Goal: Task Accomplishment & Management: Use online tool/utility

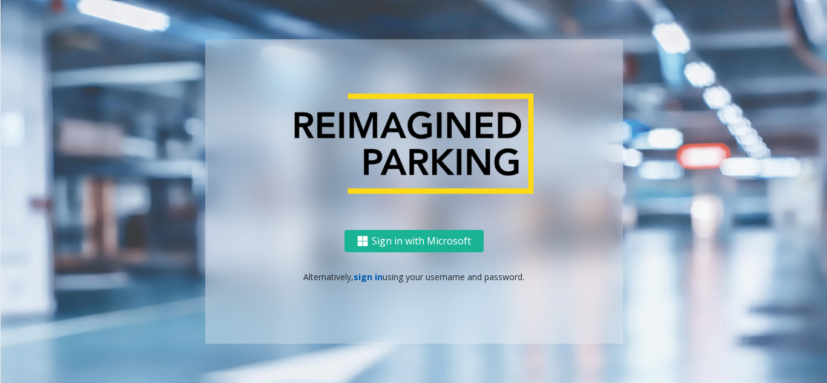
drag, startPoint x: 0, startPoint y: 0, endPoint x: 366, endPoint y: 281, distance: 461.3
click at [366, 281] on link "sign in" at bounding box center [368, 277] width 29 height 12
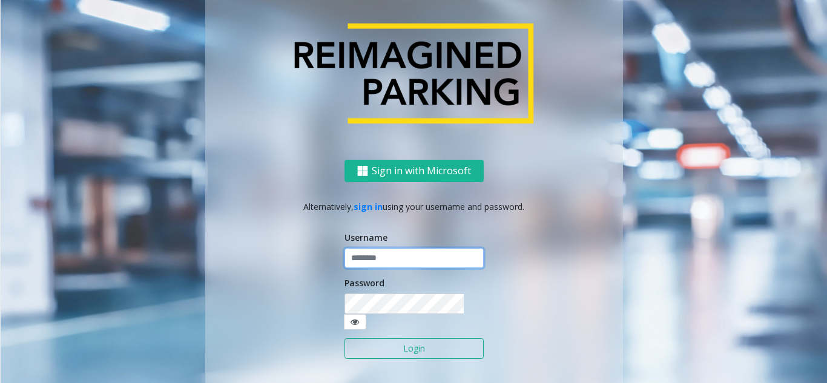
type input "**********"
click at [379, 339] on button "Login" at bounding box center [414, 349] width 139 height 21
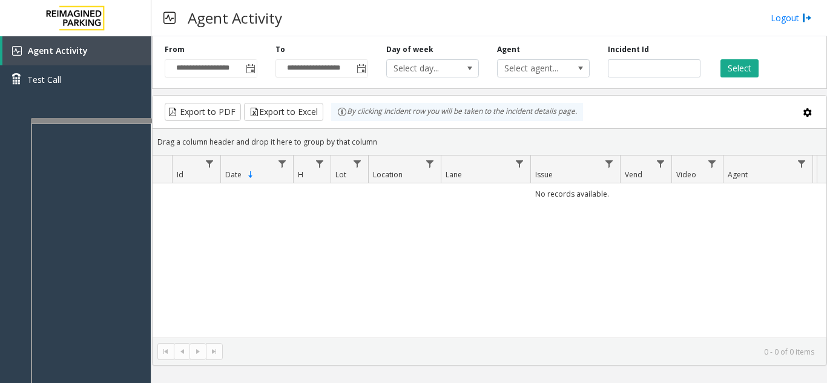
click at [111, 122] on div at bounding box center [91, 120] width 121 height 5
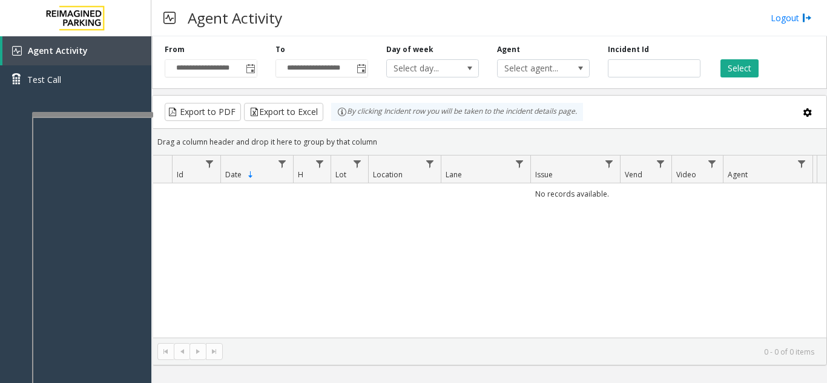
click at [97, 113] on div at bounding box center [92, 114] width 121 height 5
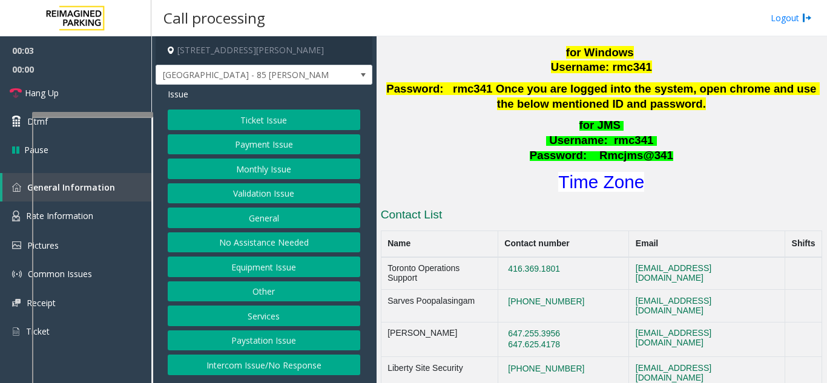
scroll to position [545, 0]
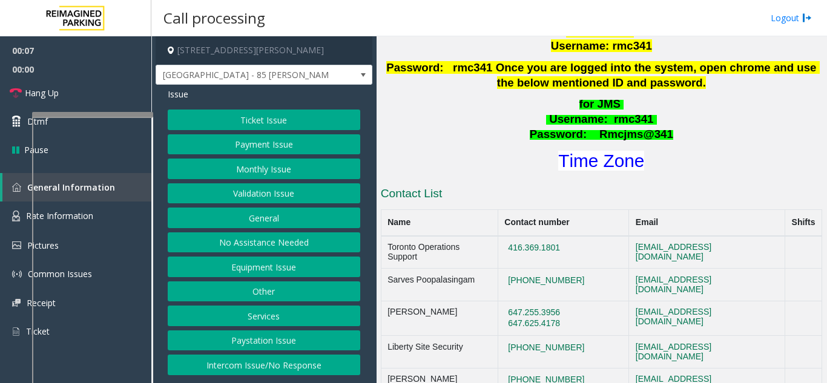
click at [296, 125] on button "Ticket Issue" at bounding box center [264, 120] width 193 height 21
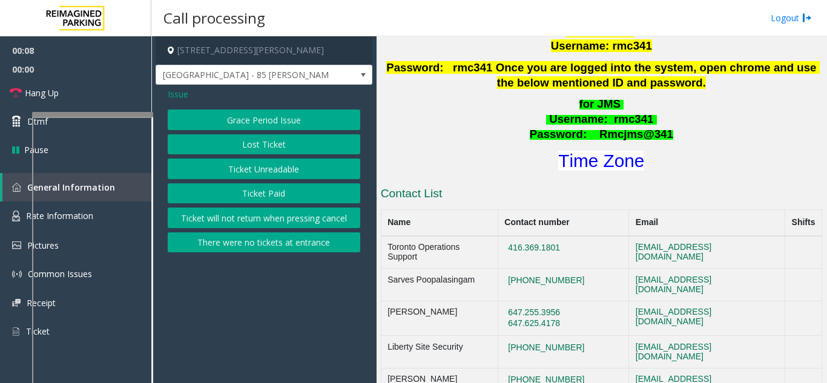
click at [260, 164] on button "Ticket Unreadable" at bounding box center [264, 169] width 193 height 21
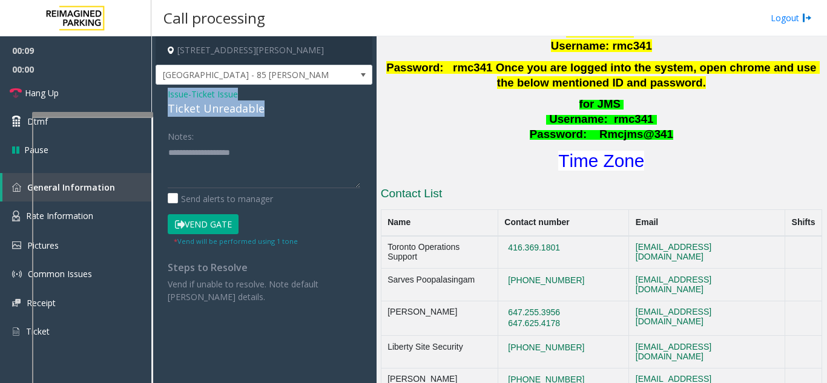
drag, startPoint x: 266, startPoint y: 107, endPoint x: 160, endPoint y: 90, distance: 107.4
click at [160, 90] on div "Issue - Ticket Issue Ticket Unreadable Notes: Send alerts to manager Vend Gate …" at bounding box center [264, 200] width 217 height 231
copy div "Issue - Ticket Issue Ticket Unreadable"
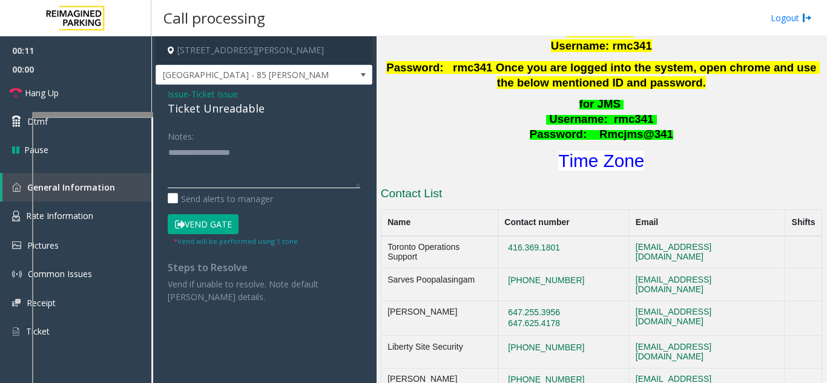
click at [187, 148] on textarea at bounding box center [264, 165] width 193 height 45
drag, startPoint x: 206, startPoint y: 222, endPoint x: 165, endPoint y: 168, distance: 67.4
click at [202, 217] on button "Vend Gate" at bounding box center [203, 224] width 71 height 21
click at [167, 155] on div "Notes: Send alerts to manager Vend Gate * Vend will be performed using 1 tone S…" at bounding box center [264, 214] width 211 height 177
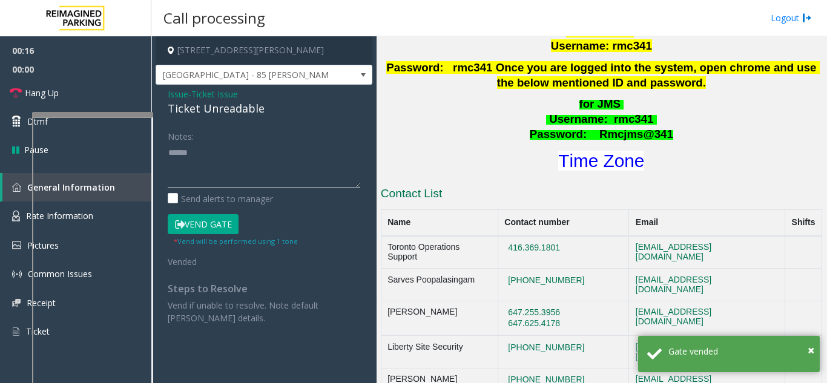
click at [171, 156] on textarea at bounding box center [264, 165] width 193 height 45
drag, startPoint x: 108, startPoint y: 87, endPoint x: 204, endPoint y: 108, distance: 98.6
click at [108, 87] on link "Hang Up" at bounding box center [75, 93] width 151 height 28
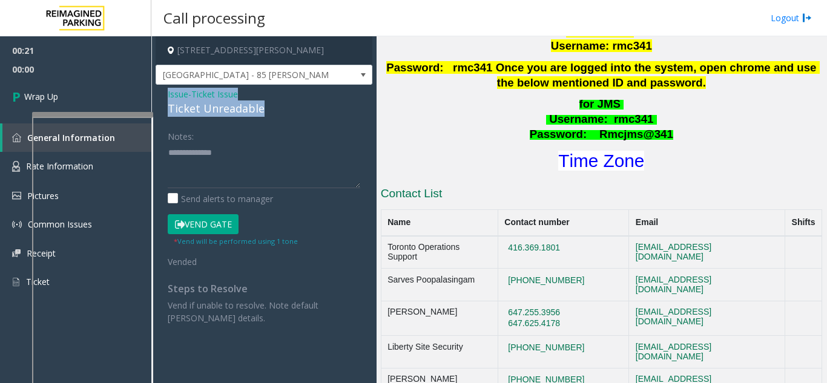
drag, startPoint x: 256, startPoint y: 98, endPoint x: 169, endPoint y: 88, distance: 87.8
click at [169, 88] on div "Issue - Ticket Issue Ticket Unreadable" at bounding box center [264, 102] width 193 height 29
copy div "Issue - Ticket Issue Ticket Unreadable"
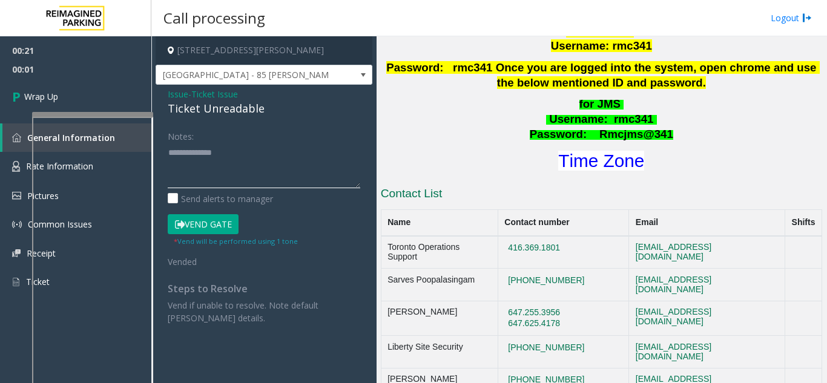
click at [236, 155] on textarea at bounding box center [264, 165] width 193 height 45
paste textarea "**********"
click at [222, 154] on textarea at bounding box center [264, 165] width 193 height 45
type textarea "**********"
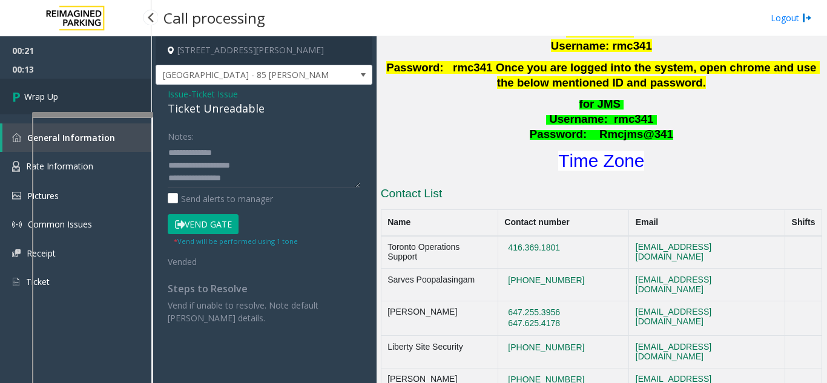
click at [100, 93] on link "Wrap Up" at bounding box center [75, 97] width 151 height 36
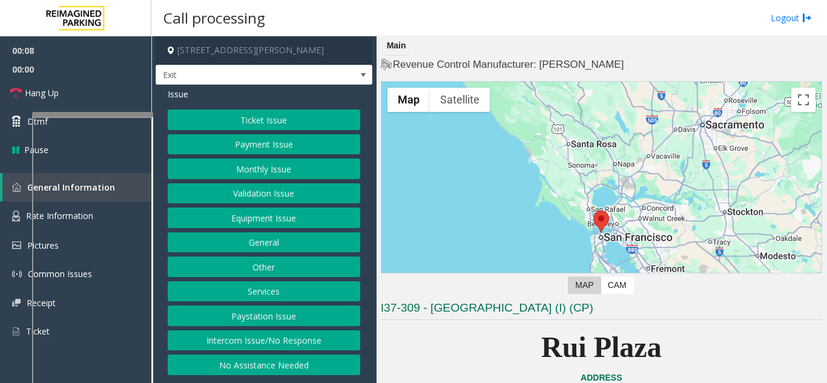
click at [281, 293] on button "Services" at bounding box center [264, 292] width 193 height 21
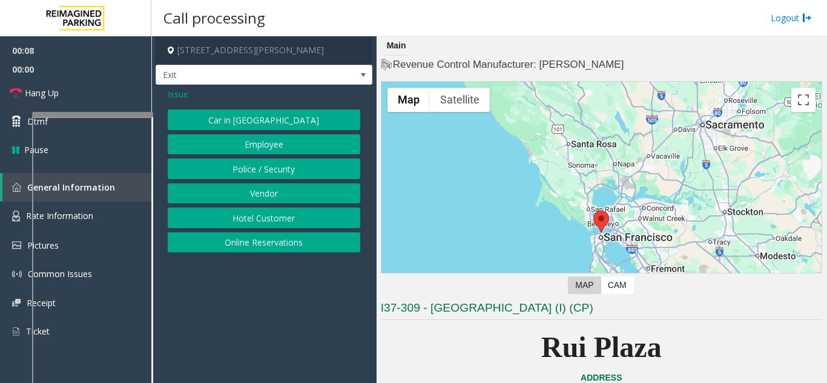
click at [256, 248] on button "Online Reservations" at bounding box center [264, 243] width 193 height 21
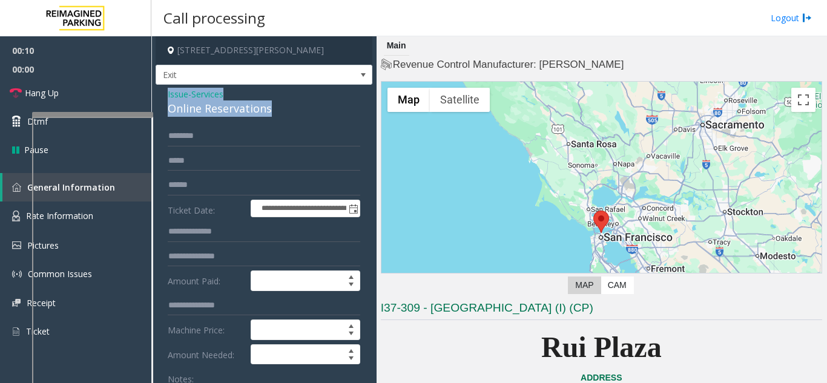
drag, startPoint x: 277, startPoint y: 110, endPoint x: 163, endPoint y: 93, distance: 115.7
copy div "Issue - Services Online Reservations"
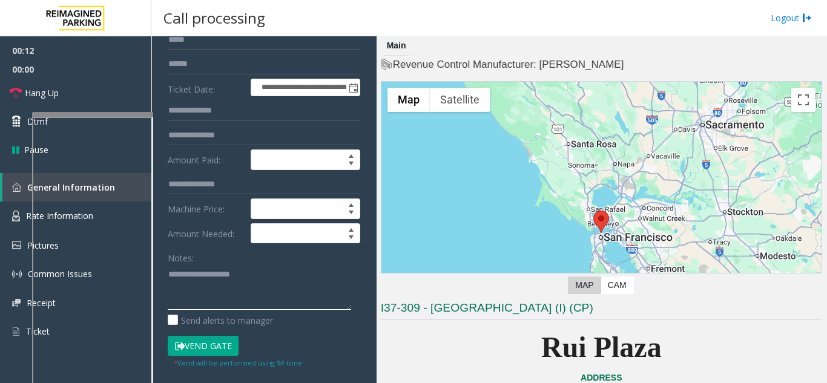
click at [191, 294] on textarea at bounding box center [260, 287] width 184 height 45
paste textarea "**********"
click at [171, 302] on textarea at bounding box center [260, 287] width 184 height 45
click at [188, 342] on button "Vend Gate" at bounding box center [203, 346] width 71 height 21
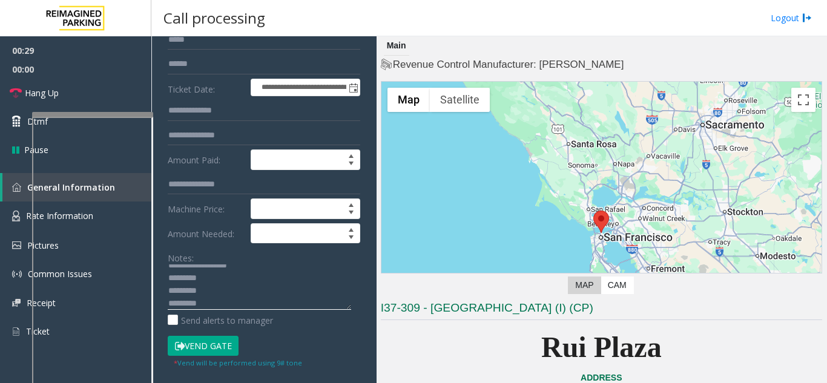
click at [168, 305] on textarea at bounding box center [260, 287] width 184 height 45
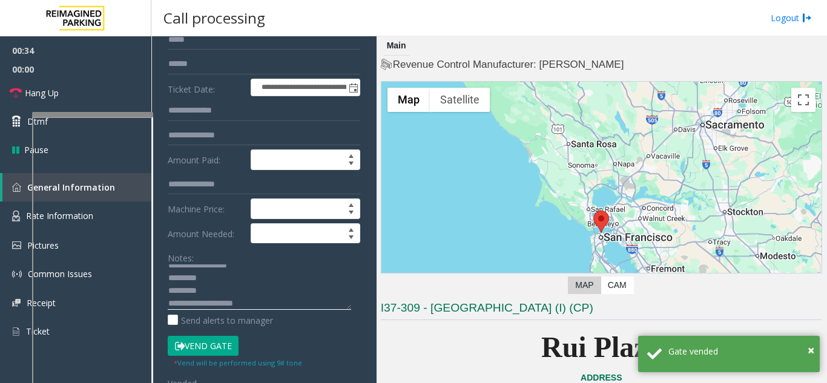
click at [216, 294] on textarea at bounding box center [260, 287] width 184 height 45
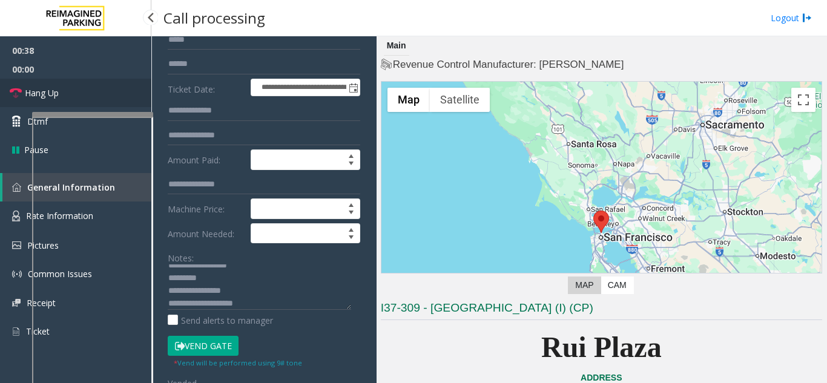
click at [116, 87] on link "Hang Up" at bounding box center [75, 93] width 151 height 28
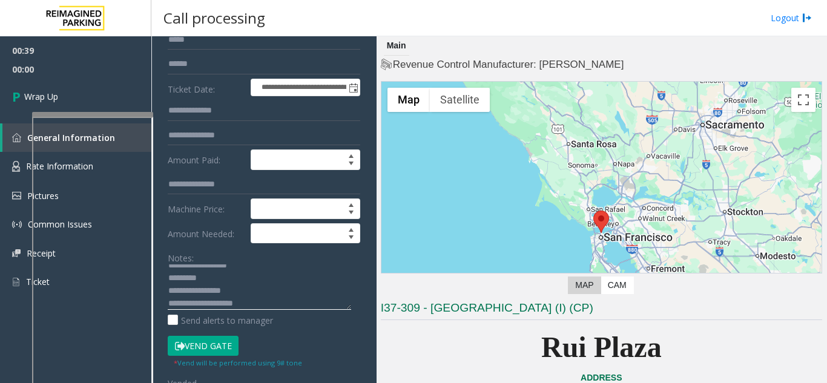
click at [260, 286] on textarea at bounding box center [260, 287] width 184 height 45
type textarea "**********"
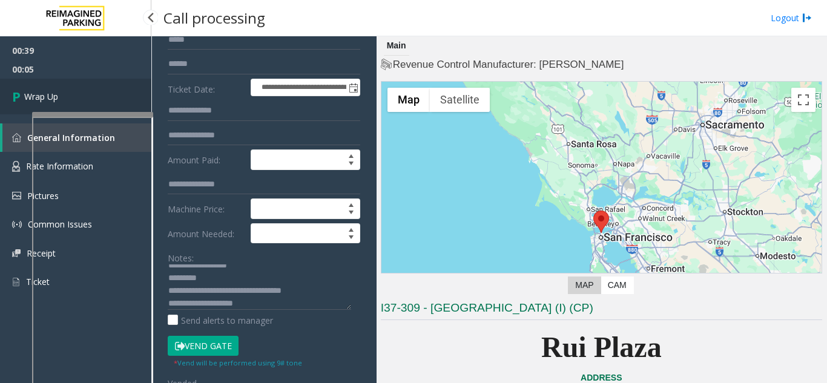
click at [115, 102] on link "Wrap Up" at bounding box center [75, 97] width 151 height 36
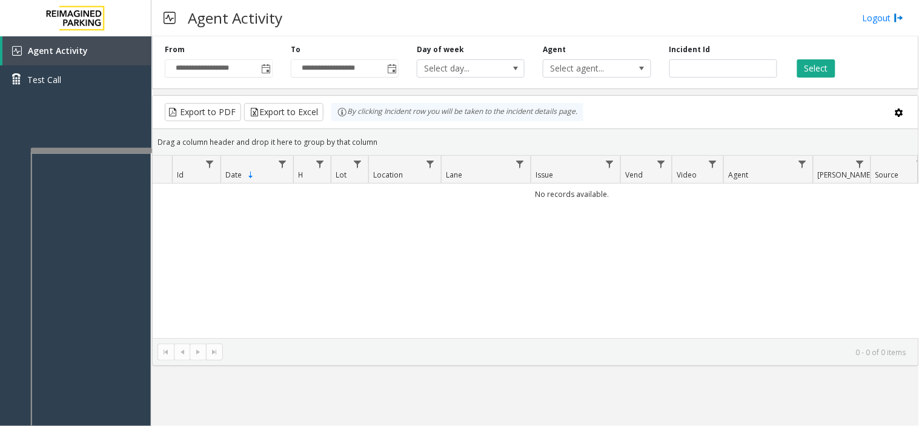
click at [129, 148] on div at bounding box center [91, 150] width 121 height 5
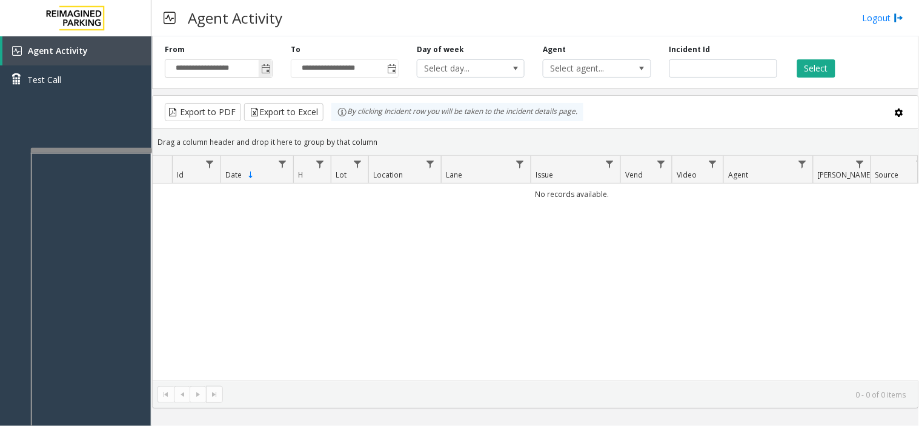
click at [262, 77] on span "Toggle popup" at bounding box center [265, 68] width 13 height 19
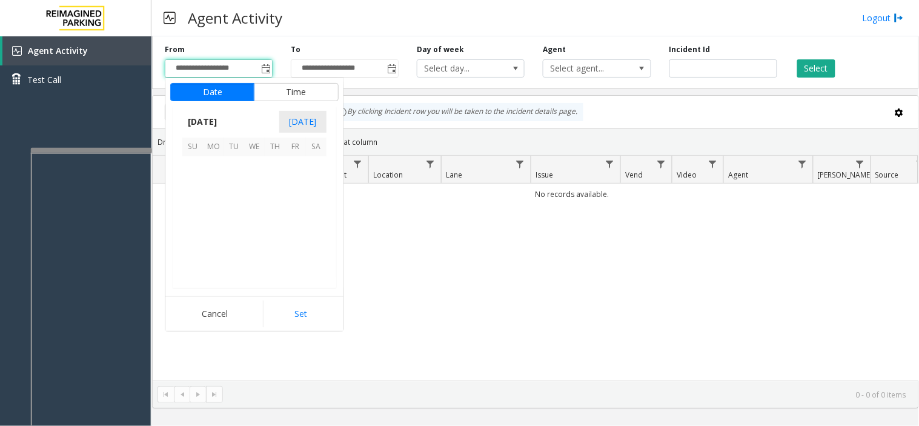
scroll to position [217329, 0]
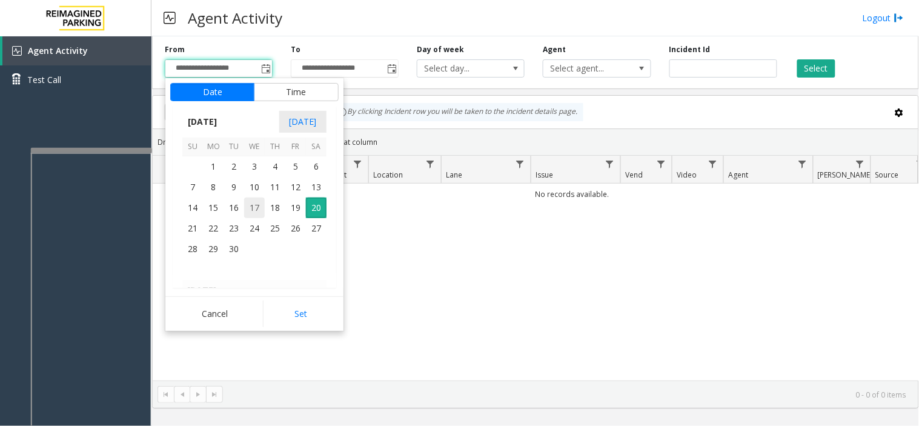
click at [261, 202] on span "17" at bounding box center [254, 207] width 21 height 21
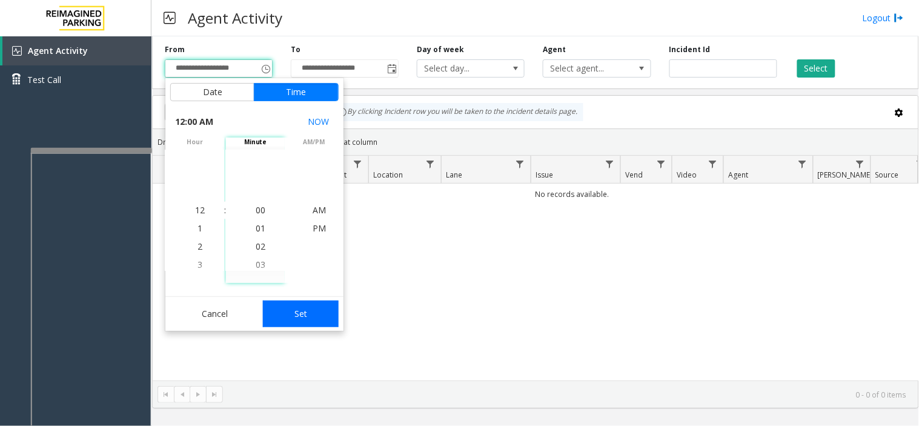
click at [300, 309] on button "Set" at bounding box center [301, 313] width 76 height 27
type input "**********"
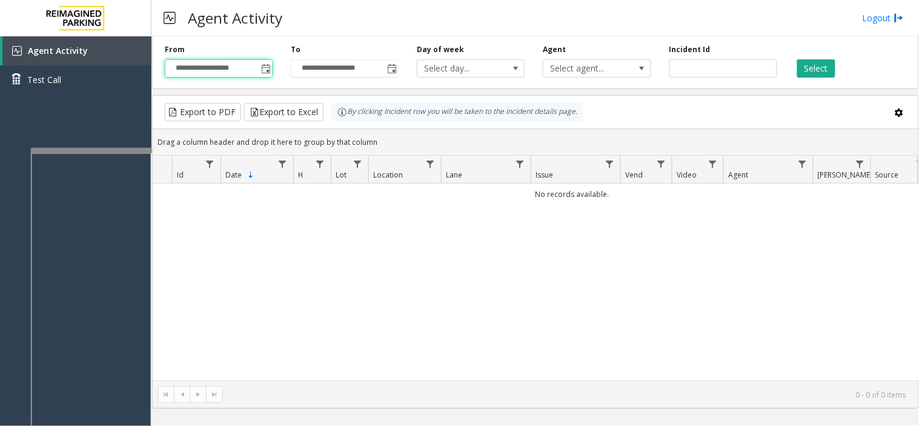
click at [807, 78] on div "**********" at bounding box center [535, 60] width 767 height 58
click at [809, 73] on button "Select" at bounding box center [816, 68] width 38 height 18
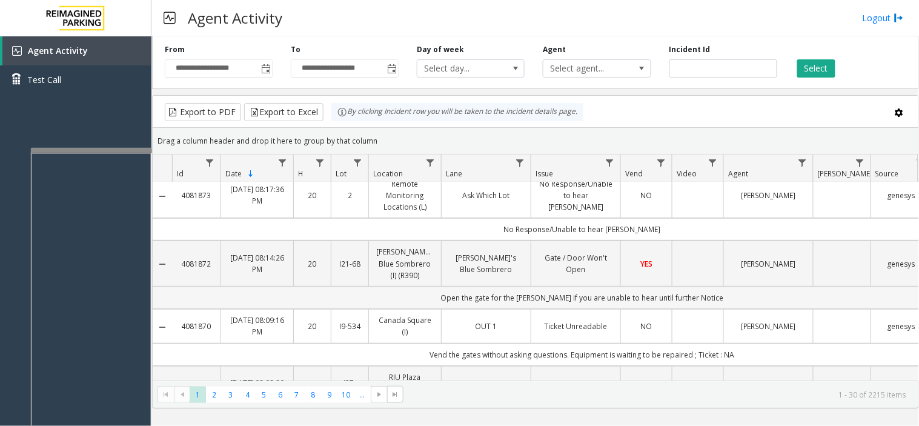
scroll to position [0, 0]
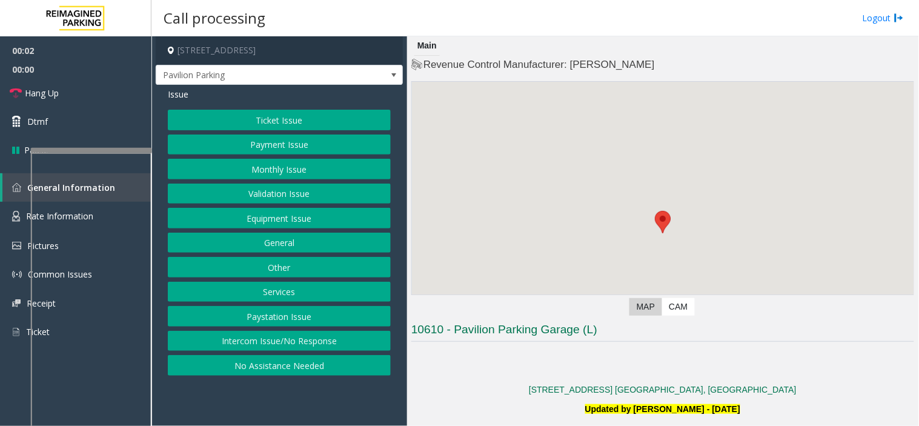
scroll to position [269, 0]
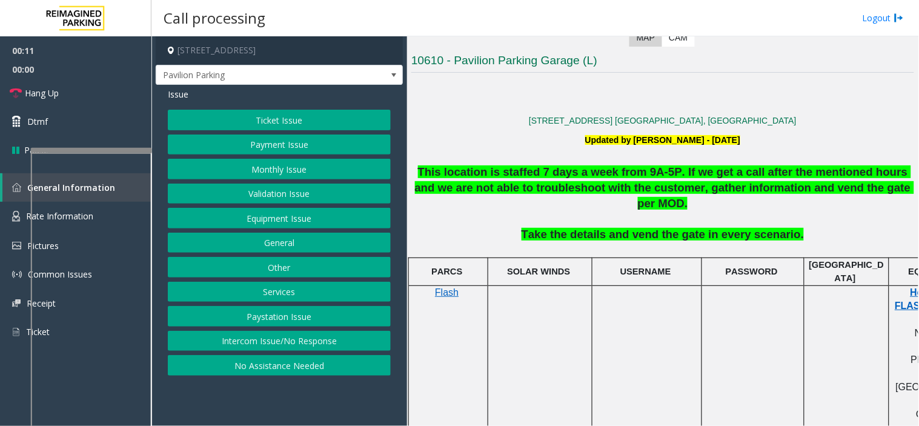
click at [331, 342] on button "Intercom Issue/No Response" at bounding box center [279, 341] width 223 height 21
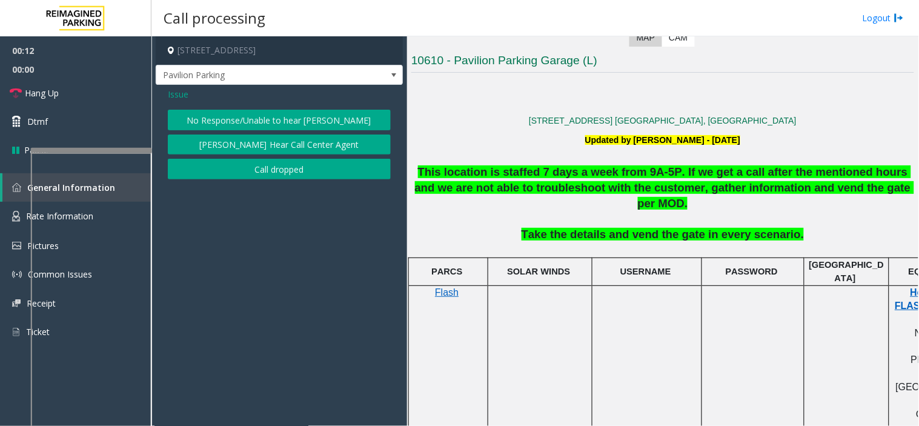
click at [203, 109] on div "Issue No Response/Unable to hear [PERSON_NAME] Cannot Hear Call Center Agent Ca…" at bounding box center [279, 135] width 247 height 101
click at [204, 110] on button "No Response/Unable to hear [PERSON_NAME]" at bounding box center [279, 120] width 223 height 21
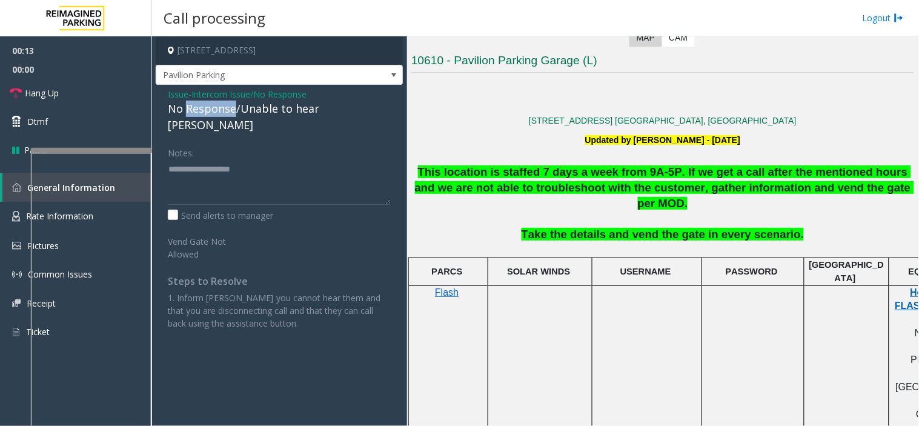
click at [204, 110] on div "No Response/Unable to hear [PERSON_NAME]" at bounding box center [279, 117] width 223 height 33
copy div "No Response/Unable to hear [PERSON_NAME]"
click at [214, 170] on textarea at bounding box center [279, 181] width 223 height 45
paste textarea "**********"
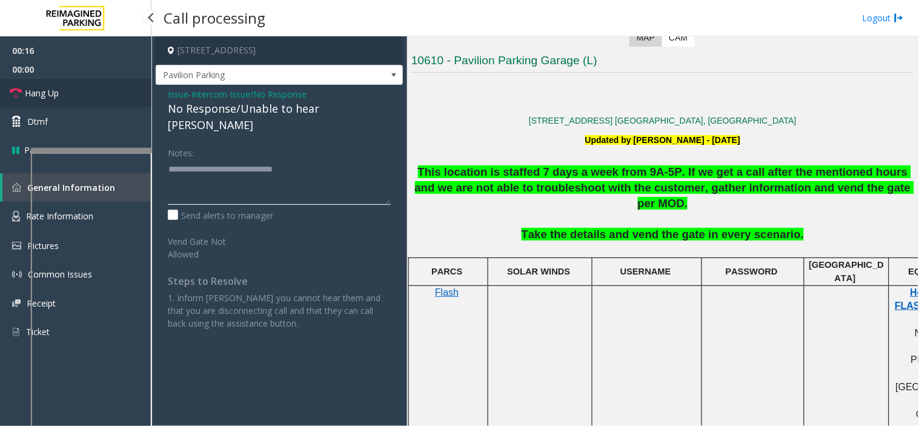
type textarea "**********"
click at [107, 97] on link "Hang Up" at bounding box center [75, 93] width 151 height 28
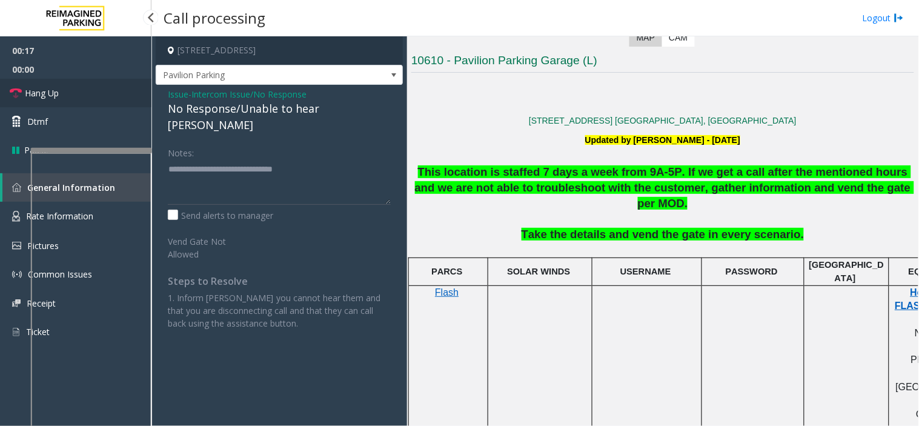
click at [107, 97] on link "Hang Up" at bounding box center [75, 93] width 151 height 28
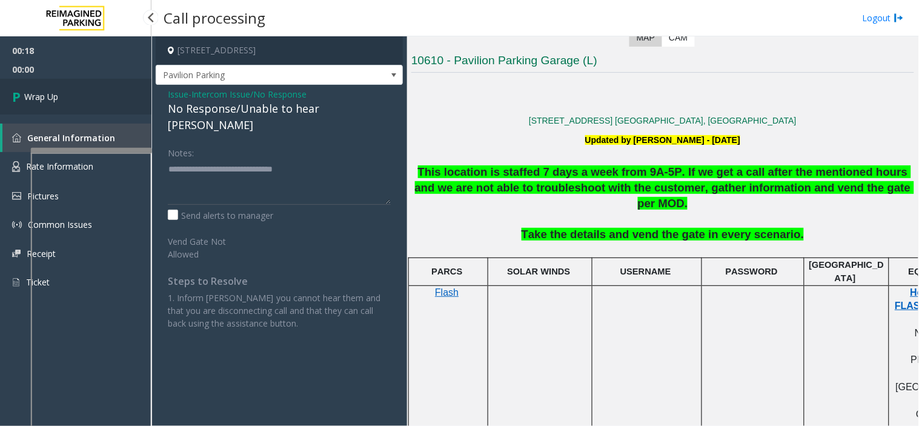
click at [107, 97] on link "Wrap Up" at bounding box center [75, 97] width 151 height 36
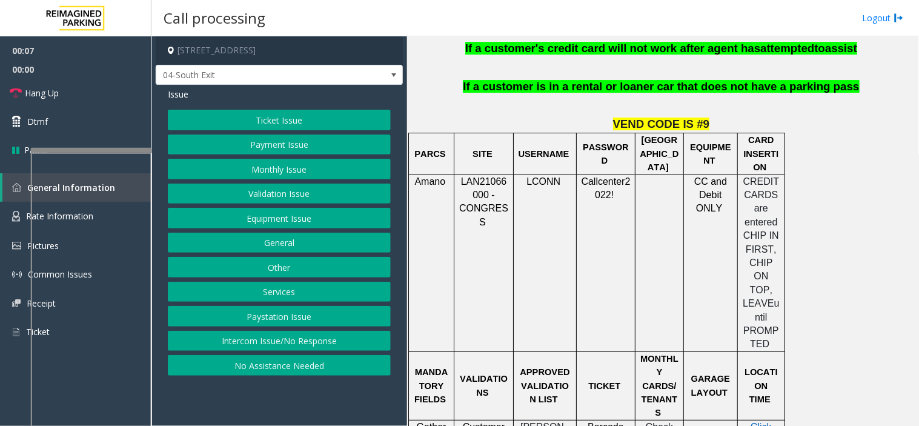
scroll to position [1009, 0]
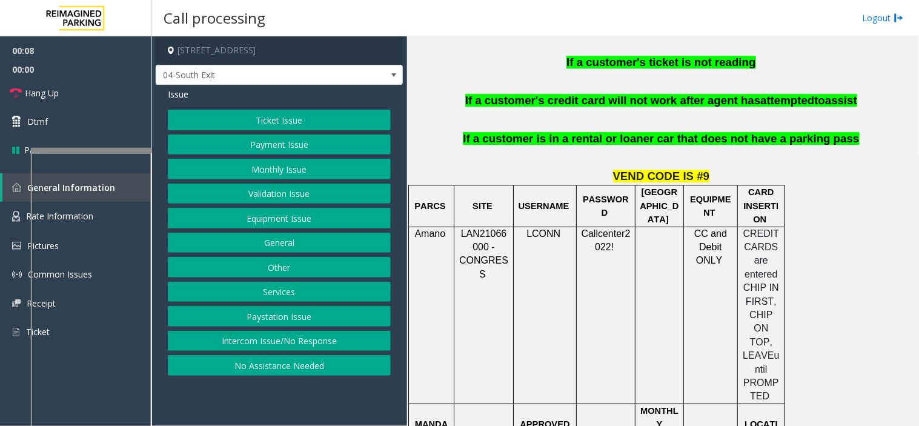
click at [287, 189] on button "Validation Issue" at bounding box center [279, 194] width 223 height 21
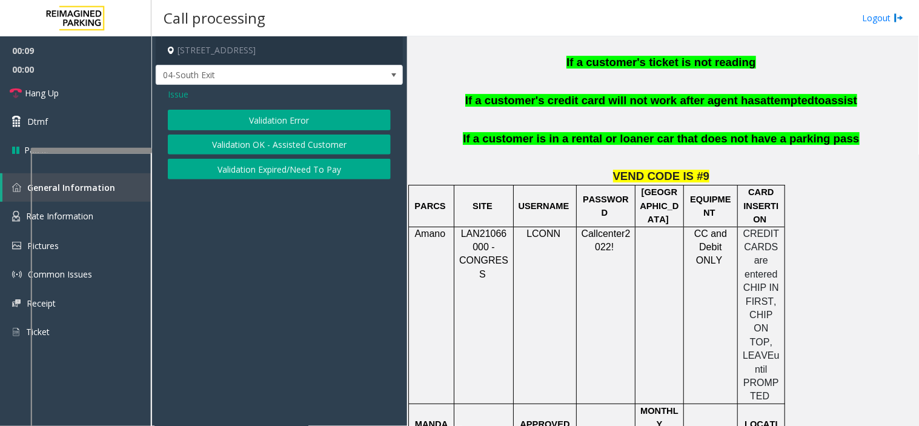
click at [275, 116] on button "Validation Error" at bounding box center [279, 120] width 223 height 21
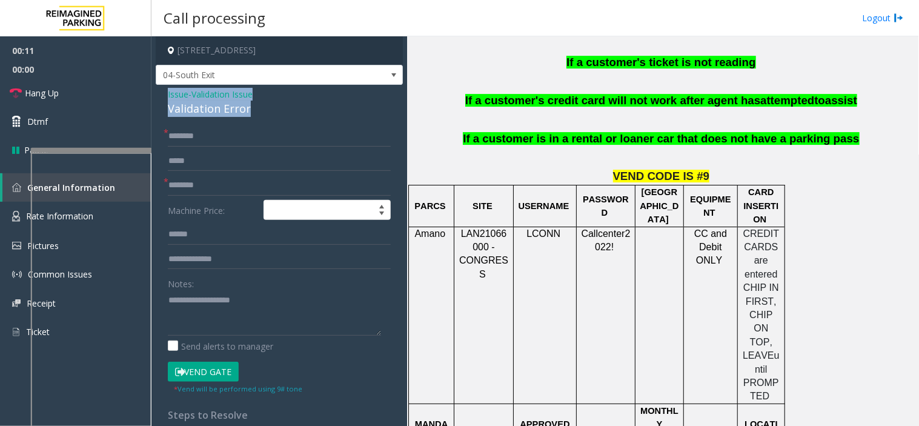
drag, startPoint x: 275, startPoint y: 116, endPoint x: 162, endPoint y: 92, distance: 115.1
click at [162, 92] on div "Issue - Validation Issue Validation Error * * Machine Price: Notes: Send alerts…" at bounding box center [279, 312] width 247 height 454
click at [257, 315] on textarea at bounding box center [274, 312] width 213 height 45
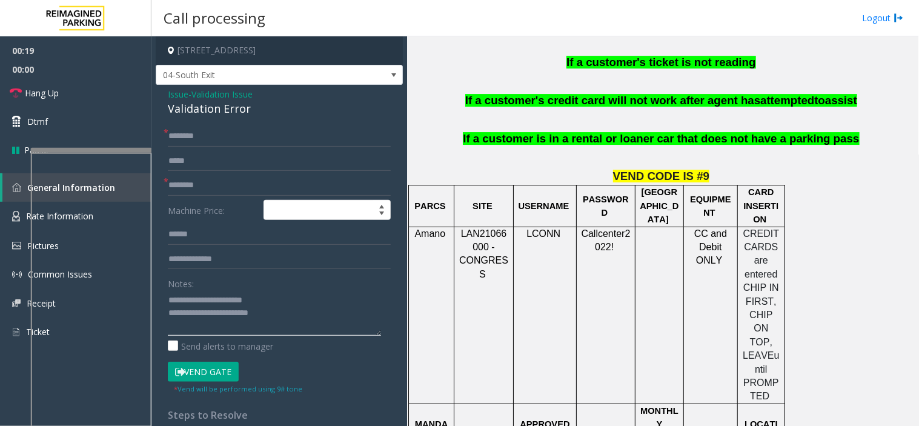
drag, startPoint x: 257, startPoint y: 315, endPoint x: 239, endPoint y: 312, distance: 17.8
click at [239, 312] on textarea at bounding box center [274, 312] width 213 height 45
click at [230, 321] on textarea at bounding box center [274, 312] width 213 height 45
drag, startPoint x: 225, startPoint y: 311, endPoint x: 190, endPoint y: 318, distance: 36.3
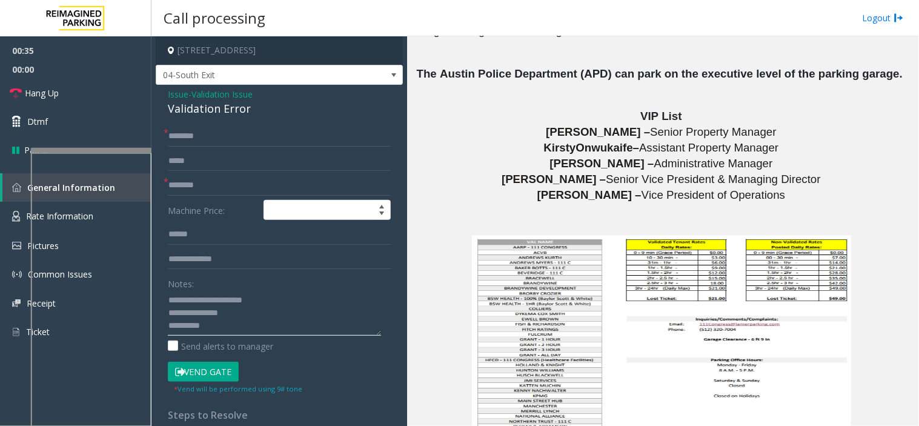
scroll to position [2759, 0]
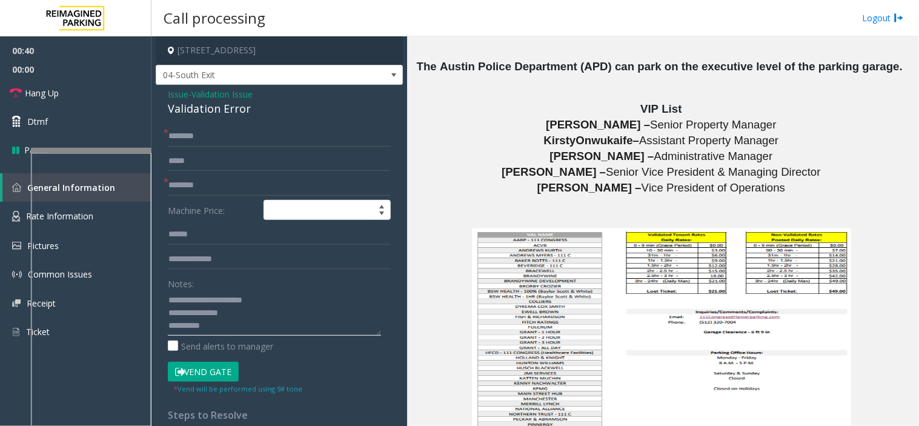
type textarea "**********"
click at [263, 116] on div "Validation Error" at bounding box center [279, 109] width 223 height 16
click at [259, 125] on div "Issue - Validation Issue Validation Error * * Machine Price: Notes: Send alerts…" at bounding box center [279, 312] width 247 height 454
click at [259, 138] on input "text" at bounding box center [279, 136] width 223 height 21
type input "**"
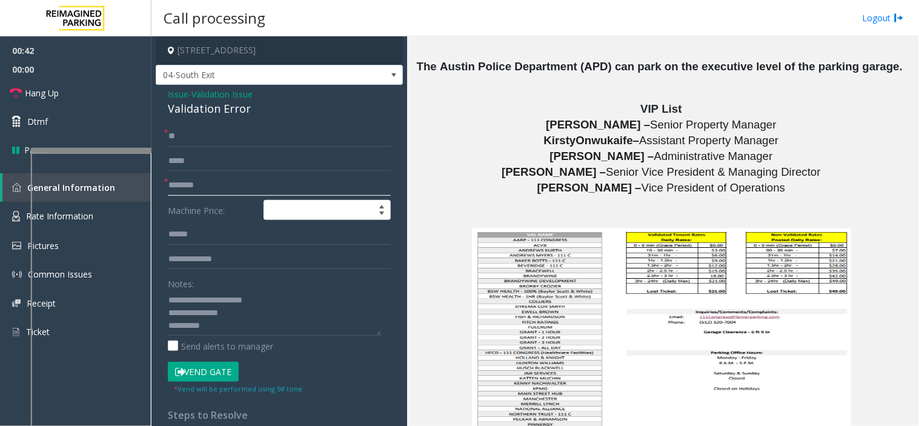
click at [202, 180] on input "text" at bounding box center [279, 185] width 223 height 21
type input "**"
click at [219, 328] on textarea at bounding box center [274, 312] width 213 height 45
click at [103, 98] on link "Hang Up" at bounding box center [75, 93] width 151 height 28
click at [257, 324] on textarea at bounding box center [274, 312] width 213 height 45
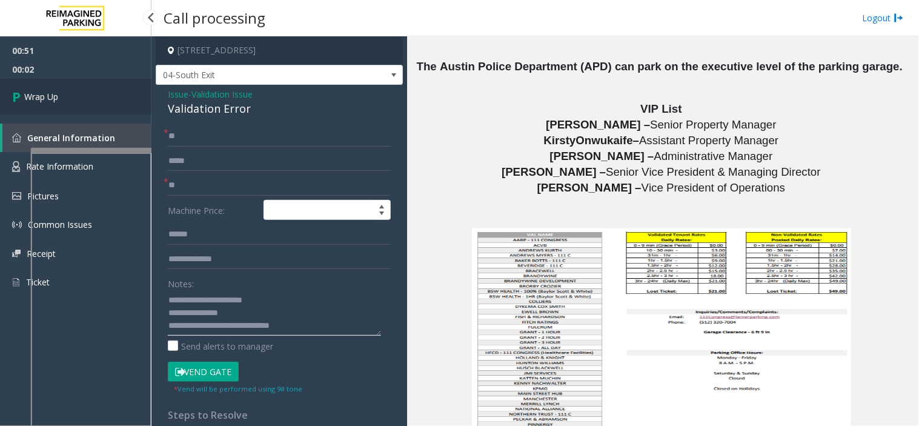
type textarea "**********"
click at [77, 101] on link "Wrap Up" at bounding box center [75, 97] width 151 height 36
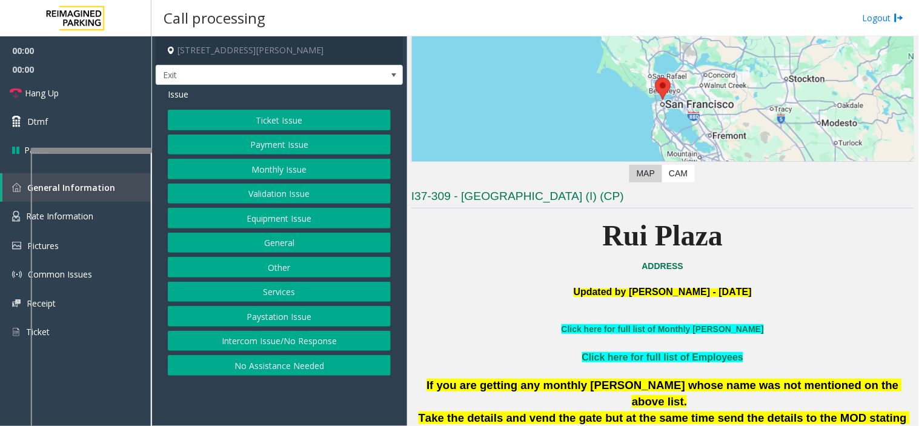
scroll to position [269, 0]
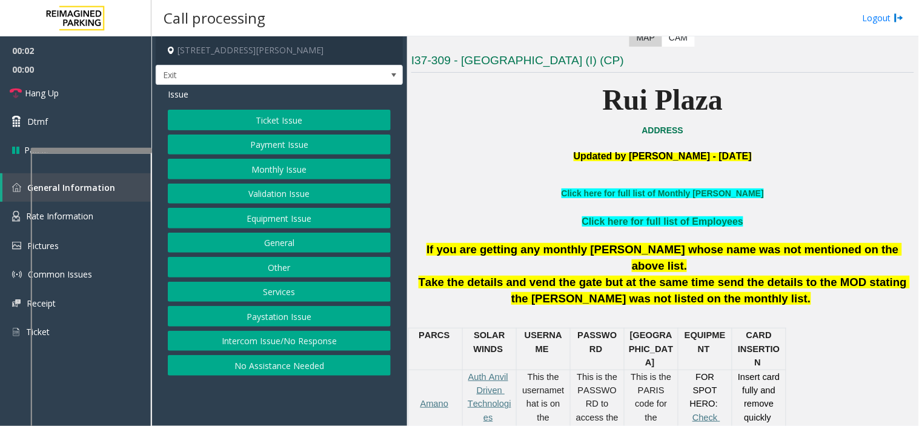
click at [270, 293] on button "Services" at bounding box center [279, 292] width 223 height 21
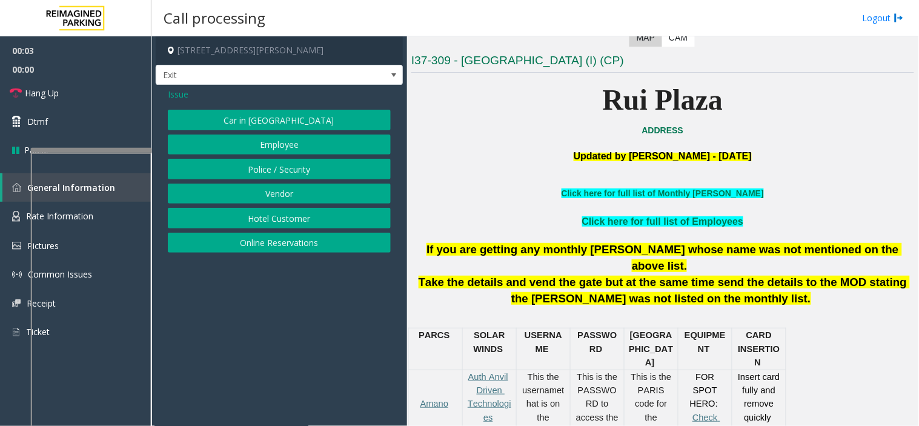
click at [268, 237] on button "Online Reservations" at bounding box center [279, 243] width 223 height 21
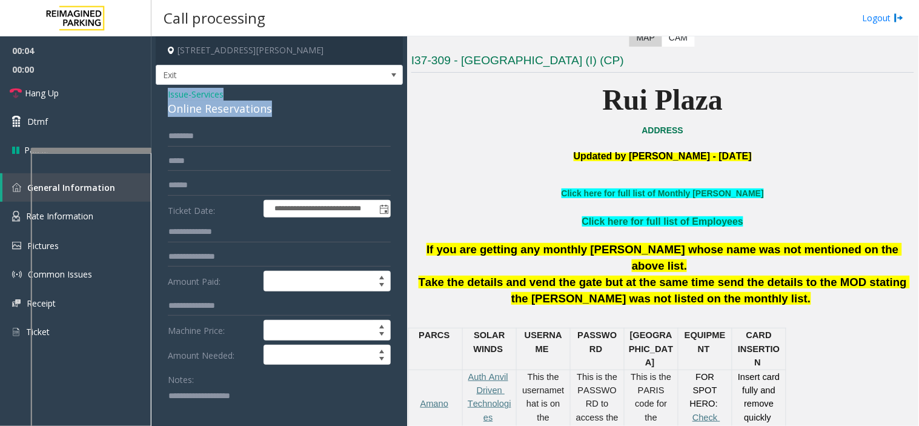
drag, startPoint x: 279, startPoint y: 108, endPoint x: 157, endPoint y: 90, distance: 123.1
copy div "Issue - Services Online Reservations"
click at [200, 383] on div "Notes:" at bounding box center [279, 400] width 223 height 62
click at [200, 383] on textarea at bounding box center [274, 408] width 213 height 45
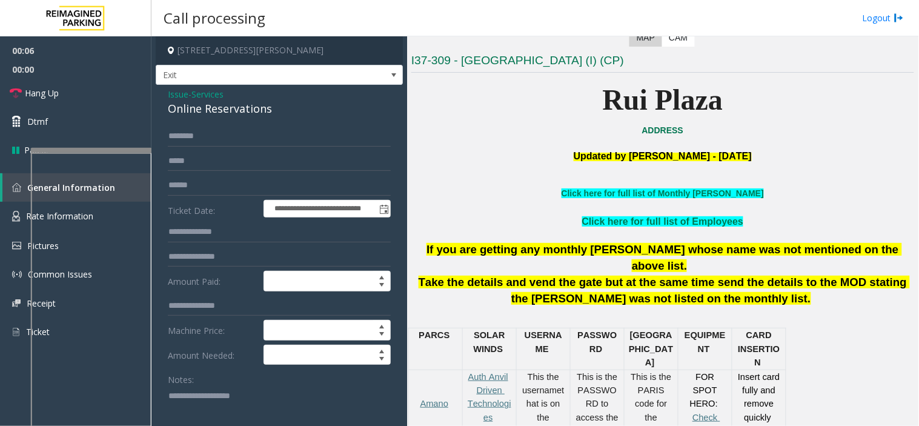
paste textarea "**********"
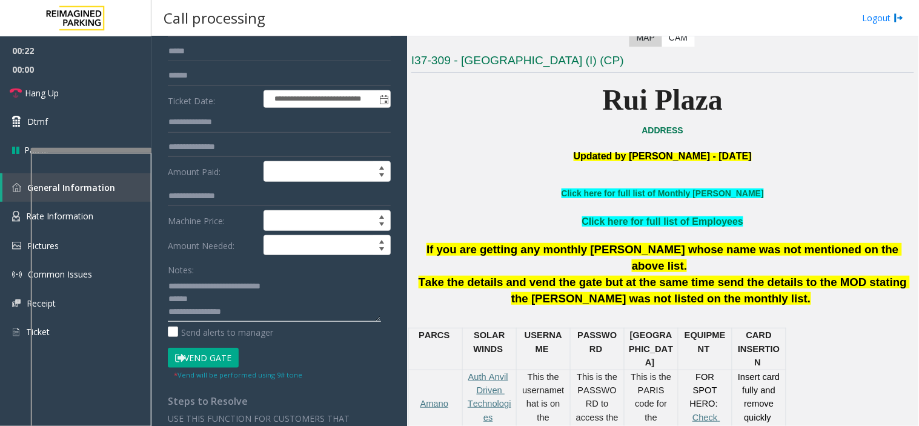
scroll to position [140, 0]
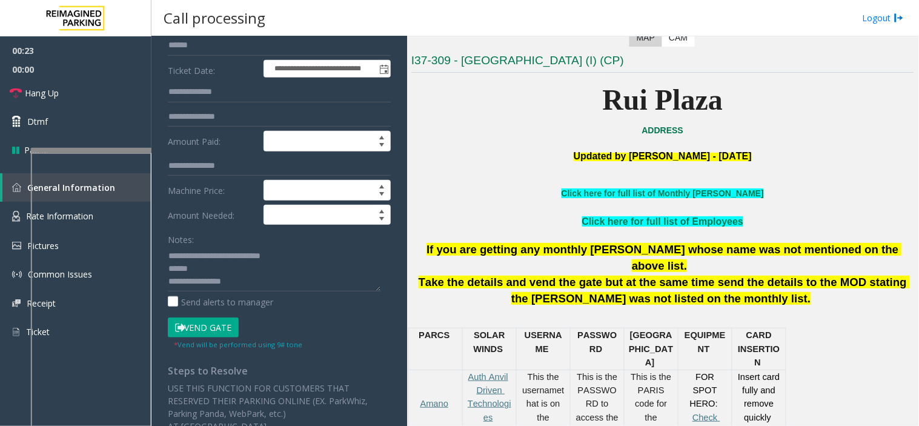
click at [228, 337] on button "Vend Gate" at bounding box center [203, 327] width 71 height 21
click at [187, 311] on form "**********" at bounding box center [279, 168] width 223 height 364
click at [187, 324] on button "Vend Gate" at bounding box center [203, 327] width 71 height 21
click at [200, 269] on textarea at bounding box center [274, 268] width 213 height 45
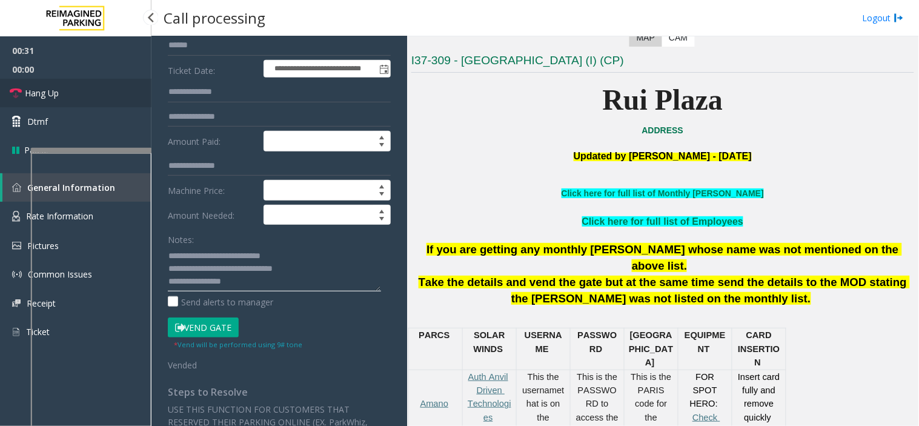
type textarea "**********"
click at [121, 104] on link "Hang Up" at bounding box center [75, 93] width 151 height 28
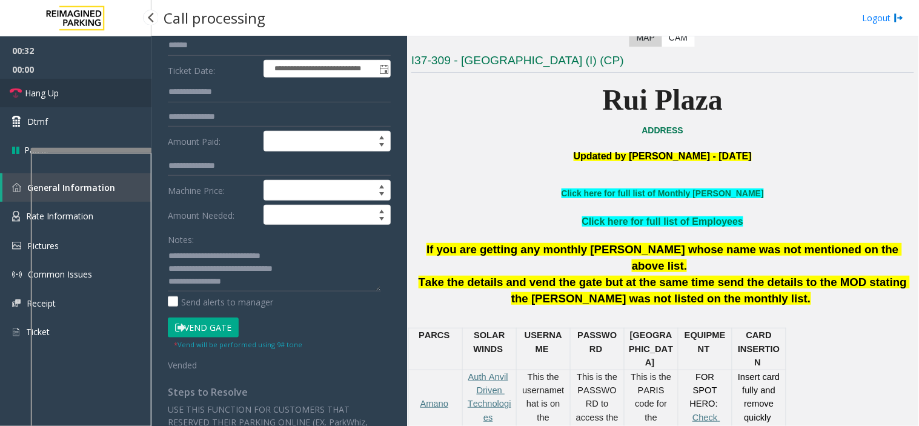
click at [121, 104] on link "Hang Up" at bounding box center [75, 93] width 151 height 28
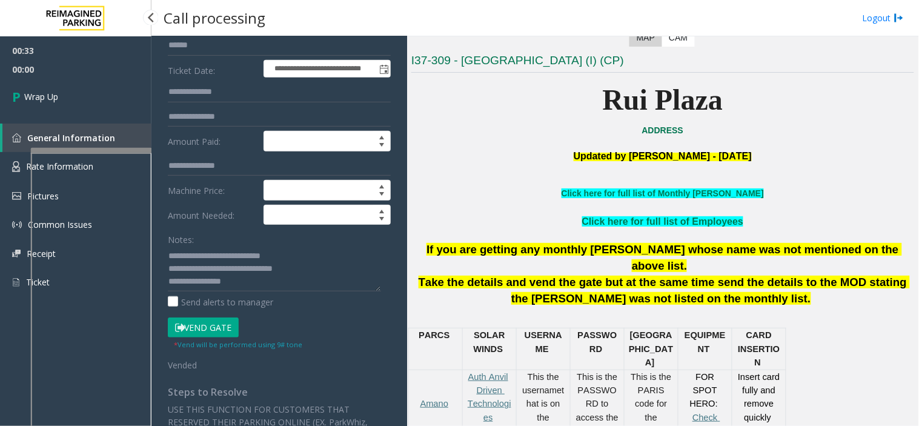
click at [121, 104] on link "Wrap Up" at bounding box center [75, 97] width 151 height 36
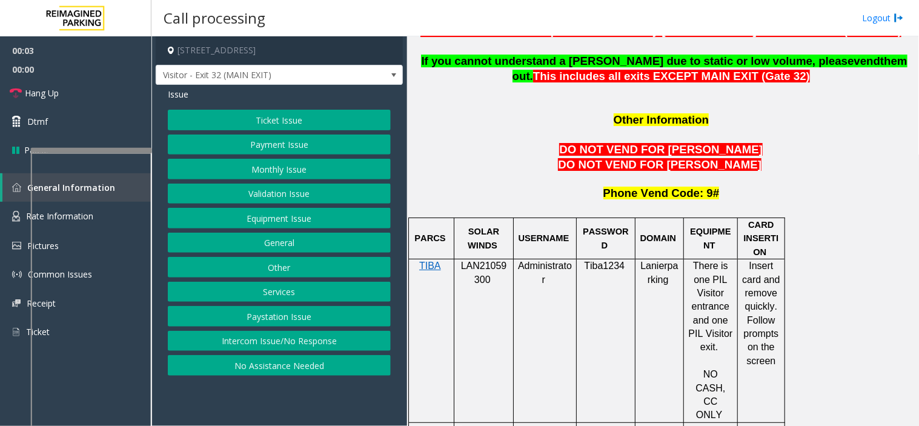
scroll to position [1076, 0]
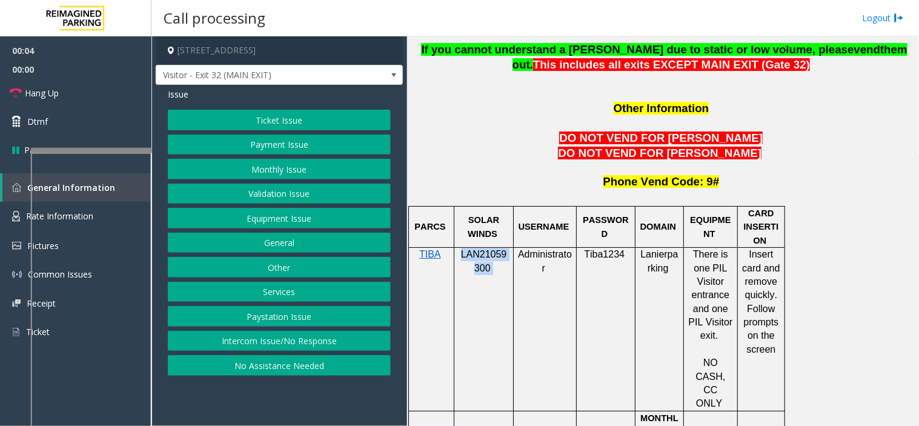
drag, startPoint x: 489, startPoint y: 217, endPoint x: 458, endPoint y: 200, distance: 35.8
click at [458, 248] on p "LAN21059300" at bounding box center [483, 261] width 50 height 27
copy p "LAN21059300"
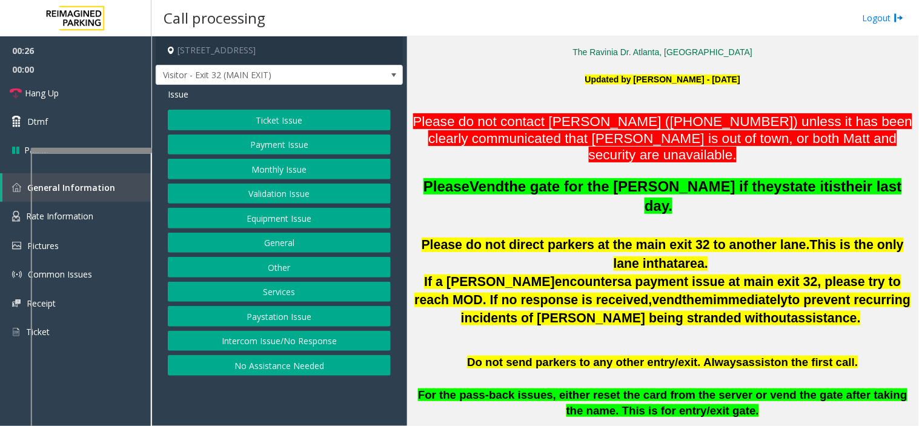
scroll to position [269, 0]
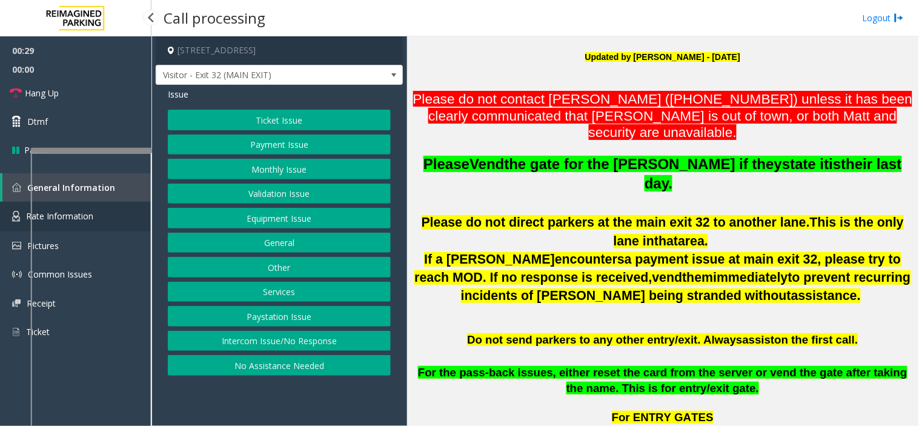
click at [17, 219] on img at bounding box center [16, 216] width 8 height 11
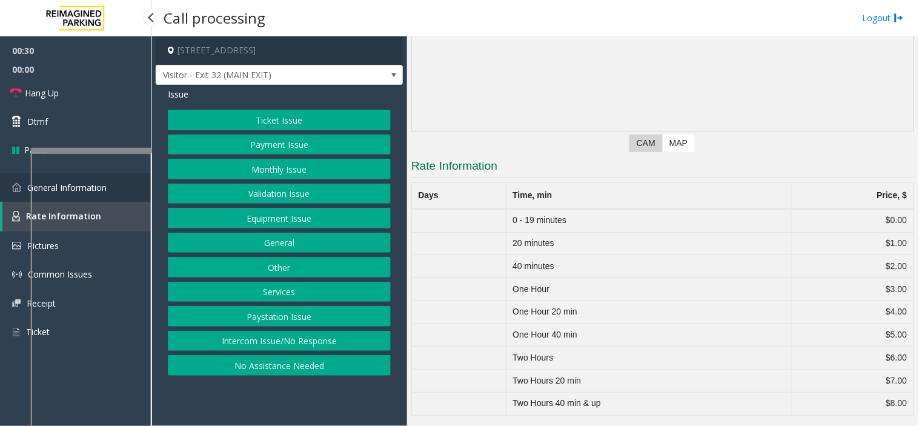
click at [12, 190] on img at bounding box center [16, 187] width 9 height 9
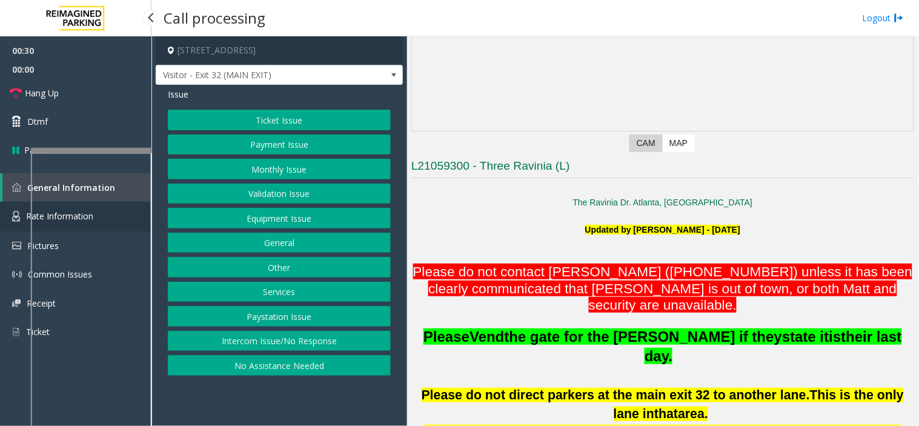
scroll to position [336, 0]
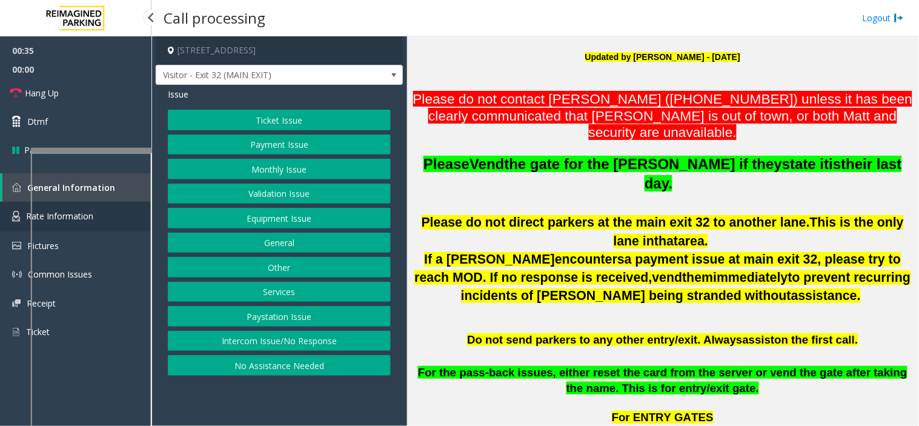
click at [16, 218] on img at bounding box center [16, 216] width 8 height 11
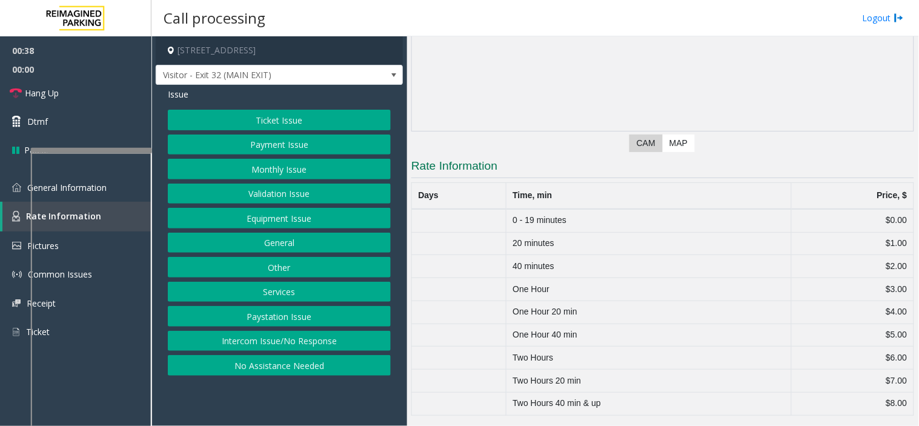
scroll to position [28, 0]
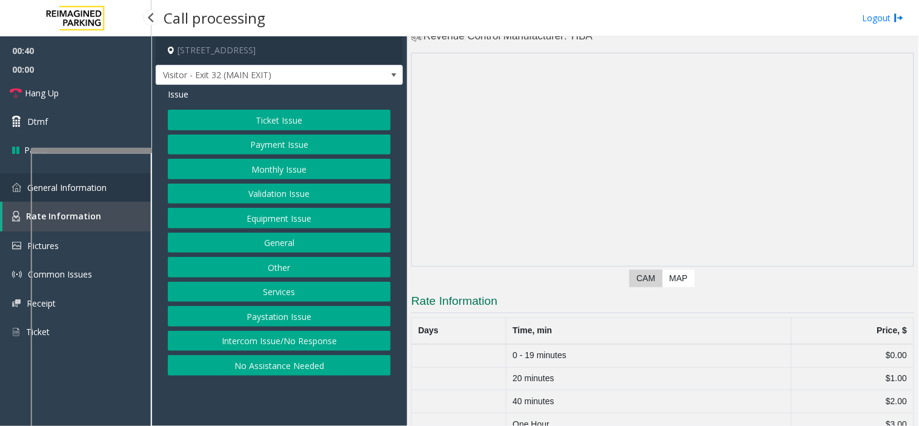
click at [16, 188] on img at bounding box center [16, 187] width 9 height 9
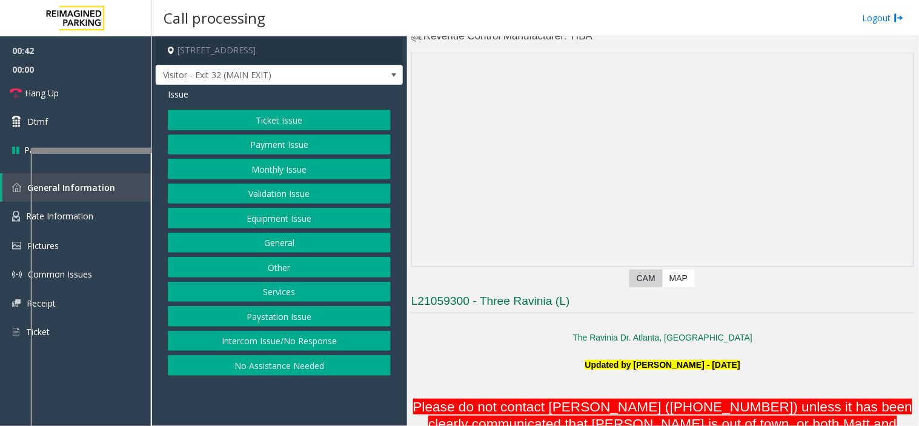
click at [274, 124] on button "Ticket Issue" at bounding box center [279, 120] width 223 height 21
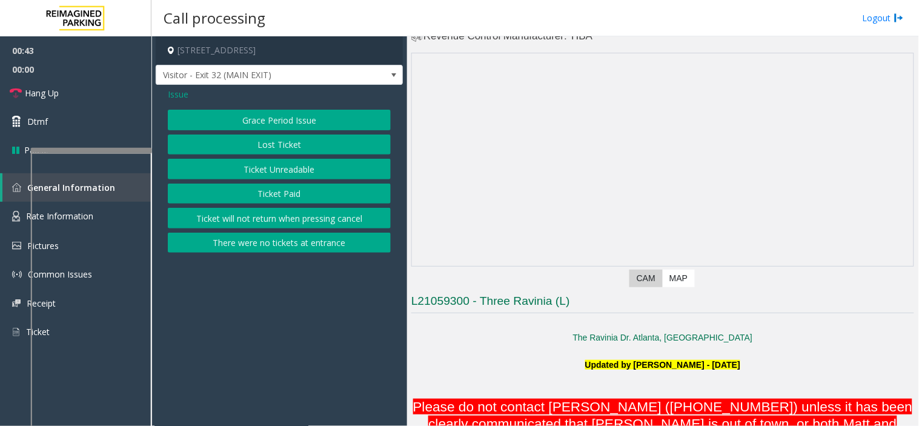
click at [264, 119] on button "Grace Period Issue" at bounding box center [279, 120] width 223 height 21
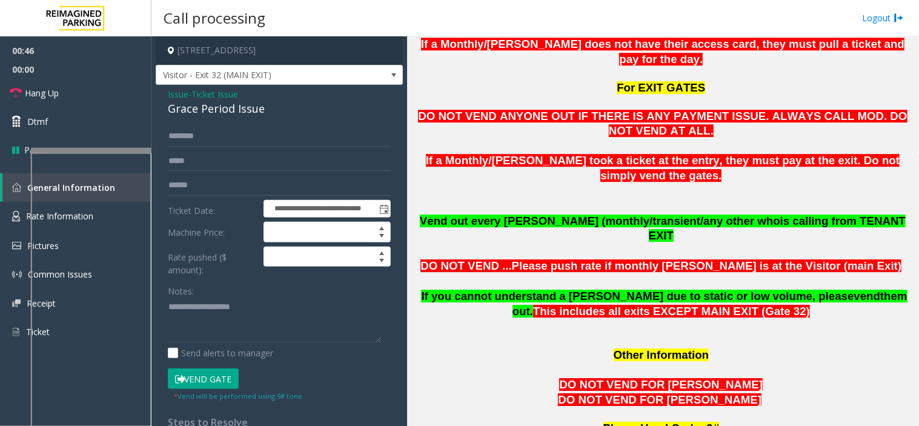
scroll to position [836, 0]
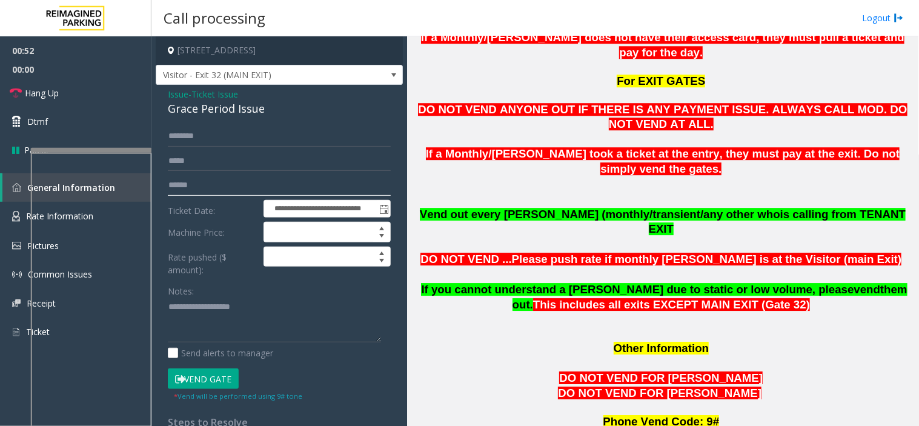
drag, startPoint x: 245, startPoint y: 182, endPoint x: 128, endPoint y: 197, distance: 117.3
click at [245, 182] on input "text" at bounding box center [279, 185] width 223 height 21
type input "*******"
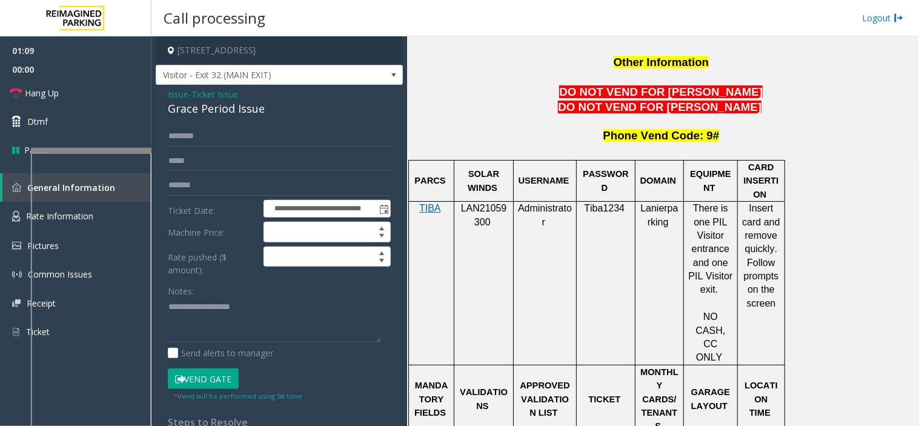
scroll to position [1240, 0]
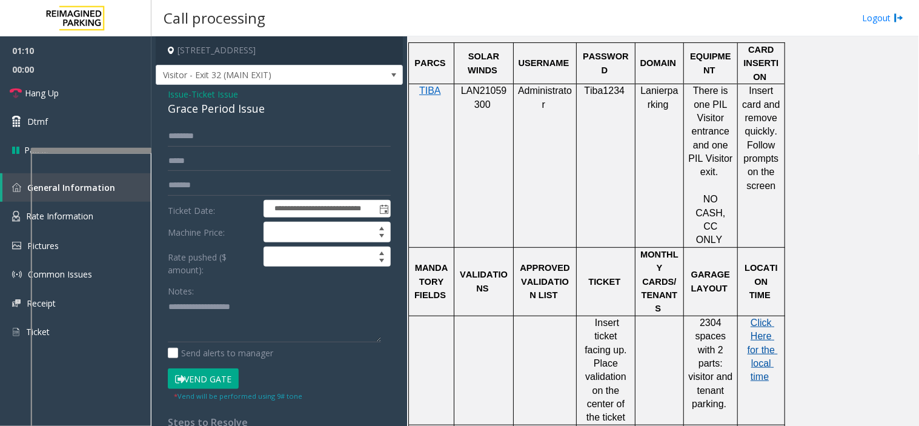
click at [771, 317] on span "Click Here for the local time" at bounding box center [762, 349] width 30 height 65
click at [243, 188] on input "*******" at bounding box center [279, 185] width 223 height 21
click at [100, 94] on link "Hang Up" at bounding box center [75, 93] width 151 height 28
click at [173, 94] on span "Issue" at bounding box center [178, 94] width 21 height 13
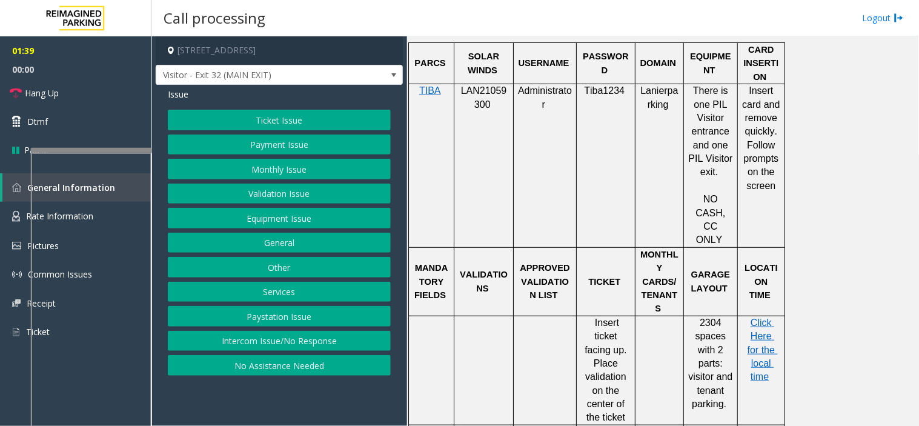
click at [259, 263] on button "Other" at bounding box center [279, 267] width 223 height 21
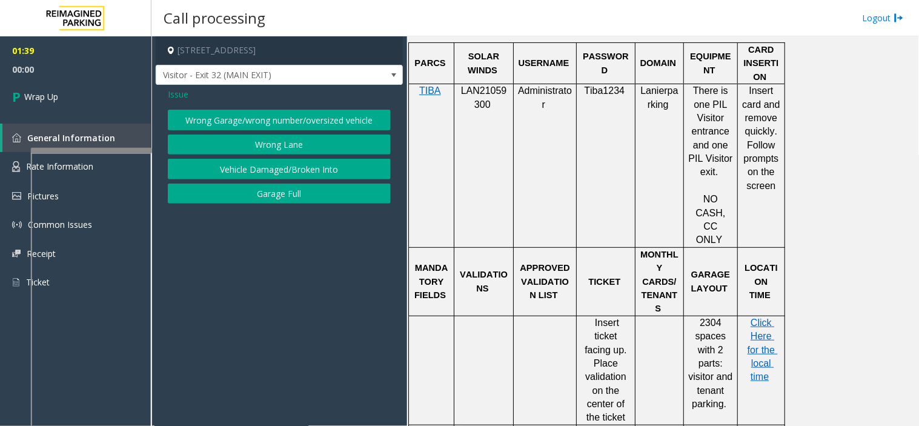
click at [261, 117] on button "Wrong Garage/wrong number/oversized vehicle" at bounding box center [279, 120] width 223 height 21
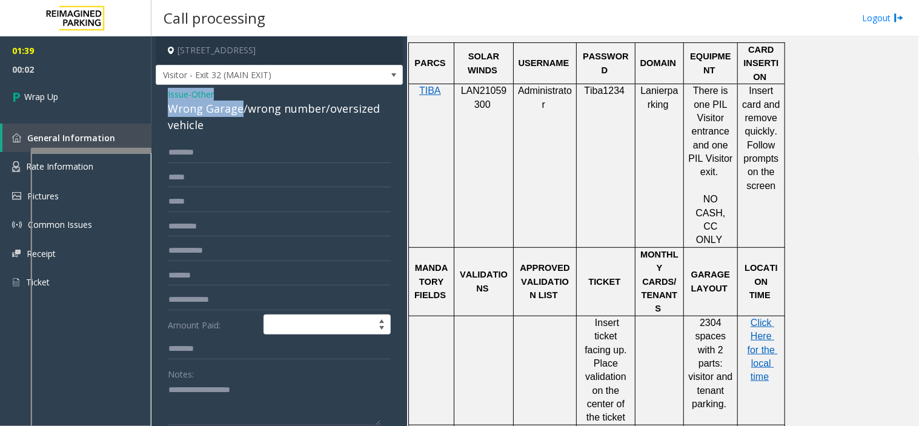
drag, startPoint x: 239, startPoint y: 109, endPoint x: 159, endPoint y: 92, distance: 81.1
click at [159, 92] on div "Issue - Other Wrong Garage/wrong number/oversized vehicle Amount Paid: Notes: S…" at bounding box center [279, 319] width 247 height 468
copy div "Issue - Other Wrong Garage"
click at [202, 383] on textarea at bounding box center [274, 402] width 213 height 45
paste textarea "**********"
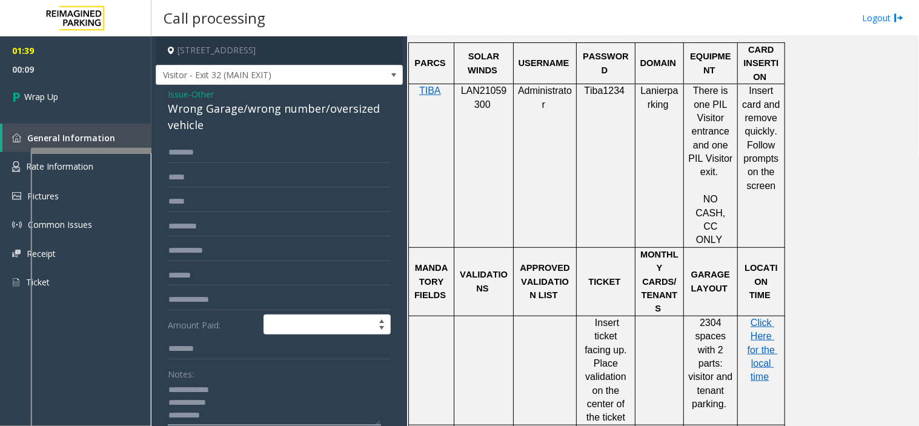
click at [210, 383] on textarea at bounding box center [274, 402] width 213 height 45
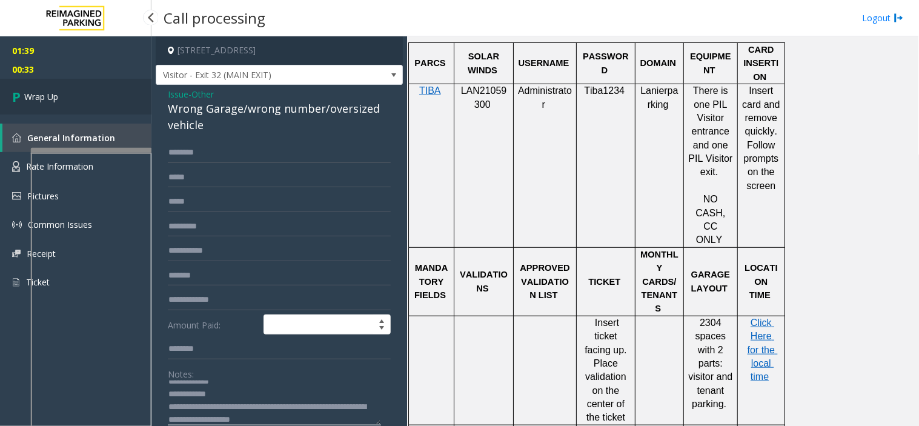
type textarea "**********"
click at [79, 101] on link "Wrap Up" at bounding box center [75, 97] width 151 height 36
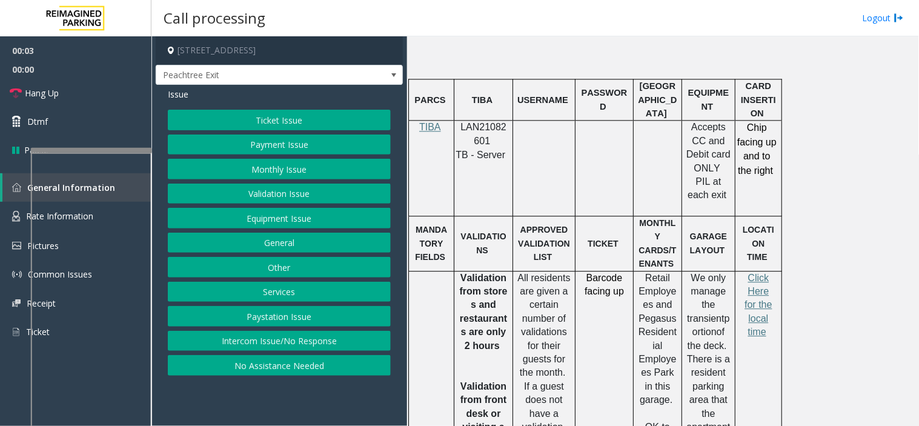
scroll to position [673, 0]
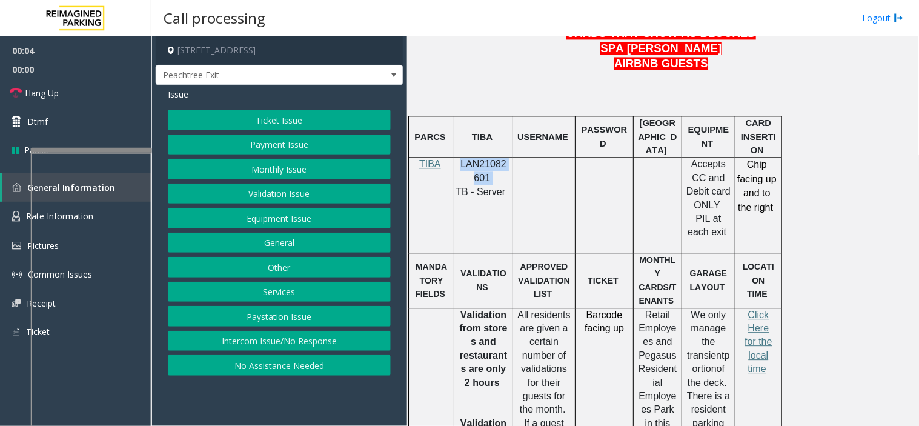
drag, startPoint x: 494, startPoint y: 177, endPoint x: 460, endPoint y: 167, distance: 35.4
click at [460, 167] on p "LAN21082601" at bounding box center [483, 170] width 50 height 27
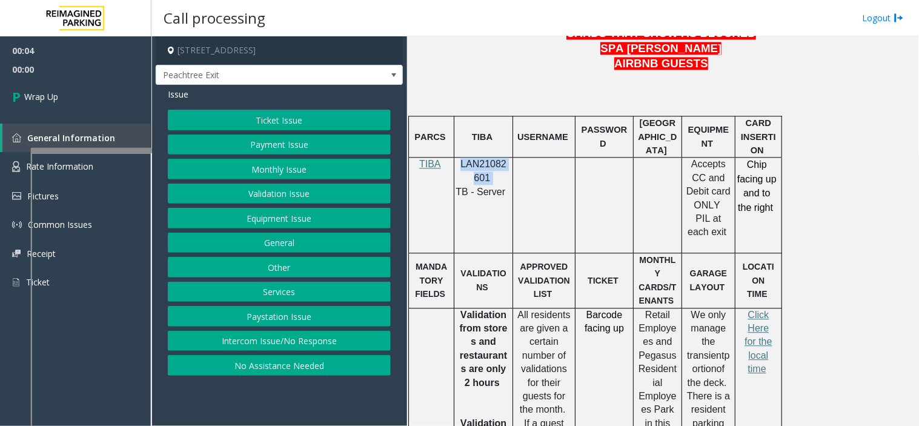
copy p "LAN21082601"
click at [273, 335] on button "Intercom Issue/No Response" at bounding box center [279, 341] width 223 height 21
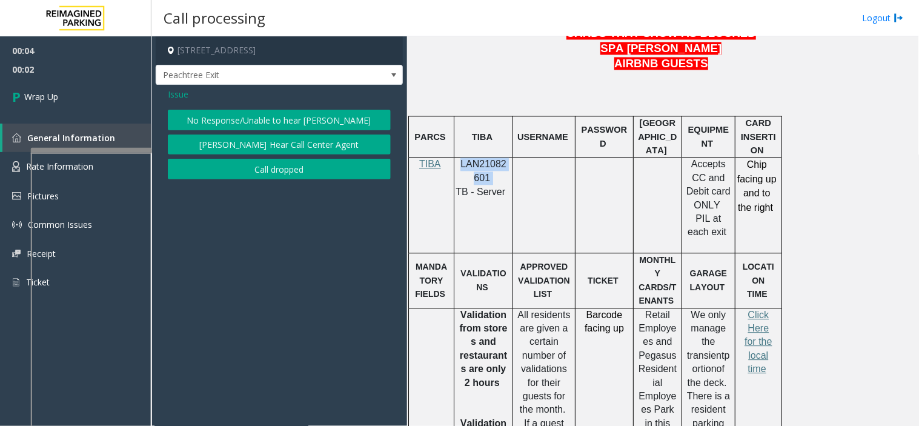
click at [237, 165] on button "Call dropped" at bounding box center [279, 169] width 223 height 21
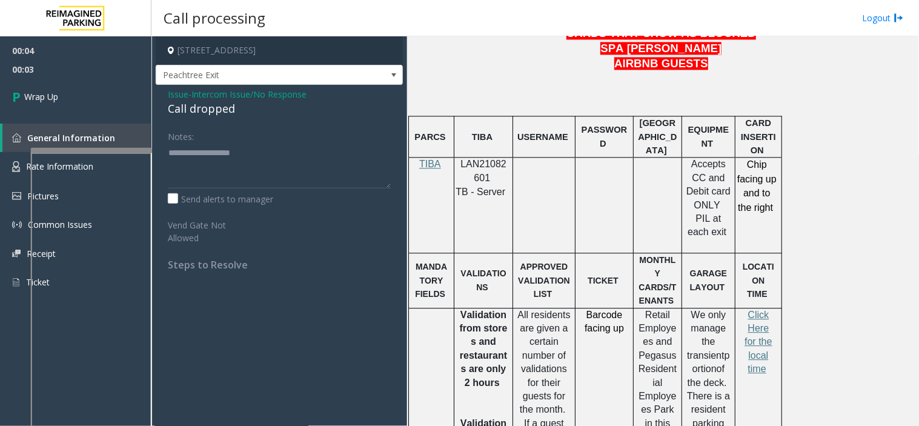
click at [212, 110] on div "Call dropped" at bounding box center [279, 109] width 223 height 16
type textarea "**********"
click at [104, 95] on link "Wrap Up" at bounding box center [75, 97] width 151 height 36
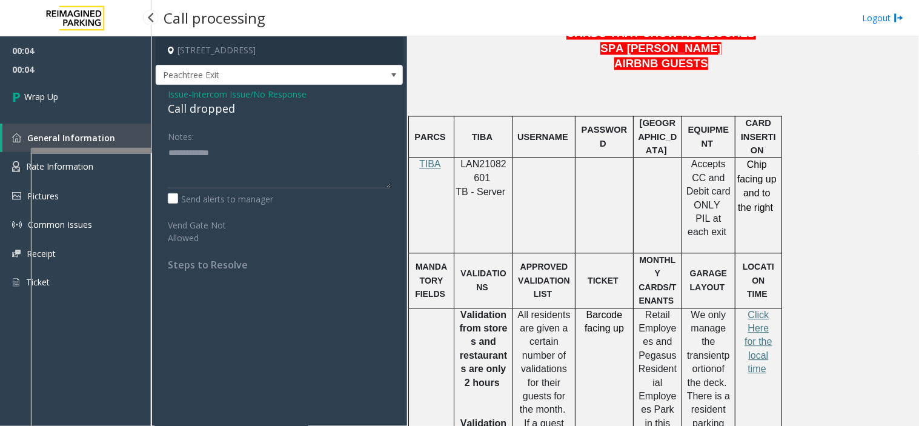
click at [103, 24] on img at bounding box center [75, 18] width 73 height 36
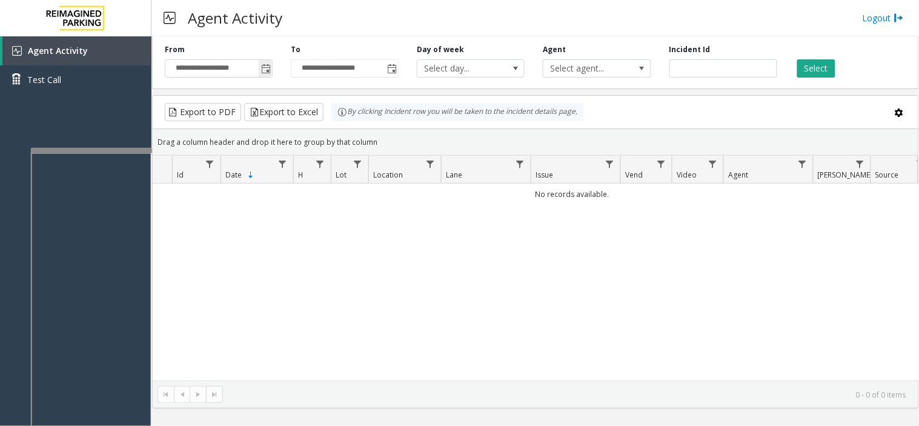
click at [271, 71] on span "Toggle popup" at bounding box center [265, 68] width 13 height 19
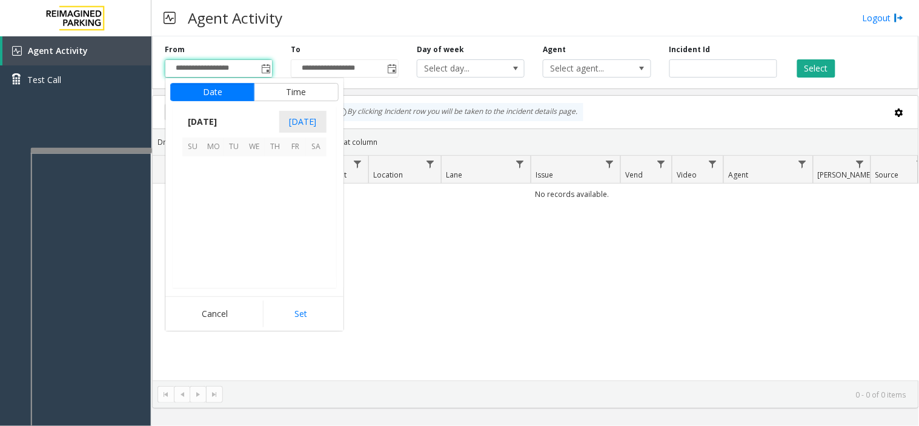
scroll to position [217329, 0]
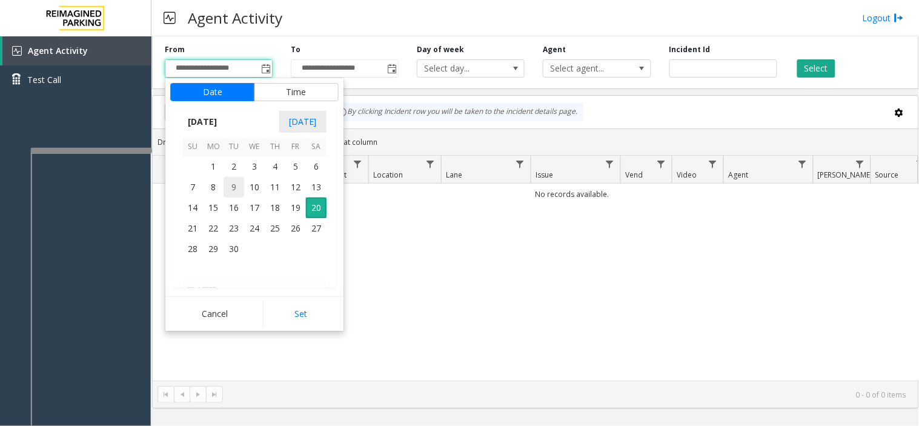
click at [227, 192] on span "9" at bounding box center [233, 187] width 21 height 21
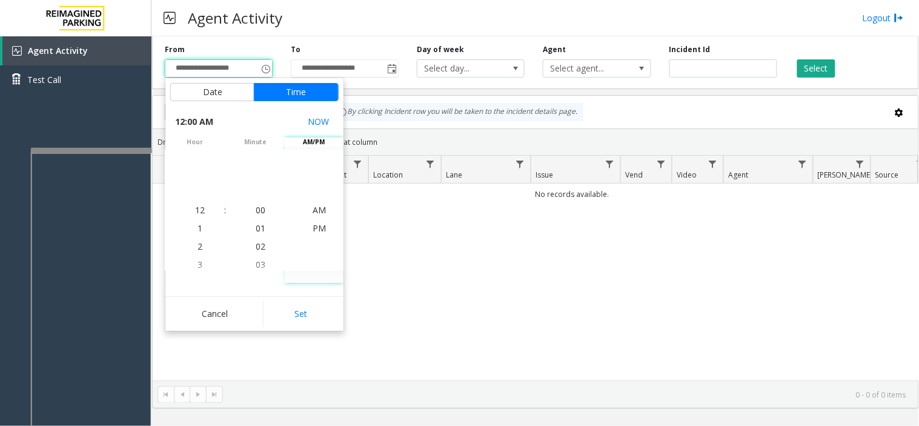
click at [298, 329] on div "Cancel Set" at bounding box center [254, 313] width 178 height 35
click at [309, 320] on button "Set" at bounding box center [301, 313] width 76 height 27
type input "**********"
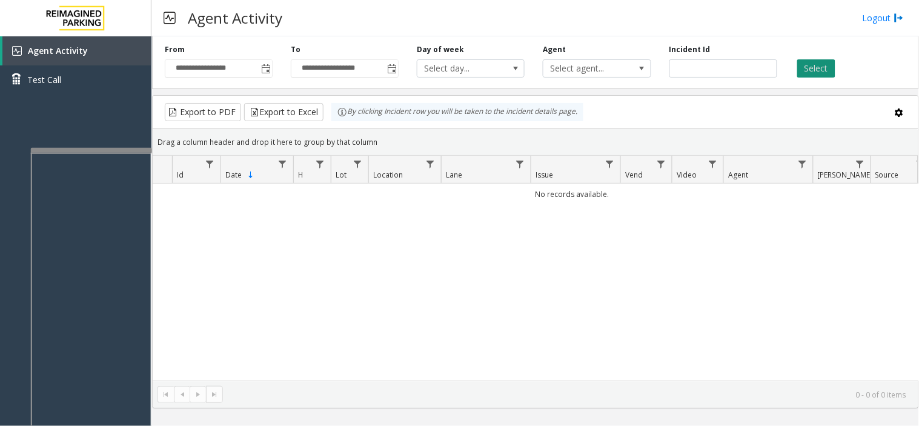
click at [804, 64] on button "Select" at bounding box center [816, 68] width 38 height 18
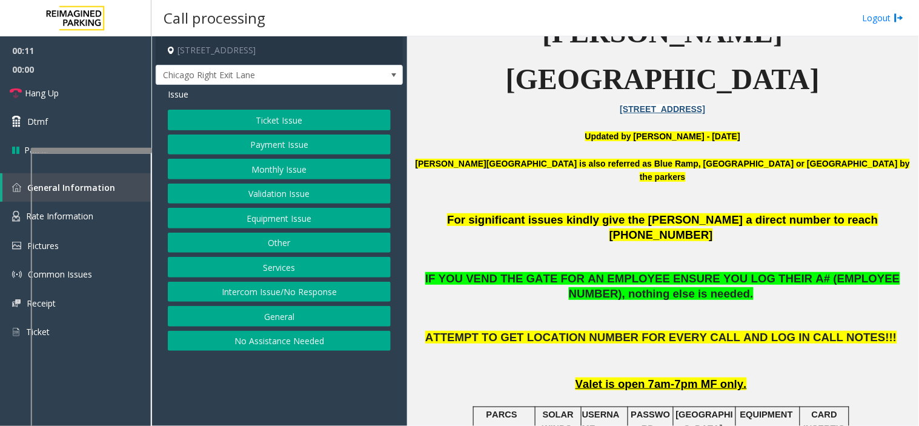
scroll to position [269, 0]
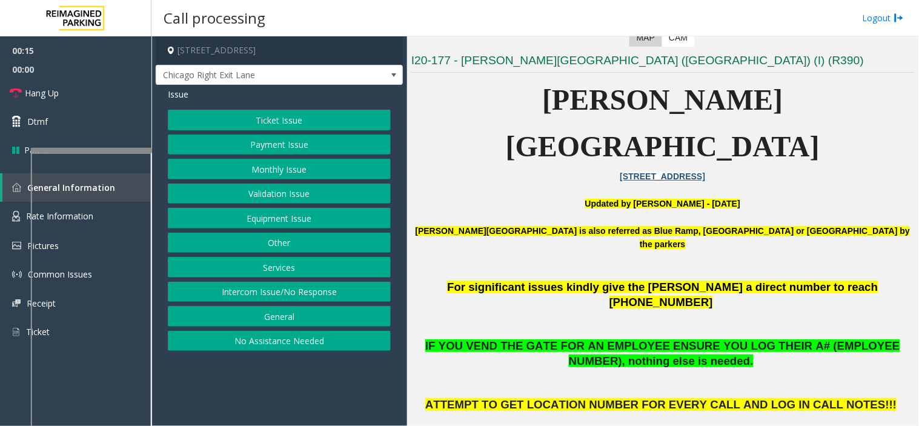
click at [244, 214] on button "Equipment Issue" at bounding box center [279, 218] width 223 height 21
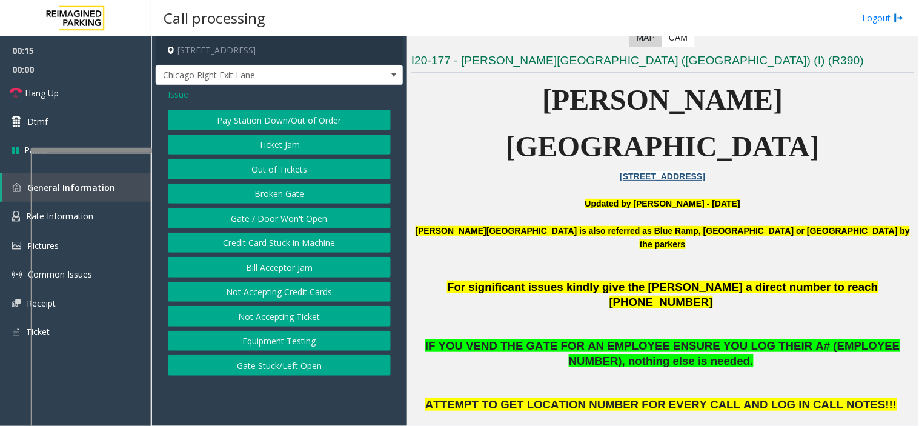
click at [244, 214] on button "Gate / Door Won't Open" at bounding box center [279, 218] width 223 height 21
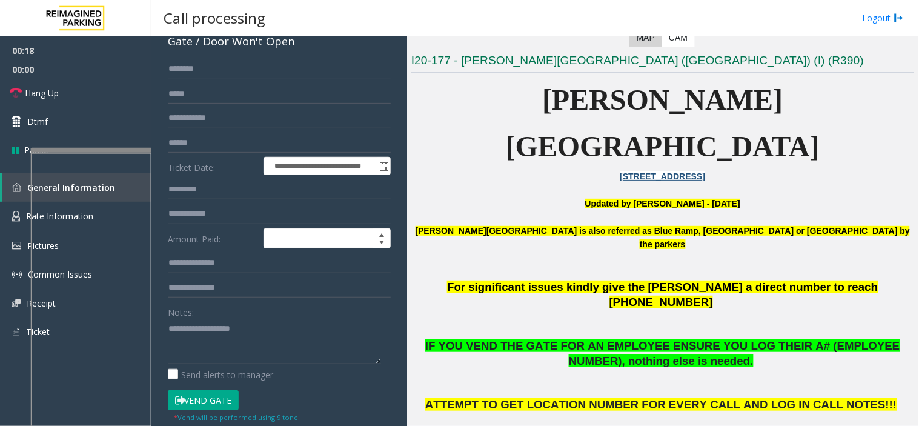
scroll to position [134, 0]
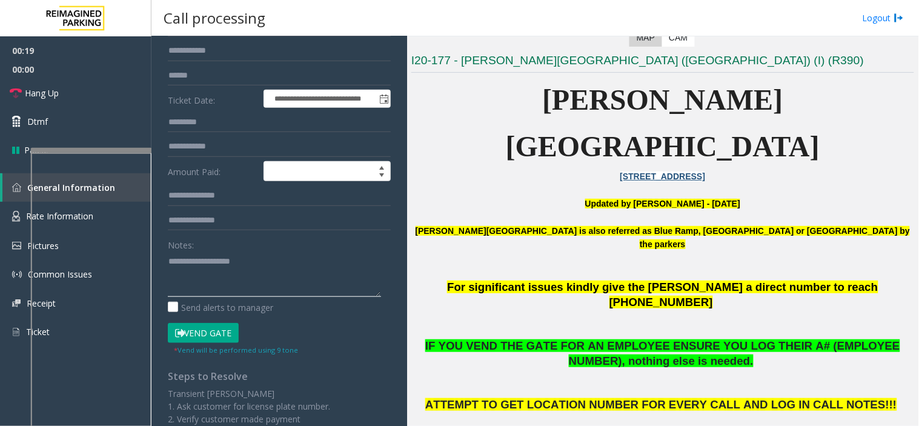
click at [233, 271] on textarea at bounding box center [274, 273] width 213 height 45
click at [208, 267] on textarea at bounding box center [274, 273] width 213 height 45
click at [204, 261] on textarea at bounding box center [274, 273] width 213 height 45
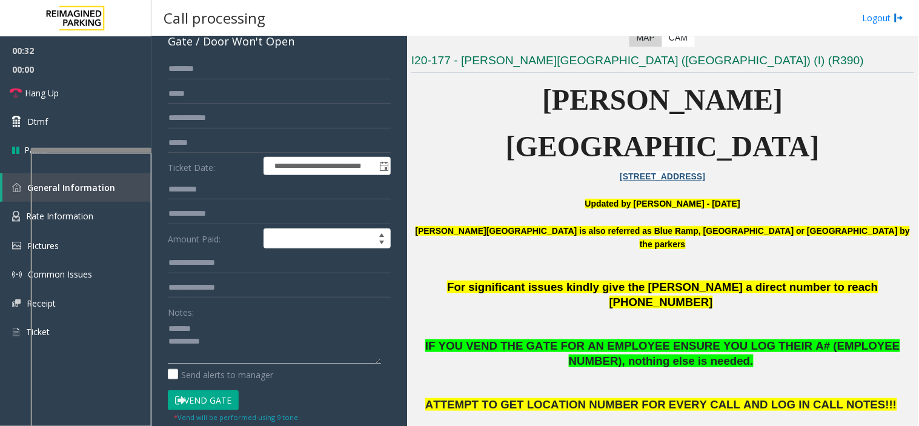
scroll to position [0, 0]
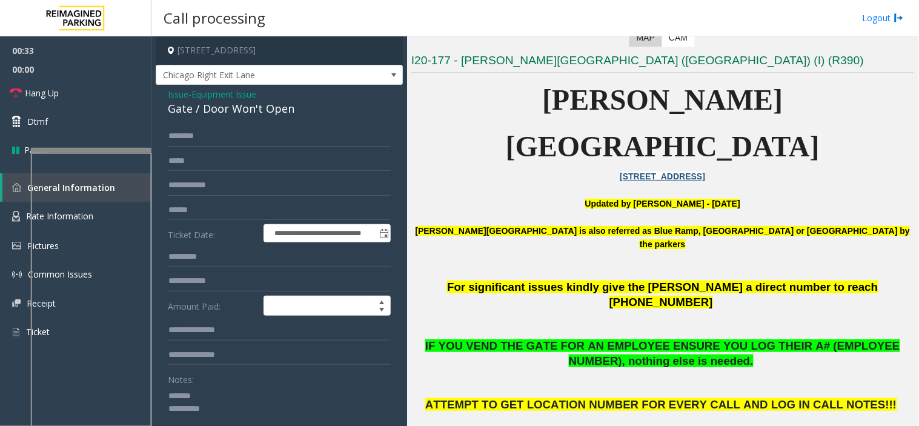
click at [207, 109] on div "Gate / Door Won't Open" at bounding box center [279, 109] width 223 height 16
copy div "Gate / Door Won't Open"
click at [214, 383] on textarea at bounding box center [274, 408] width 213 height 45
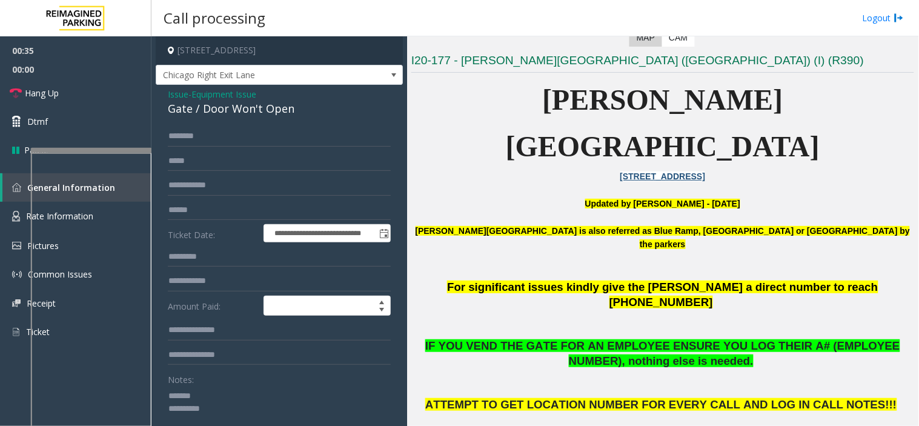
paste textarea "**********"
click at [102, 99] on link "Hang Up" at bounding box center [75, 93] width 151 height 28
click at [216, 383] on textarea at bounding box center [274, 408] width 213 height 45
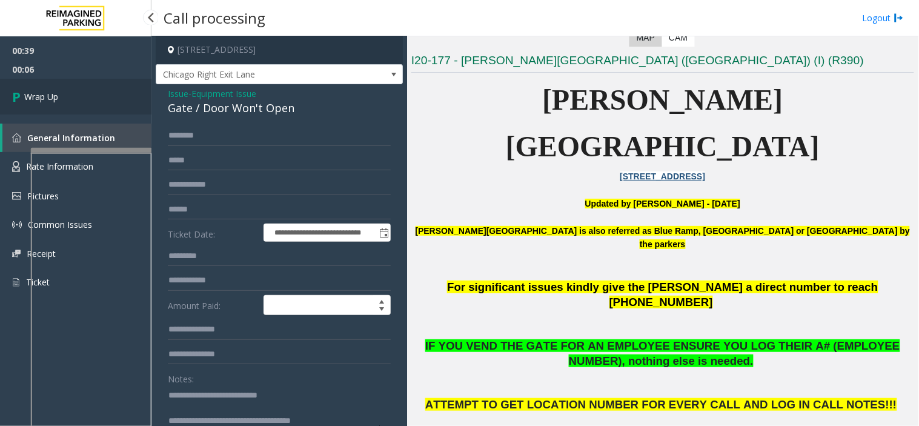
type textarea "**********"
click at [29, 79] on link "Wrap Up" at bounding box center [75, 97] width 151 height 36
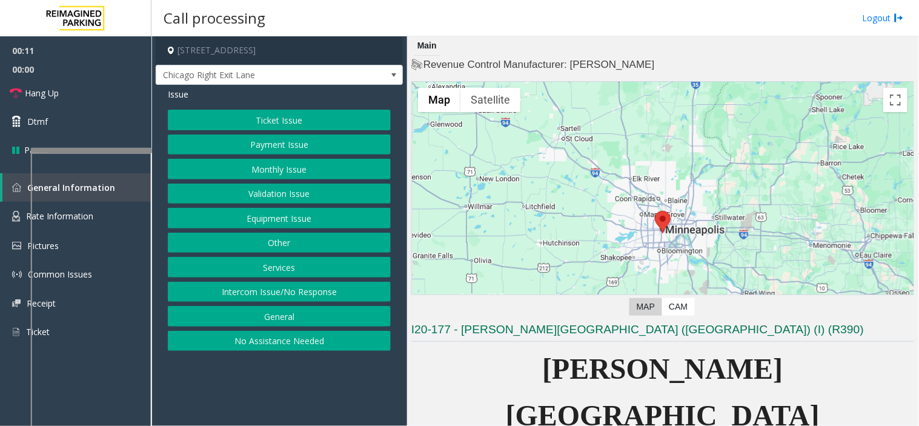
click at [294, 291] on button "Intercom Issue/No Response" at bounding box center [279, 292] width 223 height 21
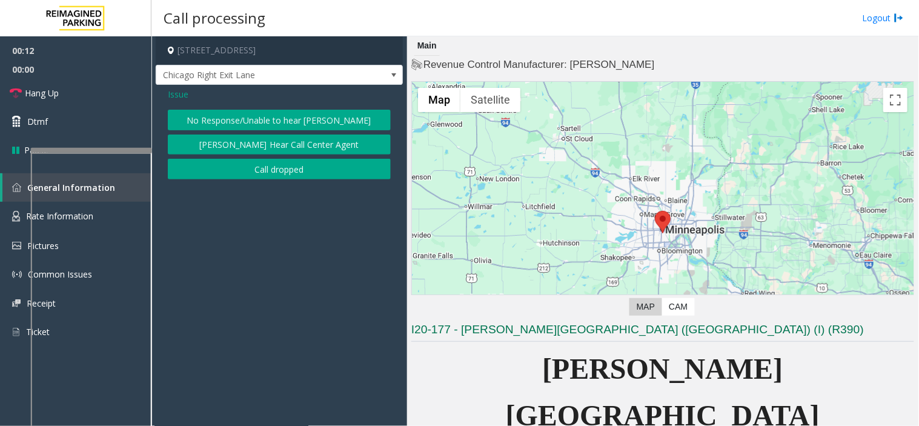
click at [250, 111] on button "No Response/Unable to hear [PERSON_NAME]" at bounding box center [279, 120] width 223 height 21
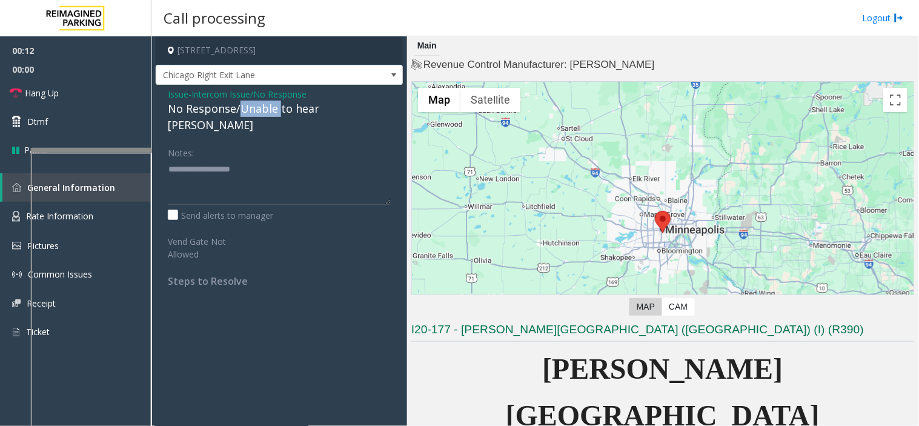
click at [250, 111] on div "No Response/Unable to hear [PERSON_NAME]" at bounding box center [279, 117] width 223 height 33
click at [329, 165] on textarea at bounding box center [279, 181] width 223 height 45
type textarea "**********"
click at [85, 93] on link "Hang Up" at bounding box center [75, 93] width 151 height 28
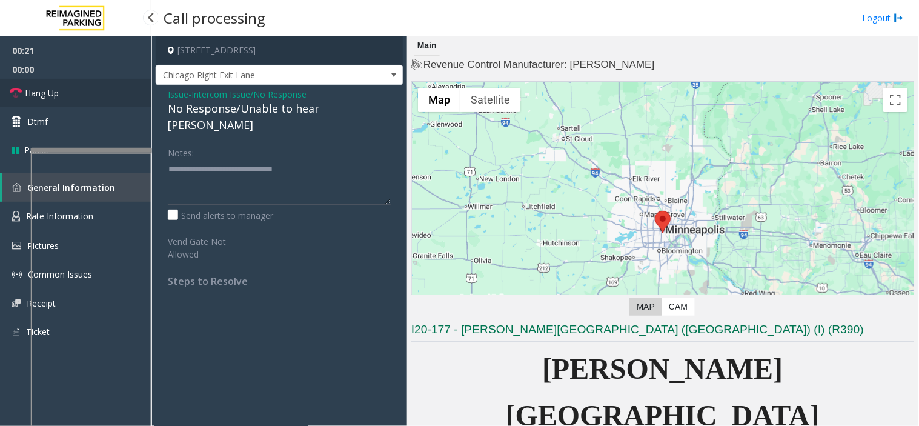
click at [85, 93] on link "Hang Up" at bounding box center [75, 93] width 151 height 28
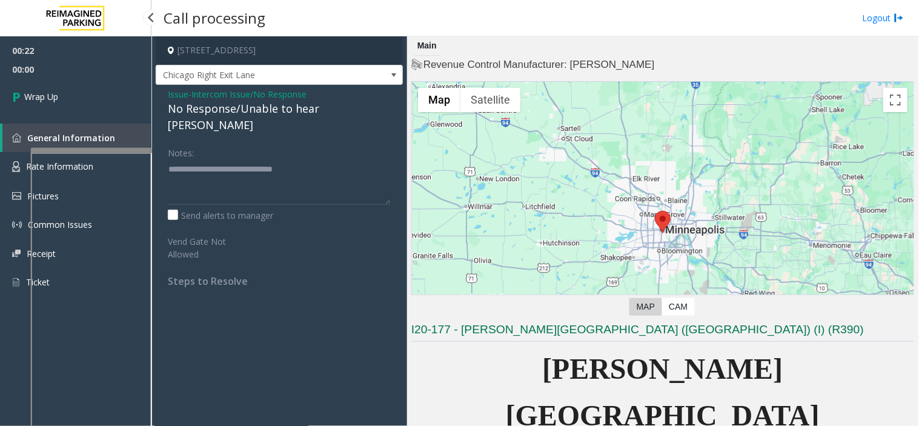
click at [85, 93] on link "Wrap Up" at bounding box center [75, 97] width 151 height 36
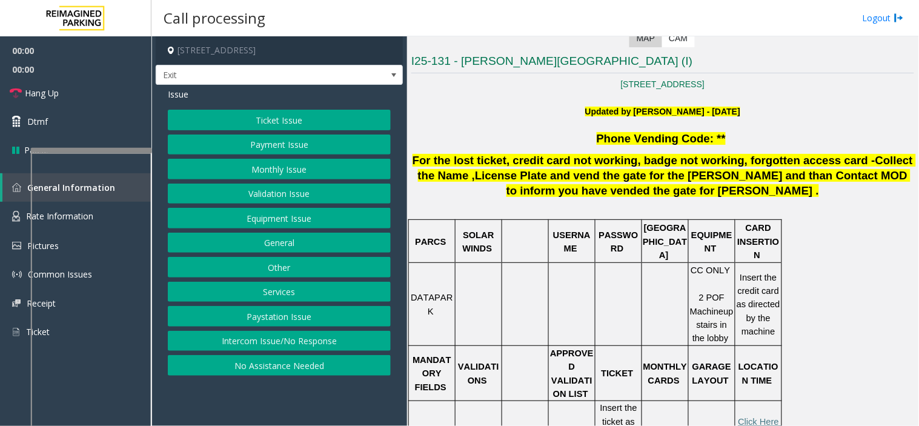
scroll to position [269, 0]
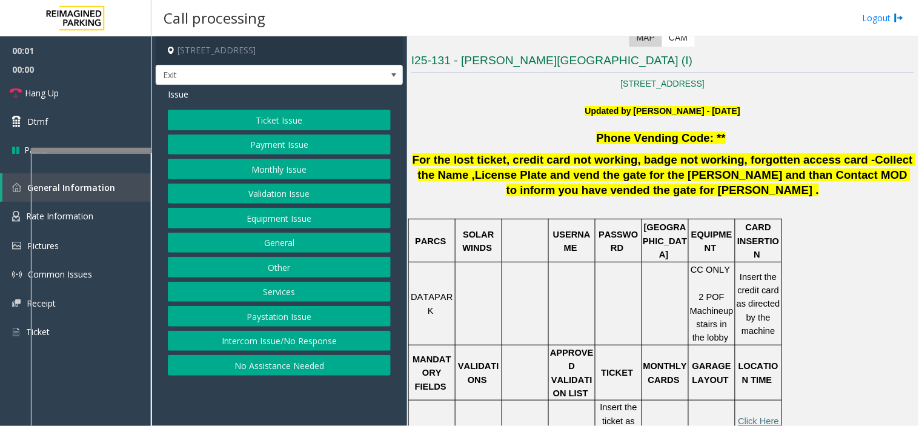
click at [236, 122] on button "Ticket Issue" at bounding box center [279, 120] width 223 height 21
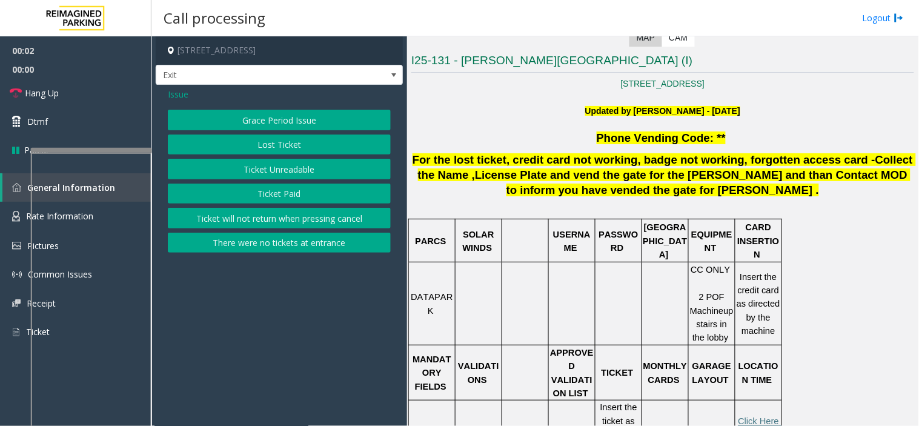
click at [252, 168] on button "Ticket Unreadable" at bounding box center [279, 169] width 223 height 21
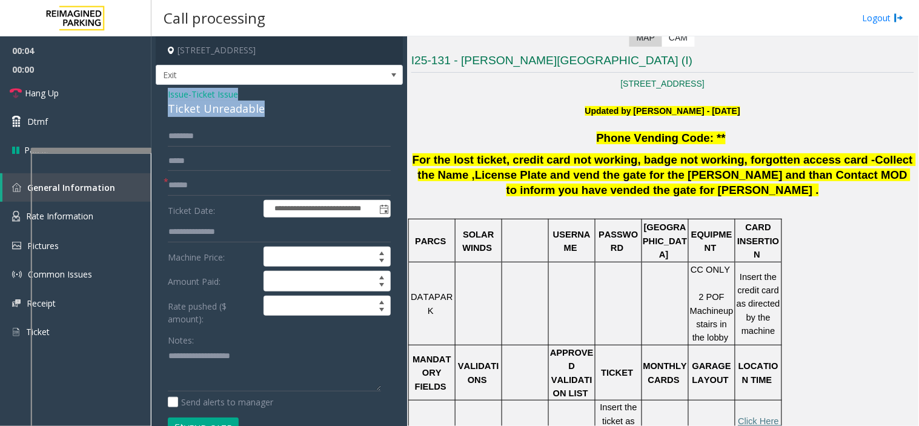
drag, startPoint x: 269, startPoint y: 107, endPoint x: 155, endPoint y: 87, distance: 115.5
click at [156, 87] on div "**********" at bounding box center [279, 340] width 247 height 511
copy div "Issue - Ticket Issue Ticket Unreadable"
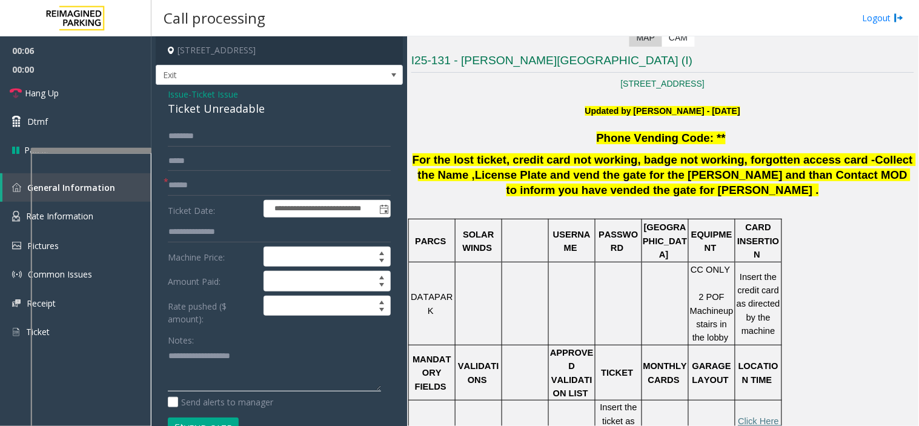
click at [213, 361] on textarea at bounding box center [274, 368] width 213 height 45
click at [178, 96] on span "Issue" at bounding box center [178, 94] width 21 height 13
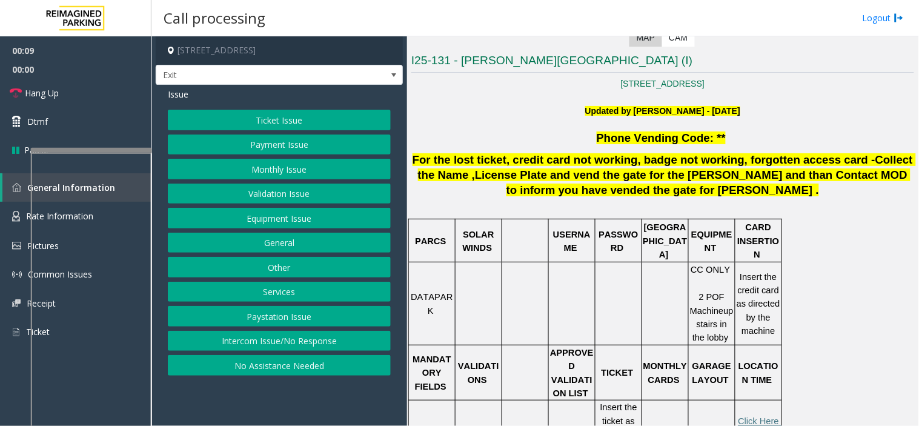
click at [280, 337] on button "Intercom Issue/No Response" at bounding box center [279, 341] width 223 height 21
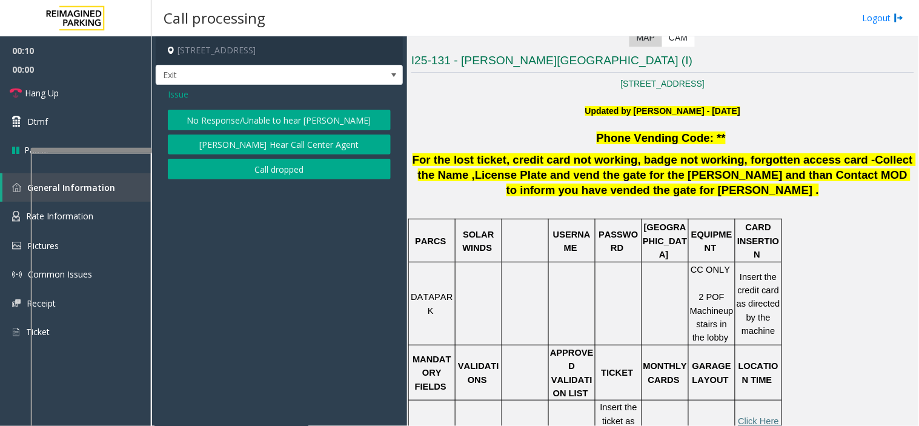
click at [213, 105] on div "Issue No Response/Unable to hear [PERSON_NAME] Cannot Hear Call Center Agent Ca…" at bounding box center [279, 135] width 247 height 101
click at [213, 113] on button "No Response/Unable to hear [PERSON_NAME]" at bounding box center [279, 120] width 223 height 21
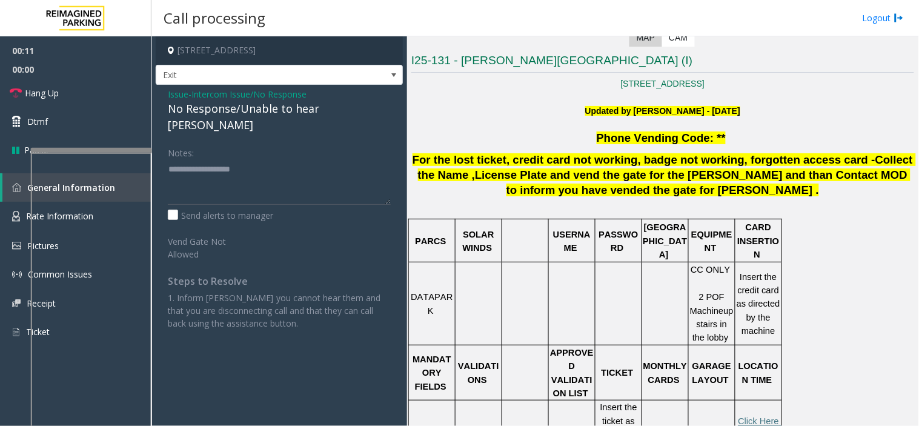
click at [213, 113] on div "No Response/Unable to hear [PERSON_NAME]" at bounding box center [279, 117] width 223 height 33
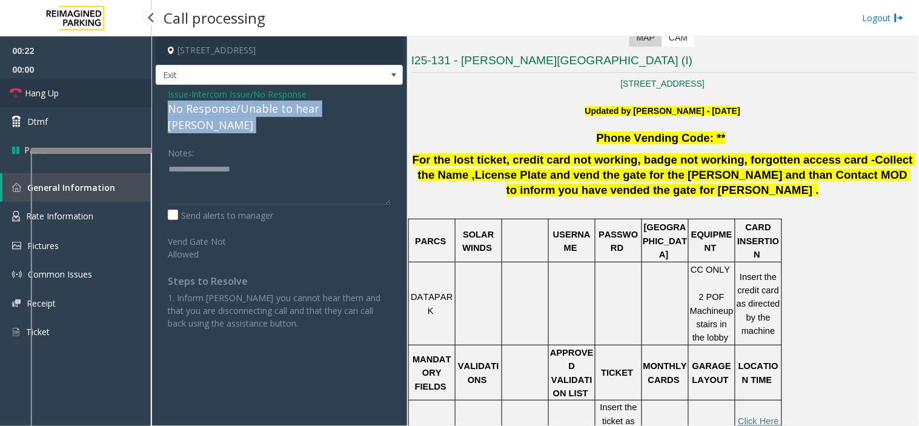
drag, startPoint x: 127, startPoint y: 91, endPoint x: 133, endPoint y: 92, distance: 6.2
click at [127, 91] on link "Hang Up" at bounding box center [75, 93] width 151 height 28
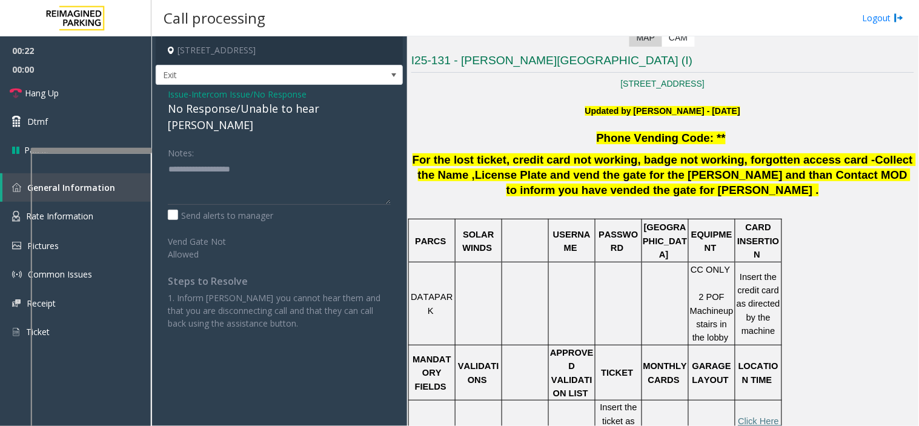
click at [168, 93] on span "Issue" at bounding box center [178, 94] width 21 height 13
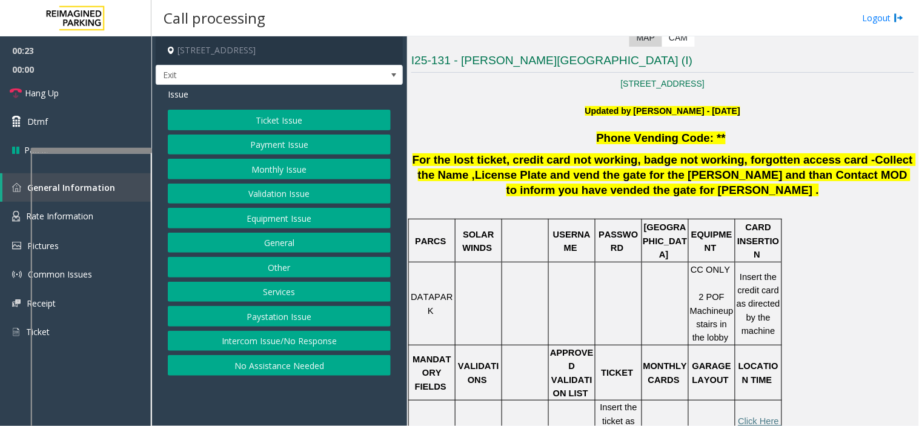
click at [274, 367] on button "No Assistance Needed" at bounding box center [279, 365] width 223 height 21
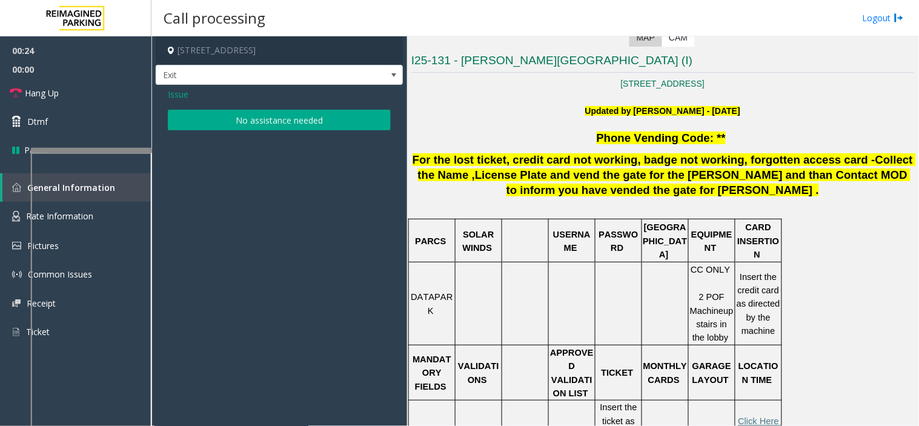
click at [266, 117] on button "No assistance needed" at bounding box center [279, 120] width 223 height 21
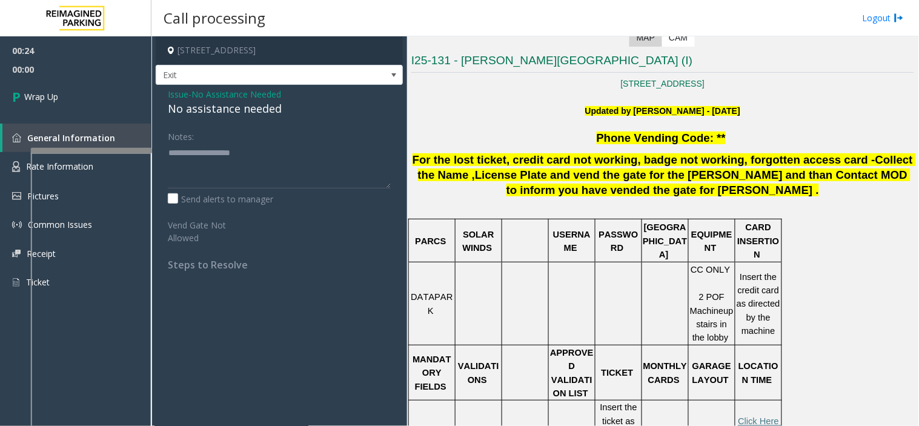
click at [263, 116] on div "No assistance needed" at bounding box center [279, 109] width 223 height 16
click at [261, 116] on div "No assistance needed" at bounding box center [279, 109] width 223 height 16
type textarea "**********"
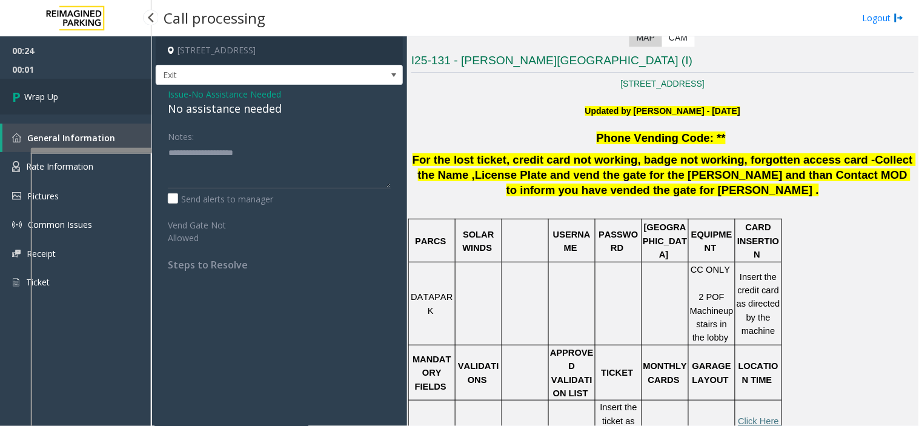
click at [104, 81] on link "Wrap Up" at bounding box center [75, 97] width 151 height 36
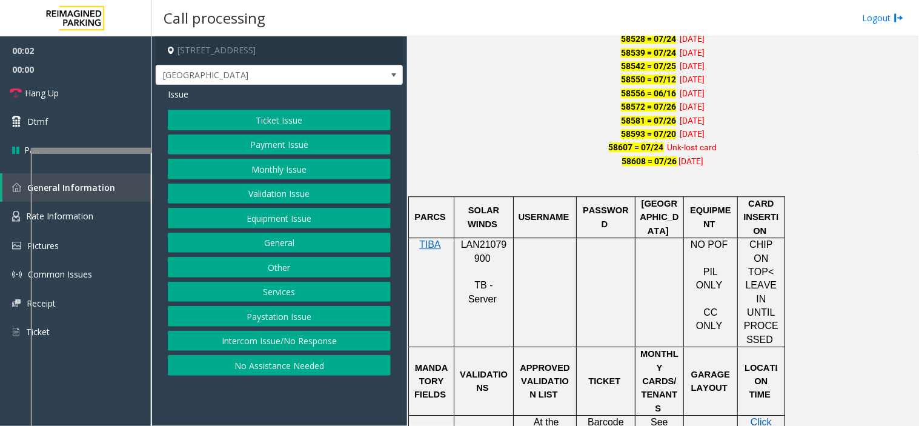
scroll to position [875, 0]
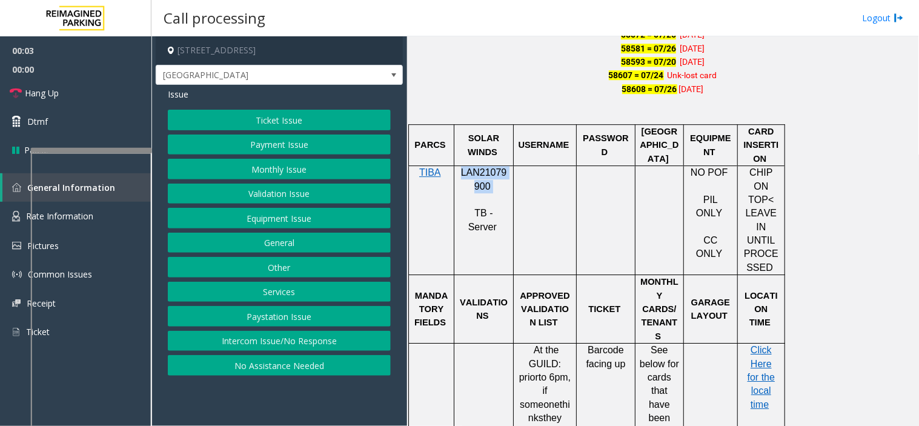
drag, startPoint x: 493, startPoint y: 192, endPoint x: 458, endPoint y: 174, distance: 39.0
click at [458, 174] on p "LAN21079900" at bounding box center [483, 179] width 50 height 27
click at [310, 168] on button "Monthly Issue" at bounding box center [279, 169] width 223 height 21
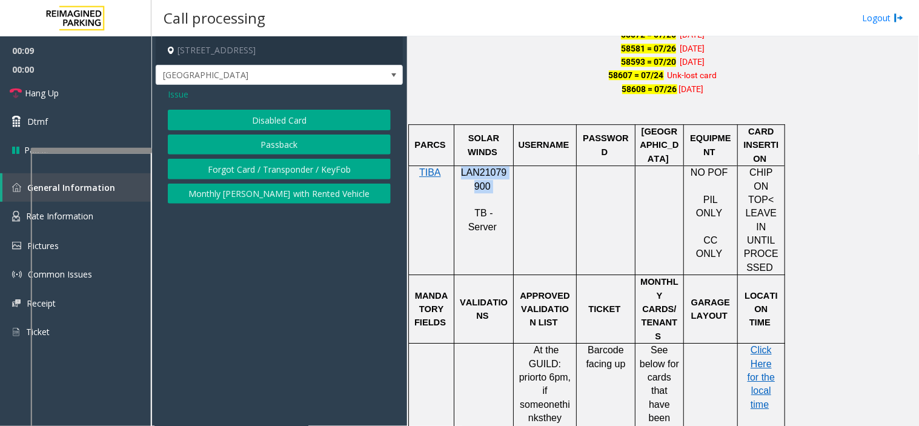
click at [271, 121] on button "Disabled Card" at bounding box center [279, 120] width 223 height 21
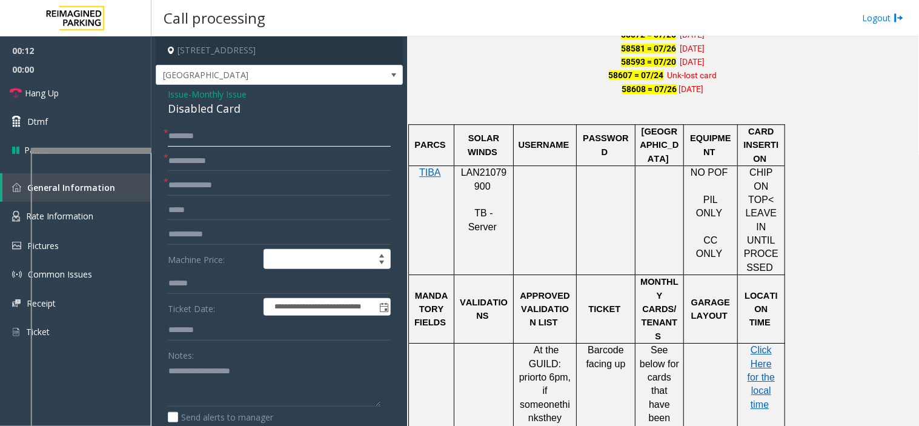
click at [250, 131] on input "text" at bounding box center [279, 136] width 223 height 21
type input "*"
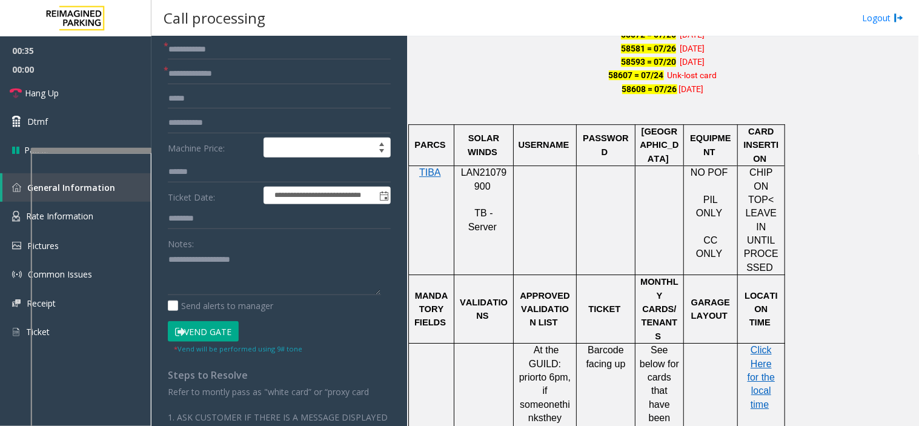
scroll to position [134, 0]
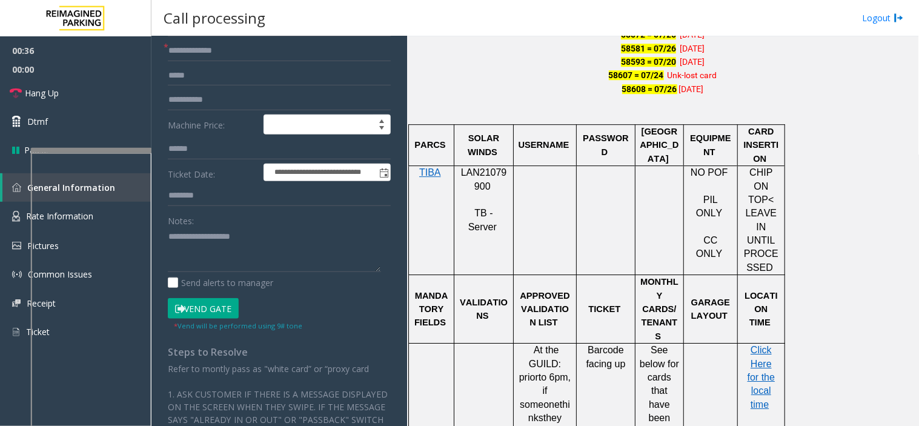
click at [202, 308] on button "Vend Gate" at bounding box center [203, 308] width 71 height 21
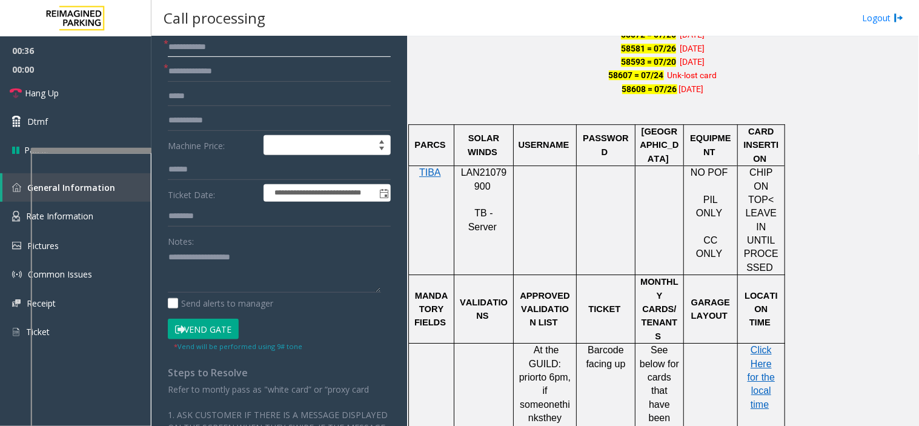
scroll to position [47, 0]
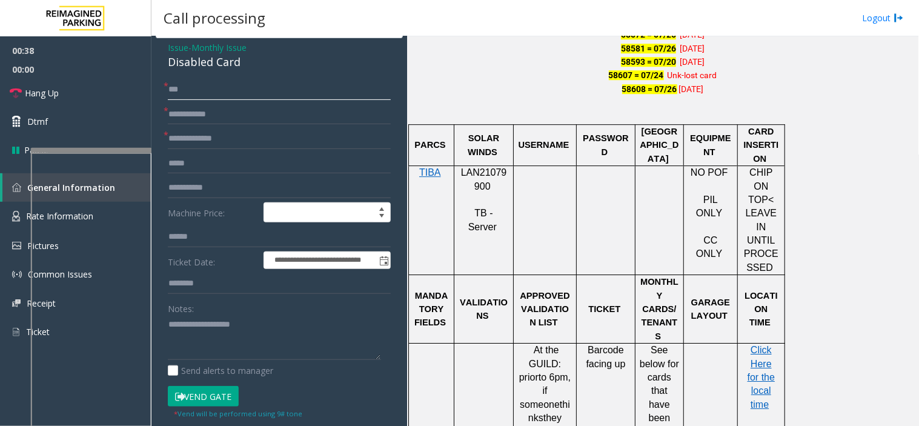
click at [231, 90] on input "***" at bounding box center [279, 89] width 223 height 21
type input "**********"
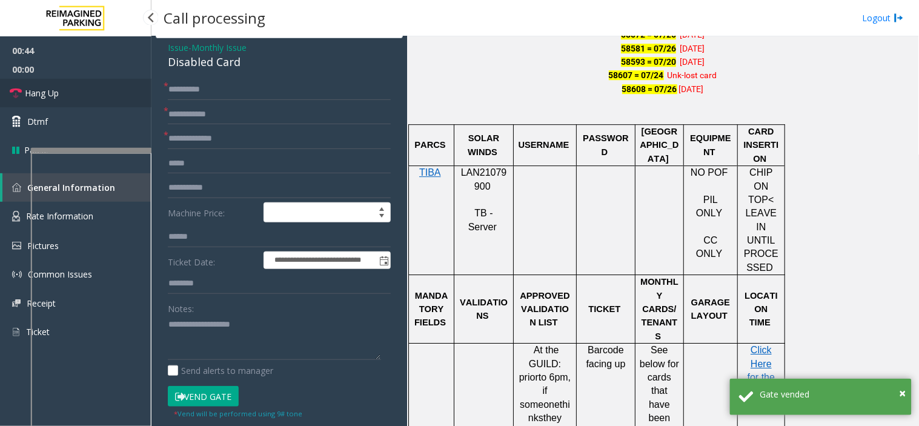
click at [108, 94] on link "Hang Up" at bounding box center [75, 93] width 151 height 28
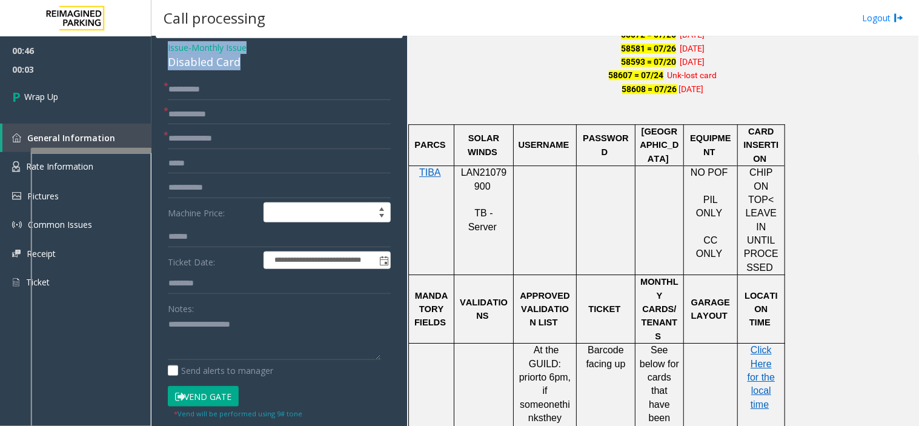
drag, startPoint x: 249, startPoint y: 61, endPoint x: 156, endPoint y: 53, distance: 93.0
click at [156, 53] on div "**********" at bounding box center [279, 381] width 247 height 687
click at [236, 315] on textarea at bounding box center [274, 337] width 213 height 45
paste textarea "**********"
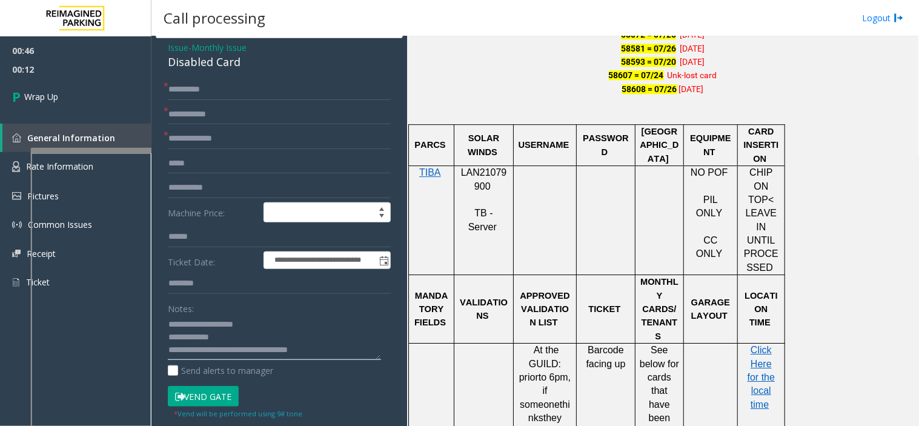
type textarea "**********"
click at [263, 135] on input "text" at bounding box center [279, 138] width 223 height 21
type input "**"
click at [168, 383] on button "Vend Gate" at bounding box center [203, 396] width 71 height 21
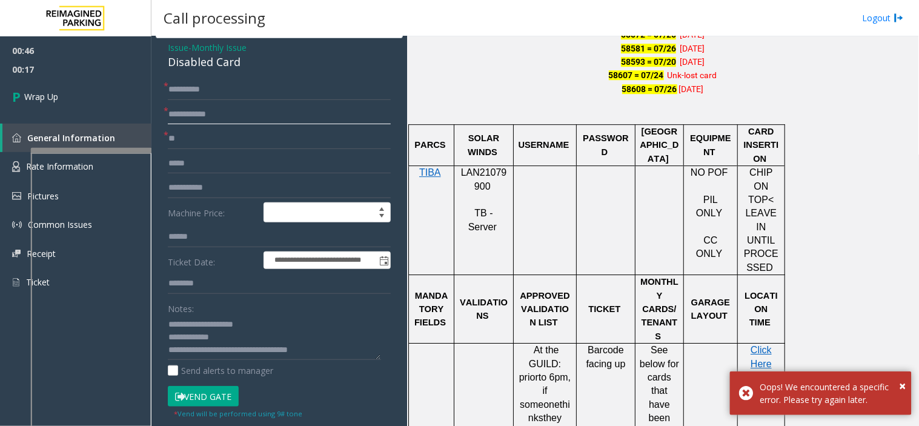
click at [254, 116] on input "text" at bounding box center [279, 114] width 223 height 21
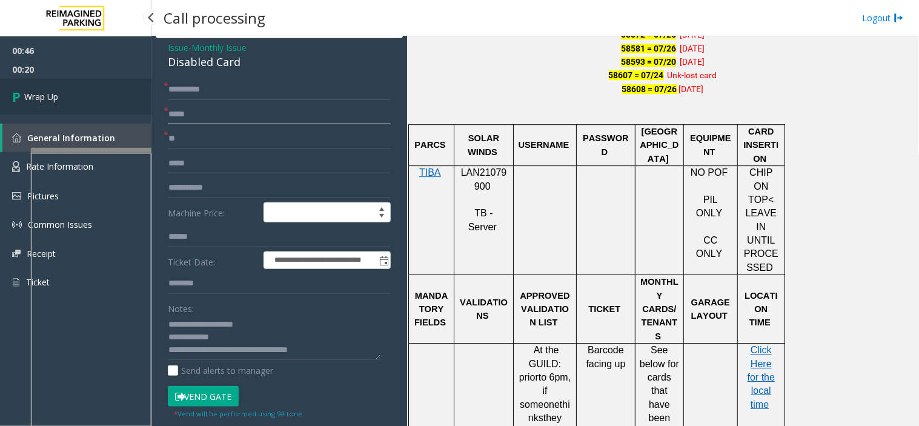
type input "*****"
click at [112, 99] on link "Wrap Up" at bounding box center [75, 97] width 151 height 36
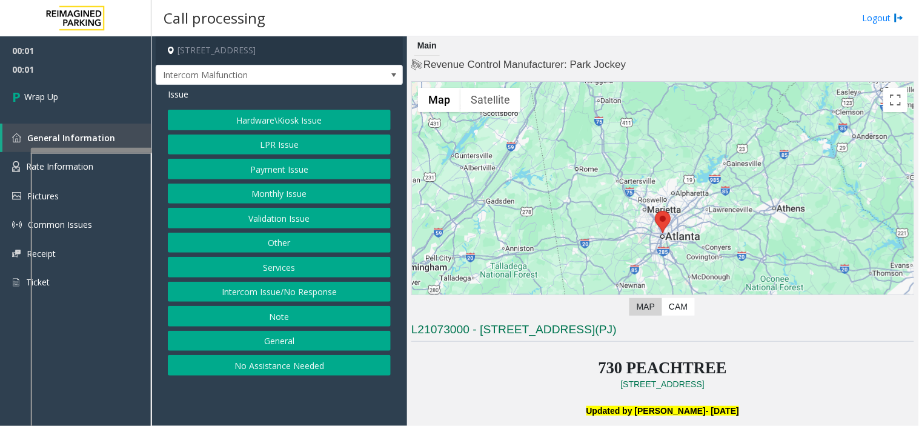
click at [274, 294] on button "Intercom Issue/No Response" at bounding box center [279, 292] width 223 height 21
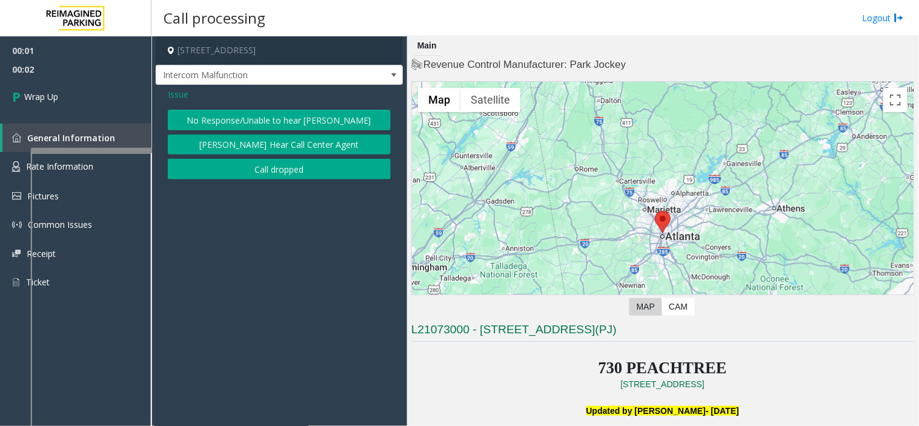
click at [204, 177] on button "Call dropped" at bounding box center [279, 169] width 223 height 21
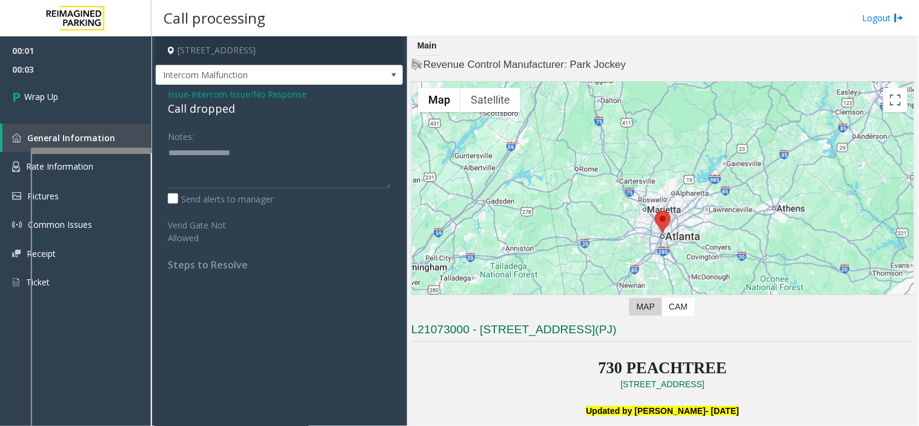
click at [195, 112] on div "Call dropped" at bounding box center [279, 109] width 223 height 16
type textarea "**********"
click at [79, 95] on link "Wrap Up" at bounding box center [75, 97] width 151 height 36
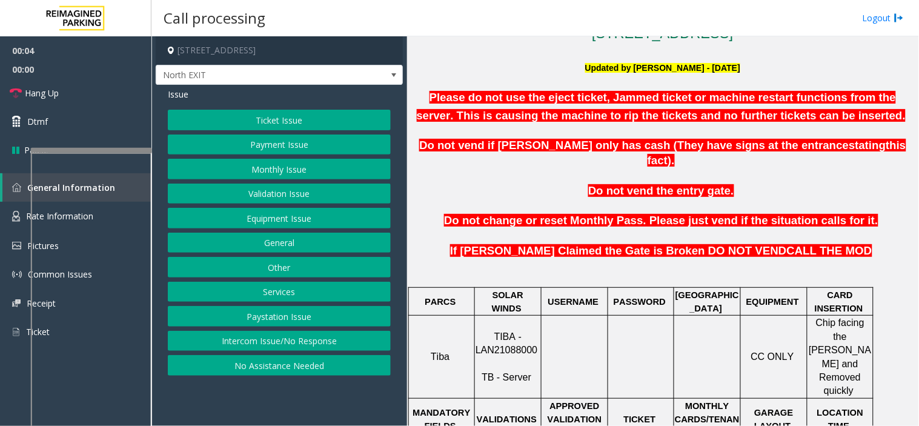
scroll to position [471, 0]
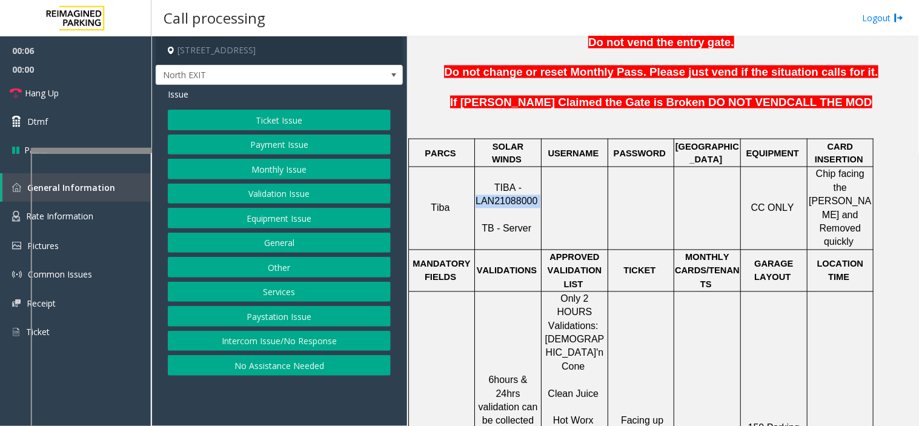
drag, startPoint x: 538, startPoint y: 180, endPoint x: 475, endPoint y: 173, distance: 63.3
click at [475, 182] on p "TIBA - LAN21088000 TB - Server" at bounding box center [507, 209] width 65 height 55
click at [277, 190] on button "Validation Issue" at bounding box center [279, 194] width 223 height 21
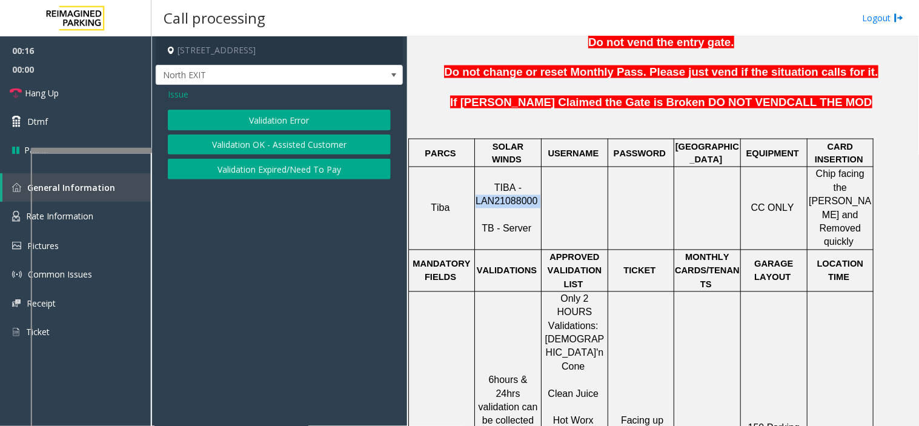
click at [257, 117] on button "Validation Error" at bounding box center [279, 120] width 223 height 21
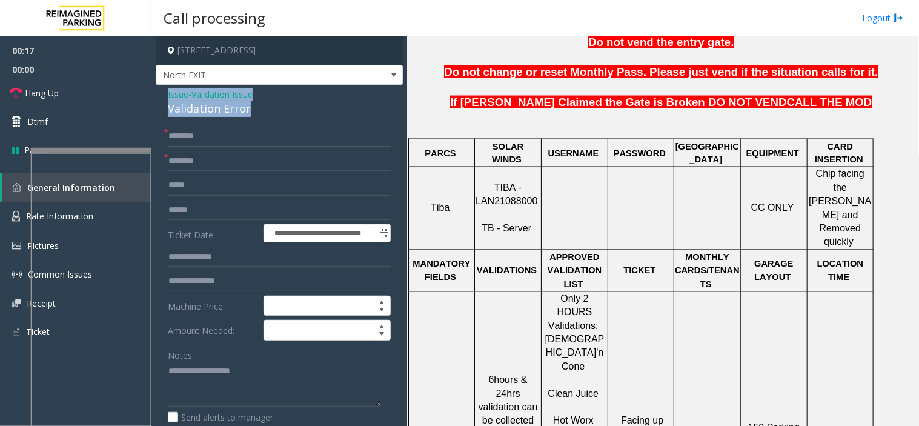
drag, startPoint x: 252, startPoint y: 113, endPoint x: 167, endPoint y: 96, distance: 86.6
click at [168, 96] on div "Issue - Validation Issue Validation Error" at bounding box center [279, 102] width 223 height 29
click at [173, 383] on textarea at bounding box center [274, 384] width 213 height 45
paste textarea "**********"
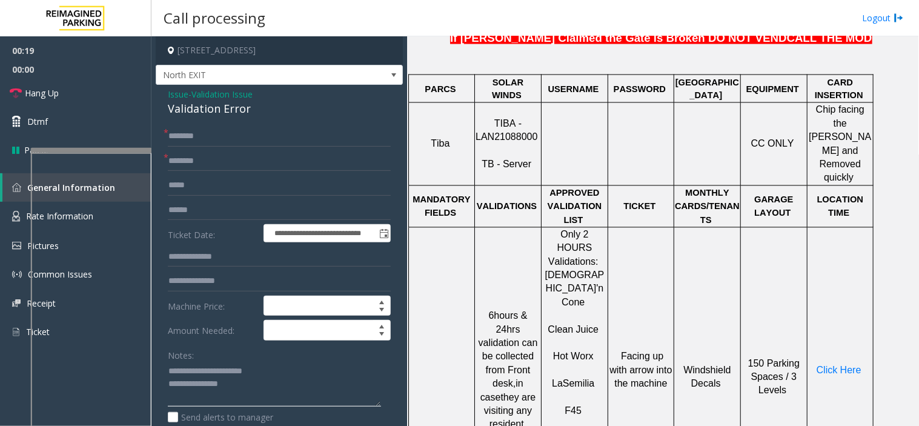
scroll to position [606, 0]
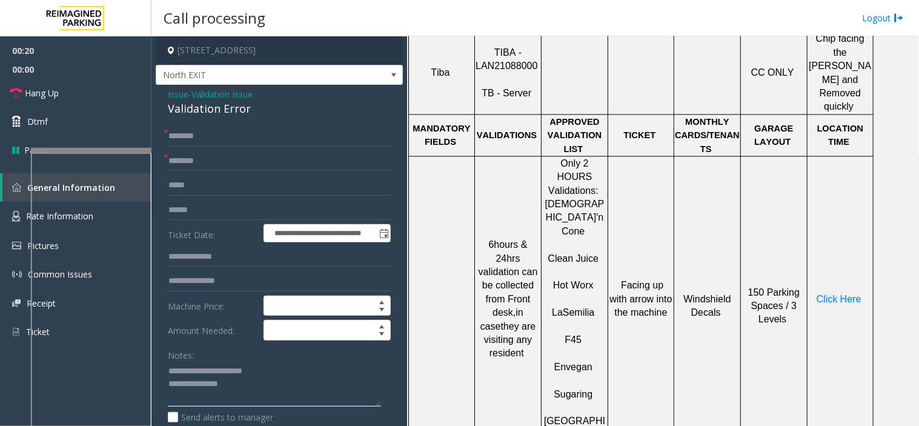
type textarea "**********"
drag, startPoint x: 597, startPoint y: 240, endPoint x: 551, endPoint y: 241, distance: 45.4
click at [551, 293] on p "[PERSON_NAME]" at bounding box center [574, 306] width 65 height 27
click at [246, 175] on input "text" at bounding box center [279, 185] width 223 height 21
click at [237, 166] on input "text" at bounding box center [279, 161] width 223 height 21
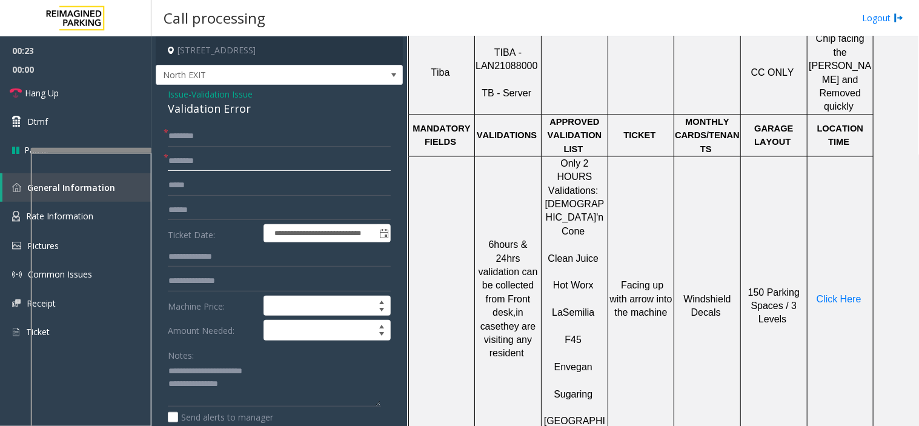
paste input "**********"
type input "**********"
click at [827, 293] on p "Click Here" at bounding box center [840, 299] width 64 height 13
click at [826, 230] on td "Click Here" at bounding box center [840, 299] width 66 height 286
click at [827, 294] on span "Click Here" at bounding box center [838, 299] width 45 height 10
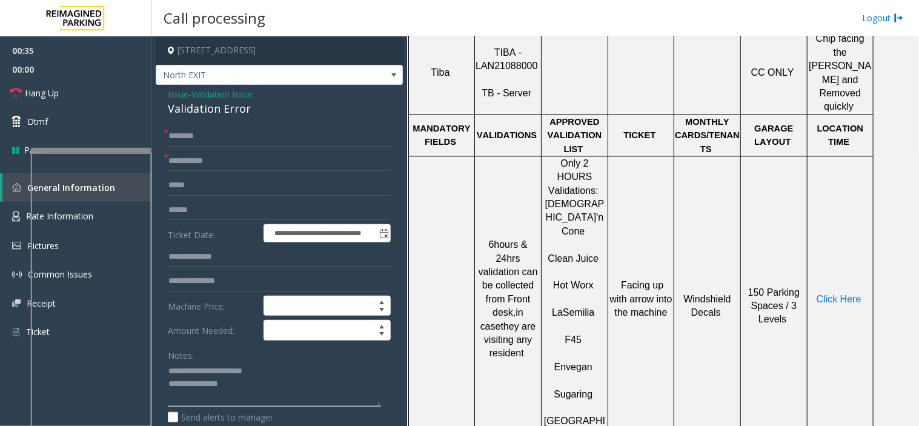
click at [234, 383] on textarea at bounding box center [274, 384] width 213 height 45
type textarea "**********"
click at [228, 132] on input "text" at bounding box center [279, 136] width 223 height 21
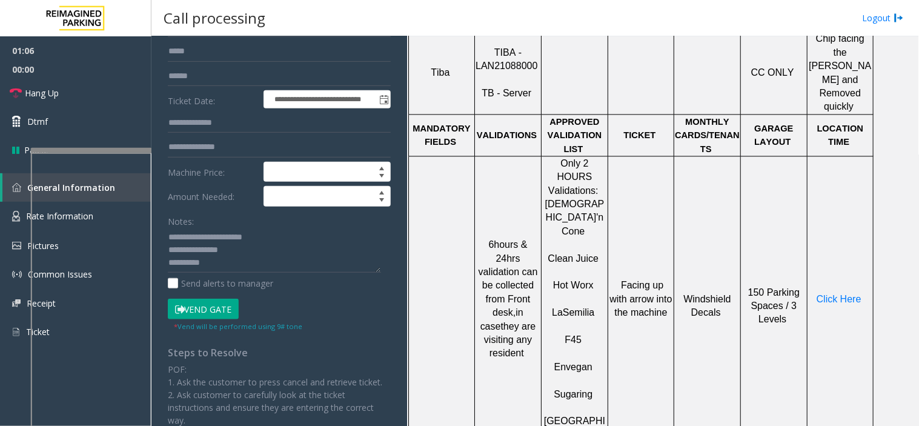
scroll to position [134, 0]
type input "*********"
click at [219, 310] on button "Vend Gate" at bounding box center [203, 308] width 71 height 21
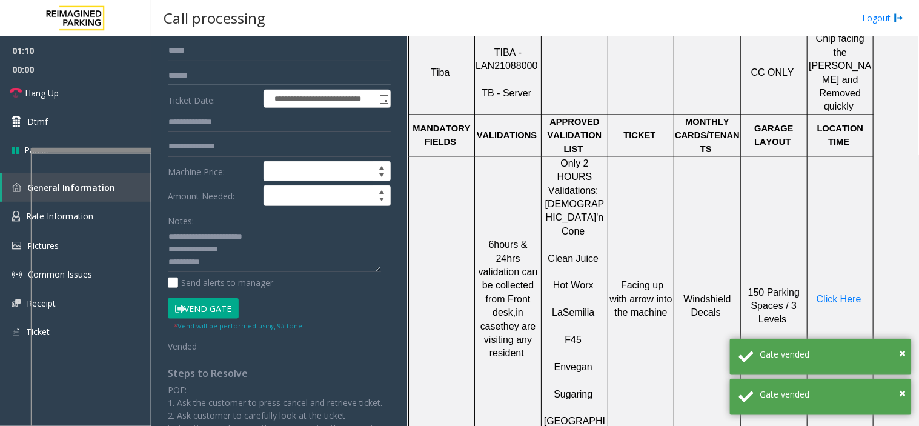
click at [211, 78] on input "text" at bounding box center [279, 75] width 223 height 21
paste input "*******"
type input "*******"
click at [231, 262] on textarea at bounding box center [274, 249] width 213 height 45
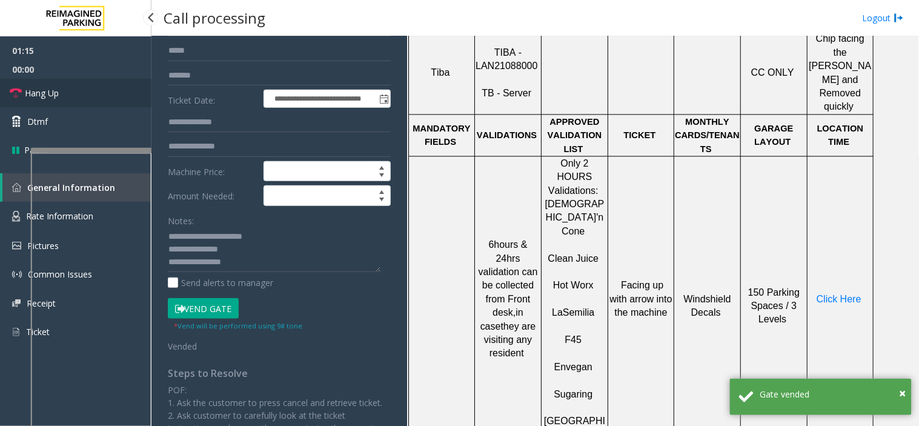
click at [136, 98] on link "Hang Up" at bounding box center [75, 93] width 151 height 28
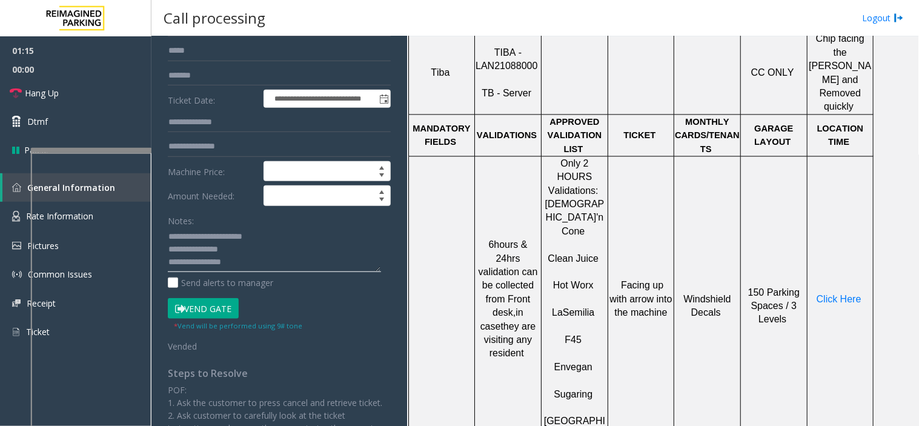
click at [266, 262] on textarea at bounding box center [274, 249] width 213 height 45
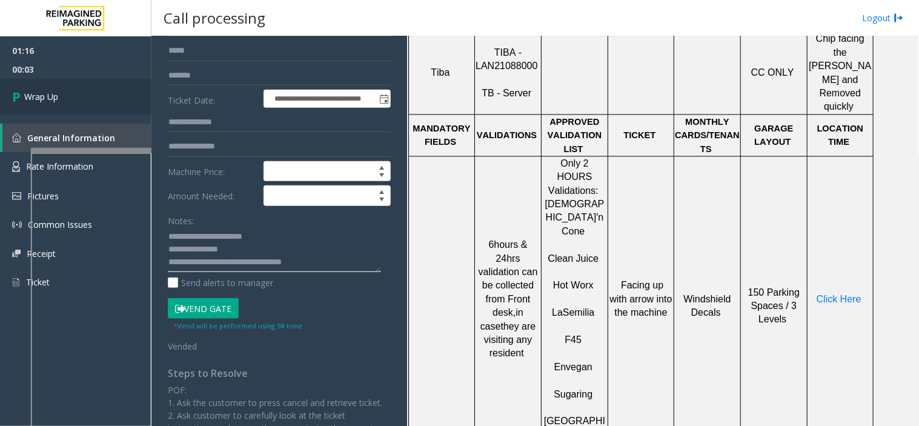
type textarea "**********"
click at [141, 105] on link "Wrap Up" at bounding box center [75, 97] width 151 height 36
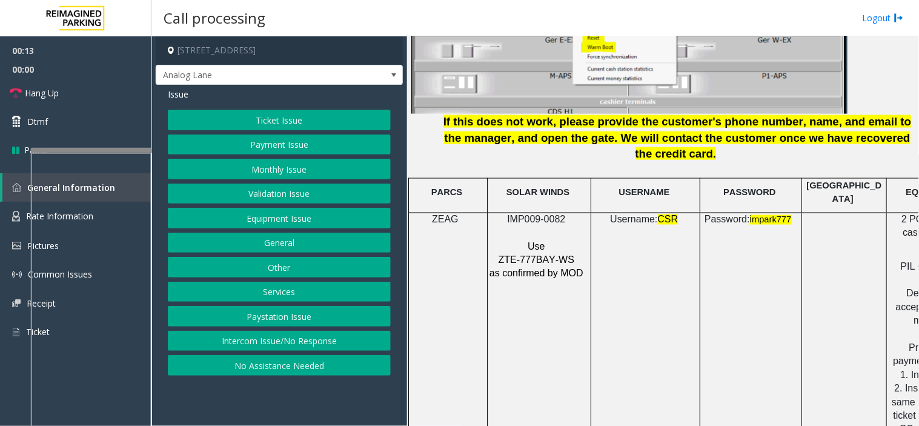
scroll to position [1615, 0]
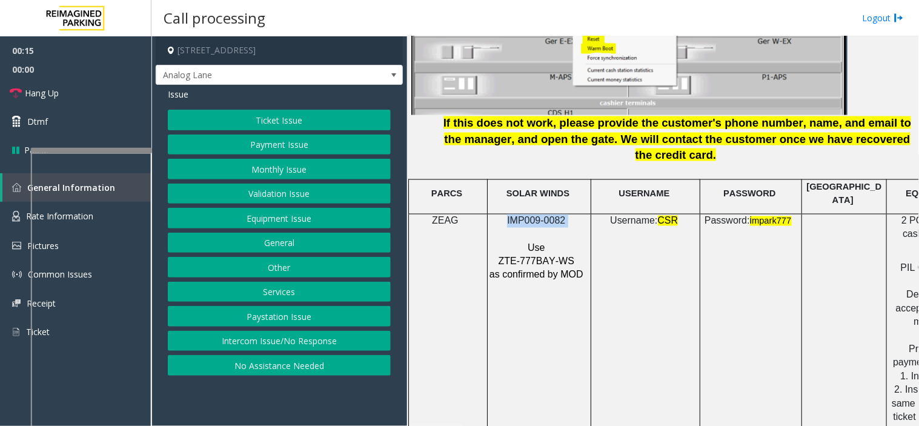
drag, startPoint x: 569, startPoint y: 180, endPoint x: 495, endPoint y: 182, distance: 73.9
click at [495, 214] on p "IMP009-0082" at bounding box center [538, 220] width 98 height 13
click at [271, 122] on button "Ticket Issue" at bounding box center [279, 120] width 223 height 21
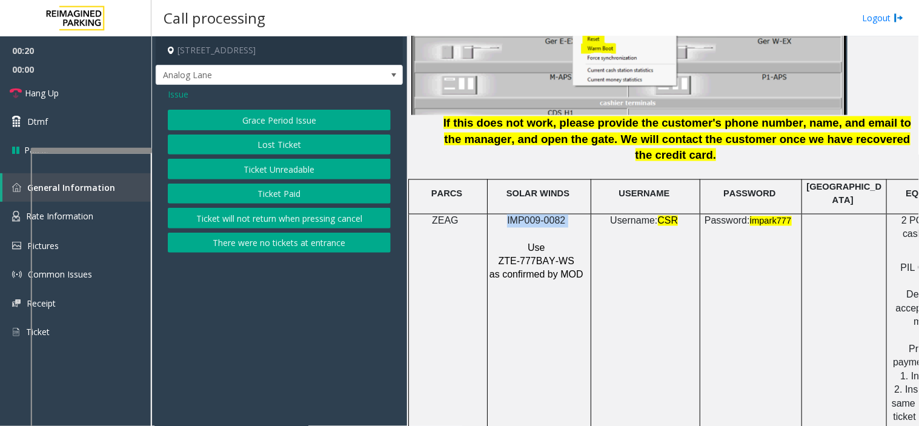
click at [271, 177] on button "Ticket Unreadable" at bounding box center [279, 169] width 223 height 21
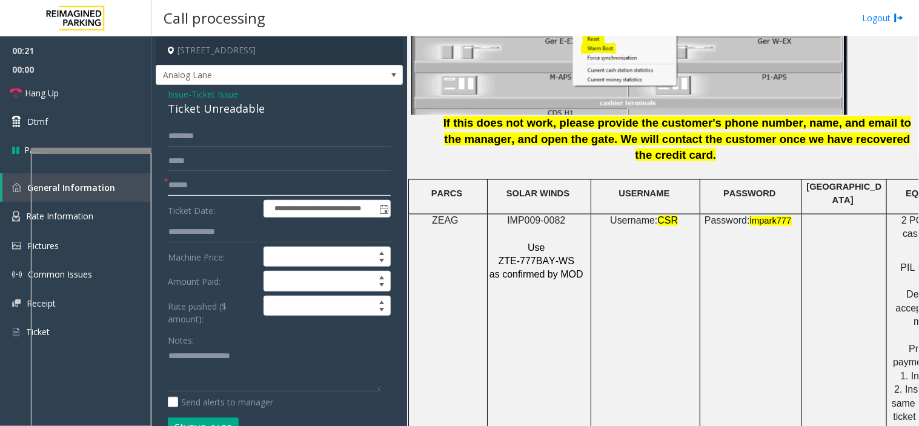
click at [223, 177] on input "text" at bounding box center [279, 185] width 223 height 21
click at [256, 188] on input "text" at bounding box center [279, 185] width 223 height 21
type input "********"
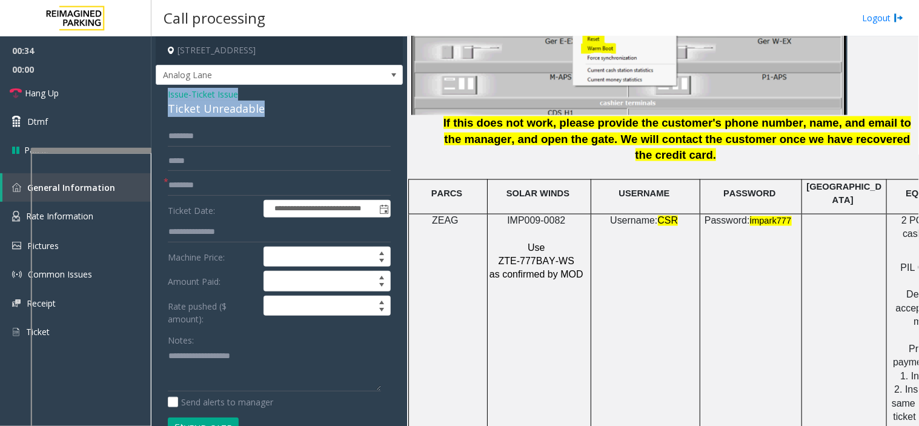
drag, startPoint x: 269, startPoint y: 109, endPoint x: 161, endPoint y: 94, distance: 108.8
click at [161, 94] on div "**********" at bounding box center [279, 410] width 247 height 650
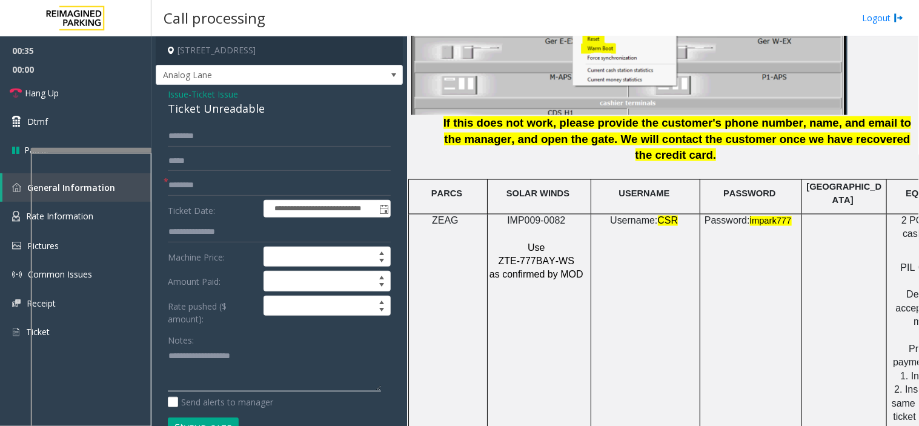
click at [240, 359] on textarea at bounding box center [274, 368] width 213 height 45
paste textarea "**********"
click at [208, 377] on textarea at bounding box center [274, 368] width 213 height 45
click at [93, 97] on link "Hang Up" at bounding box center [75, 93] width 151 height 28
click at [268, 383] on textarea at bounding box center [274, 368] width 213 height 45
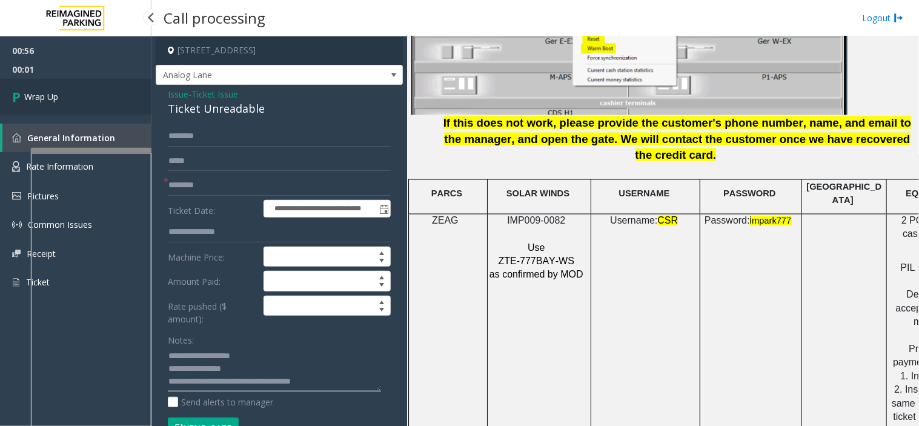
type textarea "**********"
click at [81, 92] on link "Wrap Up" at bounding box center [75, 97] width 151 height 36
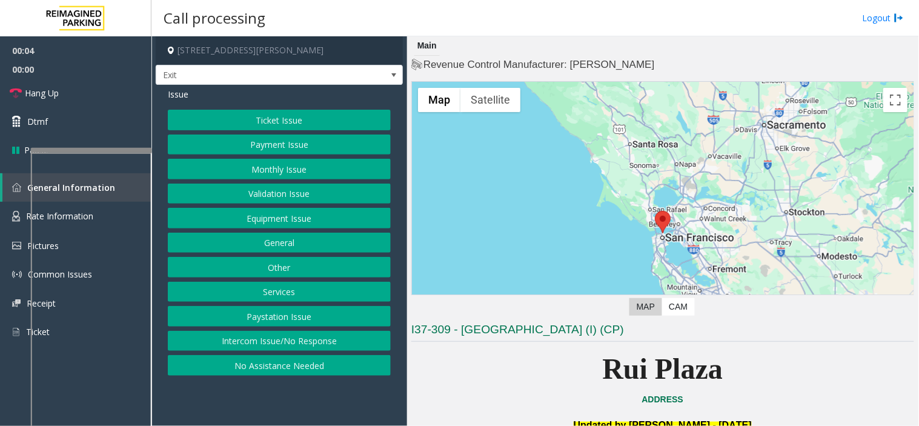
click at [279, 289] on button "Services" at bounding box center [279, 292] width 223 height 21
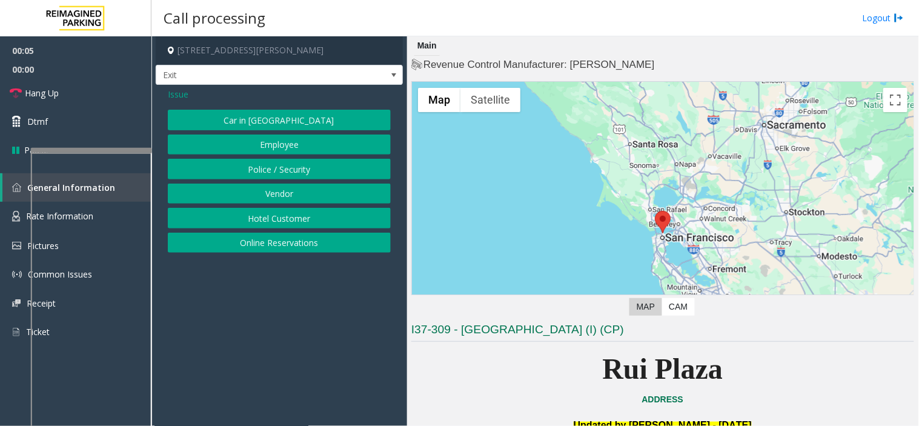
click at [262, 241] on button "Online Reservations" at bounding box center [279, 243] width 223 height 21
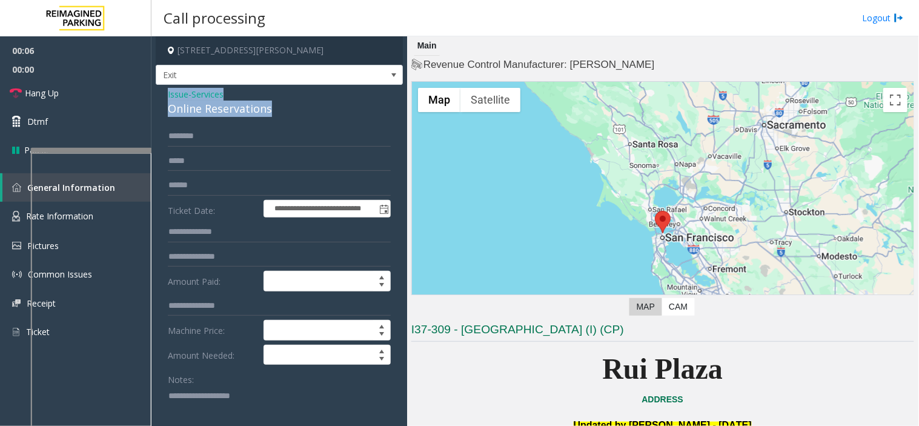
drag, startPoint x: 274, startPoint y: 111, endPoint x: 165, endPoint y: 88, distance: 111.4
click at [246, 383] on textarea at bounding box center [274, 408] width 213 height 45
paste textarea "**********"
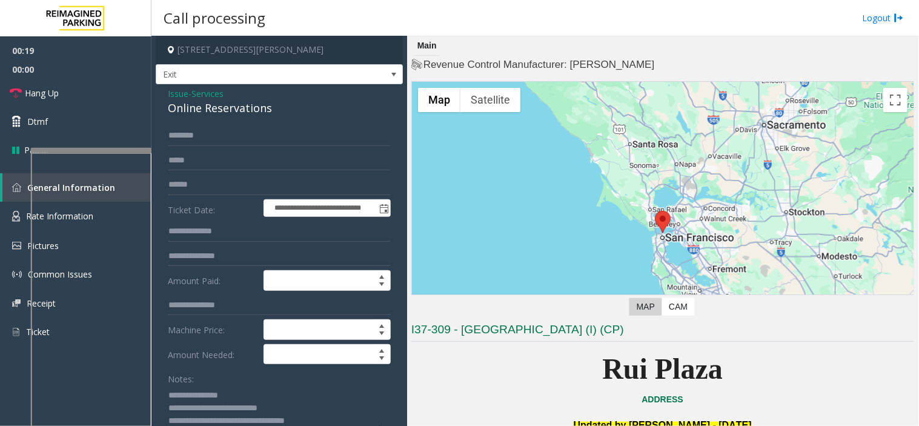
scroll to position [5, 0]
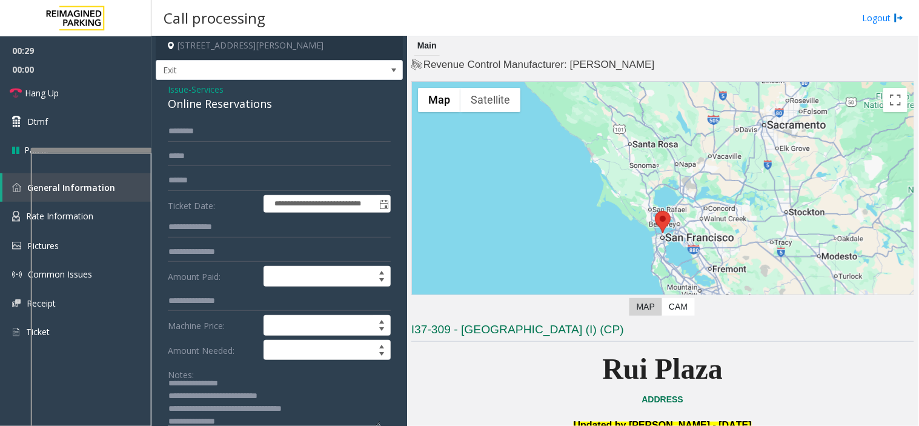
click at [230, 383] on textarea at bounding box center [274, 403] width 213 height 45
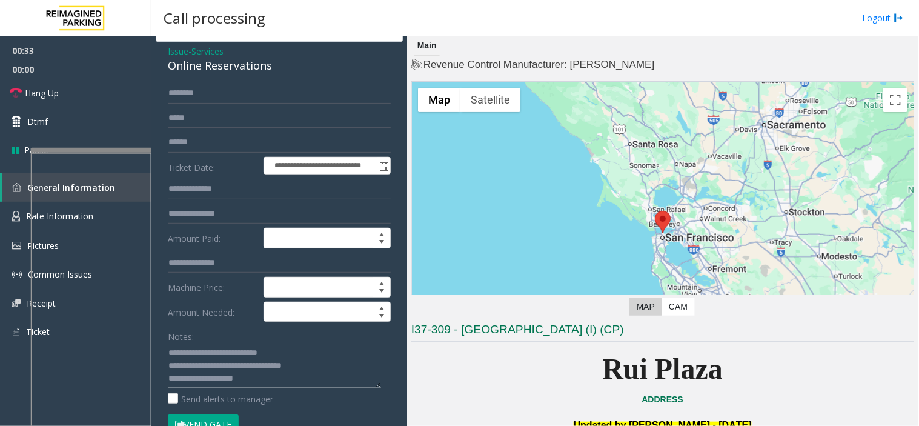
scroll to position [73, 0]
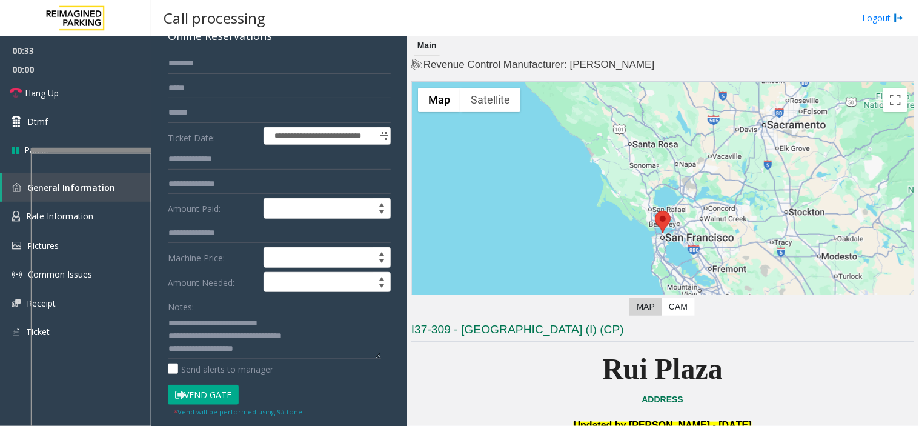
click at [208, 383] on button "Vend Gate" at bounding box center [203, 395] width 71 height 21
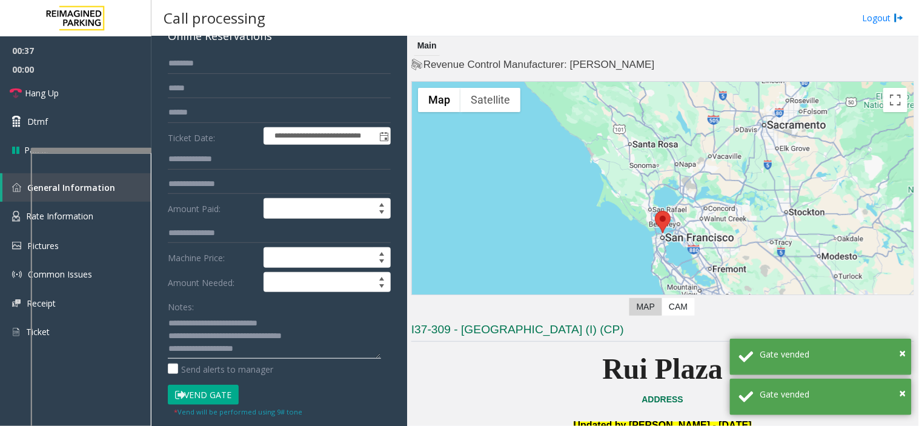
type textarea "**********"
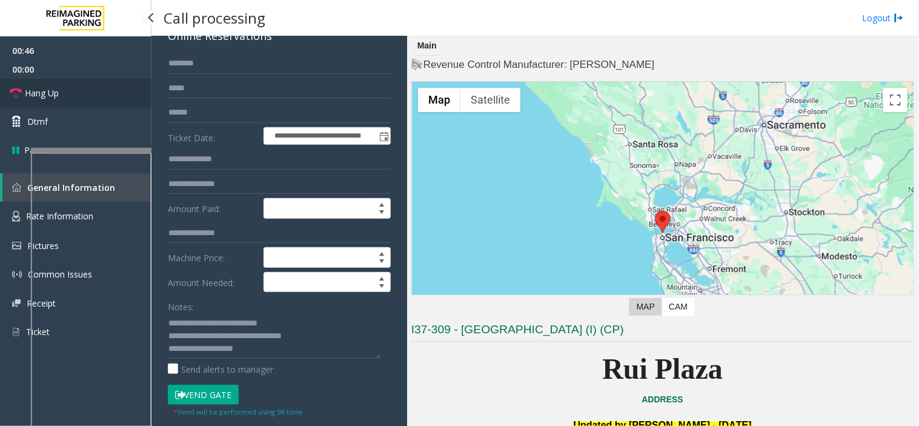
click at [109, 93] on link "Hang Up" at bounding box center [75, 93] width 151 height 28
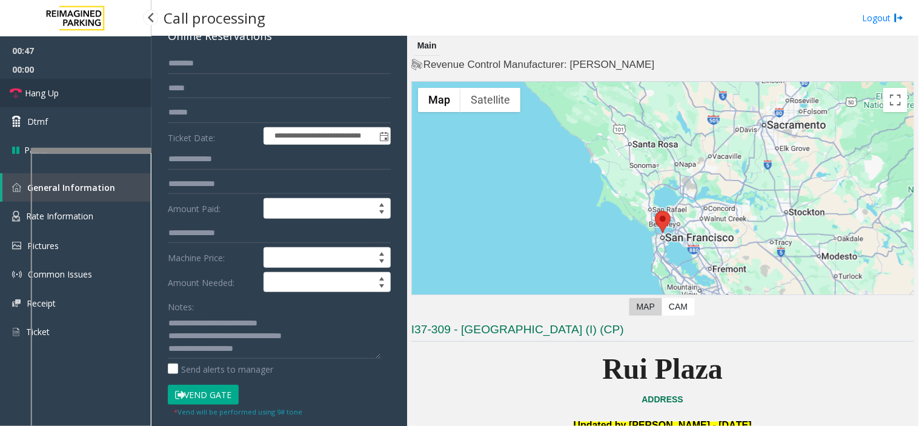
click at [109, 93] on link "Hang Up" at bounding box center [75, 93] width 151 height 28
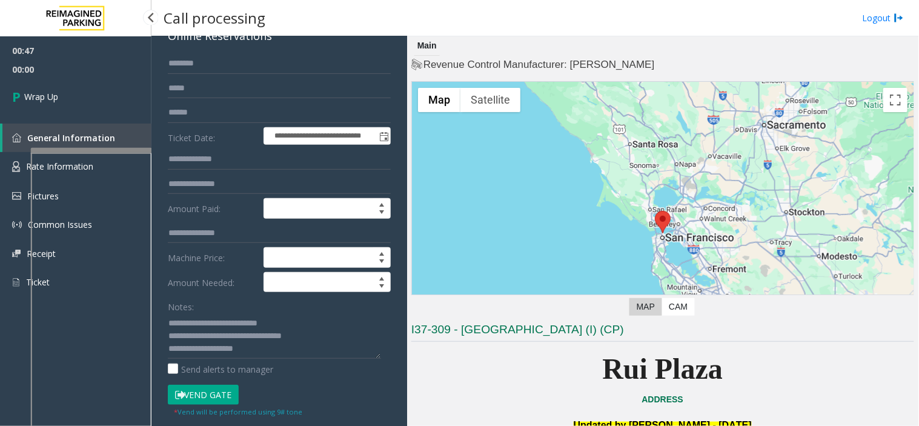
click at [109, 93] on link "Wrap Up" at bounding box center [75, 97] width 151 height 36
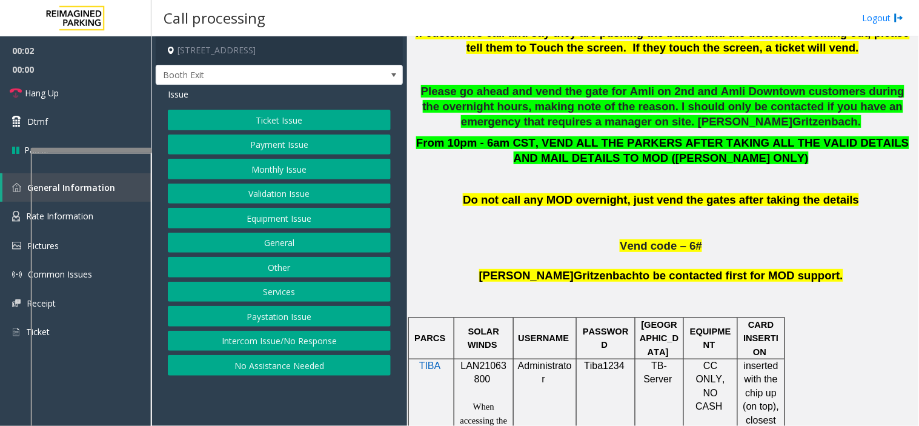
scroll to position [740, 0]
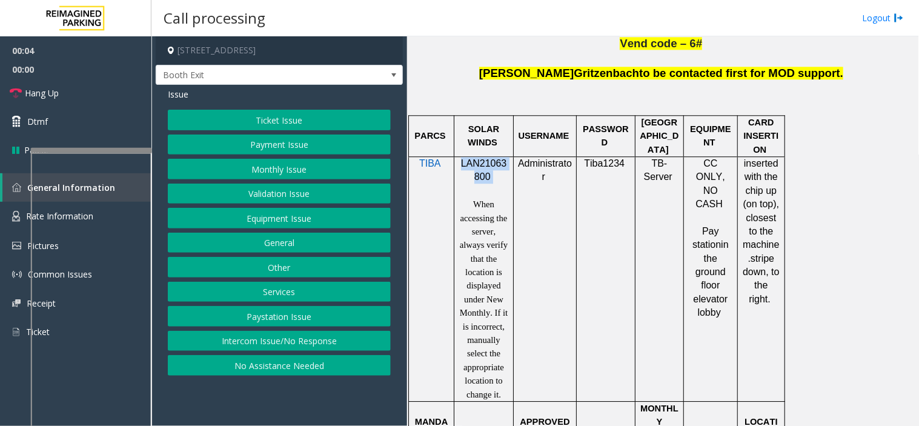
drag, startPoint x: 495, startPoint y: 189, endPoint x: 459, endPoint y: 167, distance: 42.7
click at [459, 167] on div "LAN21063800 When accessing the server, always verify that the location is displ…" at bounding box center [483, 279] width 50 height 244
click at [268, 147] on button "Payment Issue" at bounding box center [279, 144] width 223 height 21
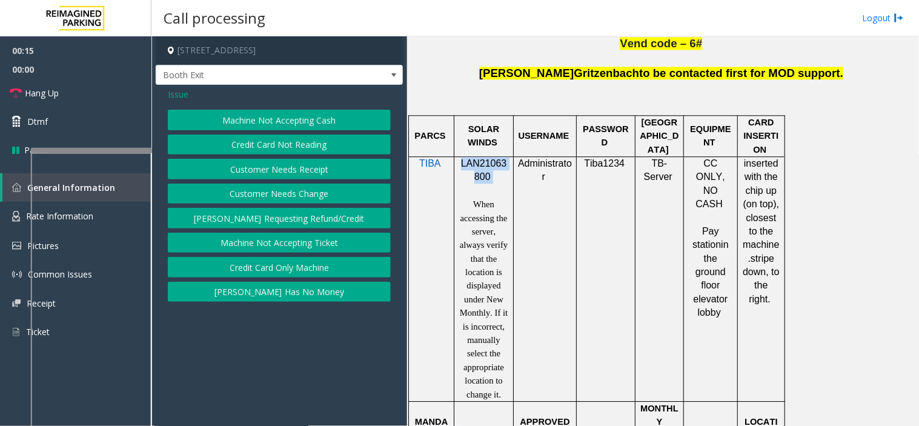
click at [251, 141] on button "Credit Card Not Reading" at bounding box center [279, 144] width 223 height 21
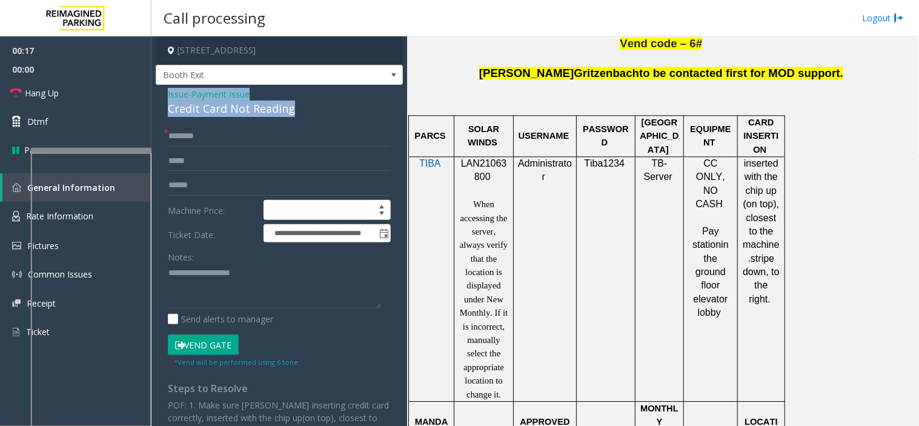
drag, startPoint x: 299, startPoint y: 110, endPoint x: 161, endPoint y: 96, distance: 138.3
click at [161, 96] on div "**********" at bounding box center [279, 305] width 247 height 440
click at [194, 294] on textarea at bounding box center [274, 285] width 213 height 45
paste textarea "**********"
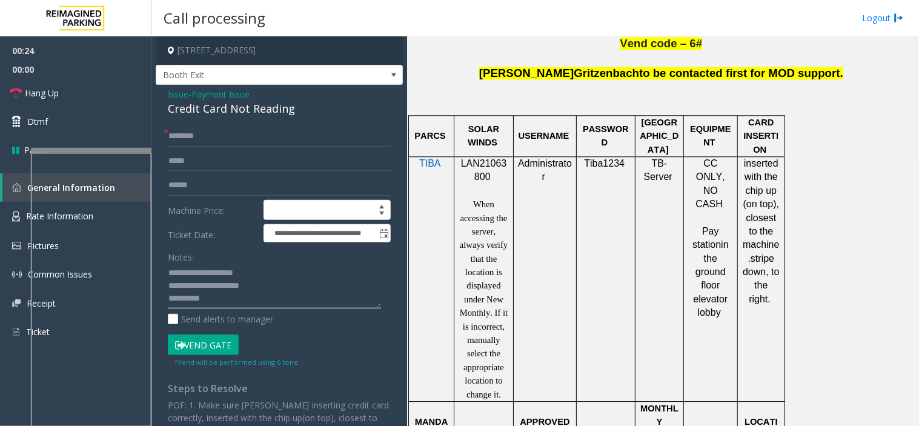
type textarea "**********"
click at [237, 191] on input "text" at bounding box center [279, 185] width 223 height 21
click at [220, 184] on input "text" at bounding box center [279, 185] width 223 height 21
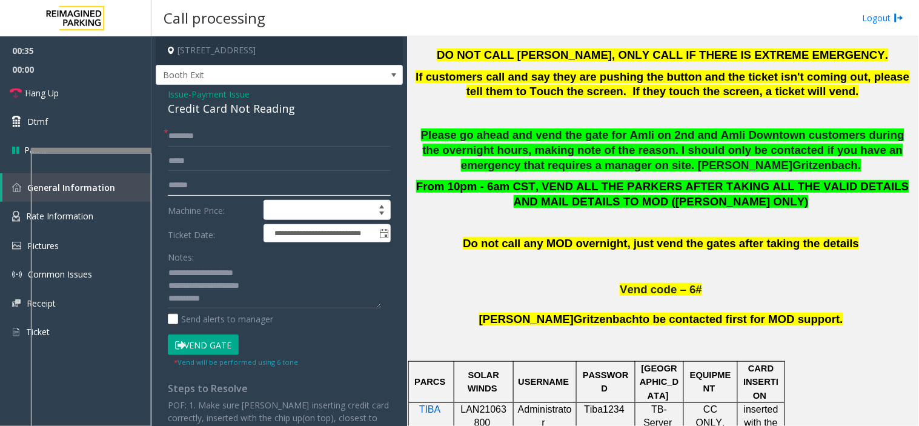
scroll to position [471, 0]
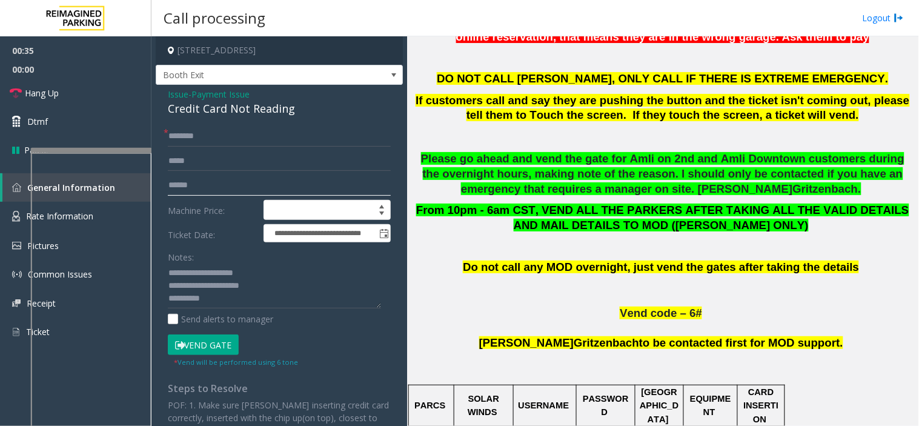
click at [233, 182] on input "text" at bounding box center [279, 185] width 223 height 21
type input "*******"
click at [208, 138] on input "text" at bounding box center [279, 136] width 223 height 21
click at [208, 305] on textarea at bounding box center [274, 285] width 213 height 45
type textarea "**********"
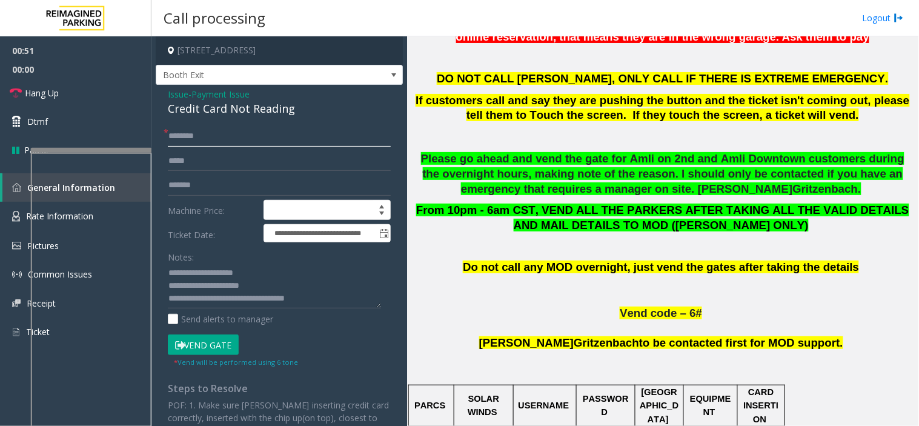
click at [208, 134] on input "text" at bounding box center [279, 136] width 223 height 21
type input "********"
click at [119, 98] on link "Hang Up" at bounding box center [75, 93] width 151 height 28
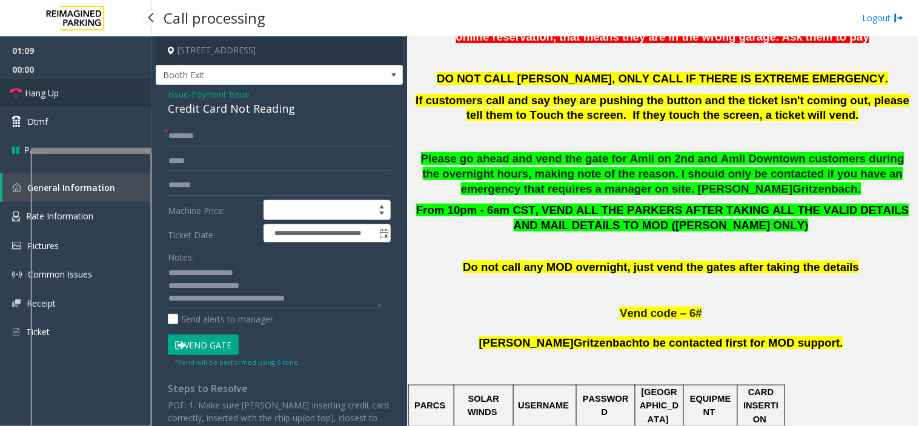
click at [119, 98] on link "Hang Up" at bounding box center [75, 93] width 151 height 28
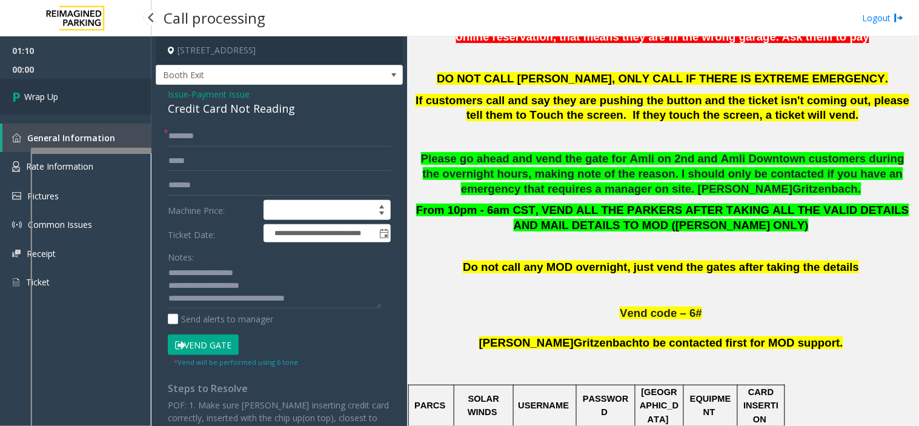
click at [119, 98] on link "Wrap Up" at bounding box center [75, 97] width 151 height 36
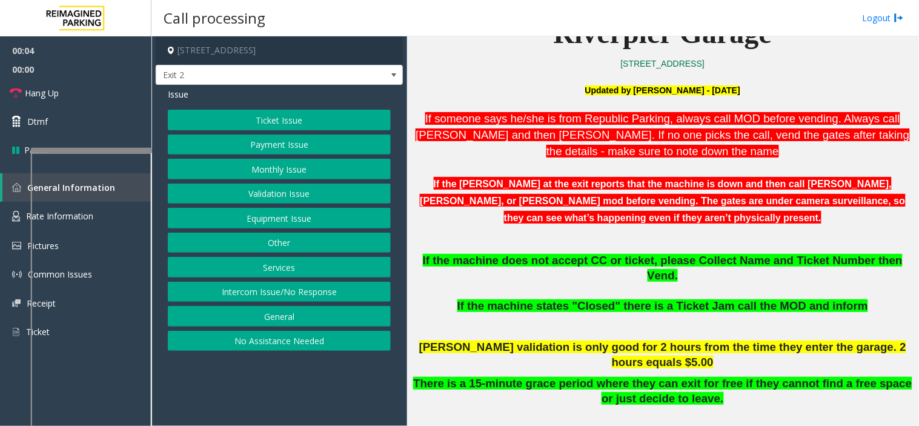
scroll to position [336, 0]
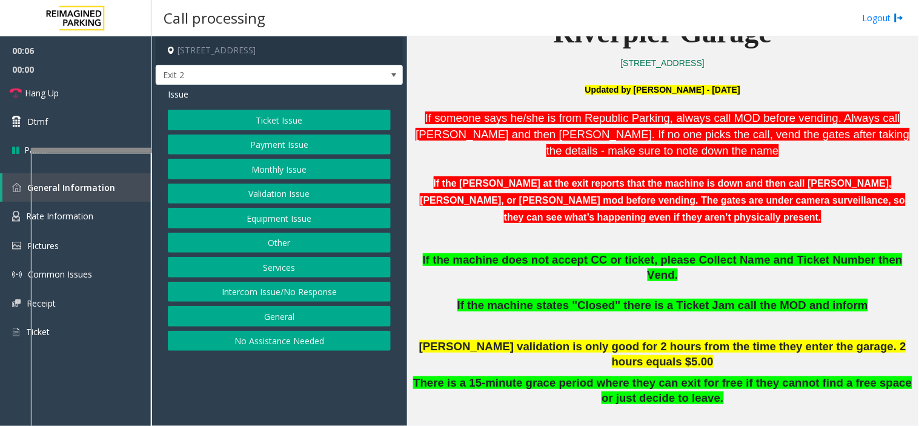
click at [279, 191] on button "Validation Issue" at bounding box center [279, 194] width 223 height 21
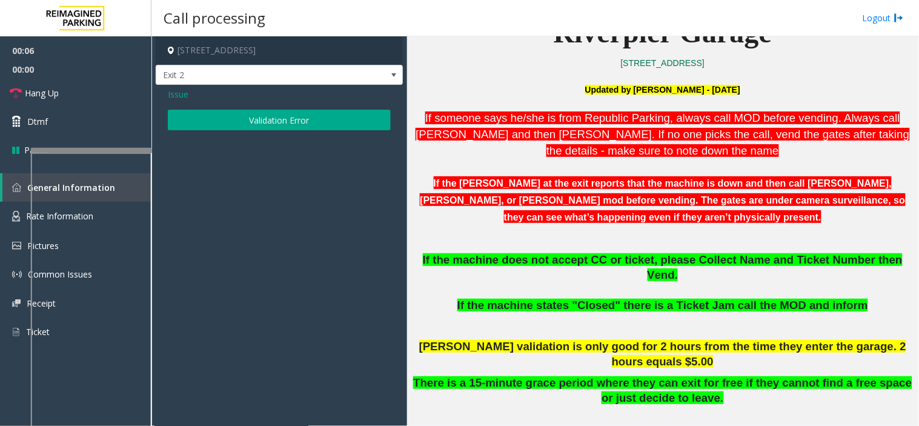
click at [265, 124] on button "Validation Error" at bounding box center [279, 120] width 223 height 21
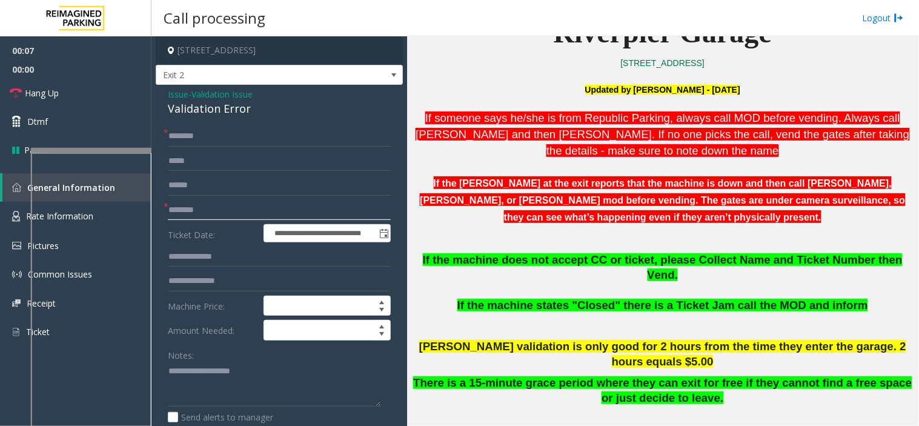
click at [219, 213] on input "text" at bounding box center [279, 210] width 223 height 21
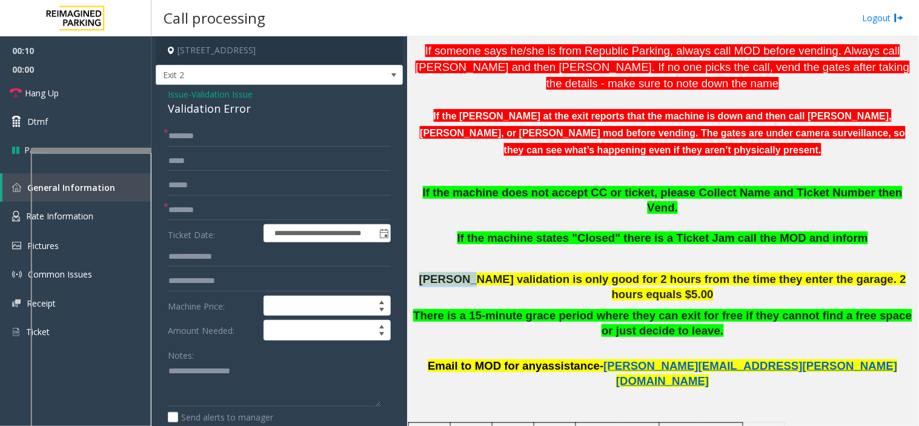
drag, startPoint x: 461, startPoint y: 266, endPoint x: 414, endPoint y: 265, distance: 47.3
click at [414, 272] on p "[PERSON_NAME] validation is only good for 2 hours from the time they enter the …" at bounding box center [662, 287] width 503 height 30
click at [190, 207] on input "text" at bounding box center [279, 210] width 223 height 21
paste input "********"
type input "********"
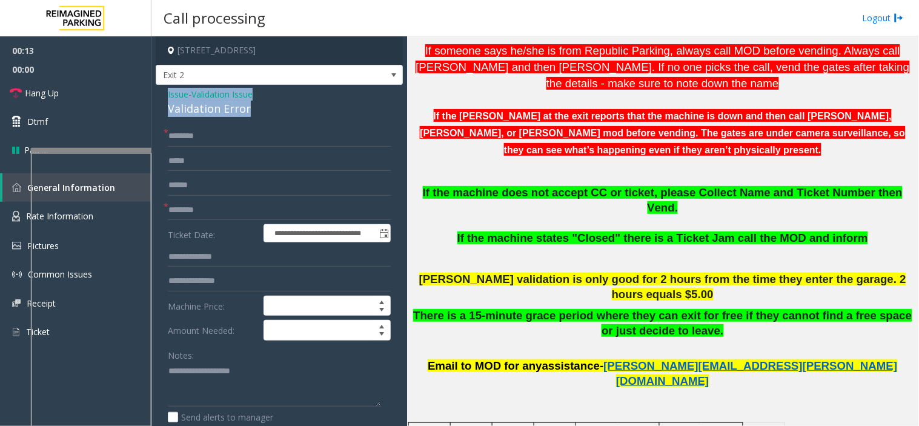
drag, startPoint x: 251, startPoint y: 110, endPoint x: 152, endPoint y: 97, distance: 99.6
click at [152, 97] on app-call-processing-form "**********" at bounding box center [279, 230] width 256 height 389
click at [206, 374] on textarea at bounding box center [274, 384] width 213 height 45
paste textarea "**********"
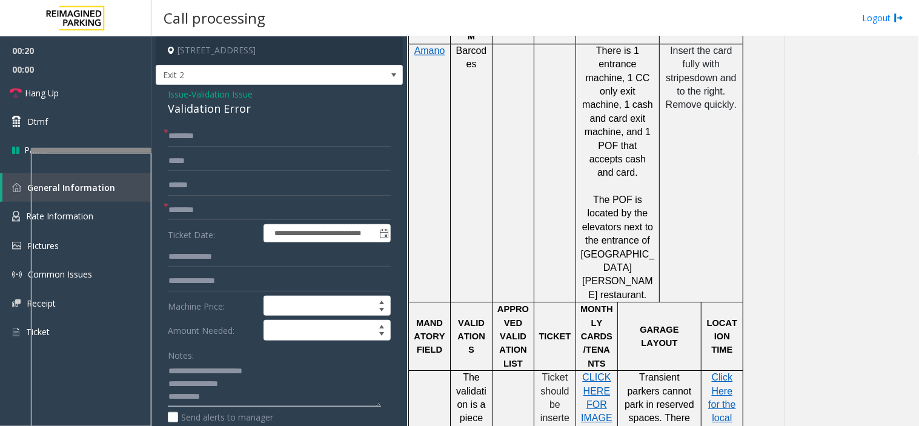
scroll to position [942, 0]
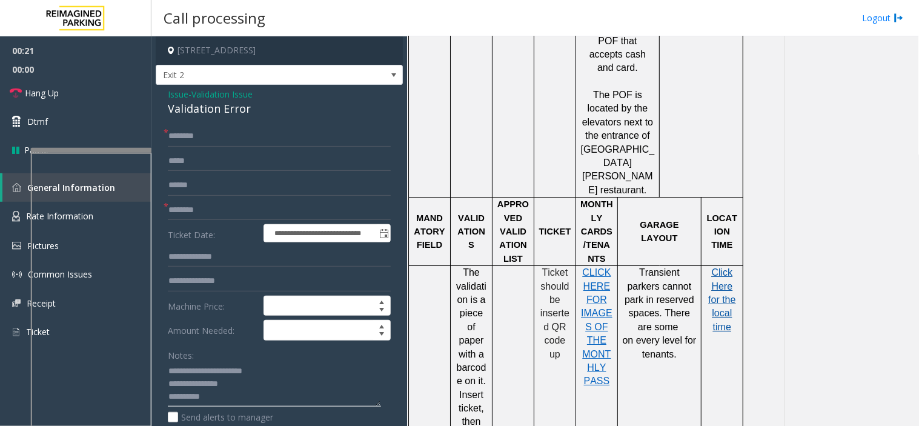
type textarea "**********"
click at [719, 267] on span "Click Here for the local time" at bounding box center [721, 299] width 27 height 65
click at [198, 129] on input "text" at bounding box center [279, 136] width 223 height 21
click at [327, 126] on input "text" at bounding box center [279, 136] width 223 height 21
type input "**"
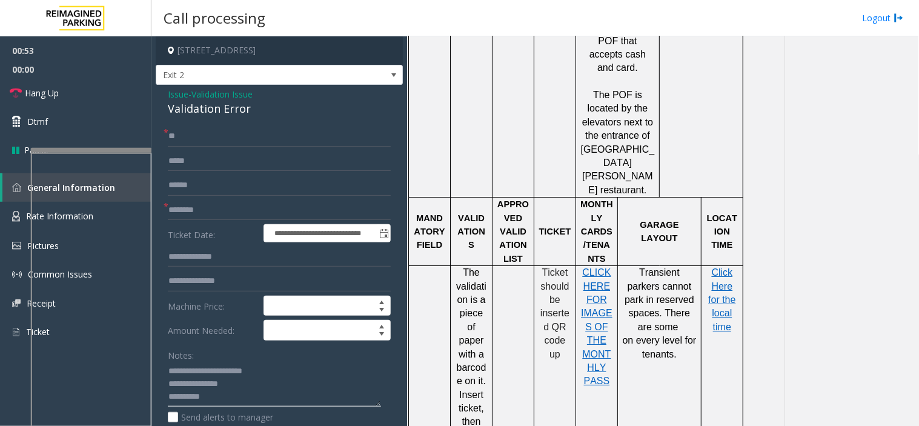
click at [274, 383] on textarea at bounding box center [274, 384] width 213 height 45
click at [285, 383] on div "Notes: Send alerts to manager" at bounding box center [279, 384] width 223 height 79
click at [100, 92] on link "Hang Up" at bounding box center [75, 93] width 151 height 28
click at [265, 383] on textarea at bounding box center [274, 384] width 213 height 45
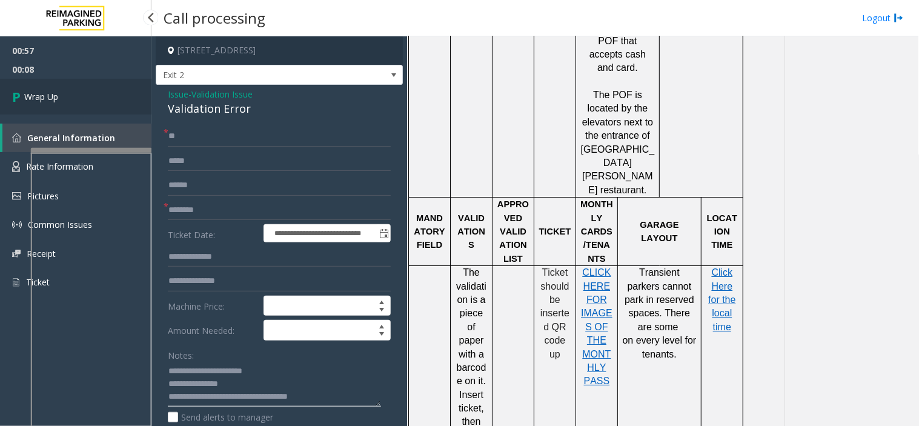
type textarea "**********"
click at [107, 105] on link "Wrap Up" at bounding box center [75, 97] width 151 height 36
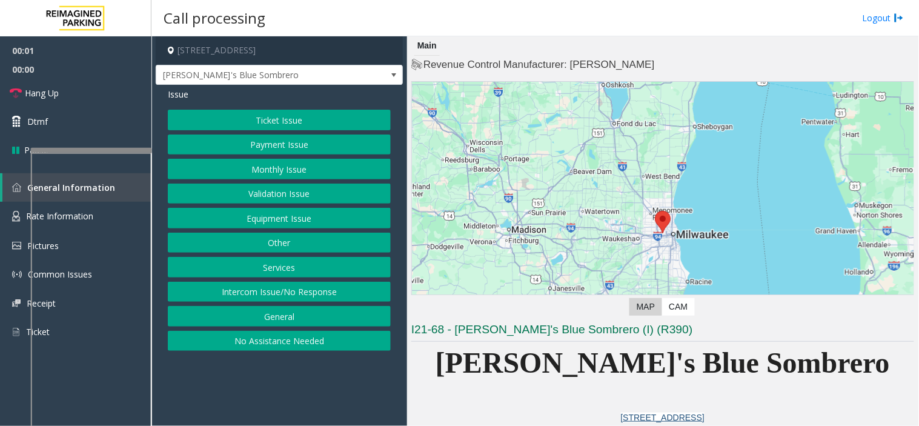
click at [293, 217] on button "Equipment Issue" at bounding box center [279, 218] width 223 height 21
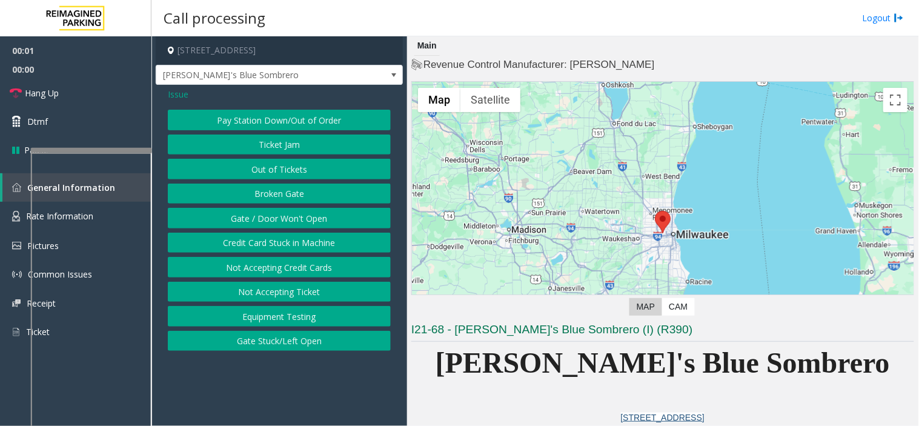
click at [293, 217] on button "Gate / Door Won't Open" at bounding box center [279, 218] width 223 height 21
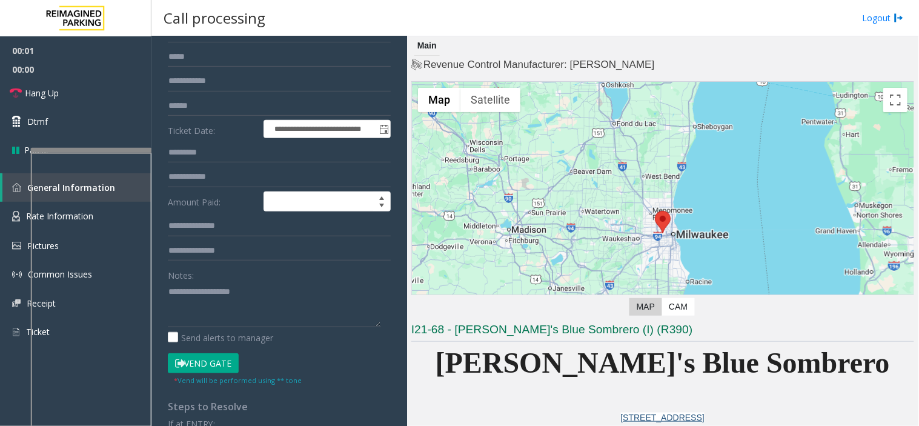
scroll to position [202, 0]
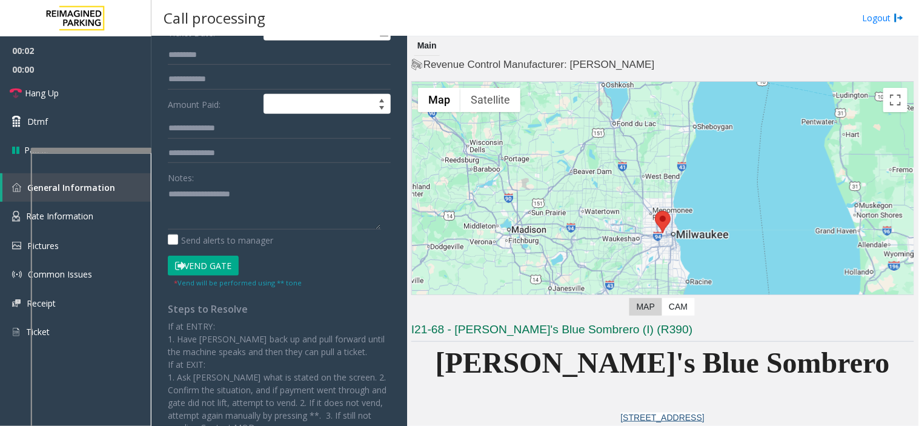
click at [205, 263] on button "Vend Gate" at bounding box center [203, 266] width 71 height 21
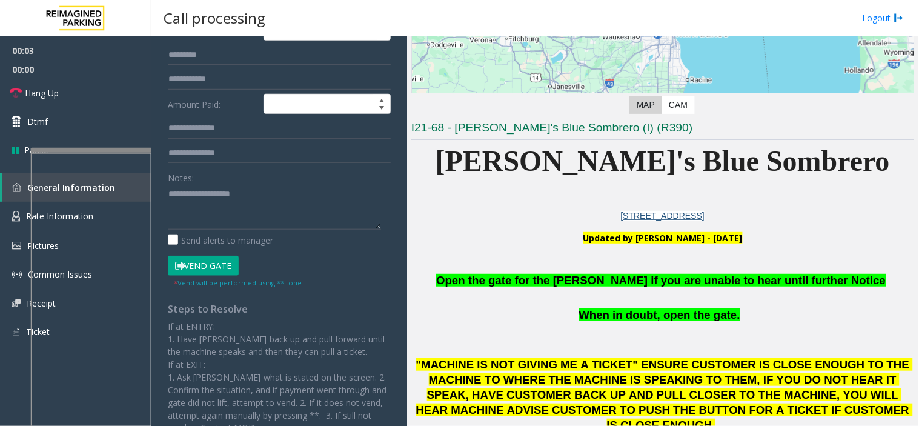
click at [573, 286] on p "Open the gate for the [PERSON_NAME] if you are unable to hear until further Not…" at bounding box center [662, 281] width 503 height 16
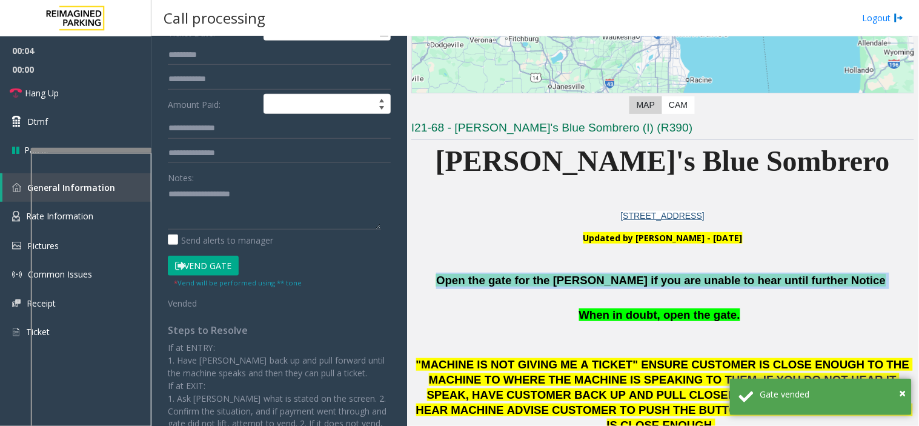
click at [573, 286] on p "Open the gate for the [PERSON_NAME] if you are unable to hear until further Not…" at bounding box center [662, 281] width 503 height 16
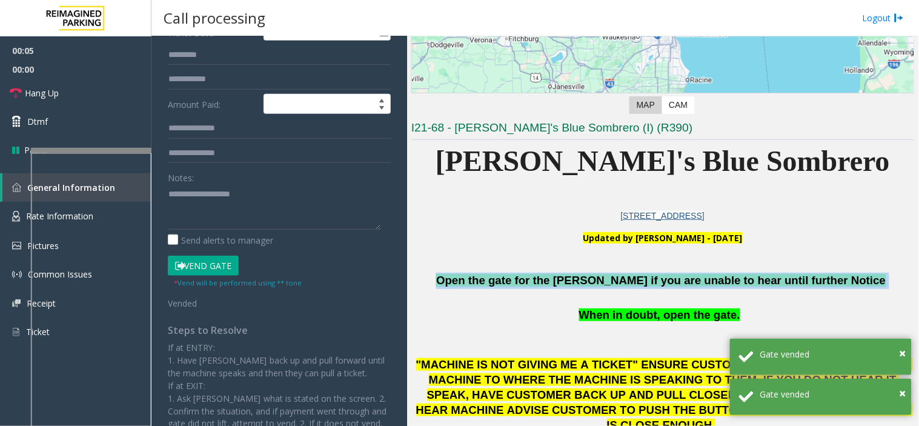
click at [552, 282] on span "Open the gate for the [PERSON_NAME] if you are unable to hear until further Not…" at bounding box center [660, 280] width 449 height 13
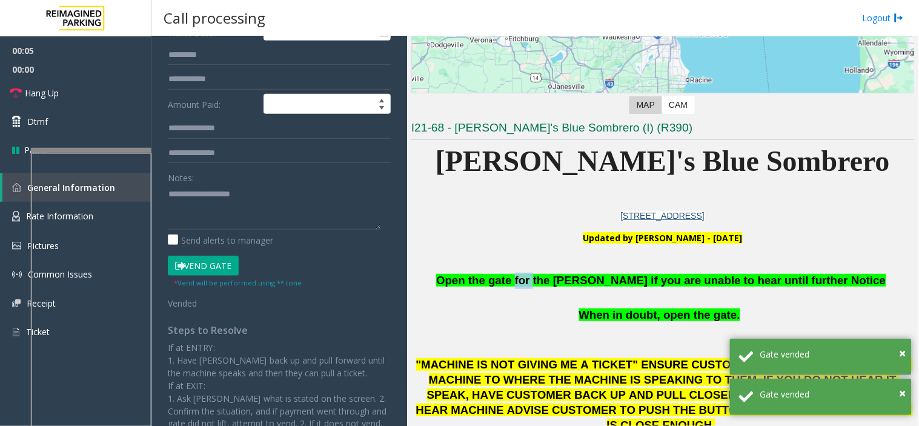
click at [552, 282] on span "Open the gate for the [PERSON_NAME] if you are unable to hear until further Not…" at bounding box center [660, 280] width 449 height 13
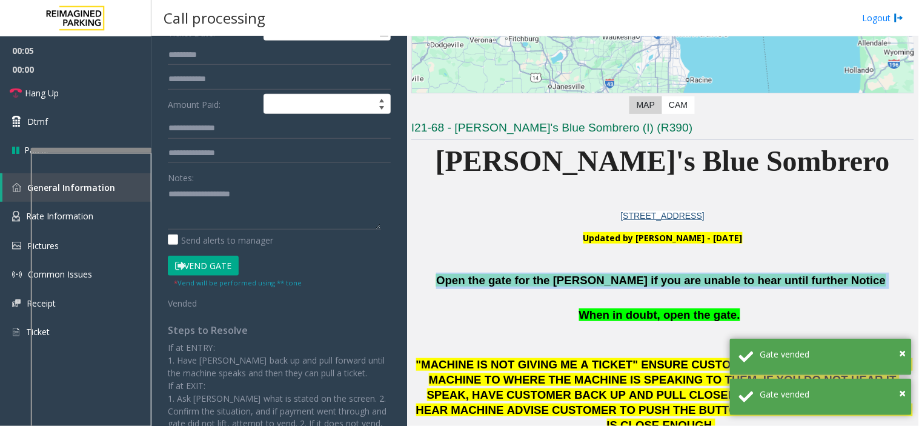
click at [552, 282] on span "Open the gate for the [PERSON_NAME] if you are unable to hear until further Not…" at bounding box center [660, 280] width 449 height 13
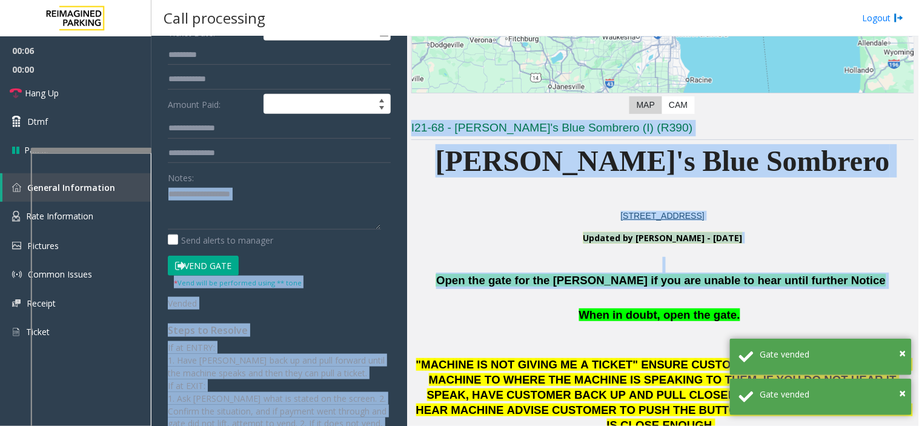
drag, startPoint x: 505, startPoint y: 277, endPoint x: 650, endPoint y: 288, distance: 145.2
click at [374, 229] on div "**********" at bounding box center [534, 230] width 767 height 389
click at [650, 289] on p at bounding box center [662, 298] width 503 height 18
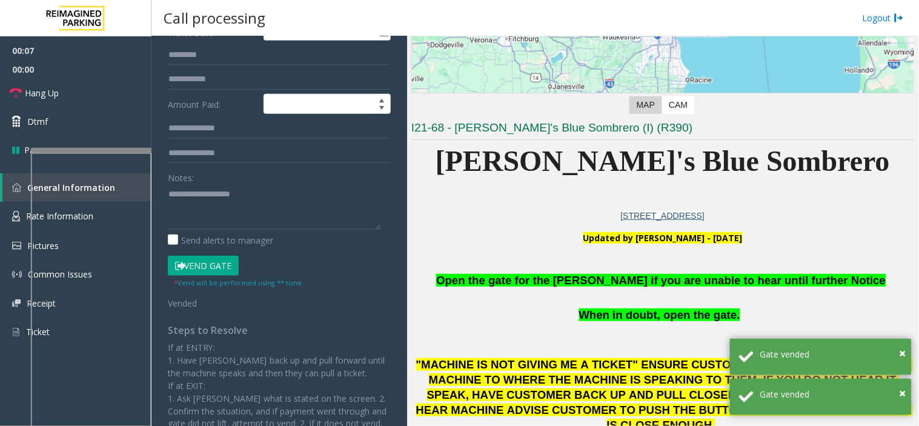
click at [595, 280] on span "Open the gate for the [PERSON_NAME] if you are unable to hear until further Not…" at bounding box center [660, 280] width 449 height 13
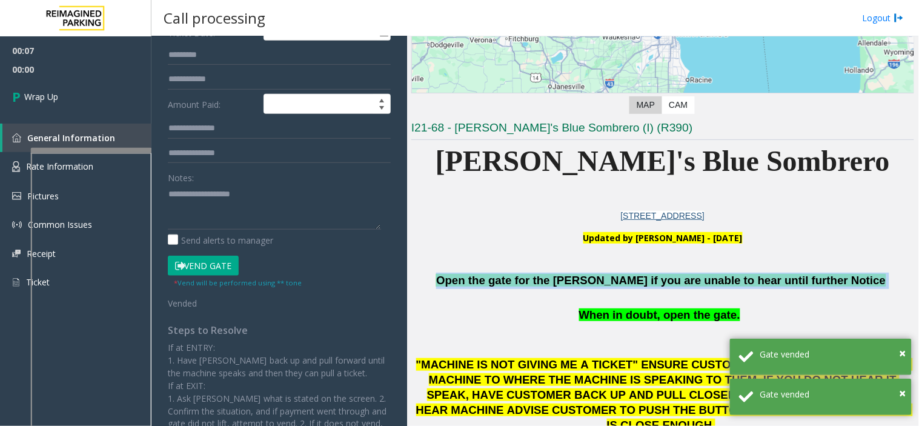
click at [595, 280] on span "Open the gate for the [PERSON_NAME] if you are unable to hear until further Not…" at bounding box center [660, 280] width 449 height 13
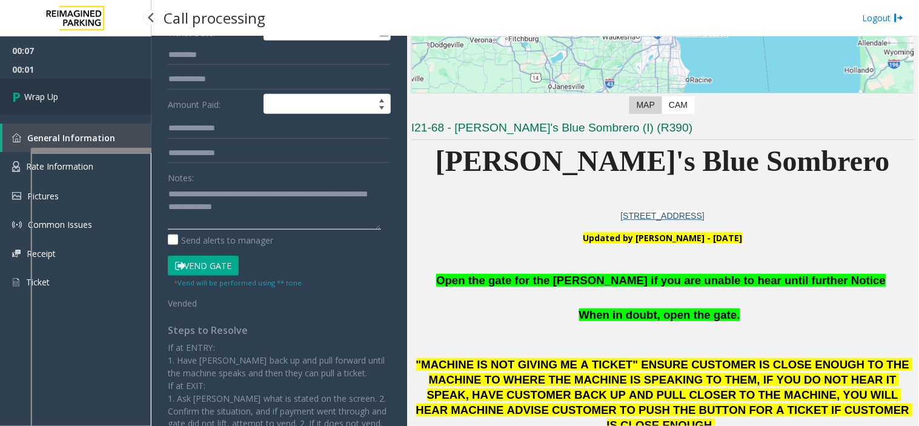
type textarea "**********"
click at [73, 100] on link "Wrap Up" at bounding box center [75, 97] width 151 height 36
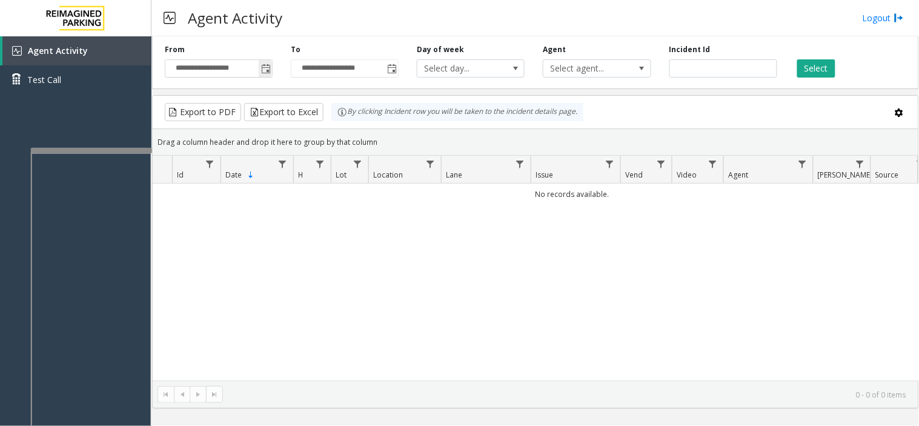
click at [263, 70] on span "Toggle popup" at bounding box center [266, 69] width 10 height 10
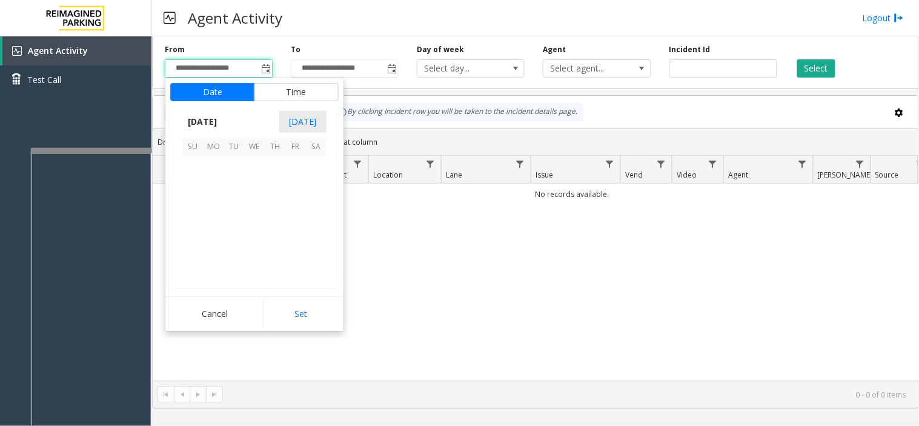
scroll to position [217329, 0]
click at [265, 198] on span "18" at bounding box center [275, 207] width 21 height 21
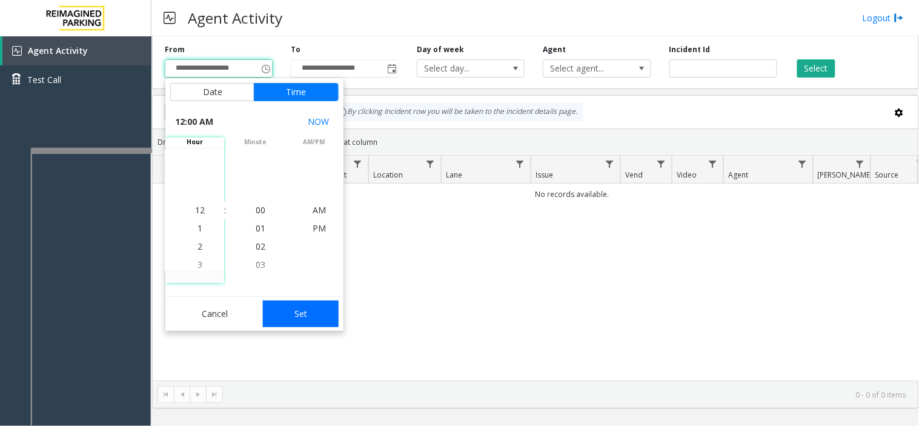
click at [283, 305] on button "Set" at bounding box center [301, 313] width 76 height 27
type input "**********"
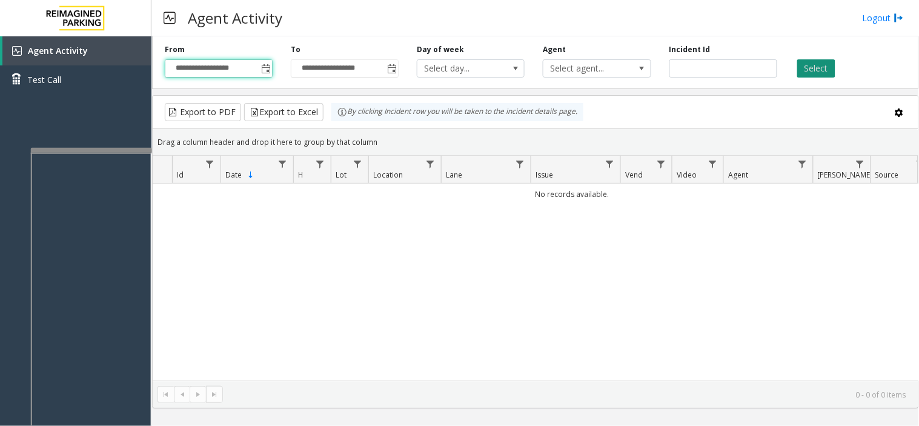
click at [810, 62] on button "Select" at bounding box center [816, 68] width 38 height 18
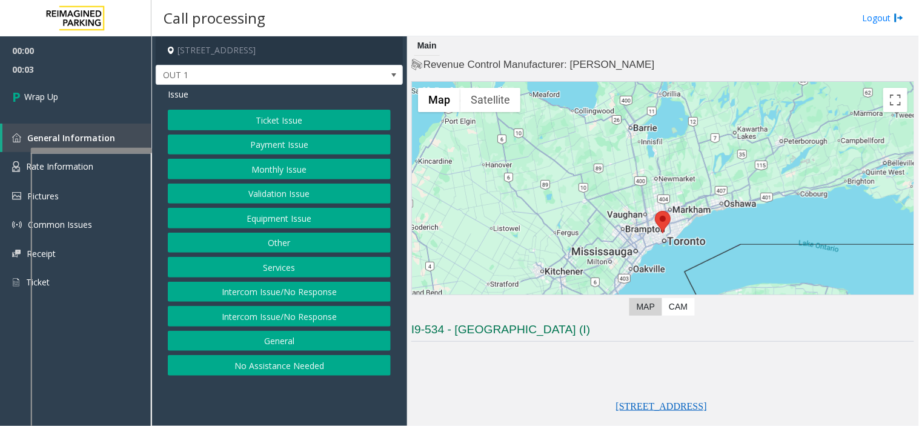
drag, startPoint x: 285, startPoint y: 294, endPoint x: 279, endPoint y: 242, distance: 52.4
click at [285, 294] on button "Intercom Issue/No Response" at bounding box center [279, 292] width 223 height 21
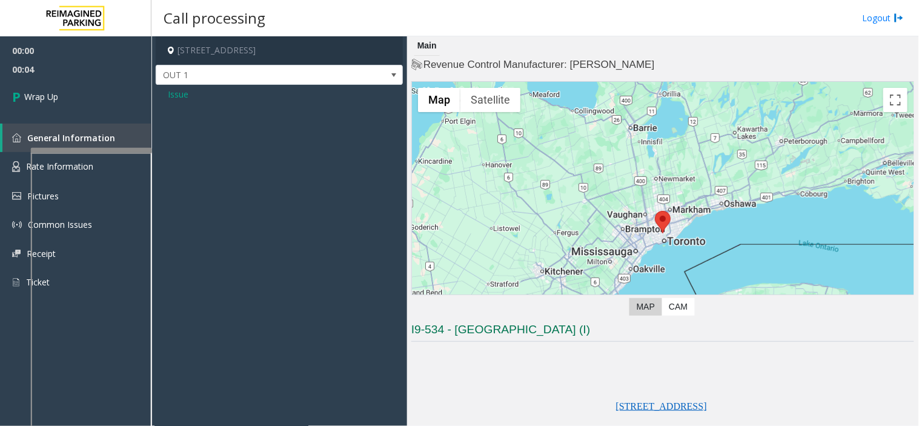
click at [177, 94] on span "Issue" at bounding box center [178, 94] width 21 height 13
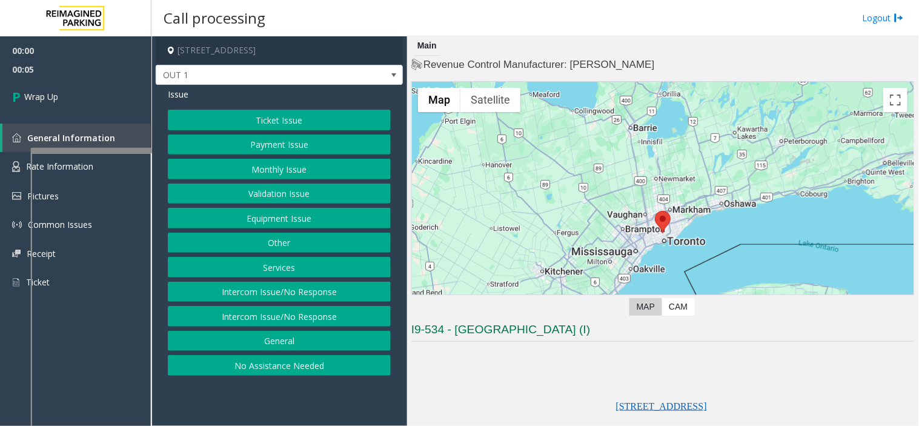
click at [309, 313] on button "Intercom Issue/No Response" at bounding box center [279, 316] width 223 height 21
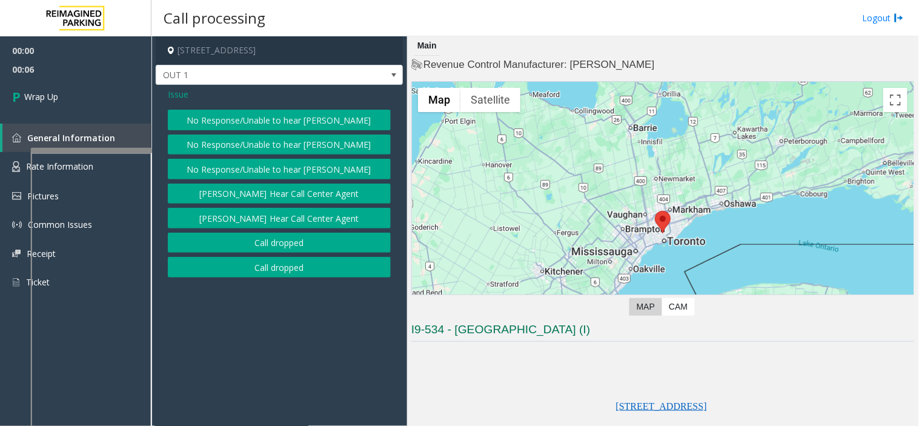
click at [266, 265] on button "Call dropped" at bounding box center [279, 267] width 223 height 21
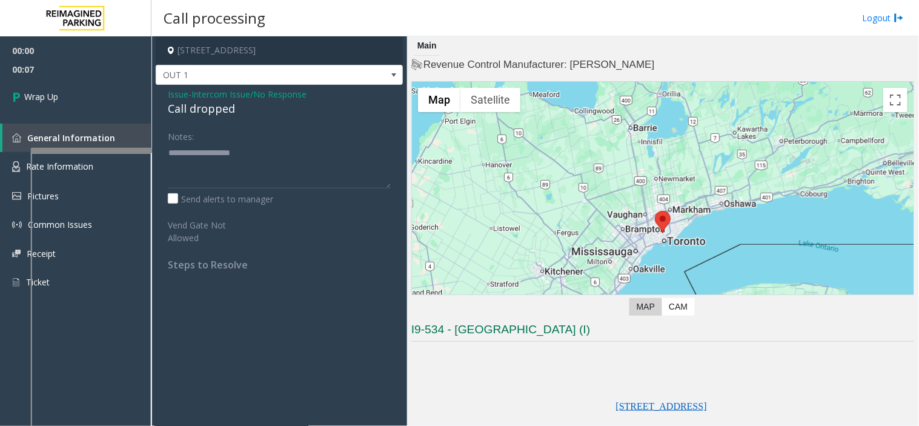
click at [225, 106] on div "Call dropped" at bounding box center [279, 109] width 223 height 16
click at [232, 165] on textarea at bounding box center [279, 165] width 223 height 45
paste textarea "**********"
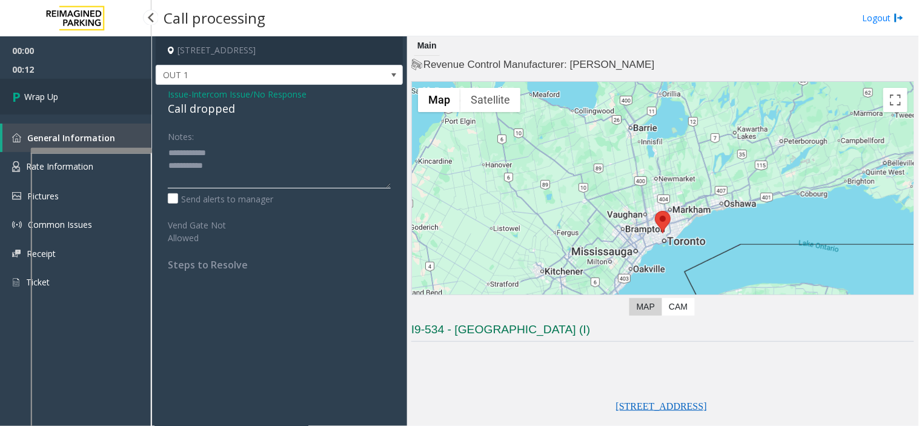
type textarea "**********"
click at [81, 92] on link "Wrap Up" at bounding box center [75, 97] width 151 height 36
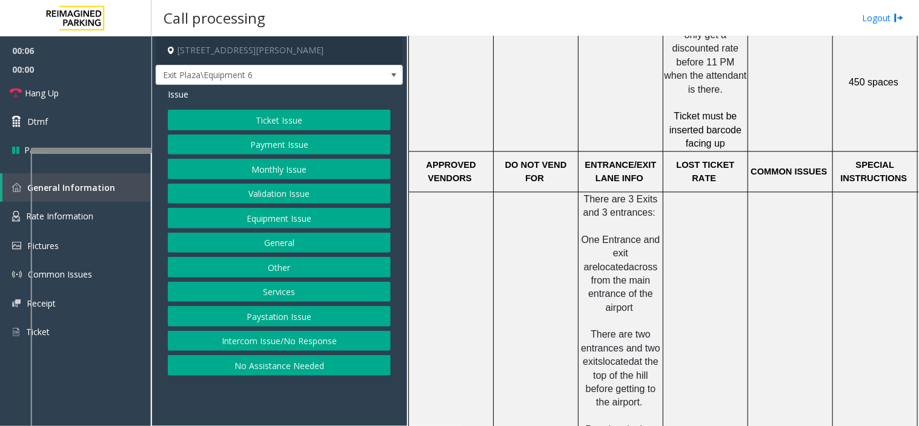
scroll to position [673, 0]
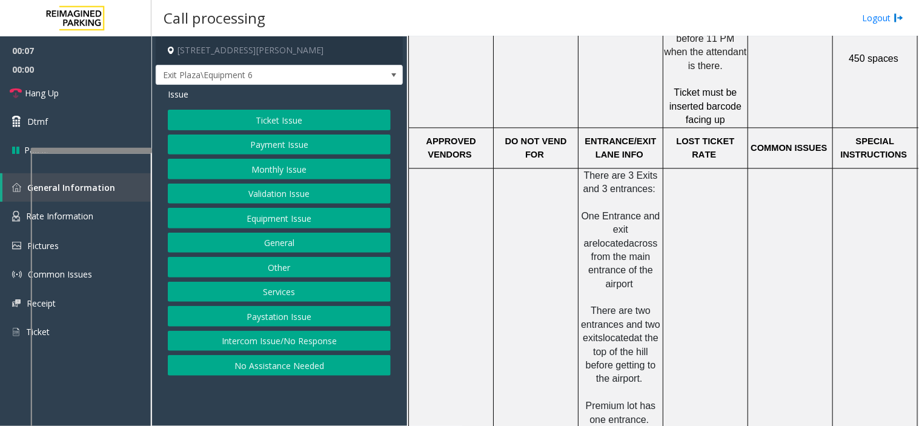
click at [268, 116] on button "Ticket Issue" at bounding box center [279, 120] width 223 height 21
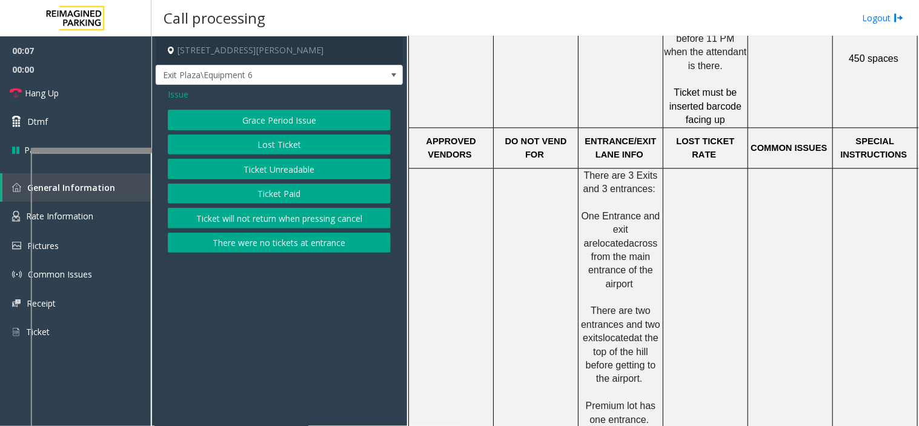
click at [282, 165] on button "Ticket Unreadable" at bounding box center [279, 169] width 223 height 21
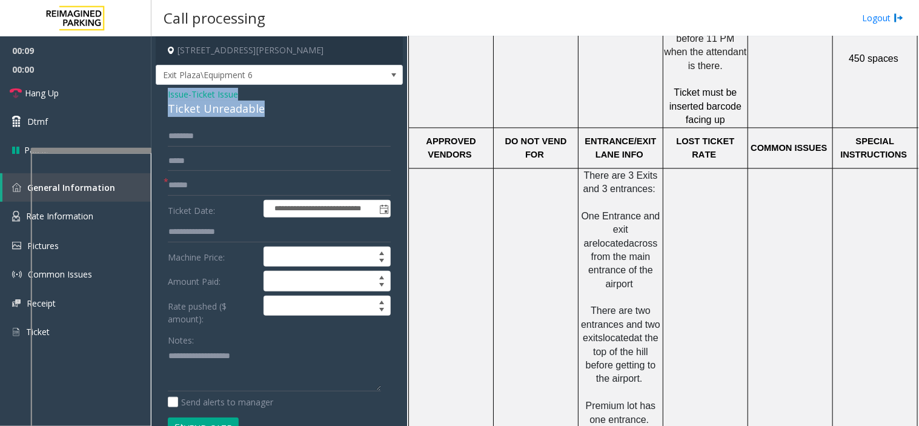
drag, startPoint x: 260, startPoint y: 110, endPoint x: 162, endPoint y: 90, distance: 100.1
click at [162, 90] on div "**********" at bounding box center [279, 410] width 247 height 650
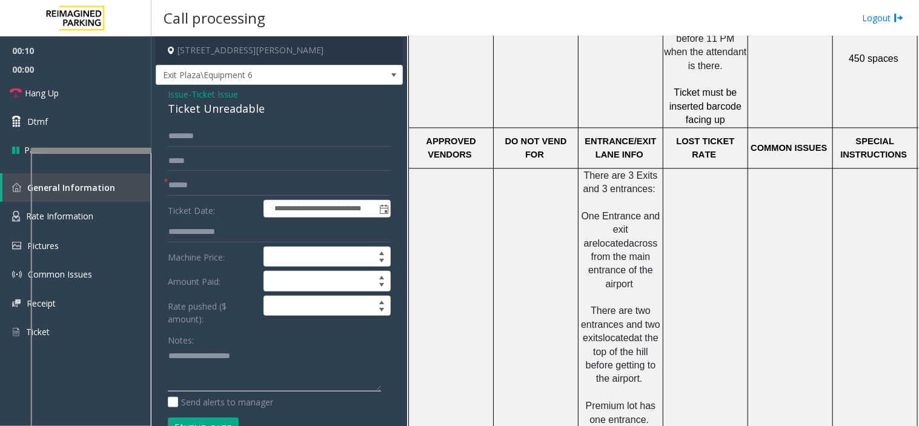
click at [234, 355] on textarea at bounding box center [274, 368] width 213 height 45
paste textarea "**********"
click at [210, 377] on textarea at bounding box center [274, 368] width 213 height 45
type textarea "**********"
click at [201, 176] on input "text" at bounding box center [279, 185] width 223 height 21
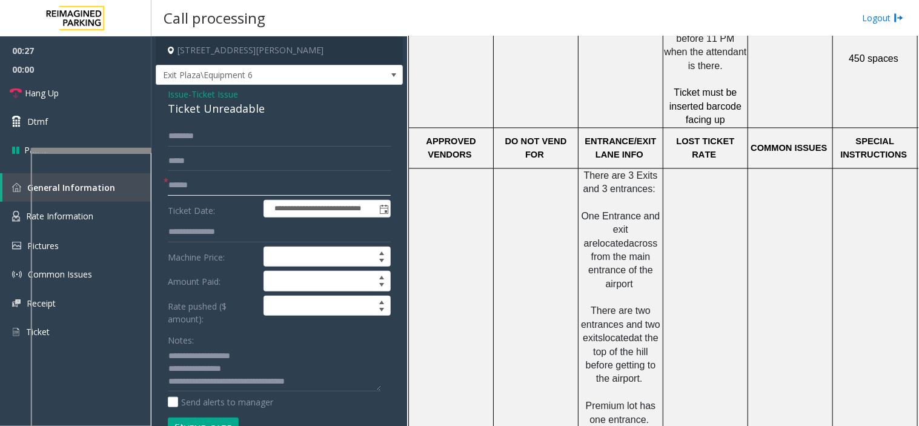
click at [188, 188] on input "text" at bounding box center [279, 185] width 223 height 21
drag, startPoint x: 198, startPoint y: 190, endPoint x: 228, endPoint y: 190, distance: 29.7
click at [228, 190] on input "**********" at bounding box center [279, 185] width 223 height 21
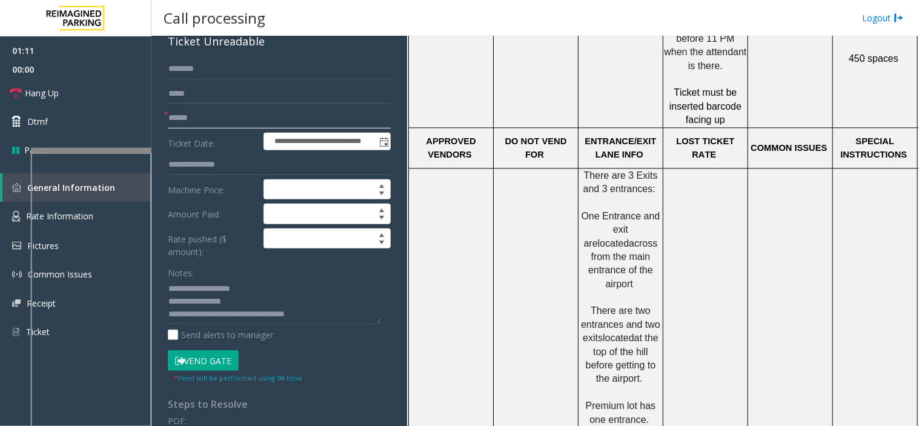
type input "******"
click at [216, 353] on button "Vend Gate" at bounding box center [203, 360] width 71 height 21
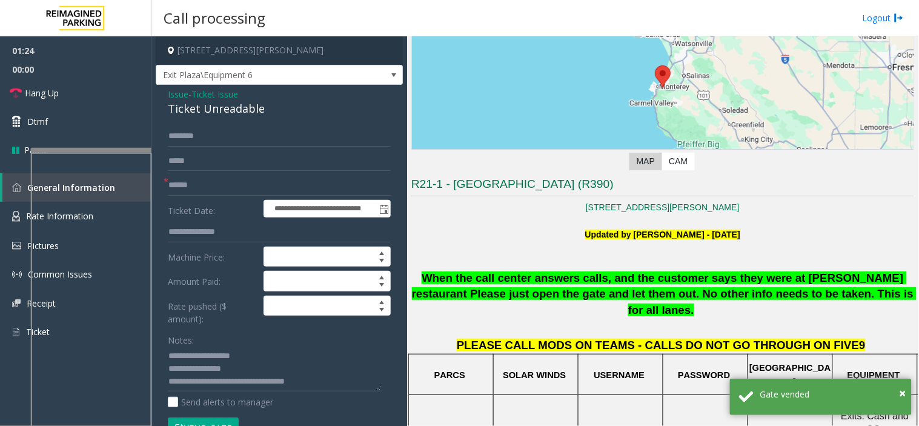
scroll to position [134, 0]
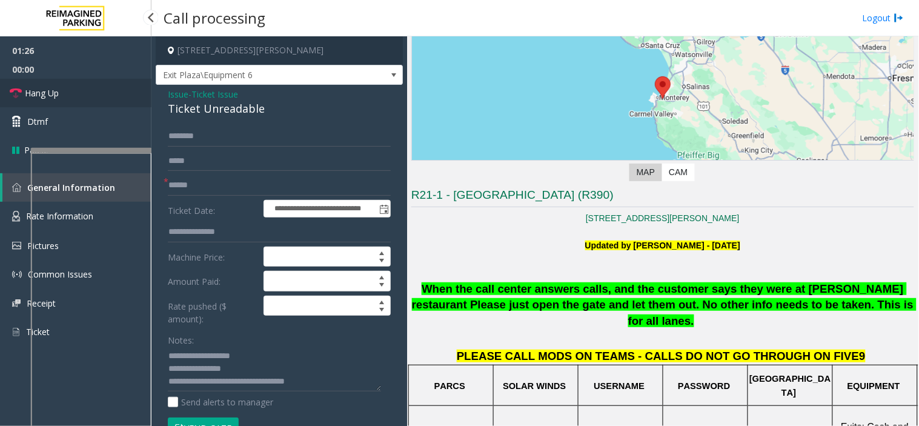
click at [93, 96] on link "Hang Up" at bounding box center [75, 93] width 151 height 28
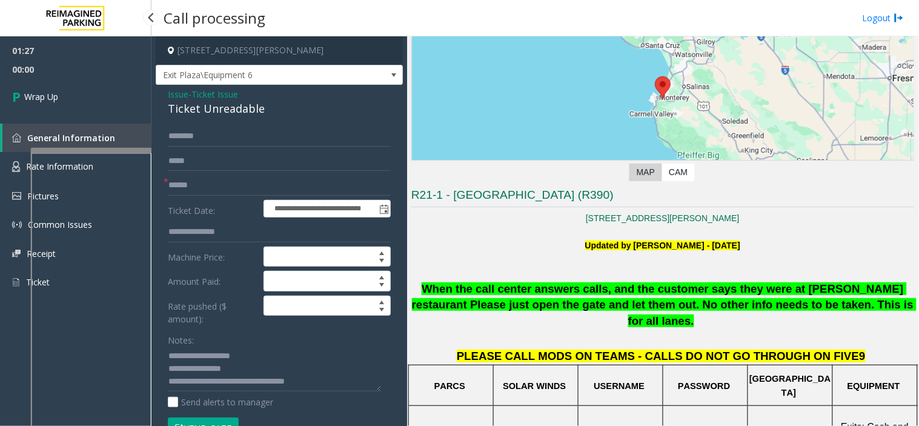
click at [93, 96] on link "Wrap Up" at bounding box center [75, 97] width 151 height 36
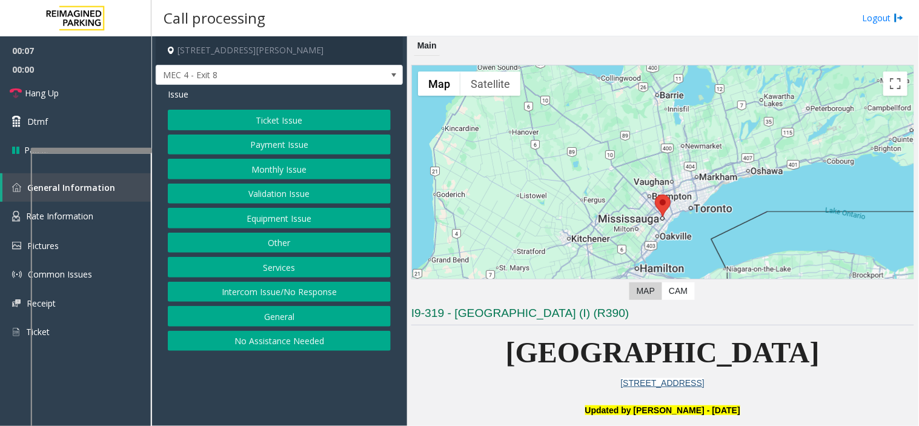
click at [249, 162] on button "Monthly Issue" at bounding box center [279, 169] width 223 height 21
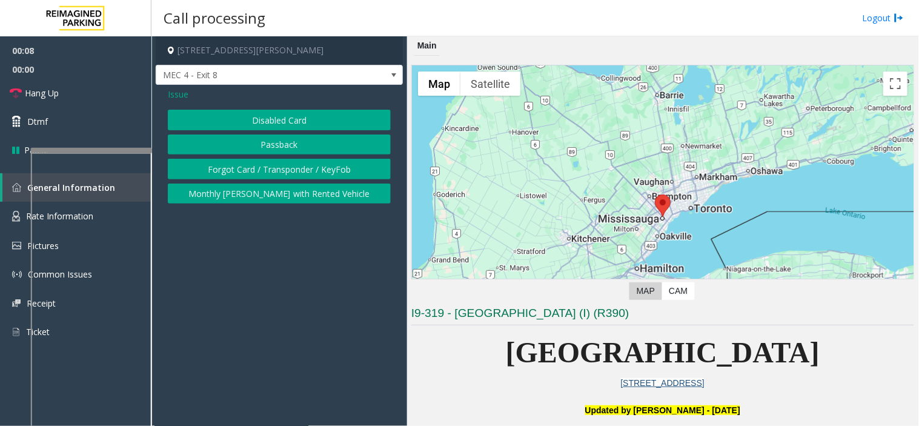
click at [247, 118] on button "Disabled Card" at bounding box center [279, 120] width 223 height 21
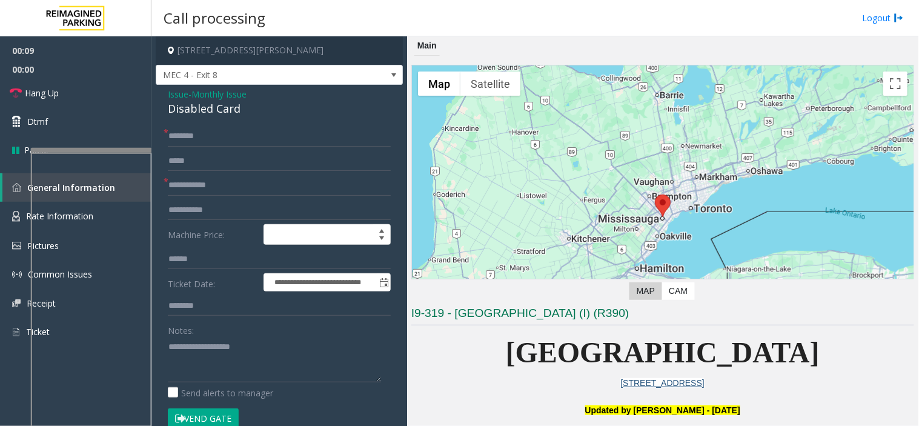
drag, startPoint x: 243, startPoint y: 116, endPoint x: 231, endPoint y: 107, distance: 15.0
click at [189, 101] on div "**********" at bounding box center [279, 431] width 247 height 692
click at [250, 112] on div "Disabled Card" at bounding box center [279, 109] width 223 height 16
drag, startPoint x: 248, startPoint y: 109, endPoint x: 160, endPoint y: 93, distance: 89.2
click at [160, 93] on div "**********" at bounding box center [279, 431] width 247 height 692
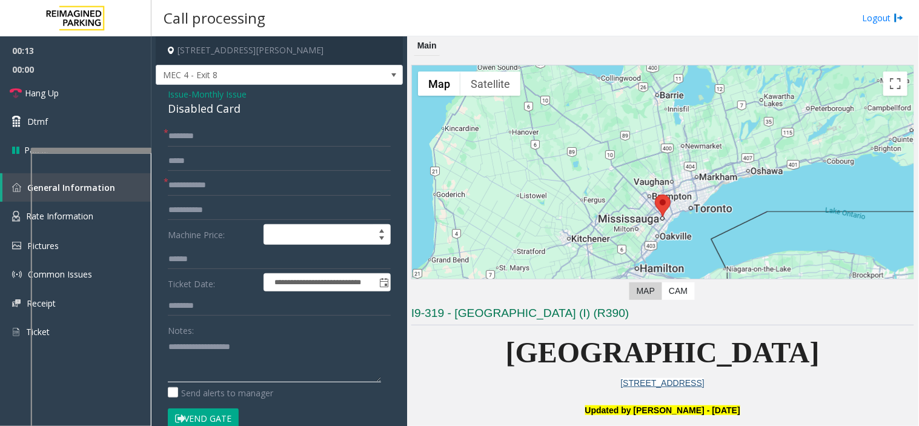
click at [243, 349] on textarea at bounding box center [274, 359] width 213 height 45
paste textarea "**********"
click at [234, 190] on input "text" at bounding box center [279, 185] width 223 height 21
click at [219, 371] on textarea at bounding box center [274, 359] width 213 height 45
click at [226, 359] on textarea at bounding box center [274, 359] width 213 height 45
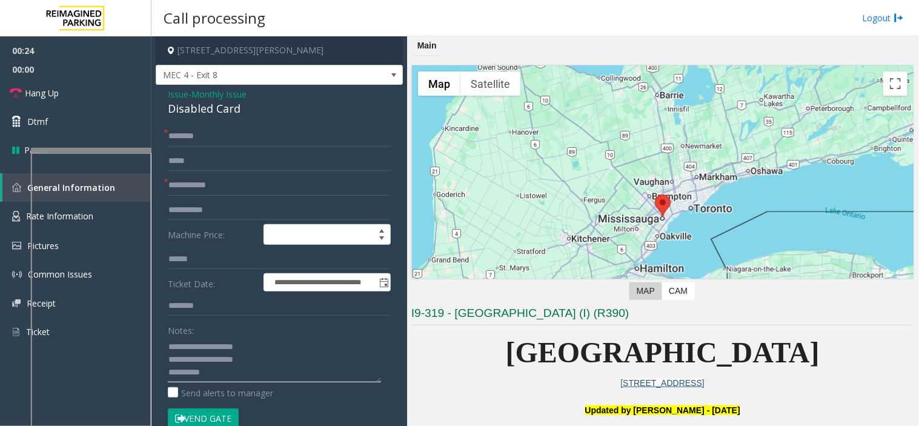
type textarea "**********"
click at [315, 191] on input "text" at bounding box center [279, 185] width 223 height 21
type input "******"
click at [273, 361] on textarea at bounding box center [274, 359] width 213 height 45
type textarea "**********"
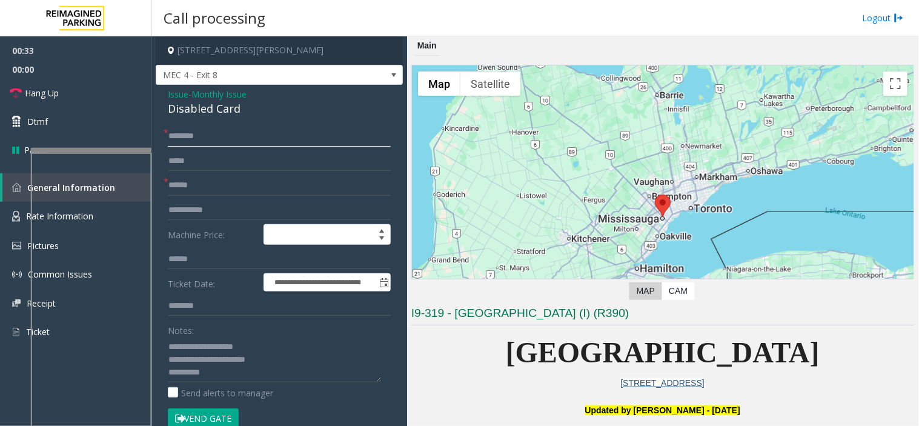
click at [219, 136] on input "text" at bounding box center [279, 136] width 223 height 21
drag, startPoint x: 204, startPoint y: 139, endPoint x: 185, endPoint y: 141, distance: 19.5
click at [185, 141] on input "*******" at bounding box center [279, 136] width 223 height 21
click at [182, 142] on input "*******" at bounding box center [279, 136] width 223 height 21
click at [188, 142] on input "*******" at bounding box center [279, 136] width 223 height 21
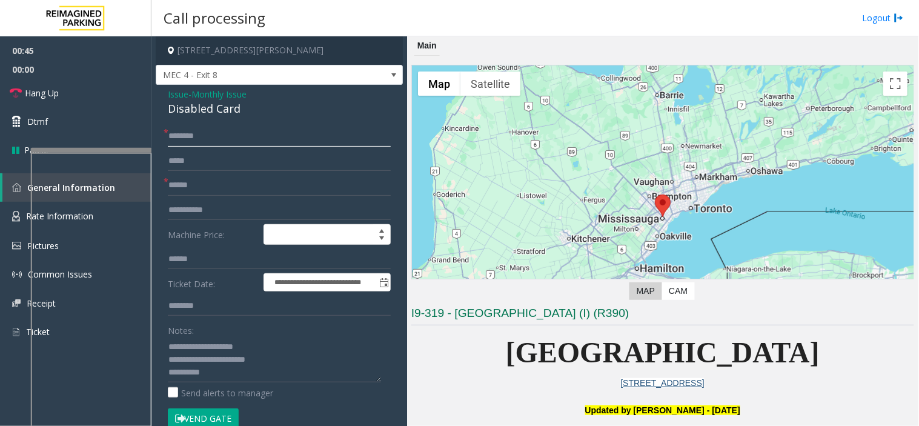
click at [205, 137] on input "********" at bounding box center [279, 136] width 223 height 21
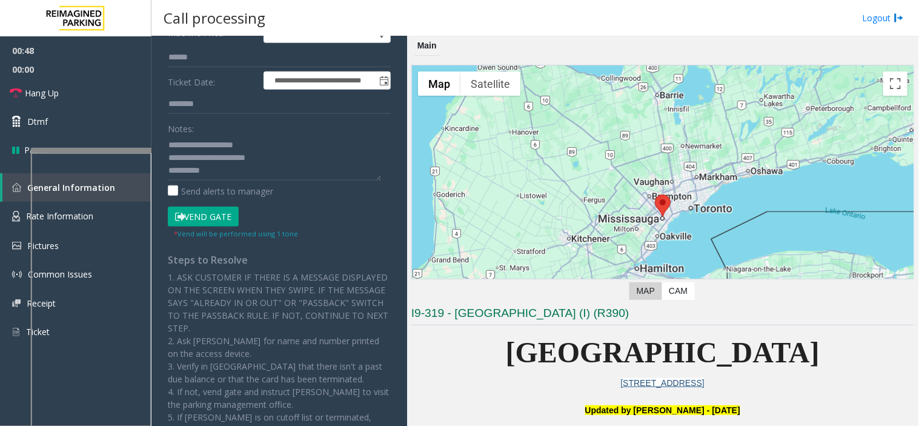
type input "*******"
click at [231, 222] on button "Vend Gate" at bounding box center [203, 217] width 71 height 21
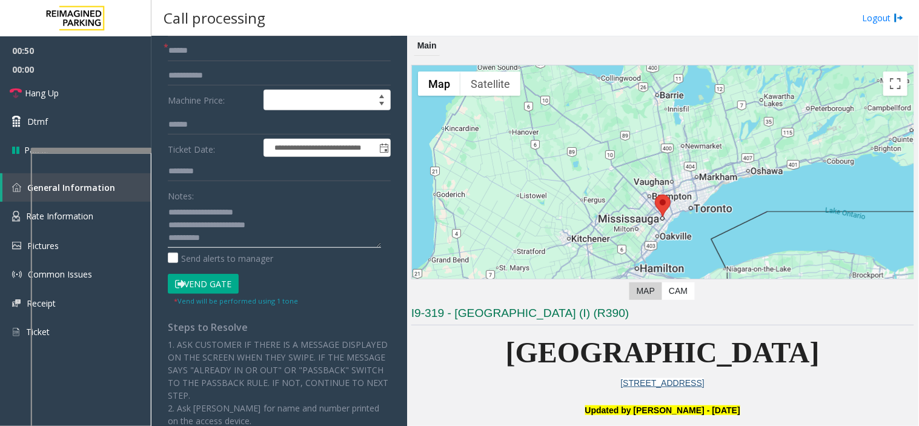
click at [285, 231] on textarea at bounding box center [274, 224] width 213 height 45
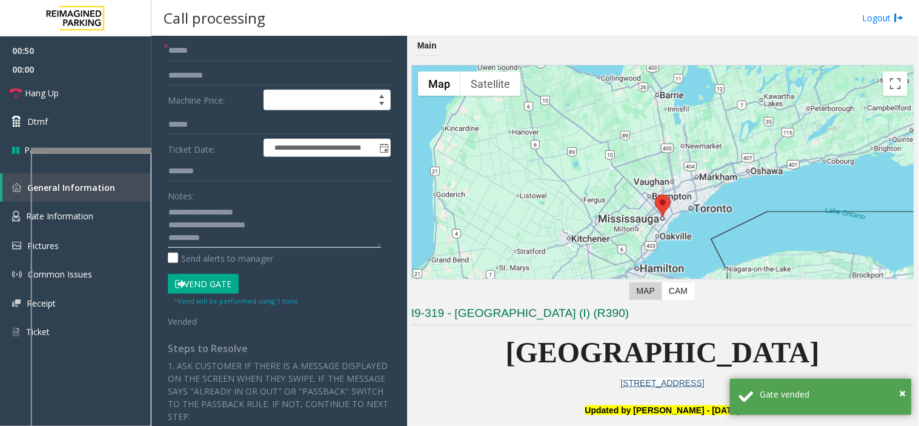
click at [285, 226] on textarea at bounding box center [274, 224] width 213 height 45
click at [93, 97] on link "Hang Up" at bounding box center [75, 93] width 151 height 28
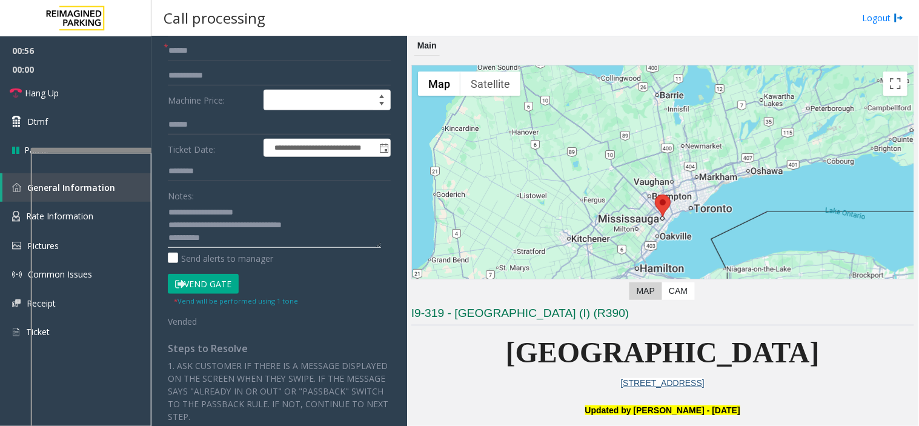
click at [200, 235] on textarea at bounding box center [274, 224] width 213 height 45
click at [216, 240] on textarea at bounding box center [274, 224] width 213 height 45
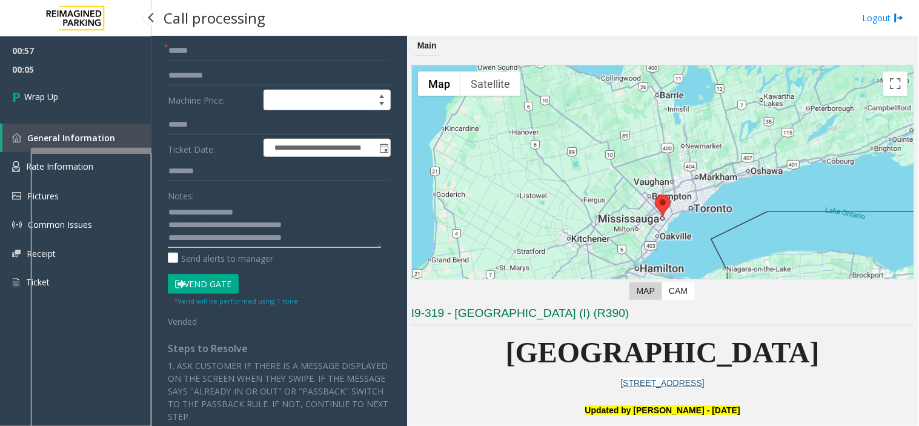
type textarea "**********"
click at [75, 76] on span "00:05" at bounding box center [75, 69] width 151 height 19
click at [79, 95] on link "Wrap Up" at bounding box center [75, 97] width 151 height 36
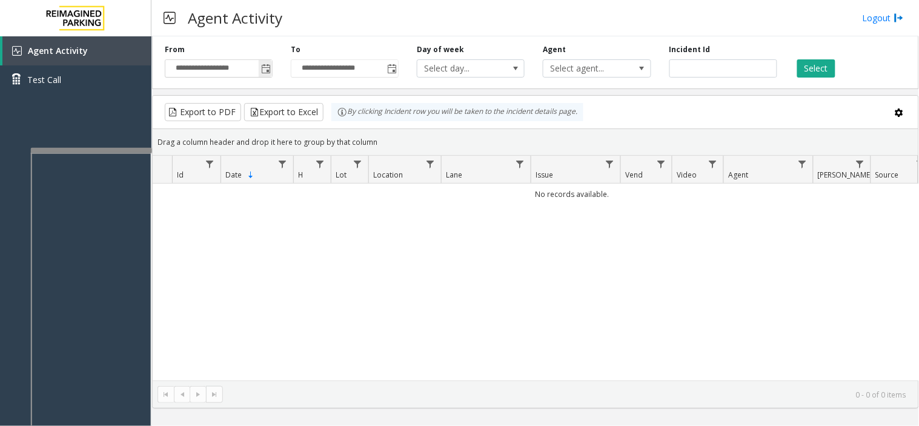
click at [271, 74] on span "Toggle popup" at bounding box center [265, 68] width 13 height 19
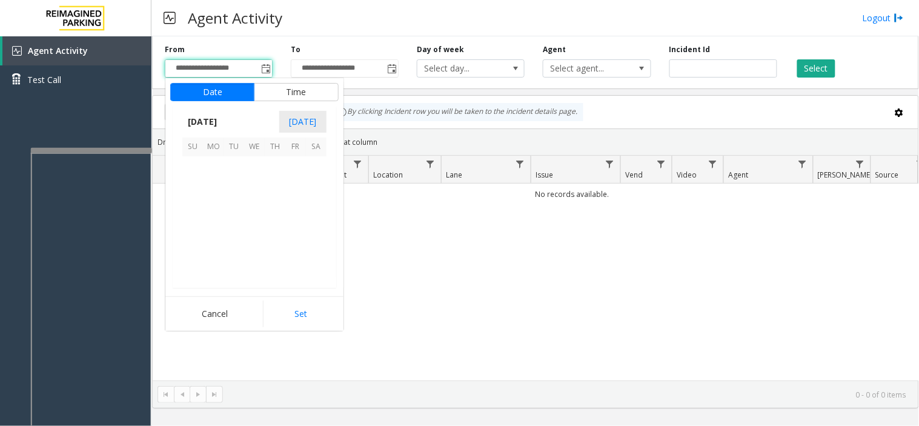
scroll to position [217329, 0]
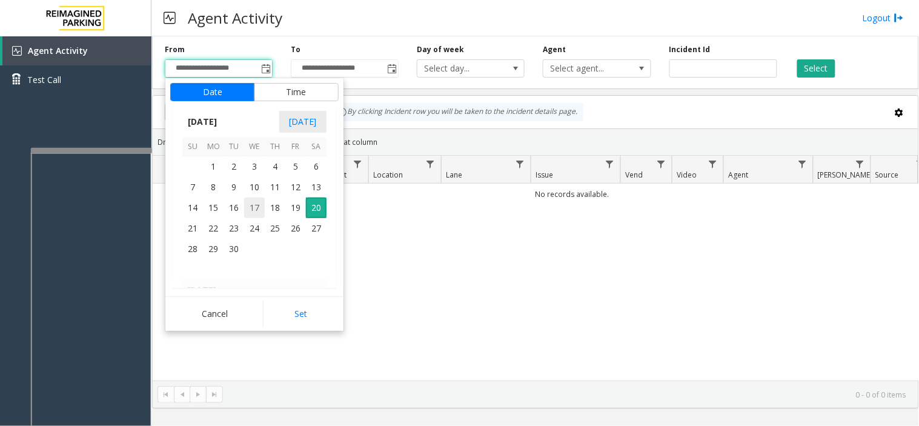
click at [247, 205] on span "17" at bounding box center [254, 207] width 21 height 21
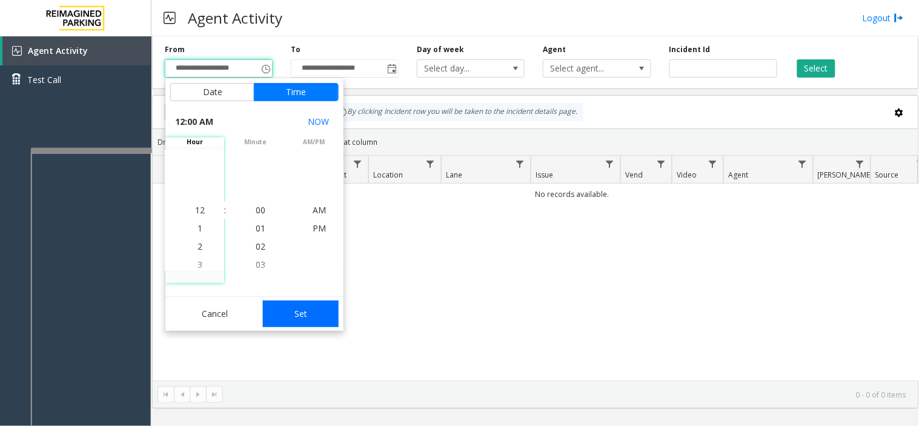
click at [303, 317] on button "Set" at bounding box center [301, 313] width 76 height 27
type input "**********"
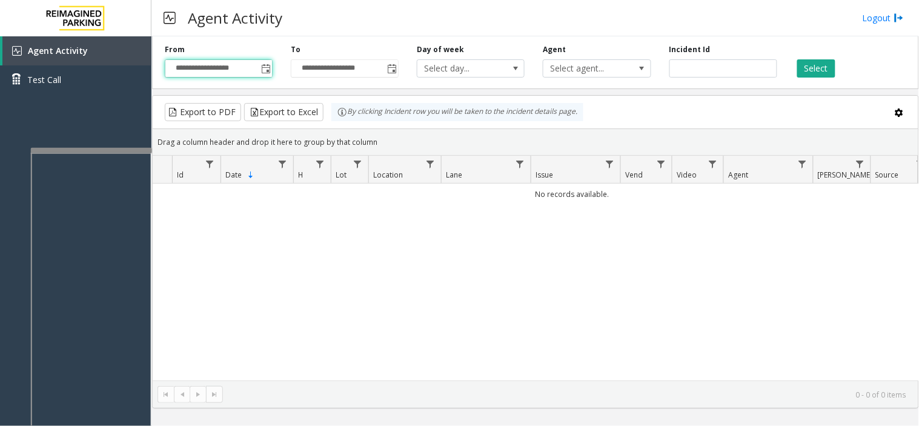
click at [816, 83] on div "**********" at bounding box center [535, 60] width 767 height 58
click at [807, 73] on button "Select" at bounding box center [816, 68] width 38 height 18
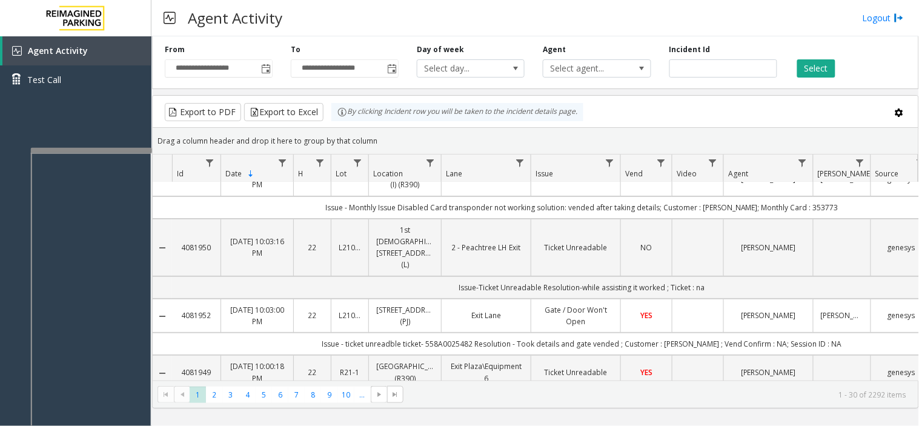
scroll to position [0, 0]
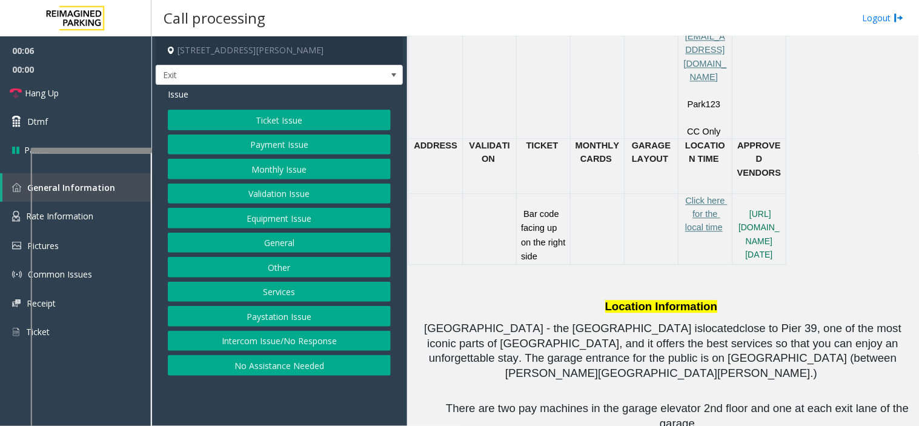
scroll to position [673, 0]
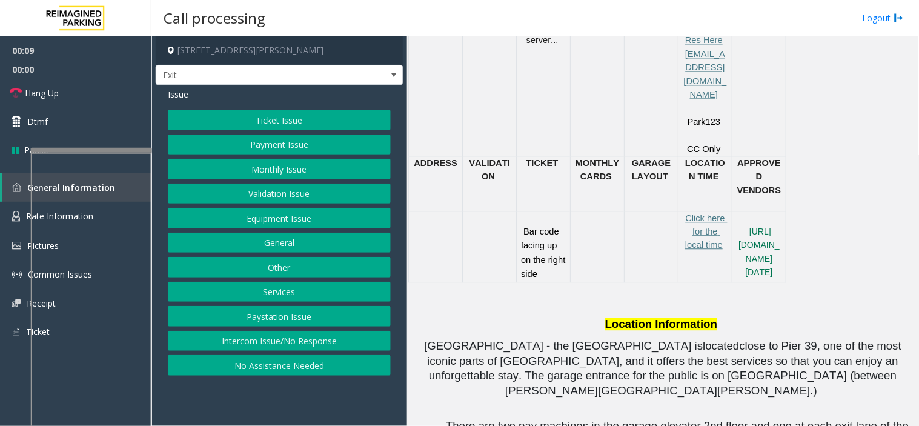
click at [274, 114] on button "Ticket Issue" at bounding box center [279, 120] width 223 height 21
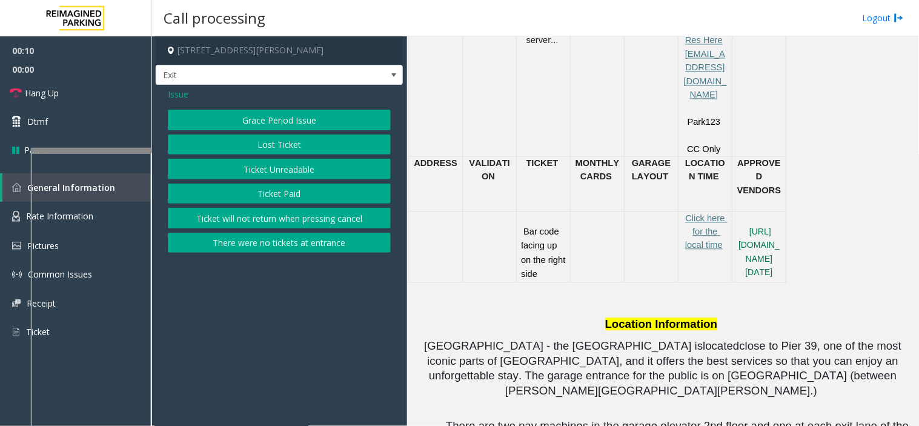
click at [263, 165] on button "Ticket Unreadable" at bounding box center [279, 169] width 223 height 21
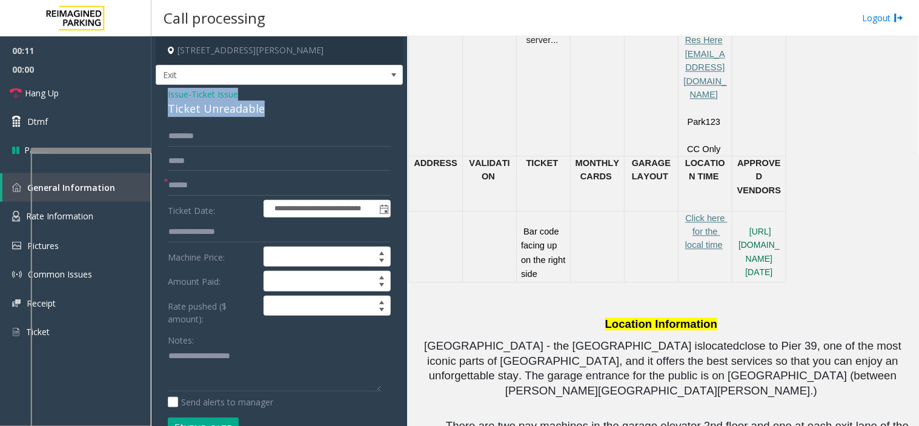
drag, startPoint x: 263, startPoint y: 107, endPoint x: 162, endPoint y: 91, distance: 102.4
click at [162, 91] on div "**********" at bounding box center [279, 410] width 247 height 650
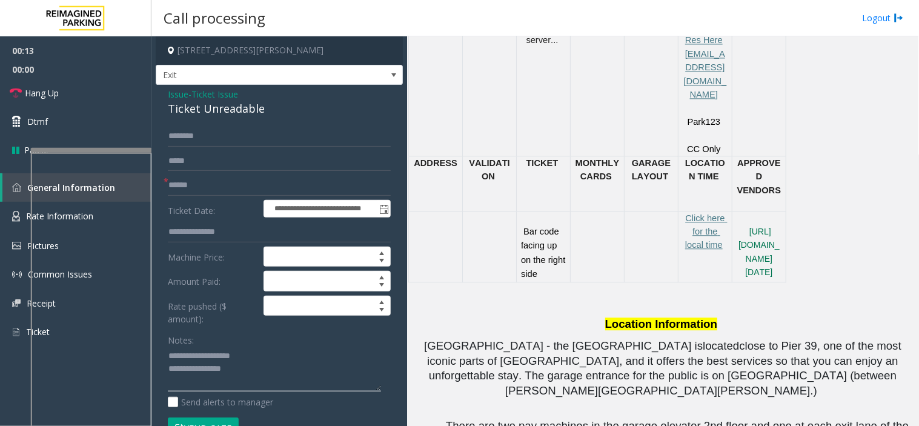
click at [261, 374] on textarea at bounding box center [274, 368] width 213 height 45
type textarea "**********"
click at [198, 190] on input "text" at bounding box center [279, 185] width 223 height 21
type input "*"
click at [230, 382] on textarea at bounding box center [274, 368] width 213 height 45
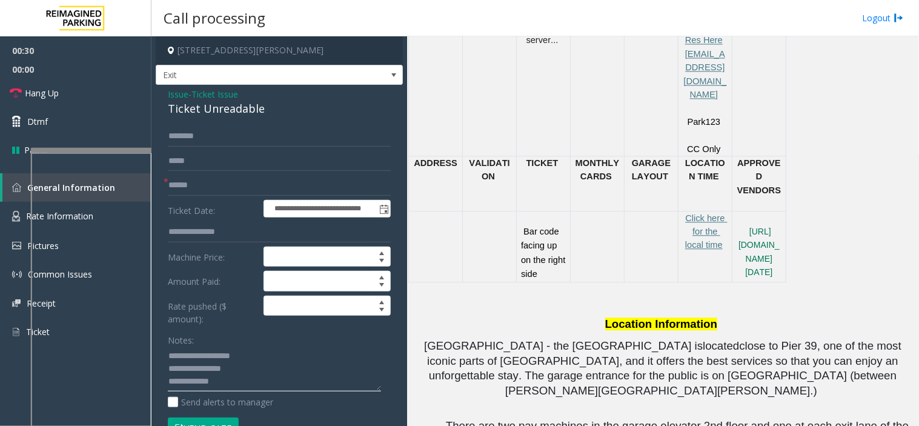
type textarea "**********"
click at [184, 190] on input "text" at bounding box center [279, 185] width 223 height 21
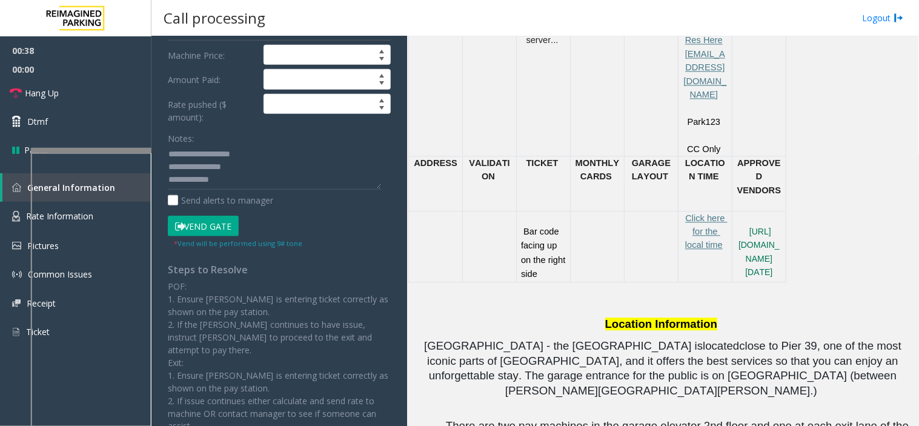
type input "******"
click at [192, 225] on button "Vend Gate" at bounding box center [203, 226] width 71 height 21
click at [224, 190] on textarea at bounding box center [274, 167] width 213 height 45
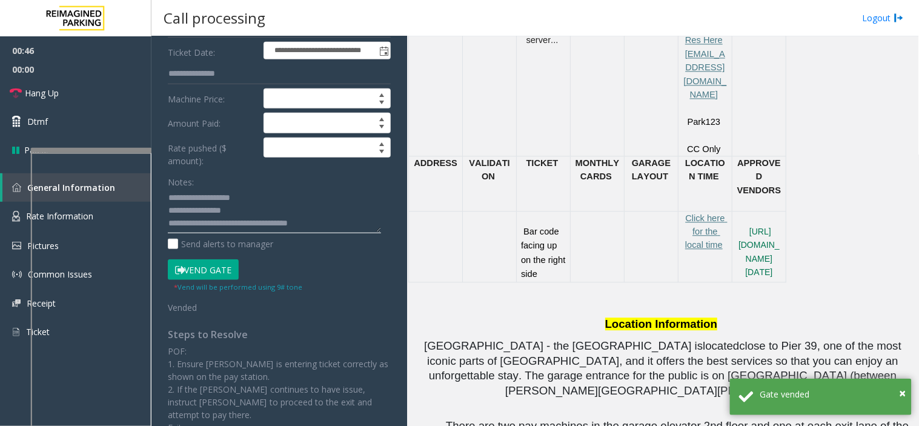
scroll to position [134, 0]
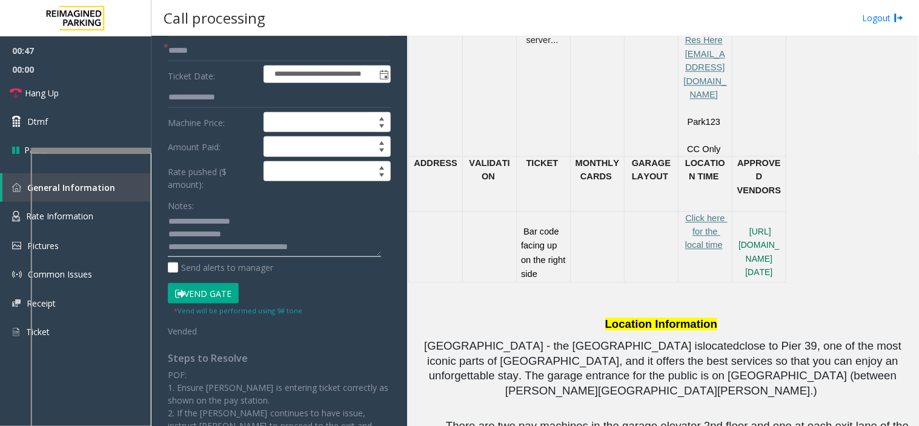
click at [185, 218] on textarea at bounding box center [274, 234] width 213 height 45
click at [197, 223] on textarea at bounding box center [274, 234] width 213 height 45
type textarea "**********"
click at [116, 99] on link "Hang Up" at bounding box center [75, 93] width 151 height 28
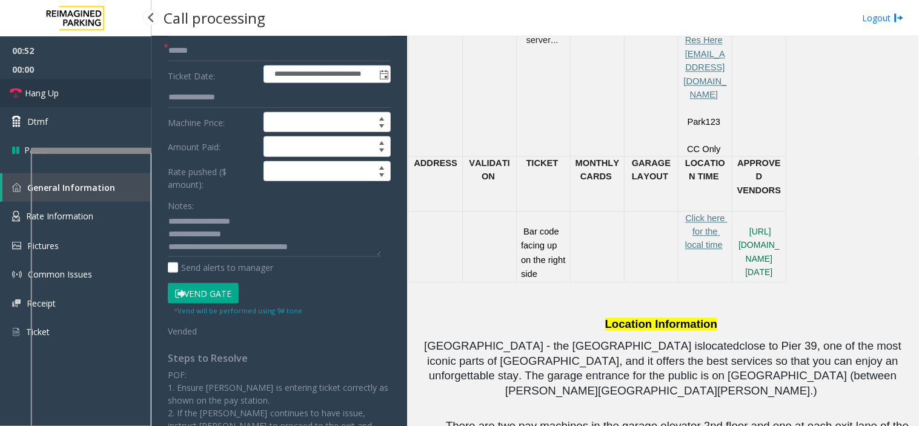
click at [116, 99] on link "Hang Up" at bounding box center [75, 93] width 151 height 28
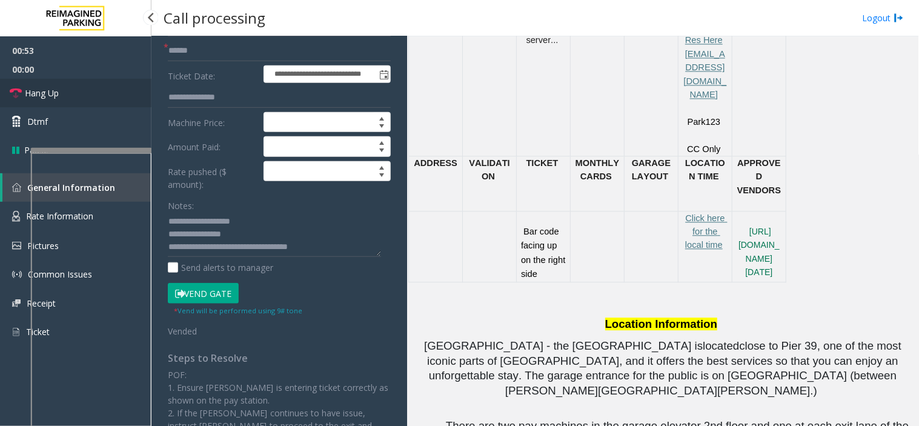
click at [116, 99] on link "Hang Up" at bounding box center [75, 93] width 151 height 28
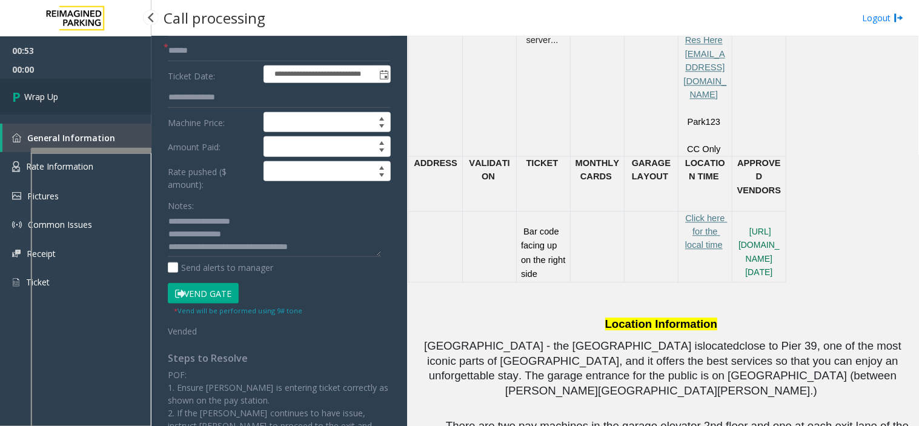
click at [116, 99] on link "Wrap Up" at bounding box center [75, 97] width 151 height 36
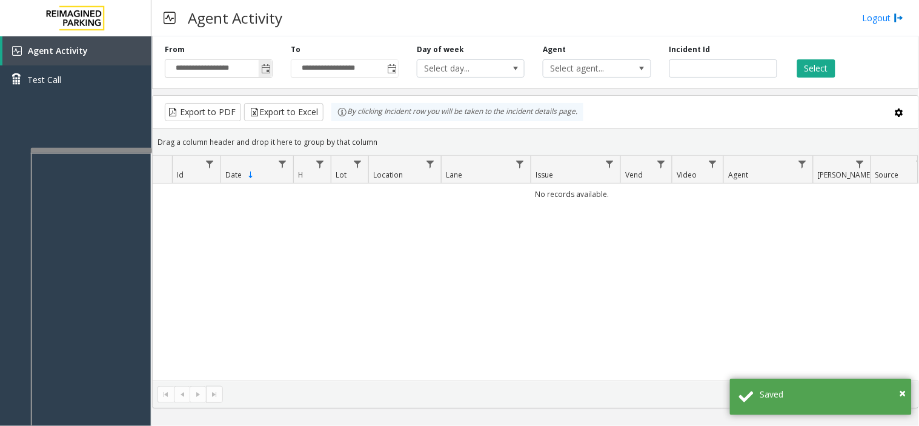
click at [259, 68] on span "Toggle popup" at bounding box center [265, 68] width 13 height 19
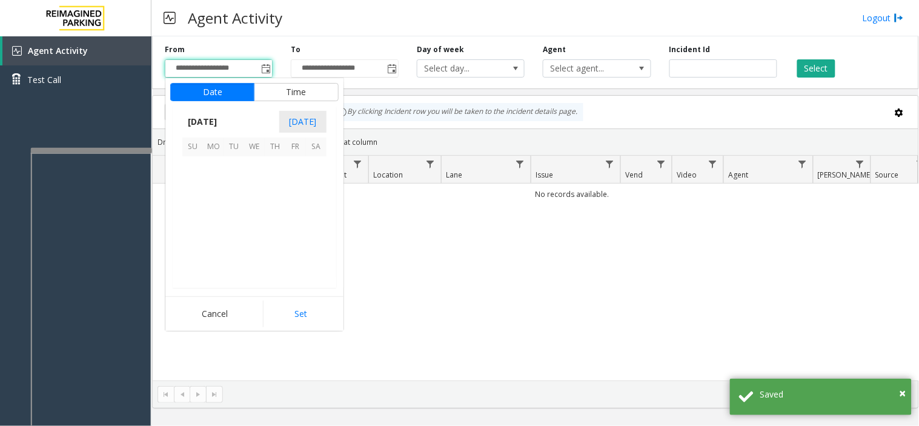
scroll to position [217329, 0]
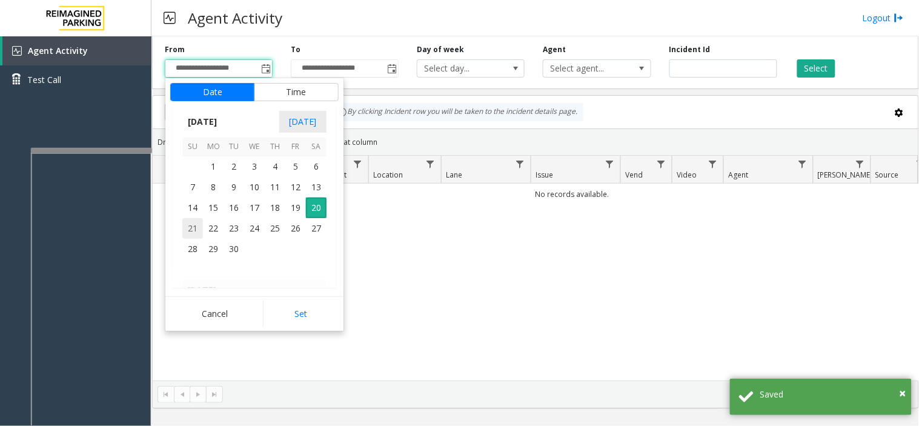
click at [185, 224] on span "21" at bounding box center [192, 228] width 21 height 21
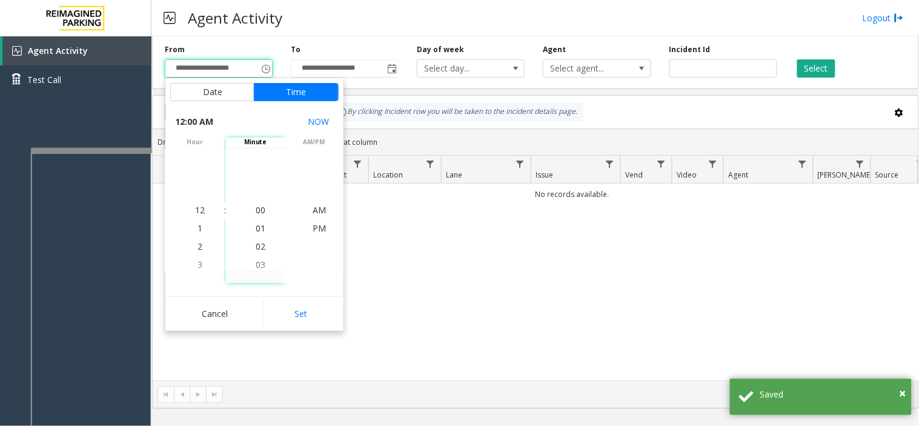
click at [452, 262] on div "No records available." at bounding box center [536, 282] width 766 height 197
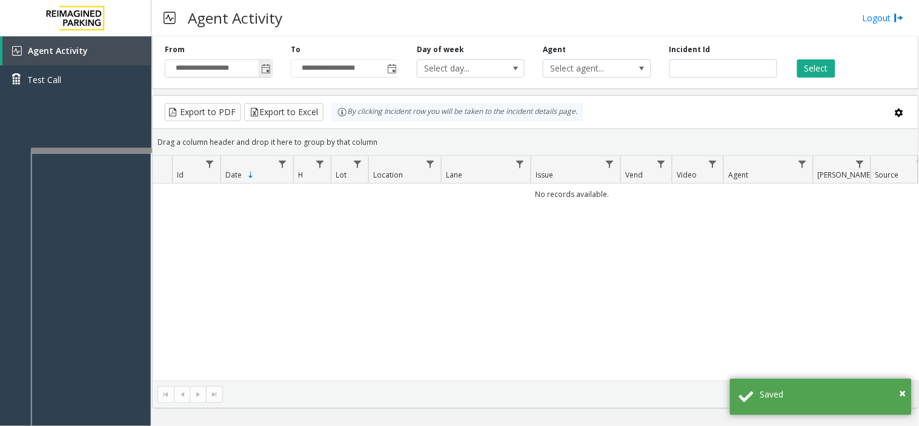
click at [265, 75] on span "Toggle popup" at bounding box center [265, 68] width 13 height 19
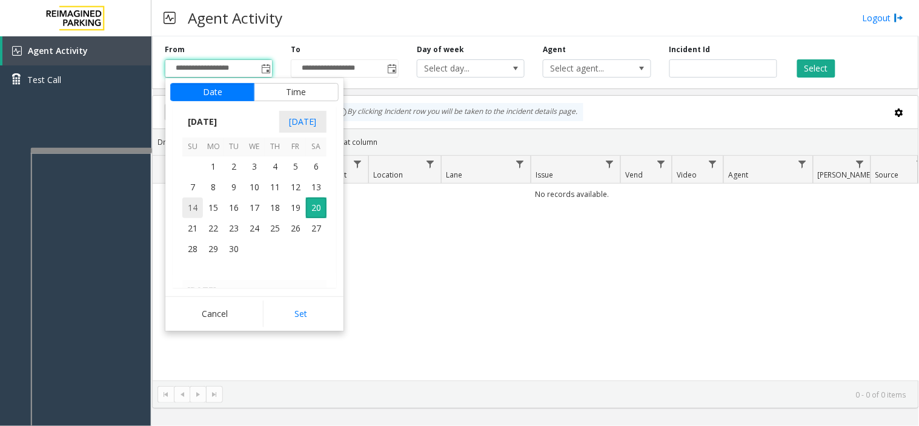
click at [188, 214] on span "14" at bounding box center [192, 207] width 21 height 21
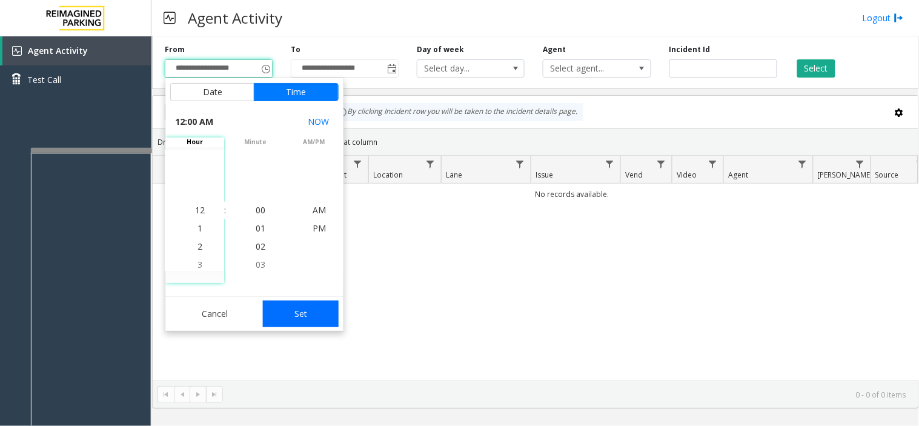
click at [297, 301] on button "Set" at bounding box center [301, 313] width 76 height 27
type input "**********"
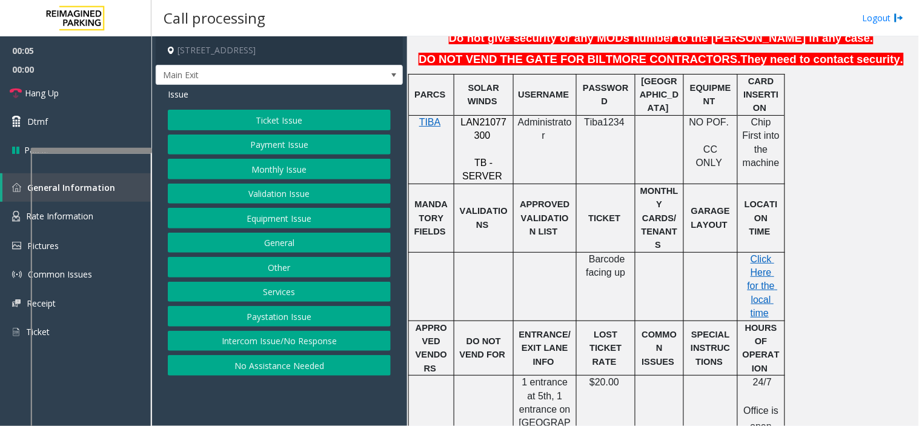
scroll to position [403, 0]
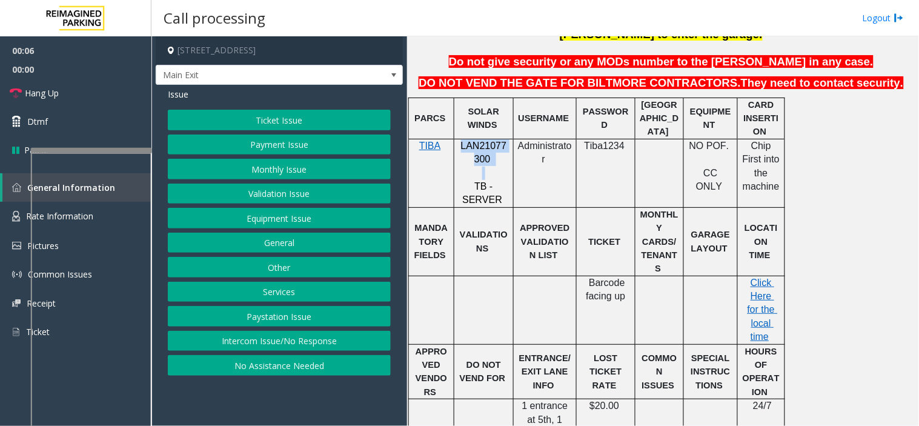
drag, startPoint x: 497, startPoint y: 155, endPoint x: 458, endPoint y: 135, distance: 43.1
click at [458, 139] on div "LAN21077300 TB - SERVER" at bounding box center [483, 173] width 59 height 68
click at [317, 113] on button "Ticket Issue" at bounding box center [279, 120] width 223 height 21
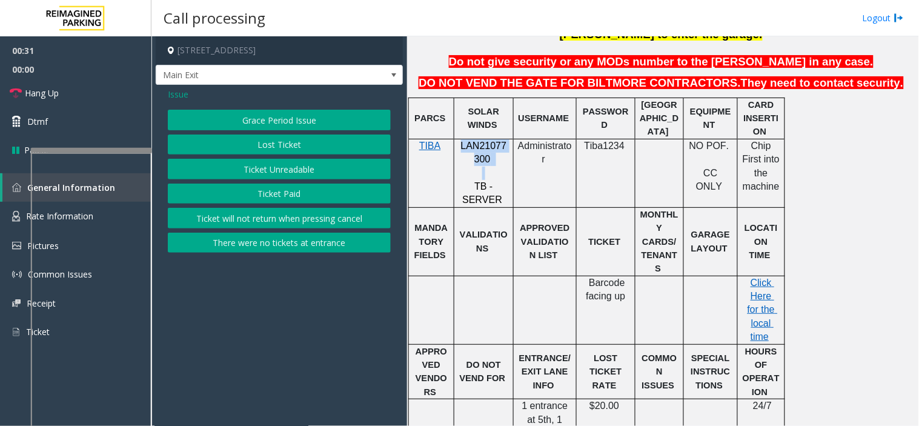
click at [282, 145] on button "Lost Ticket" at bounding box center [279, 144] width 223 height 21
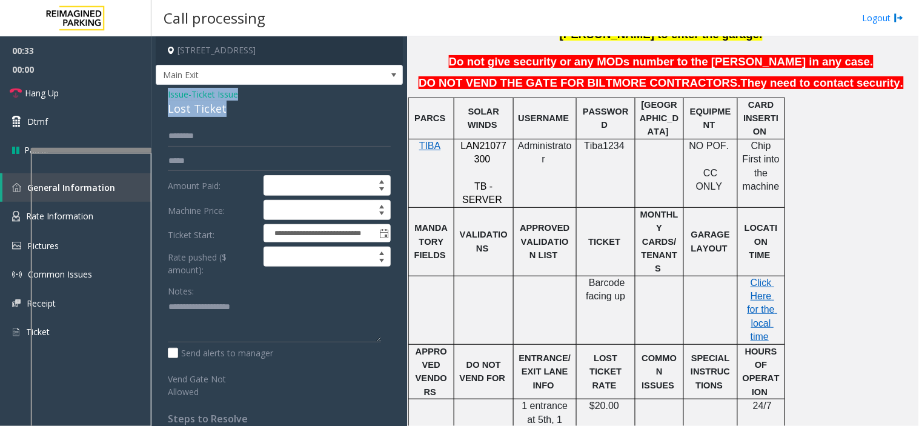
drag, startPoint x: 239, startPoint y: 104, endPoint x: 160, endPoint y: 96, distance: 79.1
click at [160, 96] on div "**********" at bounding box center [279, 314] width 247 height 458
click at [214, 313] on textarea at bounding box center [274, 319] width 213 height 45
paste textarea "**********"
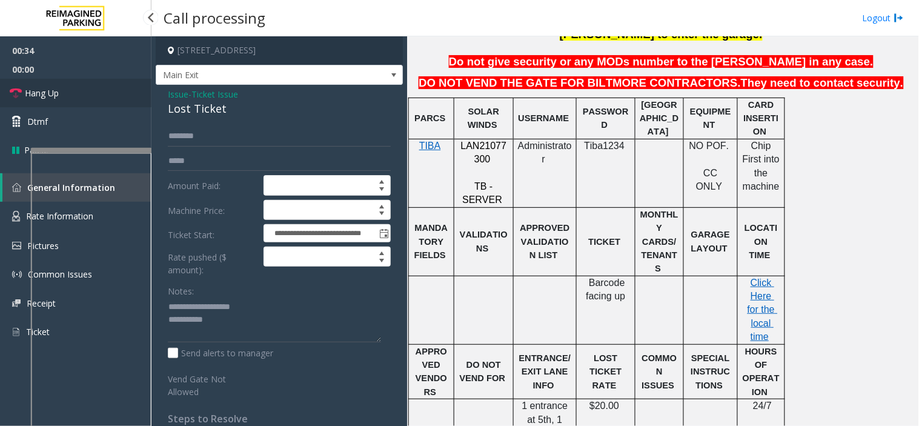
click at [111, 93] on link "Hang Up" at bounding box center [75, 93] width 151 height 28
click at [240, 330] on textarea at bounding box center [274, 319] width 213 height 45
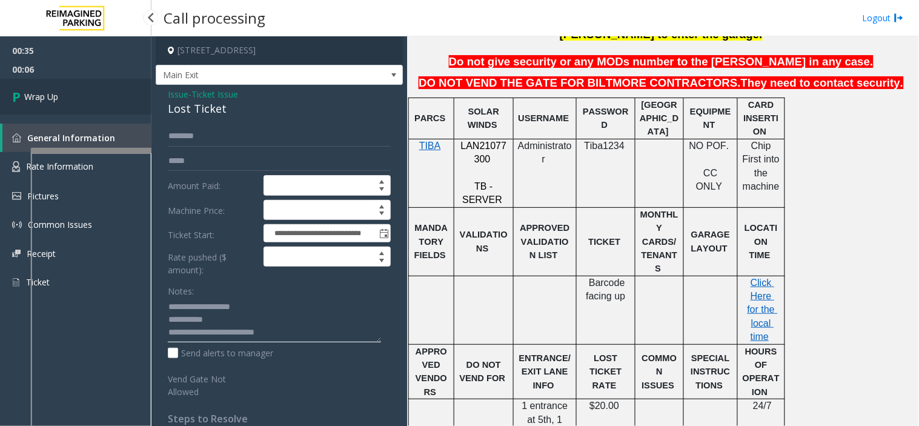
type textarea "**********"
click at [110, 104] on link "Wrap Up" at bounding box center [75, 97] width 151 height 36
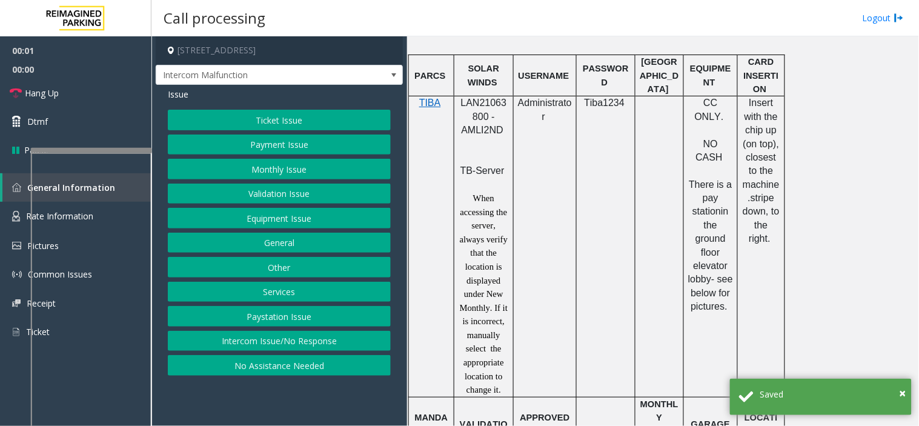
scroll to position [673, 0]
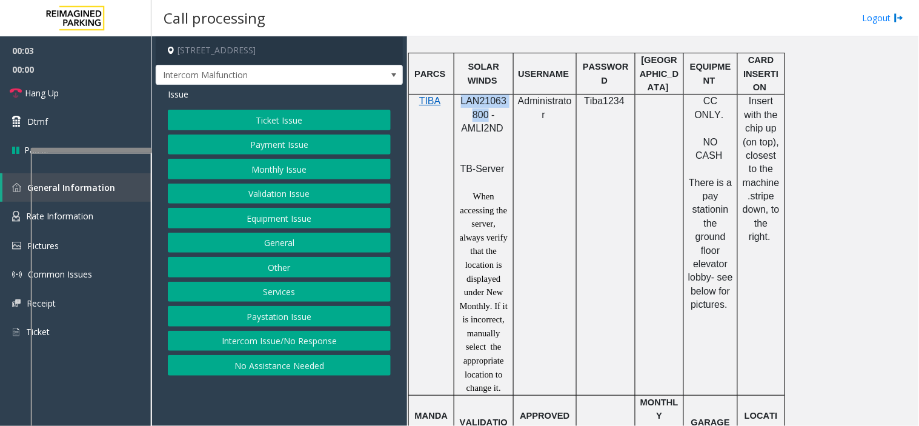
drag, startPoint x: 487, startPoint y: 115, endPoint x: 457, endPoint y: 98, distance: 34.2
click at [457, 98] on div "LAN21063800 - AMLI2ND TB-Server When accessing the server, always verify that t…" at bounding box center [483, 244] width 59 height 300
click at [265, 142] on button "Payment Issue" at bounding box center [279, 144] width 223 height 21
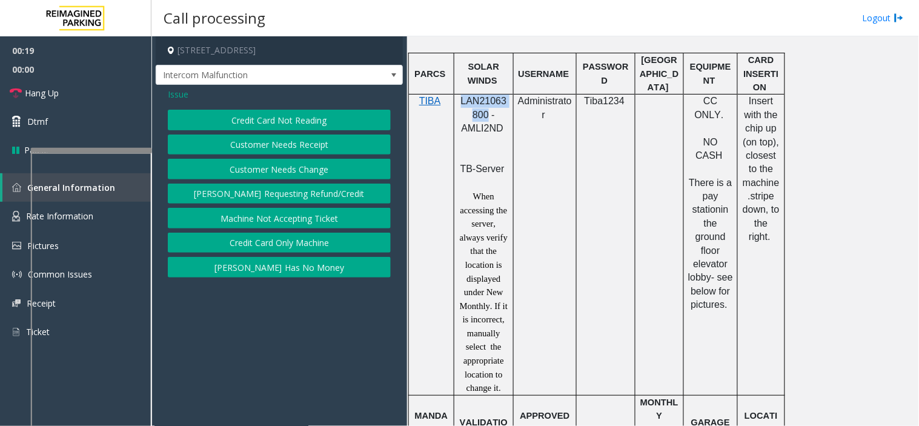
click at [256, 119] on button "Credit Card Not Reading" at bounding box center [279, 120] width 223 height 21
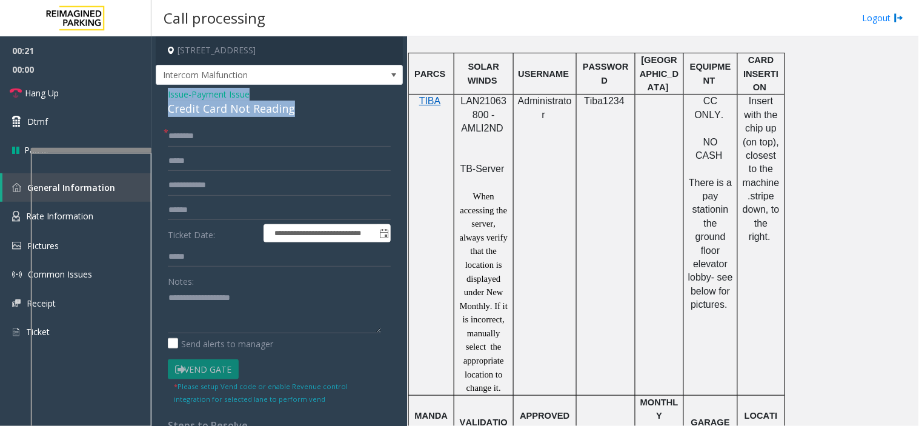
drag, startPoint x: 299, startPoint y: 106, endPoint x: 154, endPoint y: 94, distance: 144.7
click at [154, 94] on app-call-processing-form "**********" at bounding box center [279, 230] width 256 height 389
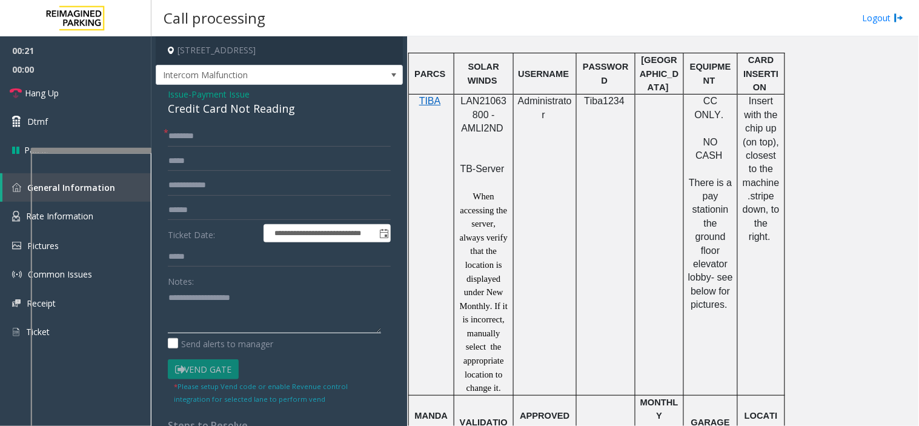
click at [198, 311] on textarea at bounding box center [274, 310] width 213 height 45
paste textarea "**********"
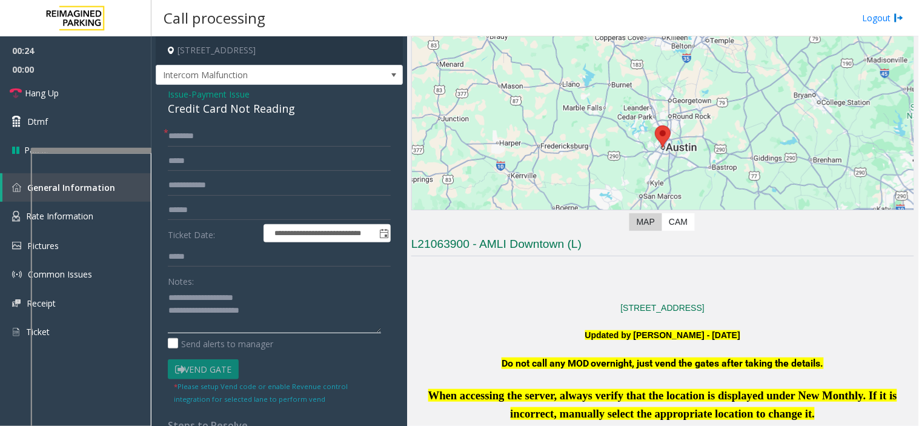
scroll to position [134, 0]
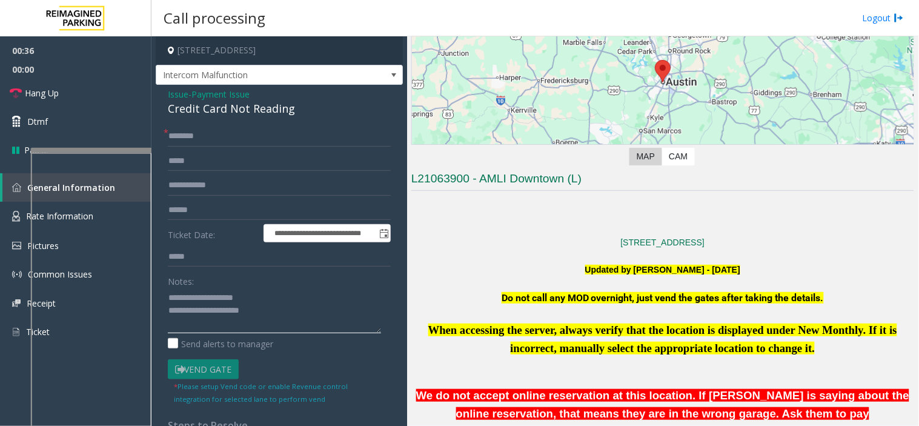
click at [269, 311] on textarea at bounding box center [274, 310] width 213 height 45
type textarea "**********"
click at [211, 323] on textarea at bounding box center [274, 310] width 213 height 45
click at [194, 147] on form "**********" at bounding box center [279, 265] width 223 height 279
click at [194, 142] on input "text" at bounding box center [279, 136] width 223 height 21
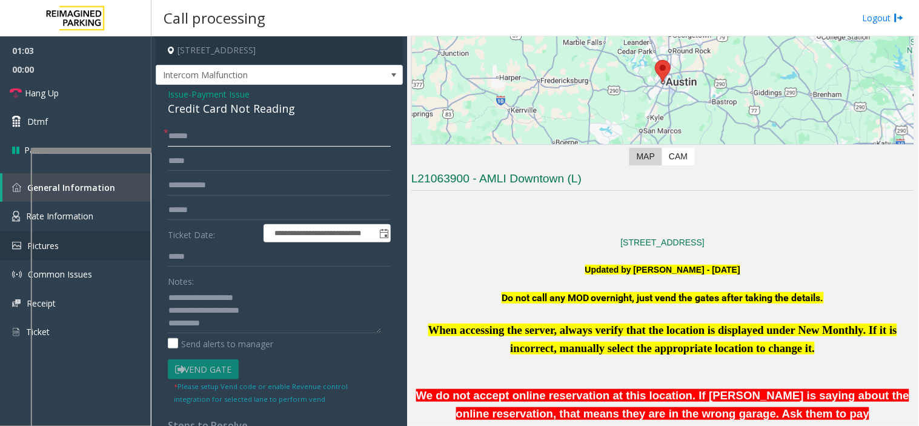
type input "******"
drag, startPoint x: 113, startPoint y: 97, endPoint x: 144, endPoint y: 171, distance: 80.1
click at [113, 97] on link "Hang Up" at bounding box center [75, 93] width 151 height 28
click at [207, 327] on textarea at bounding box center [274, 310] width 213 height 45
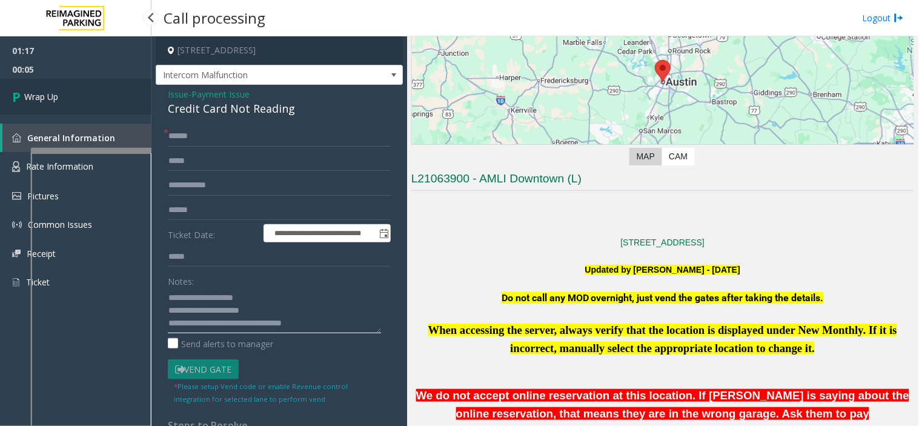
type textarea "**********"
click at [114, 88] on link "Wrap Up" at bounding box center [75, 97] width 151 height 36
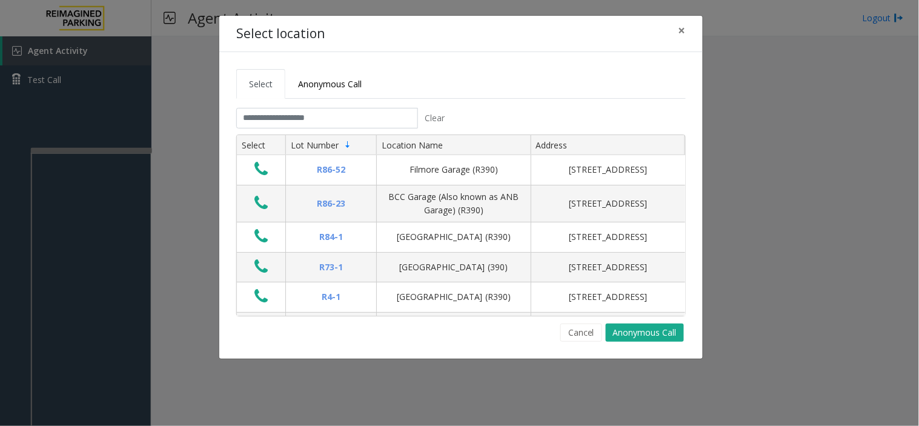
click at [665, 30] on div "Select location ×" at bounding box center [460, 34] width 483 height 37
click at [682, 38] on span "×" at bounding box center [681, 30] width 7 height 17
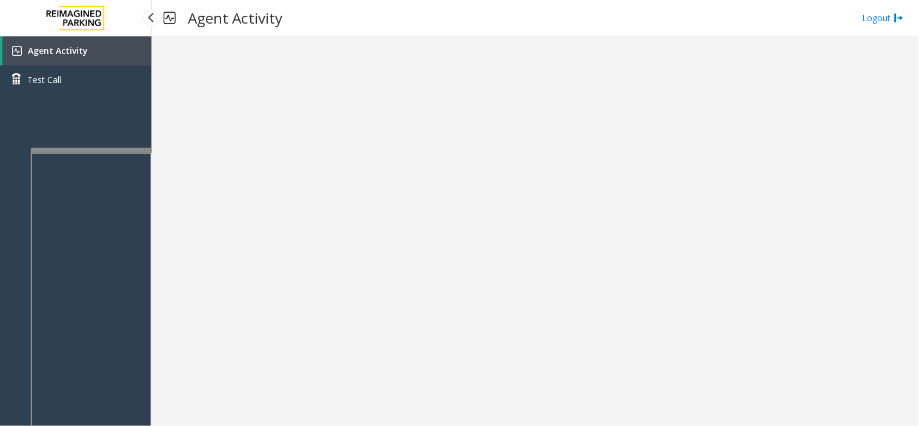
click at [99, 50] on link "Agent Activity" at bounding box center [76, 50] width 149 height 29
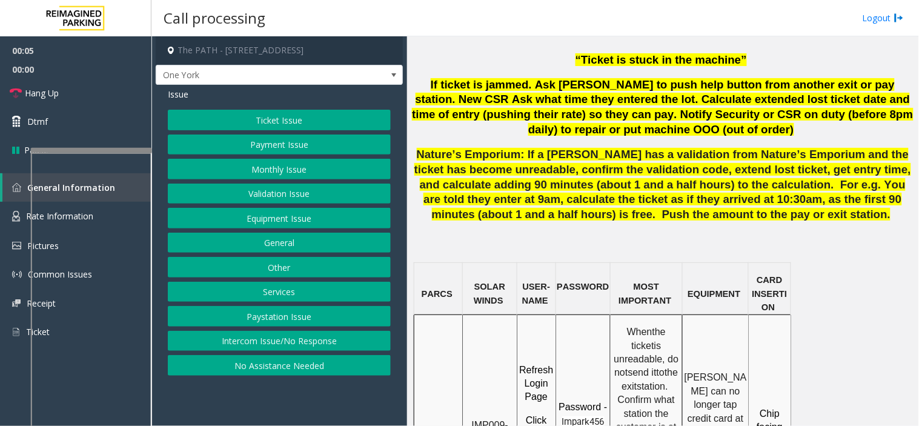
scroll to position [1009, 0]
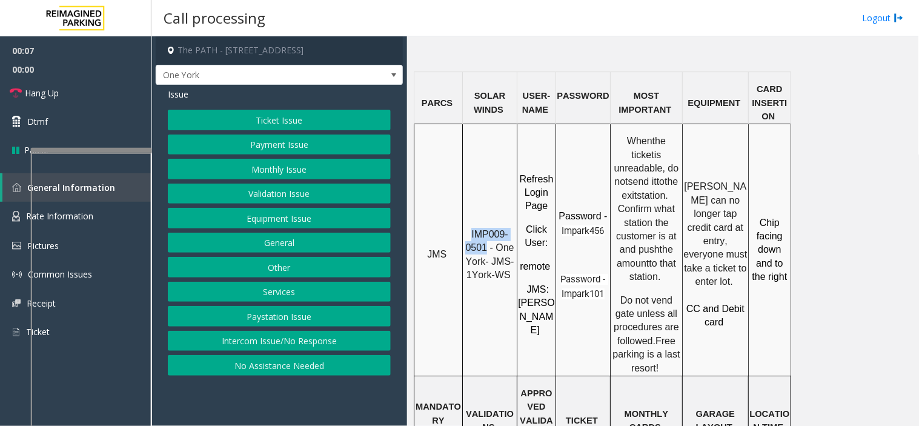
drag, startPoint x: 486, startPoint y: 208, endPoint x: 465, endPoint y: 194, distance: 25.7
click at [465, 228] on p "IMP009-0501 - One York- JMS-1York-WS" at bounding box center [489, 255] width 53 height 55
click at [270, 185] on button "Validation Issue" at bounding box center [279, 194] width 223 height 21
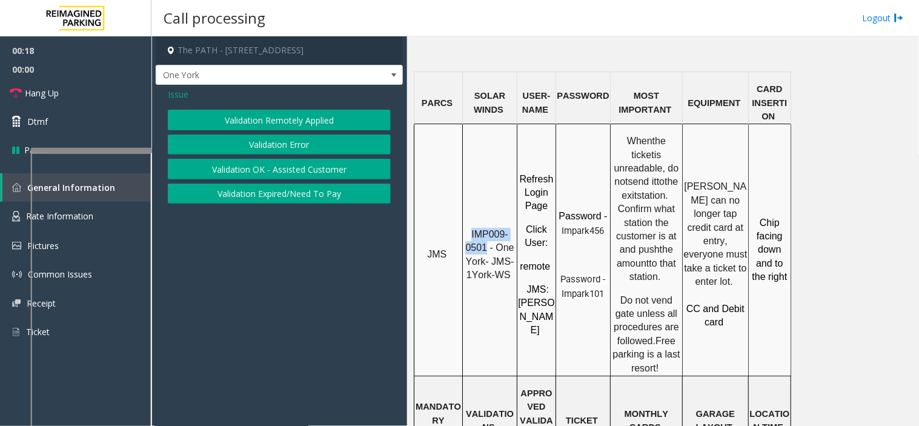
click at [261, 147] on button "Validation Error" at bounding box center [279, 144] width 223 height 21
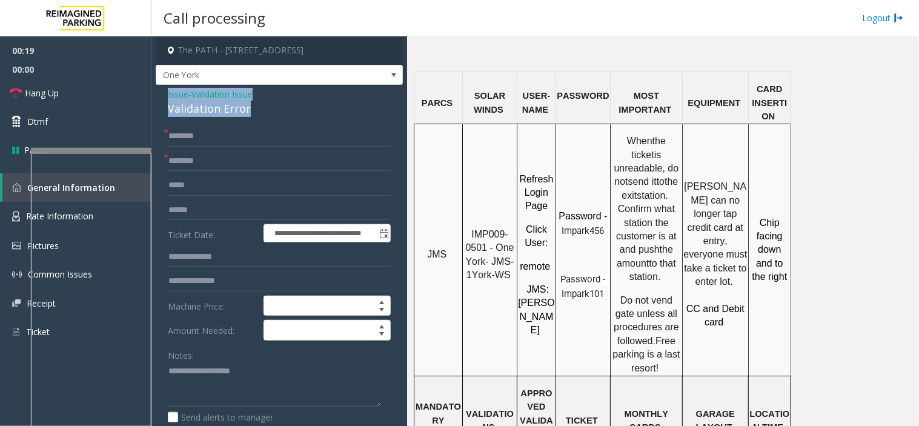
drag, startPoint x: 256, startPoint y: 107, endPoint x: 160, endPoint y: 98, distance: 95.6
click at [197, 382] on textarea at bounding box center [274, 384] width 213 height 45
paste textarea "**********"
type textarea "**********"
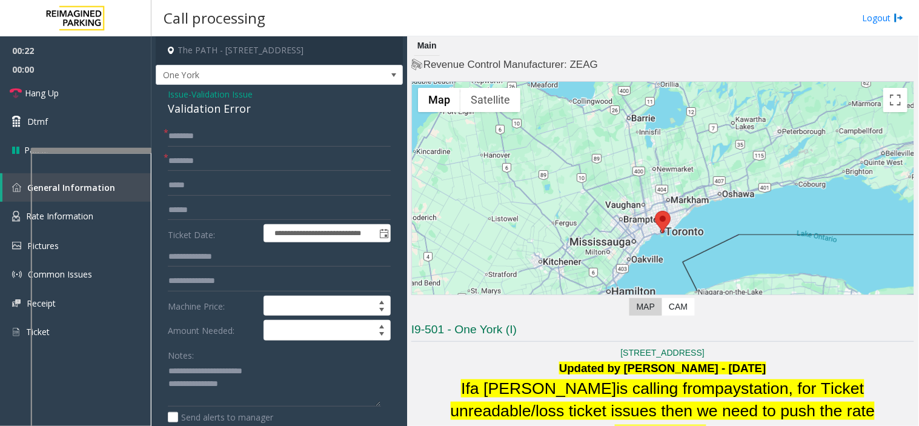
scroll to position [1211, 0]
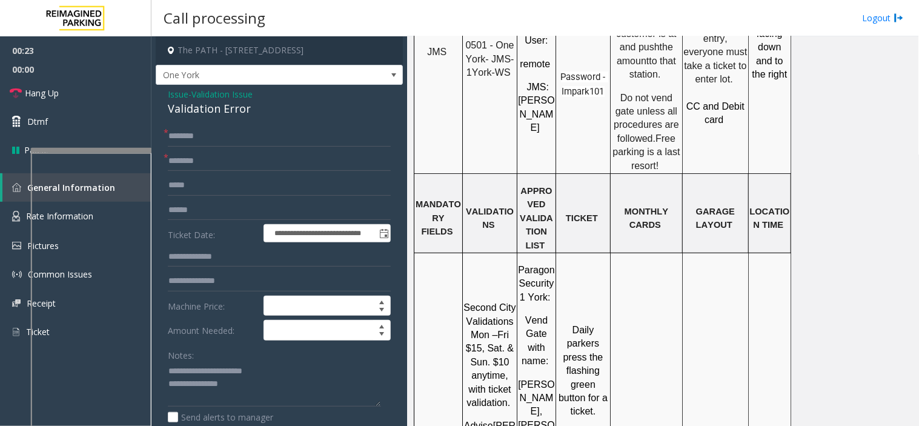
drag, startPoint x: 240, startPoint y: 371, endPoint x: 246, endPoint y: 378, distance: 8.6
click at [245, 377] on textarea at bounding box center [274, 384] width 213 height 45
click at [248, 382] on textarea at bounding box center [274, 384] width 213 height 45
type textarea "**********"
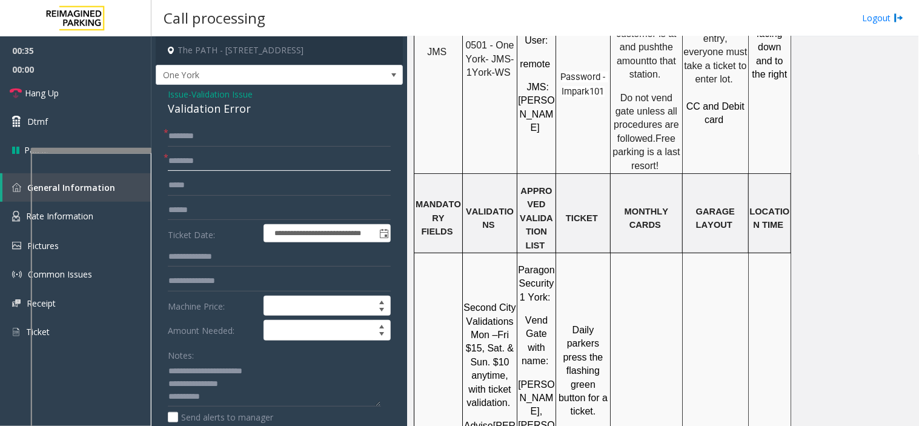
click at [248, 161] on input "text" at bounding box center [279, 161] width 223 height 21
drag, startPoint x: 511, startPoint y: 215, endPoint x: 468, endPoint y: 214, distance: 43.6
click at [468, 302] on span "Second City Validations Mon –Fri $15, Sat. & Sun. $10 anytime, with ticket vali…" at bounding box center [490, 354] width 55 height 105
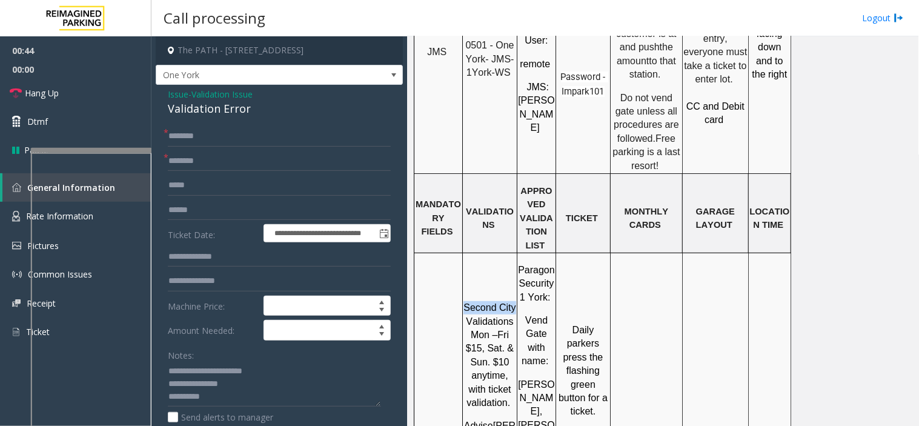
copy span "Second City"
click at [215, 172] on form "**********" at bounding box center [279, 296] width 223 height 340
click at [197, 156] on input "text" at bounding box center [279, 161] width 223 height 21
paste input "**********"
type input "**********"
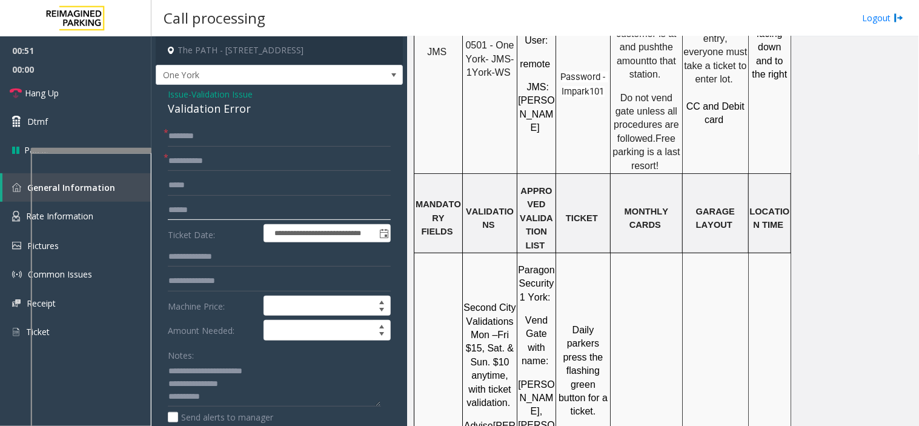
click at [207, 209] on input "text" at bounding box center [279, 210] width 223 height 21
click at [218, 209] on input "text" at bounding box center [279, 210] width 223 height 21
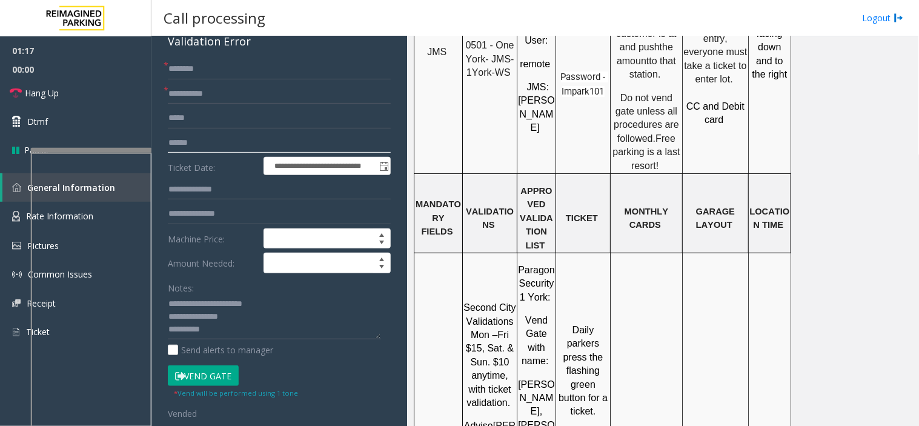
click at [209, 148] on input "text" at bounding box center [279, 143] width 223 height 21
click at [213, 152] on input "text" at bounding box center [279, 143] width 223 height 21
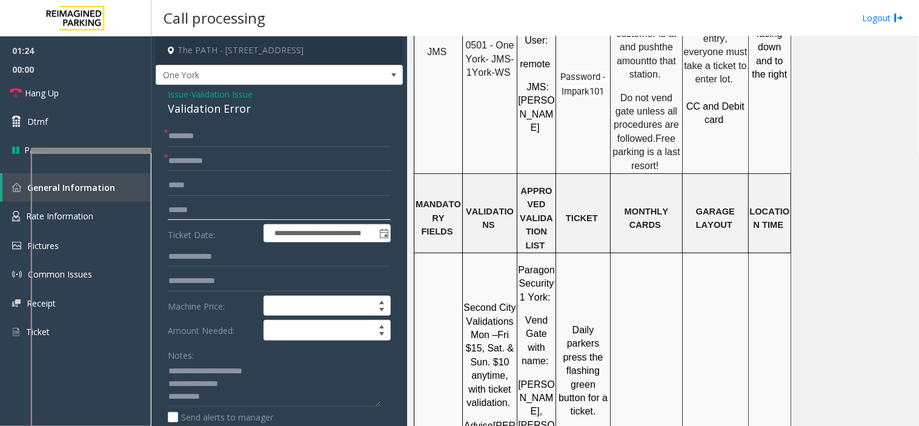
click at [190, 208] on input "text" at bounding box center [279, 210] width 223 height 21
click at [193, 137] on input "text" at bounding box center [279, 136] width 223 height 21
type input "**"
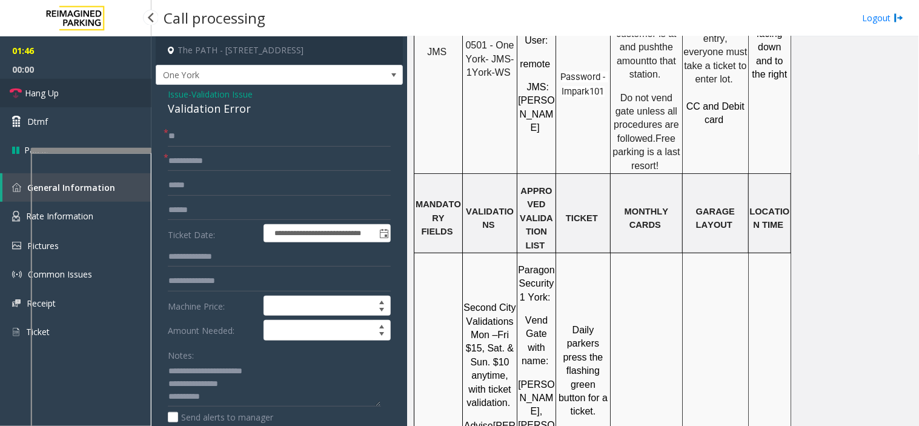
click at [117, 98] on link "Hang Up" at bounding box center [75, 93] width 151 height 28
click at [237, 400] on textarea at bounding box center [274, 384] width 213 height 45
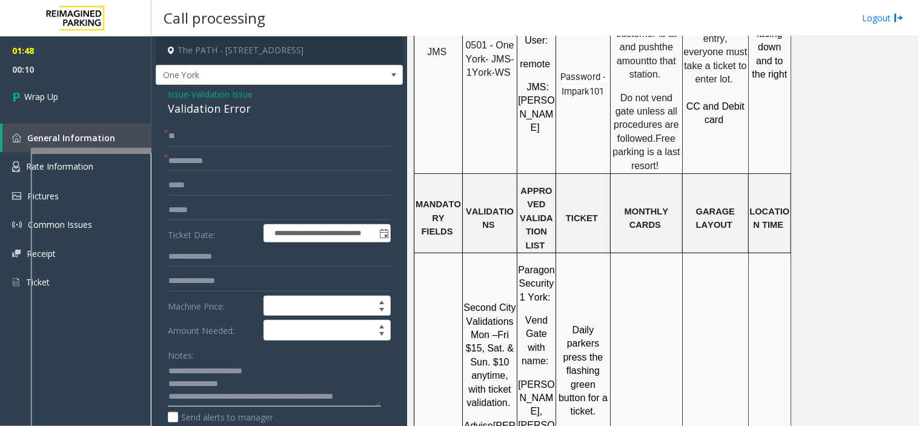
scroll to position [8, 0]
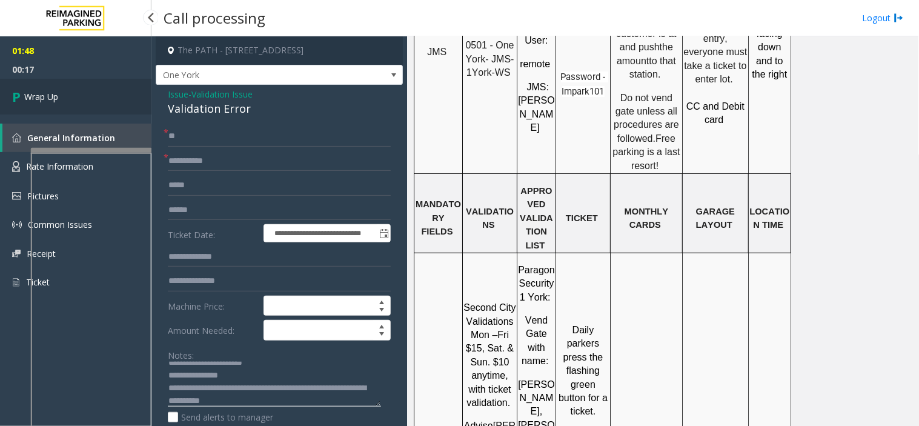
type textarea "**********"
click at [104, 99] on link "Wrap Up" at bounding box center [75, 97] width 151 height 36
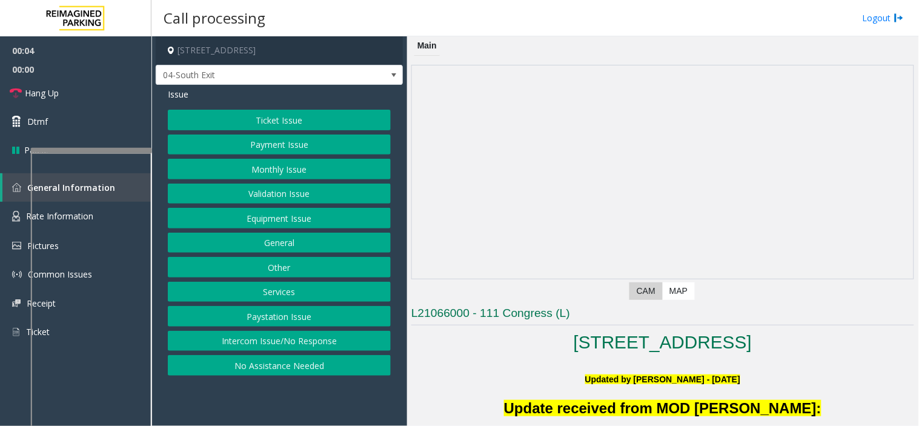
click at [293, 191] on button "Validation Issue" at bounding box center [279, 194] width 223 height 21
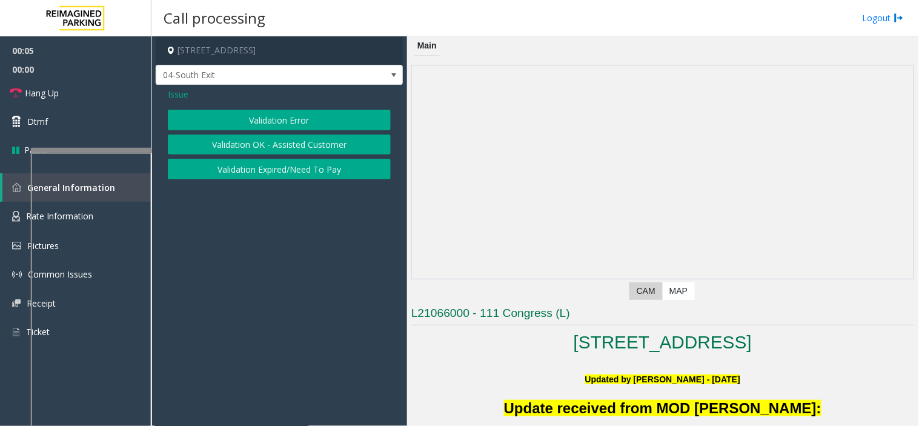
click at [248, 119] on button "Validation Error" at bounding box center [279, 120] width 223 height 21
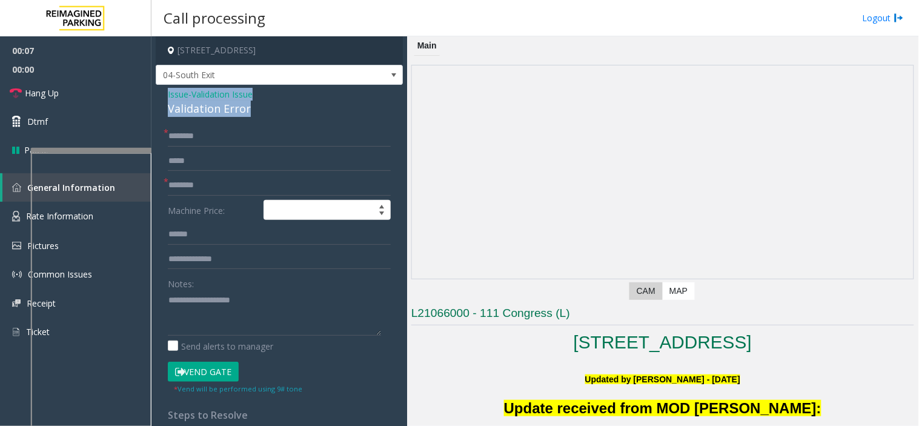
drag, startPoint x: 251, startPoint y: 112, endPoint x: 153, endPoint y: 98, distance: 99.2
click at [153, 98] on app-call-processing-form "111 Congress Avenue, Austin, TX 04-South Exit Issue - Validation Issue Validati…" at bounding box center [279, 230] width 256 height 389
copy div "Issue - Validation Issue Validation Error"
click at [210, 309] on textarea at bounding box center [274, 312] width 213 height 45
paste textarea "**********"
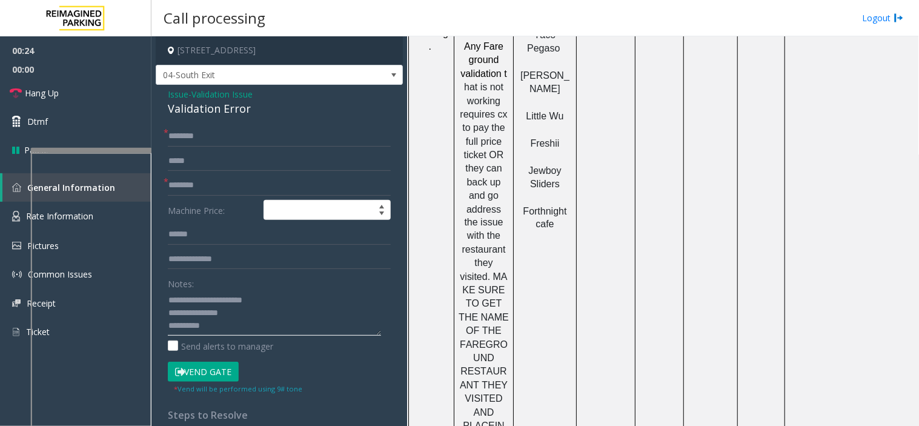
scroll to position [1480, 0]
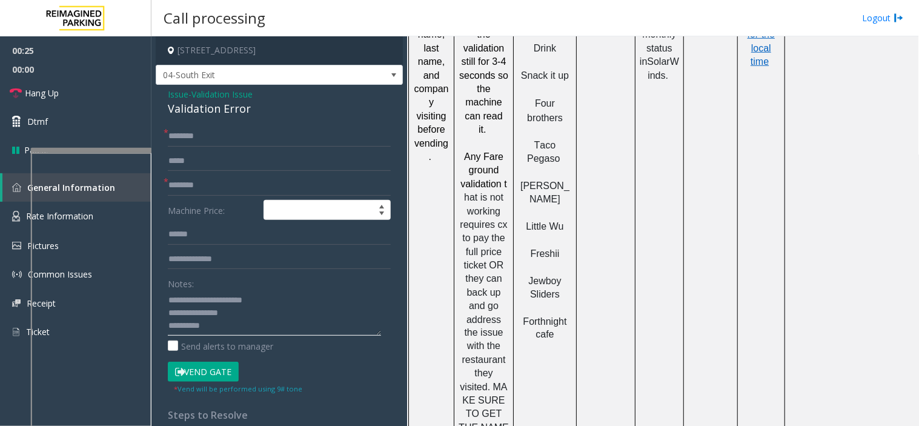
type textarea "**********"
click at [259, 184] on input "text" at bounding box center [279, 185] width 223 height 21
type input "**********"
click at [204, 231] on input "text" at bounding box center [279, 234] width 223 height 21
click at [205, 237] on input "text" at bounding box center [279, 234] width 223 height 21
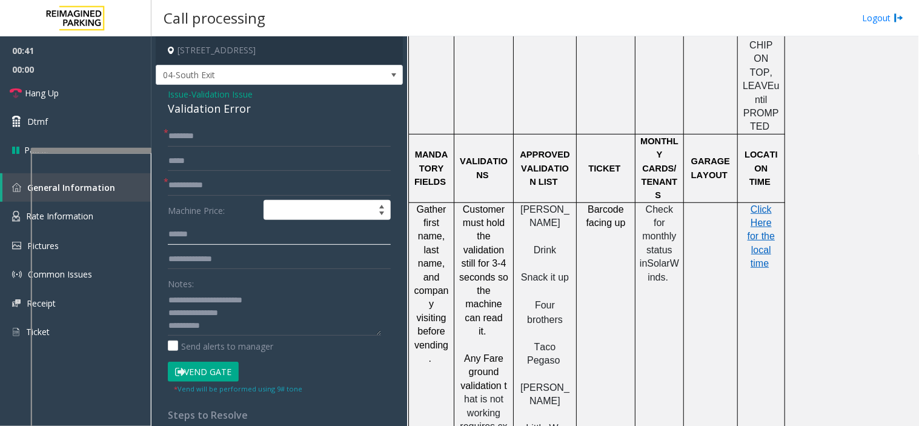
scroll to position [1009, 0]
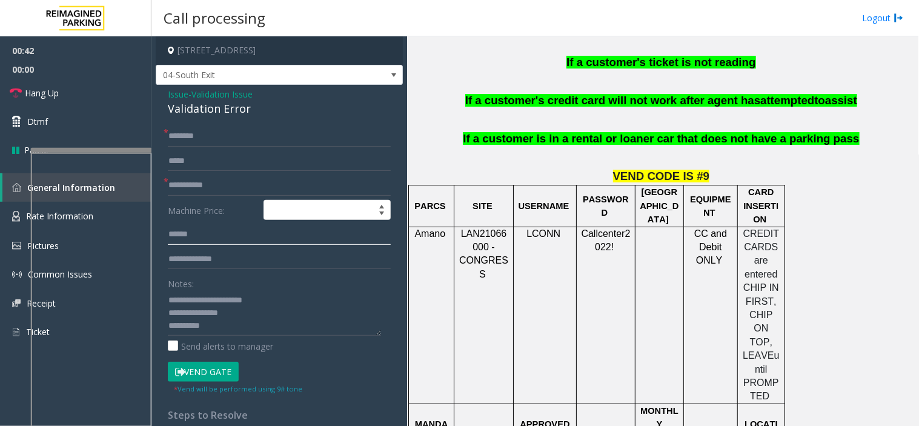
click at [202, 240] on input "text" at bounding box center [279, 234] width 223 height 21
click at [189, 228] on input "text" at bounding box center [279, 234] width 223 height 21
click at [182, 237] on input "text" at bounding box center [279, 234] width 223 height 21
click at [225, 239] on input "text" at bounding box center [279, 234] width 223 height 21
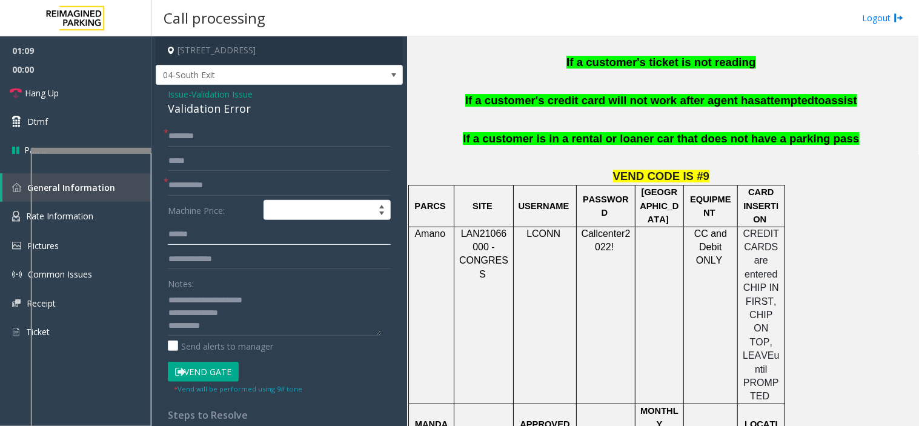
click at [225, 239] on input "text" at bounding box center [279, 234] width 223 height 21
type input "******"
click at [271, 332] on textarea at bounding box center [274, 312] width 213 height 45
type textarea "**********"
click at [204, 126] on input "text" at bounding box center [279, 136] width 223 height 21
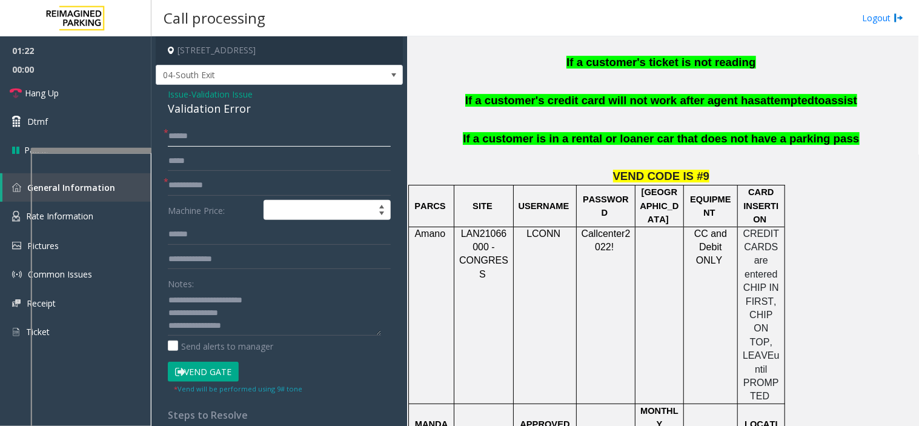
type input "*******"
drag, startPoint x: 192, startPoint y: 141, endPoint x: 185, endPoint y: 131, distance: 12.3
click at [185, 131] on input "*******" at bounding box center [279, 136] width 223 height 21
click at [200, 138] on input "*******" at bounding box center [279, 136] width 223 height 21
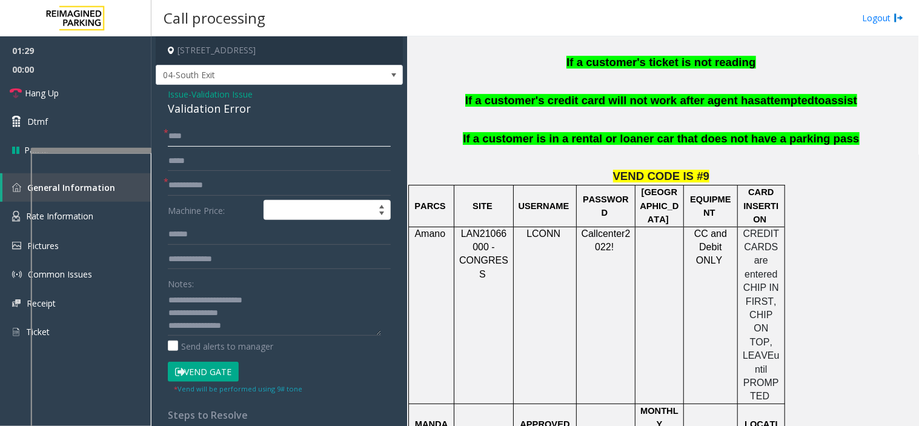
type input "****"
click at [227, 372] on button "Vend Gate" at bounding box center [203, 372] width 71 height 21
click at [249, 331] on textarea at bounding box center [274, 312] width 213 height 45
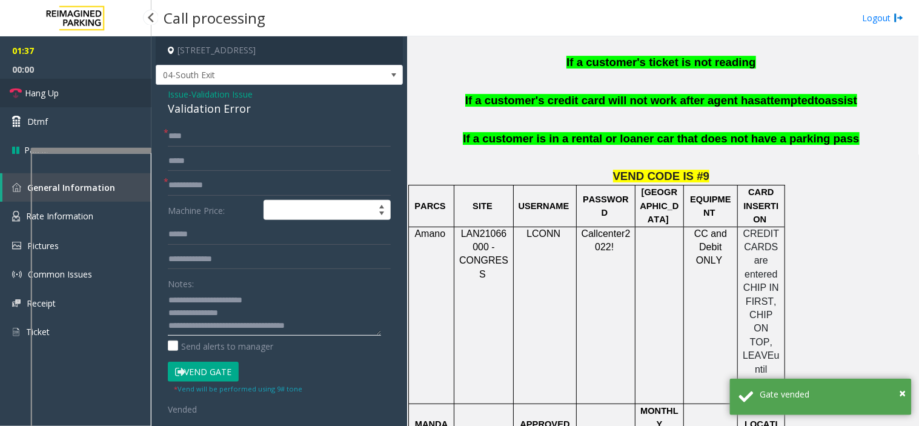
type textarea "**********"
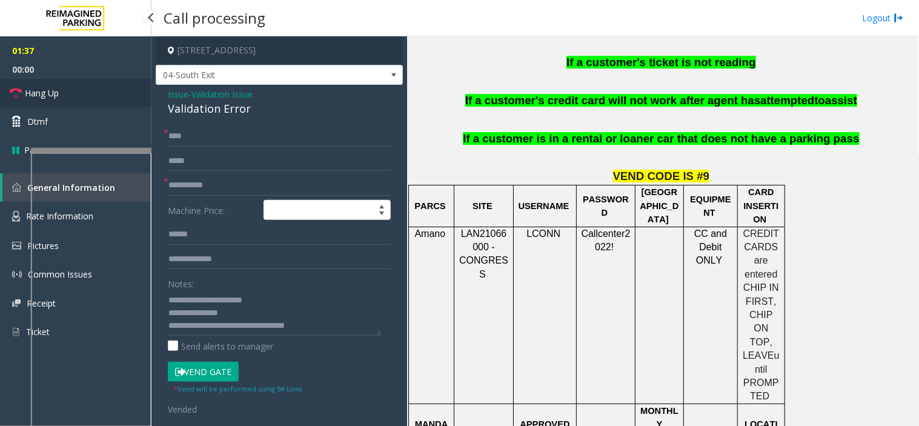
click at [74, 85] on link "Hang Up" at bounding box center [75, 93] width 151 height 28
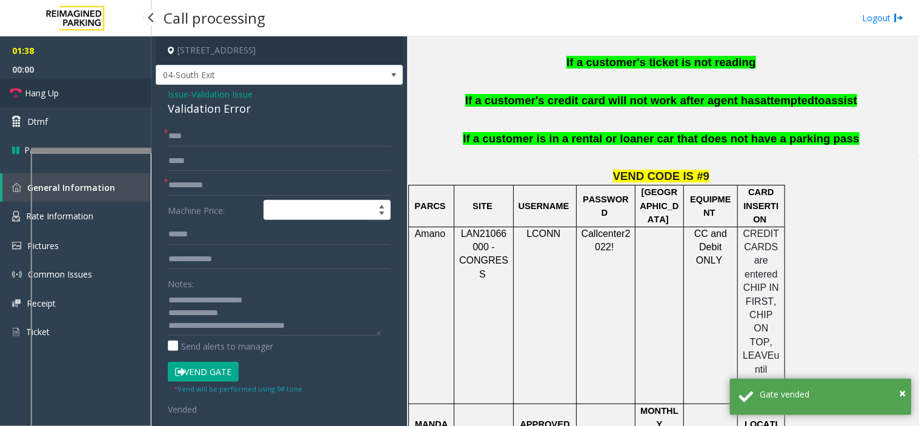
click at [74, 85] on link "Hang Up" at bounding box center [75, 93] width 151 height 28
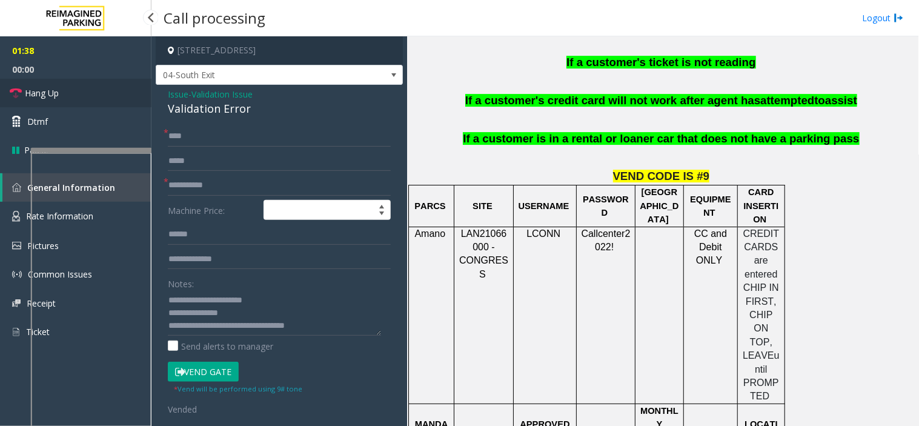
click at [74, 85] on link "Hang Up" at bounding box center [75, 93] width 151 height 28
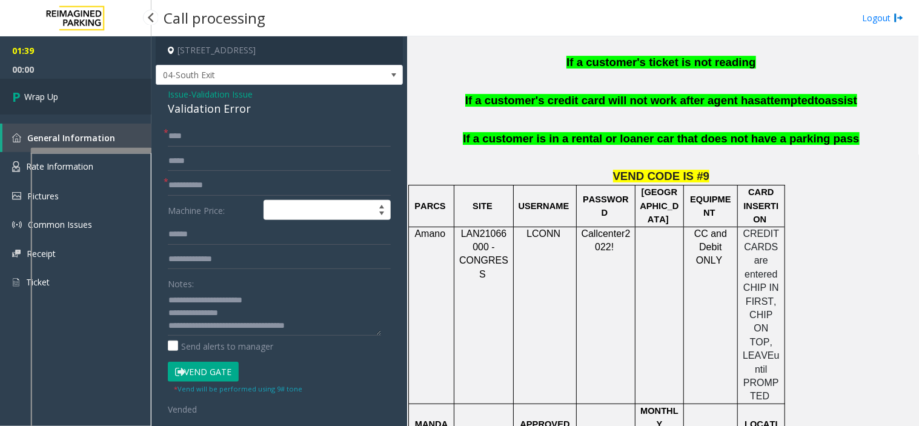
click at [74, 85] on link "Wrap Up" at bounding box center [75, 97] width 151 height 36
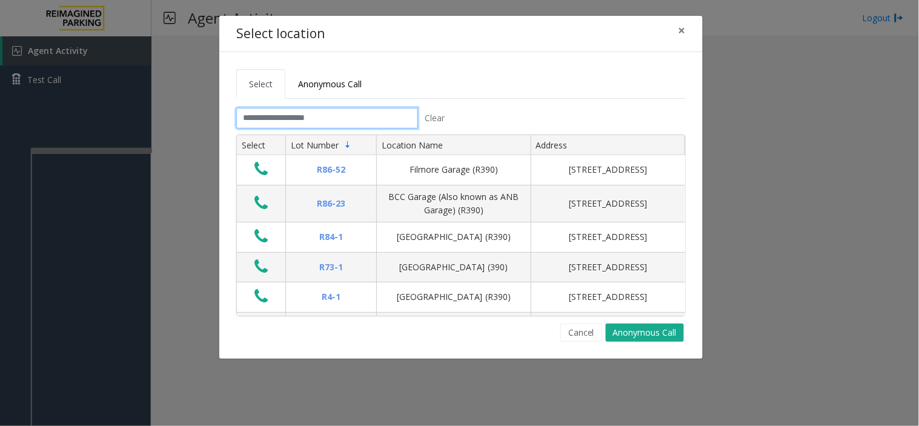
click at [301, 125] on input "text" at bounding box center [327, 118] width 182 height 21
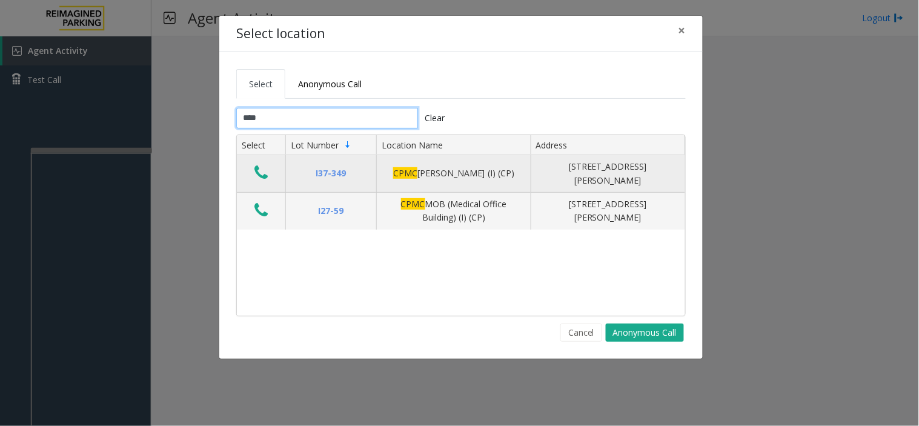
type input "****"
click at [258, 173] on icon "Data table" at bounding box center [260, 172] width 13 height 17
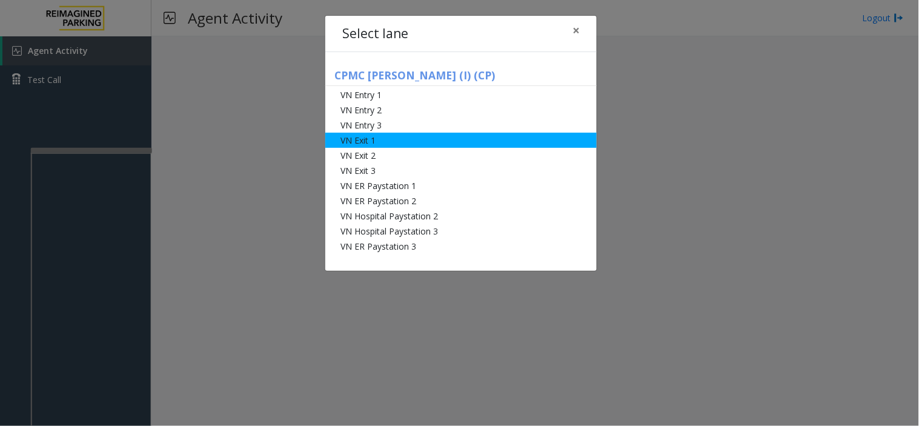
click at [386, 141] on li "VN Exit 1" at bounding box center [460, 140] width 271 height 15
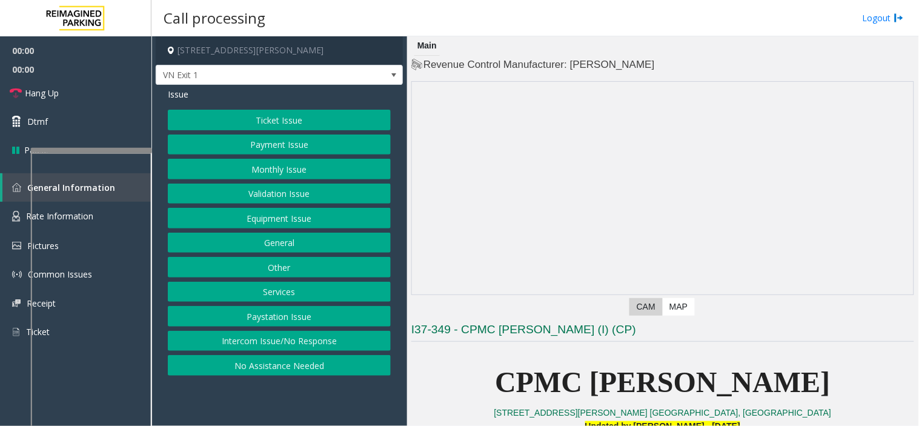
click at [277, 174] on button "Monthly Issue" at bounding box center [279, 169] width 223 height 21
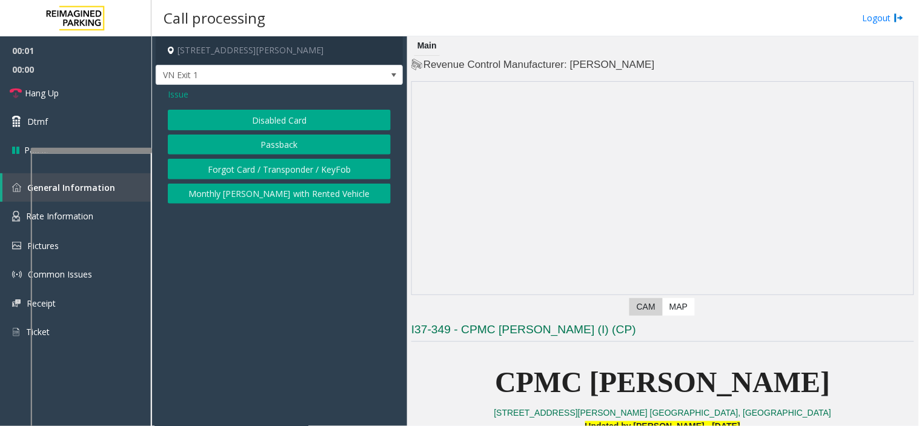
click at [273, 116] on button "Disabled Card" at bounding box center [279, 120] width 223 height 21
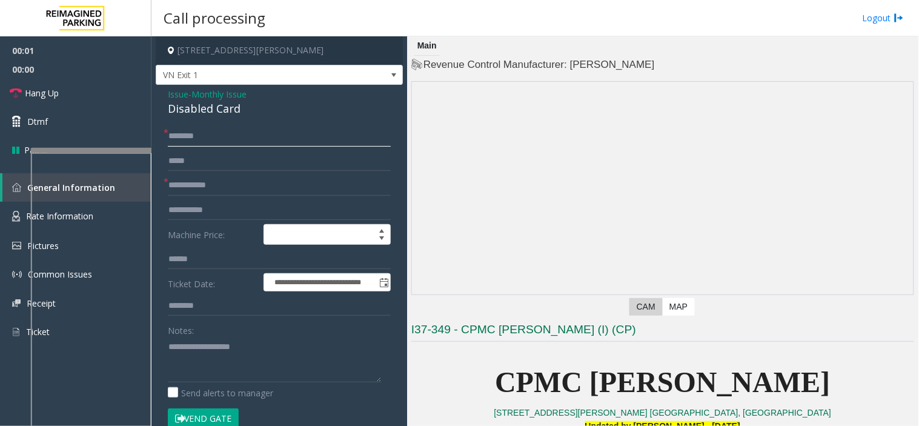
click at [193, 134] on input "text" at bounding box center [279, 136] width 223 height 21
click at [220, 142] on input "*********" at bounding box center [279, 136] width 223 height 21
type input "**********"
click at [202, 180] on input "text" at bounding box center [279, 185] width 223 height 21
drag, startPoint x: 251, startPoint y: 106, endPoint x: 165, endPoint y: 94, distance: 86.2
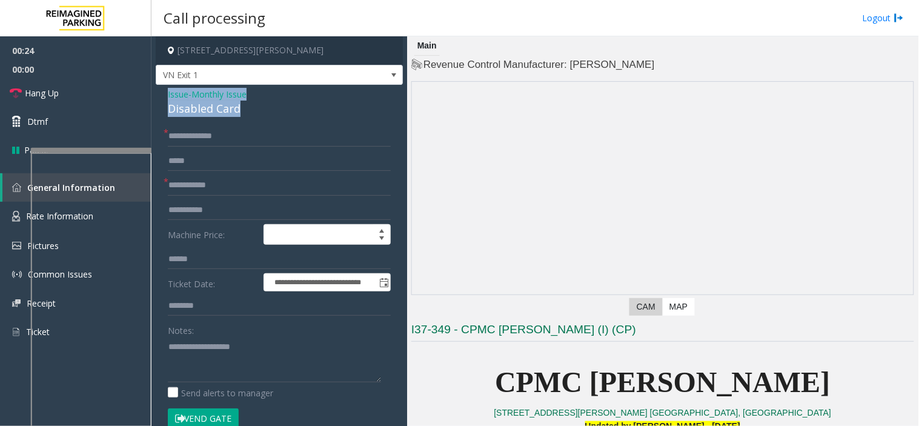
click at [165, 94] on div "**********" at bounding box center [279, 431] width 247 height 692
copy div "Issue - Monthly Issue Disabled Card"
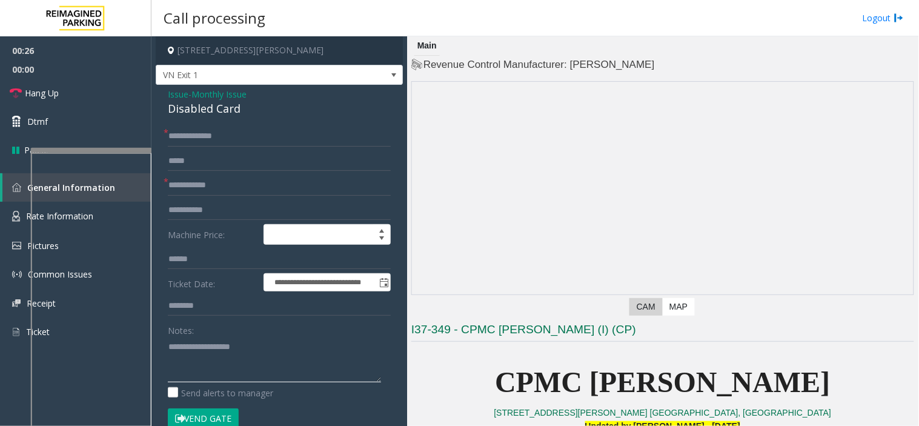
click at [220, 337] on textarea at bounding box center [274, 359] width 213 height 45
paste textarea "**********"
type textarea "**********"
click at [188, 195] on input "text" at bounding box center [279, 185] width 223 height 21
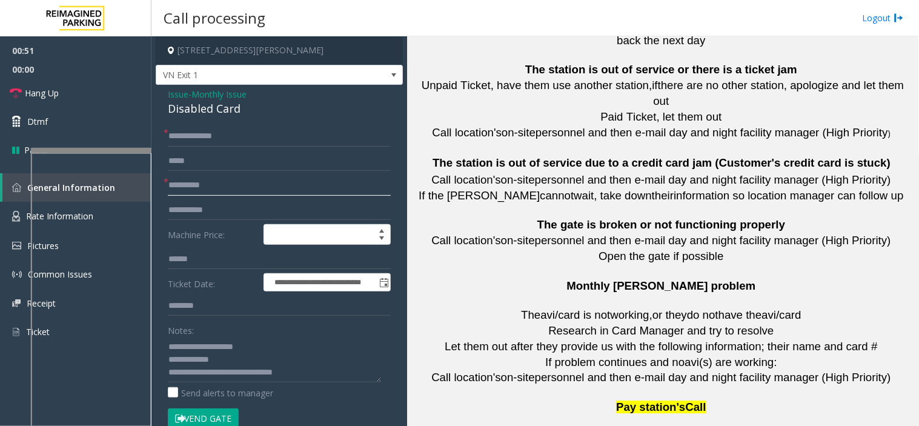
scroll to position [1951, 0]
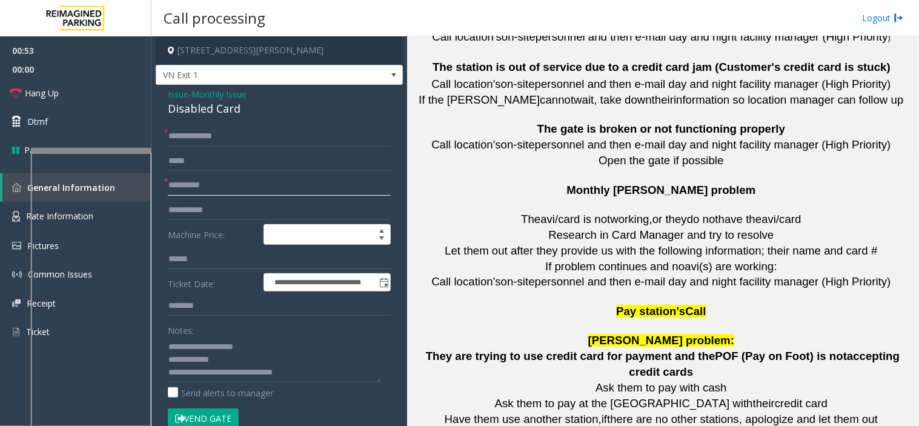
click at [231, 188] on input "**********" at bounding box center [279, 185] width 223 height 21
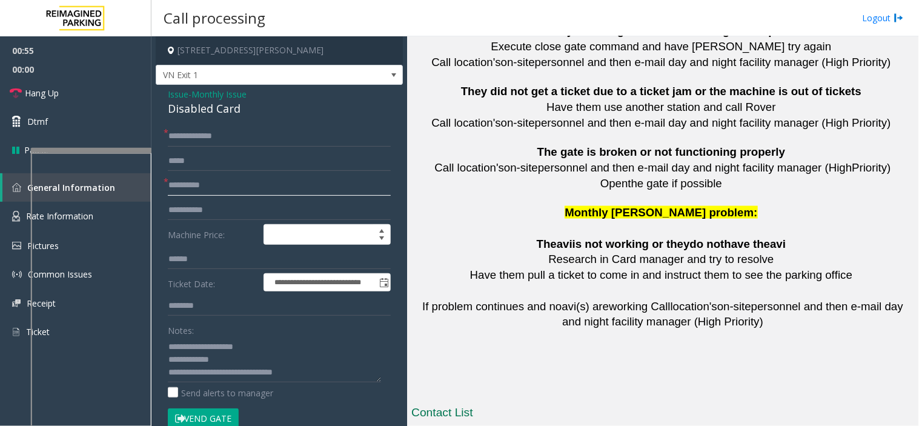
scroll to position [2755, 0]
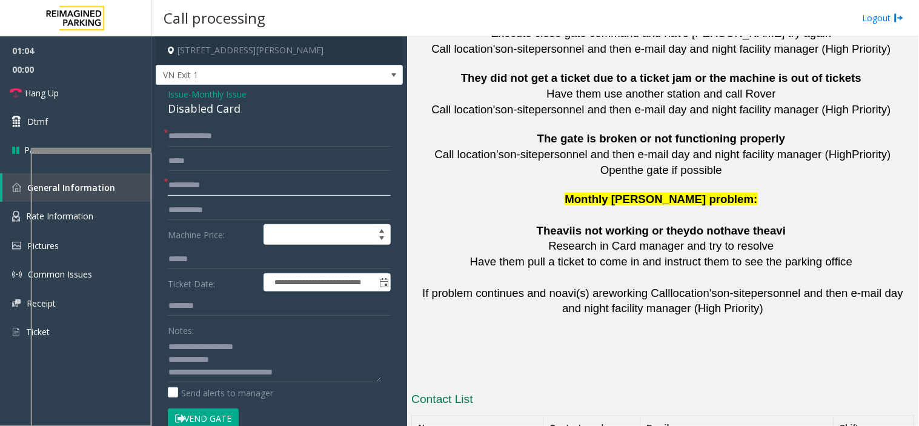
type input "**********"
drag, startPoint x: 615, startPoint y: 356, endPoint x: 552, endPoint y: 356, distance: 63.0
copy button "415 600 8031"
click at [306, 374] on textarea at bounding box center [274, 359] width 213 height 45
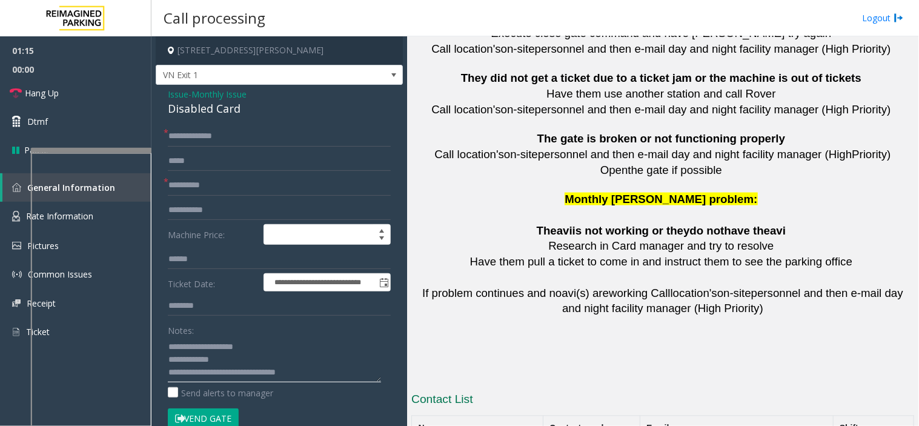
click at [314, 372] on textarea at bounding box center [274, 359] width 213 height 45
click at [346, 374] on textarea at bounding box center [274, 359] width 213 height 45
drag, startPoint x: 352, startPoint y: 371, endPoint x: 217, endPoint y: 413, distance: 142.0
click at [217, 413] on button "Vend Gate" at bounding box center [203, 418] width 71 height 21
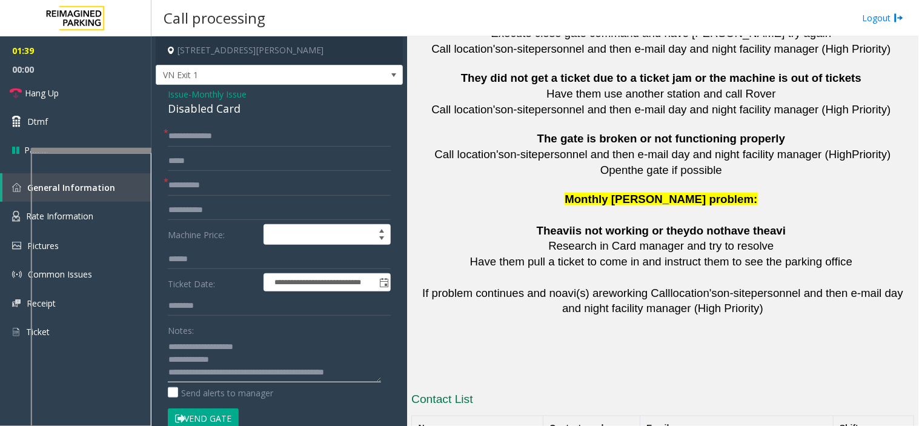
click at [351, 377] on textarea at bounding box center [274, 359] width 213 height 45
click at [368, 376] on textarea at bounding box center [274, 359] width 213 height 45
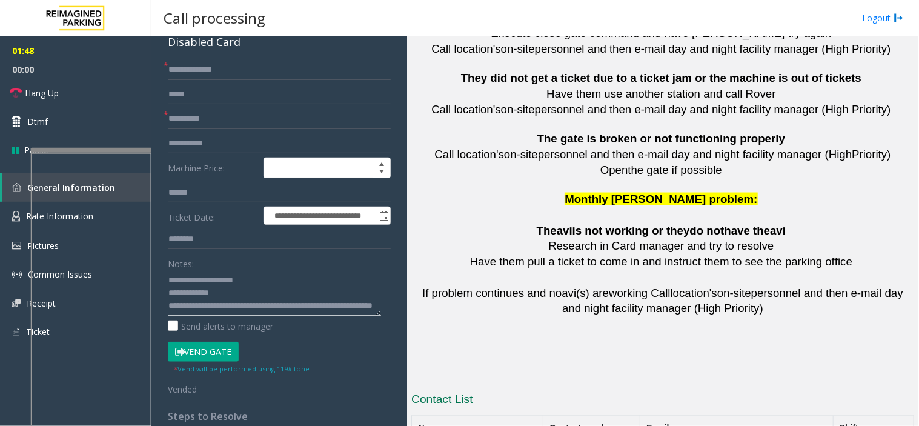
scroll to position [67, 0]
type textarea "**********"
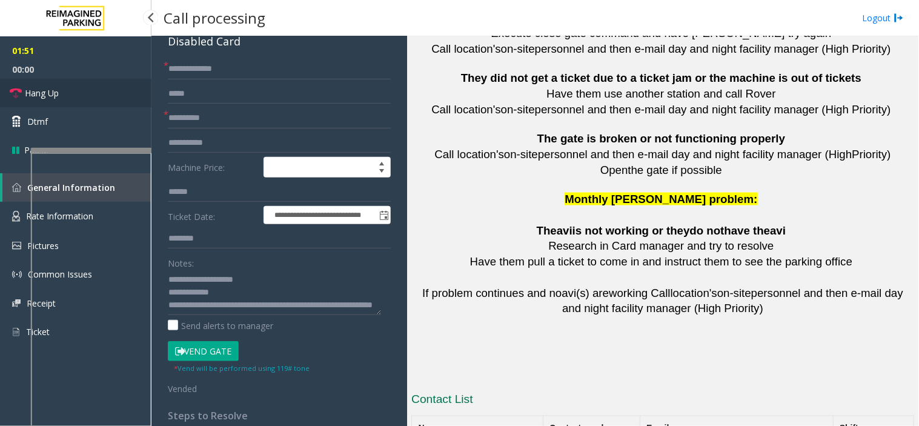
click at [102, 85] on link "Hang Up" at bounding box center [75, 93] width 151 height 28
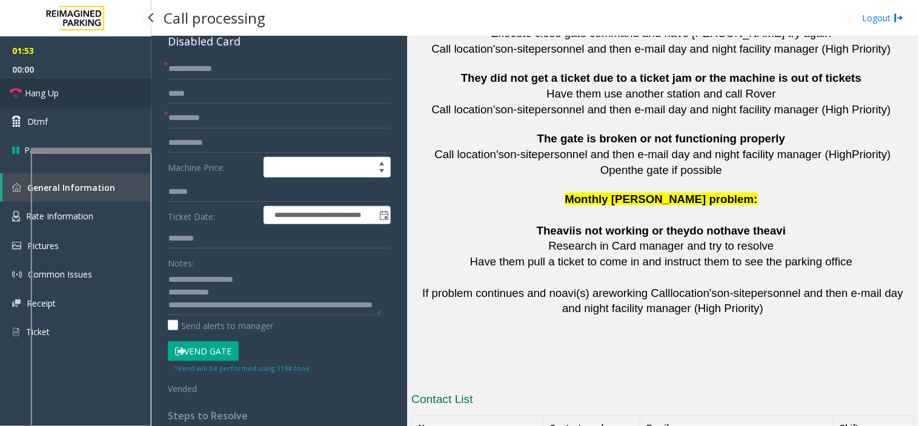
click at [102, 85] on link "Hang Up" at bounding box center [75, 93] width 151 height 28
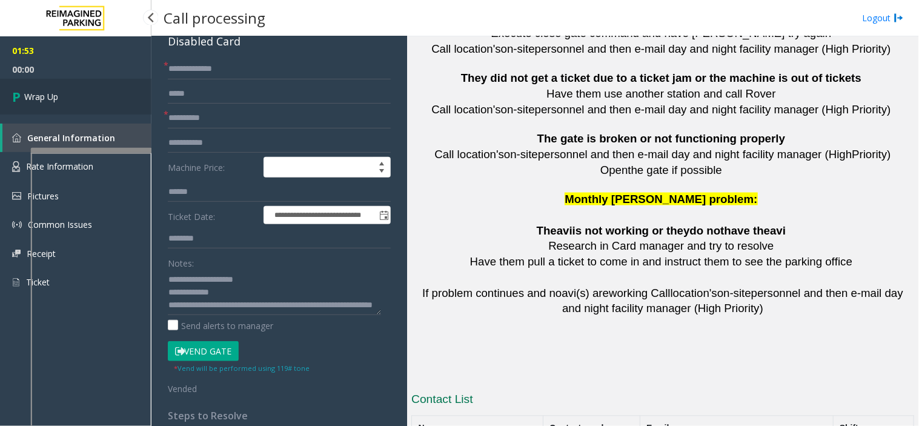
click at [102, 85] on link "Wrap Up" at bounding box center [75, 97] width 151 height 36
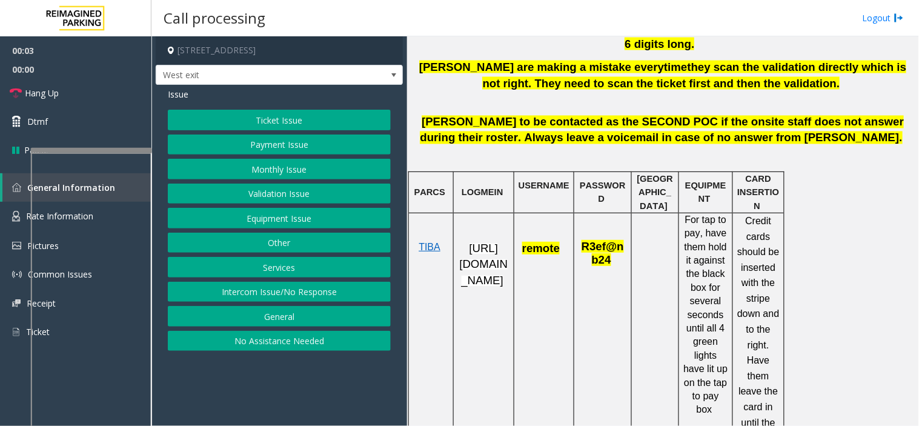
scroll to position [538, 0]
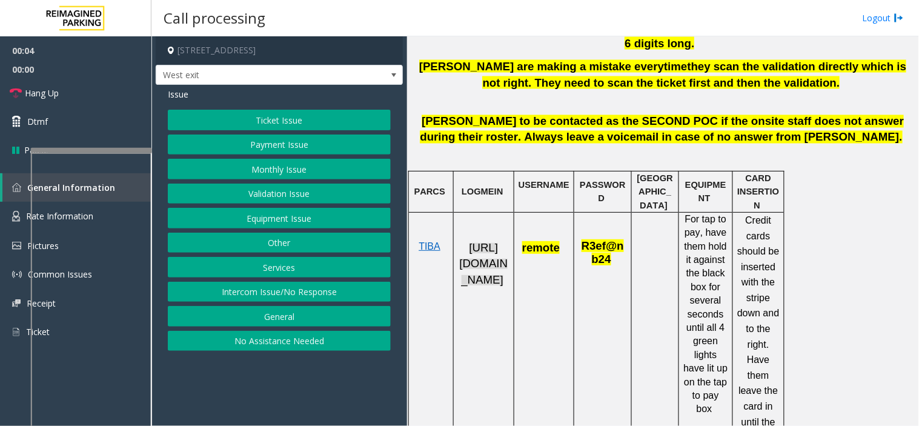
click at [486, 282] on span "https://fillmore-web.sp.tibaparking.net/" at bounding box center [484, 263] width 48 height 45
click at [540, 254] on p "remote" at bounding box center [543, 241] width 51 height 30
copy span "remote"
click at [595, 250] on span "R3ef@nb24" at bounding box center [602, 252] width 42 height 26
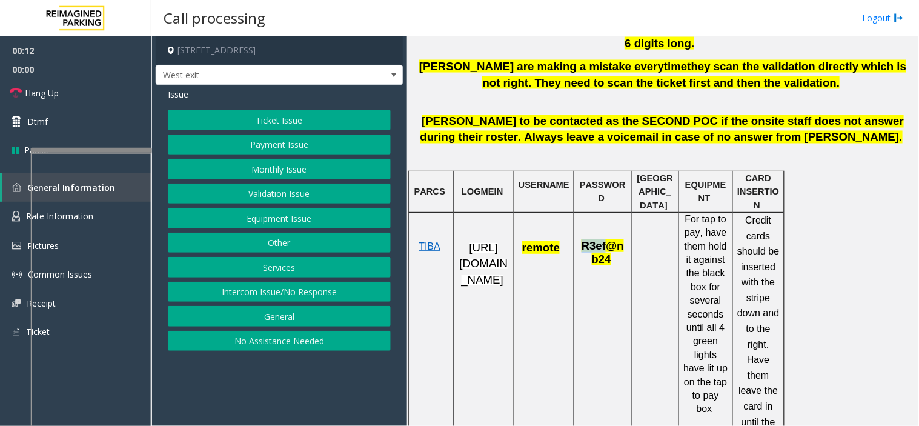
click at [595, 250] on span "R3ef@nb24" at bounding box center [602, 252] width 42 height 26
copy span "R3ef@nb24"
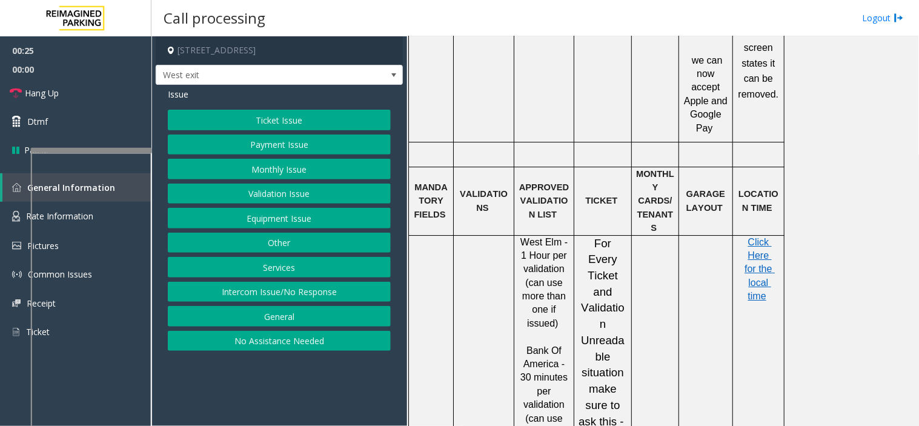
scroll to position [1076, 0]
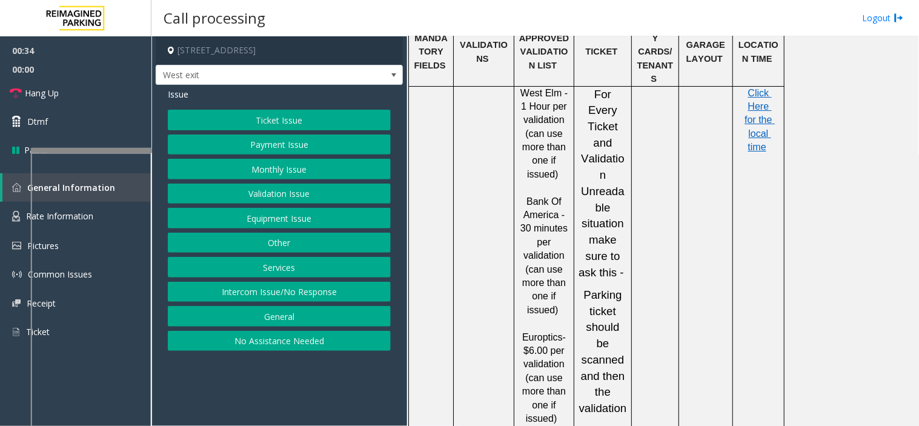
click at [269, 190] on button "Validation Issue" at bounding box center [279, 194] width 223 height 21
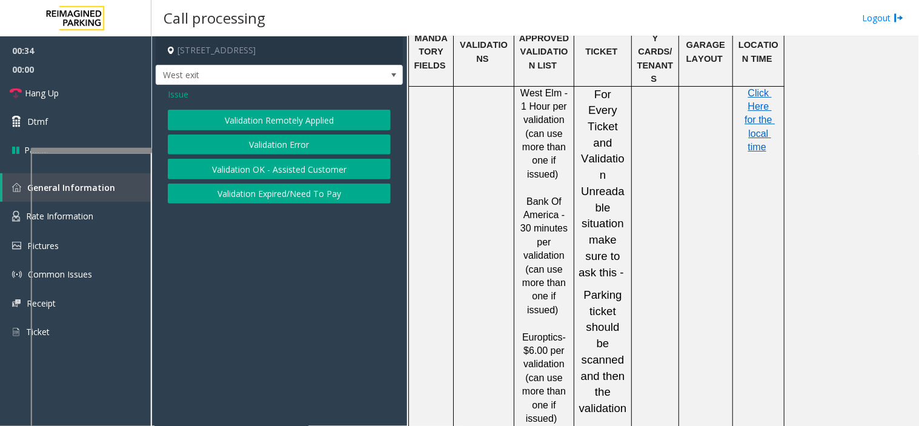
click at [245, 141] on button "Validation Error" at bounding box center [279, 144] width 223 height 21
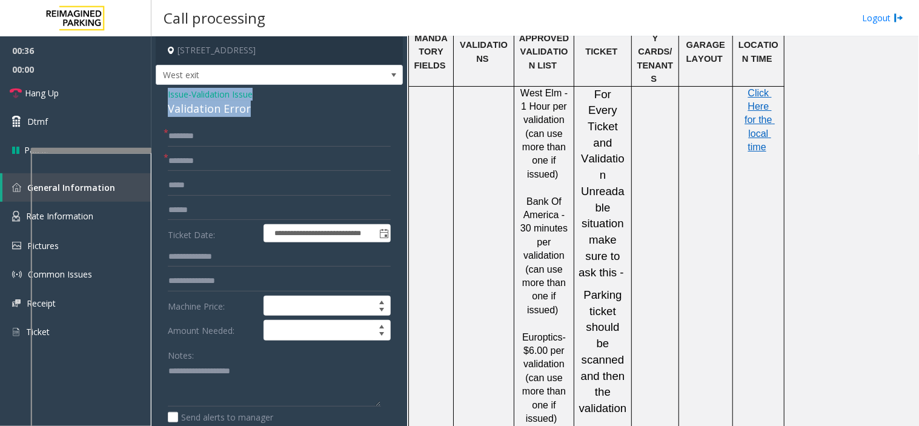
drag, startPoint x: 259, startPoint y: 104, endPoint x: 162, endPoint y: 91, distance: 97.1
copy div "Issue - Validation Issue Validation Error"
click at [228, 372] on textarea at bounding box center [274, 384] width 213 height 45
paste textarea "**********"
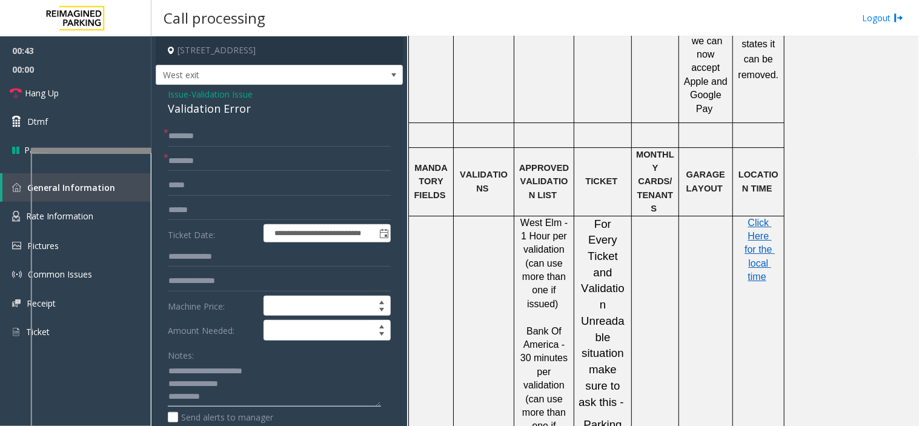
scroll to position [942, 0]
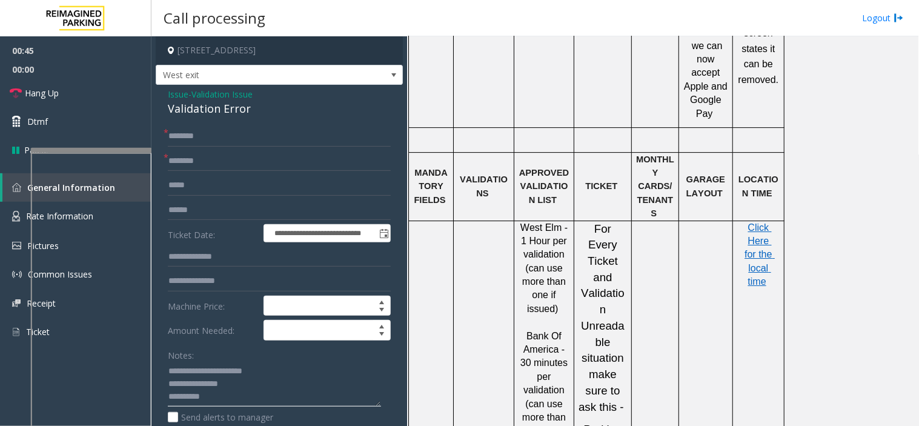
type textarea "**********"
drag, startPoint x: 554, startPoint y: 198, endPoint x: 521, endPoint y: 204, distance: 33.3
click at [521, 221] on p "West Elm - 1 Hour per validation (can use more than one if issued)" at bounding box center [543, 268] width 51 height 95
copy span "West Elm"
click at [171, 156] on input "text" at bounding box center [279, 161] width 223 height 21
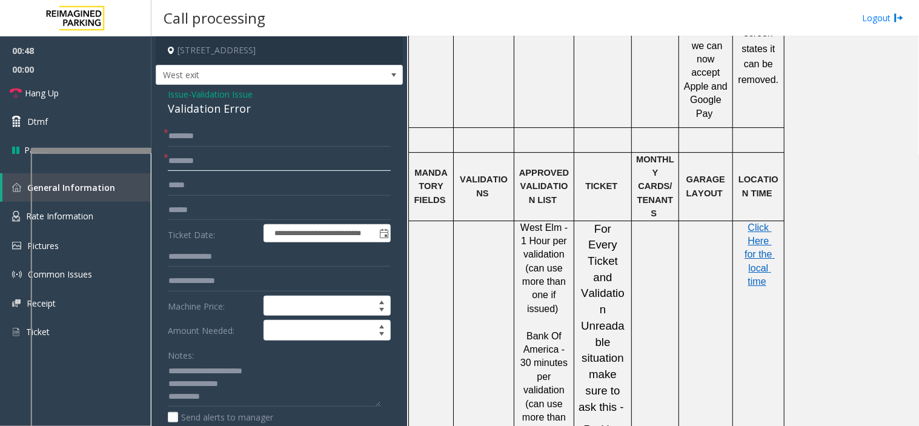
paste input "********"
type input "********"
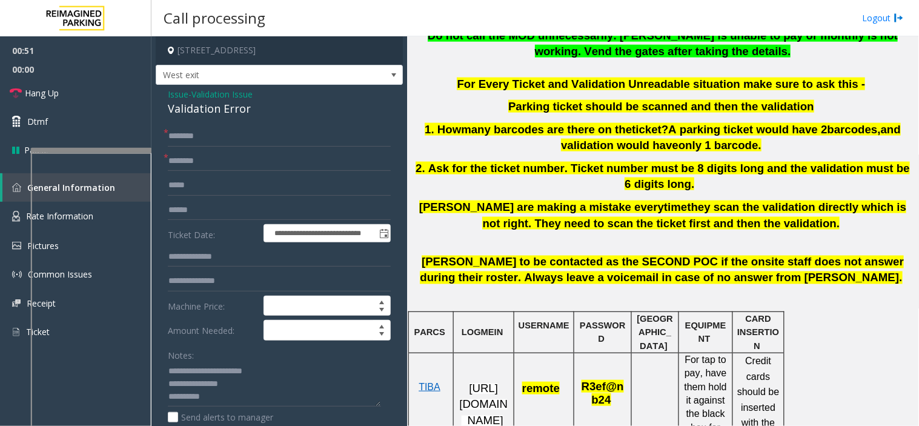
scroll to position [471, 0]
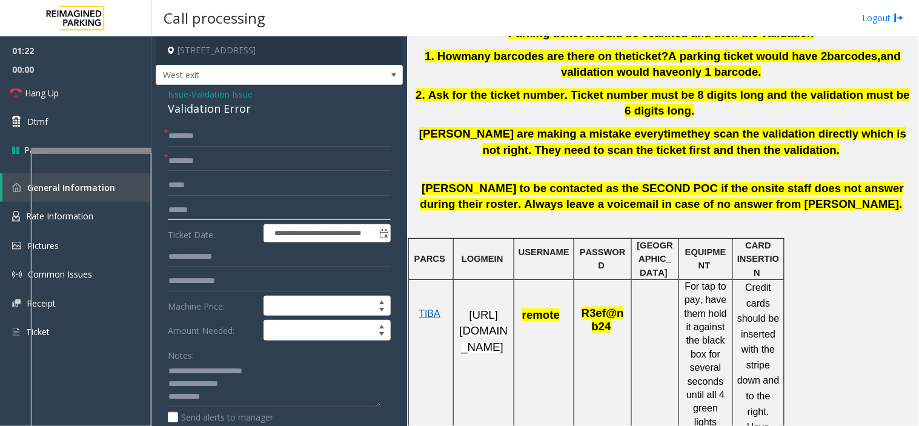
click at [204, 215] on input "text" at bounding box center [279, 210] width 223 height 21
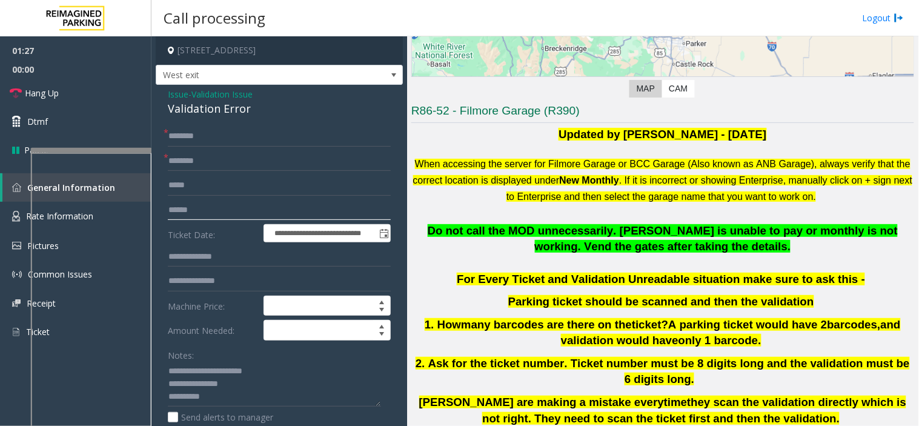
scroll to position [202, 0]
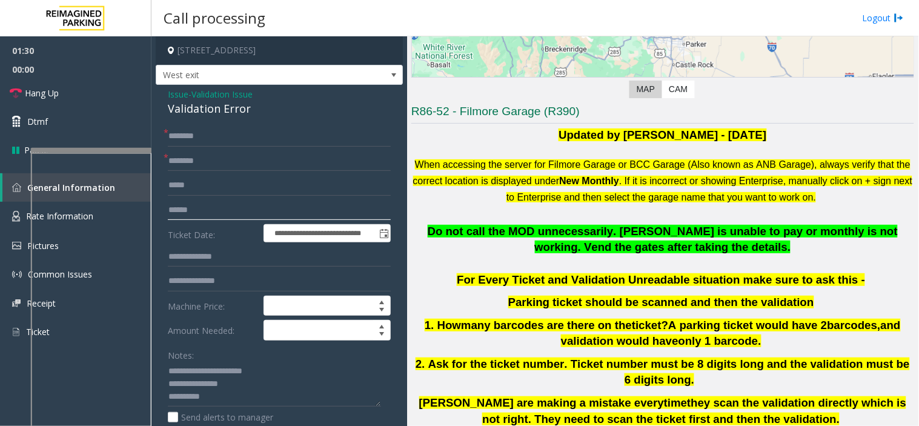
click at [208, 216] on input "text" at bounding box center [279, 210] width 223 height 21
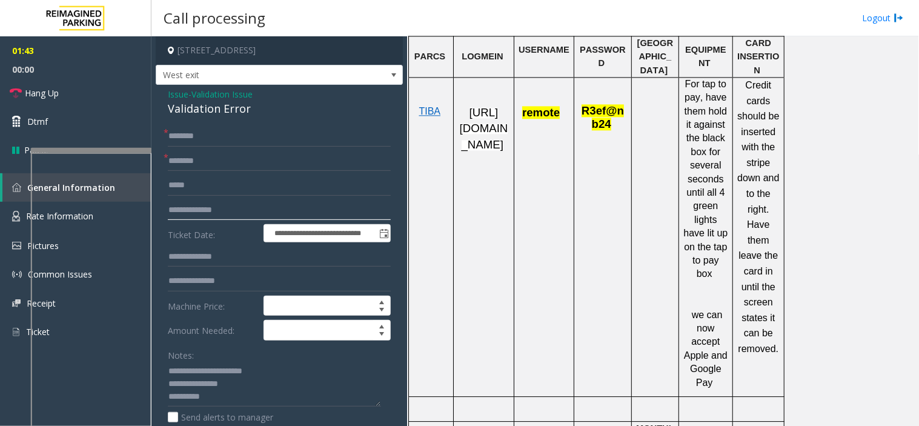
scroll to position [942, 0]
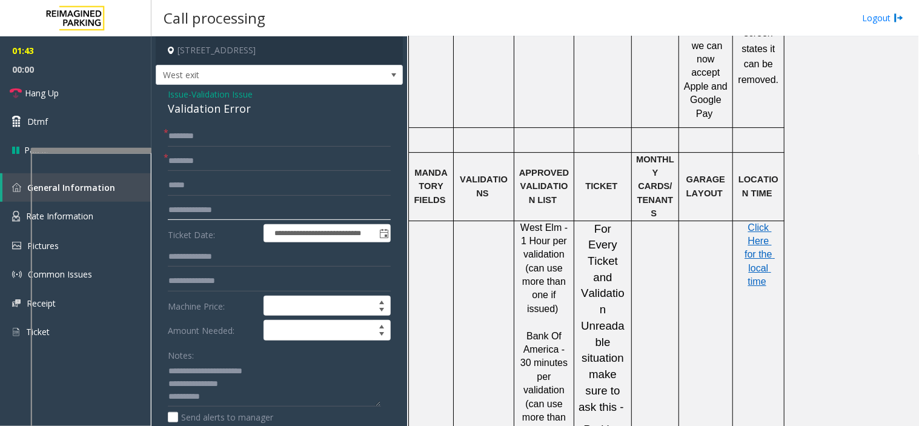
type input "**********"
click at [746, 221] on p "Click Here for the local time" at bounding box center [758, 255] width 42 height 68
click at [752, 221] on p "Click Here for the local time" at bounding box center [758, 255] width 42 height 68
click at [759, 231] on span "Click Here for the local time" at bounding box center [759, 254] width 30 height 65
click at [302, 144] on input "text" at bounding box center [279, 136] width 223 height 21
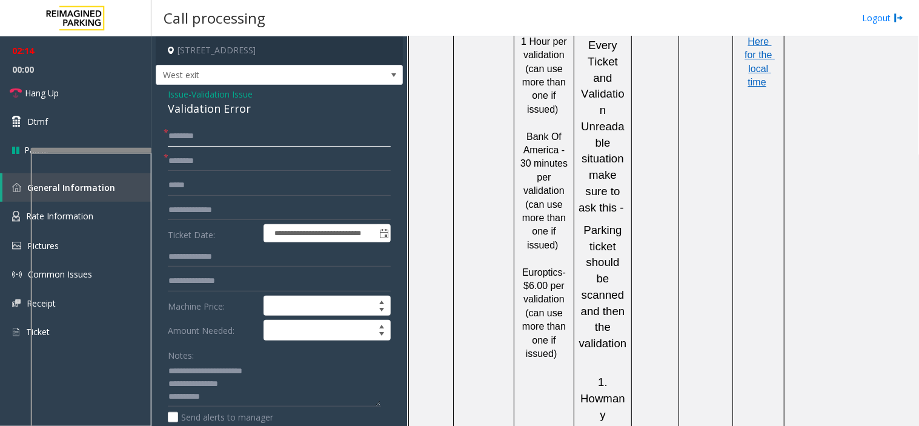
scroll to position [1143, 0]
click at [202, 128] on input "text" at bounding box center [279, 136] width 223 height 21
click at [218, 141] on input "text" at bounding box center [279, 136] width 223 height 21
click at [178, 98] on span "Issue" at bounding box center [178, 94] width 21 height 13
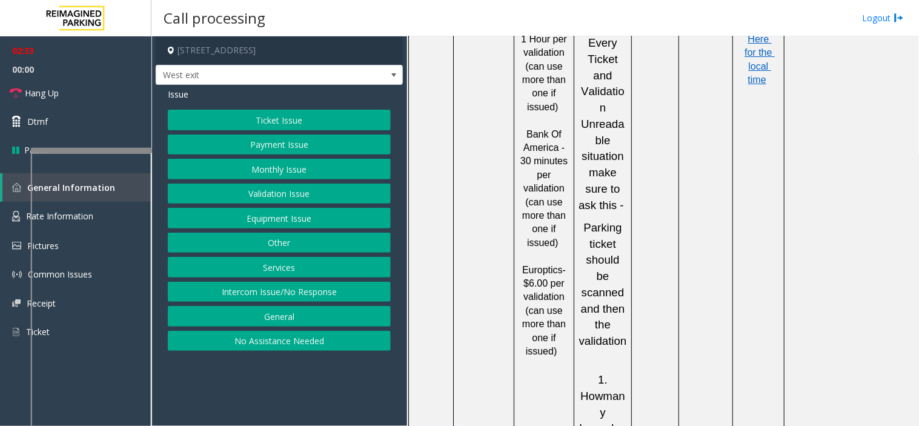
click at [190, 113] on button "Ticket Issue" at bounding box center [279, 120] width 223 height 21
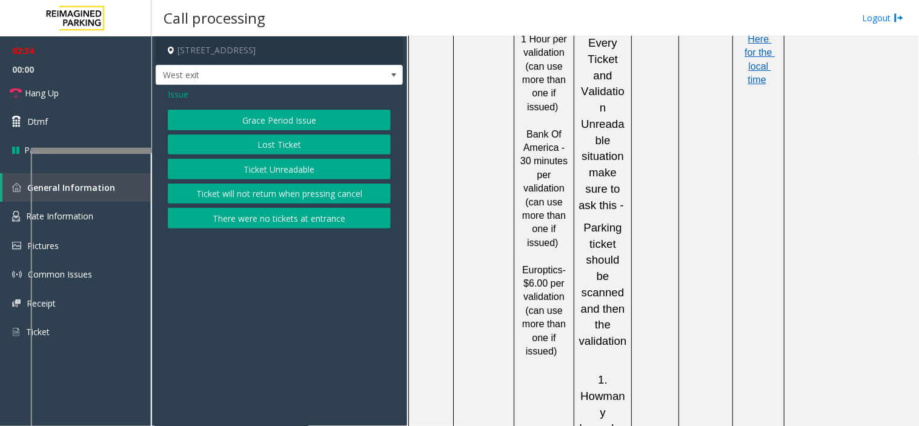
click at [231, 146] on button "Lost Ticket" at bounding box center [279, 144] width 223 height 21
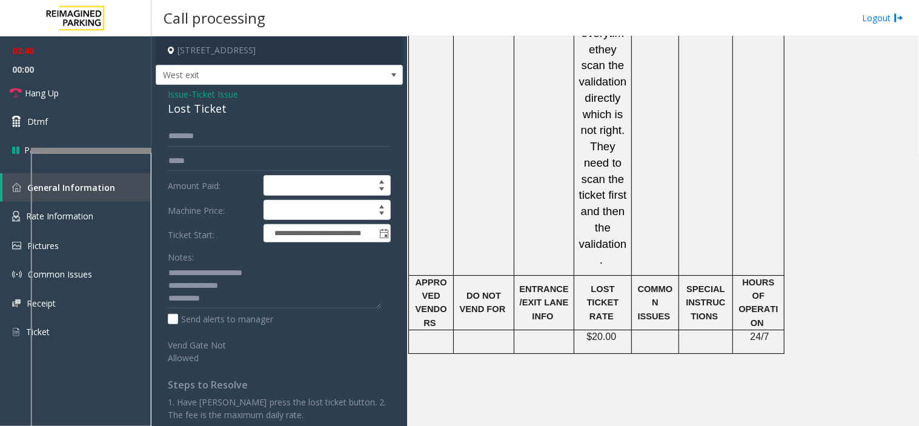
scroll to position [2019, 0]
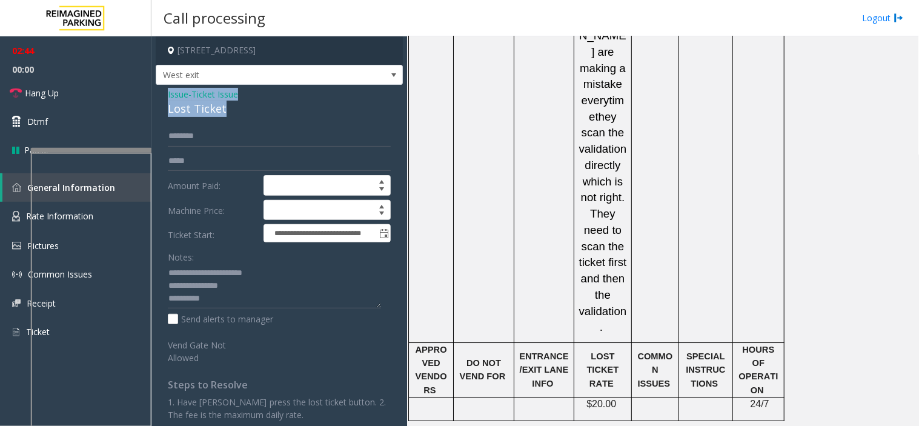
drag, startPoint x: 242, startPoint y: 108, endPoint x: 164, endPoint y: 88, distance: 81.2
click at [164, 88] on div "**********" at bounding box center [279, 271] width 247 height 373
copy div "Issue - Ticket Issue Lost Ticket"
drag, startPoint x: 247, startPoint y: 288, endPoint x: 162, endPoint y: 263, distance: 88.2
click at [162, 263] on div "**********" at bounding box center [279, 286] width 241 height 320
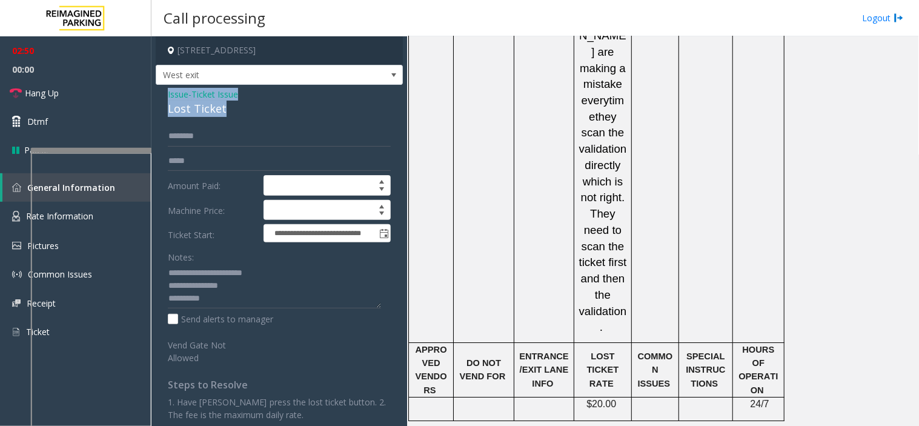
drag, startPoint x: 228, startPoint y: 106, endPoint x: 160, endPoint y: 94, distance: 68.8
click at [160, 94] on div "**********" at bounding box center [279, 271] width 247 height 373
copy div "Issue - Ticket Issue Lost Ticket"
drag, startPoint x: 250, startPoint y: 287, endPoint x: 160, endPoint y: 268, distance: 91.1
click at [160, 268] on div "**********" at bounding box center [279, 286] width 241 height 320
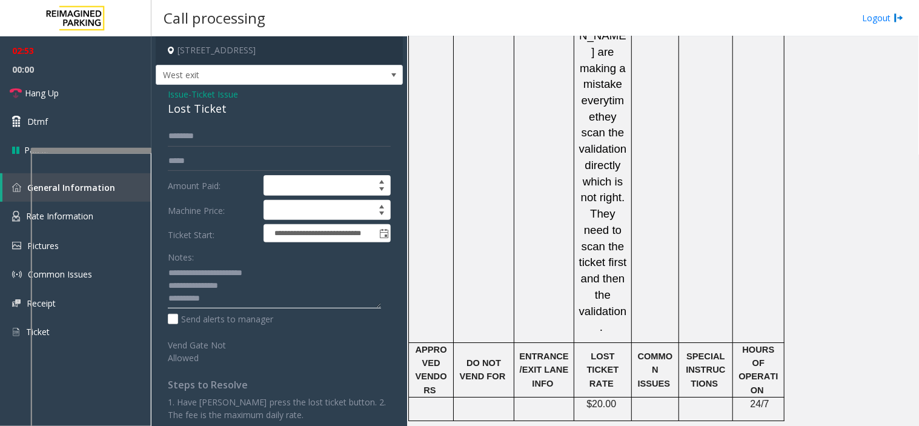
paste textarea
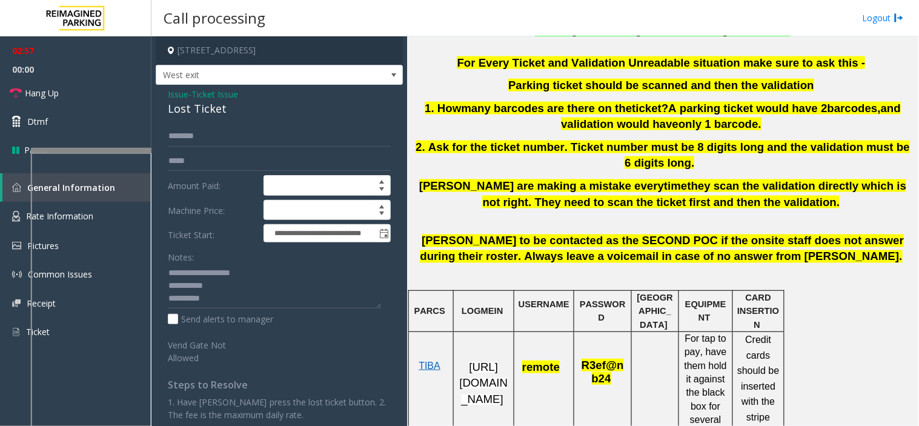
scroll to position [538, 0]
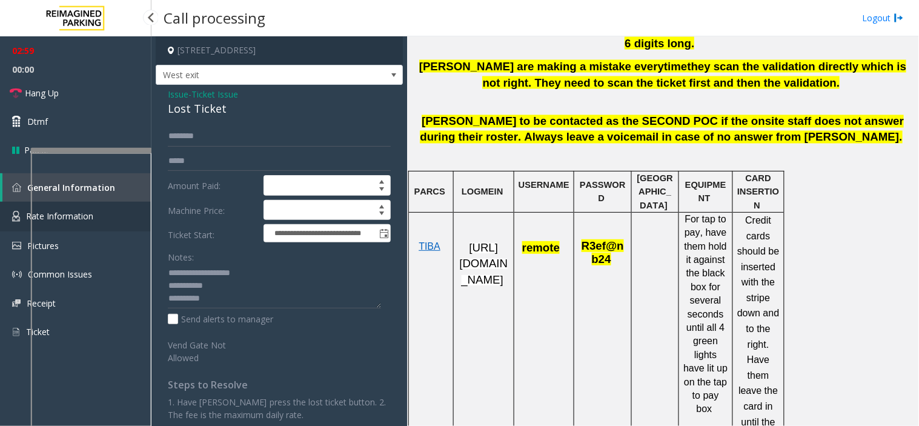
click at [20, 214] on link "Rate Information" at bounding box center [75, 217] width 151 height 30
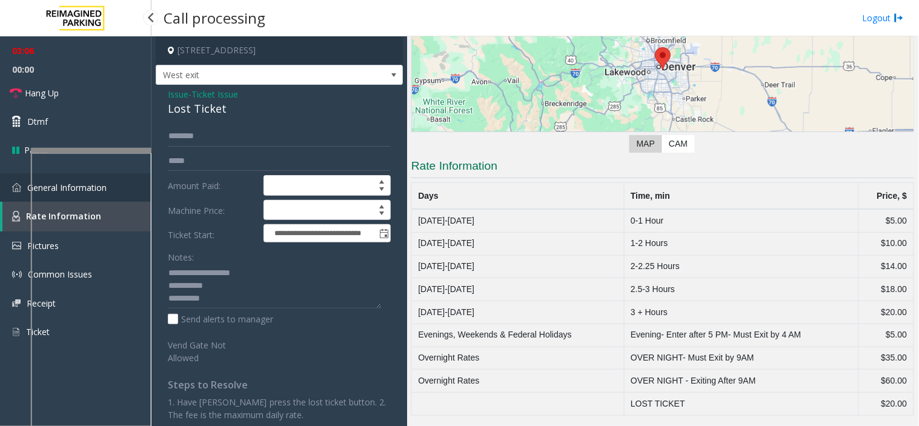
click at [14, 177] on link "General Information" at bounding box center [75, 187] width 151 height 28
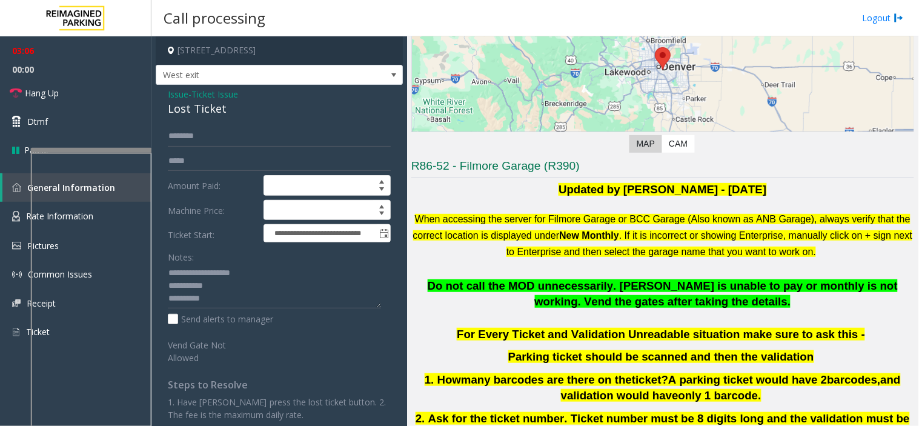
scroll to position [538, 0]
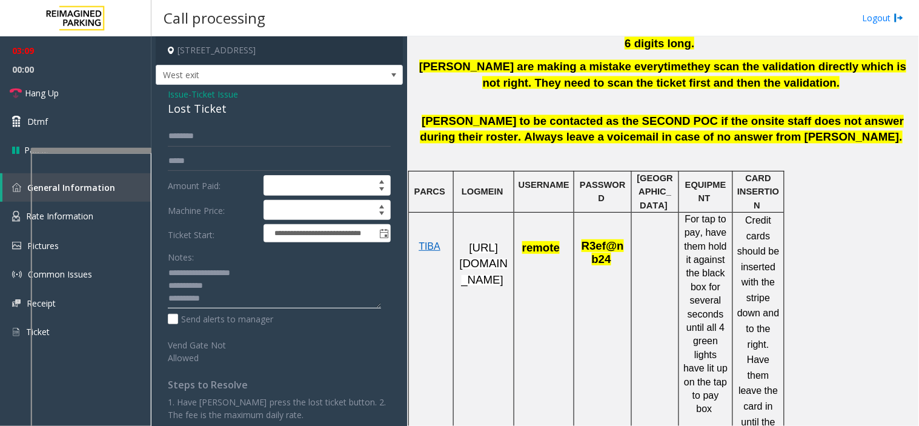
click at [258, 297] on textarea at bounding box center [274, 285] width 213 height 45
click at [207, 297] on textarea at bounding box center [274, 285] width 213 height 45
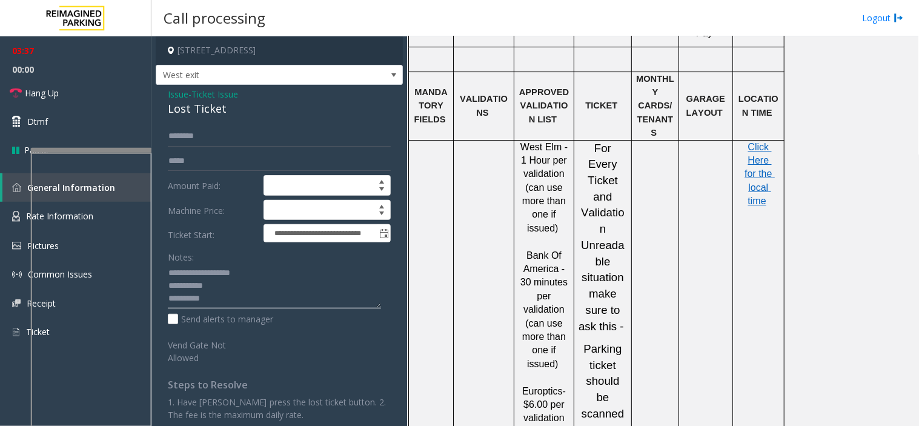
scroll to position [1009, 0]
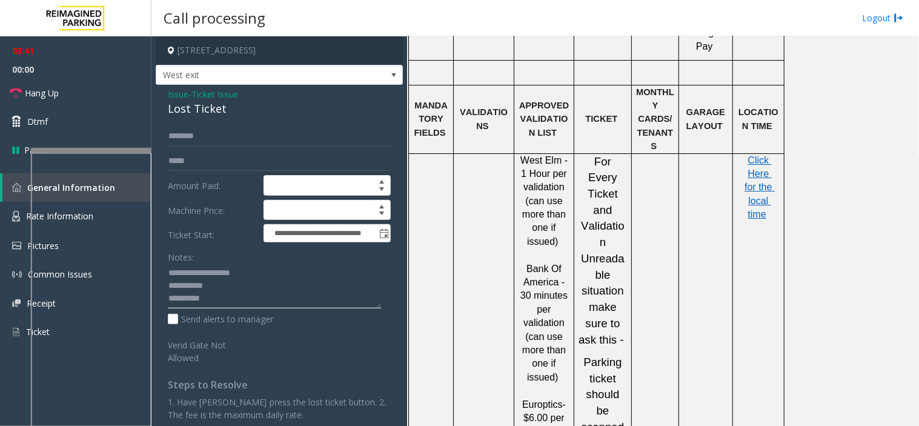
click at [259, 281] on textarea at bounding box center [274, 285] width 213 height 45
click at [6, 225] on link "Rate Information" at bounding box center [75, 217] width 151 height 30
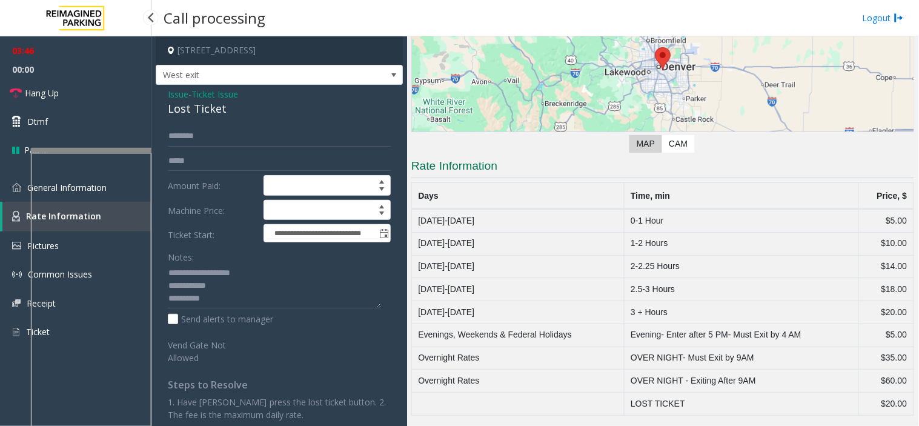
scroll to position [147, 0]
click at [245, 293] on textarea at bounding box center [274, 285] width 213 height 45
click at [5, 193] on link "General Information" at bounding box center [75, 187] width 151 height 28
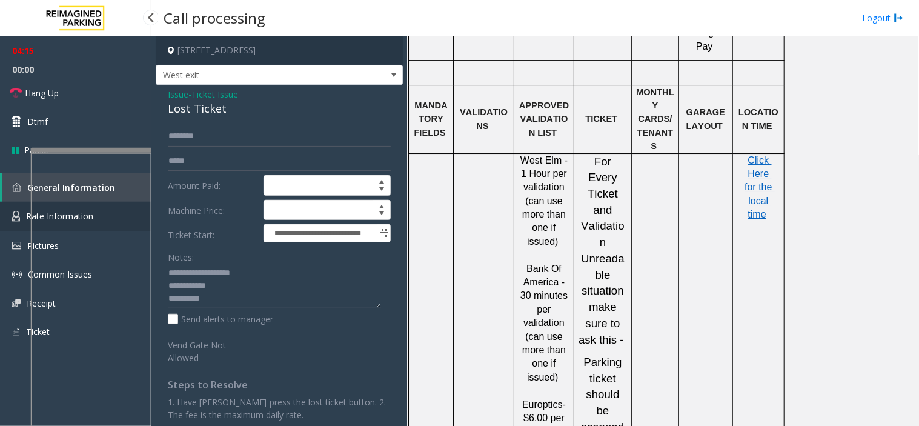
click at [17, 213] on img at bounding box center [16, 216] width 8 height 11
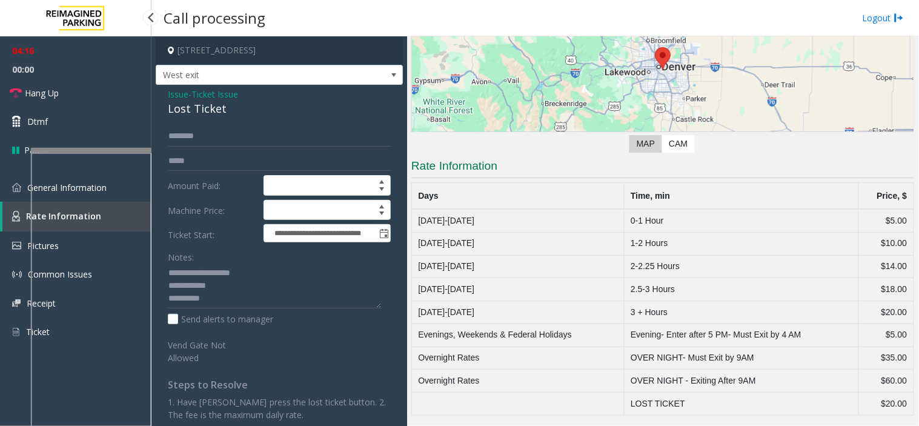
scroll to position [147, 0]
click at [245, 300] on textarea at bounding box center [274, 285] width 213 height 45
click at [240, 293] on textarea at bounding box center [274, 285] width 213 height 45
click at [227, 285] on textarea at bounding box center [274, 285] width 213 height 45
click at [274, 293] on textarea at bounding box center [274, 285] width 213 height 45
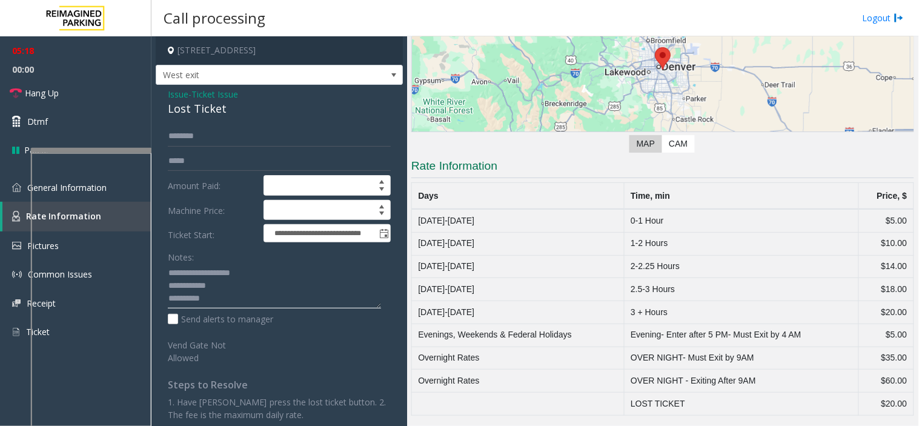
click at [223, 295] on textarea at bounding box center [274, 285] width 213 height 45
click at [105, 76] on span "00:00" at bounding box center [75, 69] width 151 height 19
click at [105, 88] on link "Hang Up" at bounding box center [75, 93] width 151 height 28
click at [222, 290] on textarea at bounding box center [274, 285] width 213 height 45
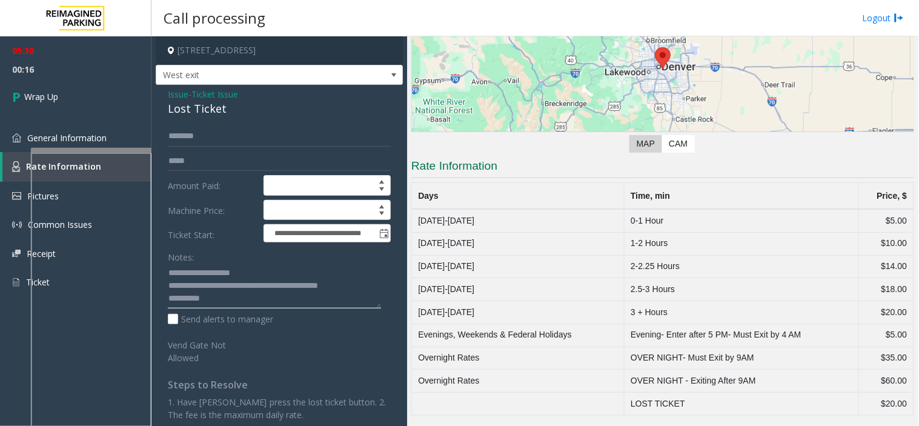
click at [231, 300] on textarea at bounding box center [274, 285] width 213 height 45
click at [313, 306] on textarea at bounding box center [274, 285] width 213 height 45
click at [322, 286] on textarea at bounding box center [274, 285] width 213 height 45
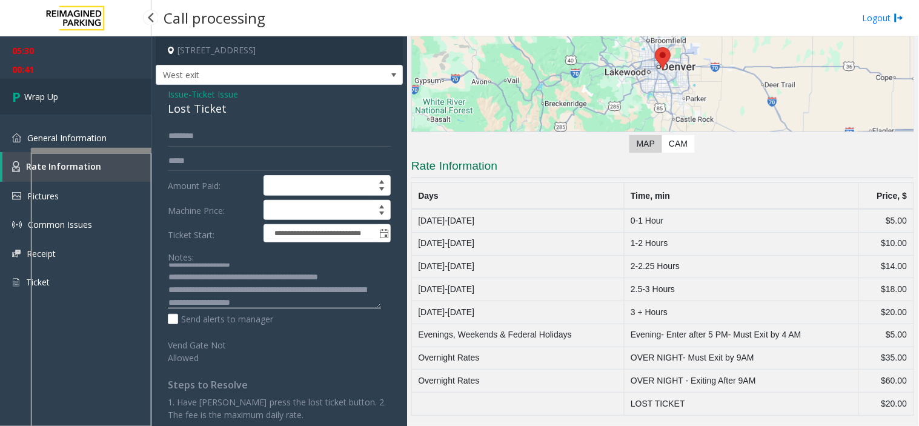
type textarea "**********"
click at [47, 99] on span "Wrap Up" at bounding box center [41, 96] width 34 height 13
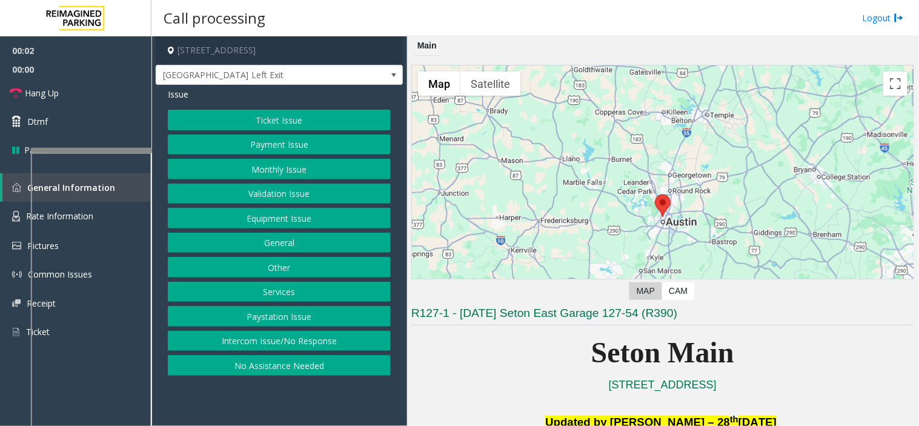
click at [270, 217] on button "Equipment Issue" at bounding box center [279, 218] width 223 height 21
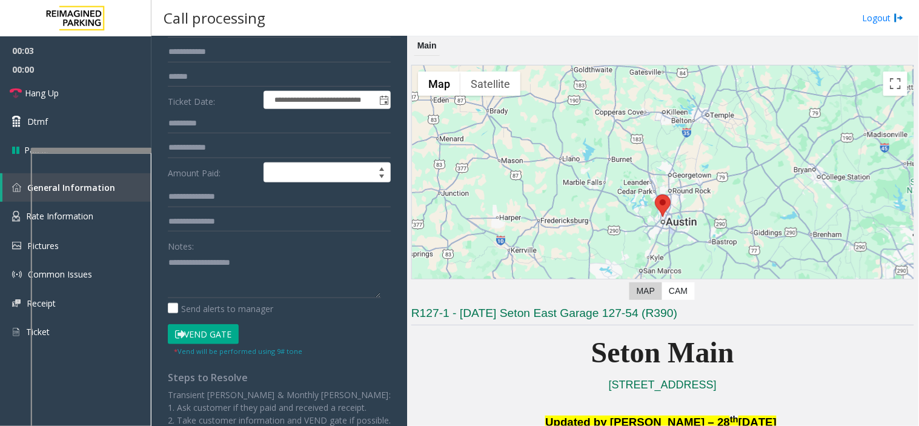
scroll to position [134, 0]
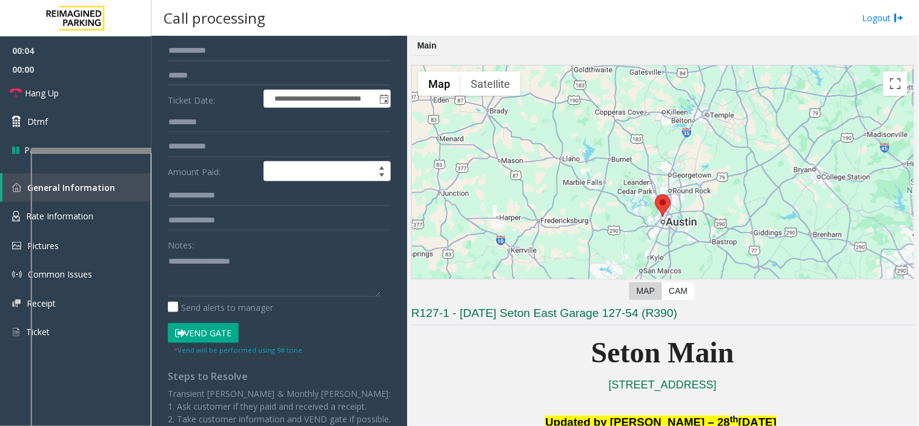
click at [223, 326] on button "Vend Gate" at bounding box center [203, 333] width 71 height 21
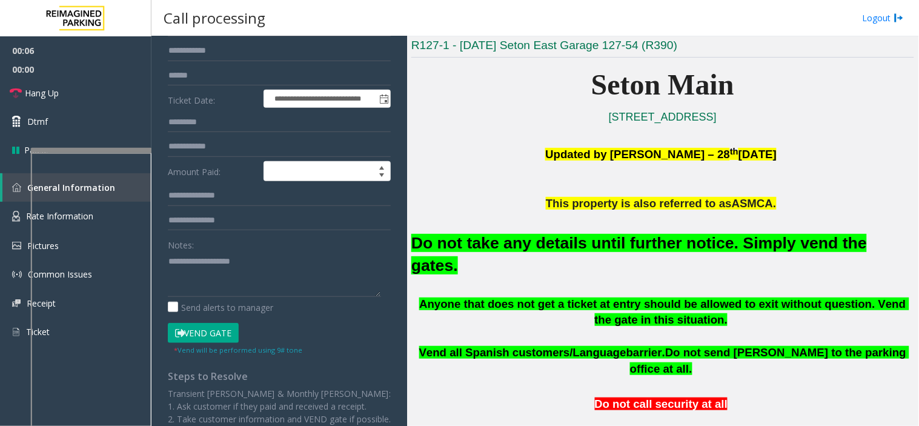
scroll to position [269, 0]
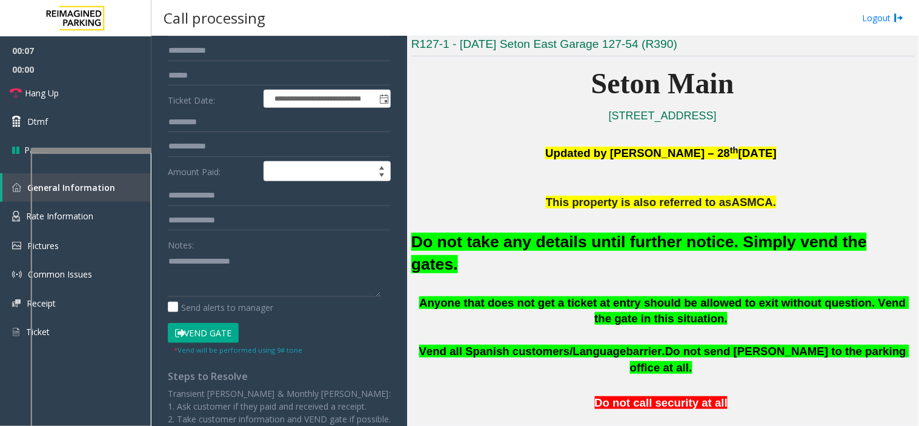
click at [476, 257] on div "Do not take any details until further notice. Simply vend the gates." at bounding box center [662, 252] width 503 height 84
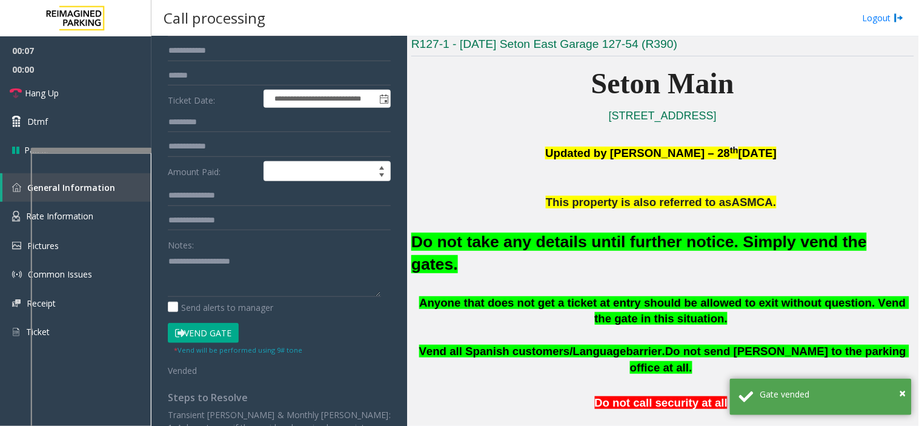
click at [476, 257] on div "Do not take any details until further notice. Simply vend the gates." at bounding box center [662, 252] width 503 height 84
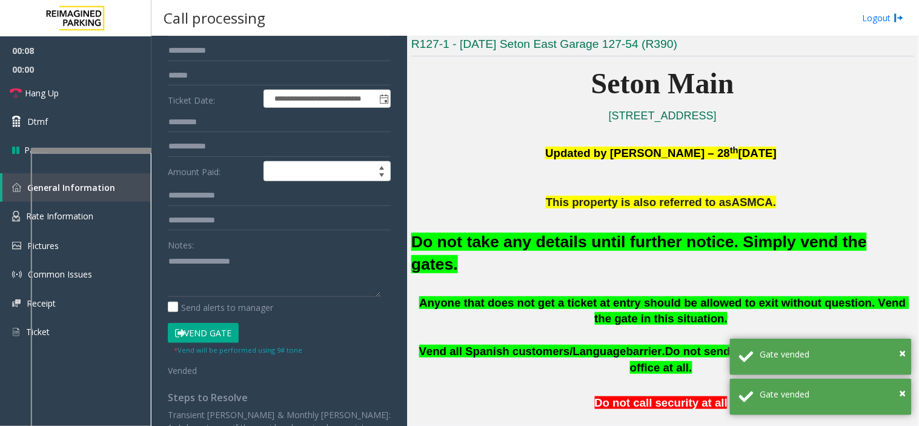
click at [469, 237] on font "Do not take any details until further notice. Simply vend the gates." at bounding box center [638, 253] width 455 height 41
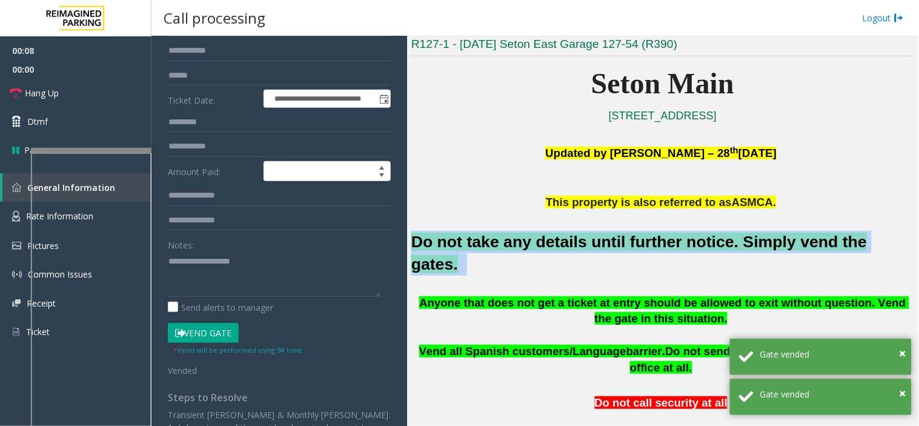
click at [469, 237] on font "Do not take any details until further notice. Simply vend the gates." at bounding box center [638, 253] width 455 height 41
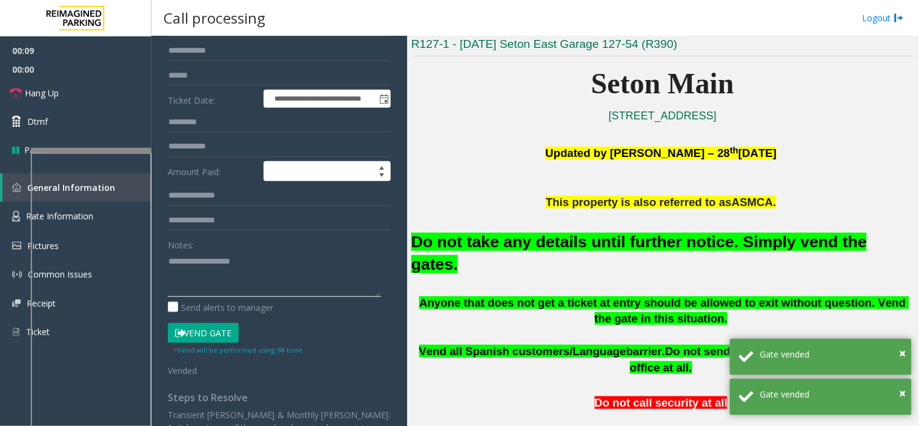
click at [279, 253] on textarea at bounding box center [274, 273] width 213 height 45
paste textarea "**********"
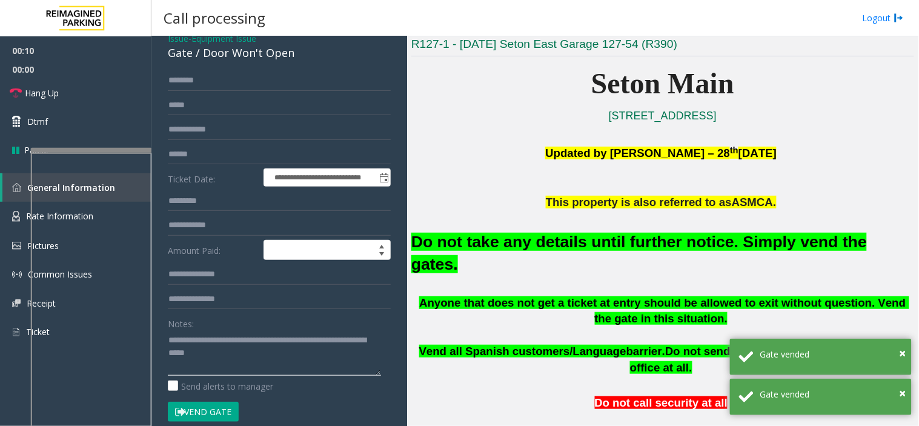
scroll to position [0, 0]
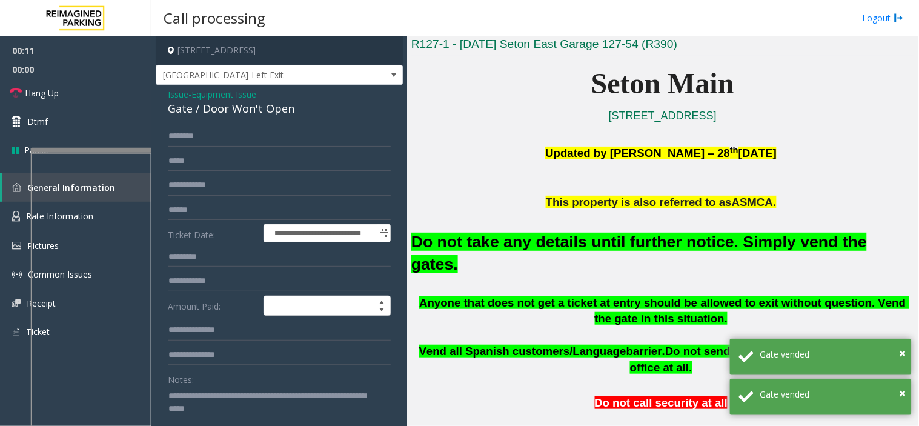
type textarea "**********"
click at [179, 96] on span "Issue" at bounding box center [178, 94] width 21 height 13
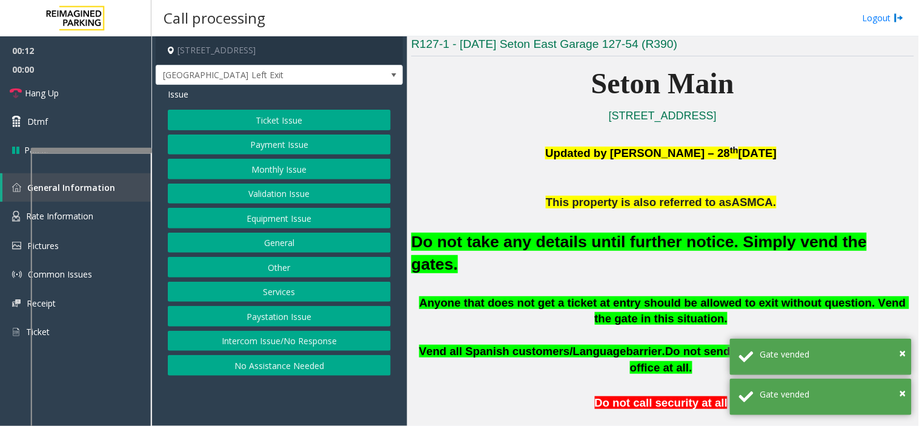
click at [199, 116] on button "Ticket Issue" at bounding box center [279, 120] width 223 height 21
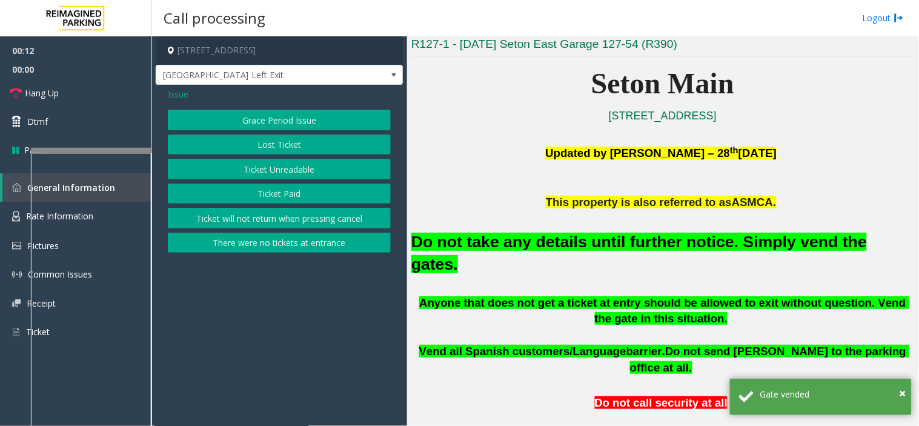
click at [251, 148] on button "Lost Ticket" at bounding box center [279, 144] width 223 height 21
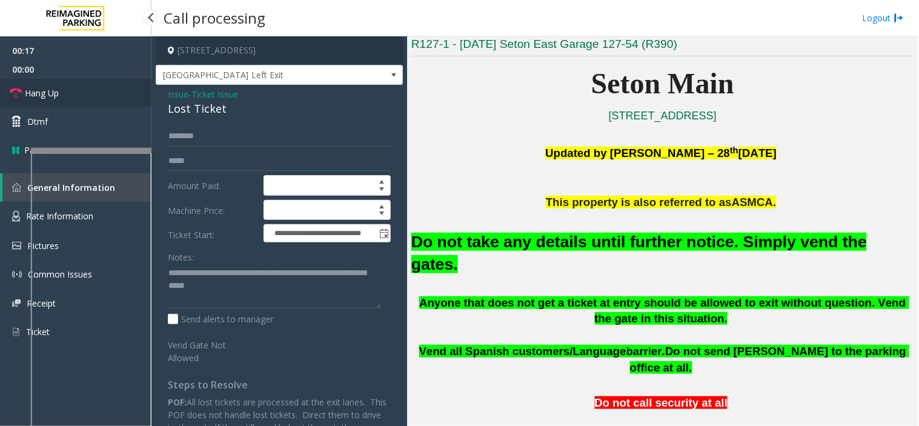
click at [99, 94] on link "Hang Up" at bounding box center [75, 93] width 151 height 28
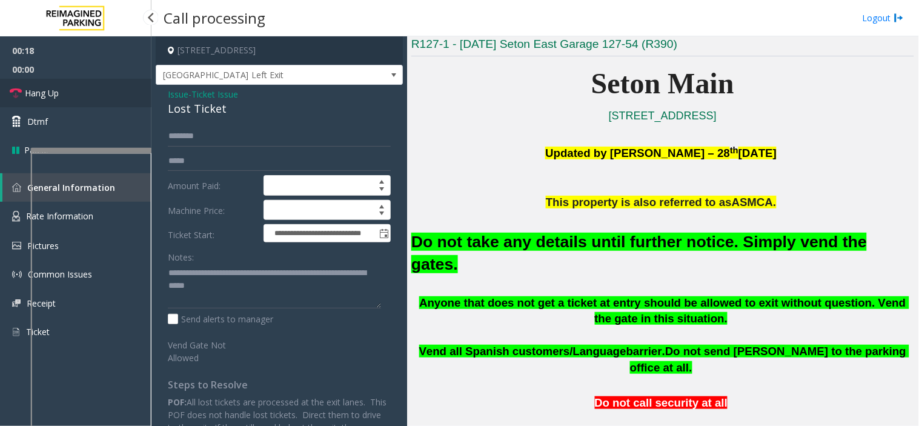
click at [99, 94] on link "Hang Up" at bounding box center [75, 93] width 151 height 28
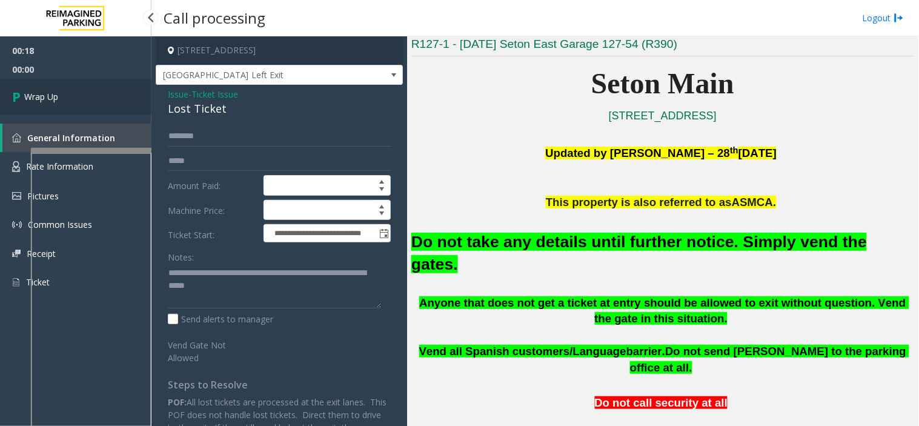
click at [99, 94] on link "Wrap Up" at bounding box center [75, 97] width 151 height 36
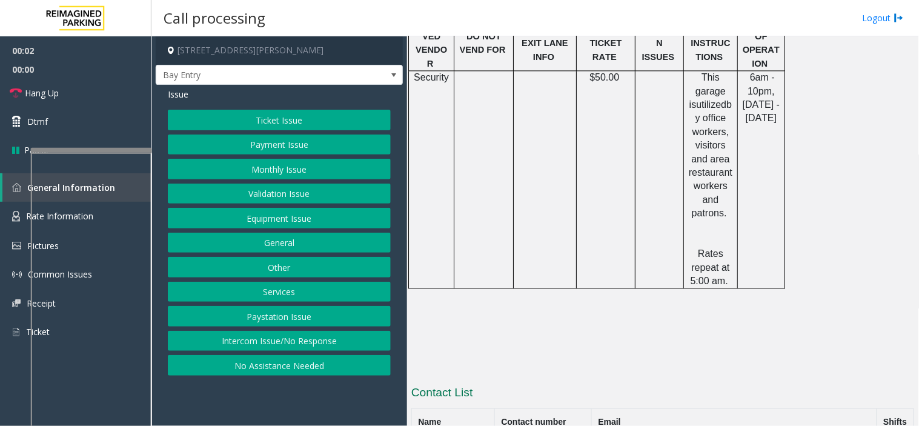
scroll to position [922, 0]
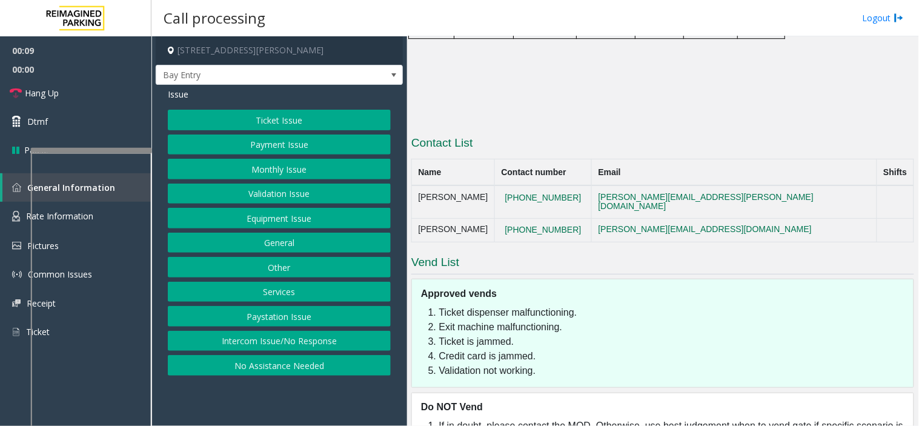
click at [274, 329] on div "Ticket Issue Payment Issue Monthly Issue Validation Issue Equipment Issue Gener…" at bounding box center [279, 243] width 223 height 266
click at [268, 343] on button "Intercom Issue/No Response" at bounding box center [279, 341] width 223 height 21
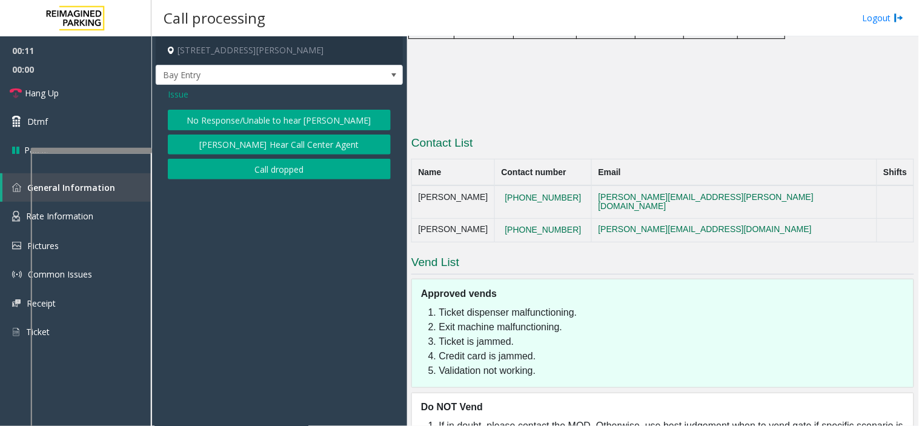
click at [213, 114] on button "No Response/Unable to hear [PERSON_NAME]" at bounding box center [279, 120] width 223 height 21
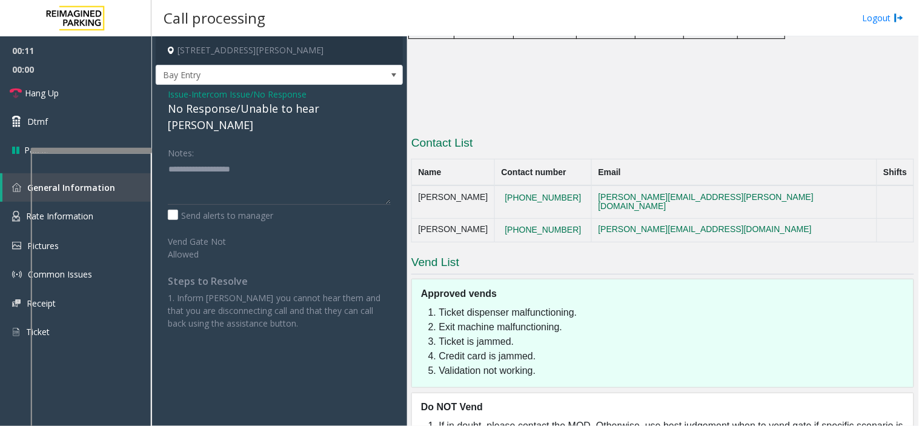
click at [213, 114] on div "No Response/Unable to hear [PERSON_NAME]" at bounding box center [279, 117] width 223 height 33
type textarea "**********"
click at [67, 98] on link "Hang Up" at bounding box center [75, 93] width 151 height 28
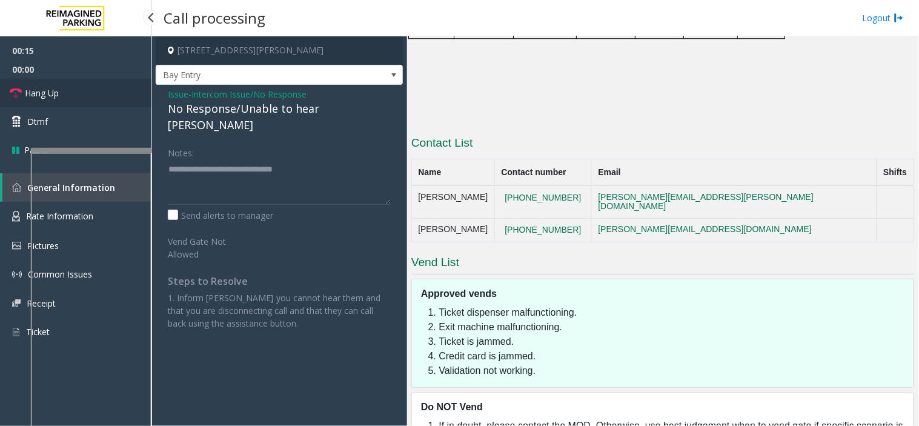
click at [67, 98] on link "Hang Up" at bounding box center [75, 93] width 151 height 28
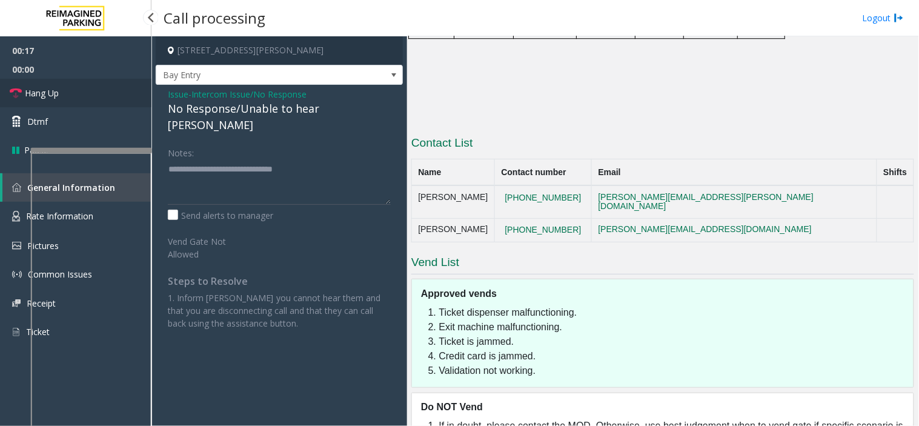
click at [67, 98] on link "Hang Up" at bounding box center [75, 93] width 151 height 28
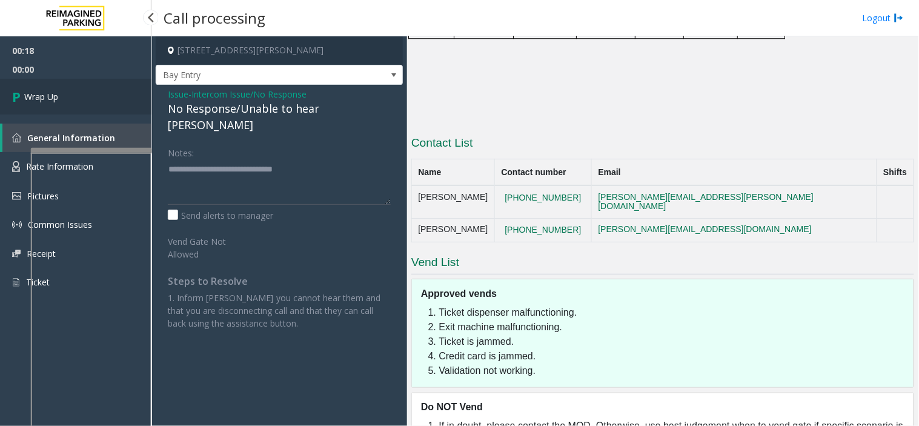
click at [67, 98] on link "Wrap Up" at bounding box center [75, 97] width 151 height 36
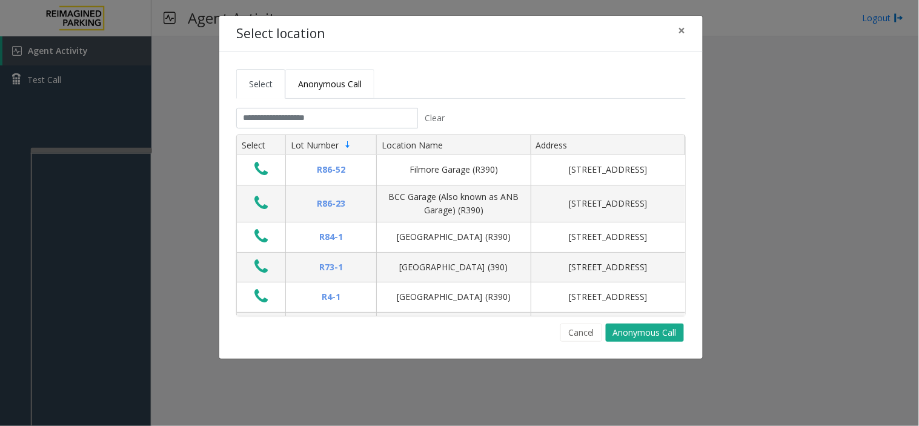
click at [317, 91] on link "Anonymous Call" at bounding box center [329, 84] width 89 height 30
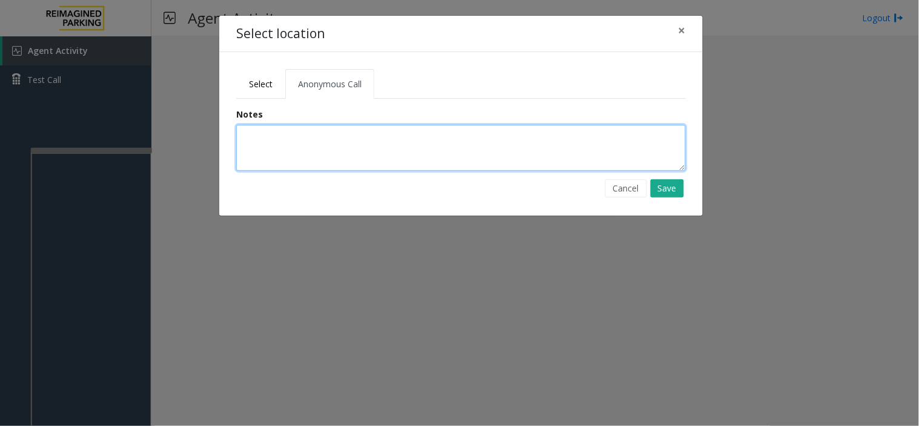
click at [293, 137] on textarea at bounding box center [460, 148] width 449 height 46
type textarea "**********"
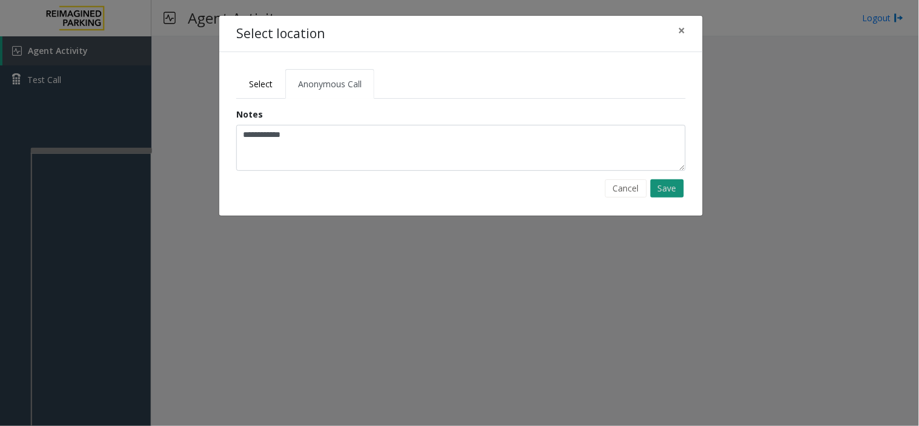
click at [677, 186] on button "Save" at bounding box center [666, 188] width 33 height 18
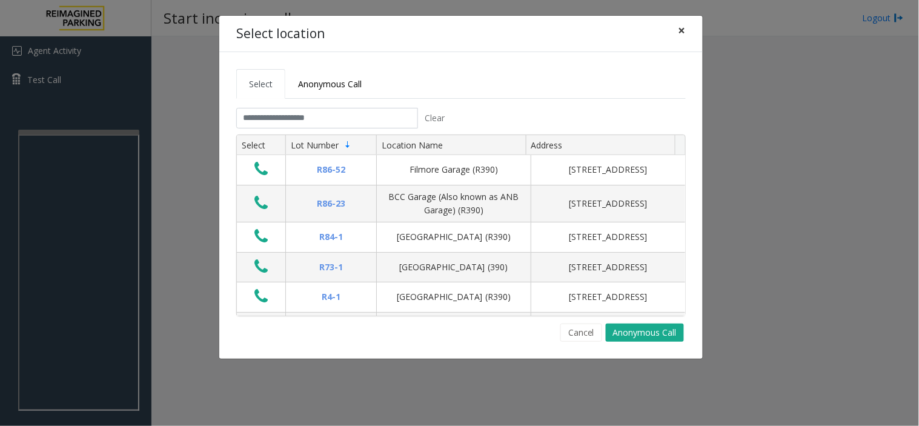
click at [677, 28] on button "×" at bounding box center [682, 31] width 24 height 30
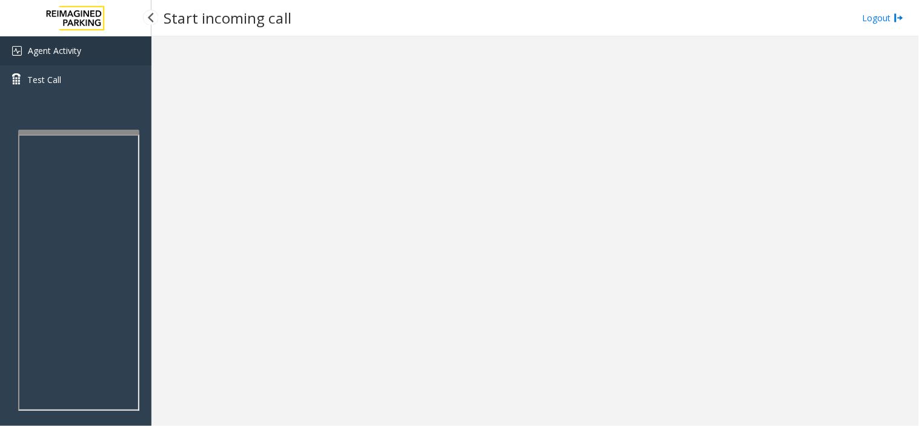
click at [92, 55] on link "Agent Activity" at bounding box center [75, 50] width 151 height 29
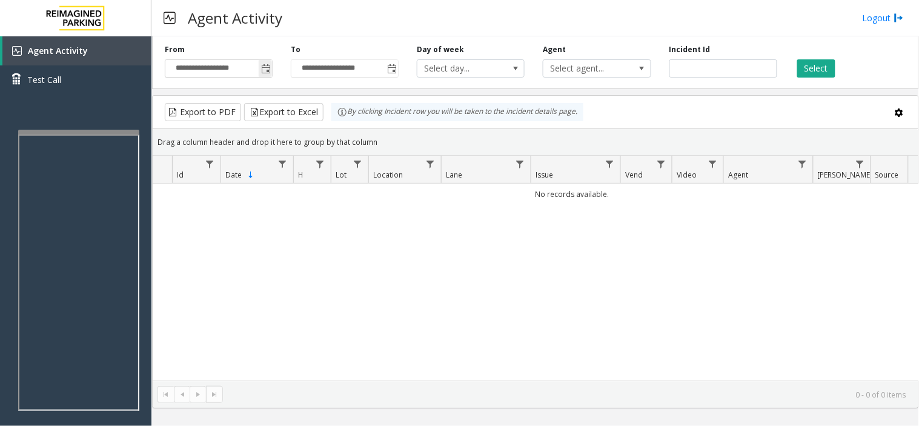
click at [259, 71] on span "Toggle popup" at bounding box center [265, 68] width 13 height 19
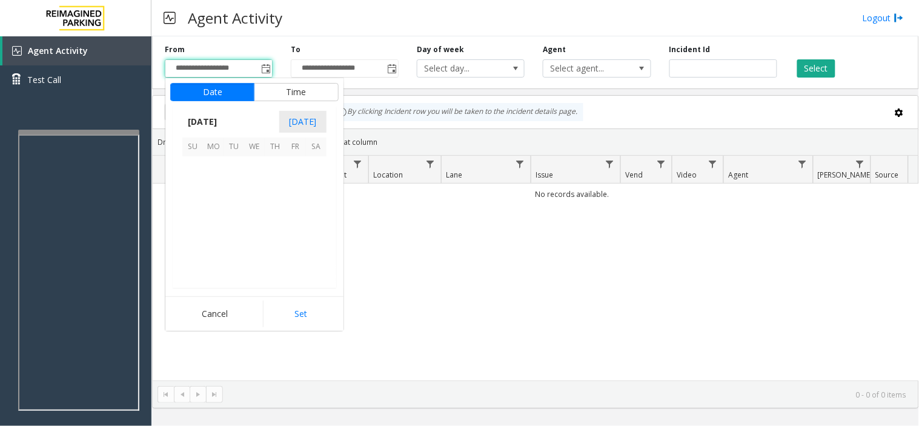
scroll to position [217329, 0]
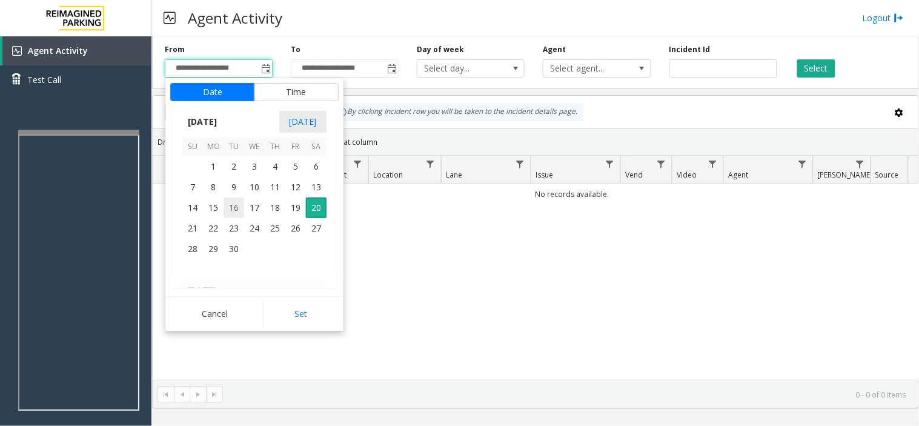
click at [227, 214] on span "16" at bounding box center [233, 207] width 21 height 21
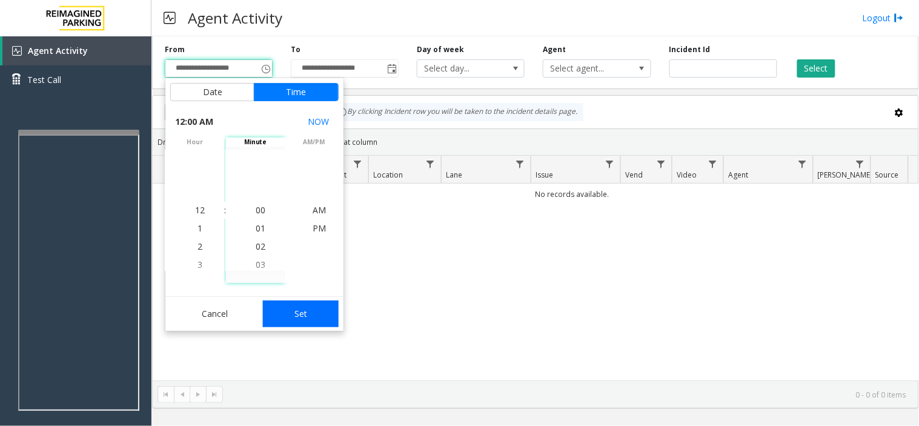
click at [286, 301] on button "Set" at bounding box center [301, 313] width 76 height 27
type input "**********"
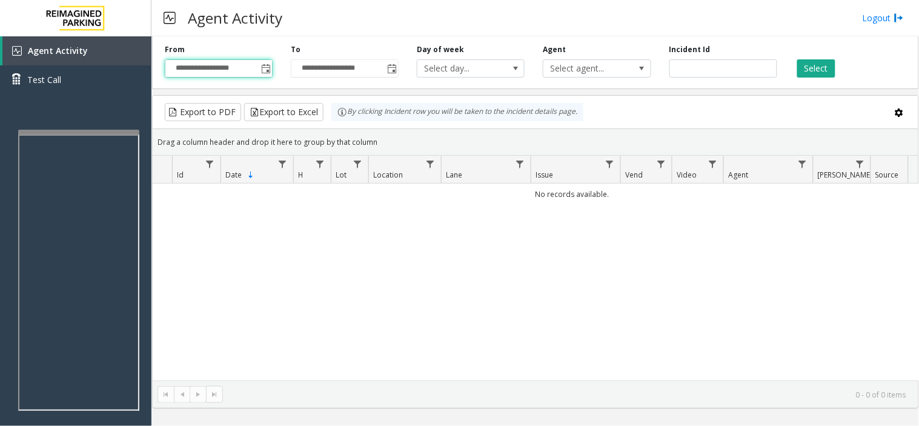
click at [840, 61] on div "Select" at bounding box center [849, 60] width 126 height 33
click at [821, 70] on button "Select" at bounding box center [816, 68] width 38 height 18
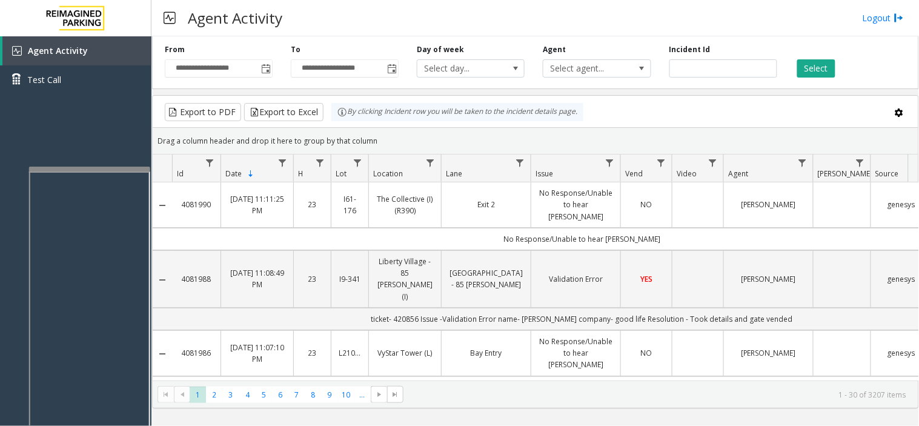
click at [78, 168] on div at bounding box center [89, 169] width 121 height 5
click at [76, 144] on div at bounding box center [90, 144] width 121 height 5
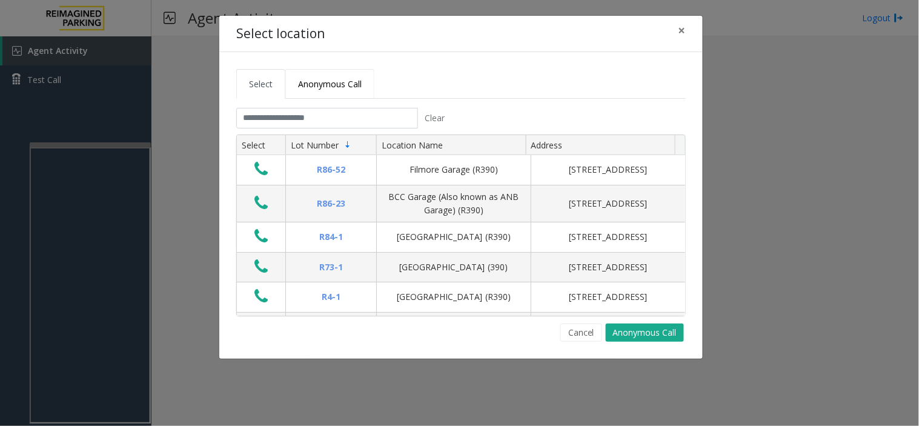
click at [322, 95] on link "Anonymous Call" at bounding box center [329, 84] width 89 height 30
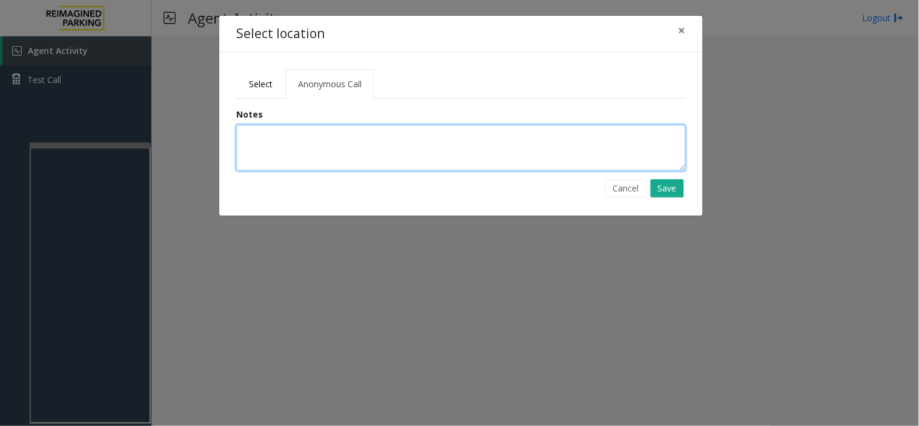
click at [275, 149] on textarea at bounding box center [460, 148] width 449 height 46
type textarea "*"
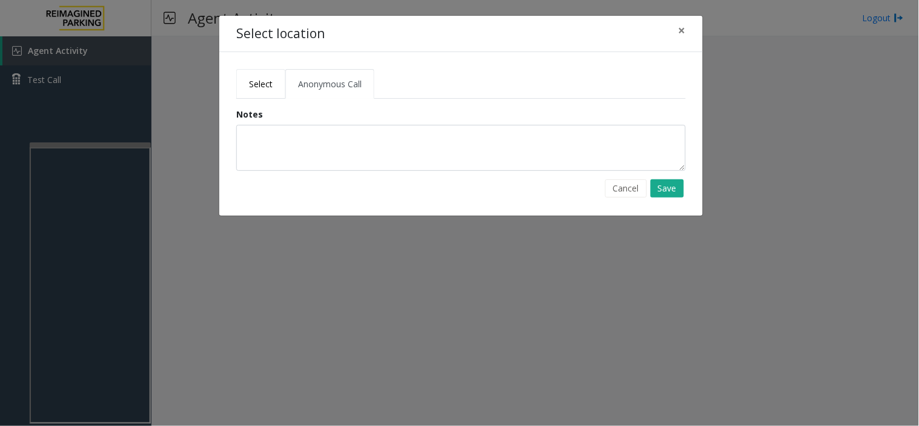
click at [253, 75] on link "Select" at bounding box center [260, 84] width 49 height 30
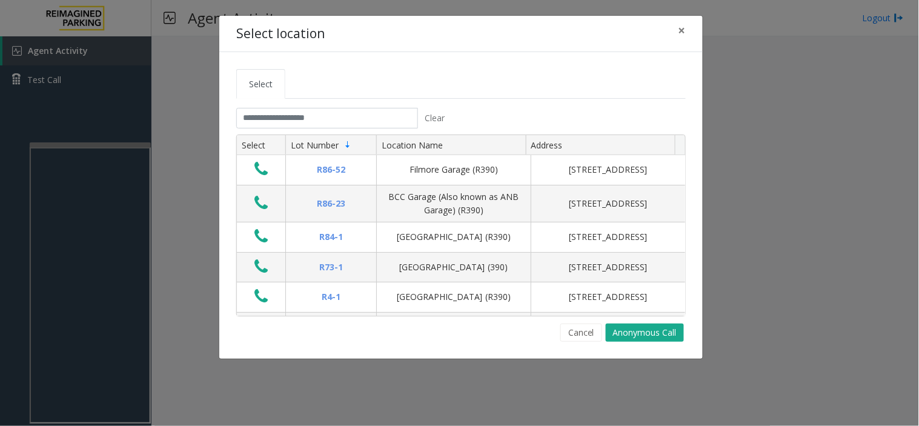
click at [279, 131] on tab "Clear Select Lot Number Location Name Address R86-52 Filmore Garage (R390) 175 …" at bounding box center [460, 225] width 449 height 234
click at [268, 120] on input "text" at bounding box center [327, 118] width 182 height 21
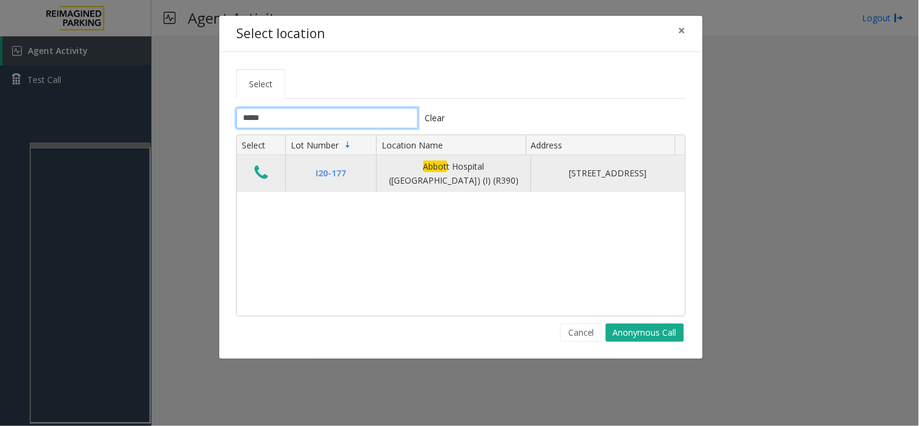
type input "*****"
click at [261, 179] on icon "Data table" at bounding box center [260, 172] width 13 height 17
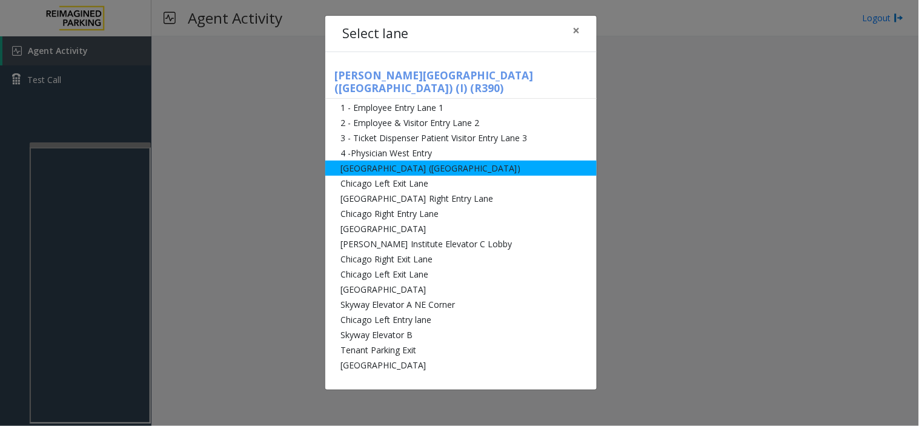
click at [371, 160] on li "[GEOGRAPHIC_DATA] ([GEOGRAPHIC_DATA])" at bounding box center [460, 167] width 271 height 15
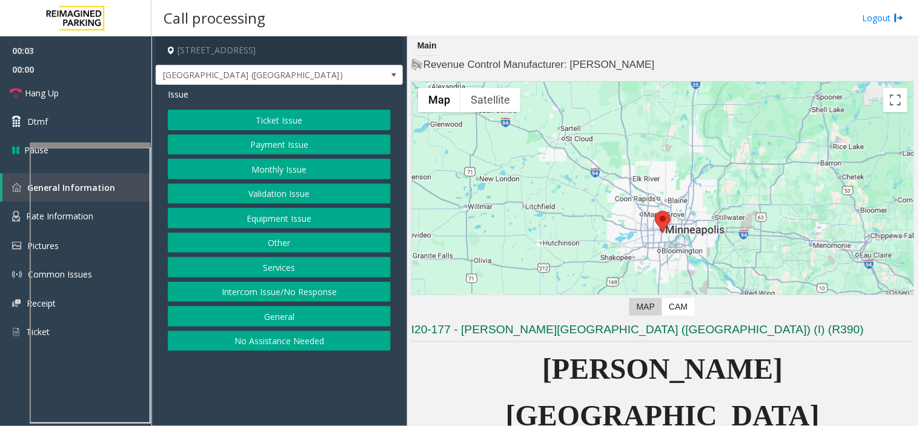
click at [300, 219] on button "Equipment Issue" at bounding box center [279, 218] width 223 height 21
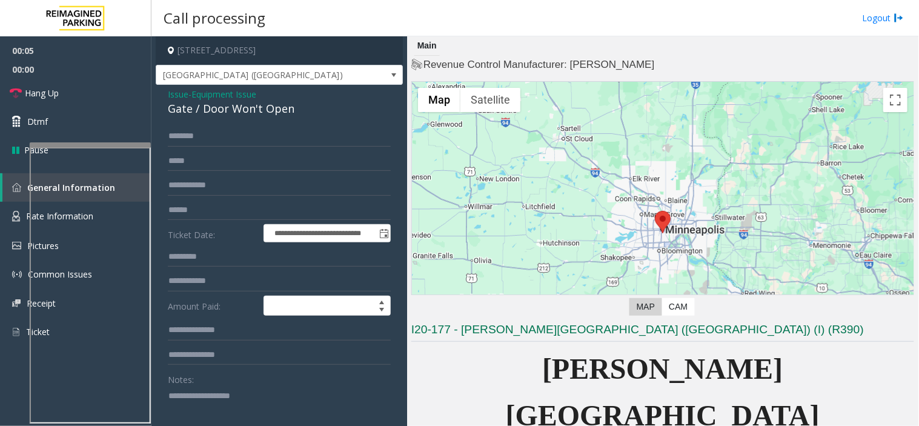
click at [214, 409] on textarea at bounding box center [274, 408] width 213 height 45
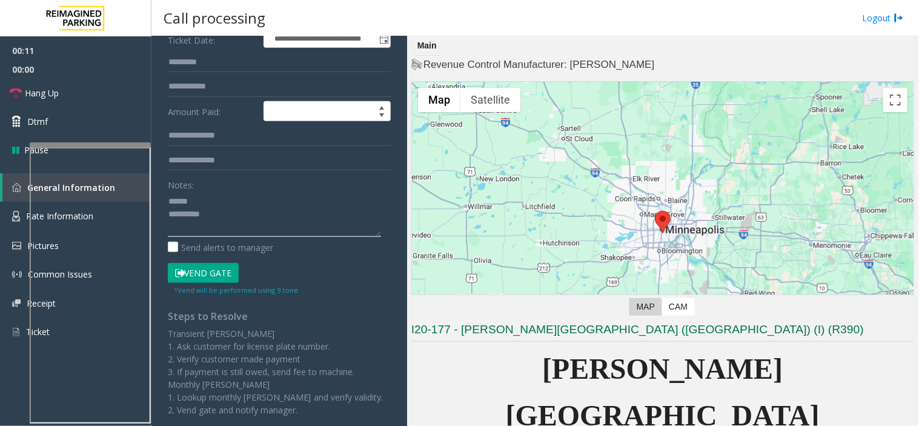
scroll to position [202, 0]
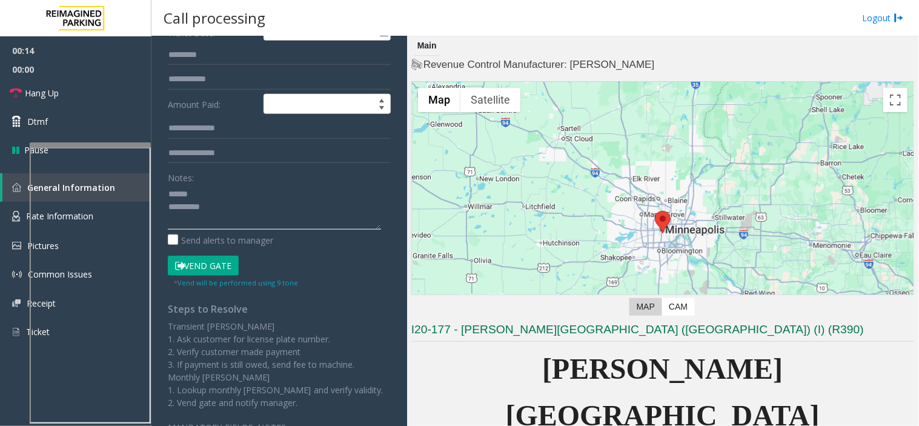
drag, startPoint x: 193, startPoint y: 200, endPoint x: 187, endPoint y: 203, distance: 6.8
click at [207, 263] on button "Vend Gate" at bounding box center [203, 266] width 71 height 21
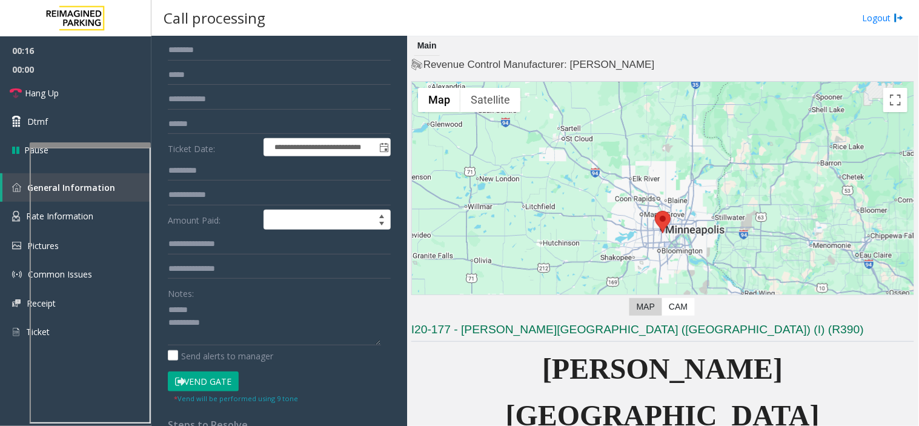
scroll to position [67, 0]
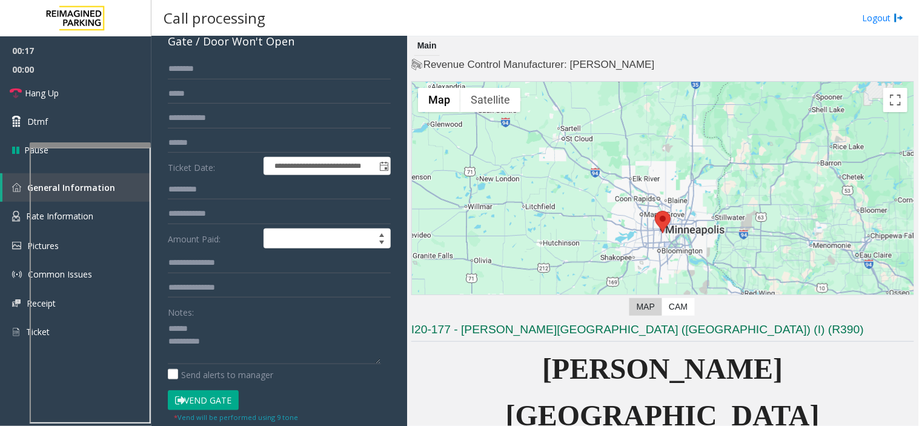
click at [200, 47] on div "Gate / Door Won't Open" at bounding box center [279, 41] width 223 height 16
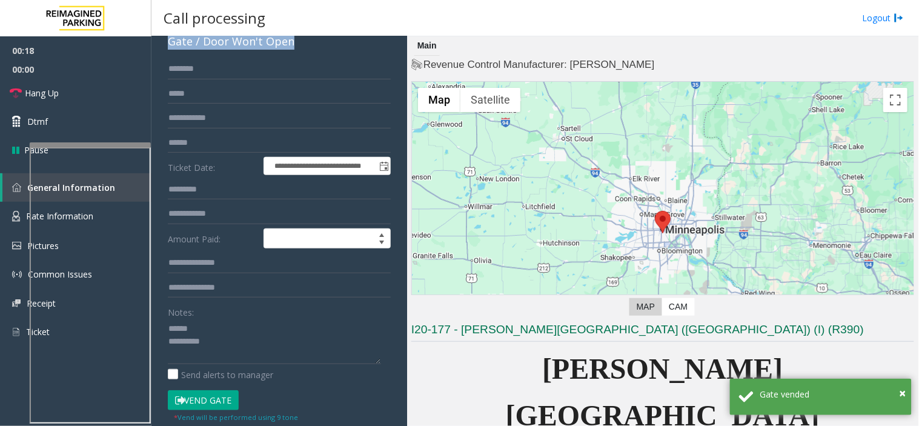
copy div "Gate / Door Won't Open"
click at [200, 334] on textarea at bounding box center [274, 341] width 213 height 45
paste textarea "**********"
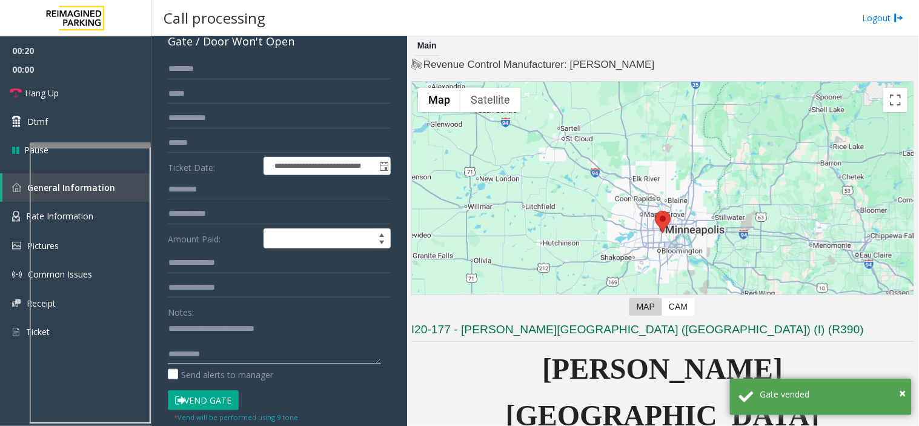
click at [206, 359] on textarea at bounding box center [274, 341] width 213 height 45
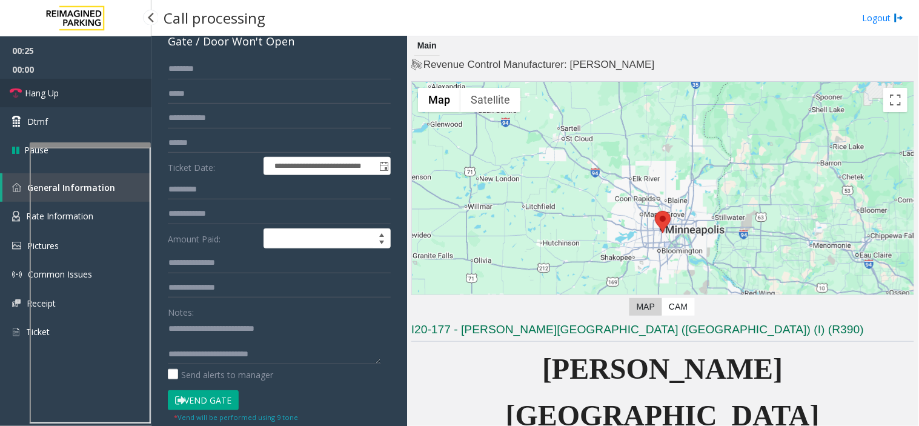
click at [74, 105] on link "Hang Up" at bounding box center [75, 93] width 151 height 28
click at [285, 356] on textarea at bounding box center [274, 341] width 213 height 45
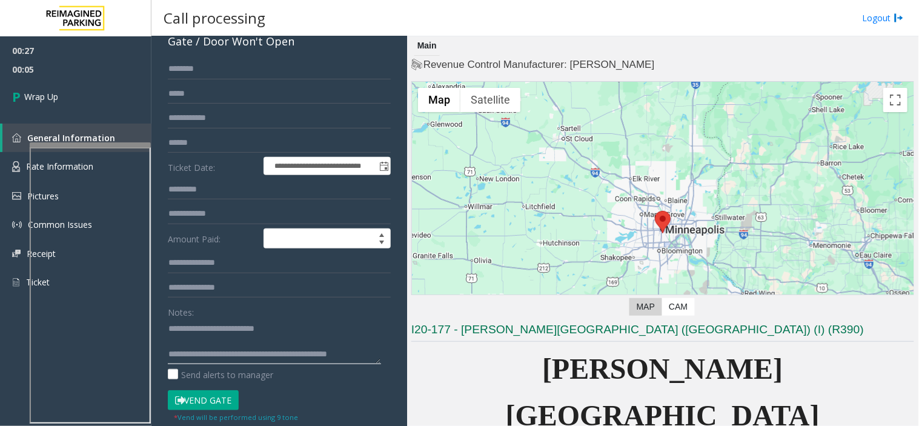
scroll to position [8, 0]
type textarea "**********"
click at [68, 81] on link "Wrap Up" at bounding box center [75, 97] width 151 height 36
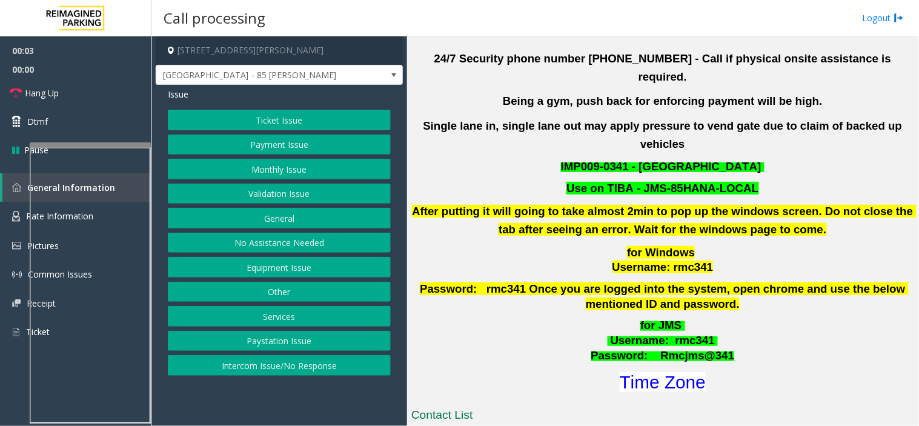
scroll to position [403, 0]
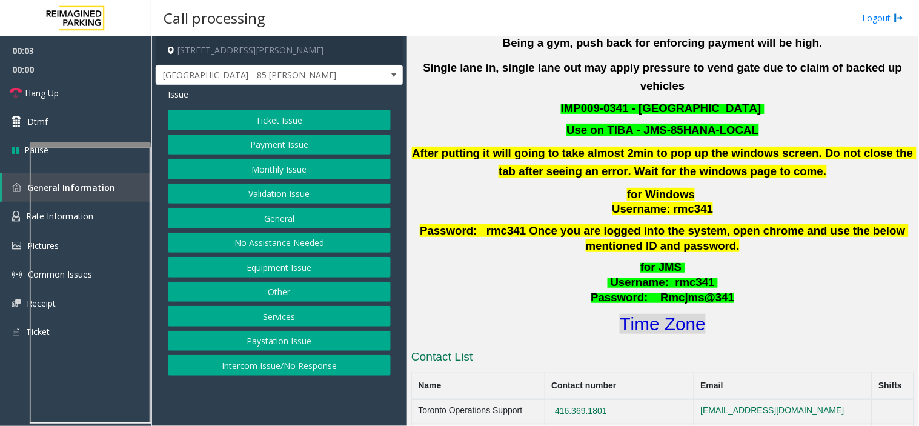
click at [686, 314] on font "Time Zone" at bounding box center [663, 324] width 86 height 20
click at [269, 186] on button "Validation Issue" at bounding box center [279, 194] width 223 height 21
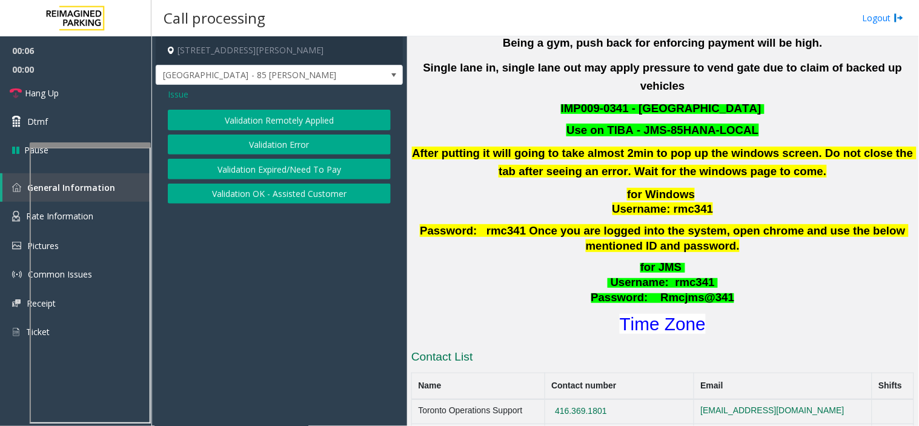
click at [277, 141] on button "Validation Error" at bounding box center [279, 144] width 223 height 21
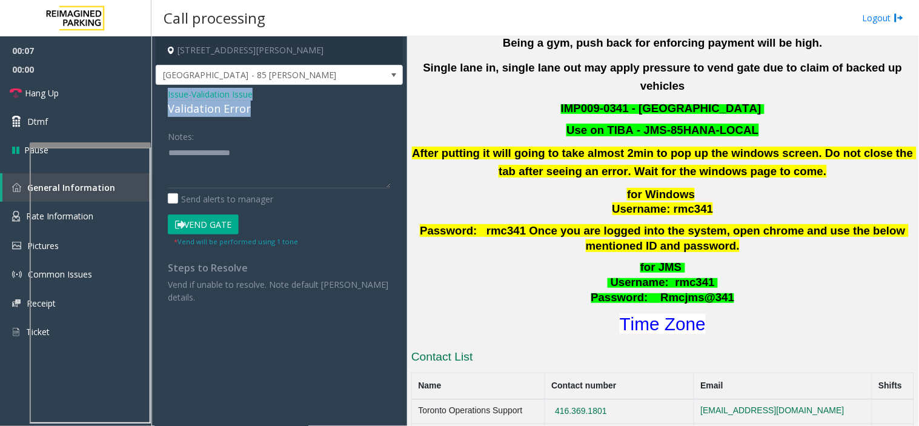
drag, startPoint x: 238, startPoint y: 108, endPoint x: 160, endPoint y: 93, distance: 79.6
click at [160, 93] on div "Issue - Validation Issue Validation Error Notes: Send alerts to manager Vend Ga…" at bounding box center [279, 200] width 247 height 231
copy div "Issue - Validation Issue Validation Error"
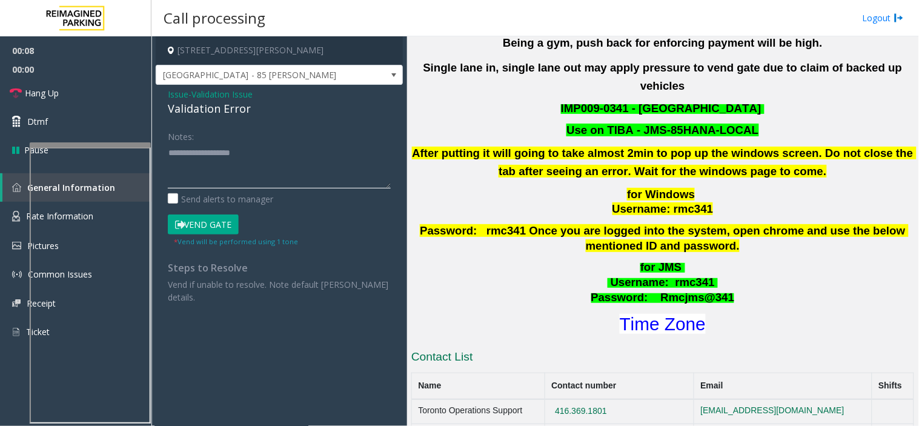
click at [177, 164] on textarea at bounding box center [279, 165] width 223 height 45
paste textarea "**********"
click at [254, 161] on textarea at bounding box center [279, 165] width 223 height 45
click at [237, 182] on textarea at bounding box center [279, 165] width 223 height 45
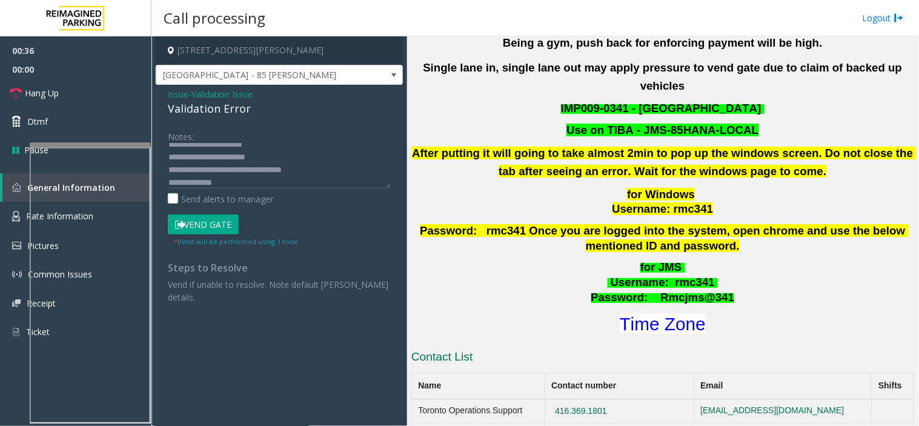
click at [219, 209] on form "Notes: Send alerts to manager Vend Gate * Vend will be performed using 1 tone" at bounding box center [279, 186] width 223 height 121
click at [210, 225] on button "Vend Gate" at bounding box center [203, 224] width 71 height 21
click at [288, 180] on textarea at bounding box center [279, 165] width 223 height 45
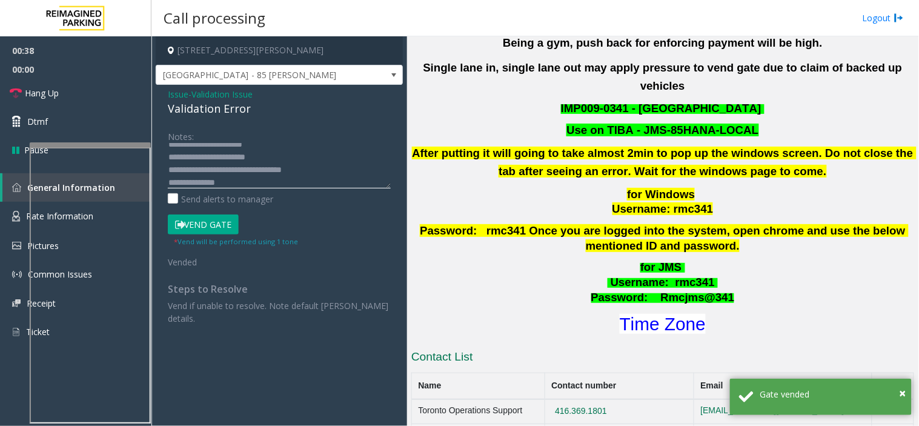
scroll to position [21, 0]
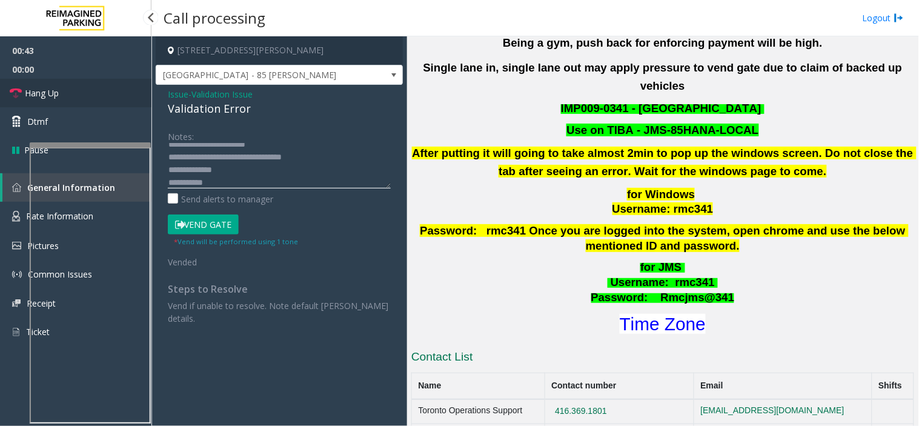
type textarea "**********"
click at [95, 99] on link "Hang Up" at bounding box center [75, 93] width 151 height 28
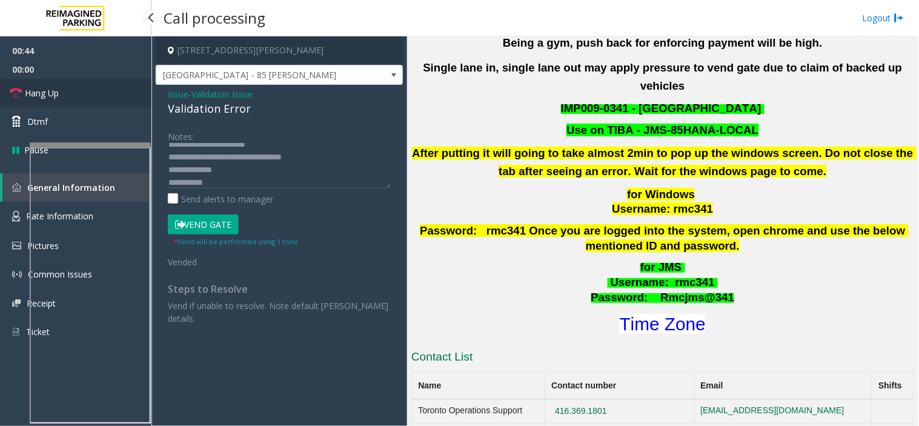
click at [95, 99] on link "Hang Up" at bounding box center [75, 93] width 151 height 28
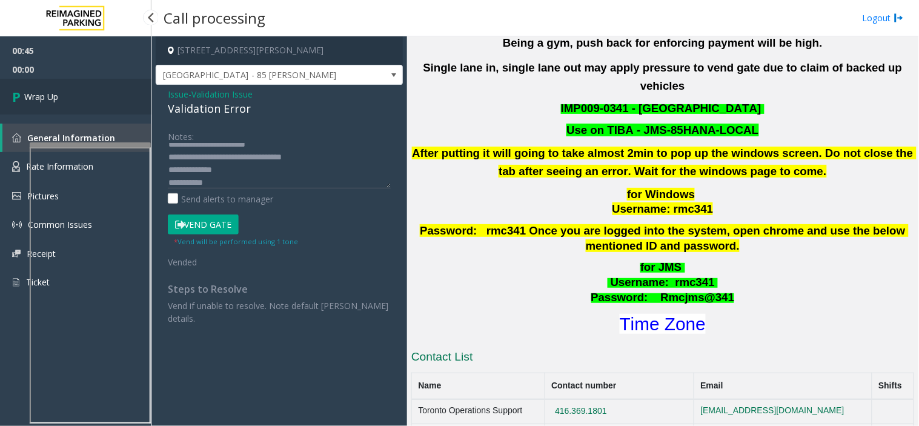
click at [95, 99] on link "Wrap Up" at bounding box center [75, 97] width 151 height 36
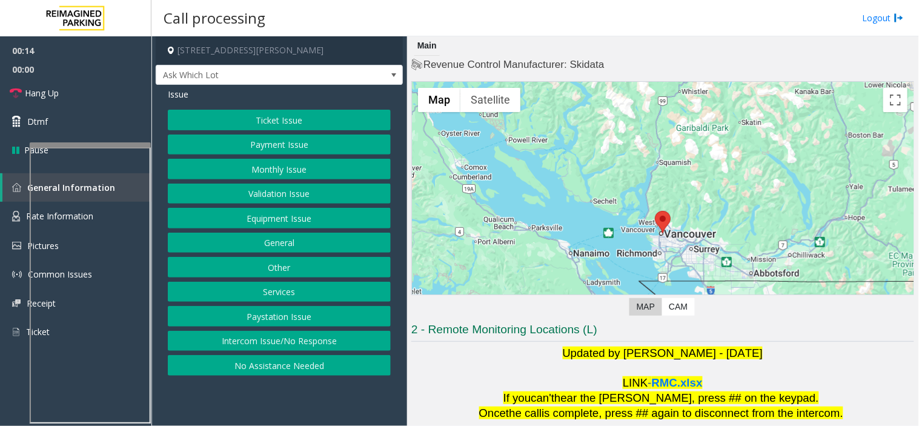
click at [262, 331] on button "Intercom Issue/No Response" at bounding box center [279, 341] width 223 height 21
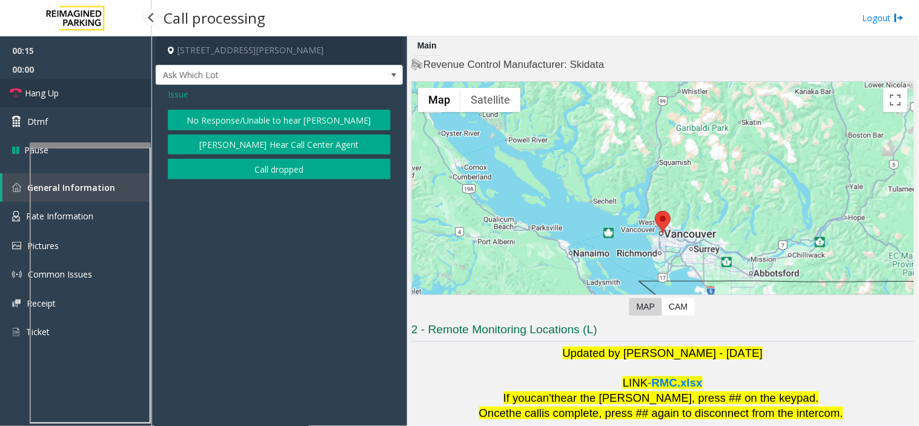
drag, startPoint x: 107, startPoint y: 84, endPoint x: 171, endPoint y: 112, distance: 70.2
click at [107, 84] on link "Hang Up" at bounding box center [75, 93] width 151 height 28
click at [199, 111] on button "No Response/Unable to hear [PERSON_NAME]" at bounding box center [279, 120] width 223 height 21
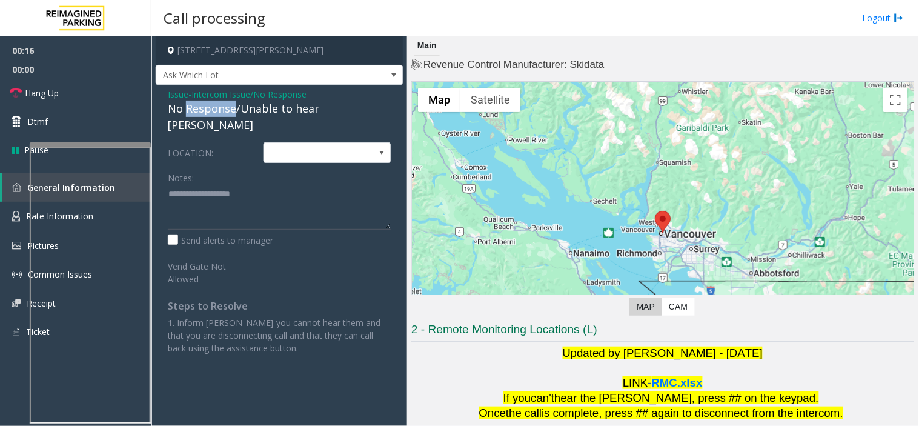
click at [199, 111] on div "No Response/Unable to hear [PERSON_NAME]" at bounding box center [279, 117] width 223 height 33
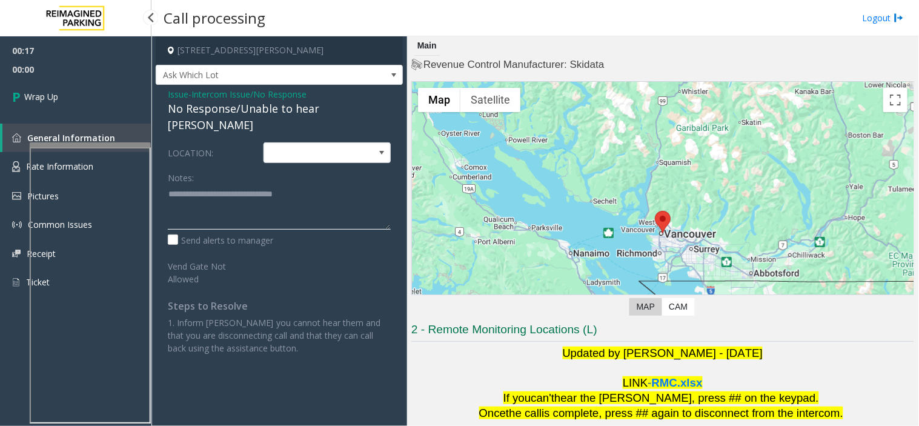
type textarea "**********"
click at [81, 91] on link "Wrap Up" at bounding box center [75, 97] width 151 height 36
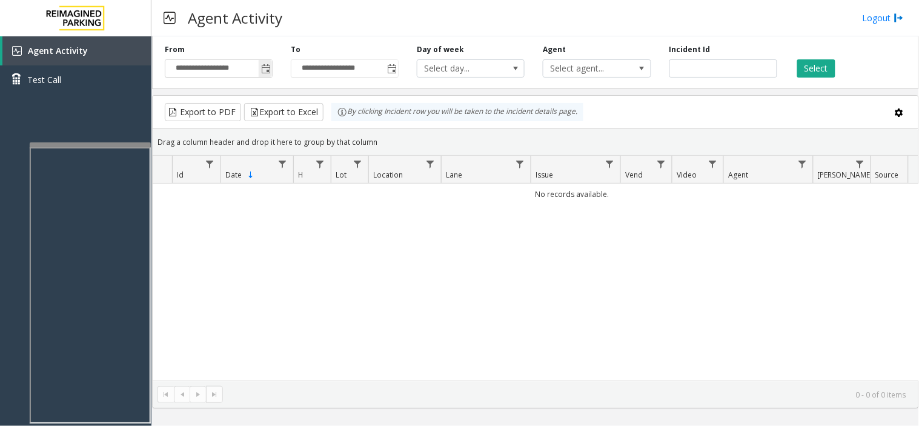
click at [271, 73] on span "Toggle popup" at bounding box center [265, 68] width 13 height 19
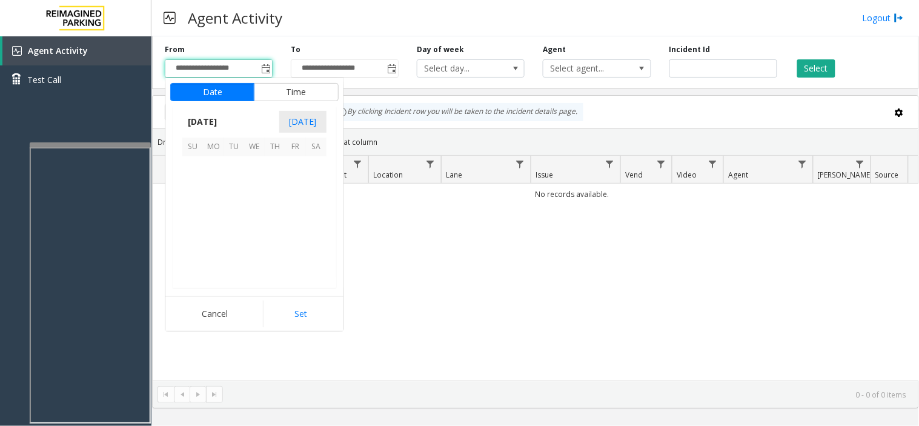
scroll to position [217329, 0]
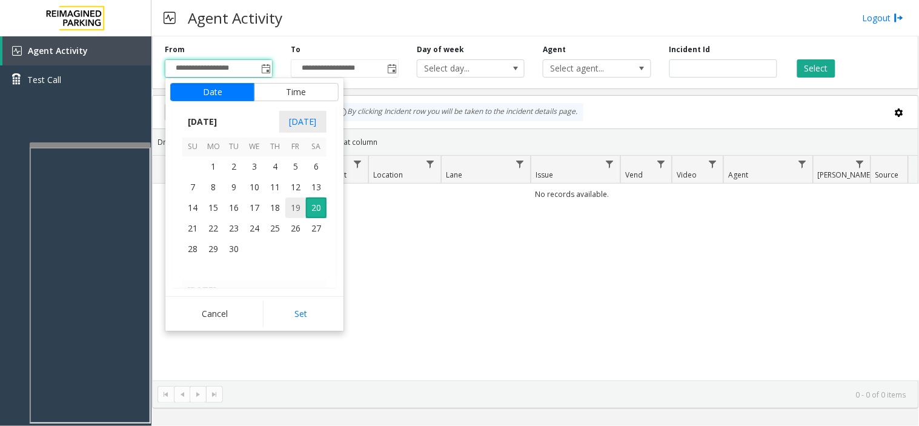
click at [290, 205] on span "19" at bounding box center [295, 207] width 21 height 21
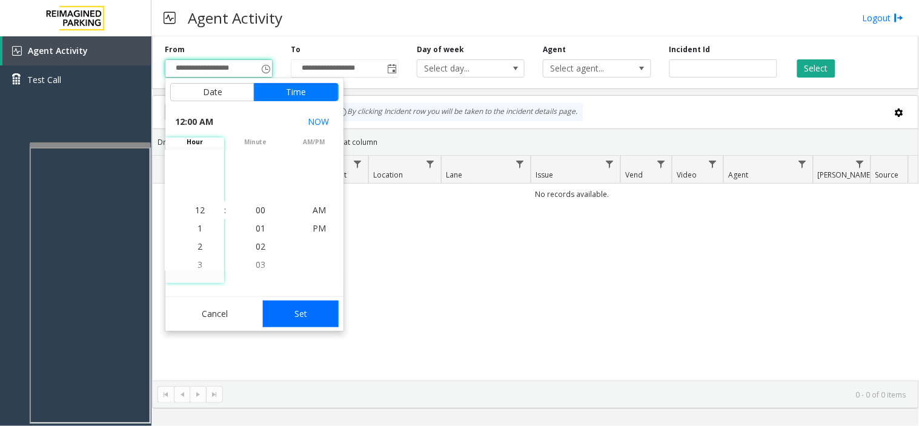
click at [306, 317] on button "Set" at bounding box center [301, 313] width 76 height 27
type input "**********"
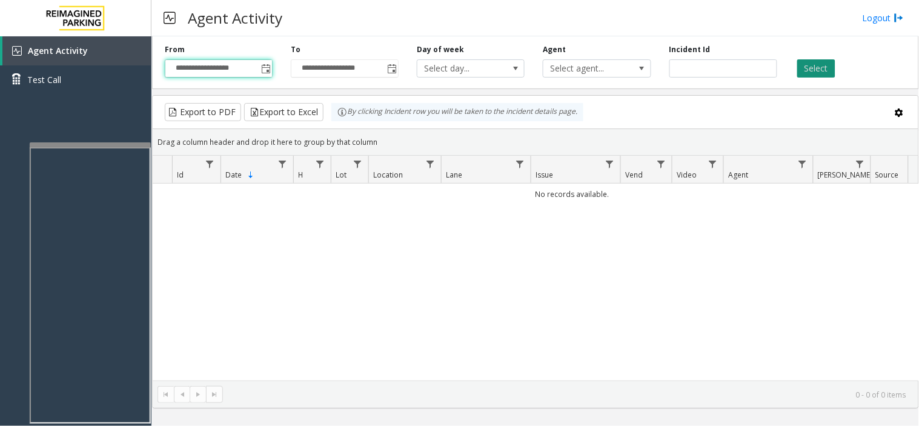
click at [818, 67] on button "Select" at bounding box center [816, 68] width 38 height 18
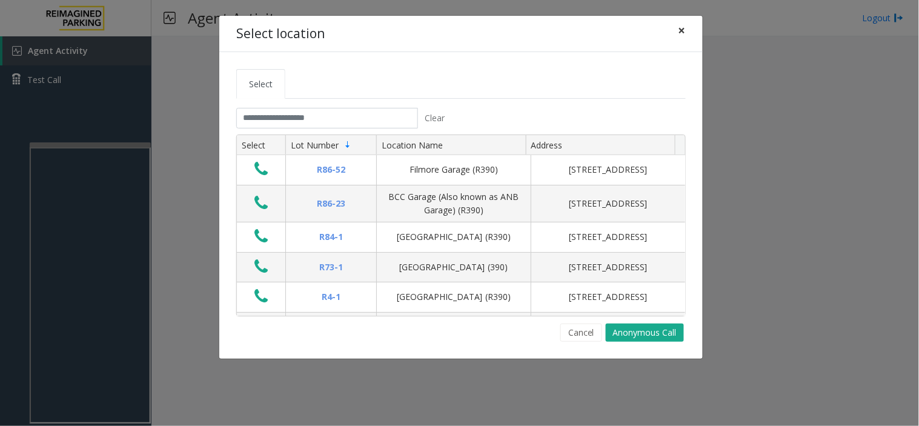
click at [683, 28] on span "×" at bounding box center [681, 30] width 7 height 17
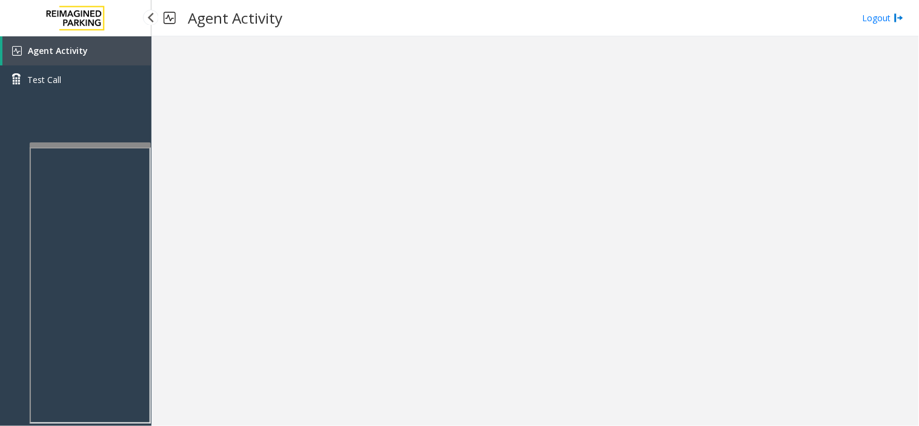
drag, startPoint x: 110, startPoint y: 50, endPoint x: 110, endPoint y: 31, distance: 18.8
click at [110, 50] on link "Agent Activity" at bounding box center [76, 50] width 149 height 29
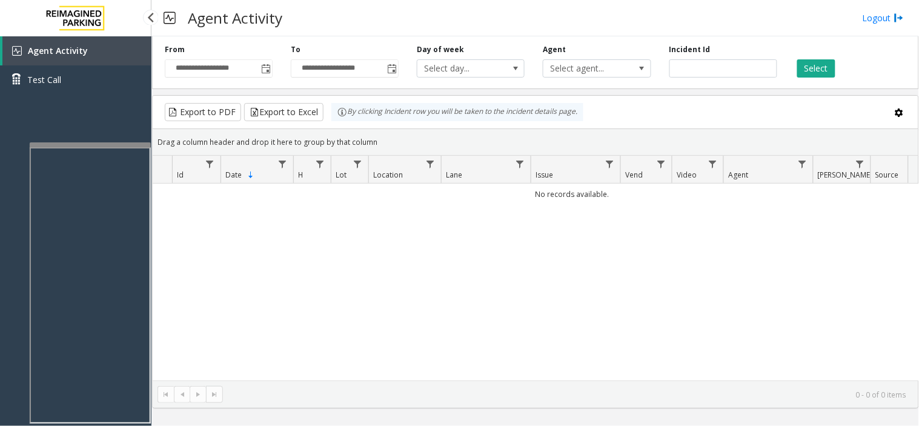
click at [127, 56] on link "Agent Activity" at bounding box center [76, 50] width 149 height 29
click at [262, 67] on span "Toggle popup" at bounding box center [266, 69] width 10 height 10
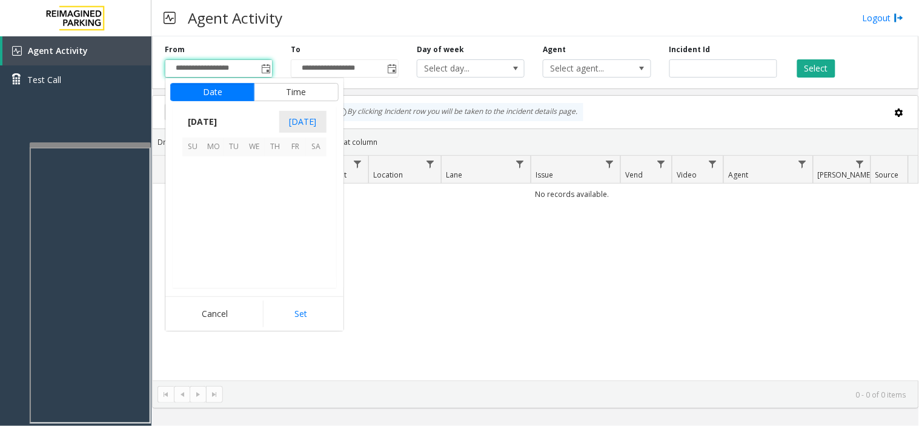
scroll to position [217329, 0]
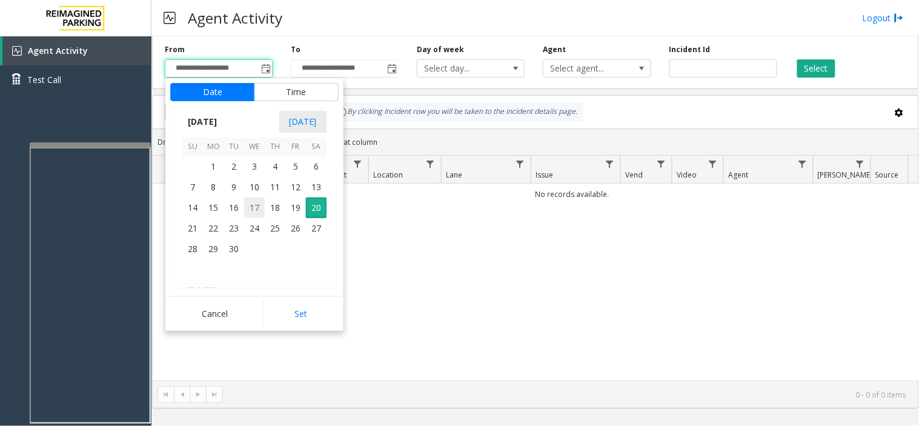
click at [257, 212] on span "17" at bounding box center [254, 207] width 21 height 21
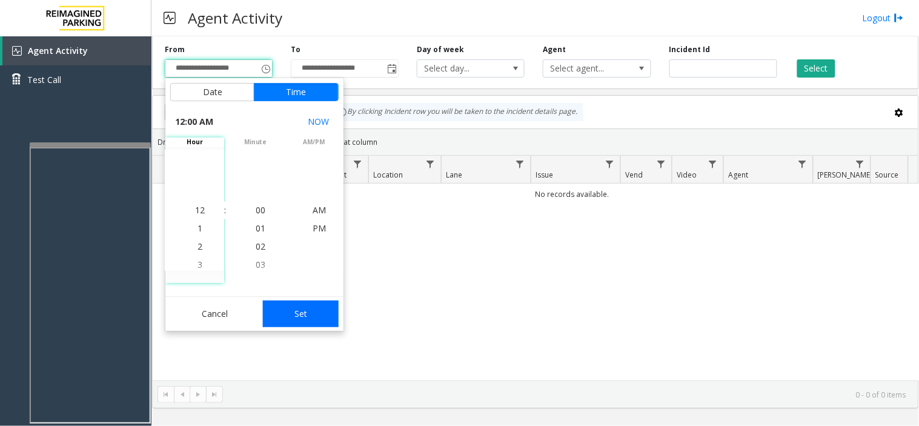
click at [301, 311] on button "Set" at bounding box center [301, 313] width 76 height 27
type input "**********"
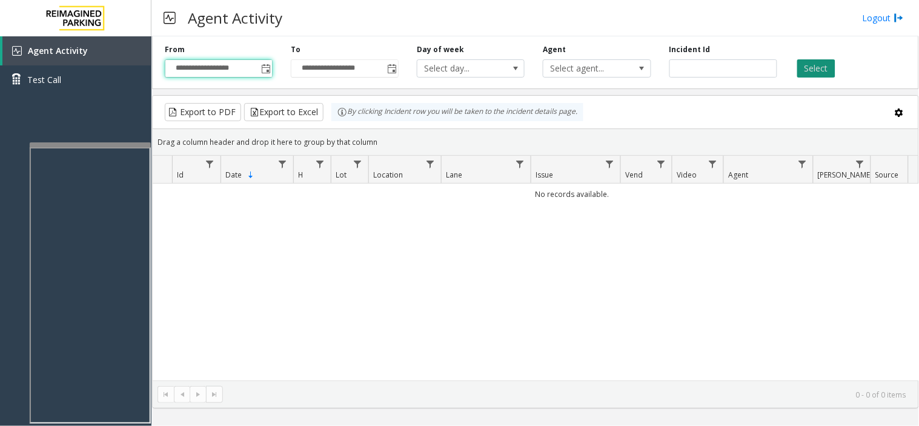
click at [816, 63] on button "Select" at bounding box center [816, 68] width 38 height 18
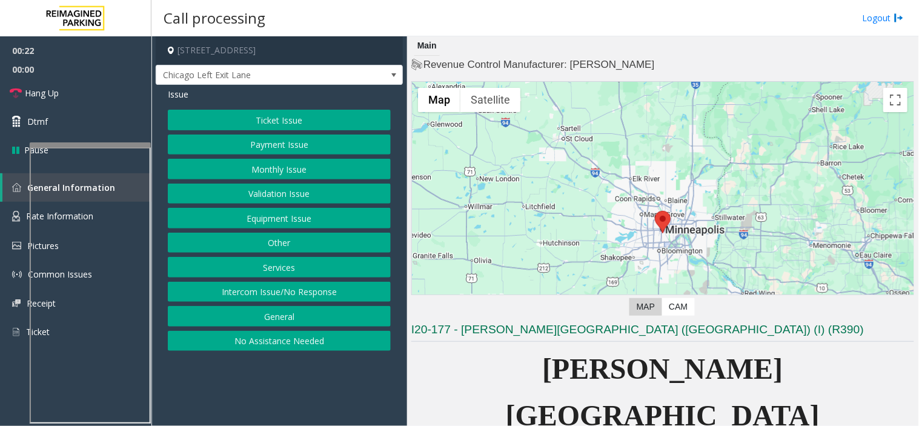
click at [265, 225] on button "Equipment Issue" at bounding box center [279, 218] width 223 height 21
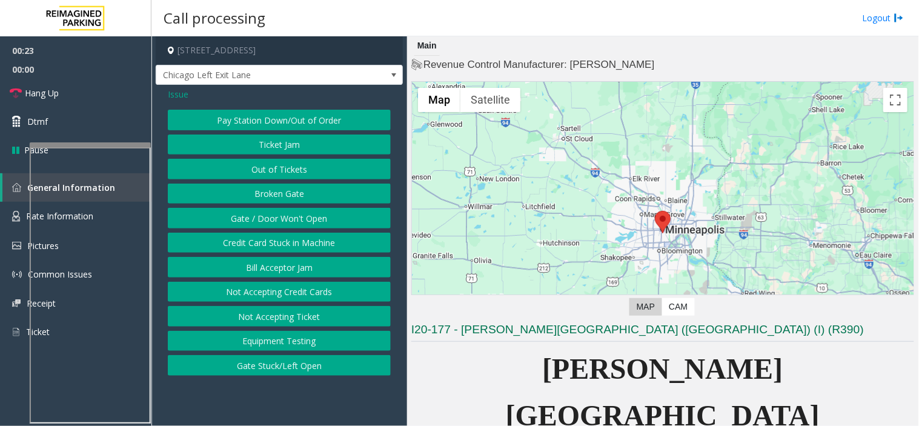
click at [265, 225] on button "Gate / Door Won't Open" at bounding box center [279, 218] width 223 height 21
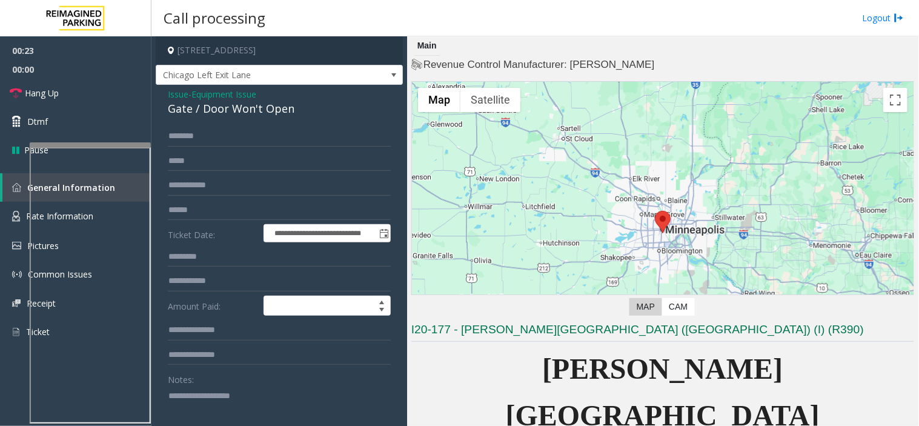
scroll to position [134, 0]
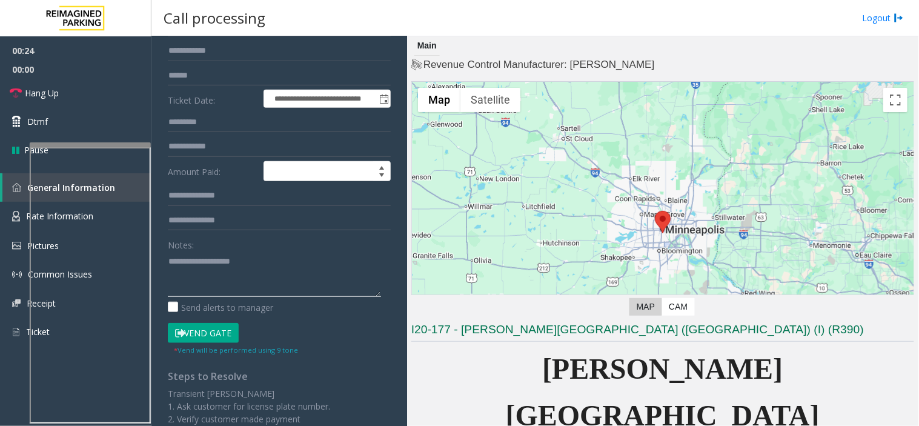
click at [248, 288] on textarea at bounding box center [274, 273] width 213 height 45
click at [227, 331] on button "Vend Gate" at bounding box center [203, 333] width 71 height 21
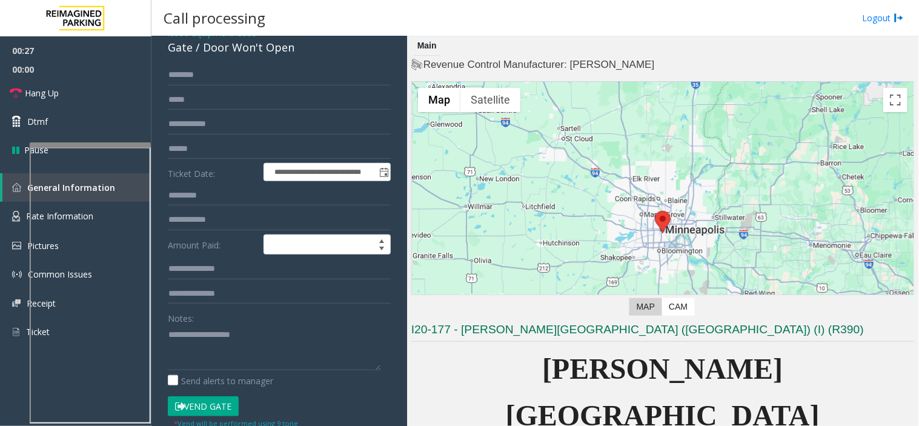
scroll to position [0, 0]
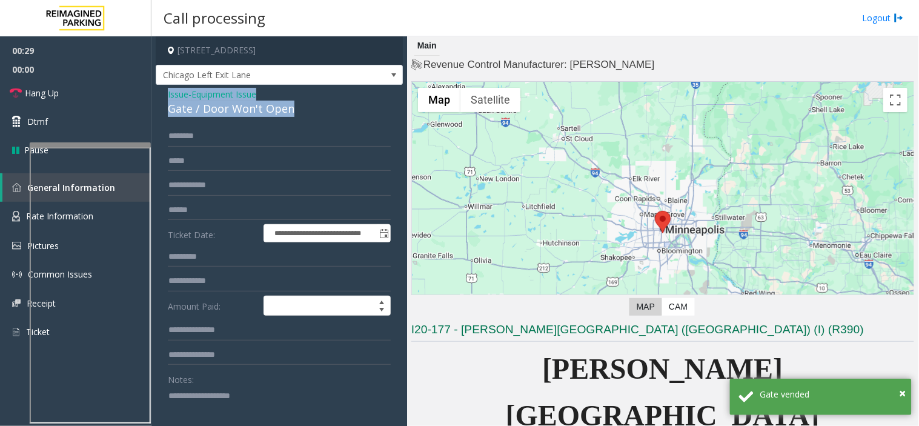
drag, startPoint x: 300, startPoint y: 112, endPoint x: 168, endPoint y: 98, distance: 132.8
click at [168, 98] on div "Issue - Equipment Issue Gate / Door Won't Open" at bounding box center [279, 102] width 223 height 29
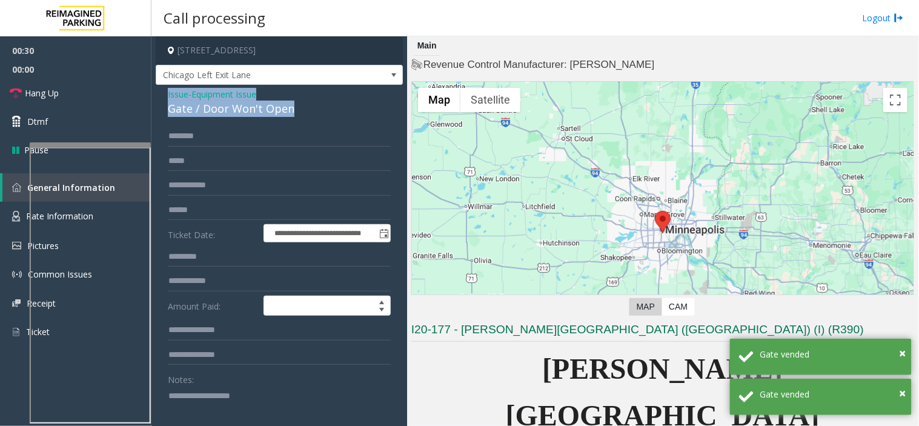
copy div "Issue - Equipment Issue Gate / Door Won't Open"
click at [188, 394] on textarea at bounding box center [274, 408] width 213 height 45
paste textarea "**********"
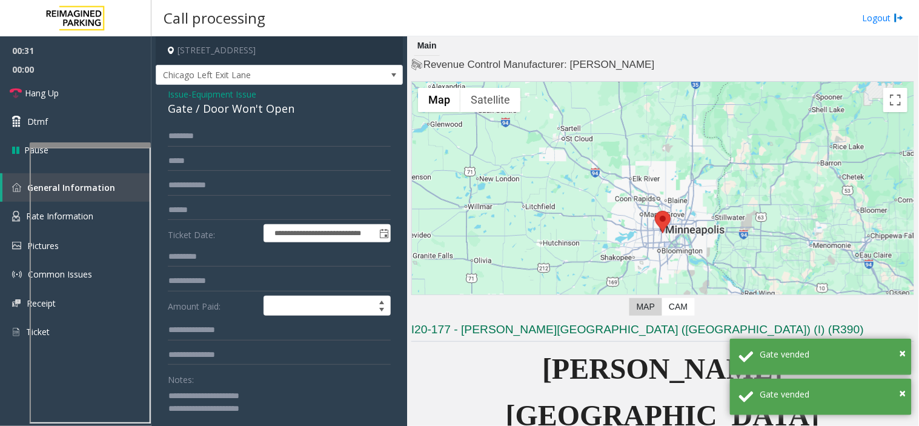
scroll to position [1, 0]
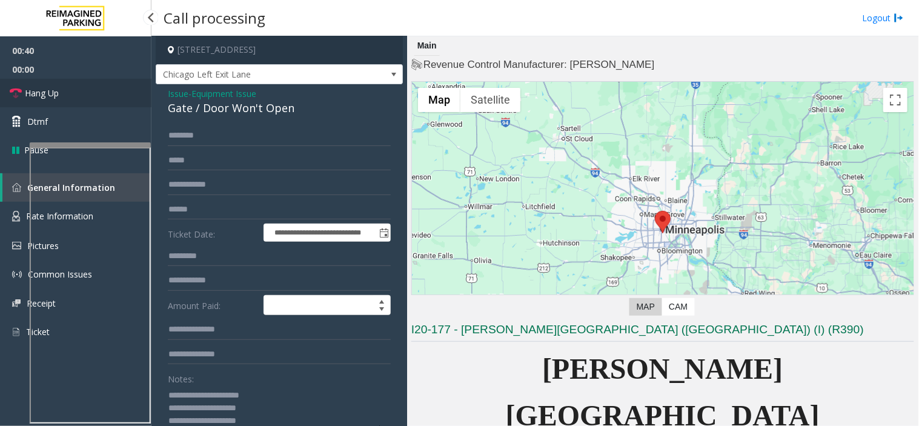
click at [76, 100] on link "Hang Up" at bounding box center [75, 93] width 151 height 28
click at [296, 425] on textarea at bounding box center [274, 407] width 213 height 45
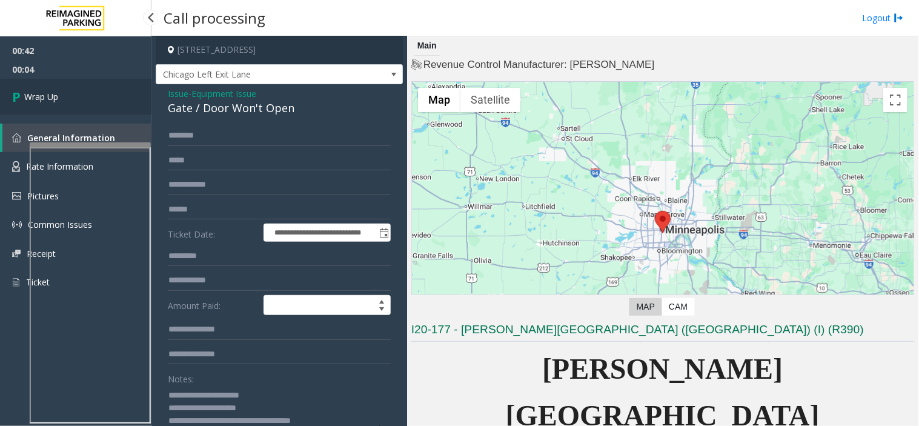
type textarea "**********"
click at [150, 96] on link "Wrap Up" at bounding box center [75, 97] width 151 height 36
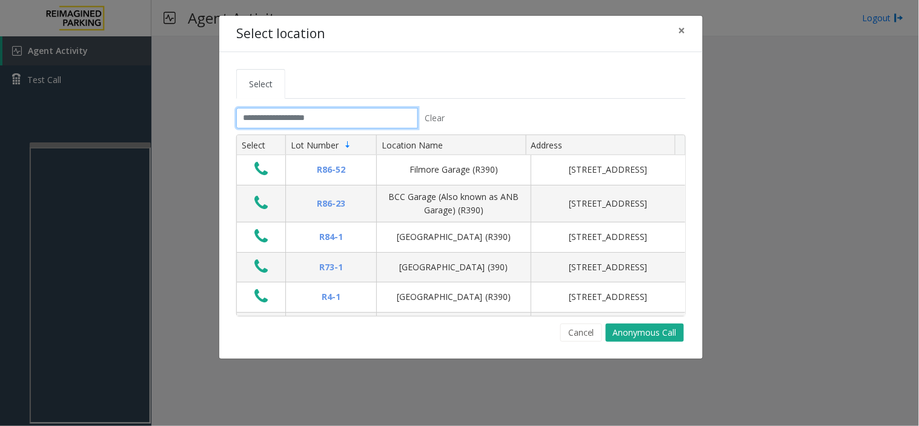
click at [275, 117] on input "text" at bounding box center [327, 118] width 182 height 21
click at [290, 108] on input "text" at bounding box center [327, 118] width 182 height 21
click at [276, 123] on input "text" at bounding box center [327, 118] width 182 height 21
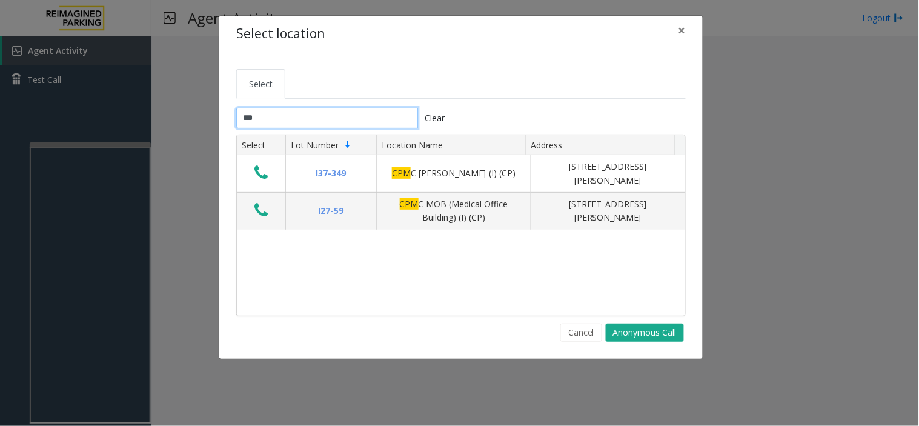
type input "***"
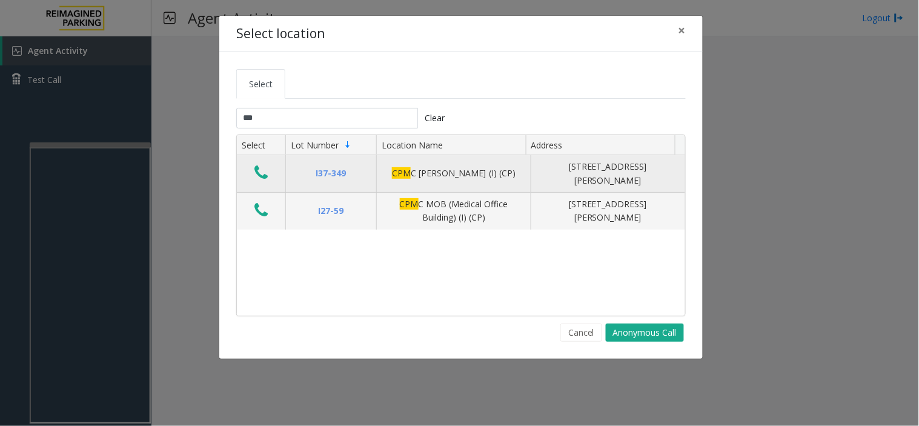
click at [257, 167] on icon "Data table" at bounding box center [260, 172] width 13 height 17
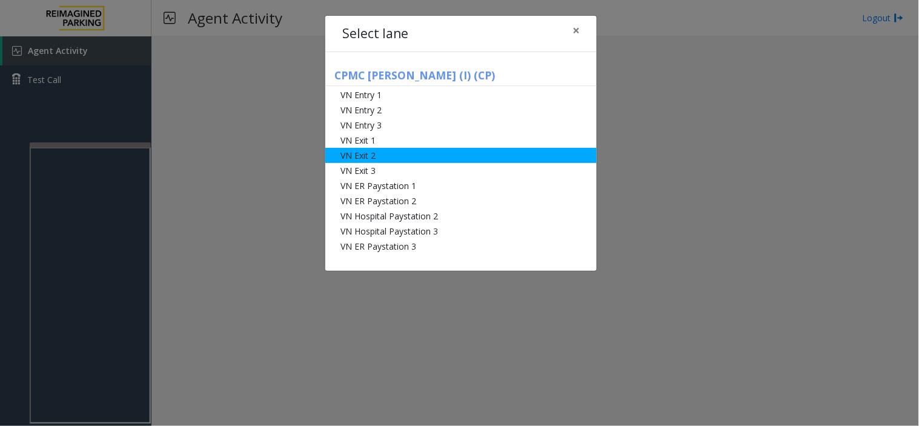
click at [378, 148] on li "VN Exit 2" at bounding box center [460, 155] width 271 height 15
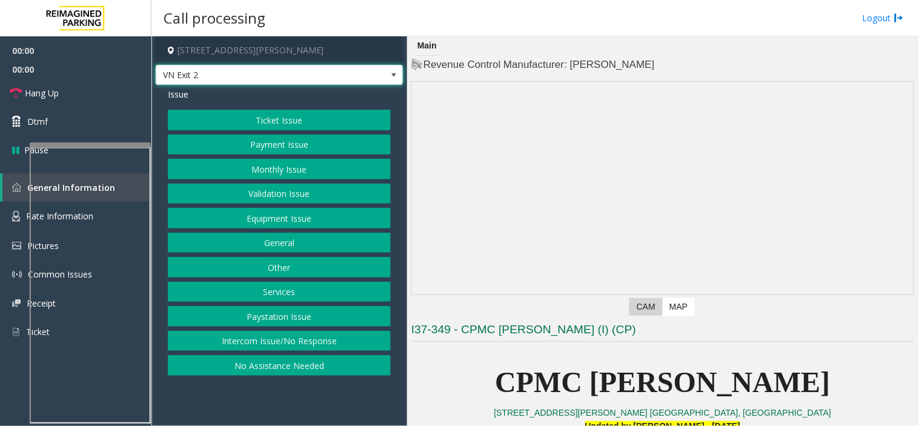
click at [292, 79] on span "VN Exit 2" at bounding box center [254, 74] width 197 height 19
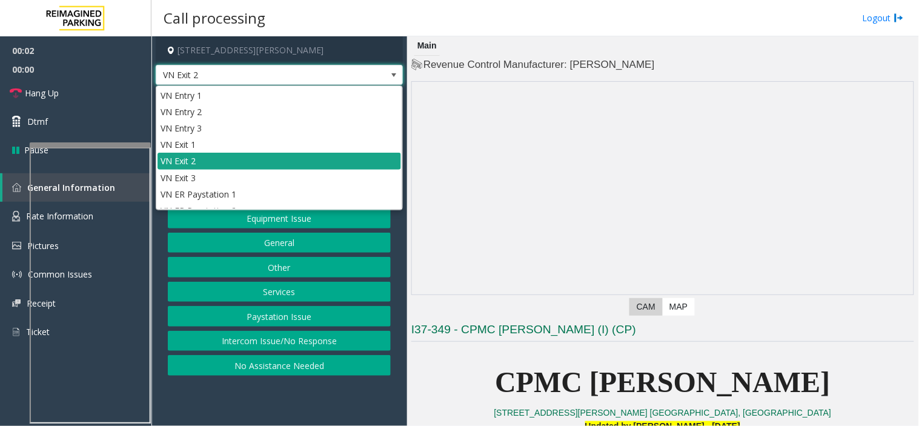
click at [207, 156] on li "VN Exit 2" at bounding box center [278, 161] width 243 height 16
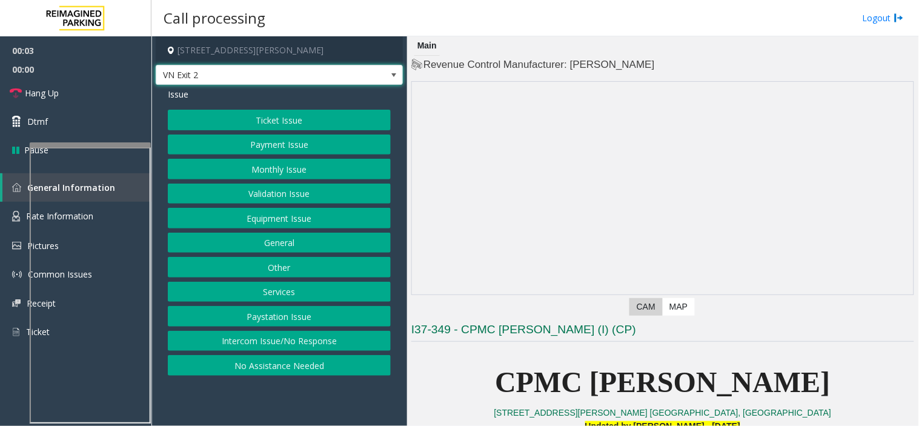
click at [251, 167] on button "Monthly Issue" at bounding box center [279, 169] width 223 height 21
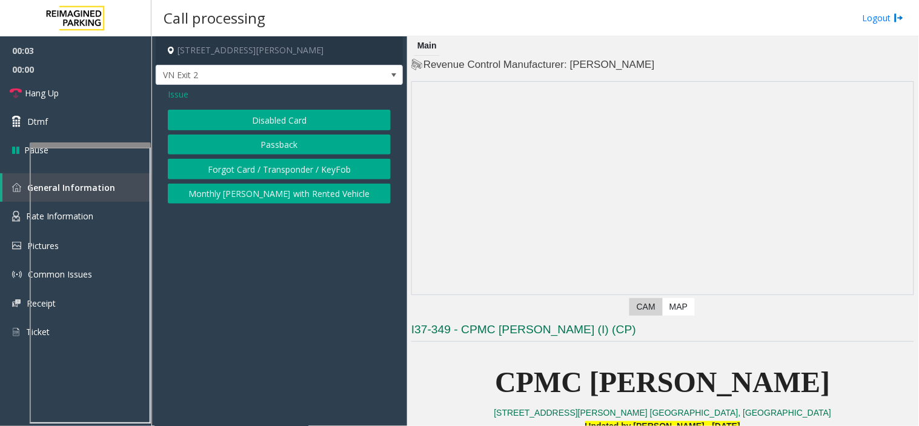
click at [244, 124] on button "Disabled Card" at bounding box center [279, 120] width 223 height 21
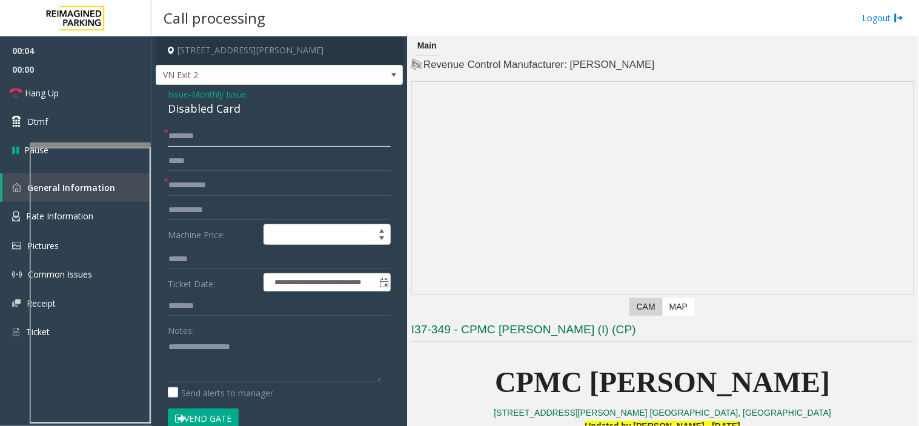
click at [219, 136] on input "text" at bounding box center [279, 136] width 223 height 21
type input "*****"
drag, startPoint x: 261, startPoint y: 107, endPoint x: 156, endPoint y: 95, distance: 106.0
click at [156, 95] on div "**********" at bounding box center [279, 431] width 247 height 692
copy div "Issue - Monthly Issue Disabled Card"
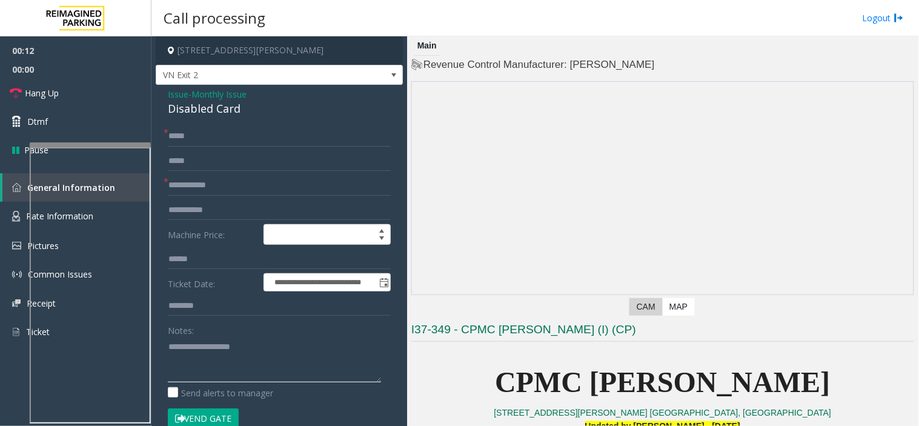
click at [203, 342] on textarea at bounding box center [274, 359] width 213 height 45
paste textarea "**********"
type textarea "**********"
click at [185, 193] on input "text" at bounding box center [279, 185] width 223 height 21
type input "********"
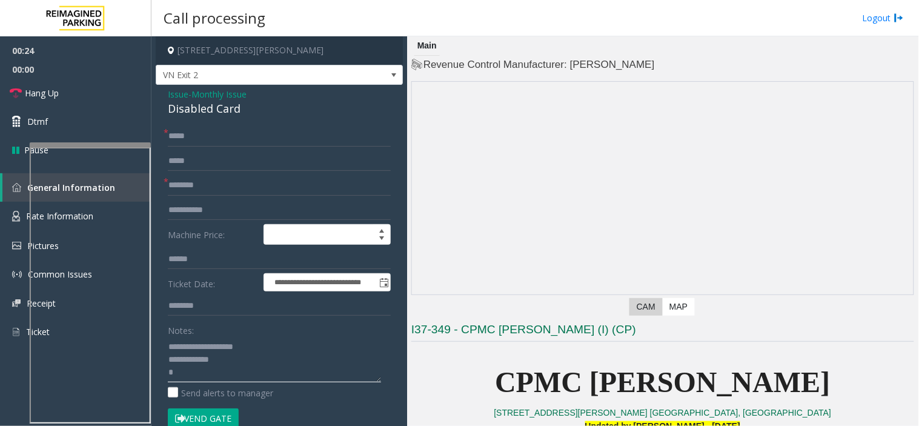
click at [178, 376] on textarea at bounding box center [274, 359] width 213 height 45
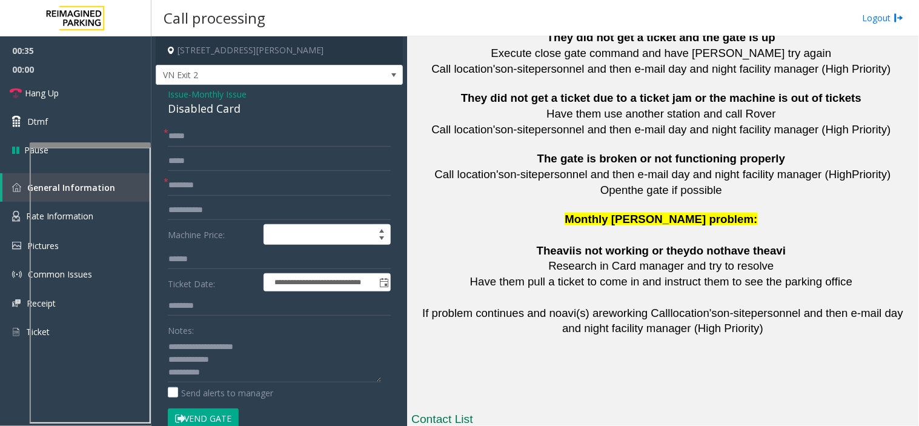
scroll to position [2755, 0]
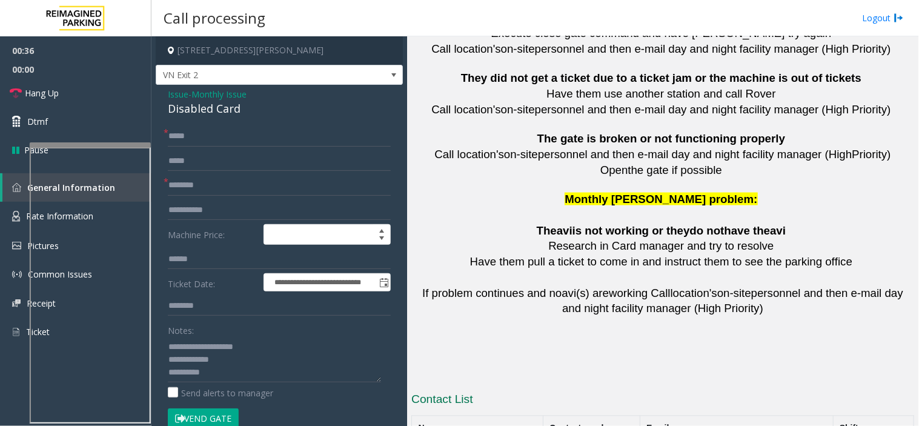
drag, startPoint x: 621, startPoint y: 350, endPoint x: 548, endPoint y: 356, distance: 74.1
copy button "415 600 8031"
click at [218, 376] on textarea at bounding box center [274, 359] width 213 height 45
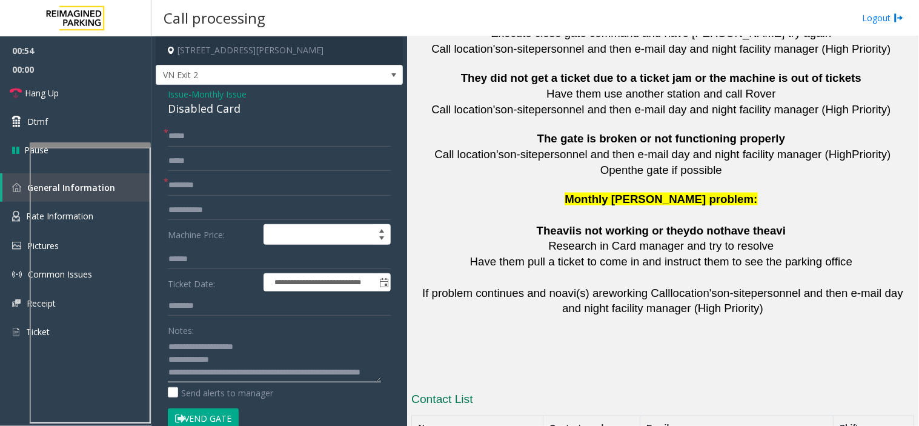
type textarea "**********"
click at [275, 372] on textarea at bounding box center [274, 359] width 213 height 45
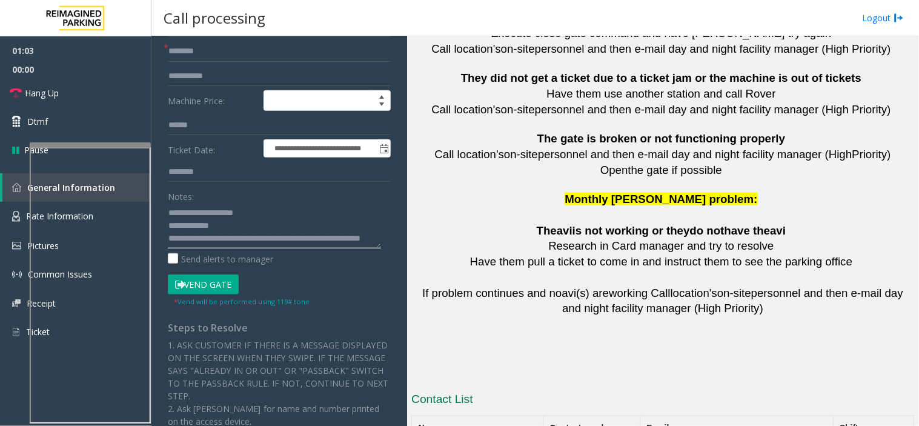
scroll to position [134, 0]
click at [204, 288] on button "Vend Gate" at bounding box center [203, 284] width 71 height 21
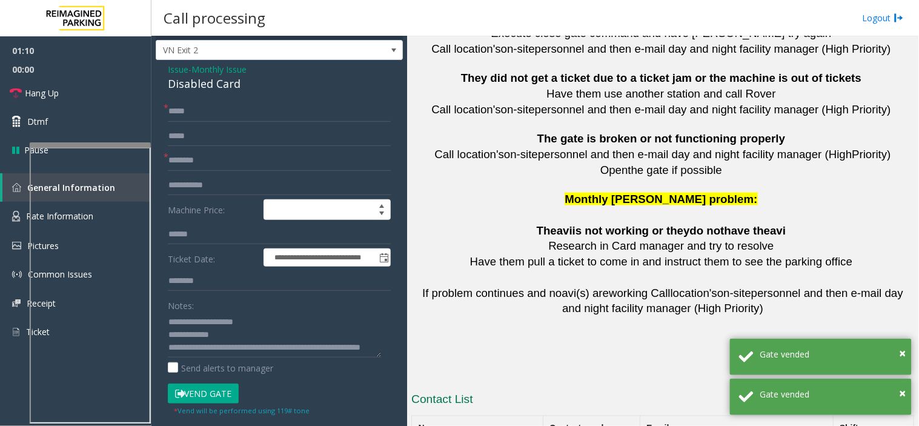
scroll to position [0, 0]
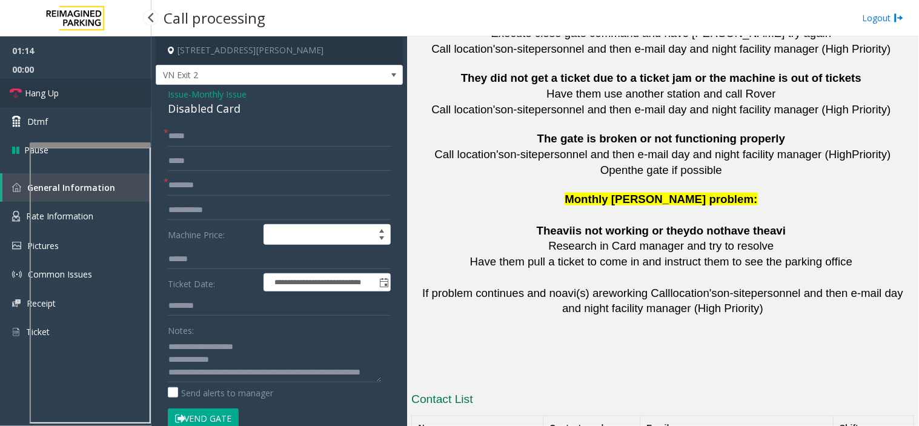
click at [103, 99] on link "Hang Up" at bounding box center [75, 93] width 151 height 28
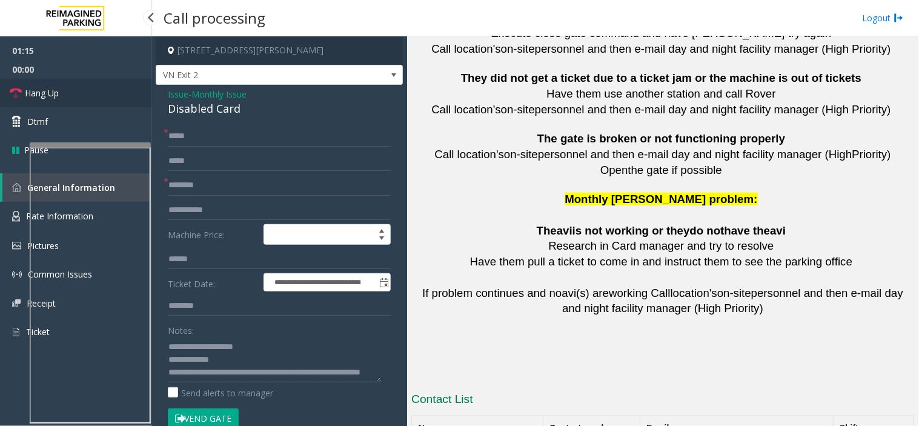
click at [103, 99] on link "Hang Up" at bounding box center [75, 93] width 151 height 28
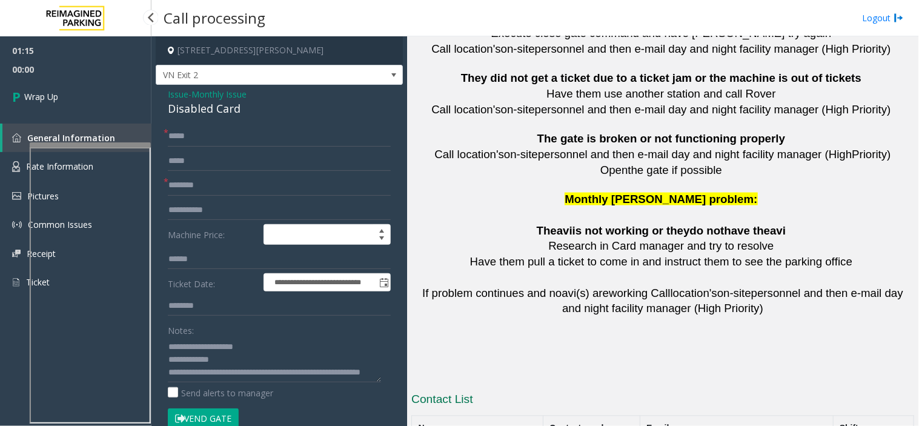
click at [103, 99] on link "Wrap Up" at bounding box center [75, 97] width 151 height 36
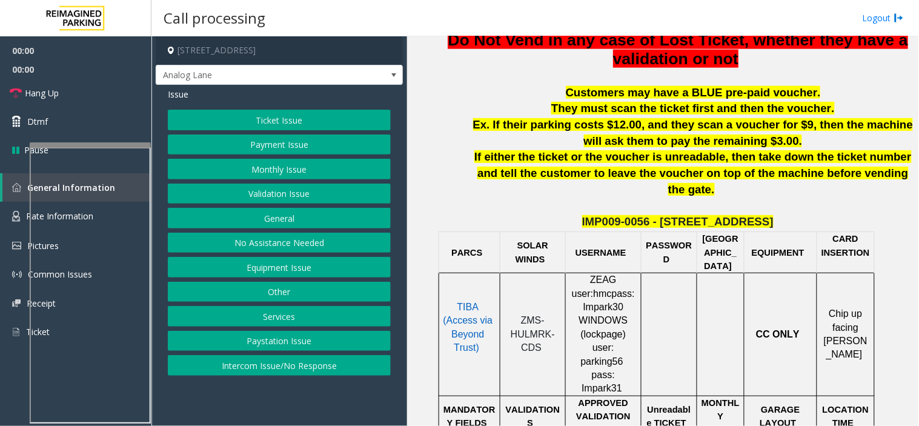
scroll to position [538, 0]
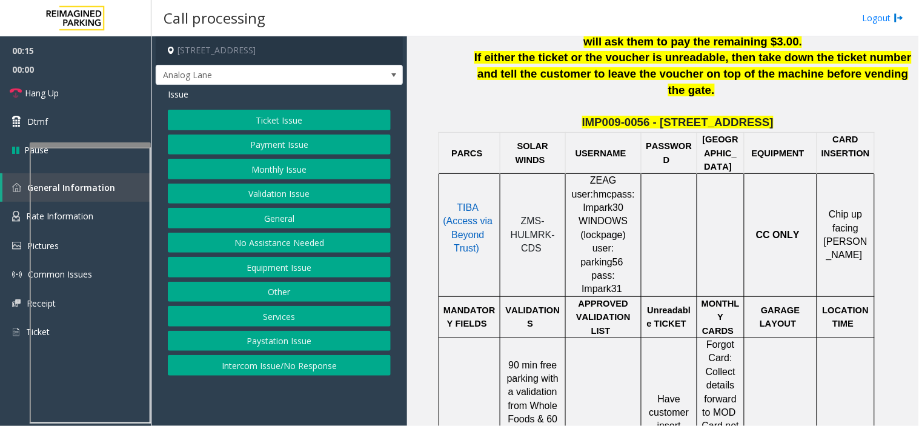
click at [279, 167] on button "Monthly Issue" at bounding box center [279, 169] width 223 height 21
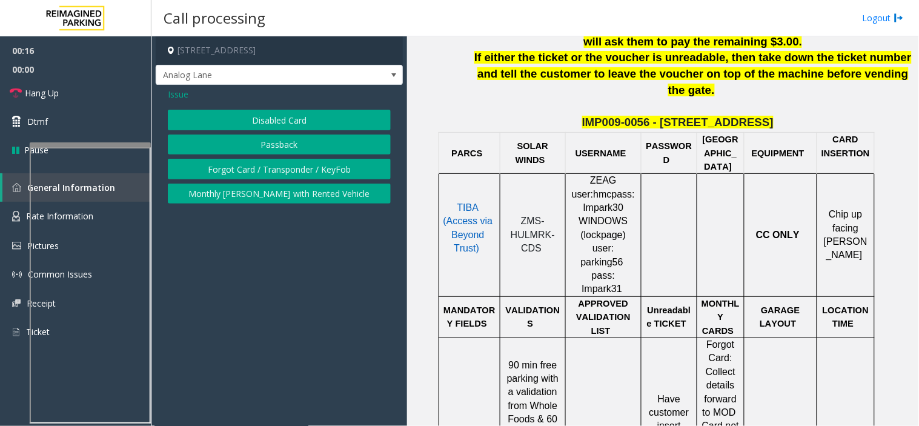
click at [265, 146] on button "Passback" at bounding box center [279, 144] width 223 height 21
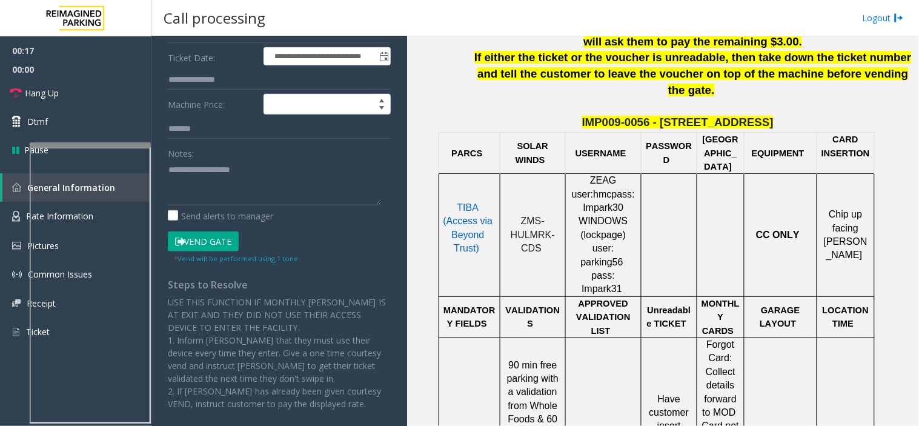
click at [203, 245] on button "Vend Gate" at bounding box center [203, 241] width 71 height 21
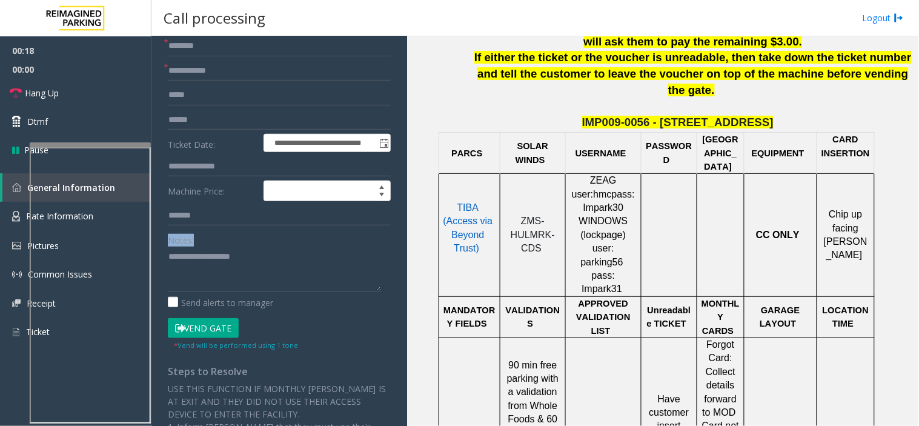
click at [203, 245] on div "Notes:" at bounding box center [279, 261] width 223 height 62
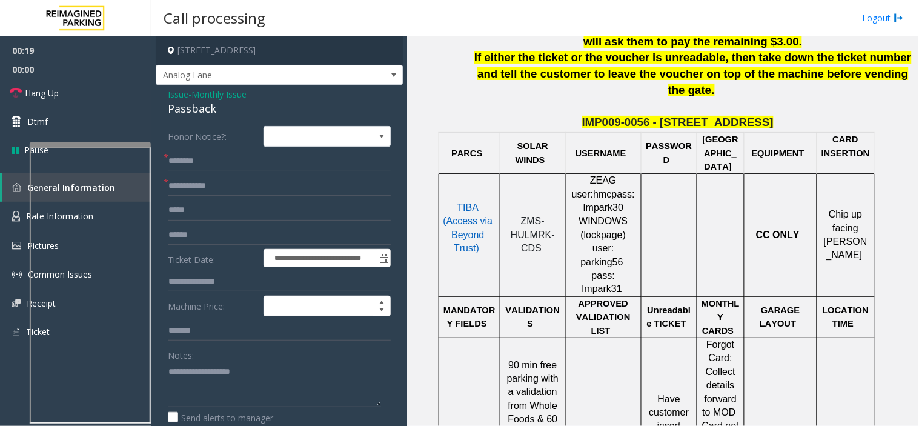
click at [176, 98] on span "Issue" at bounding box center [178, 94] width 21 height 13
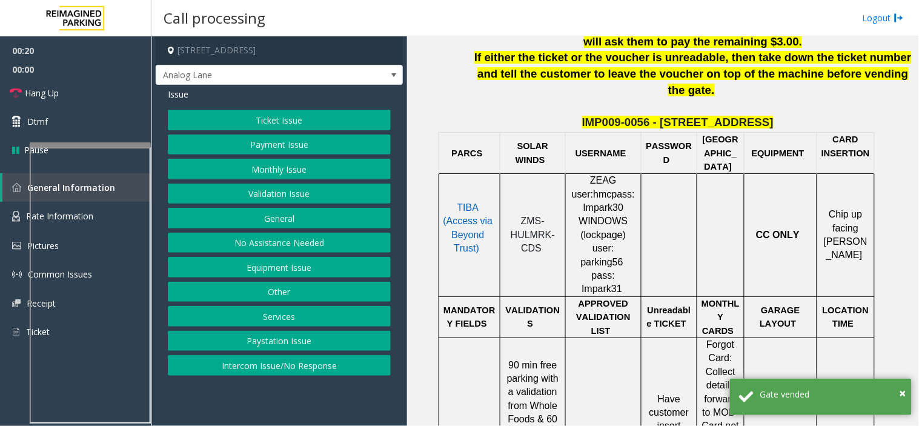
click at [263, 143] on button "Payment Issue" at bounding box center [279, 144] width 223 height 21
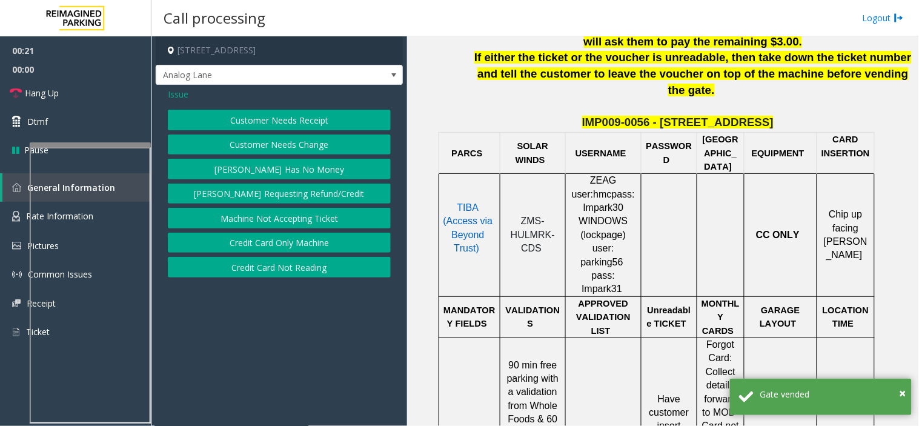
click at [274, 237] on button "Credit Card Only Machine" at bounding box center [279, 243] width 223 height 21
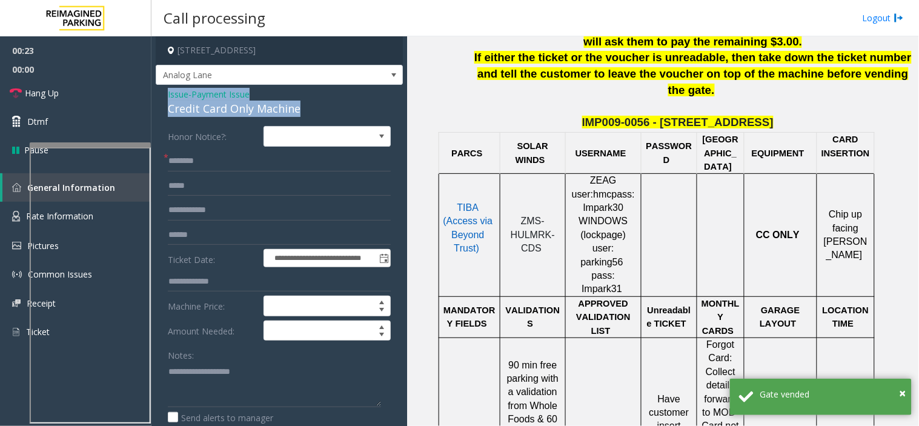
drag, startPoint x: 309, startPoint y: 104, endPoint x: 168, endPoint y: 85, distance: 142.3
click at [168, 85] on div "**********" at bounding box center [279, 384] width 247 height 599
copy div "Issue - Payment Issue Credit Card Only Machine"
click at [204, 376] on textarea at bounding box center [274, 384] width 213 height 45
paste textarea "**********"
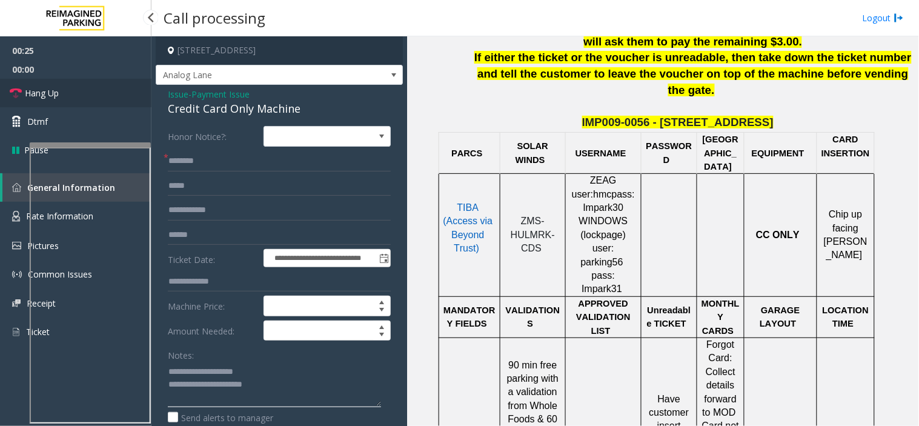
type textarea "**********"
click at [87, 86] on link "Hang Up" at bounding box center [75, 93] width 151 height 28
click at [214, 168] on input "text" at bounding box center [279, 161] width 223 height 21
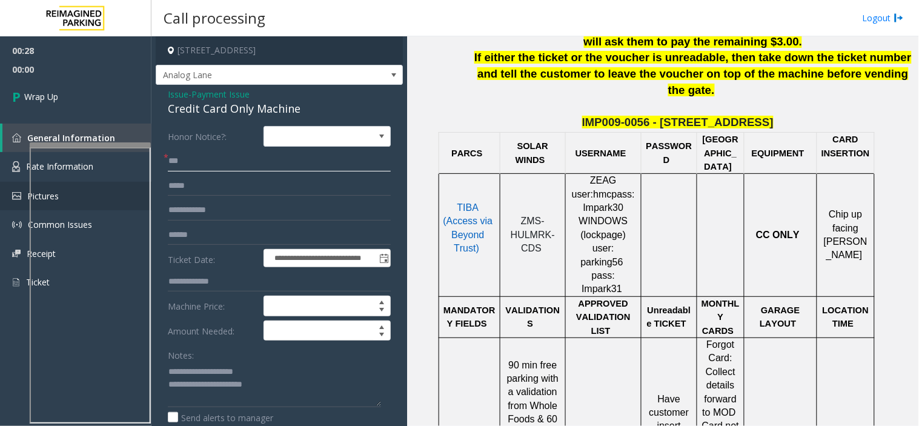
type input "***"
click at [197, 232] on input "text" at bounding box center [279, 235] width 223 height 21
paste input "********"
type input "********"
click at [282, 385] on textarea at bounding box center [274, 384] width 213 height 45
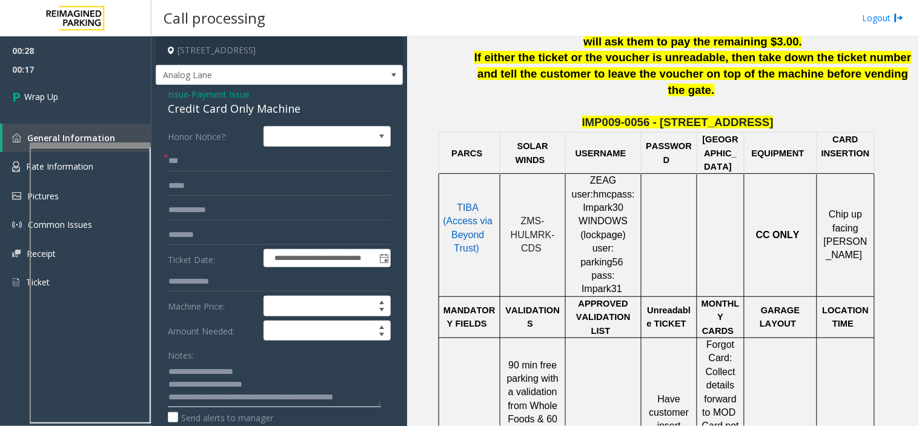
scroll to position [8, 0]
type textarea "**********"
click at [31, 68] on span "00:23" at bounding box center [75, 69] width 151 height 19
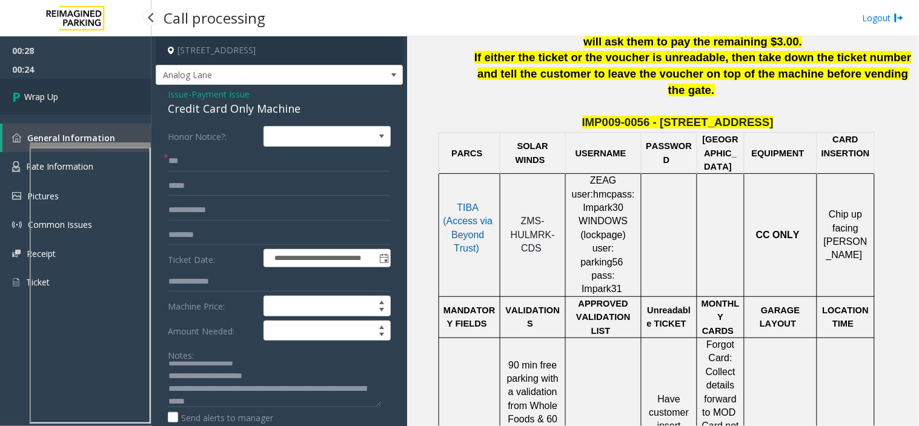
click at [48, 99] on span "Wrap Up" at bounding box center [41, 96] width 34 height 13
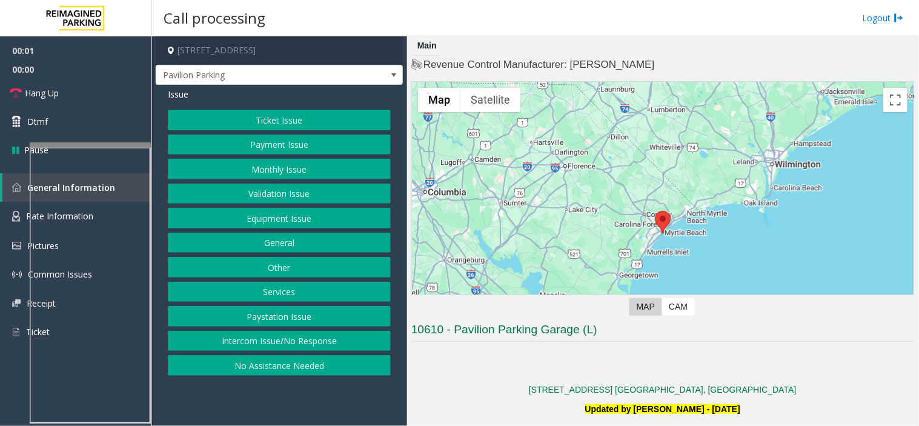
scroll to position [269, 0]
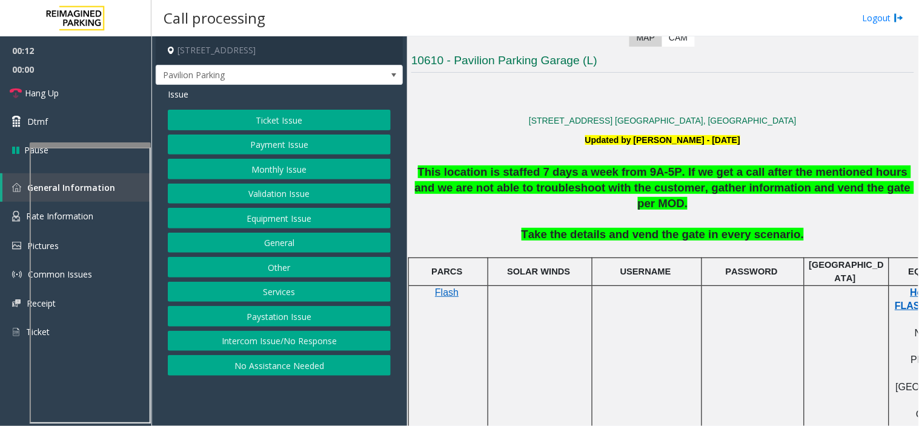
click at [259, 193] on button "Validation Issue" at bounding box center [279, 194] width 223 height 21
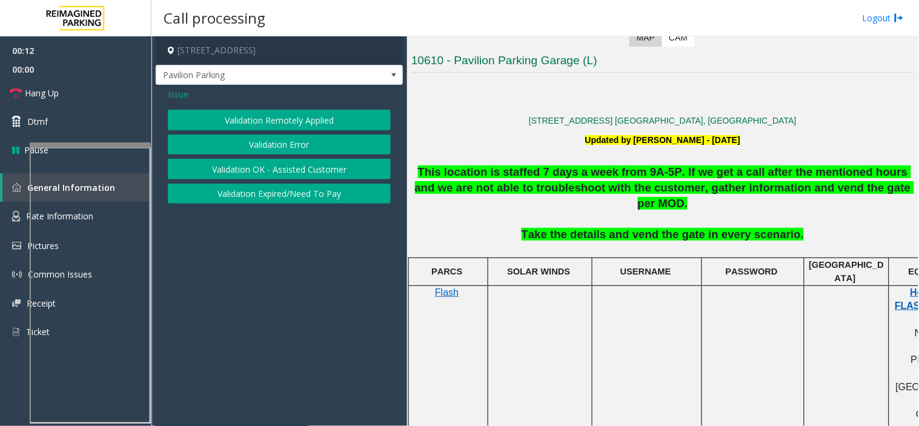
click at [257, 141] on button "Validation Error" at bounding box center [279, 144] width 223 height 21
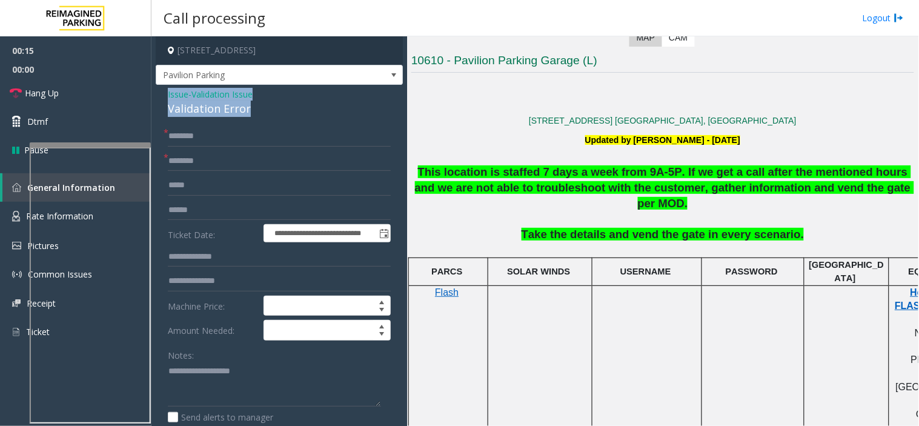
drag, startPoint x: 250, startPoint y: 105, endPoint x: 160, endPoint y: 98, distance: 89.3
copy div "Issue - Validation Issue Validation Error"
click at [232, 360] on div "Notes:" at bounding box center [279, 376] width 223 height 62
click at [228, 373] on textarea at bounding box center [274, 384] width 213 height 45
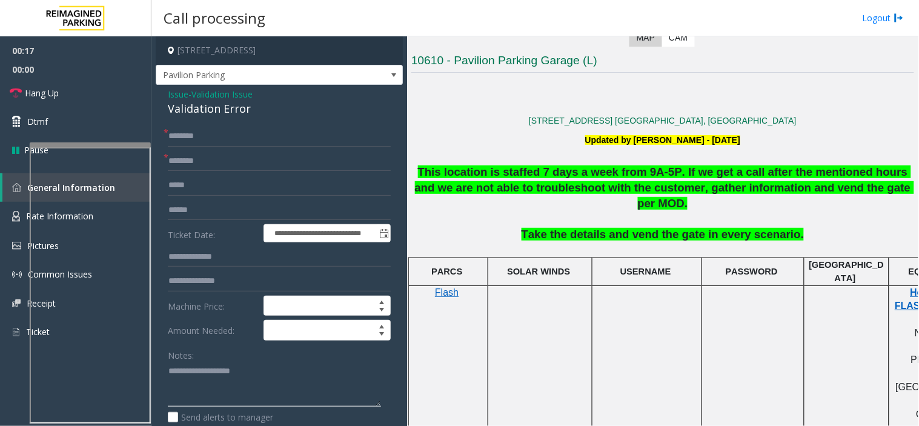
paste textarea "**********"
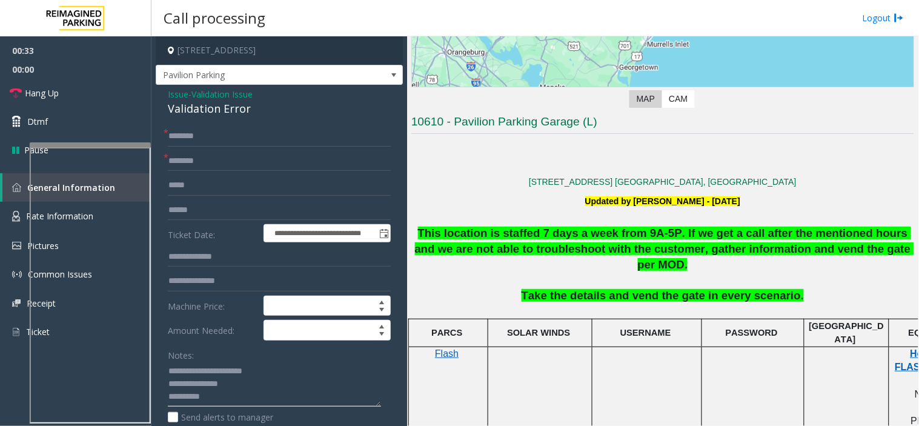
scroll to position [202, 0]
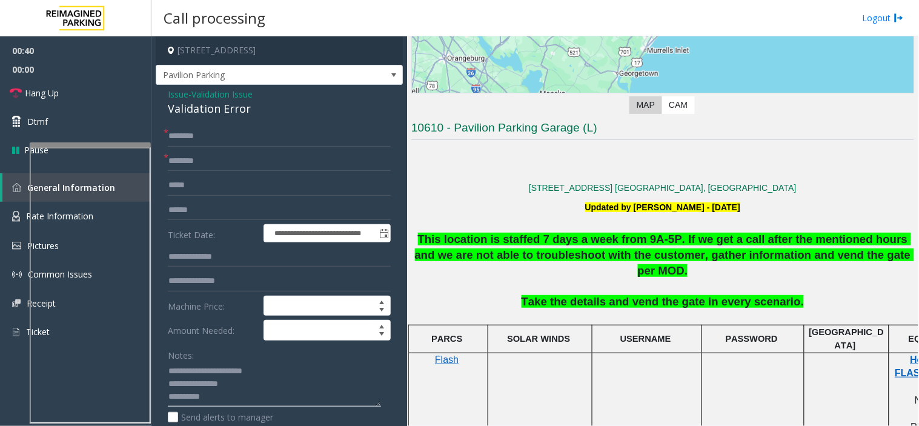
type textarea "**********"
drag, startPoint x: 229, startPoint y: 402, endPoint x: 158, endPoint y: 374, distance: 76.4
click at [180, 98] on span "Issue" at bounding box center [178, 94] width 21 height 13
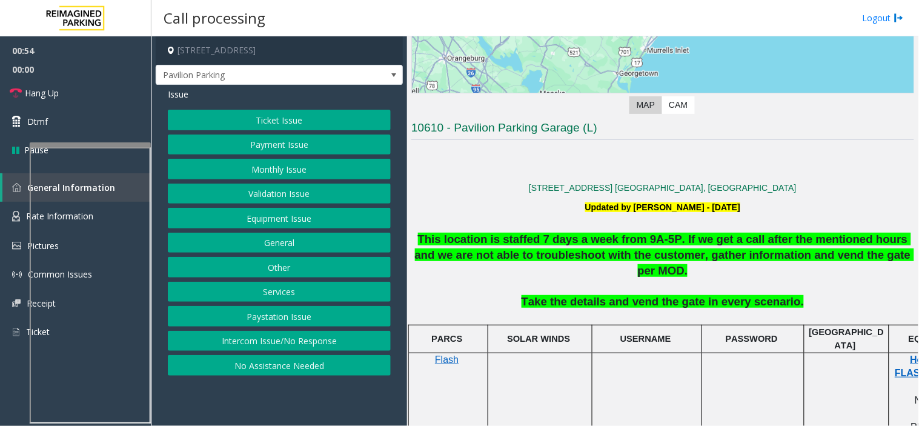
click at [246, 123] on button "Ticket Issue" at bounding box center [279, 120] width 223 height 21
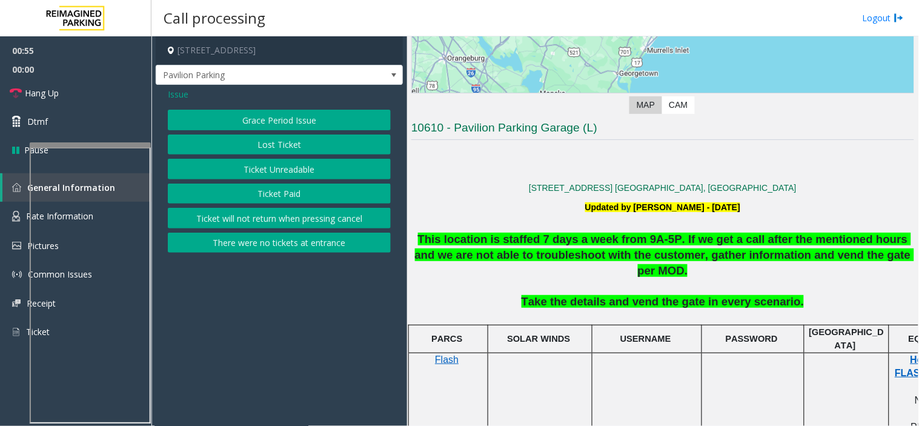
click at [277, 173] on button "Ticket Unreadable" at bounding box center [279, 169] width 223 height 21
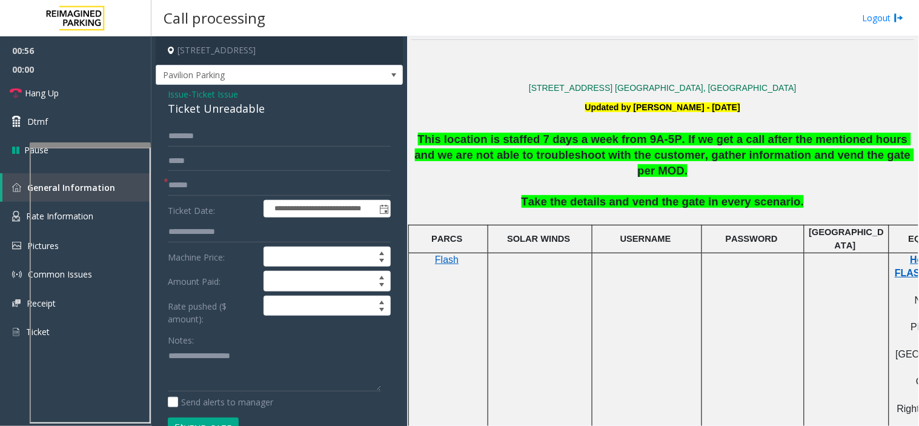
scroll to position [471, 0]
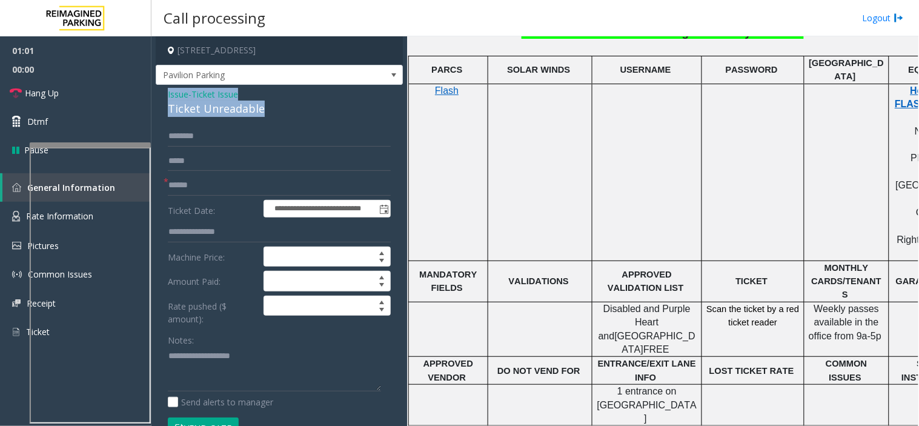
drag, startPoint x: 286, startPoint y: 107, endPoint x: 168, endPoint y: 89, distance: 119.5
click at [168, 89] on div "Issue - Ticket Issue Ticket Unreadable" at bounding box center [279, 102] width 223 height 29
copy div "Issue - Ticket Issue Ticket Unreadable"
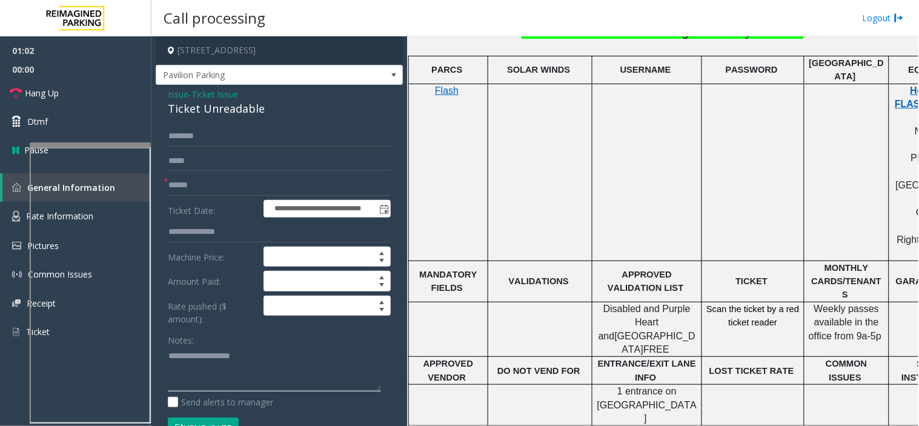
click at [240, 350] on textarea at bounding box center [274, 368] width 213 height 45
paste textarea "**********"
click at [285, 376] on textarea at bounding box center [274, 368] width 213 height 45
type textarea "**********"
click at [231, 176] on input "text" at bounding box center [279, 185] width 223 height 21
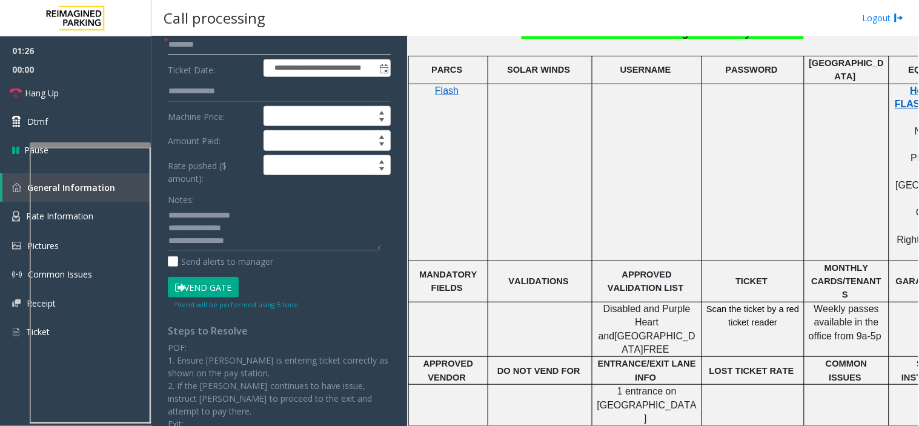
scroll to position [269, 0]
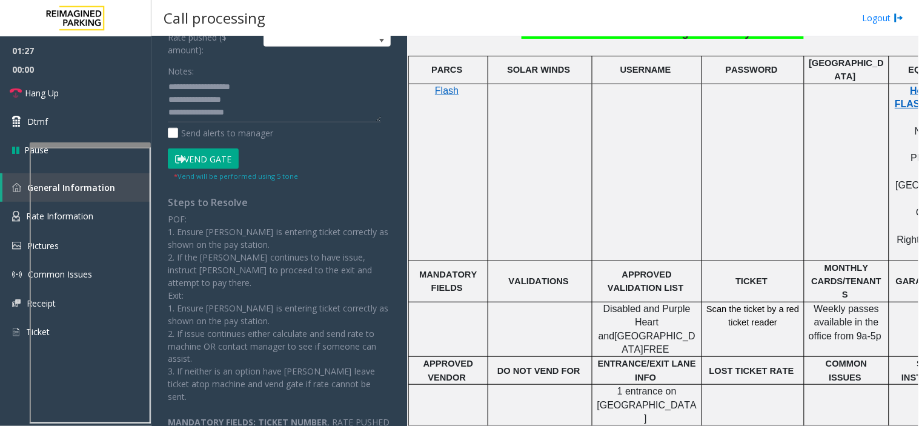
type input "********"
click at [220, 153] on button "Vend Gate" at bounding box center [203, 158] width 71 height 21
click at [258, 110] on textarea at bounding box center [274, 100] width 213 height 45
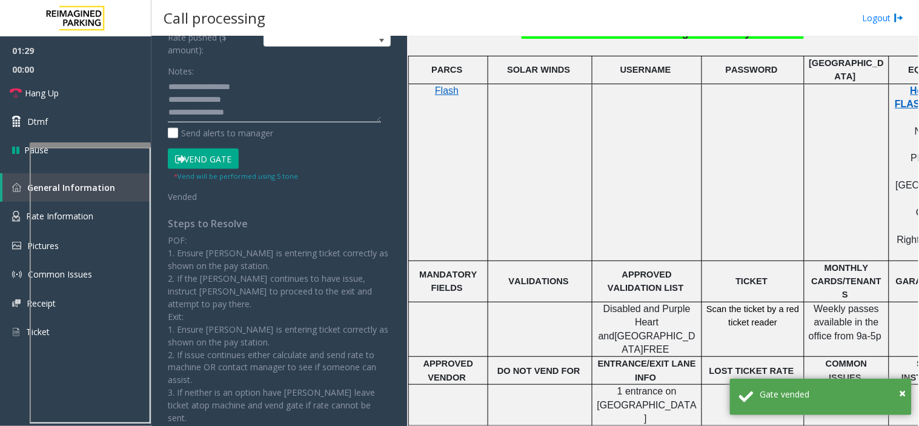
click at [258, 110] on textarea at bounding box center [274, 100] width 213 height 45
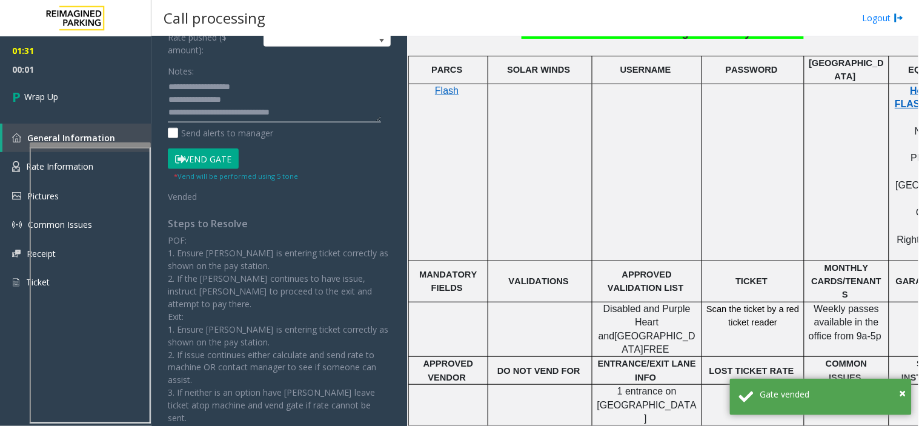
type textarea "**********"
click at [121, 61] on span "00:02" at bounding box center [75, 69] width 151 height 19
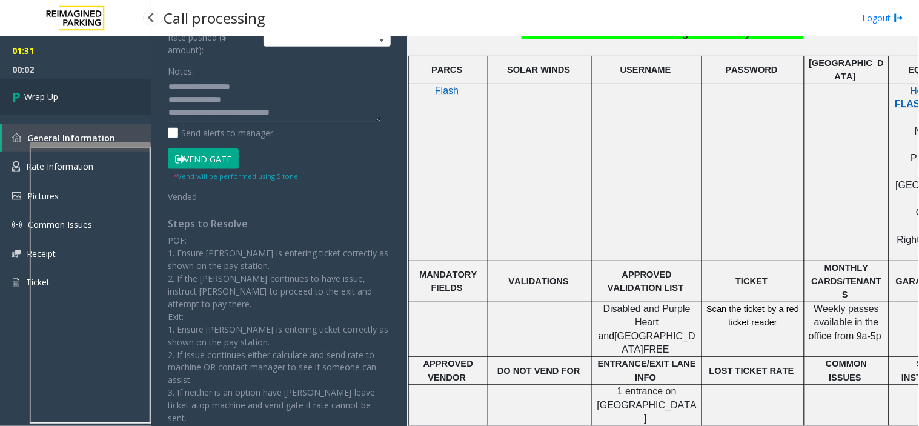
click at [113, 101] on link "Wrap Up" at bounding box center [75, 97] width 151 height 36
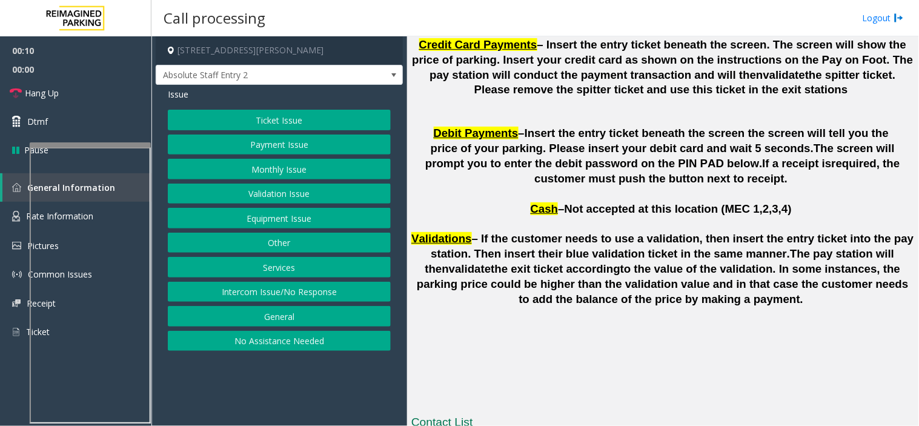
scroll to position [3235, 0]
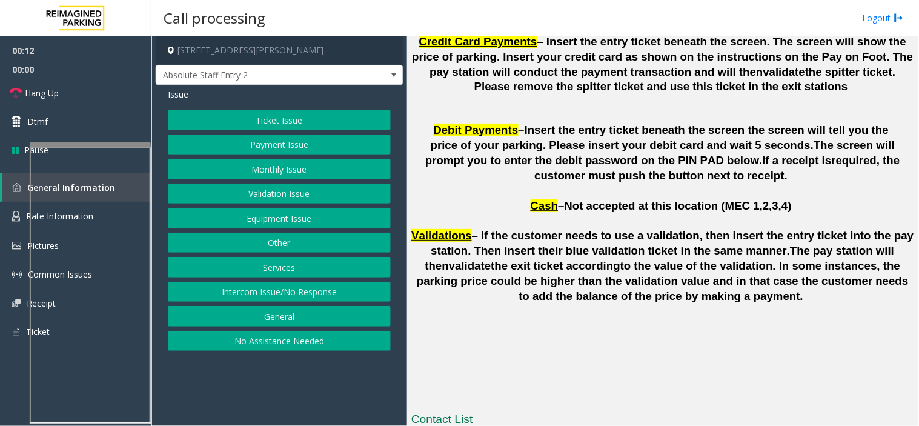
click at [286, 294] on button "Intercom Issue/No Response" at bounding box center [279, 292] width 223 height 21
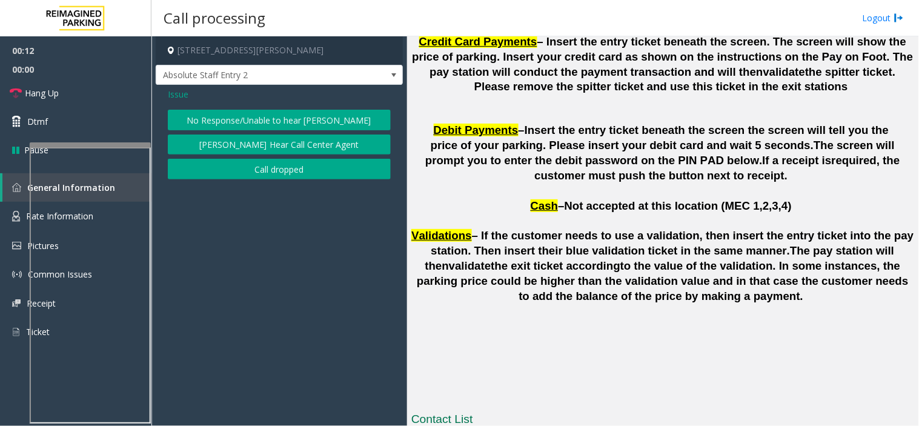
click at [228, 110] on button "No Response/Unable to hear [PERSON_NAME]" at bounding box center [279, 120] width 223 height 21
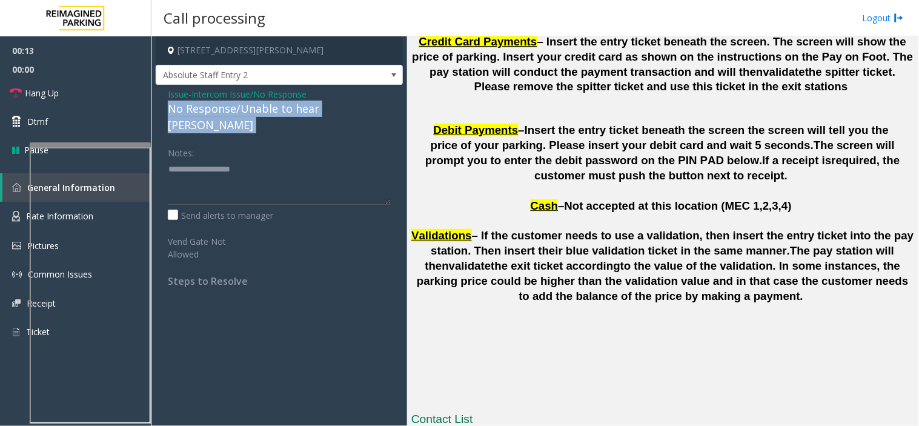
click at [228, 110] on div "No Response/Unable to hear [PERSON_NAME]" at bounding box center [279, 117] width 223 height 33
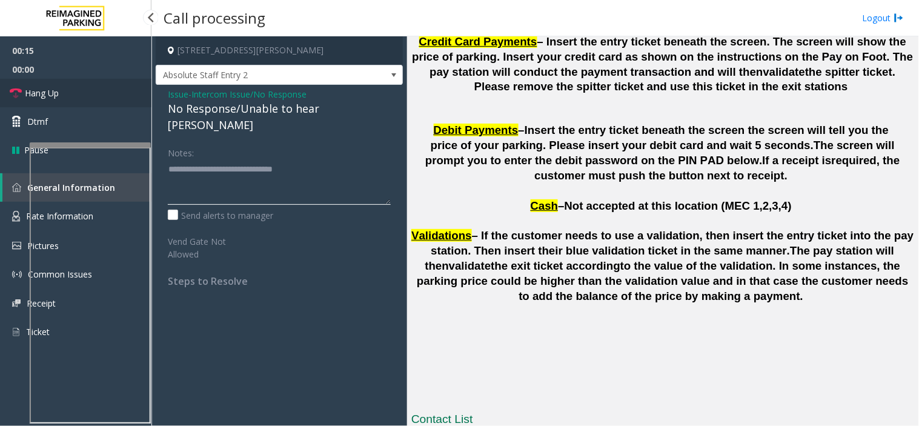
type textarea "**********"
click at [68, 89] on link "Hang Up" at bounding box center [75, 93] width 151 height 28
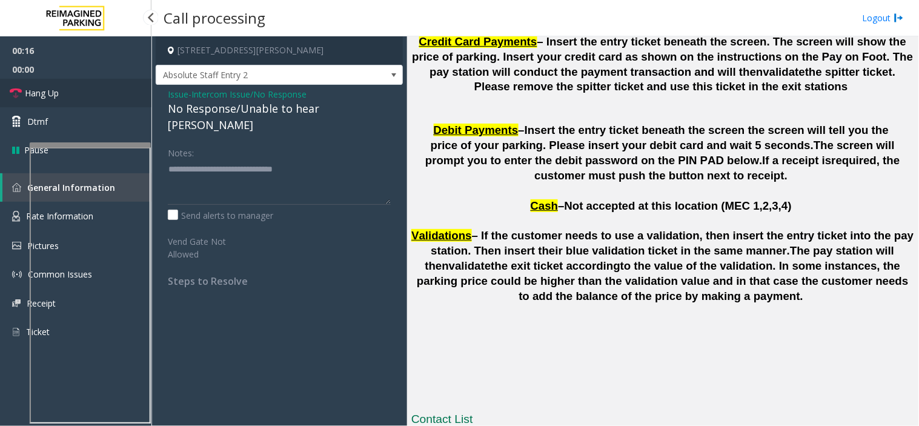
click at [68, 89] on link "Hang Up" at bounding box center [75, 93] width 151 height 28
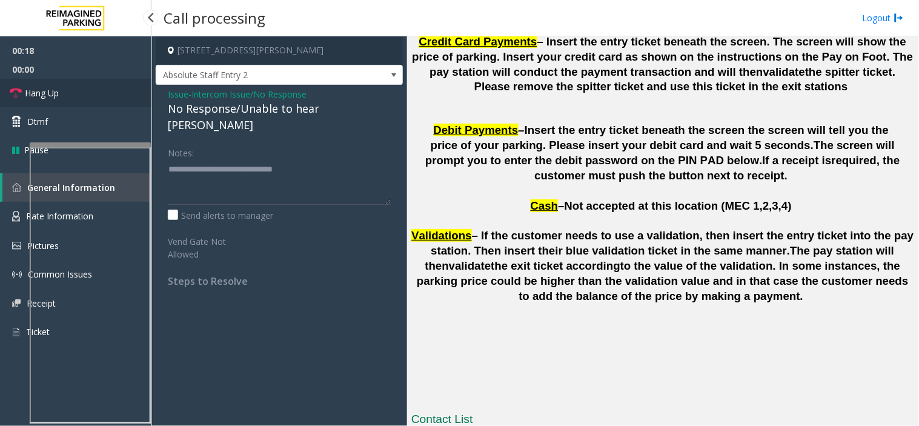
click at [68, 89] on link "Hang Up" at bounding box center [75, 93] width 151 height 28
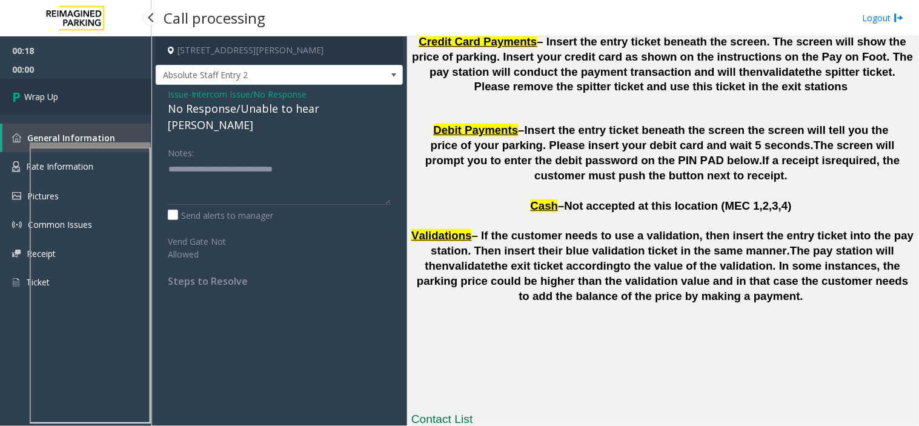
click at [68, 89] on link "Wrap Up" at bounding box center [75, 97] width 151 height 36
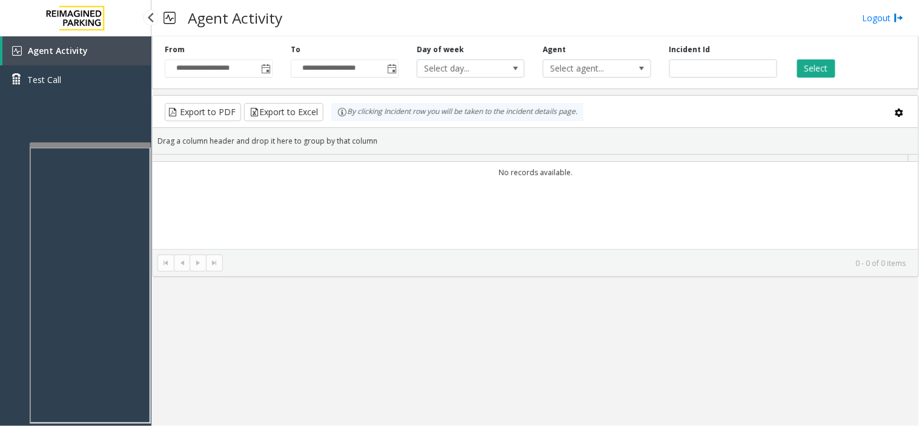
click at [73, 101] on div "Agent Activity Test Call" at bounding box center [75, 69] width 151 height 67
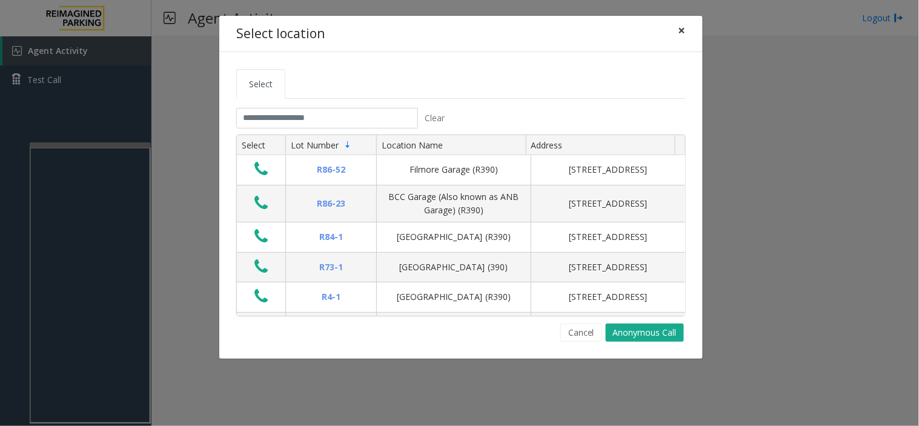
click at [681, 35] on span "×" at bounding box center [681, 30] width 7 height 17
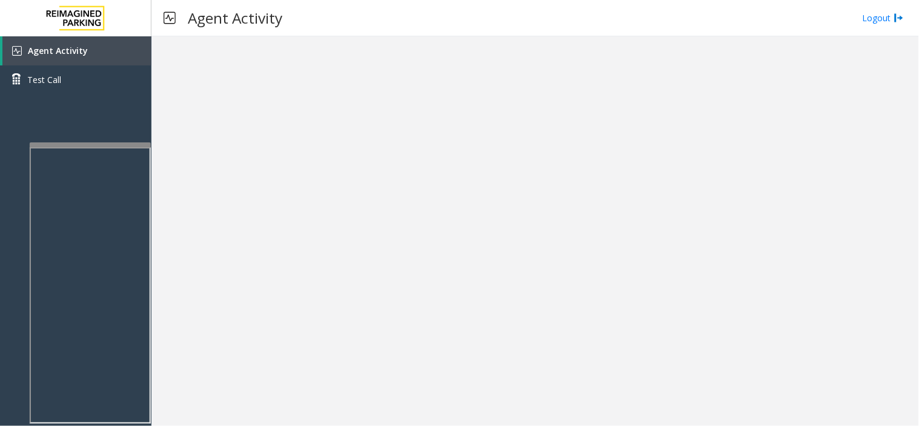
click at [93, 58] on link "Agent Activity" at bounding box center [76, 50] width 149 height 29
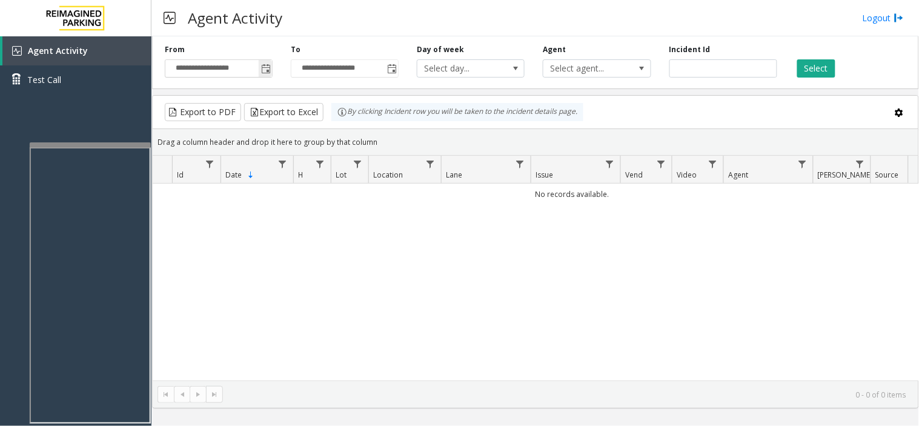
click at [264, 70] on span "Toggle popup" at bounding box center [266, 69] width 10 height 10
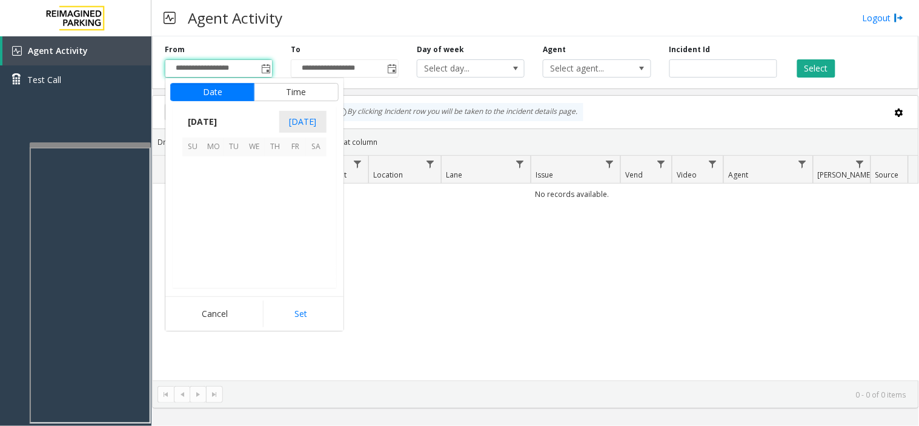
scroll to position [217329, 0]
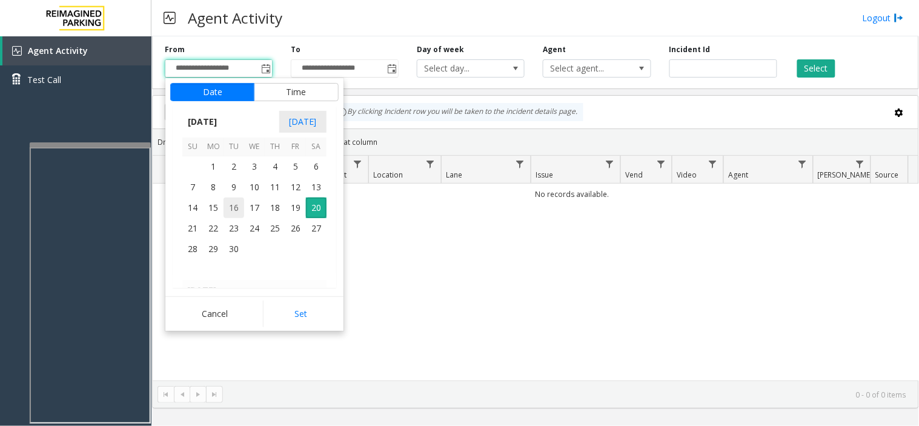
click at [239, 211] on span "16" at bounding box center [233, 207] width 21 height 21
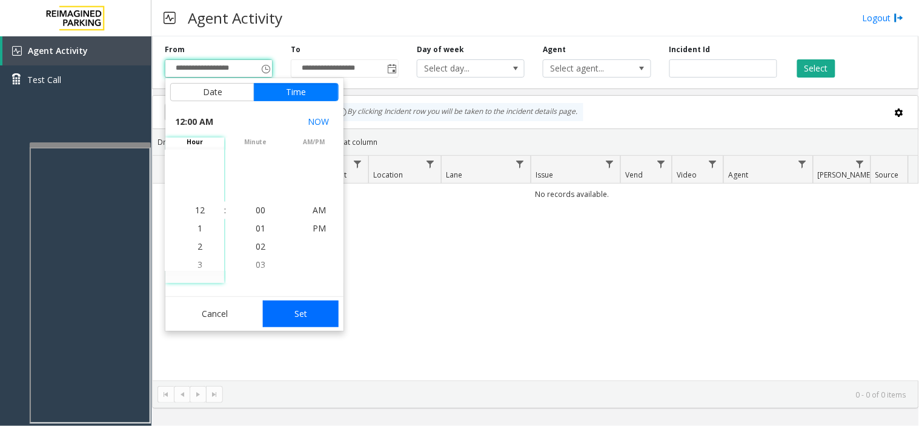
click at [328, 323] on button "Set" at bounding box center [301, 313] width 76 height 27
type input "**********"
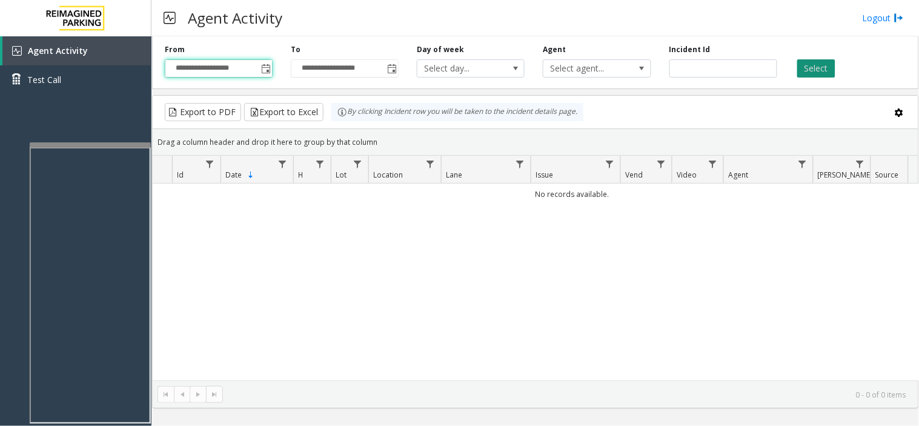
click at [820, 71] on button "Select" at bounding box center [816, 68] width 38 height 18
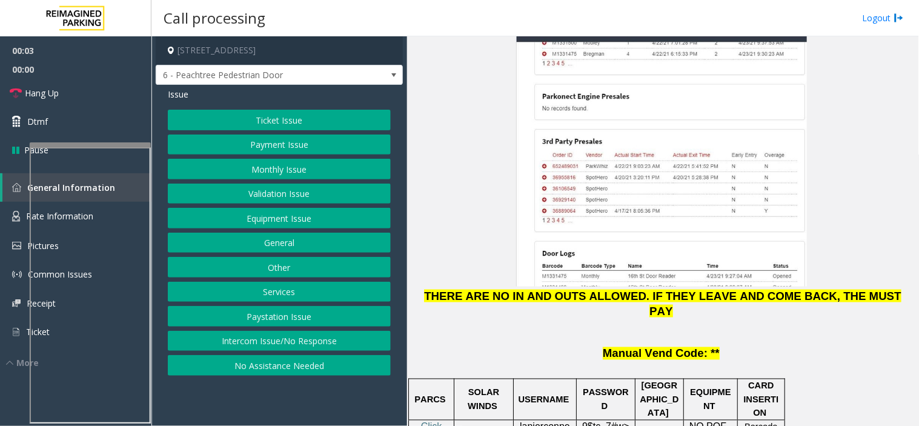
scroll to position [1682, 0]
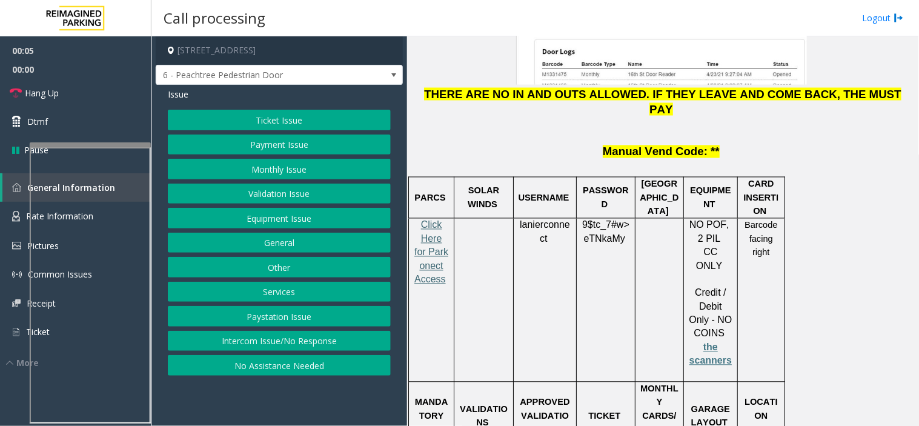
click at [426, 220] on span "Click Here for Parkonect Access" at bounding box center [431, 252] width 34 height 65
click at [550, 219] on p "lanierconnect" at bounding box center [545, 232] width 54 height 27
copy p "lanierconnect"
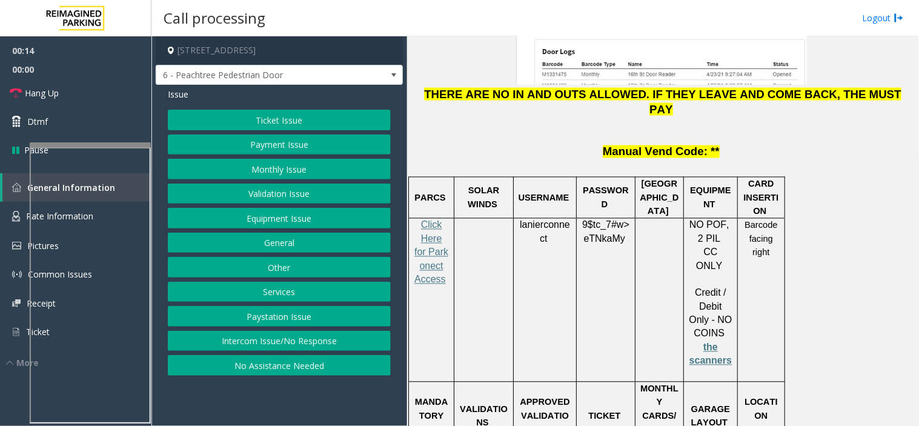
click at [607, 234] on span "eTNkaMy" at bounding box center [604, 239] width 41 height 11
copy p "9$tc_7#w> eTNkaMy"
click at [267, 221] on button "Equipment Issue" at bounding box center [279, 218] width 223 height 21
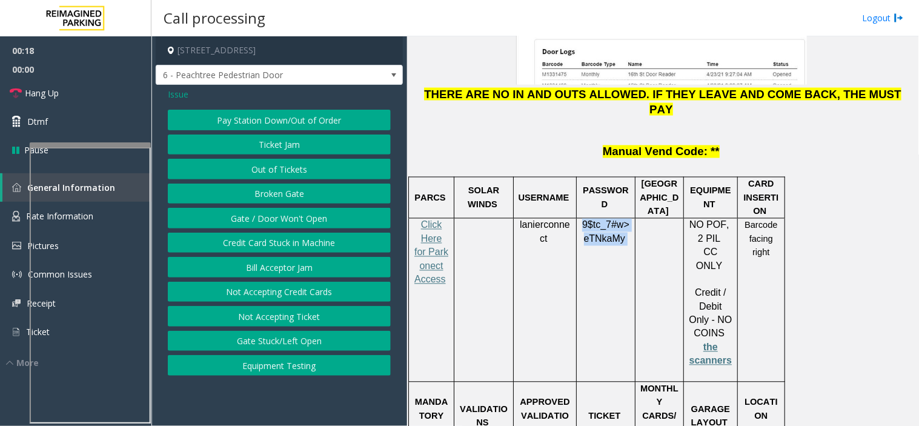
click at [267, 221] on button "Gate / Door Won't Open" at bounding box center [279, 218] width 223 height 21
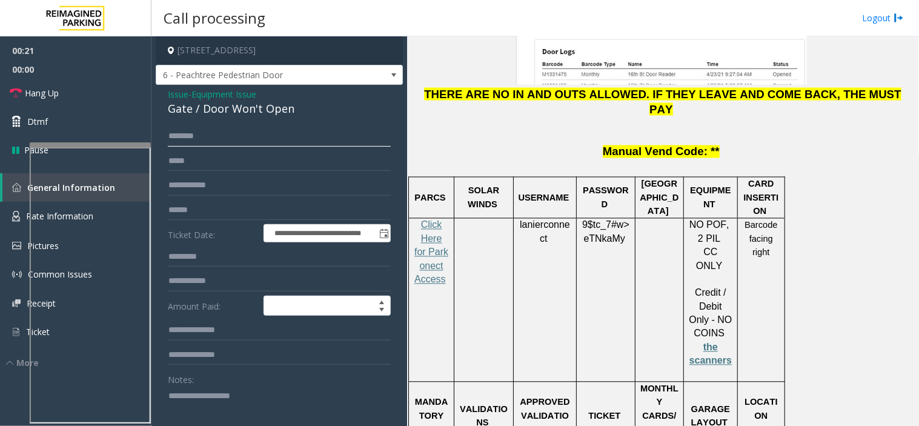
click at [243, 133] on input "text" at bounding box center [279, 136] width 223 height 21
type input "******"
click at [207, 410] on textarea at bounding box center [274, 408] width 213 height 45
click at [298, 395] on textarea at bounding box center [274, 408] width 213 height 45
type textarea "**********"
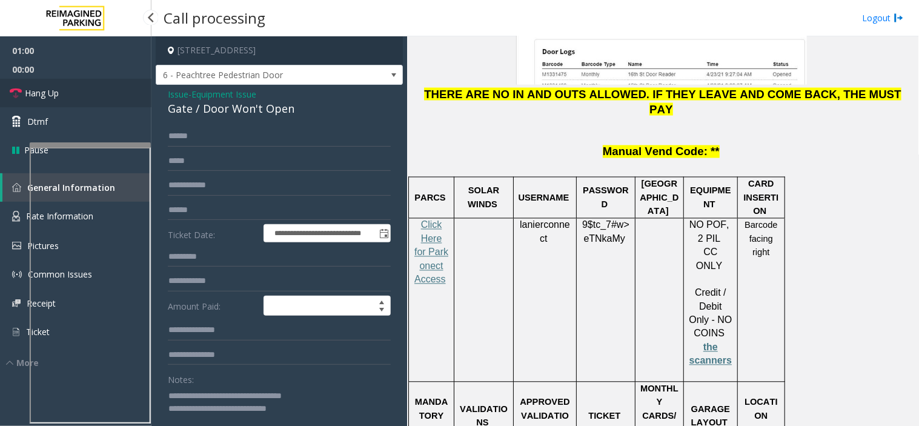
click at [70, 93] on link "Hang Up" at bounding box center [75, 93] width 151 height 28
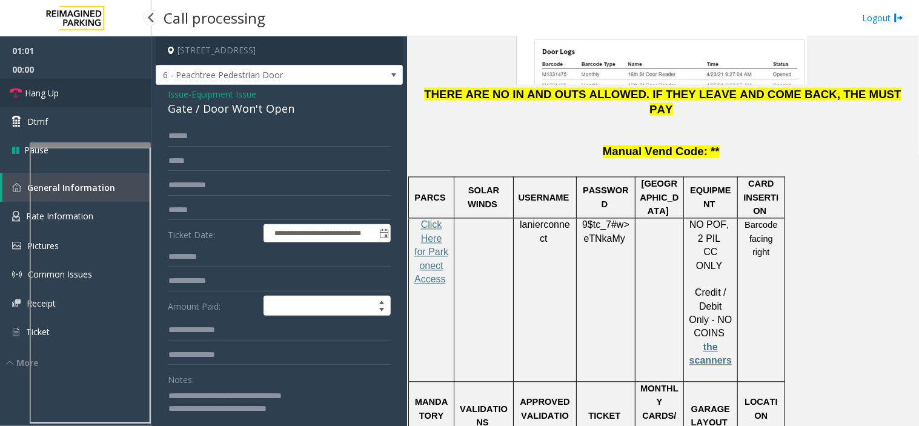
click at [70, 93] on link "Hang Up" at bounding box center [75, 93] width 151 height 28
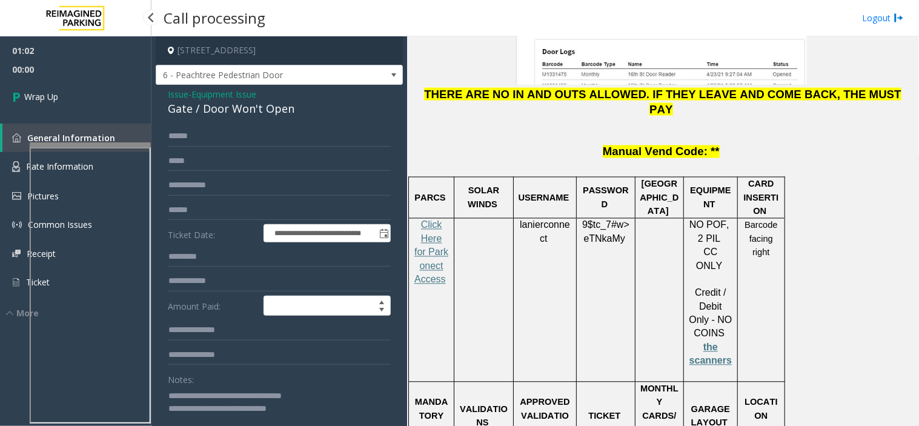
click at [70, 93] on link "Wrap Up" at bounding box center [75, 97] width 151 height 36
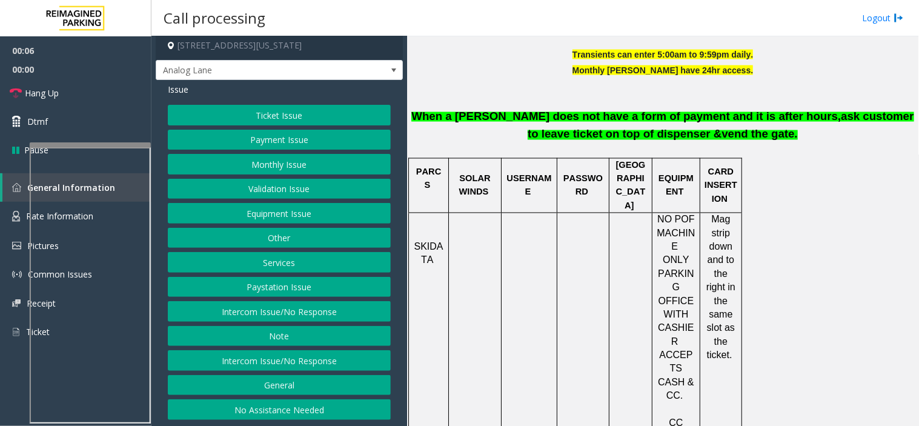
scroll to position [538, 0]
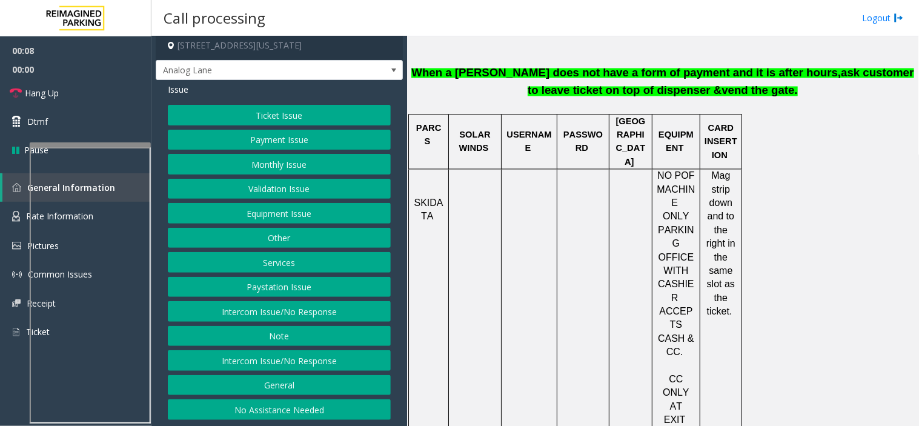
drag, startPoint x: 263, startPoint y: 354, endPoint x: 260, endPoint y: 299, distance: 55.8
click at [263, 354] on button "Intercom Issue/No Response" at bounding box center [279, 360] width 223 height 21
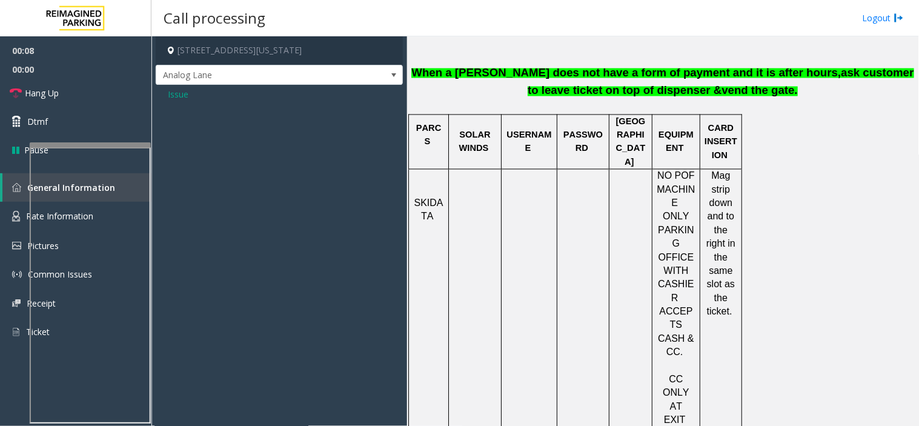
scroll to position [0, 0]
click at [189, 95] on div "Issue" at bounding box center [279, 94] width 223 height 13
click at [170, 97] on span "Issue" at bounding box center [178, 94] width 21 height 13
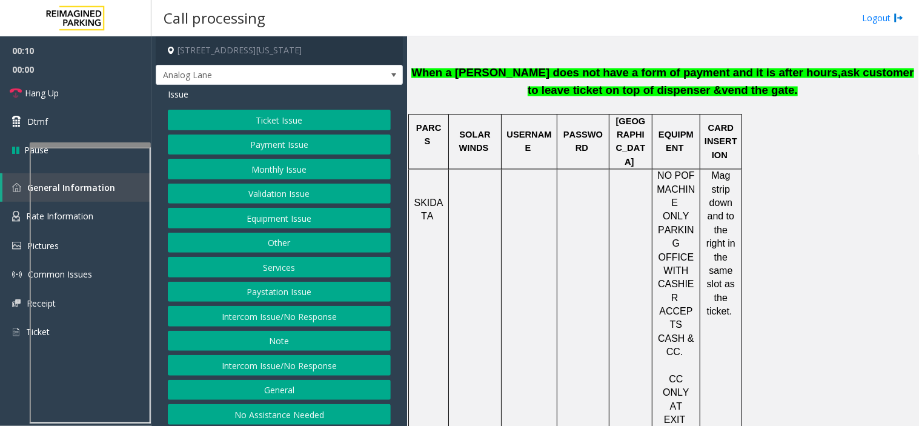
click at [241, 320] on button "Intercom Issue/No Response" at bounding box center [279, 316] width 223 height 21
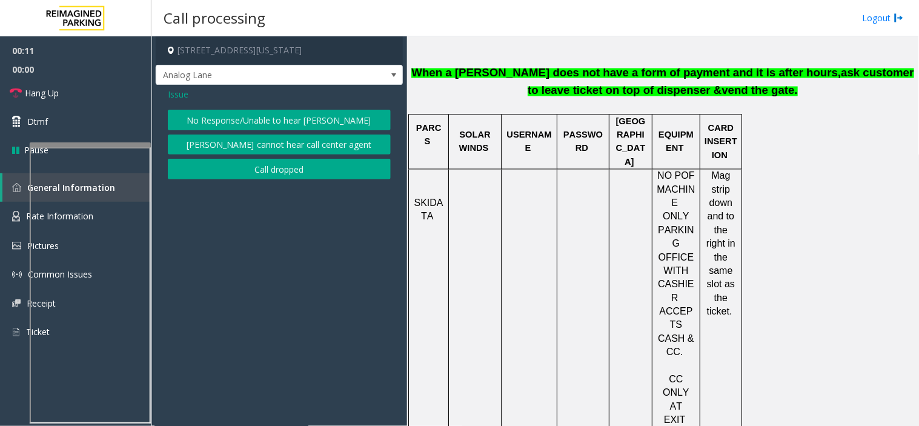
click at [232, 116] on button "No Response/Unable to hear [PERSON_NAME]" at bounding box center [279, 120] width 223 height 21
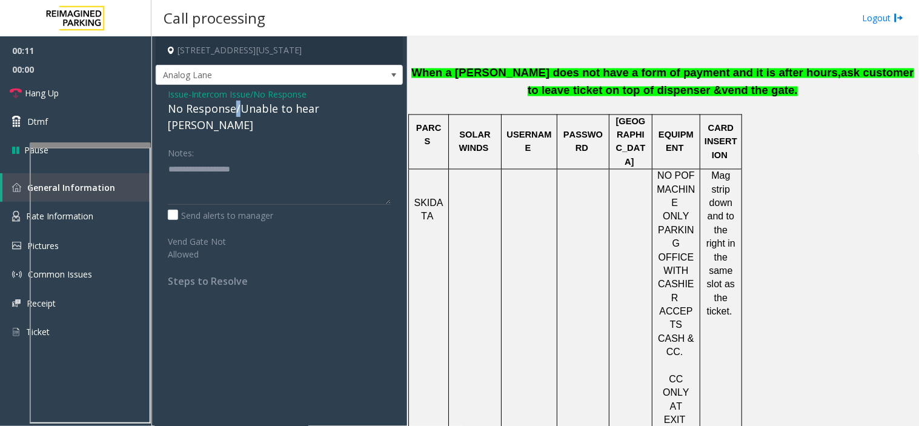
click at [232, 115] on div "No Response/Unable to hear [PERSON_NAME]" at bounding box center [279, 117] width 223 height 33
type textarea "**********"
click at [113, 91] on link "Hang Up" at bounding box center [75, 93] width 151 height 28
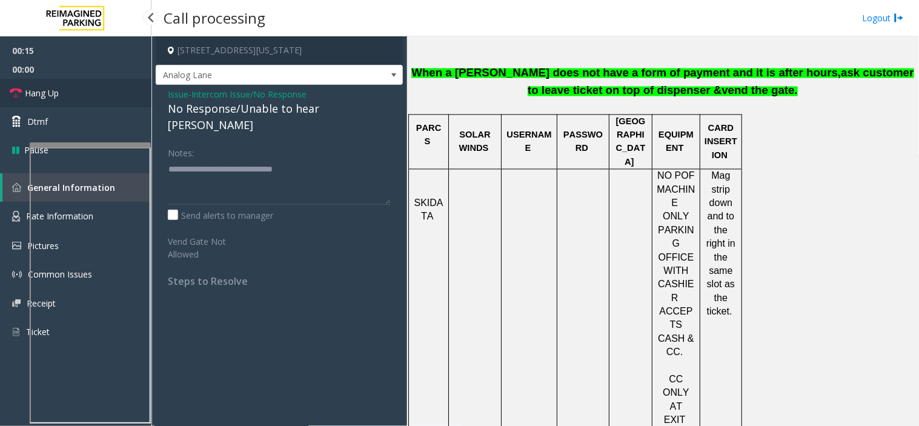
click at [113, 91] on link "Hang Up" at bounding box center [75, 93] width 151 height 28
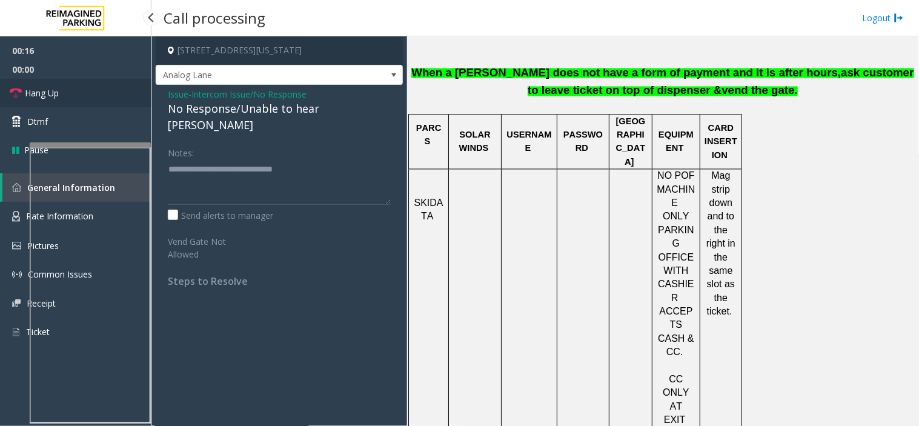
click at [113, 91] on link "Hang Up" at bounding box center [75, 93] width 151 height 28
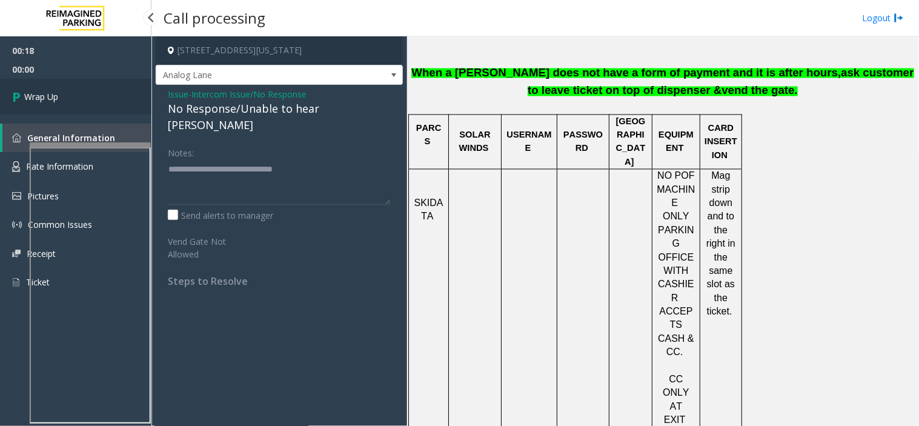
click at [113, 91] on link "Wrap Up" at bounding box center [75, 97] width 151 height 36
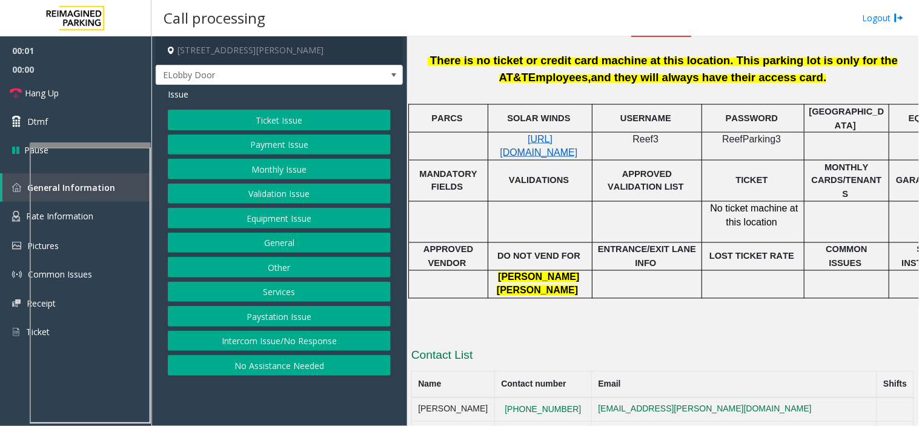
scroll to position [468, 0]
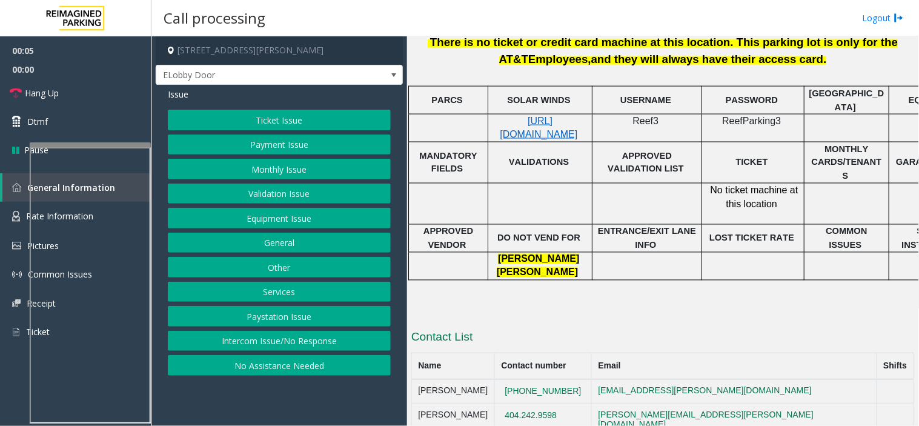
click at [351, 337] on button "Intercom Issue/No Response" at bounding box center [279, 341] width 223 height 21
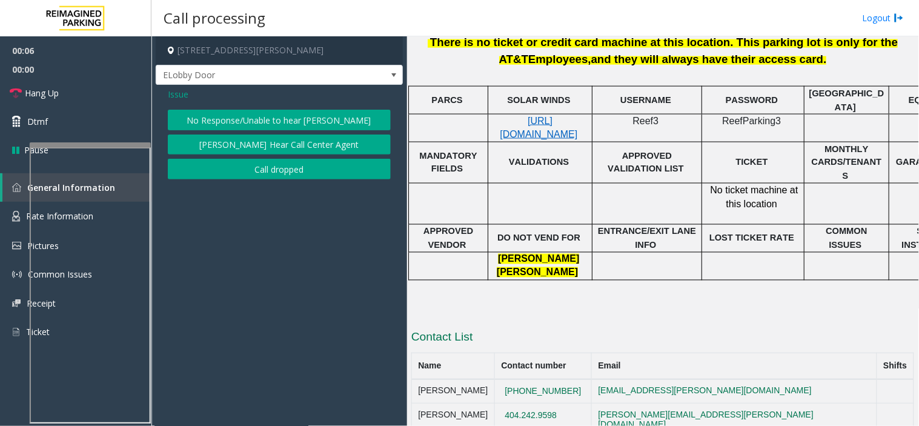
click at [277, 109] on div "Issue No Response/Unable to hear [PERSON_NAME] Cannot Hear Call Center Agent Ca…" at bounding box center [279, 135] width 247 height 101
click at [279, 112] on button "No Response/Unable to hear [PERSON_NAME]" at bounding box center [279, 120] width 223 height 21
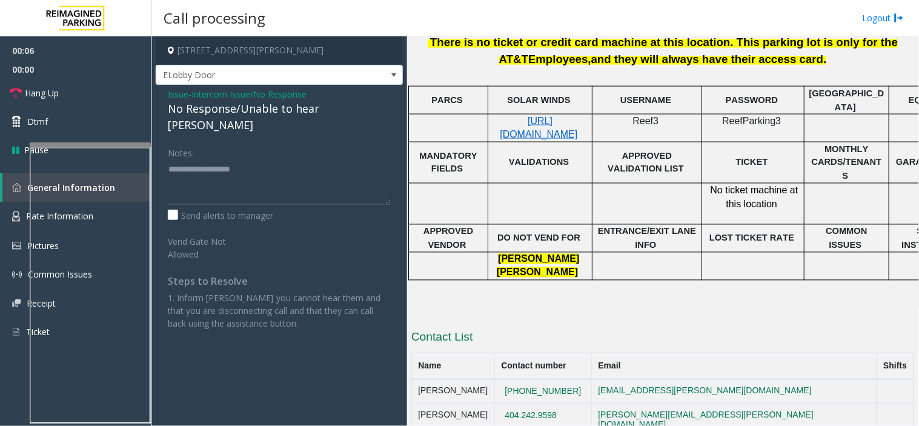
click at [279, 112] on div "No Response/Unable to hear [PERSON_NAME]" at bounding box center [279, 117] width 223 height 33
type textarea "**********"
click at [85, 91] on link "Hang Up" at bounding box center [75, 93] width 151 height 28
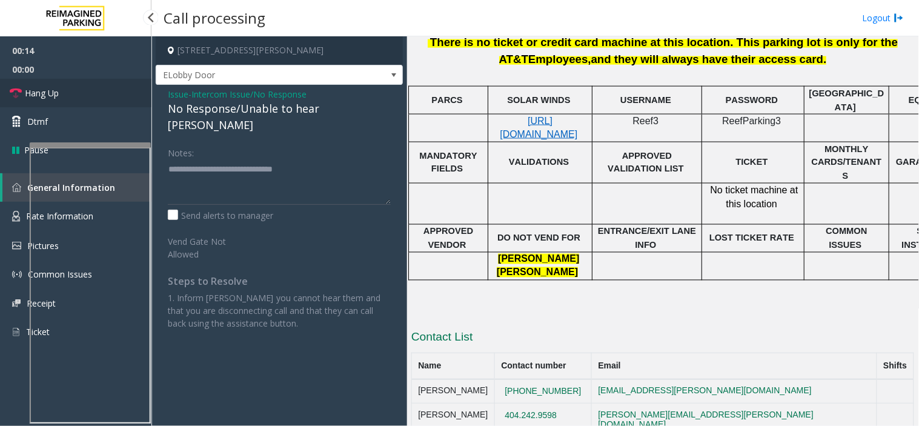
click at [85, 91] on link "Hang Up" at bounding box center [75, 93] width 151 height 28
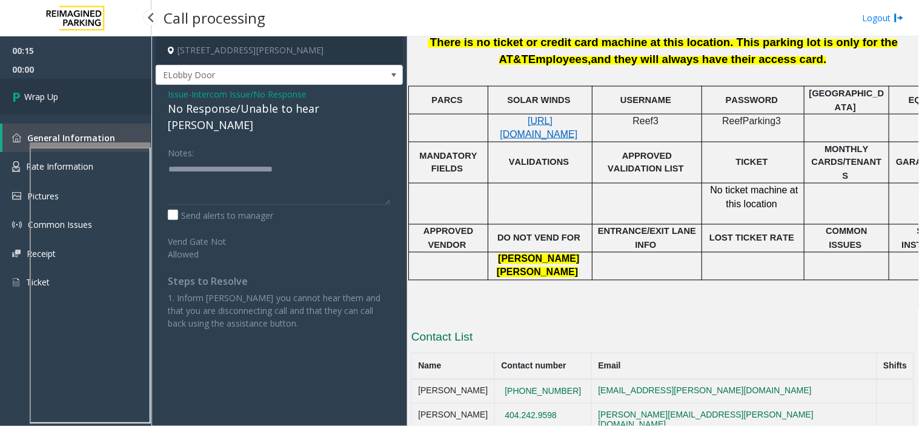
click at [85, 91] on link "Wrap Up" at bounding box center [75, 97] width 151 height 36
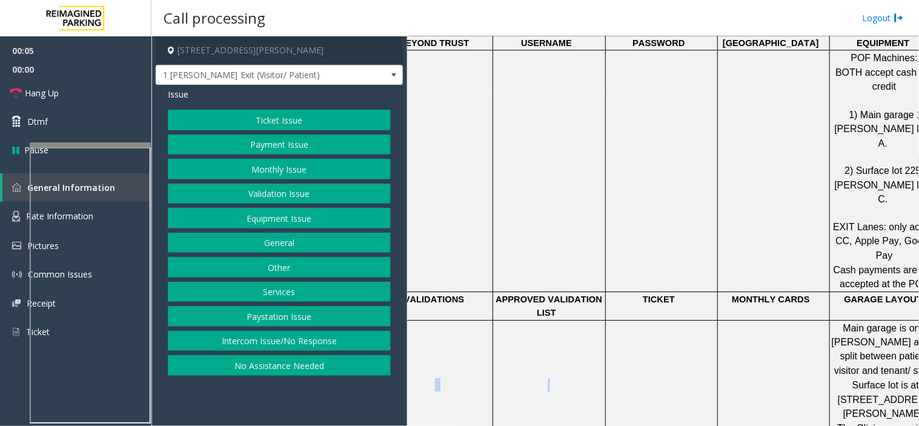
scroll to position [807, 141]
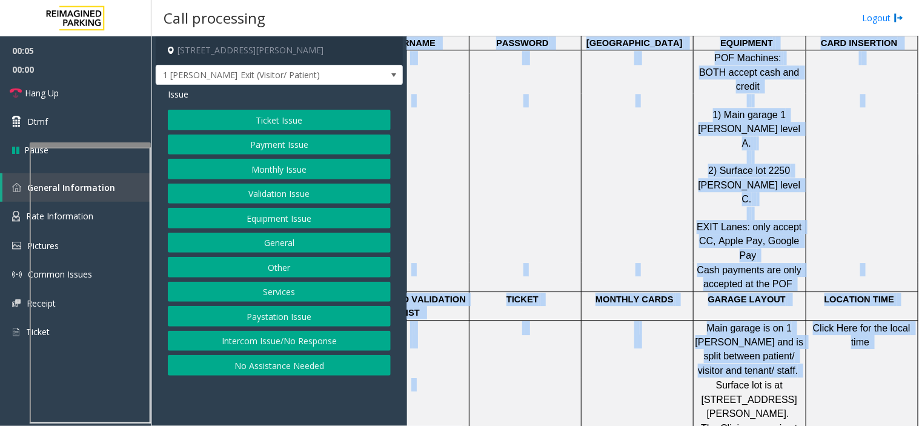
drag, startPoint x: 746, startPoint y: 261, endPoint x: 916, endPoint y: 270, distance: 171.0
click at [916, 270] on div "Main ← Move left → Move right ↑ Move up ↓ Move down + Zoom in - Zoom out Home J…" at bounding box center [662, 230] width 511 height 389
click at [308, 196] on button "Validation Issue" at bounding box center [279, 194] width 223 height 21
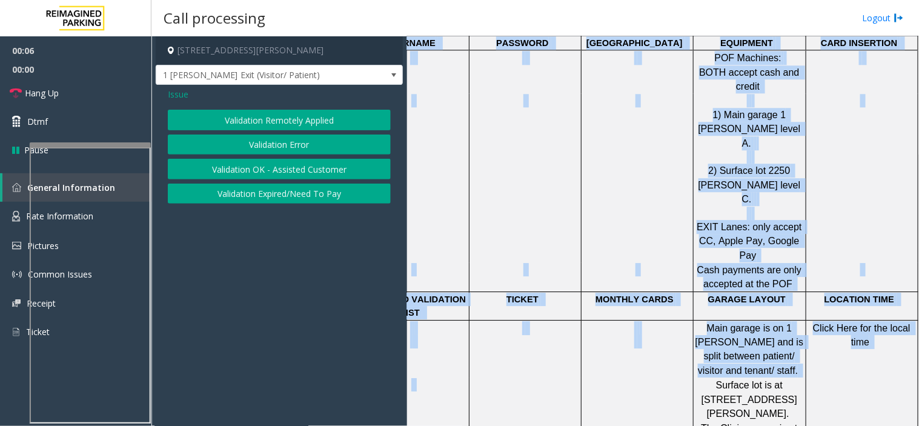
click at [313, 136] on button "Validation Error" at bounding box center [279, 144] width 223 height 21
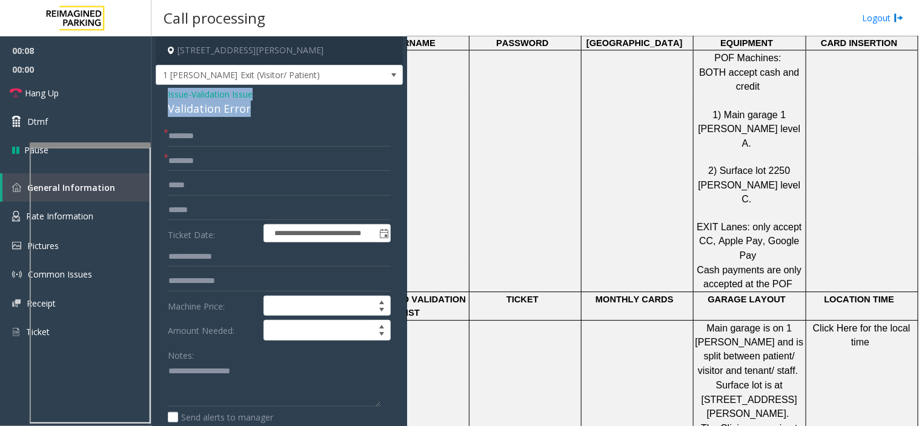
drag, startPoint x: 259, startPoint y: 104, endPoint x: 158, endPoint y: 93, distance: 101.1
click at [158, 93] on div "**********" at bounding box center [279, 405] width 247 height 640
click at [209, 385] on textarea at bounding box center [274, 384] width 213 height 45
paste textarea "**********"
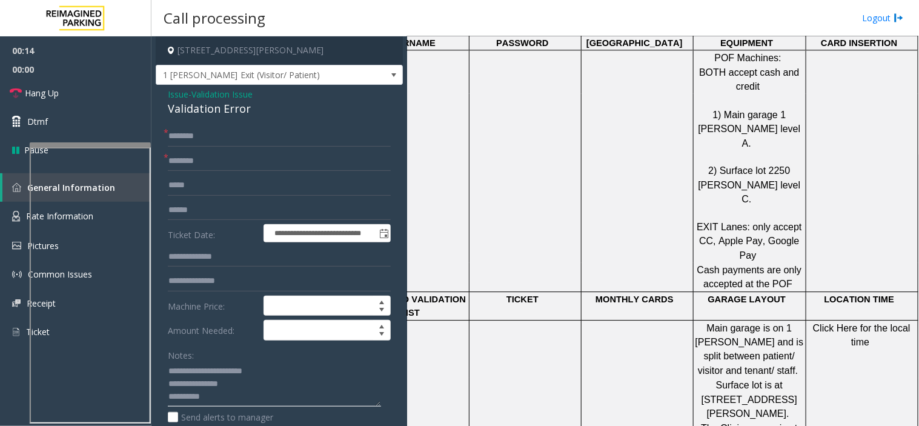
type textarea "**********"
click at [210, 161] on input "text" at bounding box center [279, 161] width 223 height 21
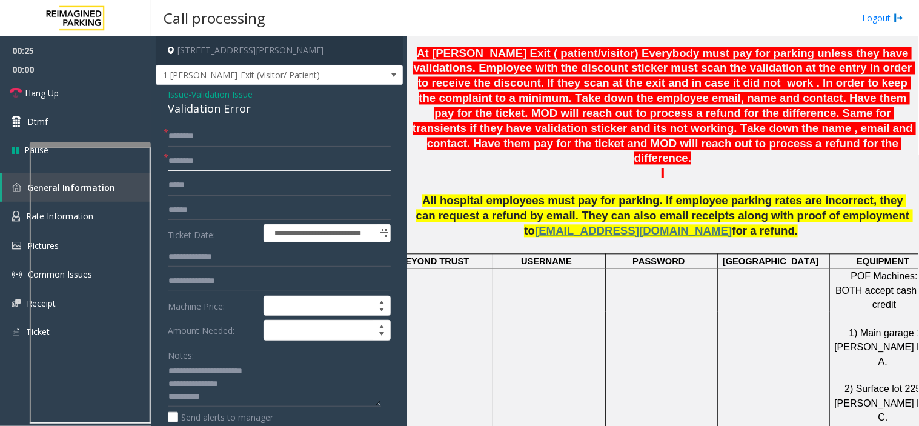
scroll to position [606, 0]
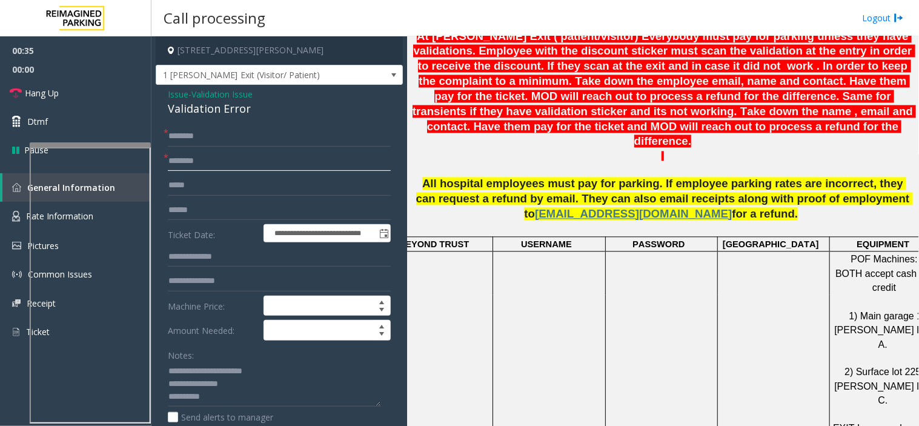
click at [203, 167] on input "text" at bounding box center [279, 161] width 223 height 21
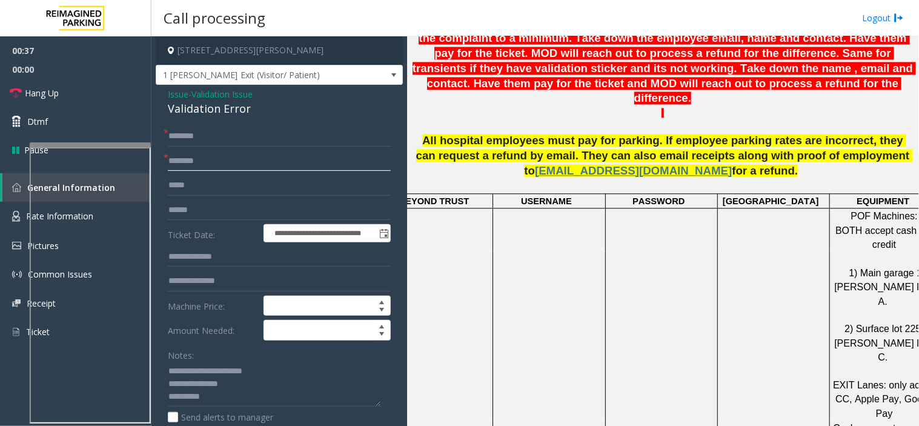
scroll to position [673, 0]
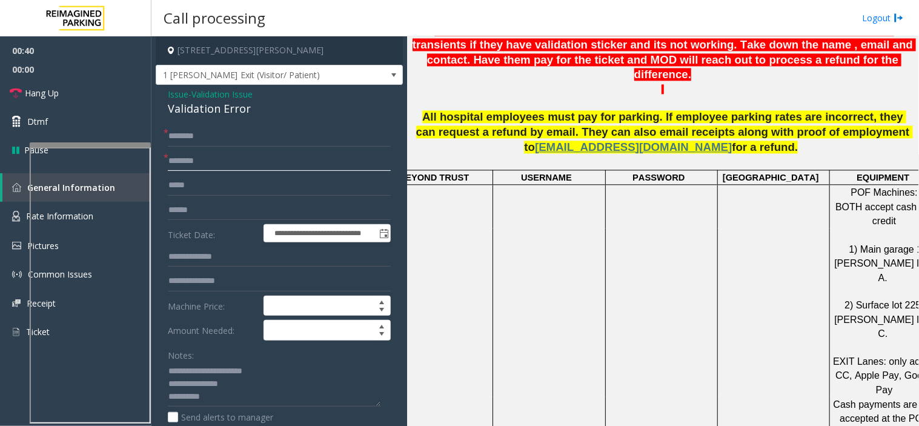
click at [191, 159] on input "text" at bounding box center [279, 161] width 223 height 21
click at [189, 159] on input "********" at bounding box center [279, 161] width 223 height 21
click at [199, 165] on input "********" at bounding box center [279, 161] width 223 height 21
type input "********"
click at [202, 214] on input "text" at bounding box center [279, 210] width 223 height 21
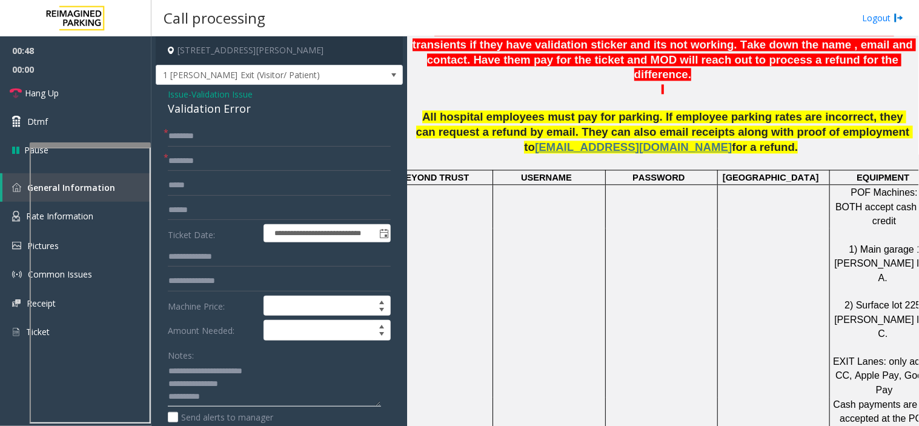
click at [233, 404] on textarea at bounding box center [274, 384] width 213 height 45
click at [179, 138] on input "text" at bounding box center [279, 136] width 223 height 21
click at [185, 206] on input "text" at bounding box center [279, 210] width 223 height 21
type input "*******"
drag, startPoint x: 213, startPoint y: 395, endPoint x: 214, endPoint y: 369, distance: 26.1
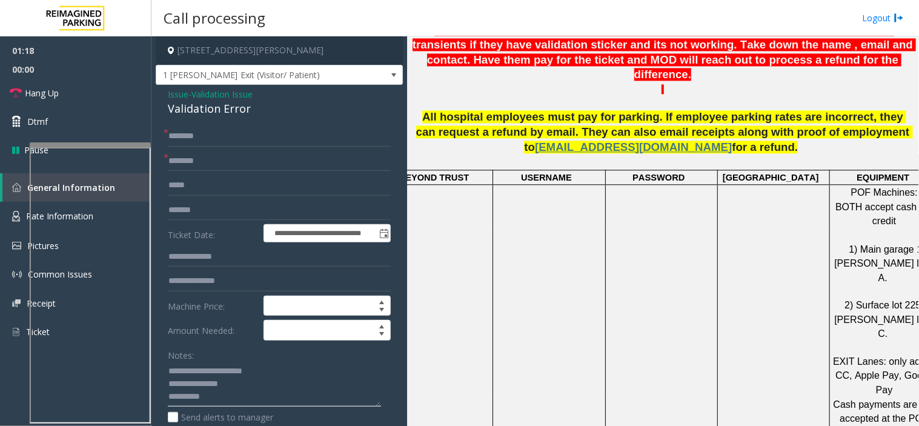
click at [213, 391] on textarea at bounding box center [274, 384] width 213 height 45
type textarea "**********"
click at [192, 142] on input "text" at bounding box center [279, 136] width 223 height 21
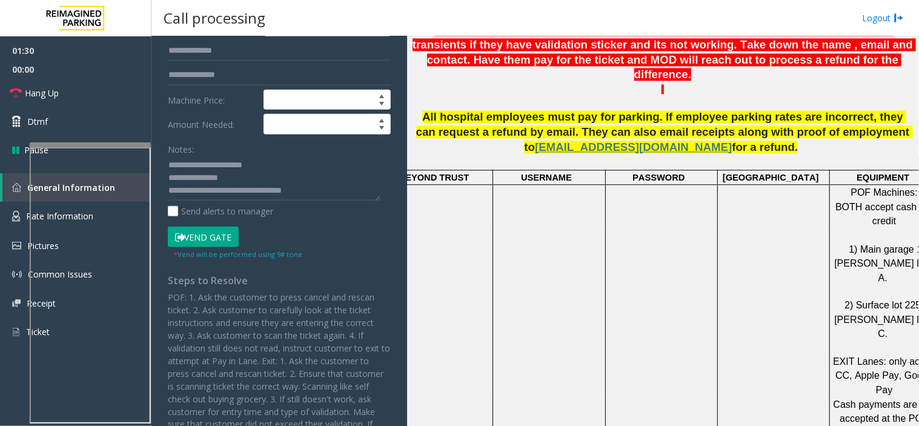
scroll to position [269, 0]
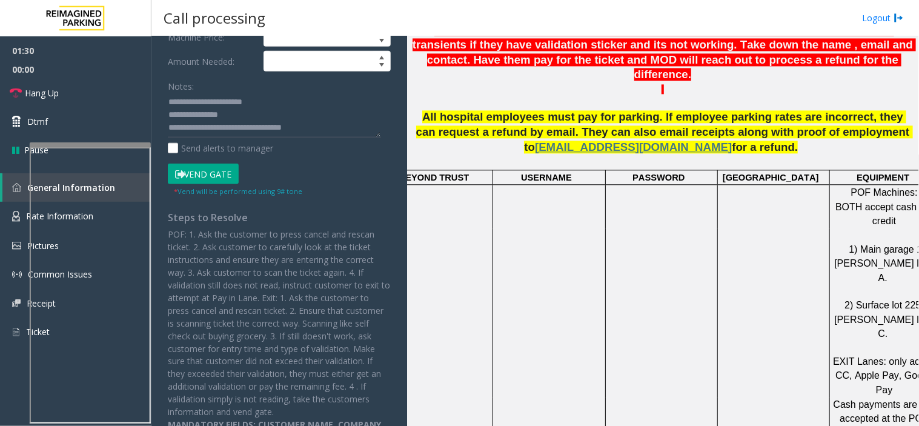
type input "*****"
click at [196, 174] on button "Vend Gate" at bounding box center [203, 174] width 71 height 21
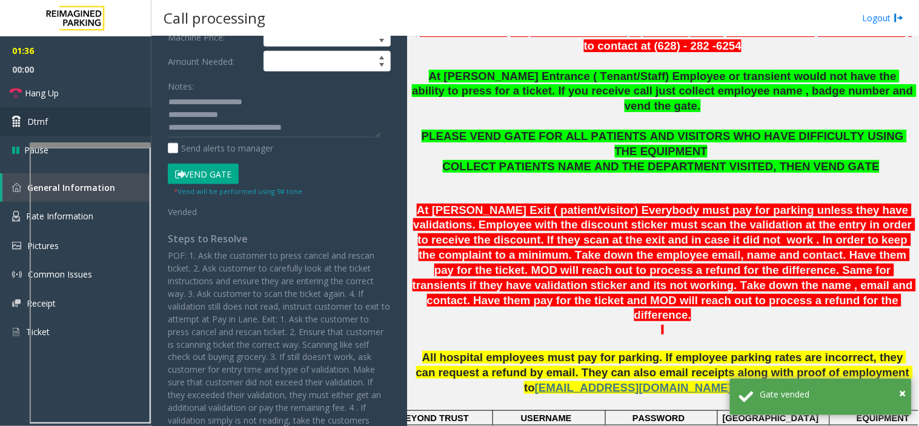
scroll to position [336, 0]
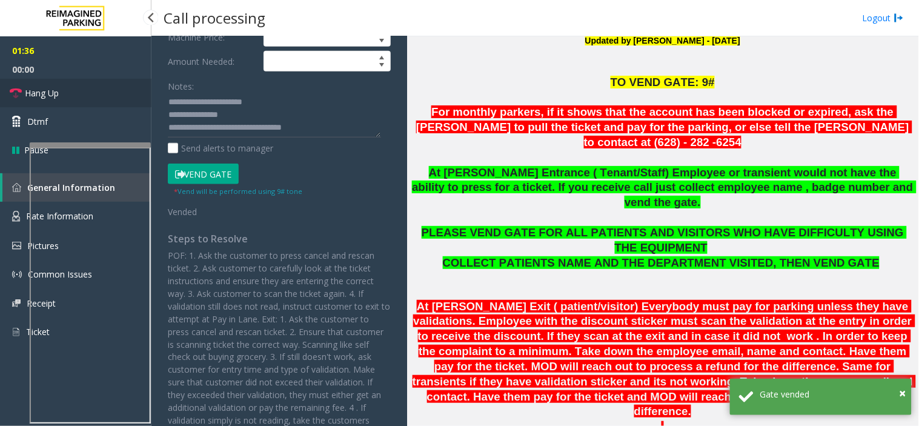
click at [79, 87] on link "Hang Up" at bounding box center [75, 93] width 151 height 28
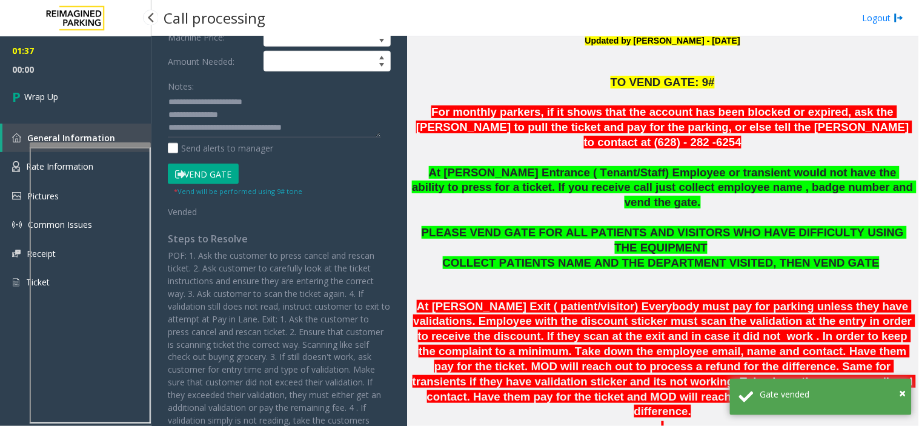
click at [79, 87] on link "Wrap Up" at bounding box center [75, 97] width 151 height 36
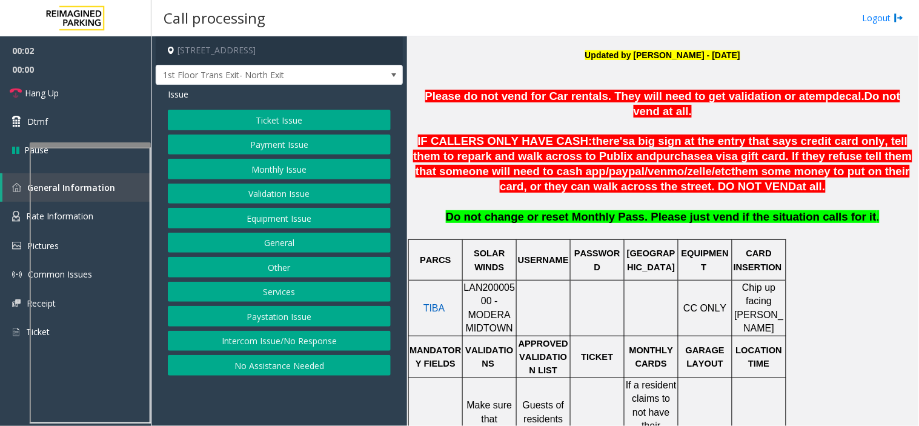
scroll to position [403, 0]
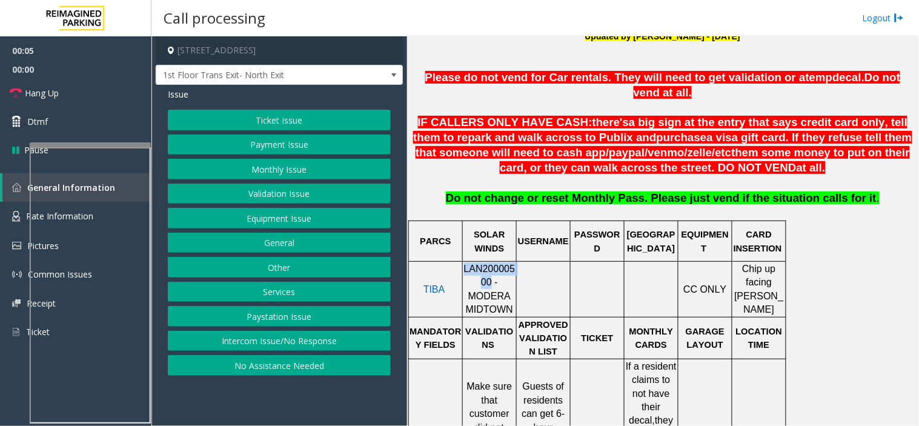
drag, startPoint x: 470, startPoint y: 271, endPoint x: 465, endPoint y: 257, distance: 15.3
click at [465, 263] on span "LAN20000500 - MODERA MIDTOWN" at bounding box center [489, 288] width 51 height 51
click at [238, 190] on button "Validation Issue" at bounding box center [279, 194] width 223 height 21
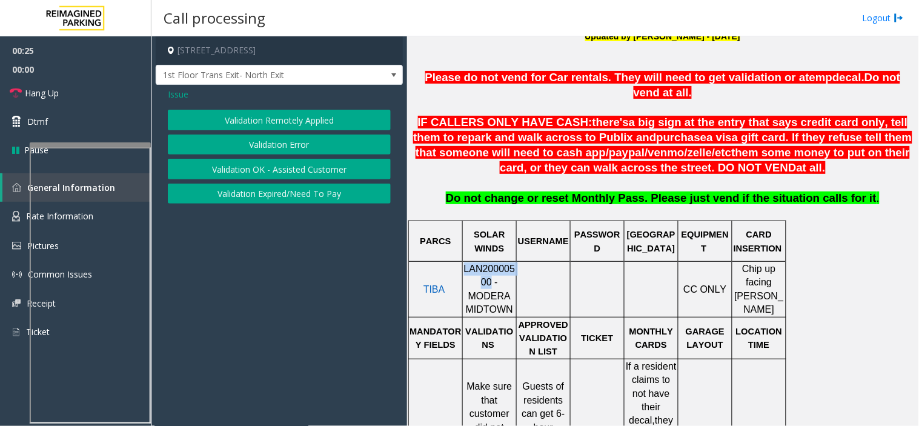
click at [252, 136] on button "Validation Error" at bounding box center [279, 144] width 223 height 21
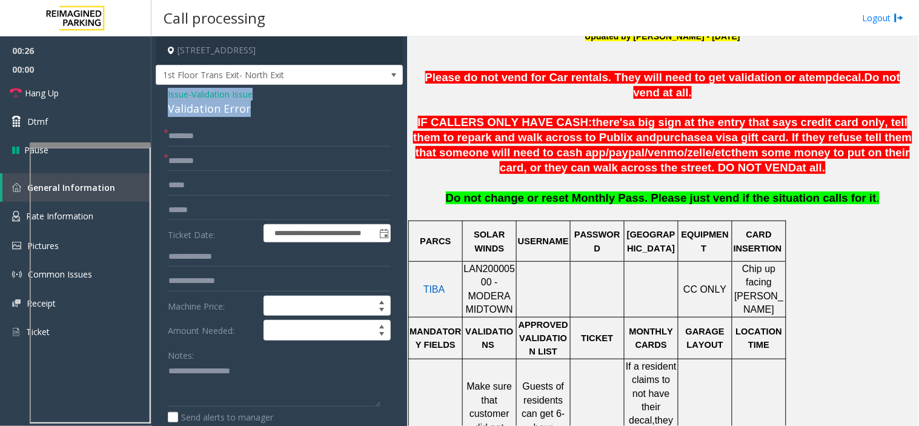
drag, startPoint x: 252, startPoint y: 110, endPoint x: 156, endPoint y: 94, distance: 97.1
click at [156, 94] on div "**********" at bounding box center [279, 418] width 247 height 666
click at [250, 389] on textarea at bounding box center [274, 384] width 213 height 45
type textarea "**********"
click at [187, 171] on input "text" at bounding box center [279, 161] width 223 height 21
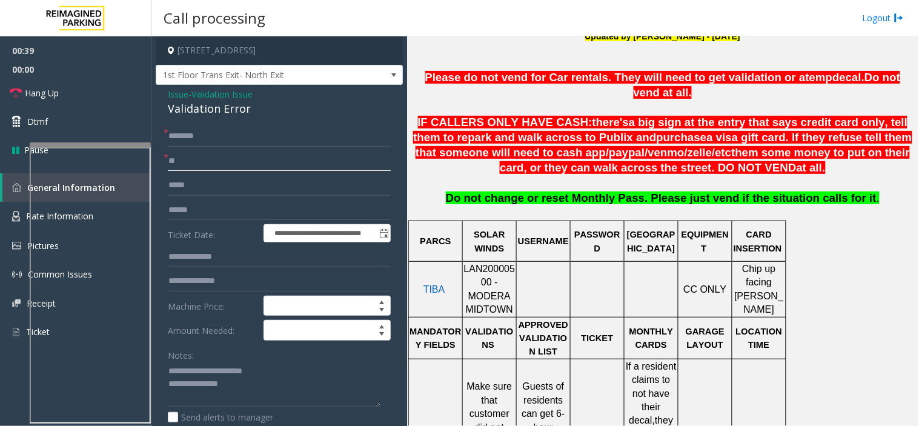
type input "**"
click at [195, 141] on input "text" at bounding box center [279, 136] width 223 height 21
type input "**"
click at [231, 379] on textarea at bounding box center [274, 384] width 213 height 45
click at [197, 391] on textarea at bounding box center [274, 384] width 213 height 45
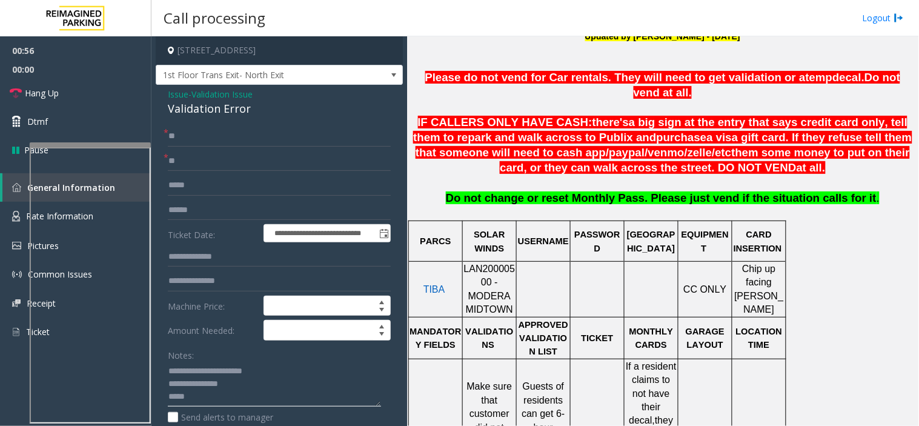
click at [282, 377] on textarea at bounding box center [274, 384] width 213 height 45
click at [286, 382] on textarea at bounding box center [274, 384] width 213 height 45
click at [58, 93] on span "Hang Up" at bounding box center [42, 93] width 34 height 13
click at [279, 386] on textarea at bounding box center [274, 384] width 213 height 45
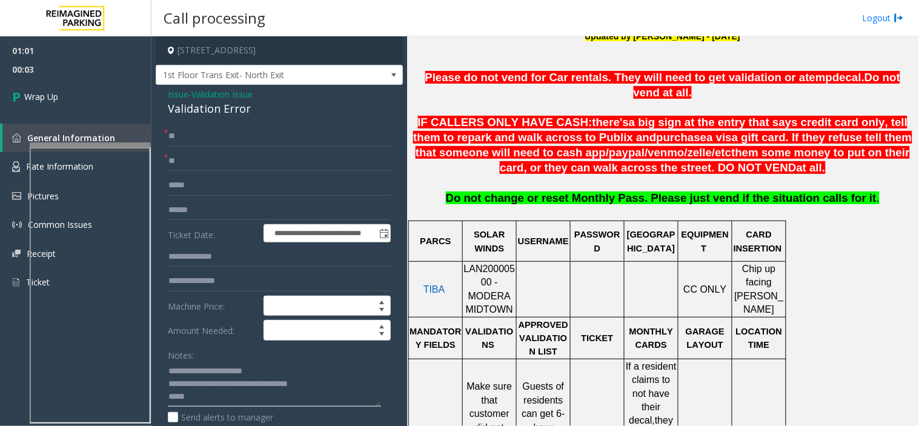
click at [279, 386] on textarea at bounding box center [274, 384] width 213 height 45
click at [277, 390] on textarea at bounding box center [274, 384] width 213 height 45
click at [277, 392] on textarea at bounding box center [274, 384] width 213 height 45
type textarea "**********"
click at [67, 105] on link "Wrap Up" at bounding box center [75, 97] width 151 height 36
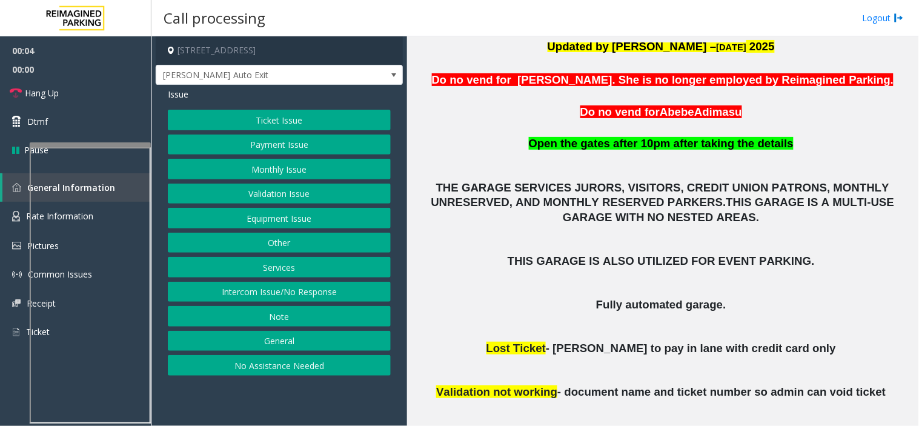
scroll to position [336, 0]
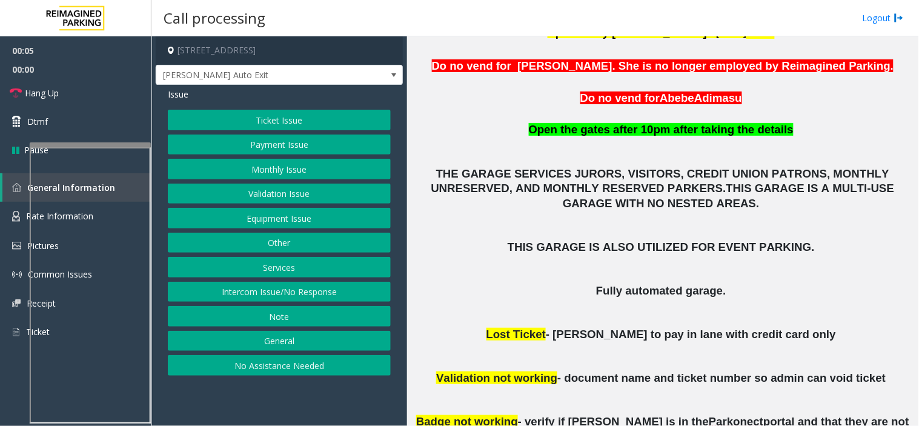
click at [301, 166] on button "Monthly Issue" at bounding box center [279, 169] width 223 height 21
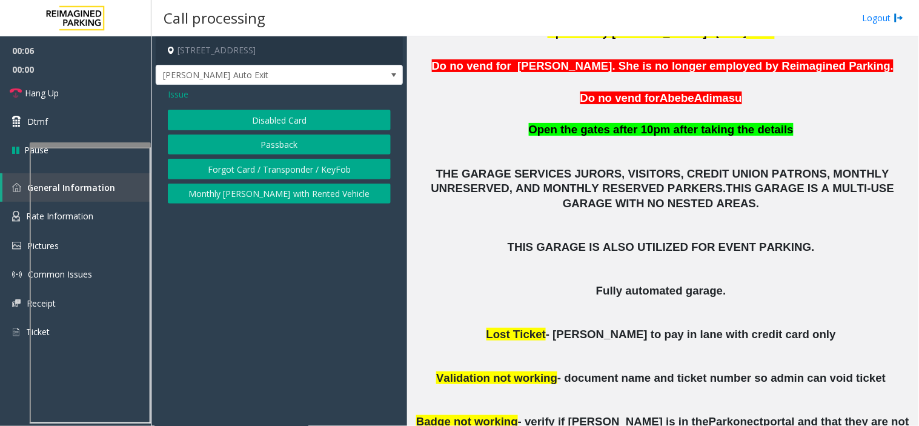
click at [271, 116] on button "Disabled Card" at bounding box center [279, 120] width 223 height 21
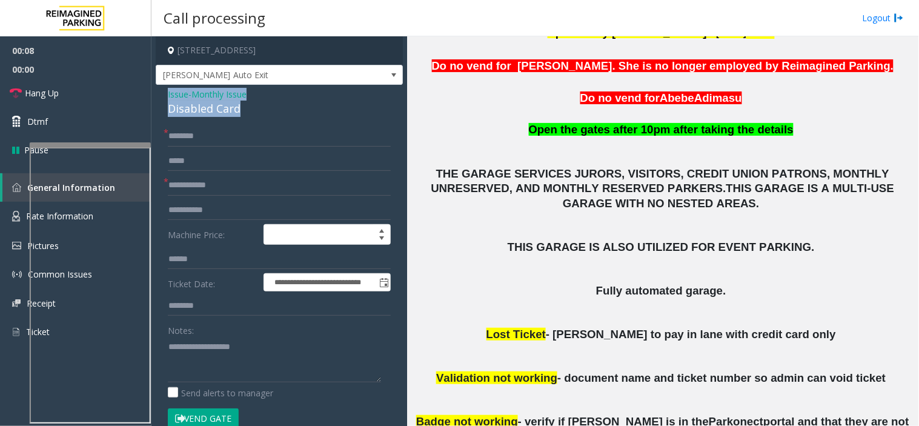
drag, startPoint x: 242, startPoint y: 109, endPoint x: 164, endPoint y: 97, distance: 79.1
click at [164, 97] on div "**********" at bounding box center [279, 431] width 247 height 692
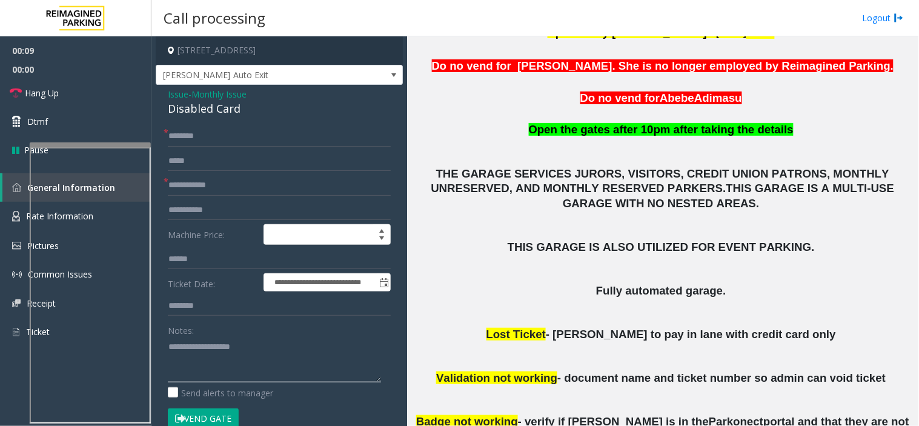
click at [234, 357] on textarea at bounding box center [274, 359] width 213 height 45
paste textarea "**********"
type textarea "**********"
click at [222, 185] on input "text" at bounding box center [279, 185] width 223 height 21
type input "*******"
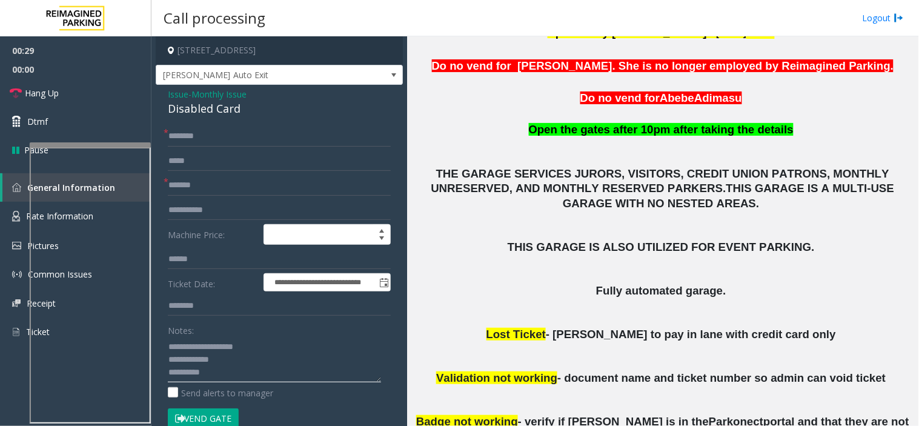
click at [223, 374] on textarea at bounding box center [274, 359] width 213 height 45
type textarea "**********"
click at [213, 141] on input "text" at bounding box center [279, 136] width 223 height 21
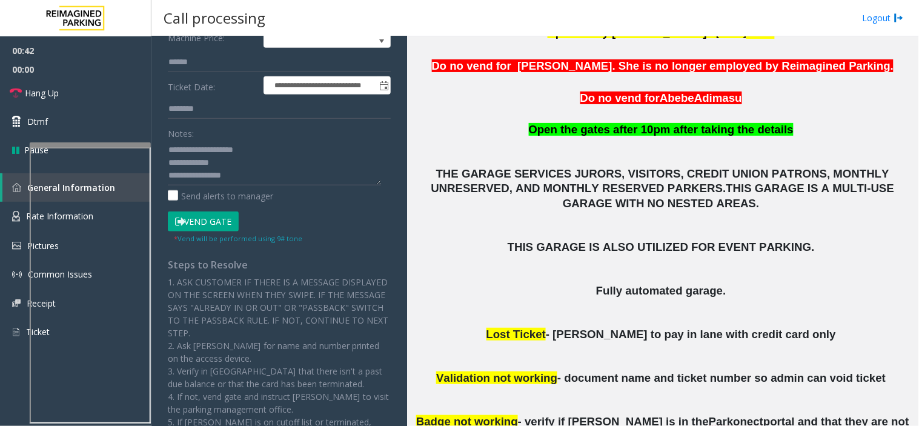
scroll to position [202, 0]
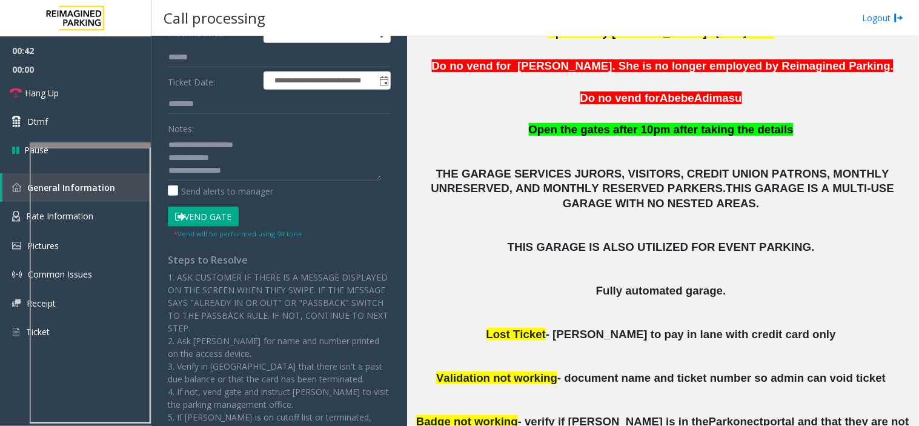
type input "**********"
click at [210, 210] on button "Vend Gate" at bounding box center [203, 217] width 71 height 21
click at [241, 176] on textarea at bounding box center [274, 157] width 213 height 45
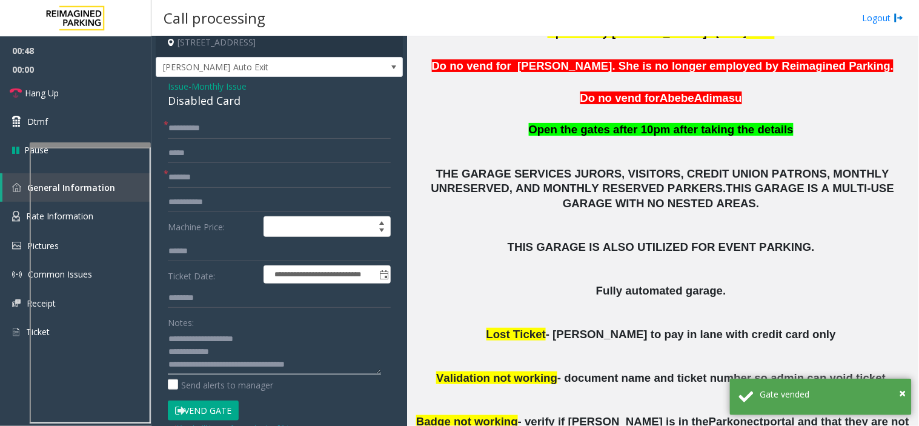
scroll to position [0, 0]
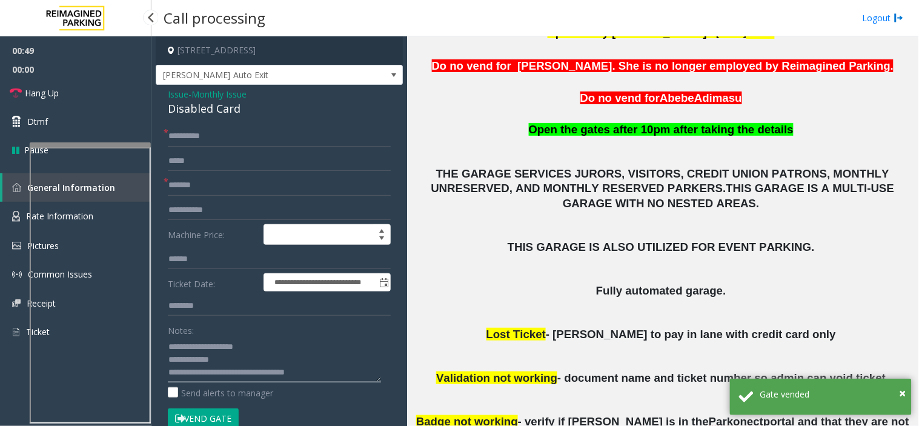
type textarea "**********"
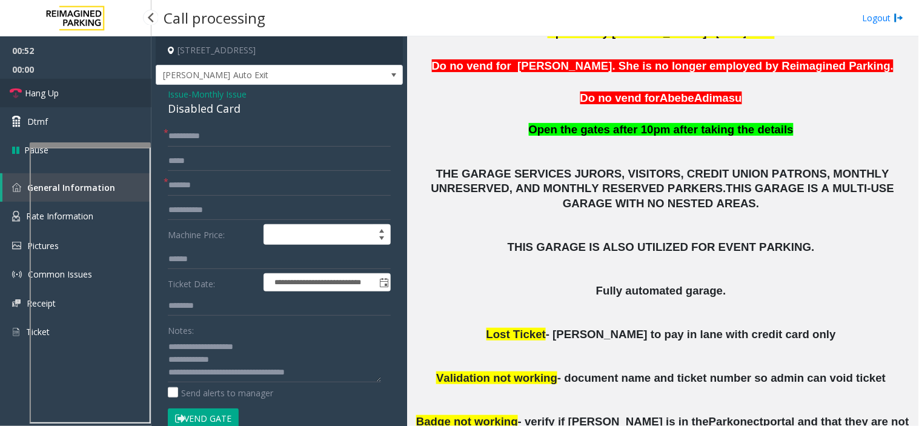
click at [99, 94] on link "Hang Up" at bounding box center [75, 93] width 151 height 28
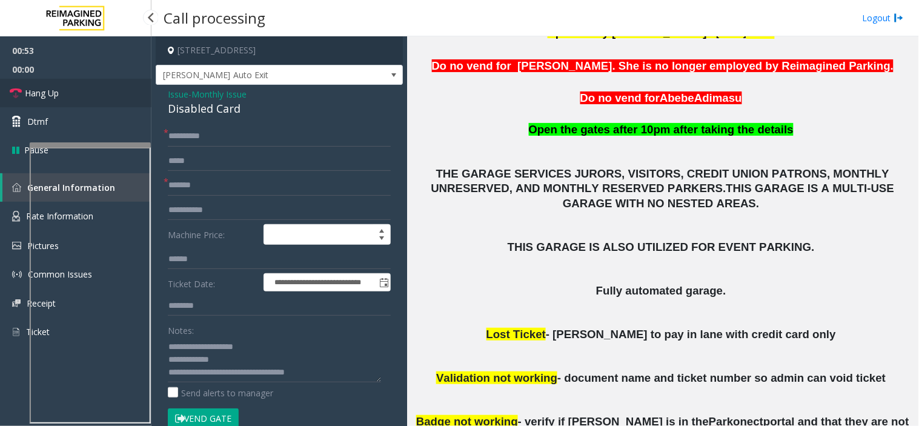
click at [99, 94] on link "Hang Up" at bounding box center [75, 93] width 151 height 28
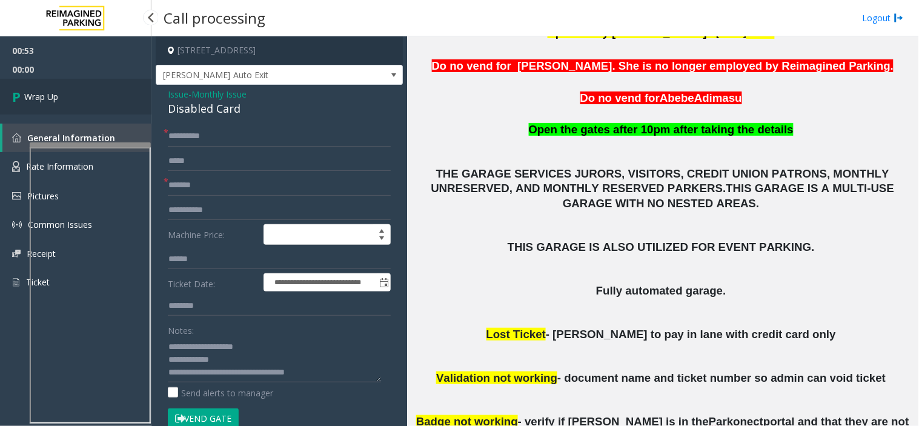
click at [99, 94] on link "Wrap Up" at bounding box center [75, 97] width 151 height 36
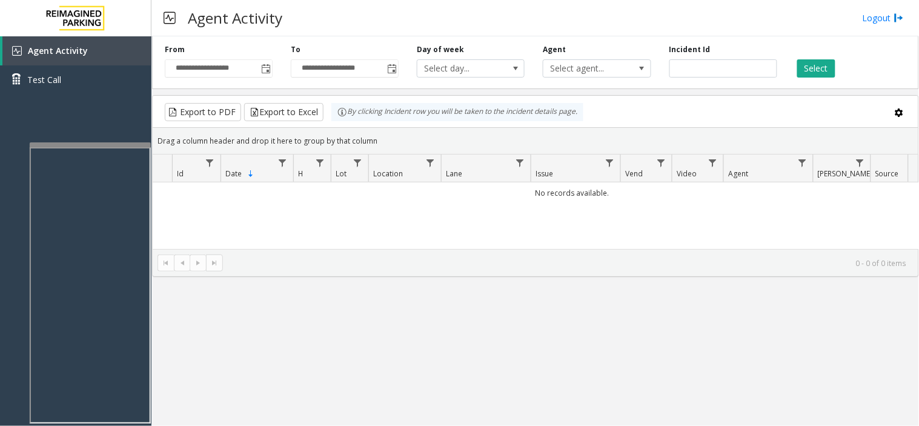
click at [263, 79] on div "**********" at bounding box center [535, 60] width 767 height 58
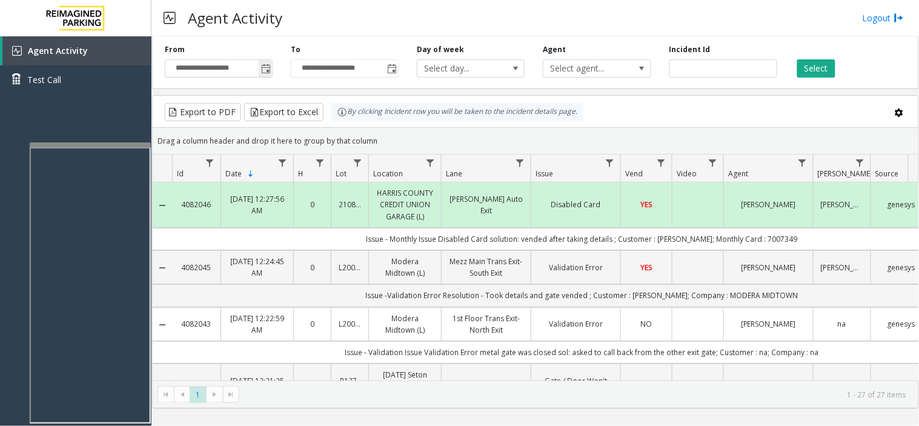
click at [263, 74] on span "Toggle popup" at bounding box center [265, 68] width 13 height 19
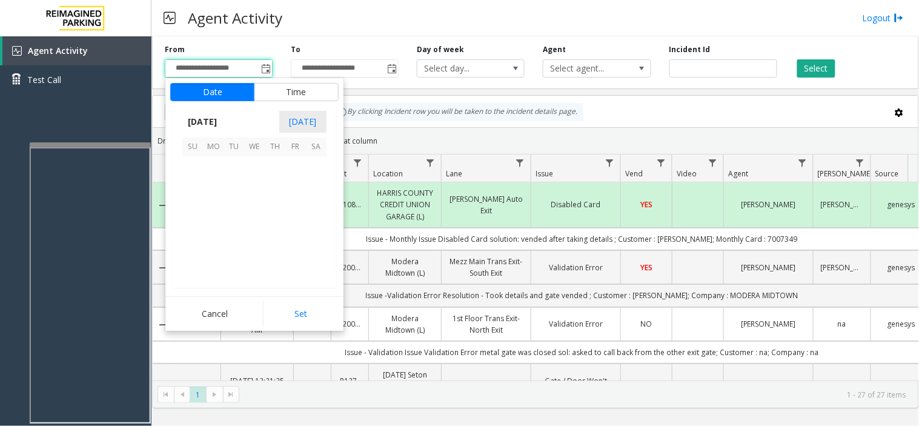
scroll to position [217329, 0]
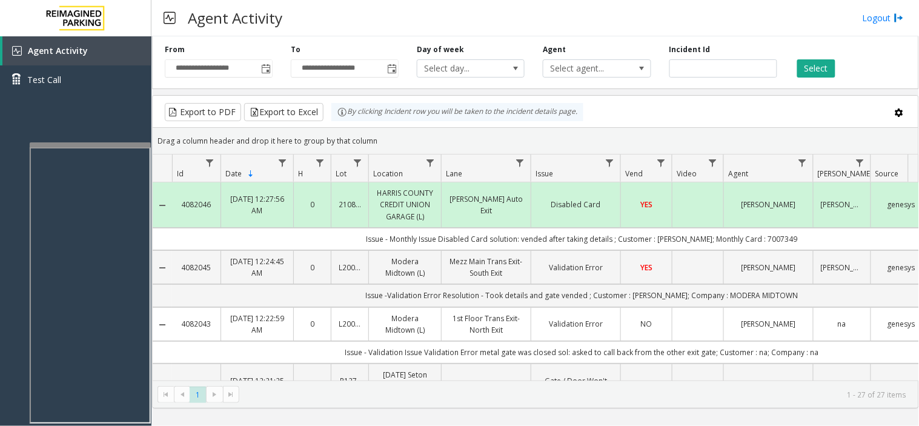
click at [529, 134] on div "Drag a column header and drop it here to group by that column" at bounding box center [536, 140] width 766 height 21
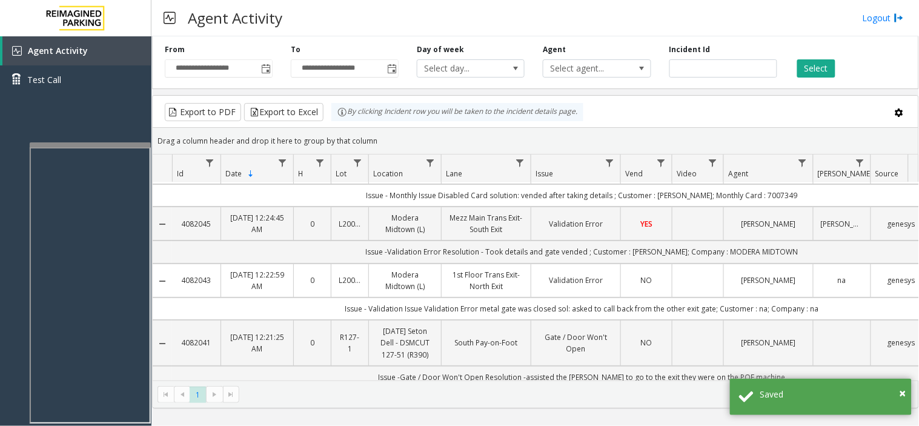
scroll to position [67, 0]
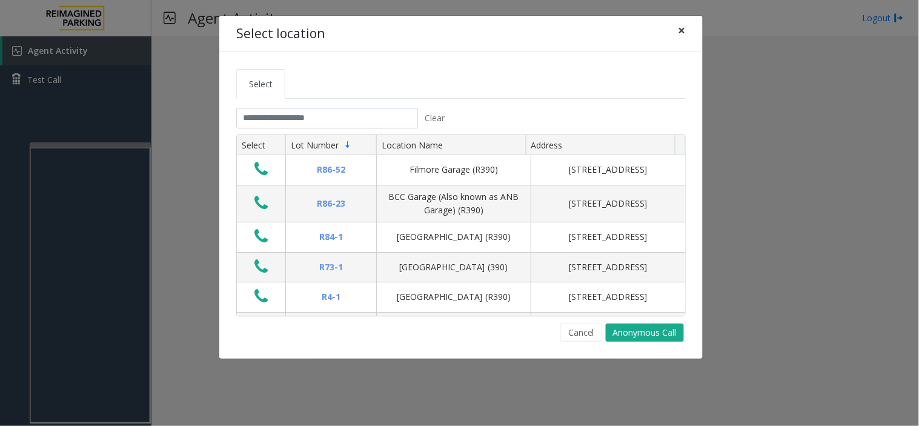
click at [690, 31] on button "×" at bounding box center [682, 31] width 24 height 30
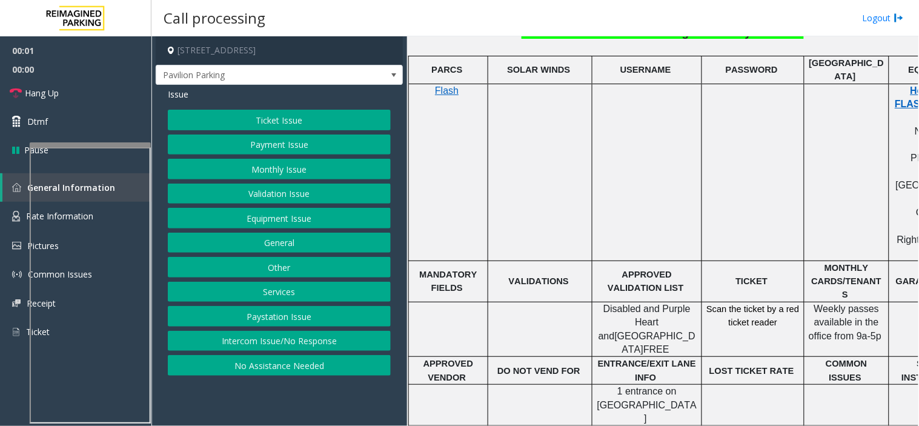
scroll to position [740, 0]
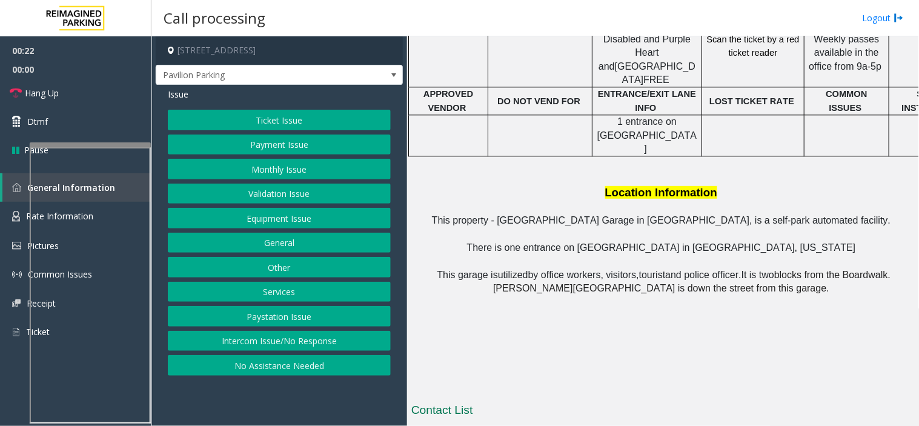
click at [271, 125] on button "Ticket Issue" at bounding box center [279, 120] width 223 height 21
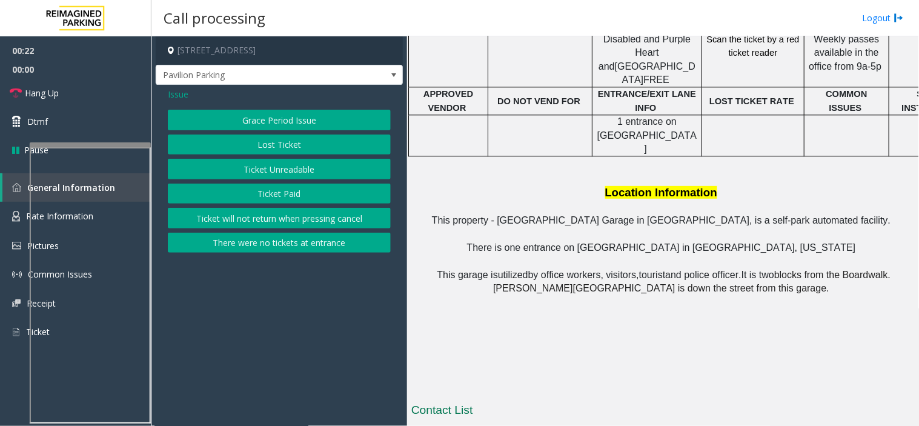
click at [264, 171] on button "Ticket Unreadable" at bounding box center [279, 169] width 223 height 21
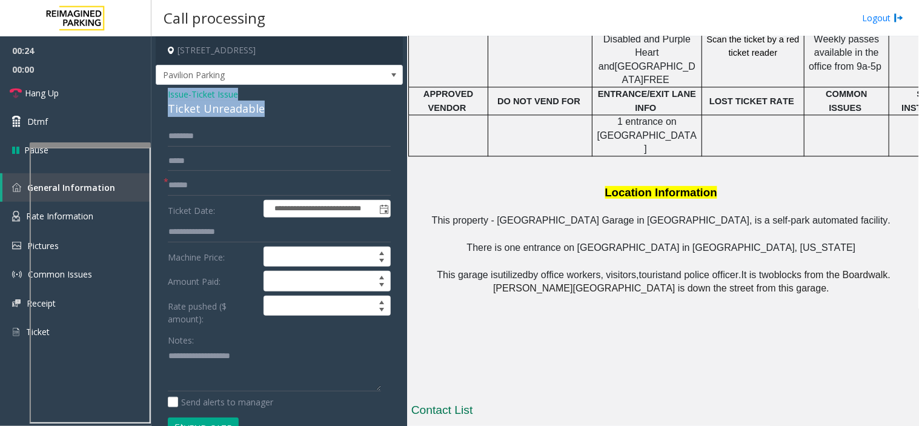
drag, startPoint x: 277, startPoint y: 107, endPoint x: 160, endPoint y: 100, distance: 117.1
click at [160, 100] on div "**********" at bounding box center [279, 410] width 247 height 650
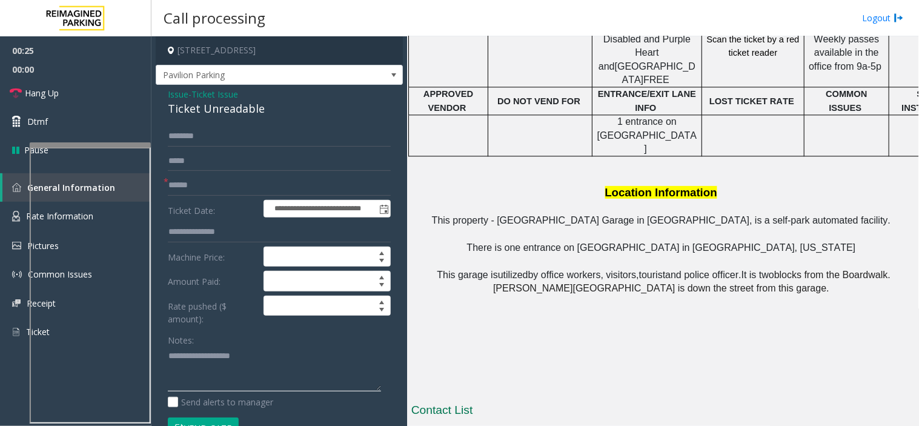
click at [191, 349] on textarea at bounding box center [274, 368] width 213 height 45
paste textarea "**********"
type textarea "**********"
click at [203, 183] on input "text" at bounding box center [279, 185] width 223 height 21
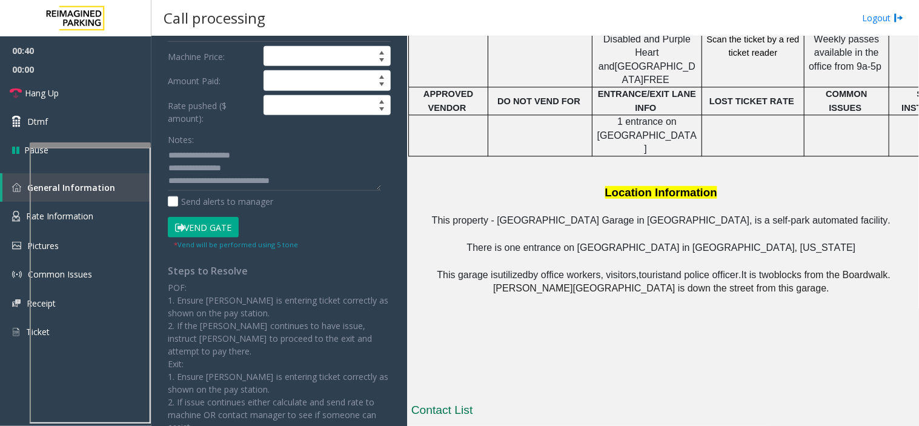
scroll to position [202, 0]
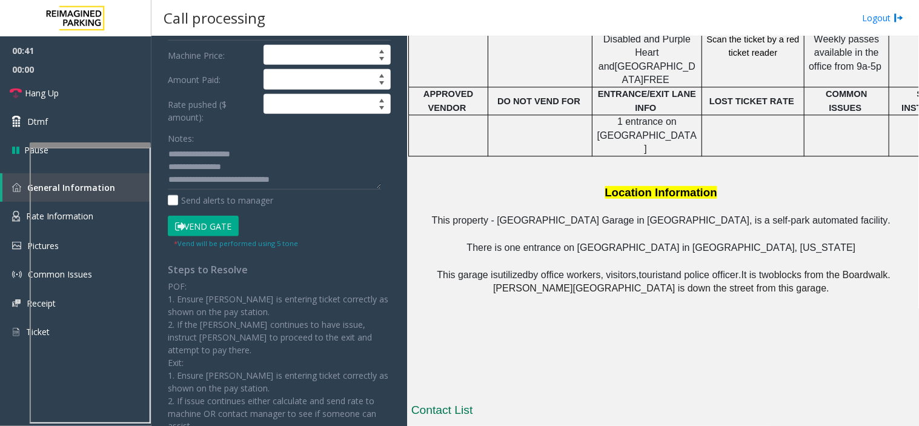
type input "********"
click at [197, 227] on button "Vend Gate" at bounding box center [203, 226] width 71 height 21
click at [197, 221] on button "Vend Gate" at bounding box center [203, 226] width 71 height 21
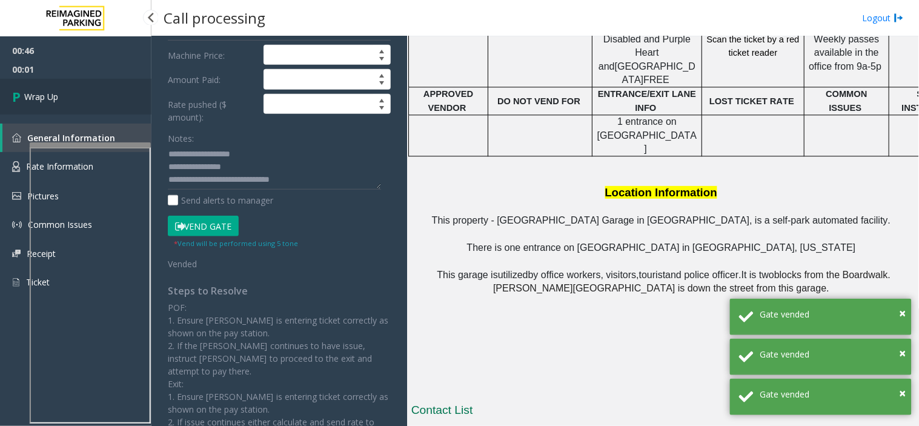
click at [41, 94] on span "Wrap Up" at bounding box center [41, 96] width 34 height 13
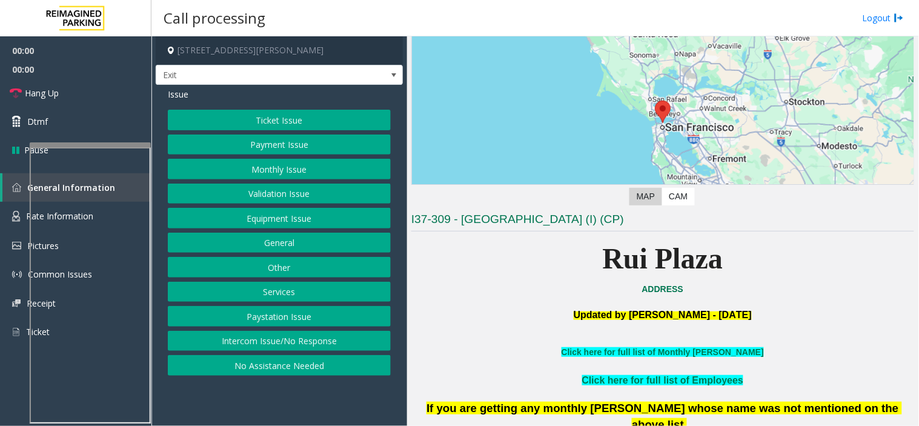
scroll to position [269, 0]
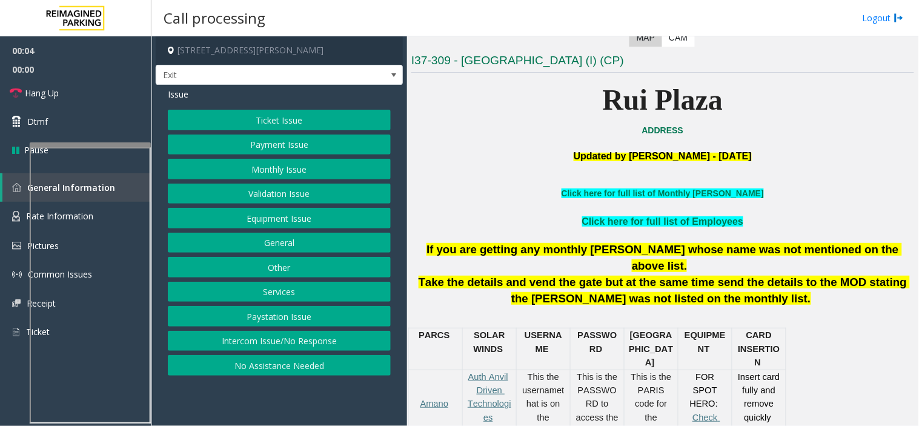
click at [283, 297] on button "Services" at bounding box center [279, 292] width 223 height 21
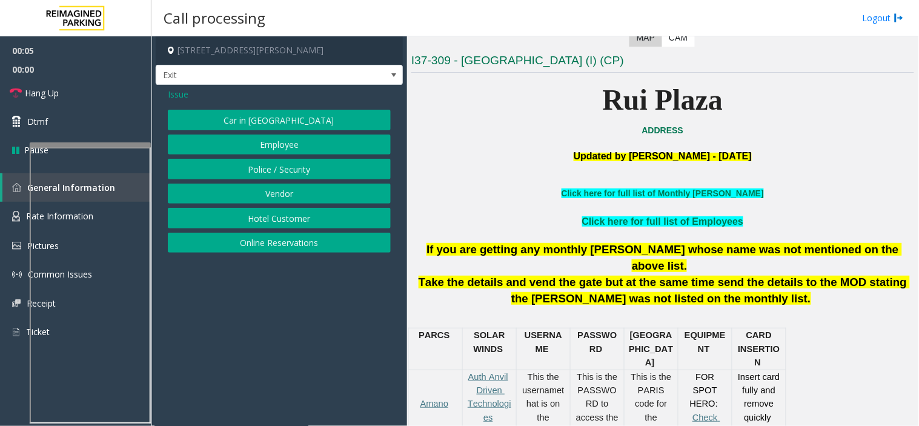
click at [255, 240] on button "Online Reservations" at bounding box center [279, 243] width 223 height 21
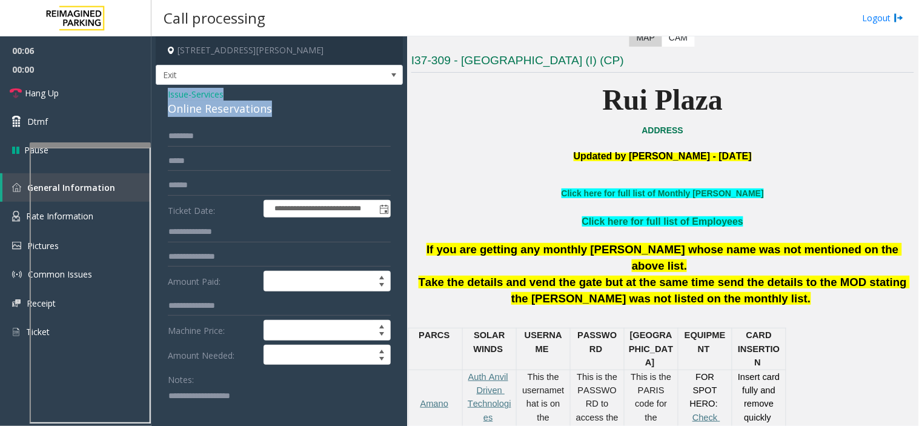
drag, startPoint x: 275, startPoint y: 106, endPoint x: 165, endPoint y: 91, distance: 110.6
click at [203, 407] on textarea at bounding box center [274, 408] width 213 height 45
click at [171, 399] on textarea at bounding box center [274, 408] width 213 height 45
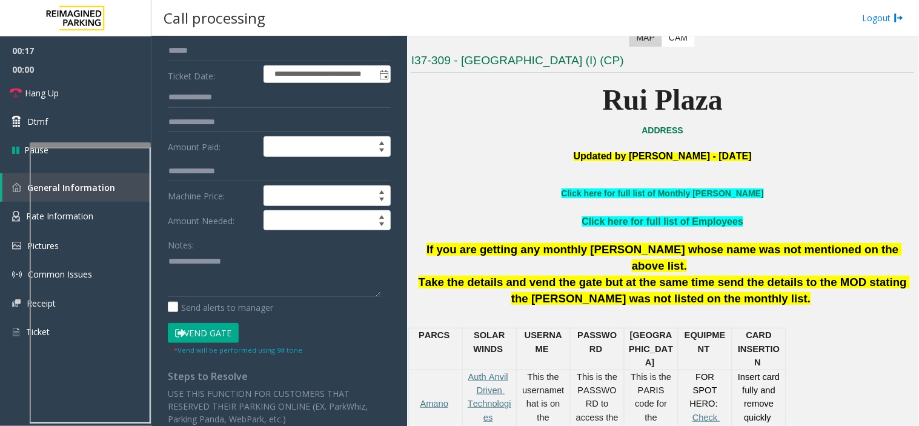
click at [224, 341] on button "Vend Gate" at bounding box center [203, 333] width 71 height 21
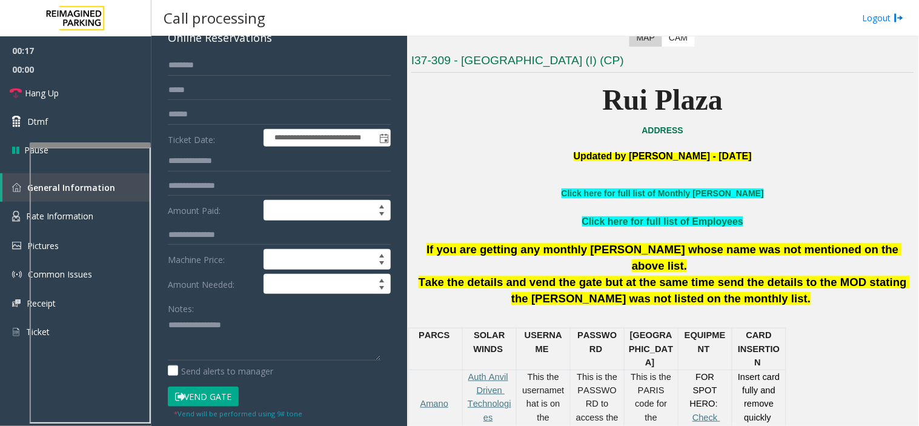
scroll to position [0, 0]
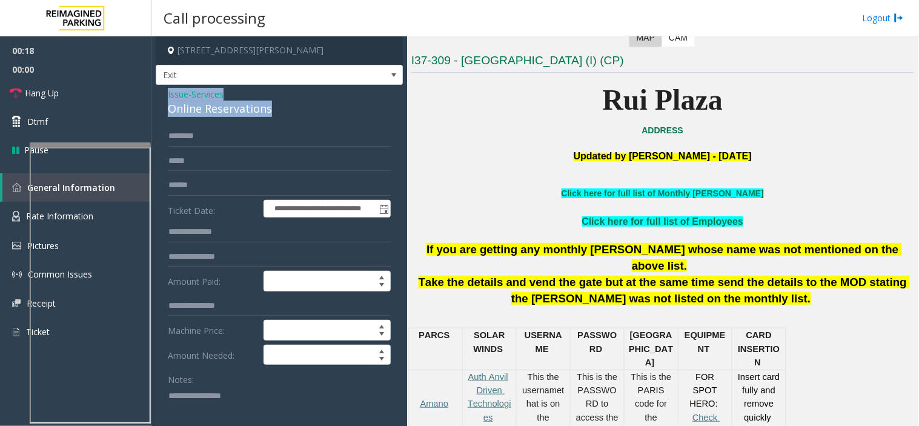
drag, startPoint x: 252, startPoint y: 111, endPoint x: 157, endPoint y: 92, distance: 96.5
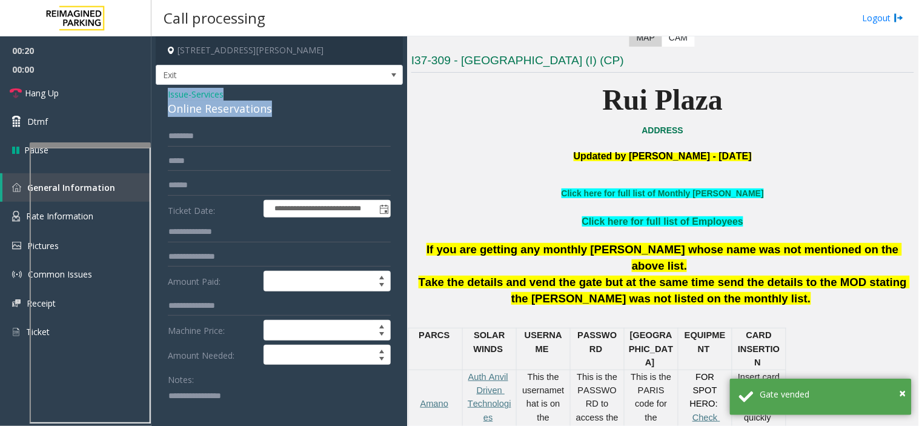
scroll to position [67, 0]
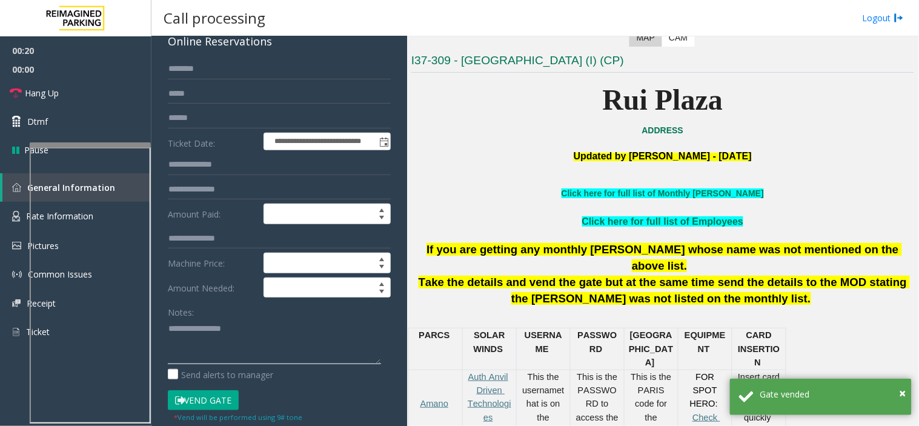
click at [253, 334] on textarea at bounding box center [274, 341] width 213 height 45
paste textarea "**********"
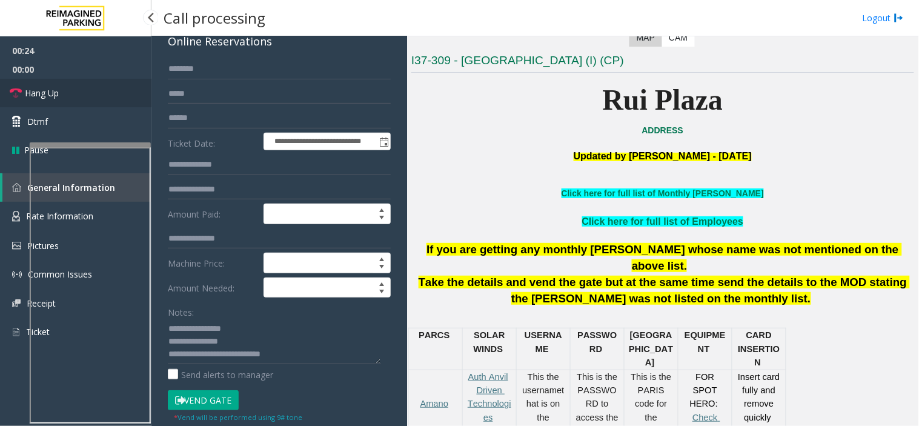
click at [59, 80] on link "Hang Up" at bounding box center [75, 93] width 151 height 28
click at [372, 363] on textarea at bounding box center [274, 341] width 213 height 45
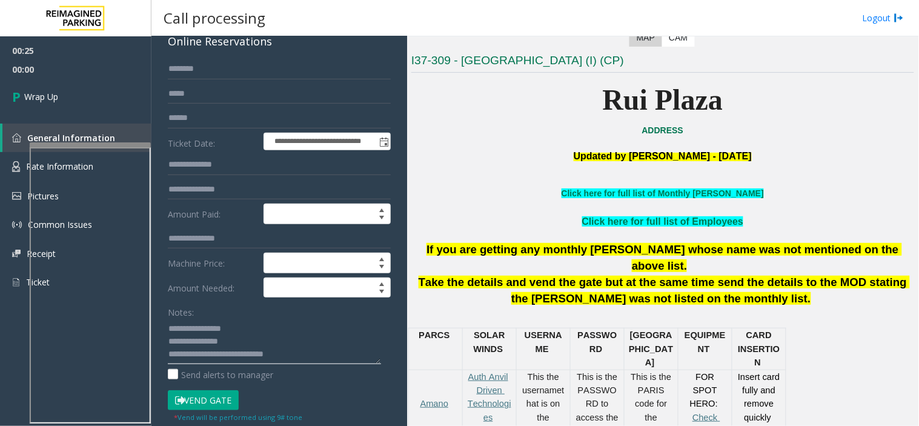
scroll to position [8, 0]
type textarea "**********"
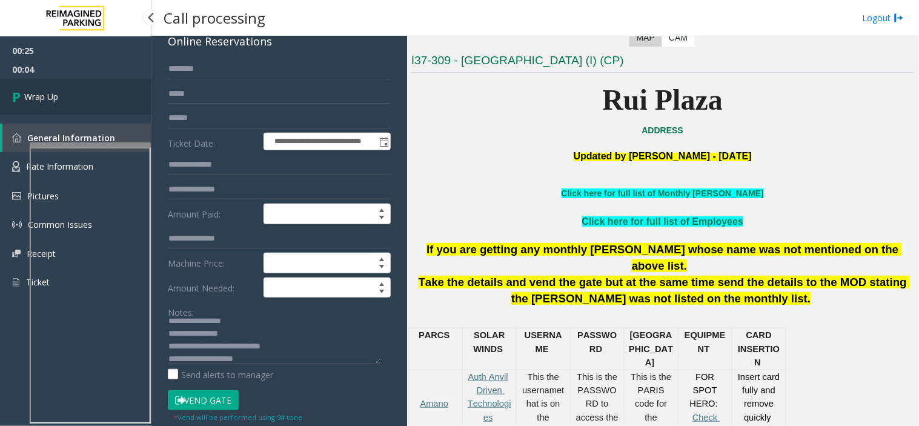
click at [94, 90] on link "Wrap Up" at bounding box center [75, 97] width 151 height 36
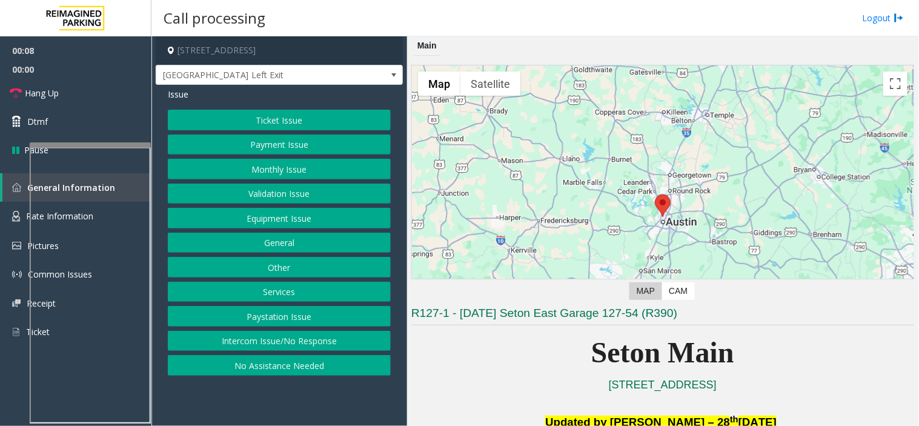
click at [261, 214] on button "Equipment Issue" at bounding box center [279, 218] width 223 height 21
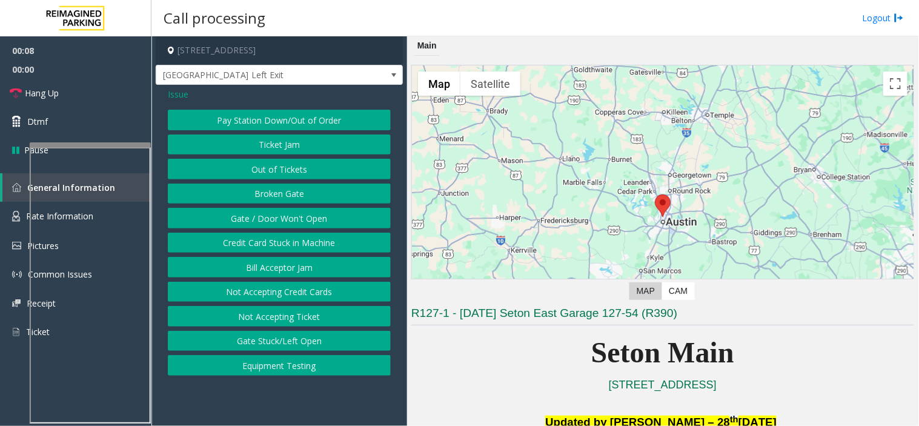
click at [261, 214] on button "Gate / Door Won't Open" at bounding box center [279, 218] width 223 height 21
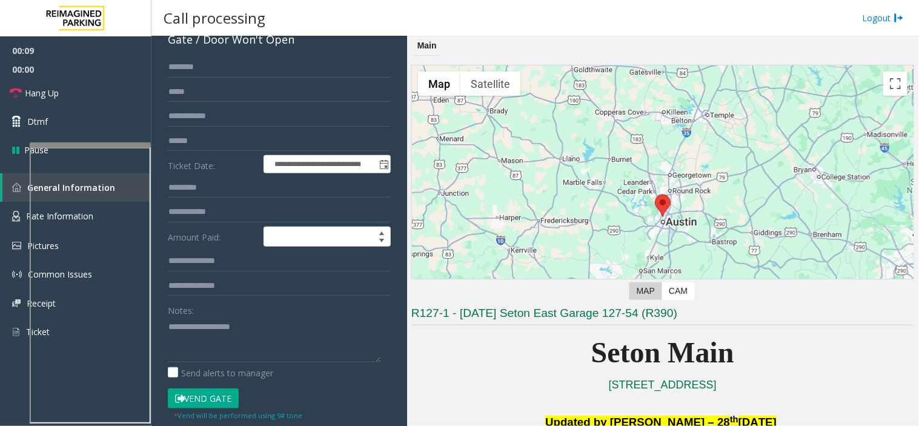
scroll to position [134, 0]
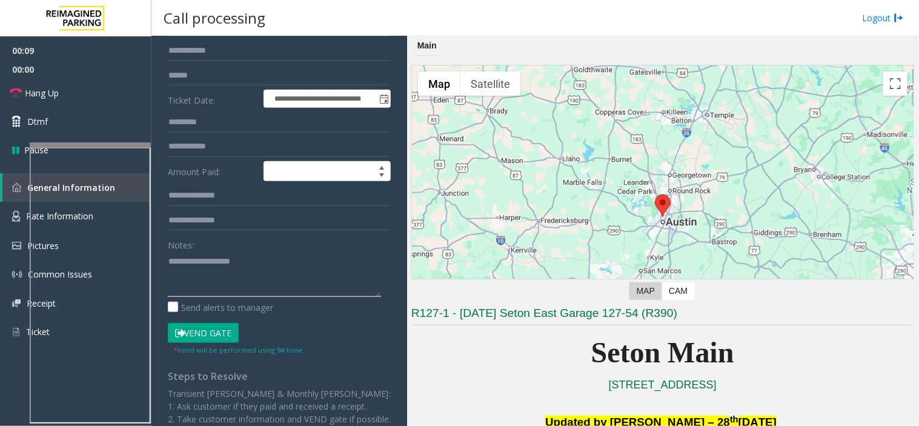
click at [227, 256] on textarea at bounding box center [274, 273] width 213 height 45
click at [209, 267] on textarea at bounding box center [274, 273] width 213 height 45
click at [202, 276] on textarea at bounding box center [274, 273] width 213 height 45
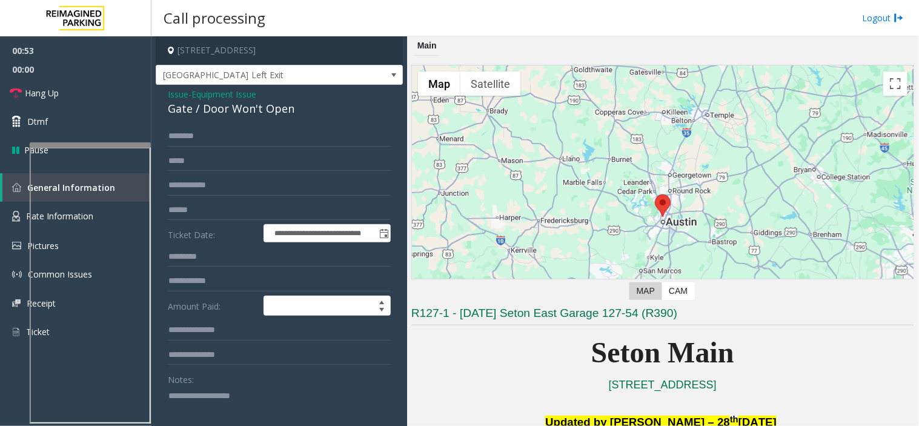
scroll to position [67, 0]
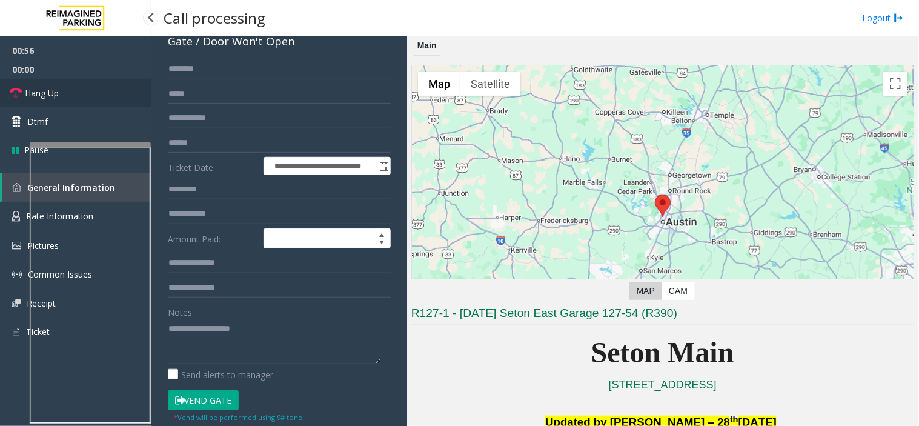
click at [98, 85] on link "Hang Up" at bounding box center [75, 93] width 151 height 28
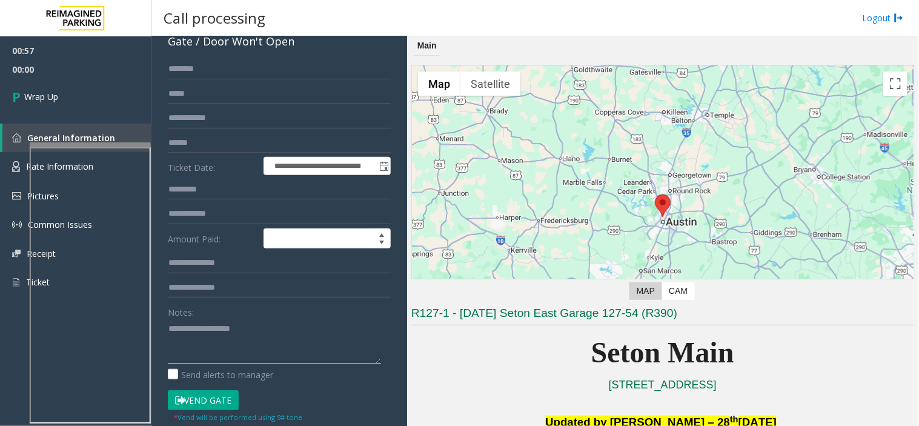
click at [189, 337] on textarea at bounding box center [274, 341] width 213 height 45
click at [180, 370] on label "Send alerts to manager" at bounding box center [220, 374] width 105 height 13
click at [200, 326] on textarea at bounding box center [274, 341] width 213 height 45
click at [185, 340] on textarea at bounding box center [274, 341] width 213 height 45
click at [179, 343] on textarea at bounding box center [274, 341] width 213 height 45
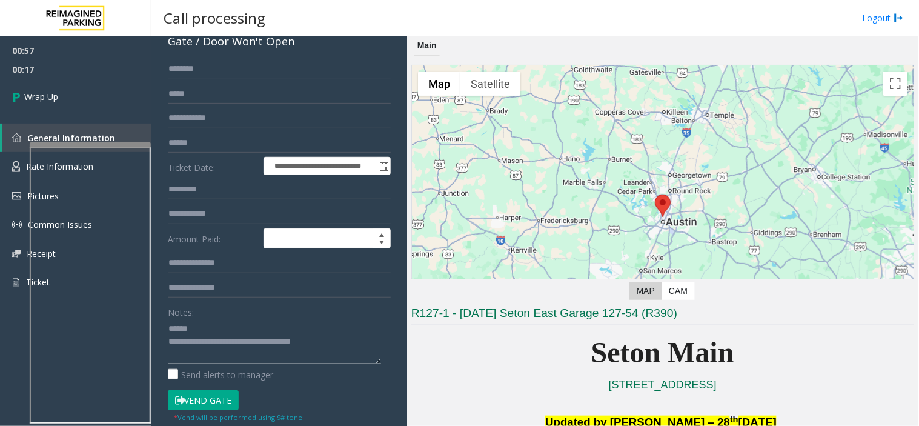
click at [207, 326] on textarea at bounding box center [274, 341] width 213 height 45
type textarea "**********"
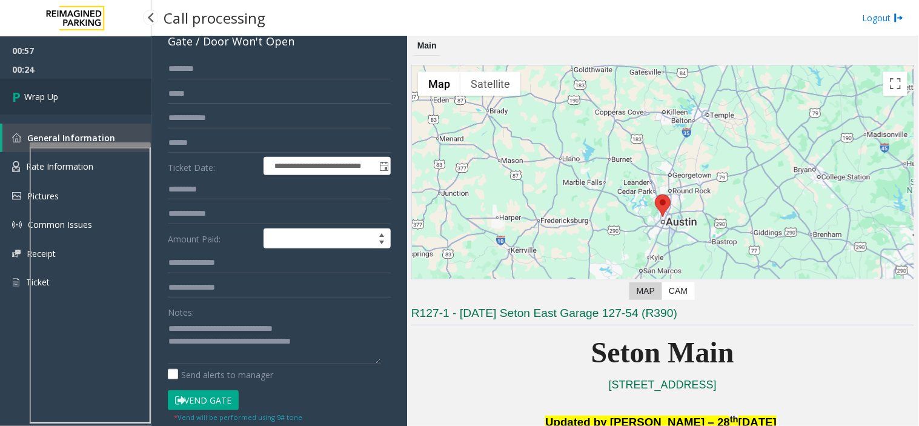
click at [49, 101] on span "Wrap Up" at bounding box center [41, 96] width 34 height 13
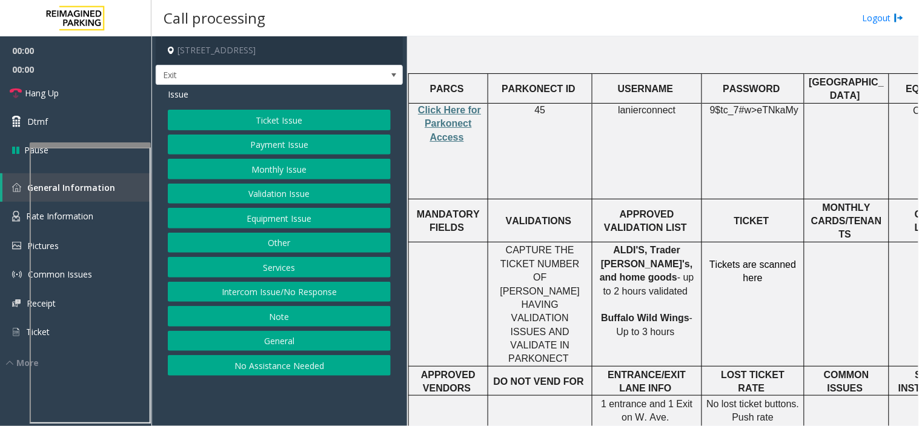
scroll to position [471, 0]
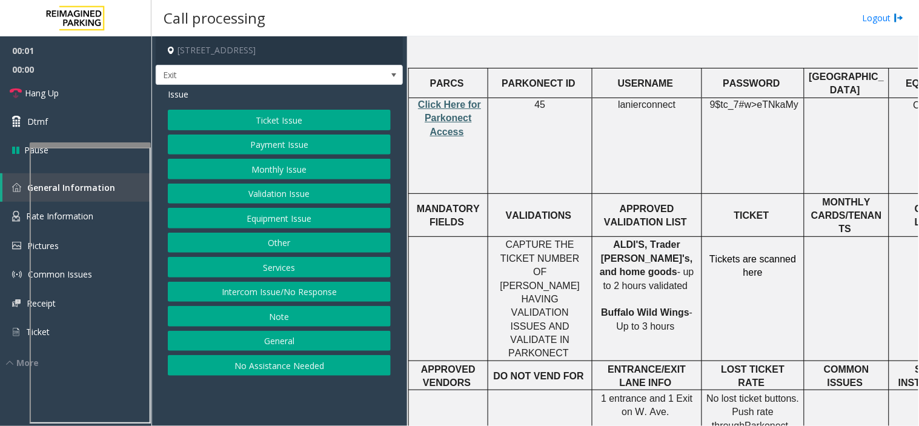
click at [450, 99] on span "Click Here for Parkonect Access" at bounding box center [449, 118] width 63 height 38
click at [625, 99] on span "lanierconnect" at bounding box center [647, 104] width 58 height 11
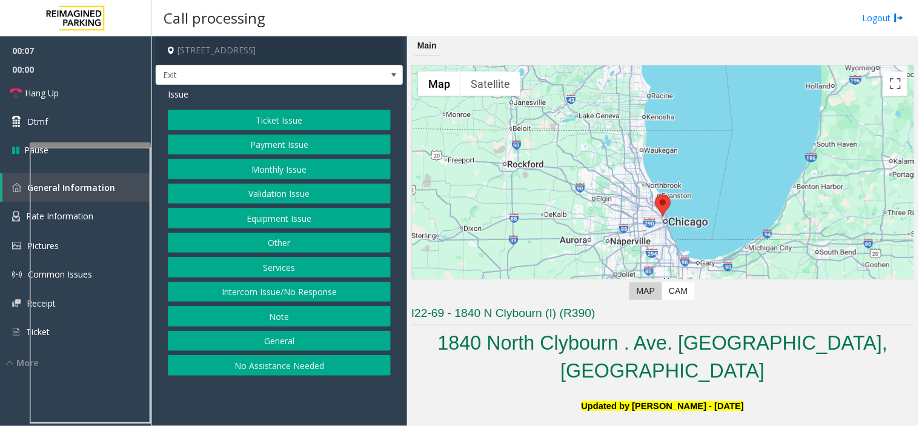
scroll to position [471, 0]
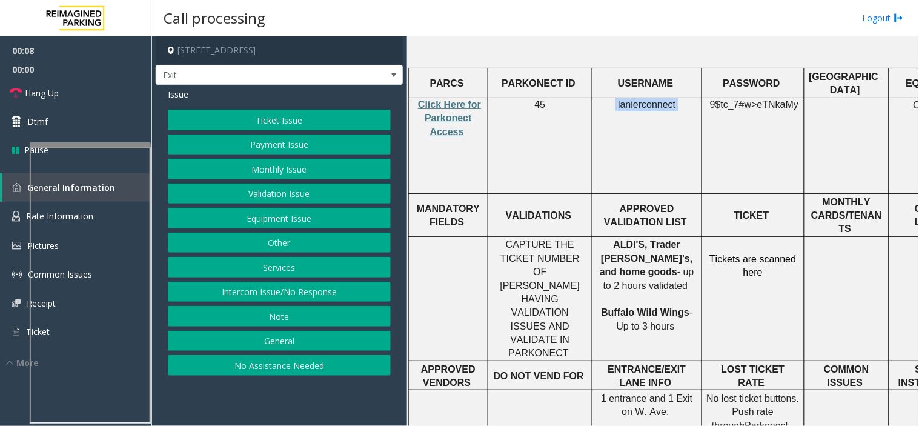
click at [265, 277] on button "Services" at bounding box center [279, 267] width 223 height 21
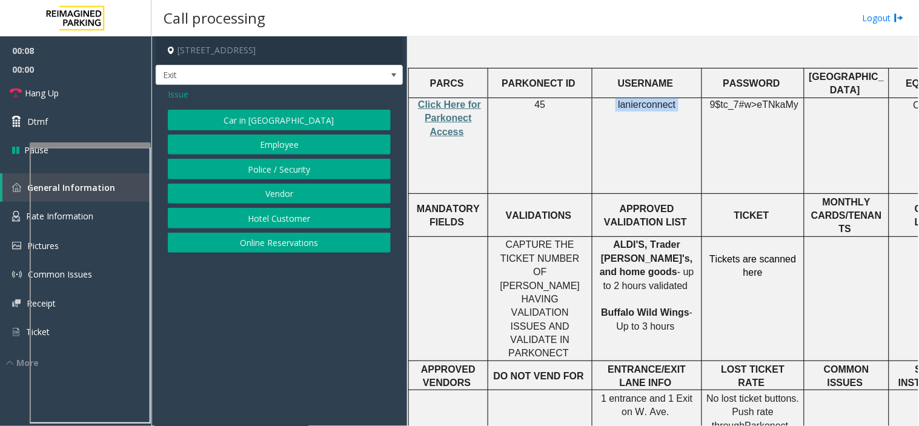
click at [270, 240] on button "Online Reservations" at bounding box center [279, 243] width 223 height 21
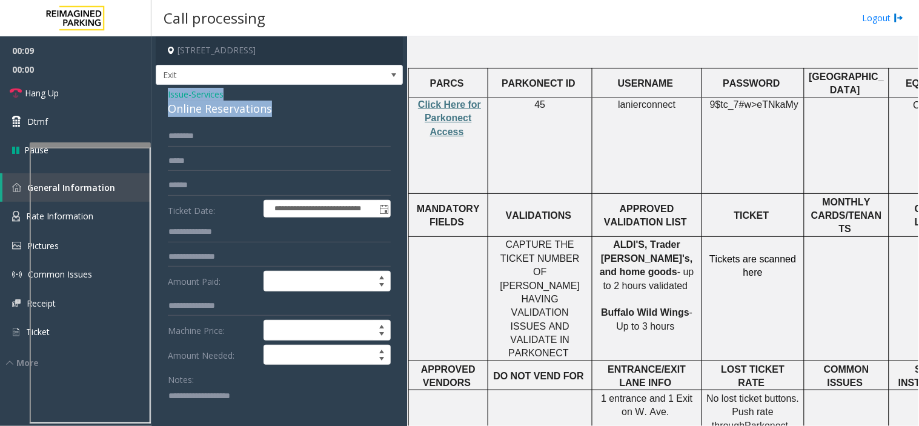
drag, startPoint x: 282, startPoint y: 107, endPoint x: 162, endPoint y: 94, distance: 119.9
copy div "Issue - Services Online Reservations"
click at [212, 406] on textarea at bounding box center [274, 408] width 213 height 45
paste textarea "**********"
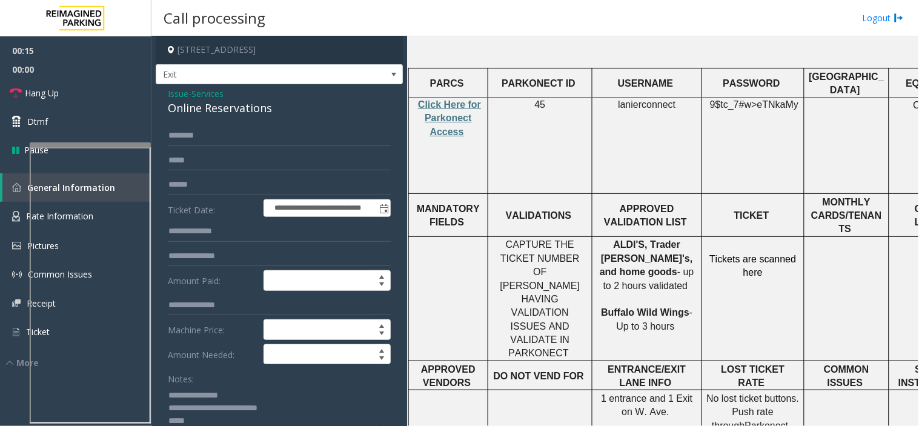
scroll to position [5, 0]
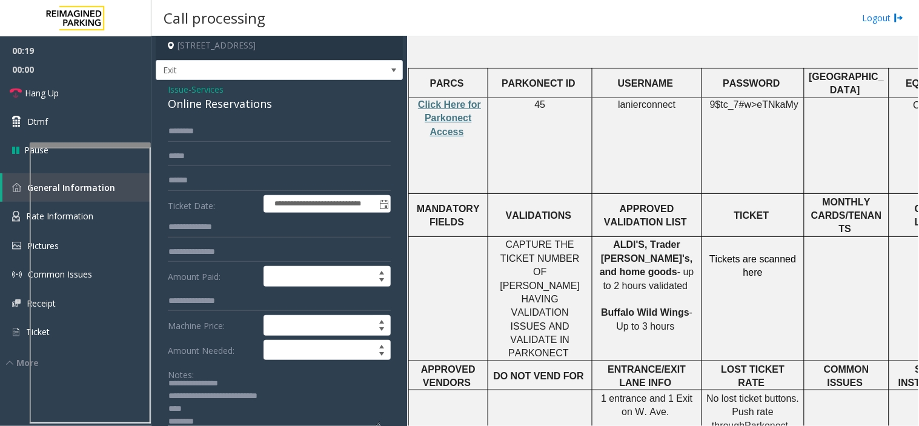
click at [212, 406] on textarea at bounding box center [274, 403] width 213 height 45
click at [184, 415] on textarea at bounding box center [274, 403] width 213 height 45
click at [184, 408] on textarea at bounding box center [274, 403] width 213 height 45
click at [197, 423] on textarea at bounding box center [274, 403] width 213 height 45
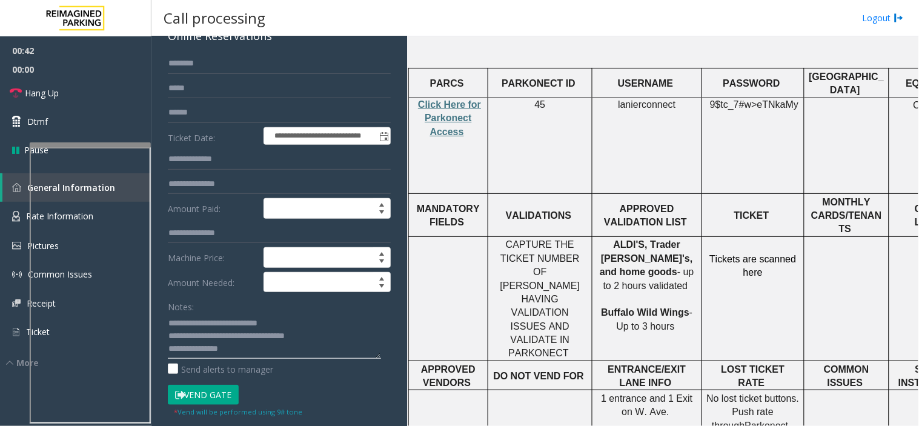
click at [207, 344] on textarea at bounding box center [274, 335] width 213 height 45
type textarea "**********"
click at [205, 391] on button "Vend Gate" at bounding box center [203, 395] width 71 height 21
click at [100, 97] on link "Hang Up" at bounding box center [75, 93] width 151 height 28
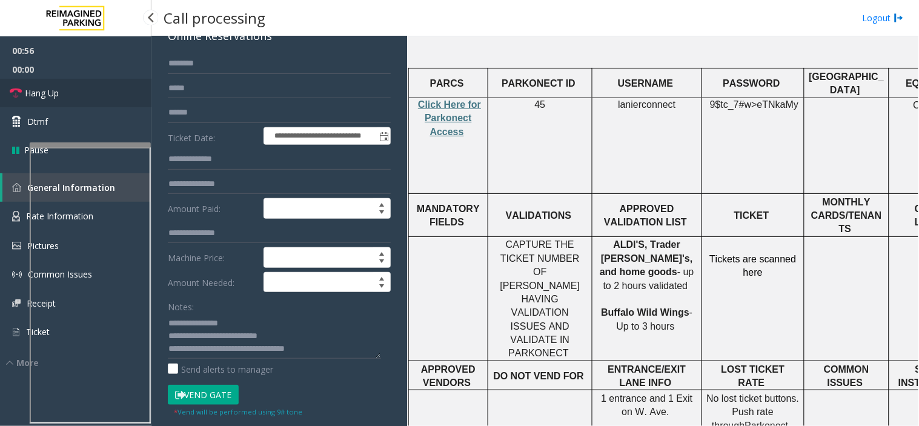
click at [100, 97] on link "Hang Up" at bounding box center [75, 93] width 151 height 28
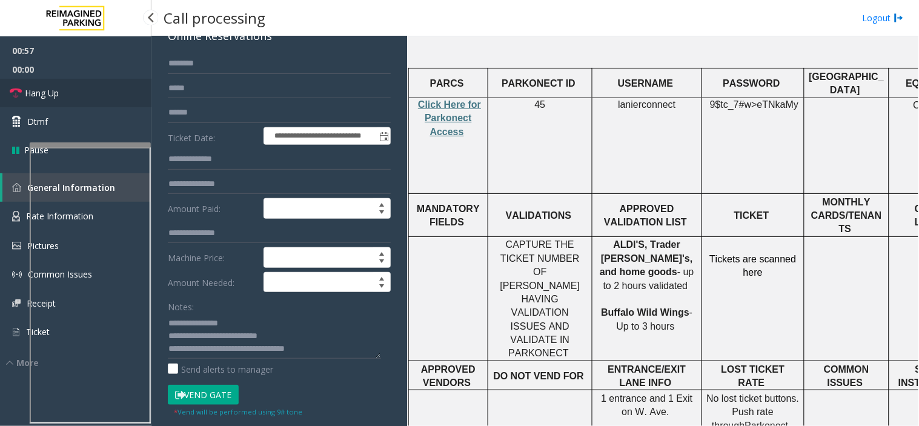
click at [100, 97] on link "Hang Up" at bounding box center [75, 93] width 151 height 28
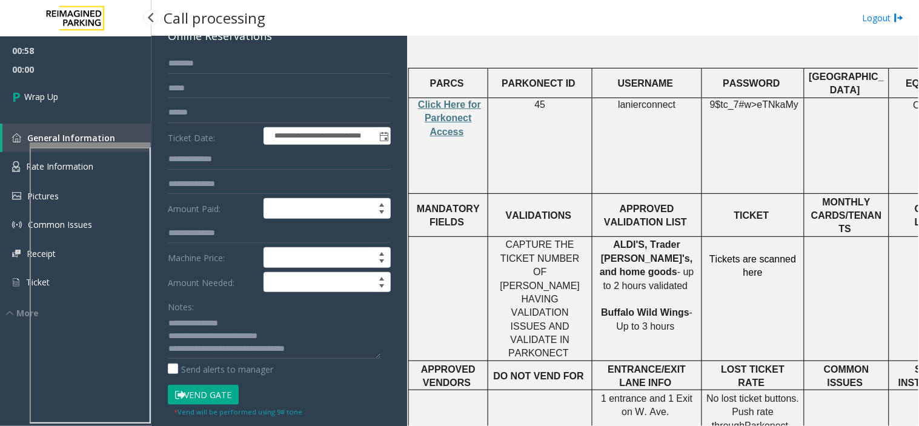
click at [100, 97] on link "Wrap Up" at bounding box center [75, 97] width 151 height 36
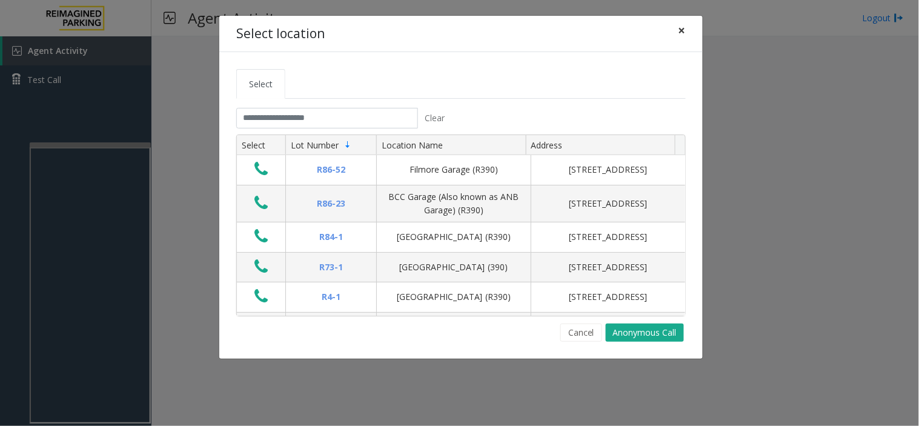
click at [673, 30] on button "×" at bounding box center [682, 31] width 24 height 30
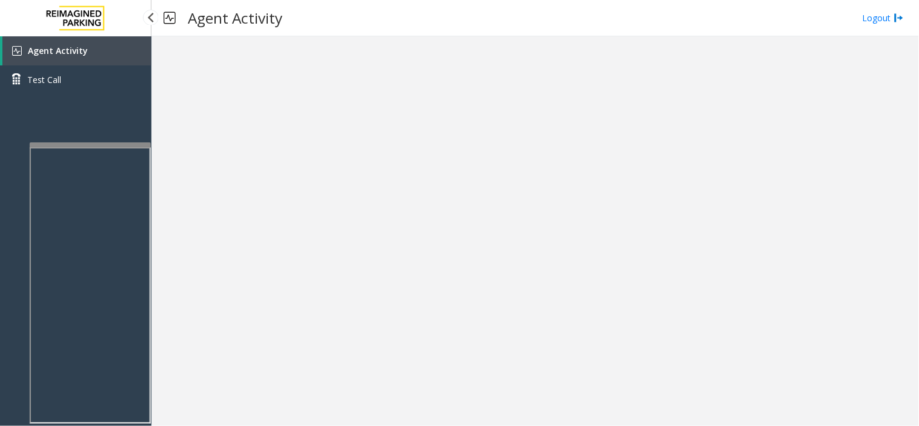
click at [112, 50] on link "Agent Activity" at bounding box center [76, 50] width 149 height 29
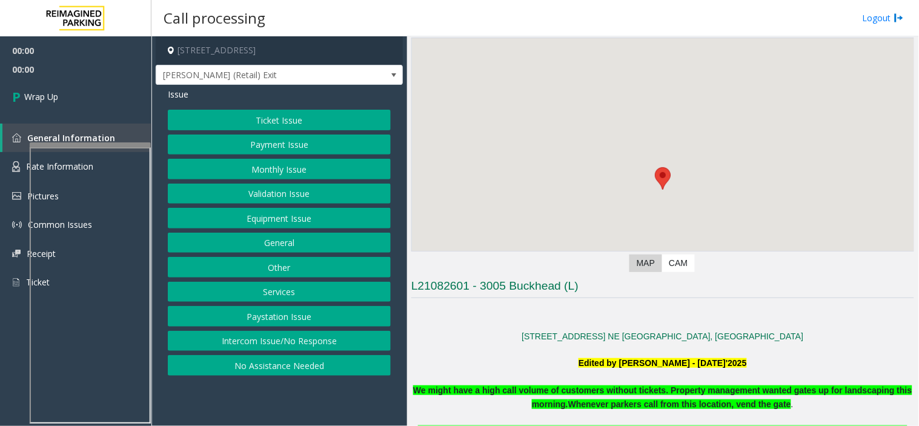
scroll to position [67, 0]
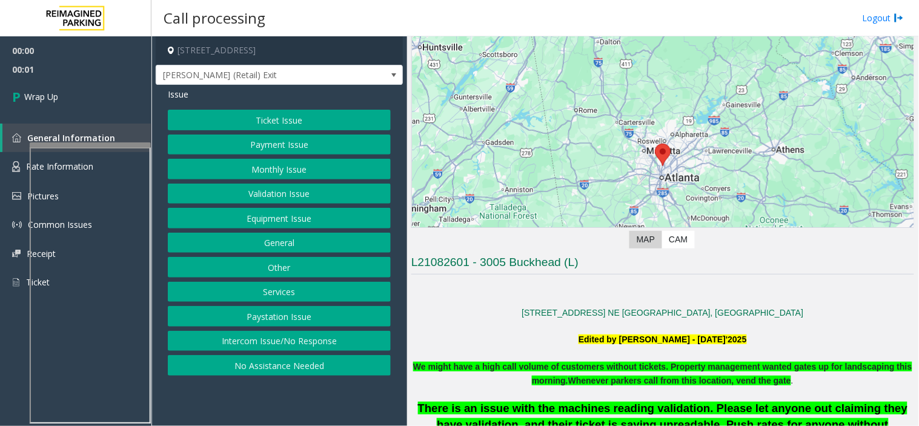
drag, startPoint x: 237, startPoint y: 343, endPoint x: 224, endPoint y: 227, distance: 116.4
click at [237, 342] on button "Intercom Issue/No Response" at bounding box center [279, 341] width 223 height 21
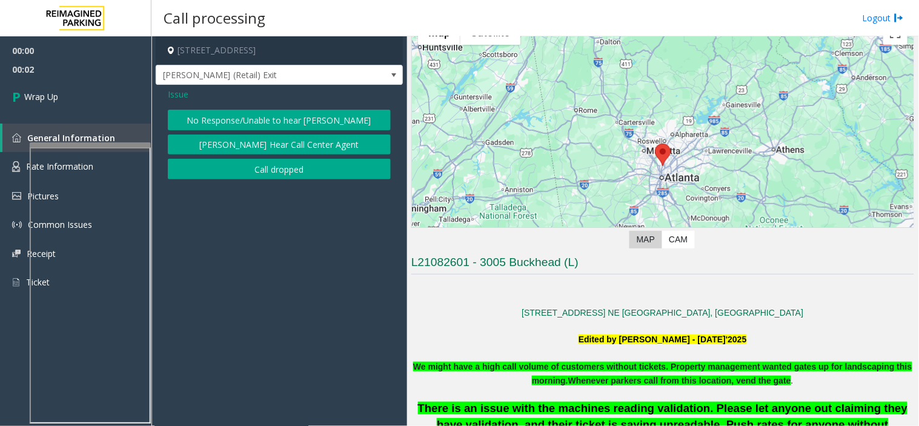
click at [235, 171] on button "Call dropped" at bounding box center [279, 169] width 223 height 21
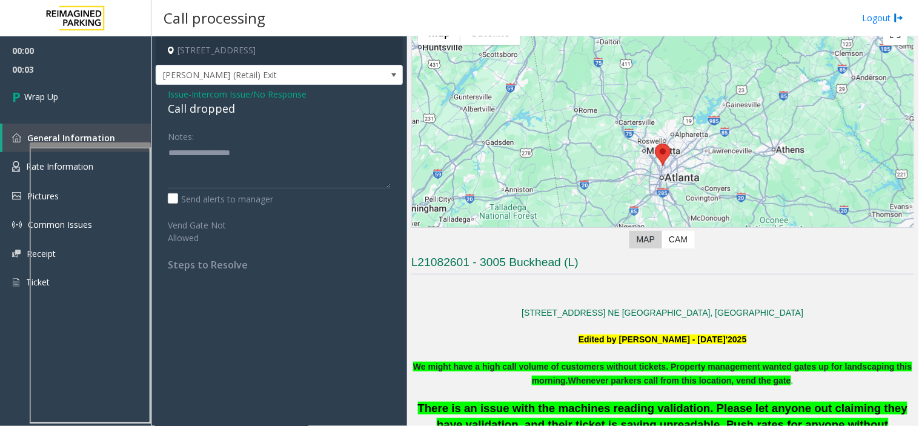
click at [183, 109] on div "Call dropped" at bounding box center [279, 109] width 223 height 16
type textarea "**********"
click at [98, 98] on link "Wrap Up" at bounding box center [75, 97] width 151 height 36
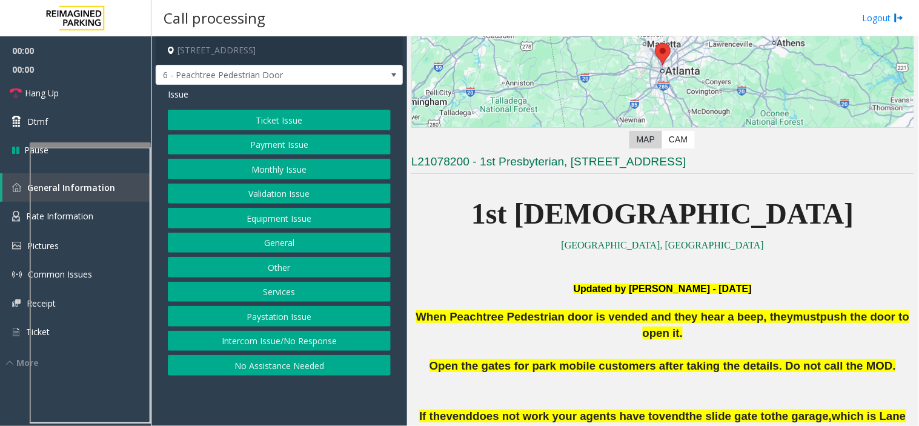
scroll to position [269, 0]
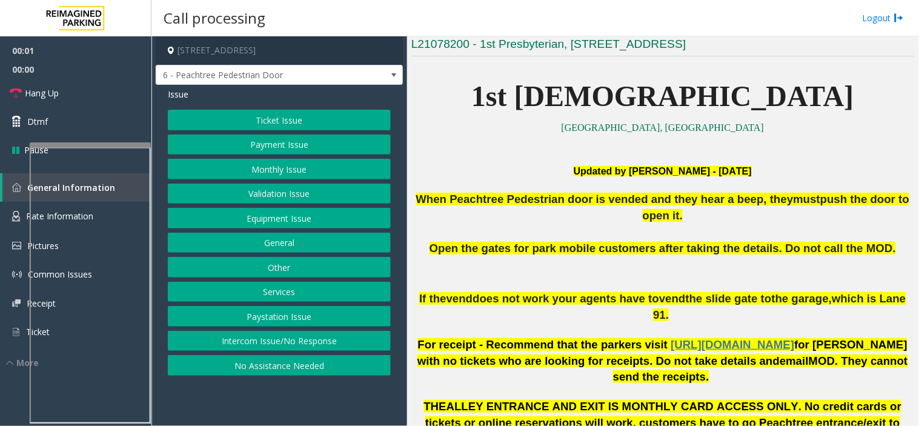
click at [291, 210] on button "Equipment Issue" at bounding box center [279, 218] width 223 height 21
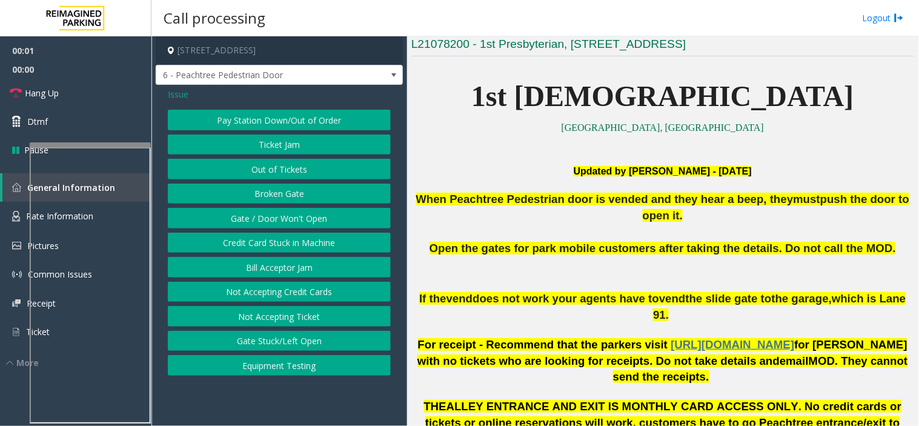
click at [291, 210] on button "Gate / Door Won't Open" at bounding box center [279, 218] width 223 height 21
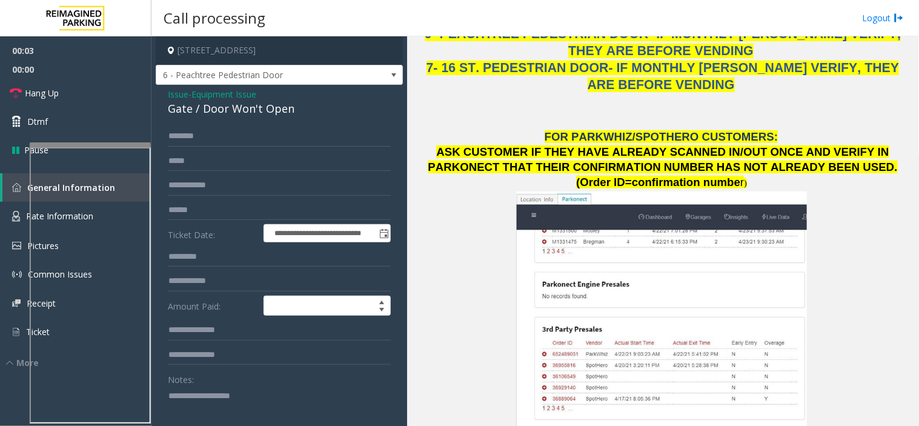
scroll to position [1413, 0]
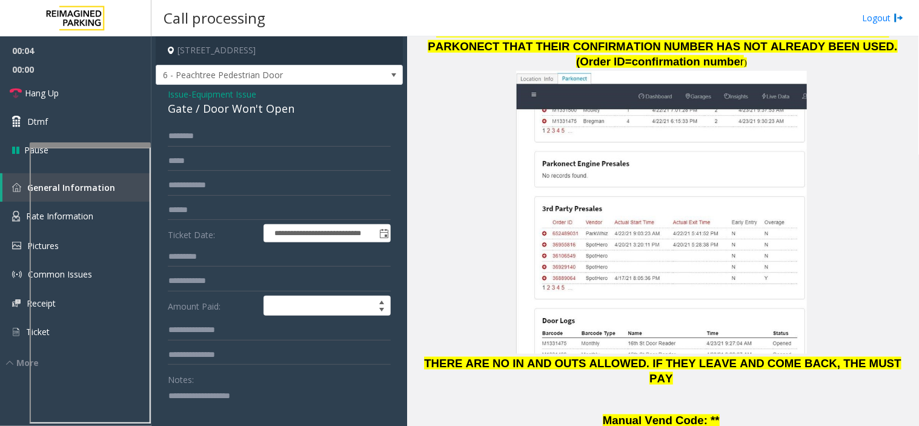
click at [190, 91] on span "- Equipment Issue" at bounding box center [222, 94] width 68 height 12
click at [185, 96] on span "Issue" at bounding box center [178, 94] width 21 height 13
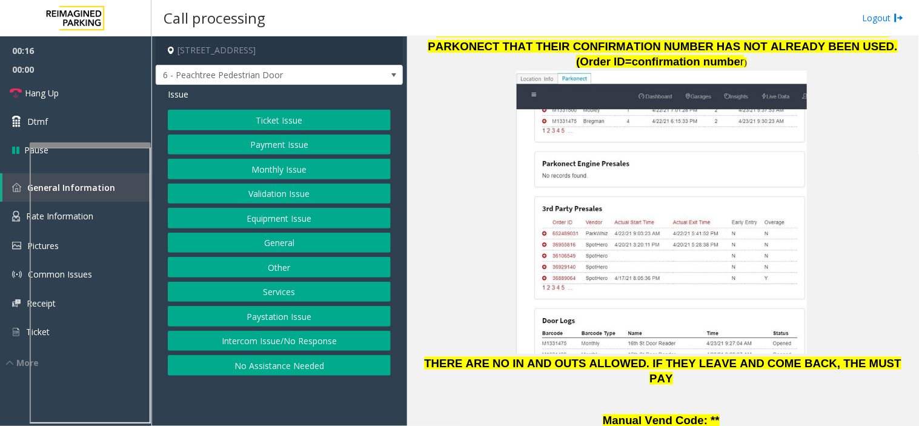
drag, startPoint x: 263, startPoint y: 346, endPoint x: 189, endPoint y: 225, distance: 141.7
click at [259, 337] on button "Intercom Issue/No Response" at bounding box center [279, 341] width 223 height 21
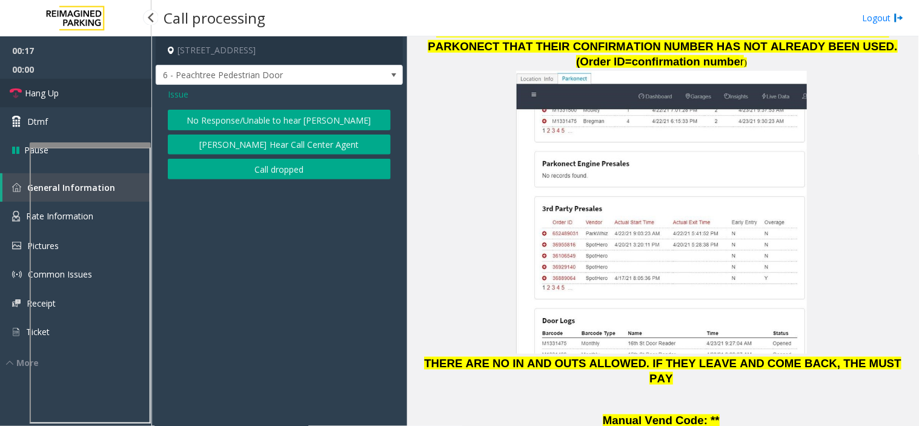
drag, startPoint x: 79, startPoint y: 92, endPoint x: 118, endPoint y: 99, distance: 39.4
click at [79, 92] on link "Hang Up" at bounding box center [75, 93] width 151 height 28
click at [179, 116] on button "No Response/Unable to hear [PERSON_NAME]" at bounding box center [279, 120] width 223 height 21
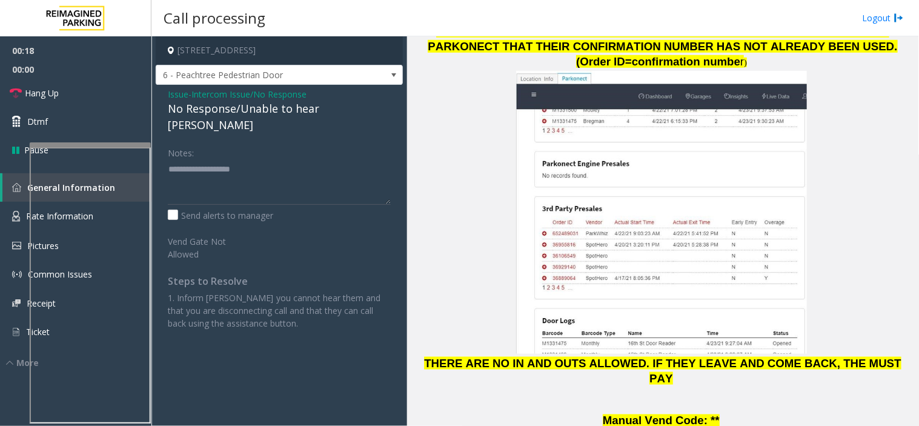
click at [180, 106] on div "No Response/Unable to hear [PERSON_NAME]" at bounding box center [279, 117] width 223 height 33
type textarea "**********"
click at [53, 76] on span "00:00" at bounding box center [75, 69] width 151 height 19
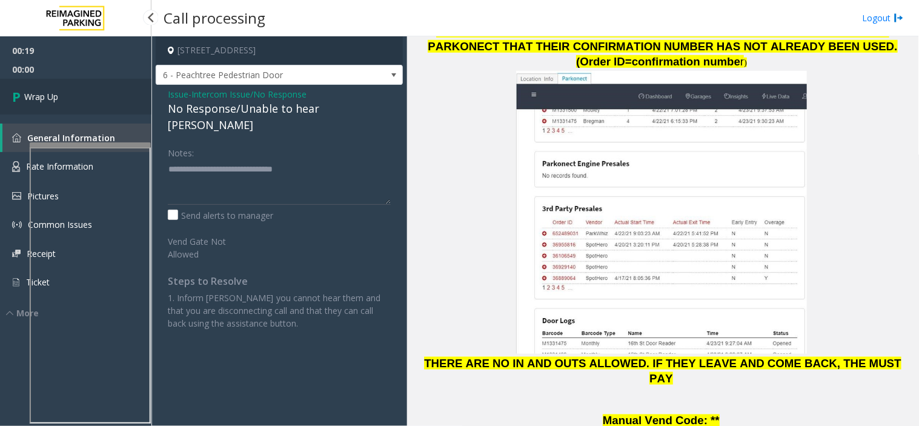
click at [55, 93] on span "Wrap Up" at bounding box center [41, 96] width 34 height 13
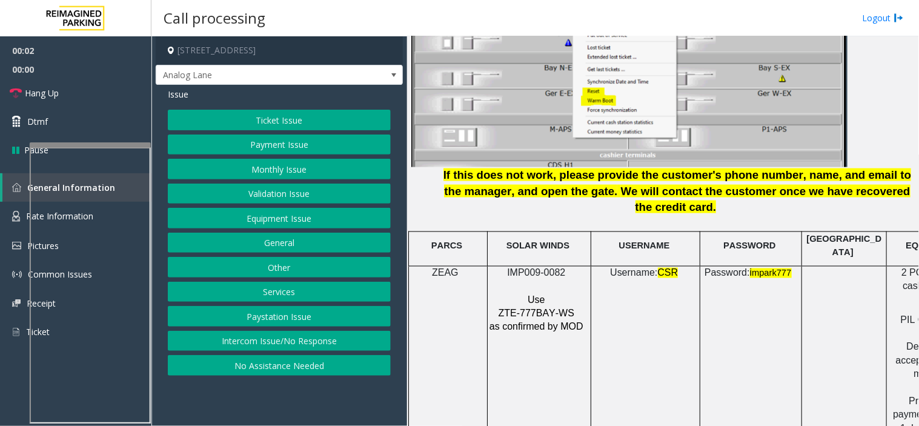
scroll to position [1615, 0]
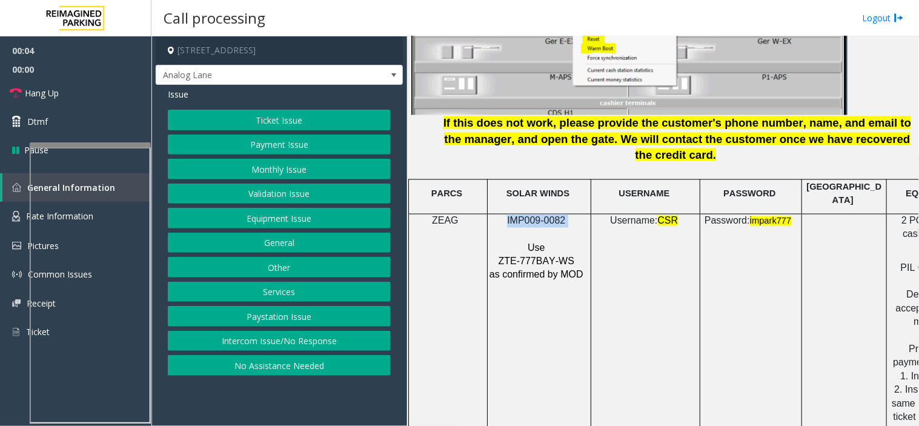
drag, startPoint x: 572, startPoint y: 179, endPoint x: 503, endPoint y: 171, distance: 69.5
click at [503, 214] on p "IMP009-0082" at bounding box center [538, 220] width 98 height 13
copy p "IMP009-0082"
click at [291, 168] on button "Monthly Issue" at bounding box center [279, 169] width 223 height 21
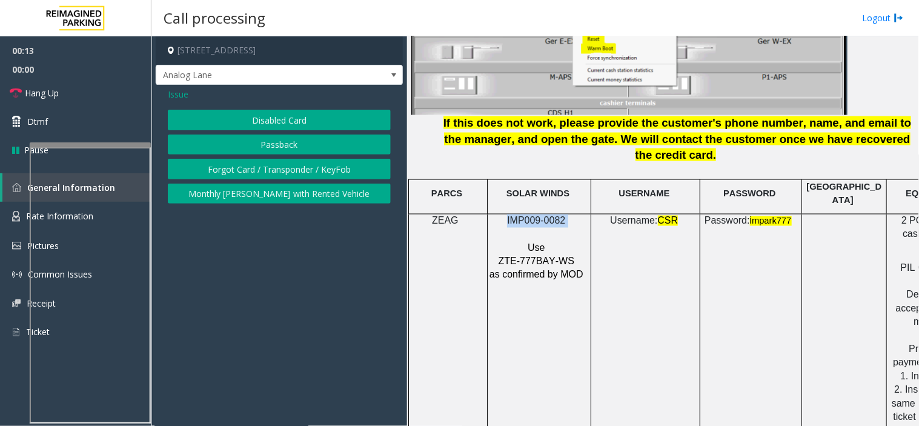
click at [264, 111] on button "Disabled Card" at bounding box center [279, 120] width 223 height 21
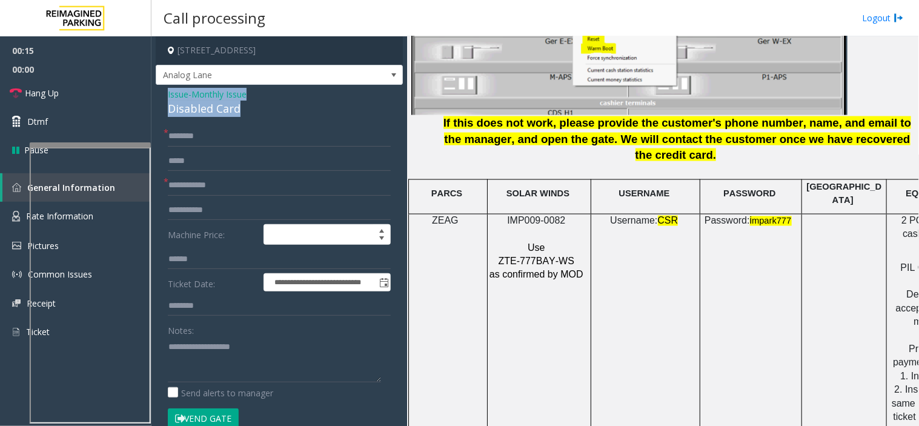
drag, startPoint x: 263, startPoint y: 109, endPoint x: 166, endPoint y: 94, distance: 98.7
click at [166, 94] on div "**********" at bounding box center [279, 431] width 247 height 692
copy div "Issue - Monthly Issue Disabled Card"
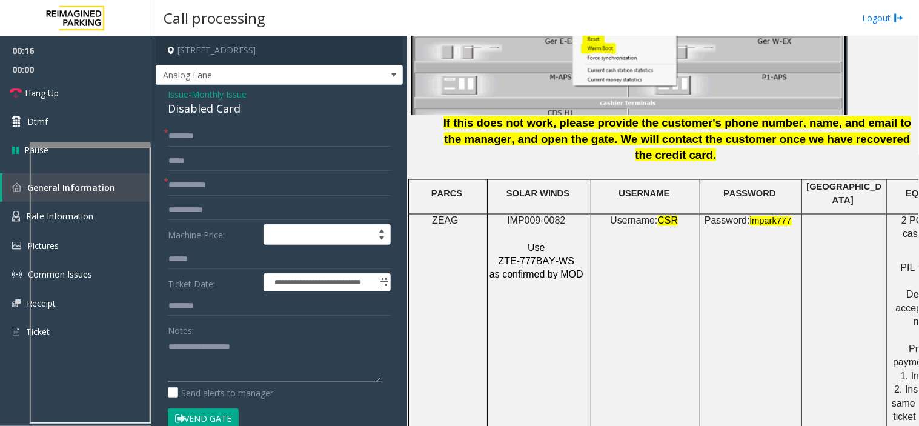
click at [189, 352] on textarea at bounding box center [274, 359] width 213 height 45
paste textarea "**********"
type textarea "**********"
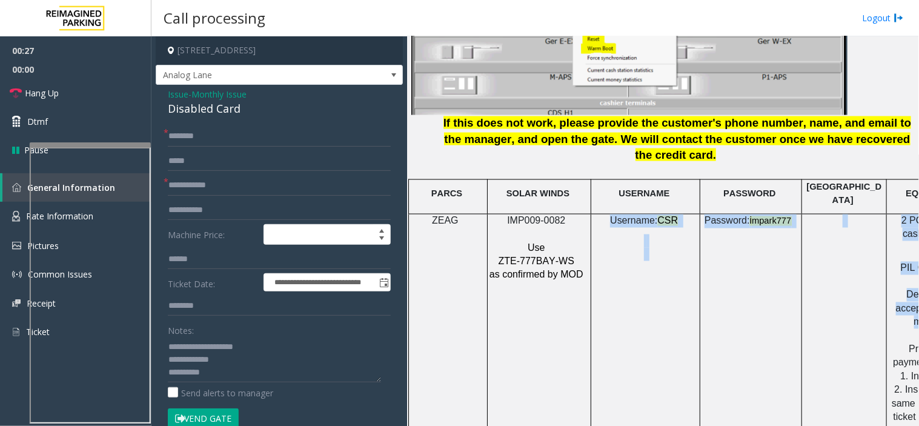
scroll to position [1615, 154]
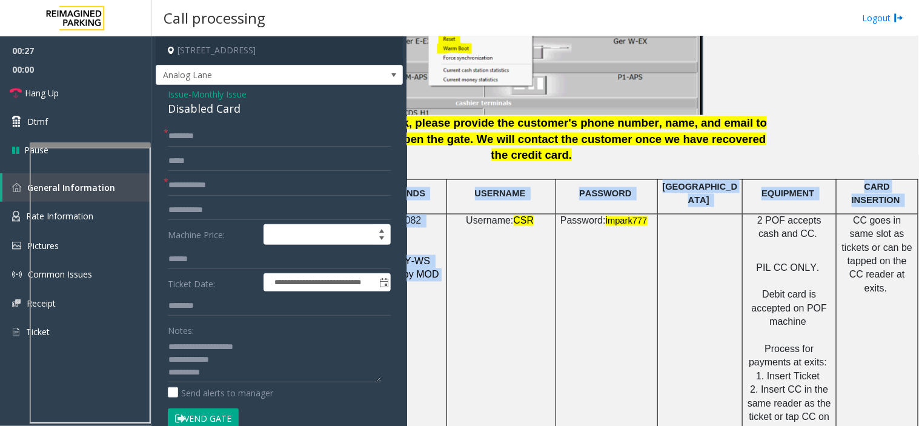
drag, startPoint x: 584, startPoint y: 346, endPoint x: 918, endPoint y: 288, distance: 339.2
click at [918, 288] on div "Main Revenue Control Manufacturer: ZEAG ← Move left → Move right ↑ Move up ↓ Mo…" at bounding box center [662, 230] width 511 height 389
click at [631, 348] on td "Password: i mpark777" at bounding box center [607, 383] width 102 height 339
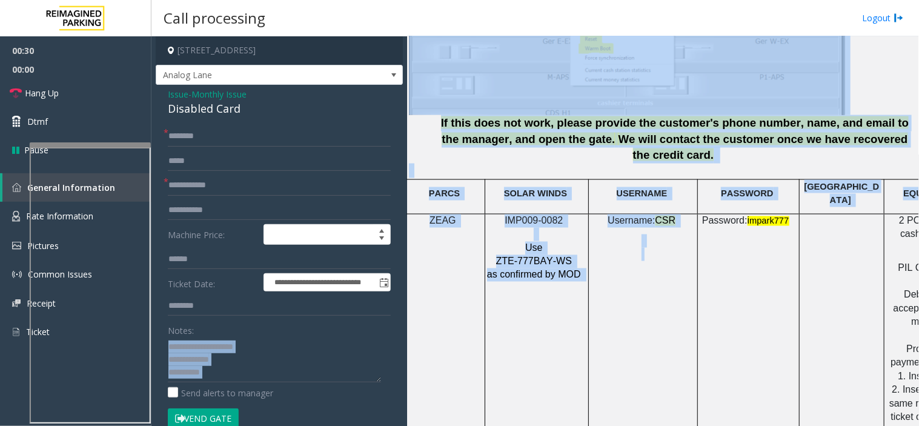
scroll to position [1615, 0]
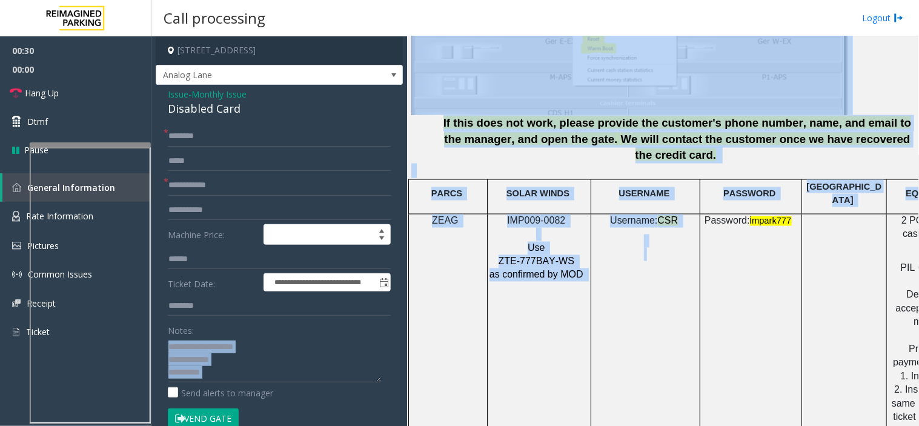
drag, startPoint x: 520, startPoint y: 342, endPoint x: 337, endPoint y: 349, distance: 183.1
click at [337, 349] on div "**********" at bounding box center [534, 230] width 767 height 389
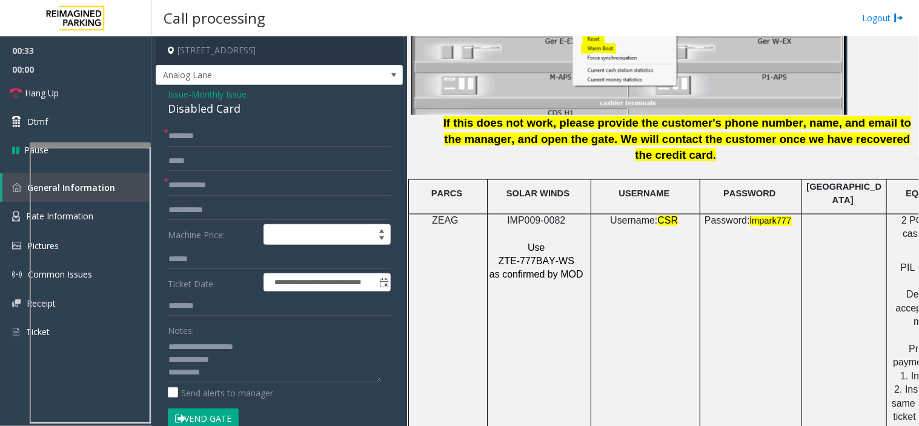
click at [173, 99] on span "Issue" at bounding box center [178, 94] width 21 height 13
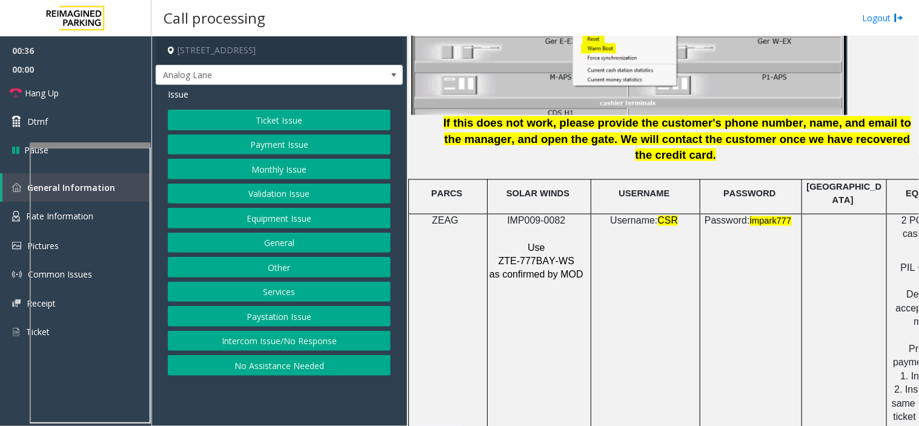
click at [231, 150] on button "Payment Issue" at bounding box center [279, 144] width 223 height 21
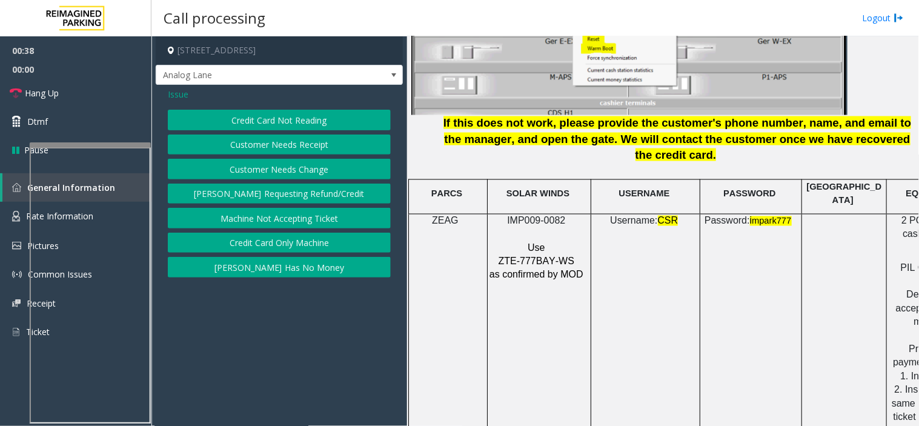
click at [238, 124] on button "Credit Card Not Reading" at bounding box center [279, 120] width 223 height 21
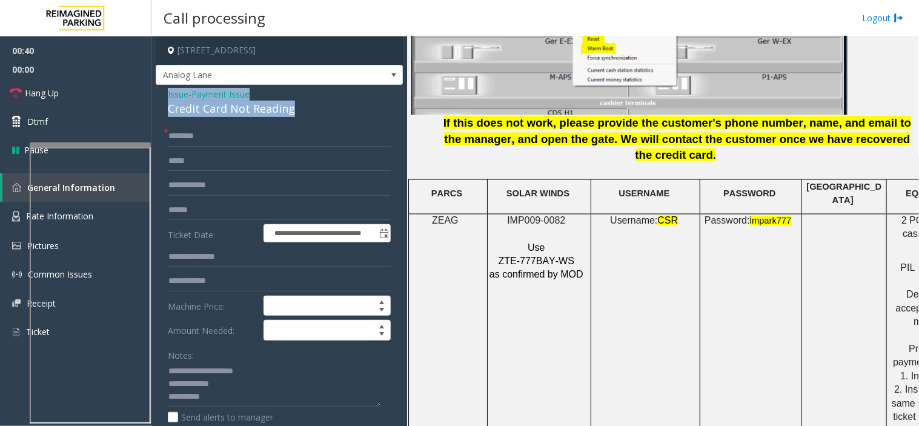
drag, startPoint x: 303, startPoint y: 110, endPoint x: 164, endPoint y: 87, distance: 141.1
click at [164, 87] on div "**********" at bounding box center [279, 392] width 247 height 615
copy div "Issue - Payment Issue Credit Card Not Reading"
drag, startPoint x: 231, startPoint y: 385, endPoint x: 156, endPoint y: 372, distance: 75.7
click at [156, 372] on div "**********" at bounding box center [279, 392] width 247 height 615
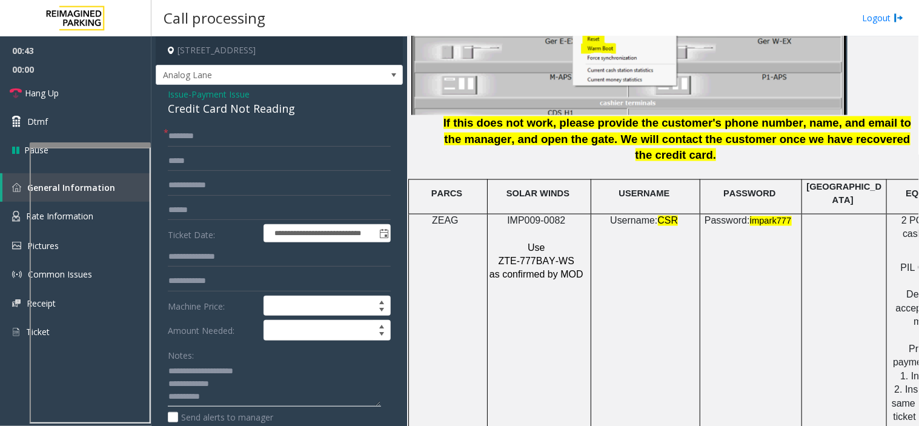
paste textarea "**********"
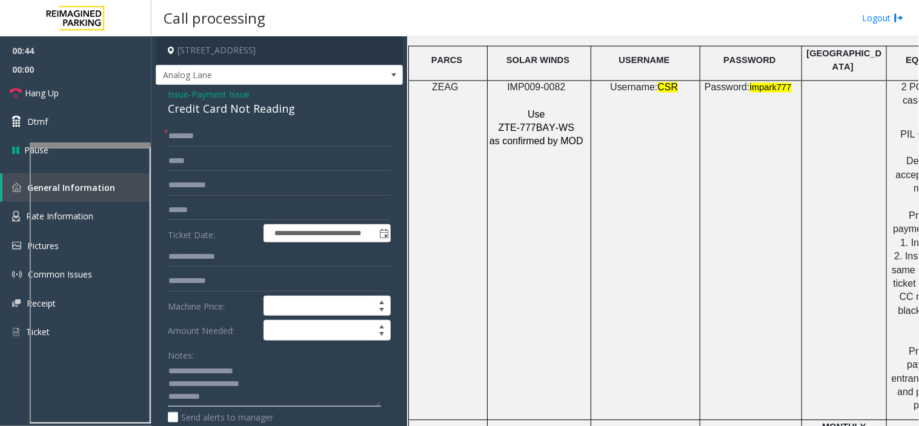
scroll to position [1749, 0]
type textarea "**********"
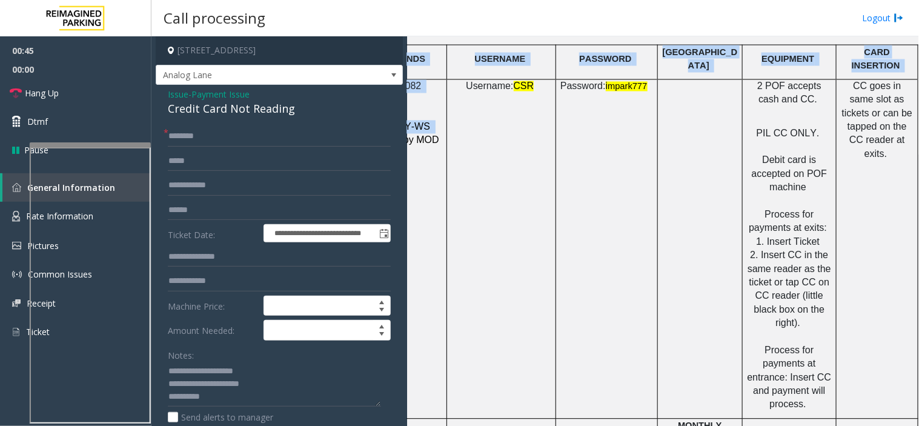
scroll to position [1749, 154]
drag, startPoint x: 546, startPoint y: 300, endPoint x: 918, endPoint y: 222, distance: 380.7
click at [918, 222] on div "Main Revenue Control Manufacturer: ZEAG ← Move left → Move right ↑ Move up ↓ Mo…" at bounding box center [662, 230] width 511 height 389
click at [712, 164] on td at bounding box center [700, 248] width 85 height 339
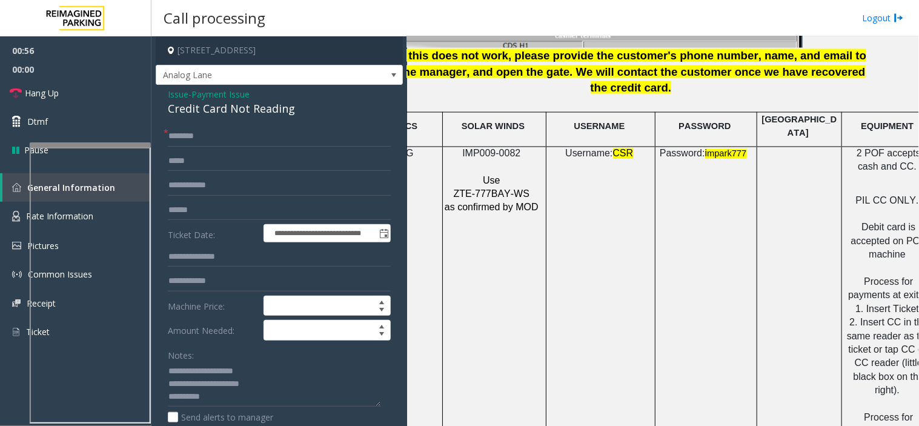
scroll to position [1682, 0]
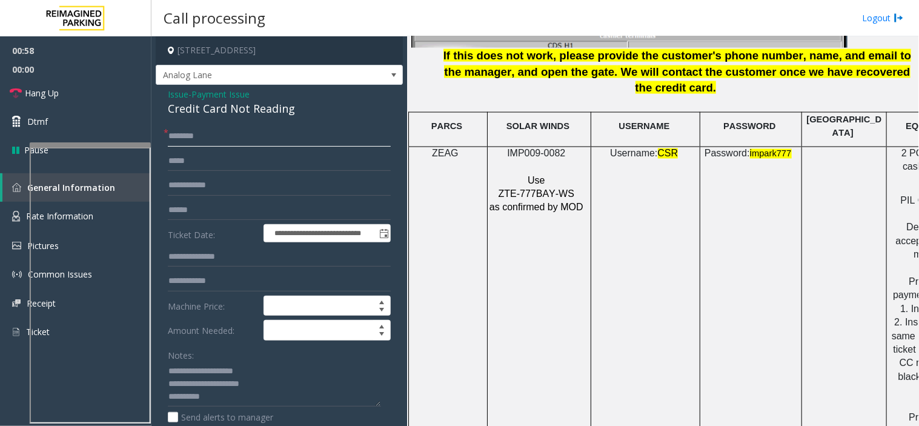
click at [171, 133] on input "text" at bounding box center [279, 136] width 223 height 21
click at [176, 142] on input "text" at bounding box center [279, 136] width 223 height 21
type input "***"
click at [208, 398] on textarea at bounding box center [274, 384] width 213 height 45
type textarea "**********"
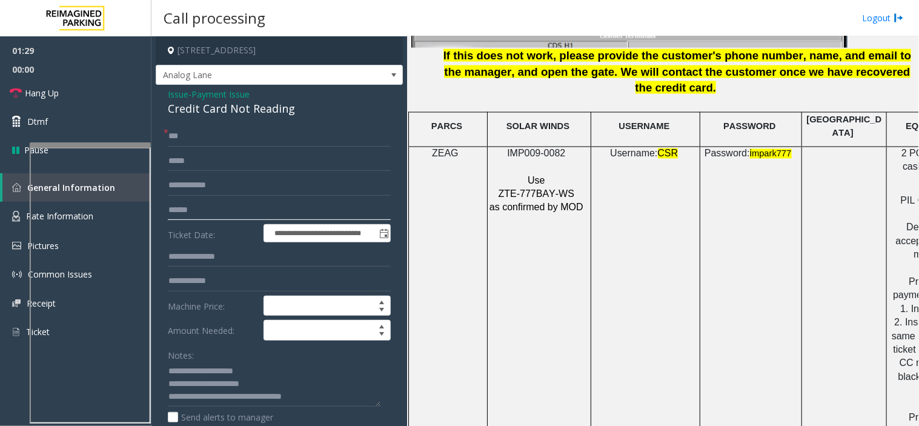
click at [173, 200] on input "text" at bounding box center [279, 210] width 223 height 21
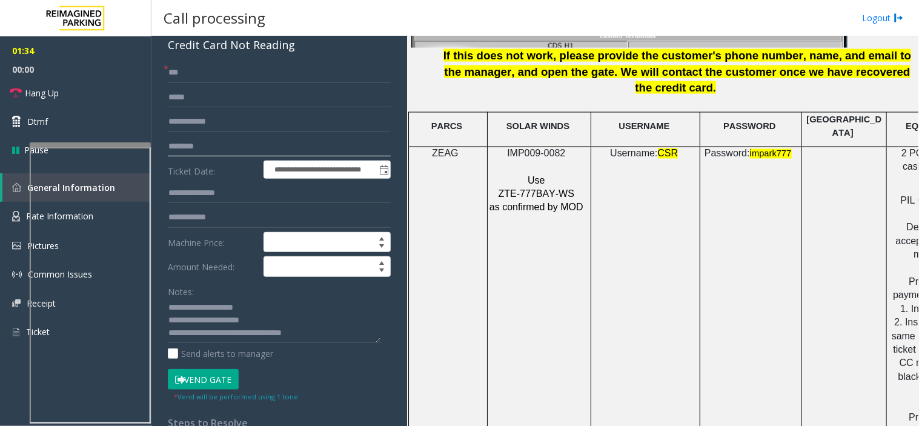
scroll to position [87, 0]
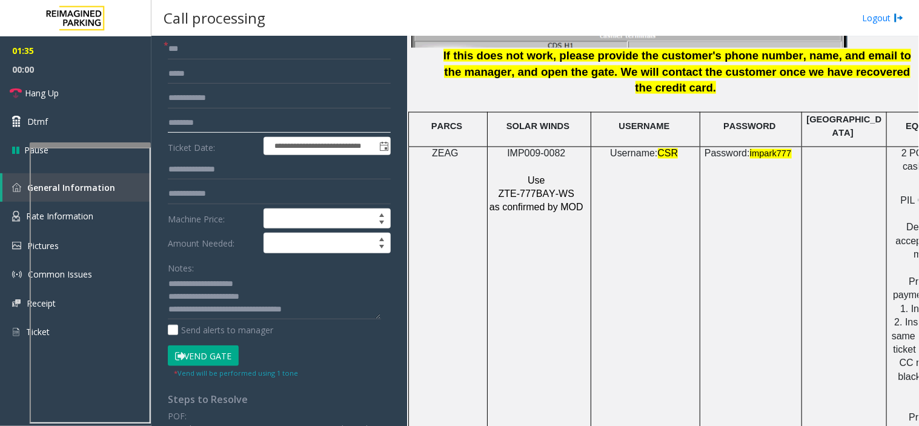
type input "********"
click at [200, 355] on button "Vend Gate" at bounding box center [203, 355] width 71 height 21
click at [89, 87] on link "Hang Up" at bounding box center [75, 93] width 151 height 28
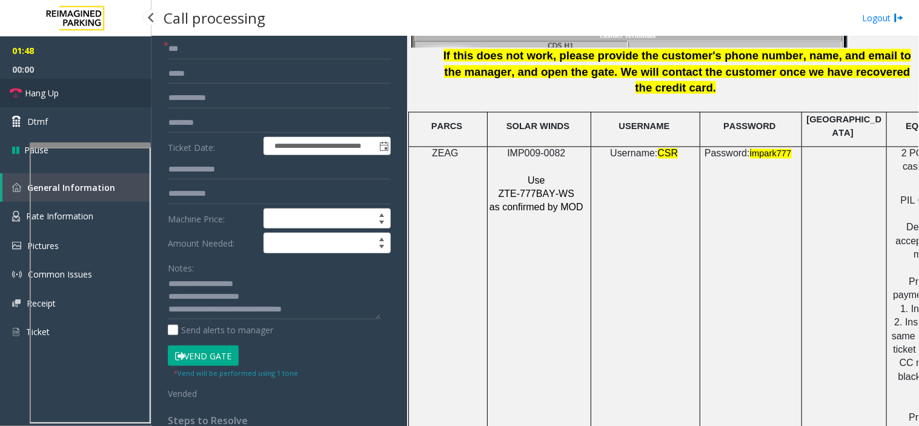
click at [89, 87] on link "Hang Up" at bounding box center [75, 93] width 151 height 28
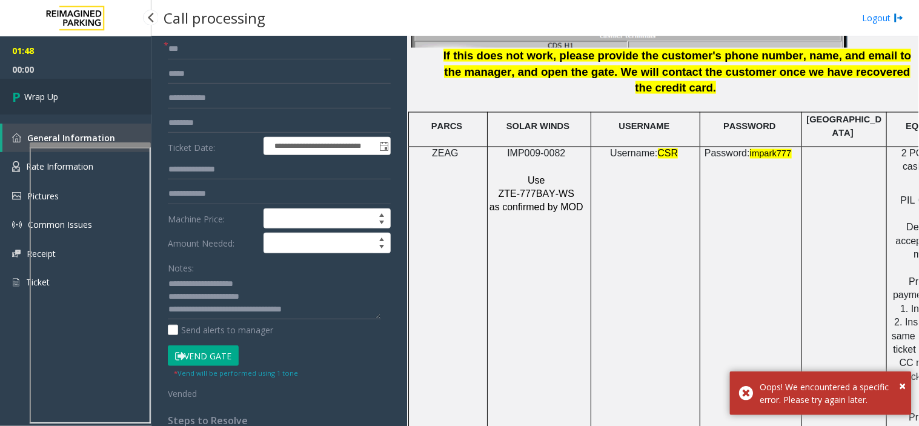
click at [89, 87] on link "Wrap Up" at bounding box center [75, 97] width 151 height 36
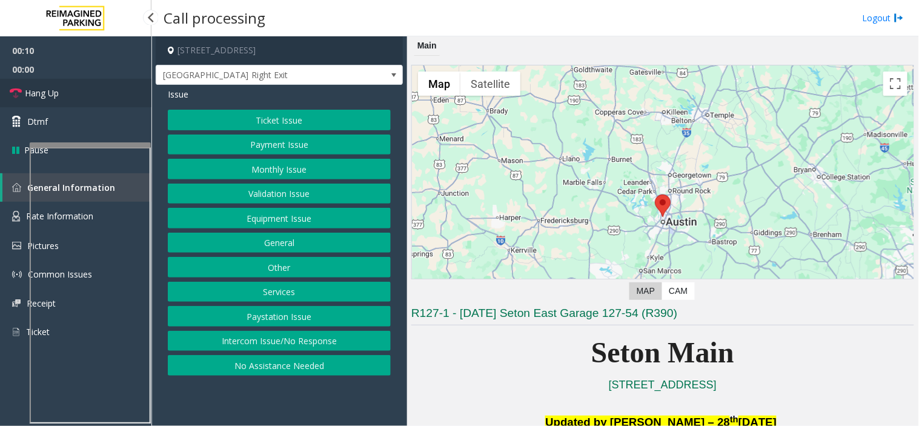
click at [50, 89] on span "Hang Up" at bounding box center [42, 93] width 34 height 13
click at [249, 118] on button "Ticket Issue" at bounding box center [279, 120] width 223 height 21
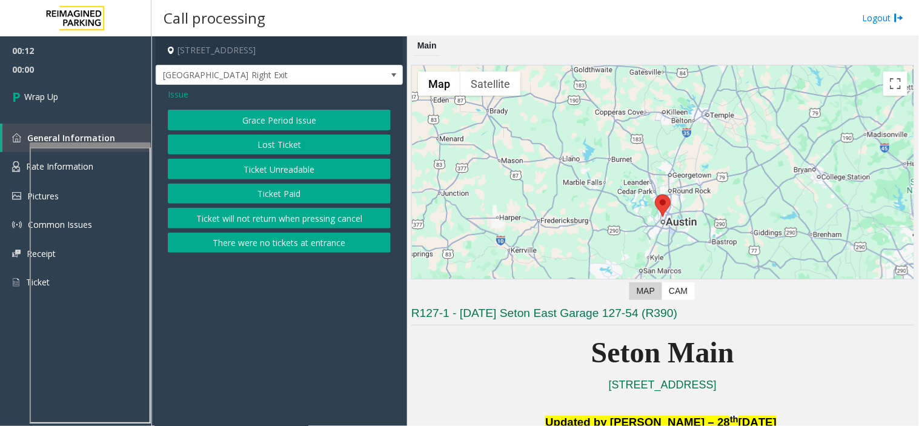
click at [256, 194] on button "Ticket Paid" at bounding box center [279, 194] width 223 height 21
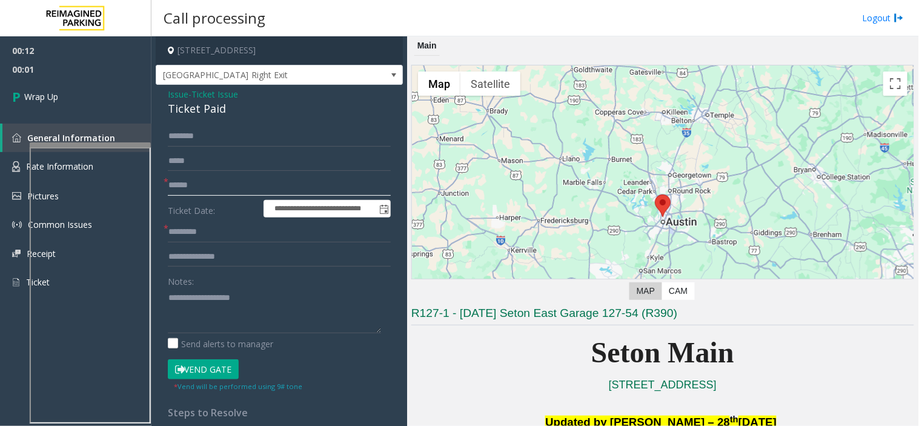
click at [214, 176] on input "text" at bounding box center [279, 185] width 223 height 21
type input "**"
click at [207, 218] on form "**********" at bounding box center [279, 259] width 223 height 266
click at [207, 233] on input "text" at bounding box center [279, 232] width 223 height 21
type input "**"
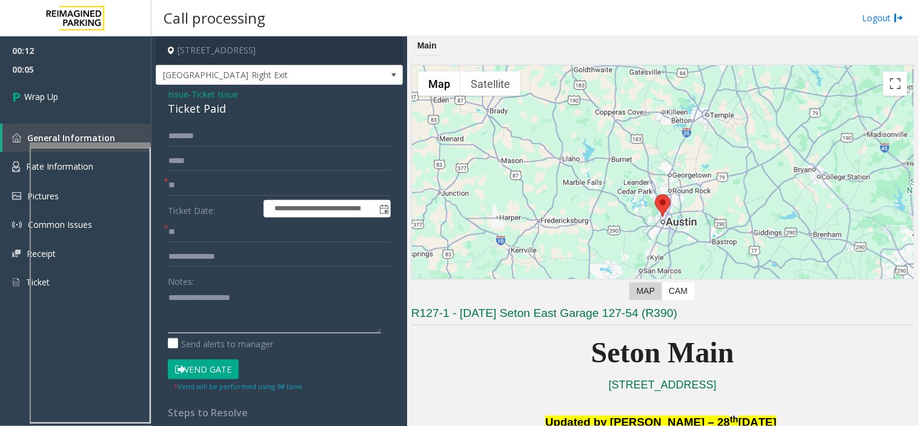
click at [204, 298] on textarea at bounding box center [274, 310] width 213 height 45
type textarea "**********"
click at [106, 88] on link "Wrap Up" at bounding box center [75, 97] width 151 height 36
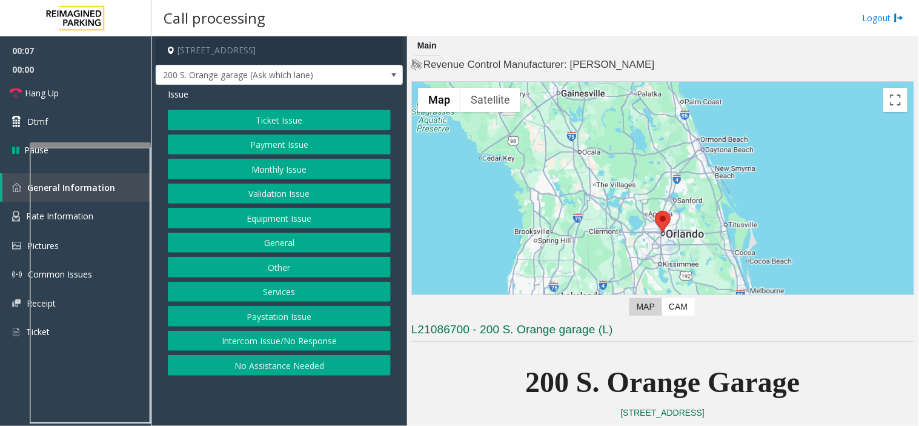
click at [259, 342] on button "Intercom Issue/No Response" at bounding box center [279, 341] width 223 height 21
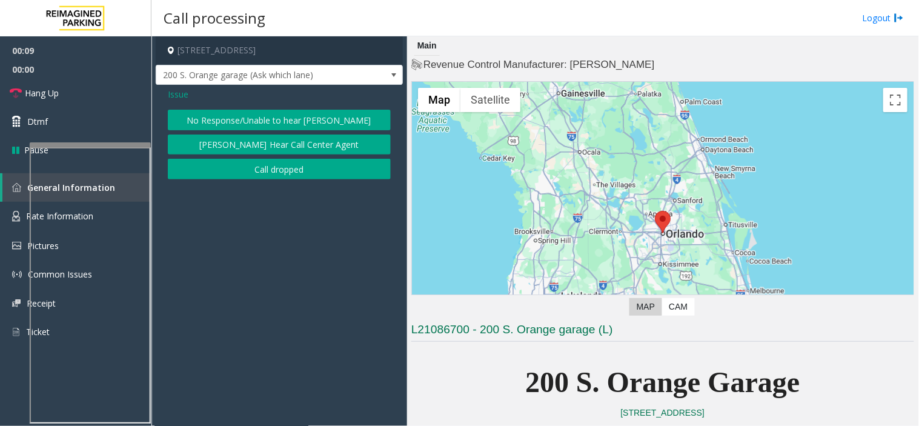
click at [158, 110] on div "Issue No Response/Unable to hear [PERSON_NAME] Cannot Hear Call Center Agent Ca…" at bounding box center [279, 135] width 247 height 101
click at [167, 93] on div "Issue No Response/Unable to hear [PERSON_NAME] Cannot Hear Call Center Agent Ca…" at bounding box center [279, 135] width 247 height 101
click at [178, 92] on span "Issue" at bounding box center [178, 94] width 21 height 13
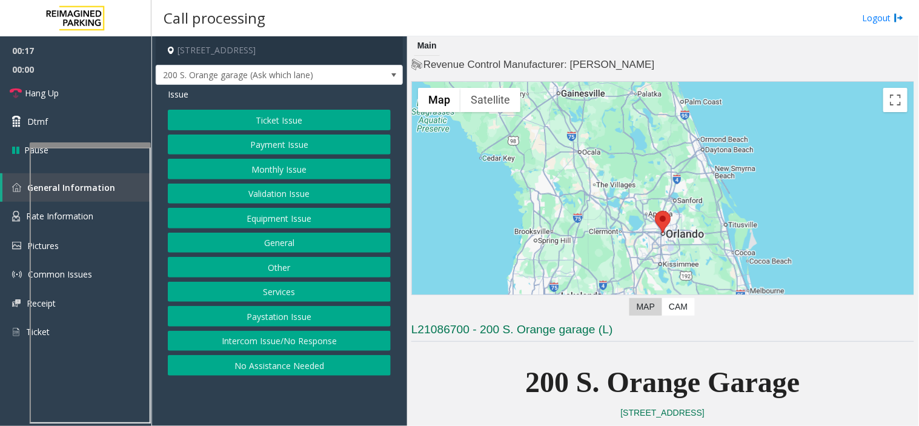
click at [277, 340] on button "Intercom Issue/No Response" at bounding box center [279, 341] width 223 height 21
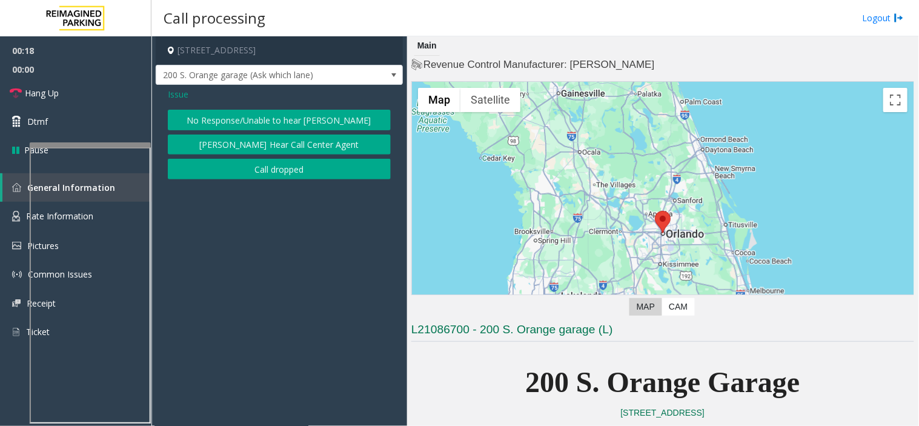
click at [242, 147] on button "[PERSON_NAME] Hear Call Center Agent" at bounding box center [279, 144] width 223 height 21
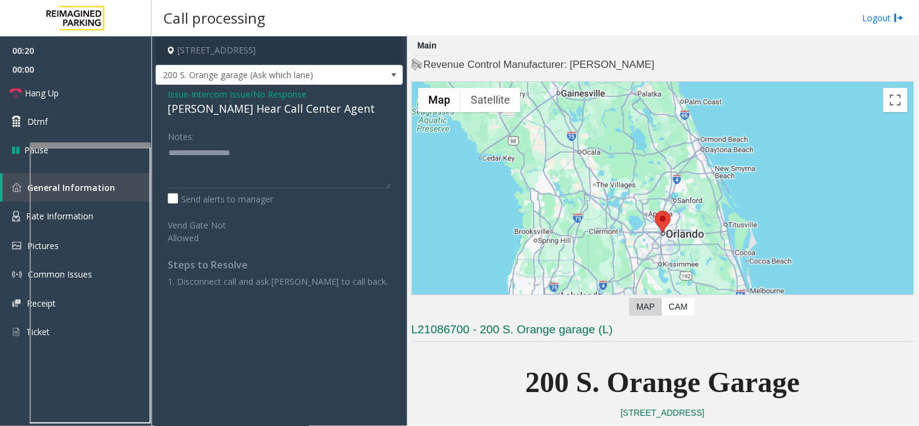
click at [170, 95] on span "Issue" at bounding box center [178, 94] width 21 height 13
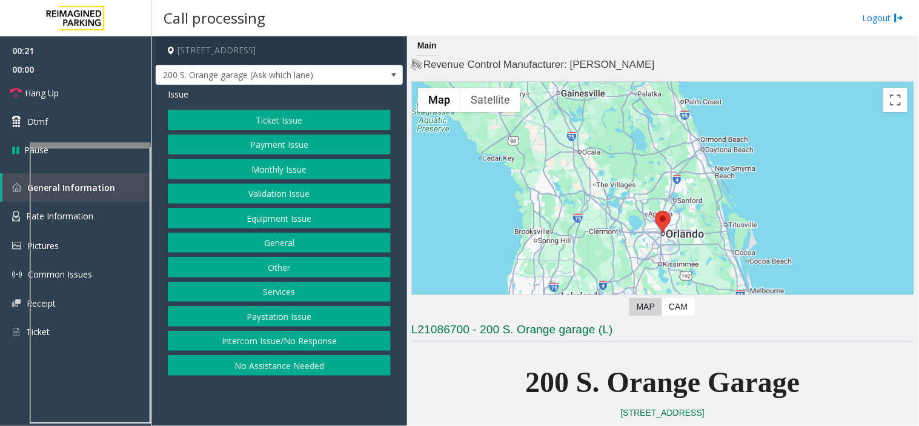
click at [263, 340] on button "Intercom Issue/No Response" at bounding box center [279, 341] width 223 height 21
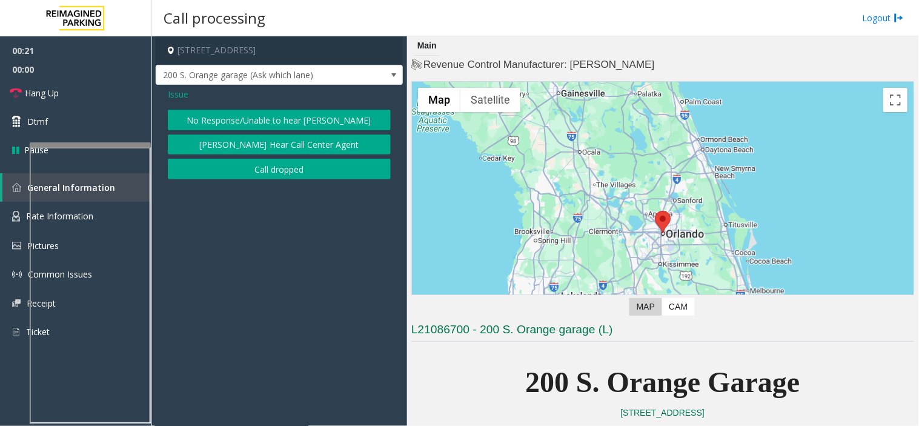
click at [254, 119] on button "No Response/Unable to hear [PERSON_NAME]" at bounding box center [279, 120] width 223 height 21
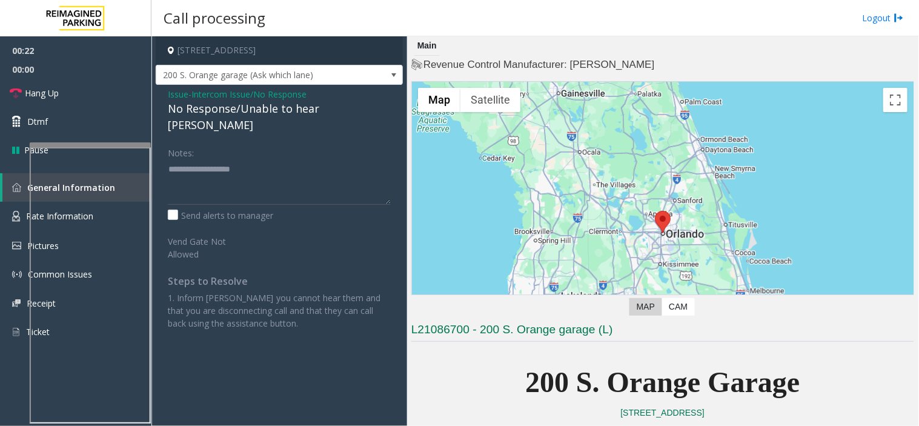
click at [257, 111] on div "No Response/Unable to hear [PERSON_NAME]" at bounding box center [279, 117] width 223 height 33
click at [105, 96] on link "Hang Up" at bounding box center [75, 93] width 151 height 28
click at [294, 179] on textarea at bounding box center [279, 181] width 223 height 45
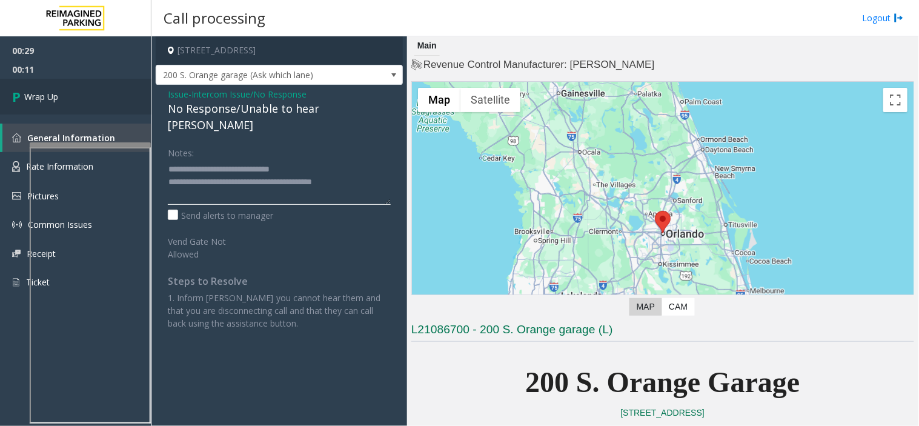
type textarea "**********"
click at [73, 86] on link "Wrap Up" at bounding box center [75, 97] width 151 height 36
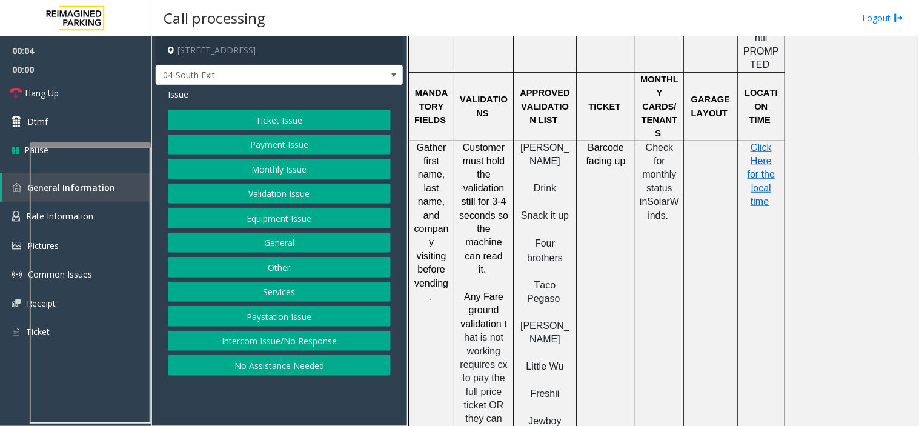
scroll to position [1346, 0]
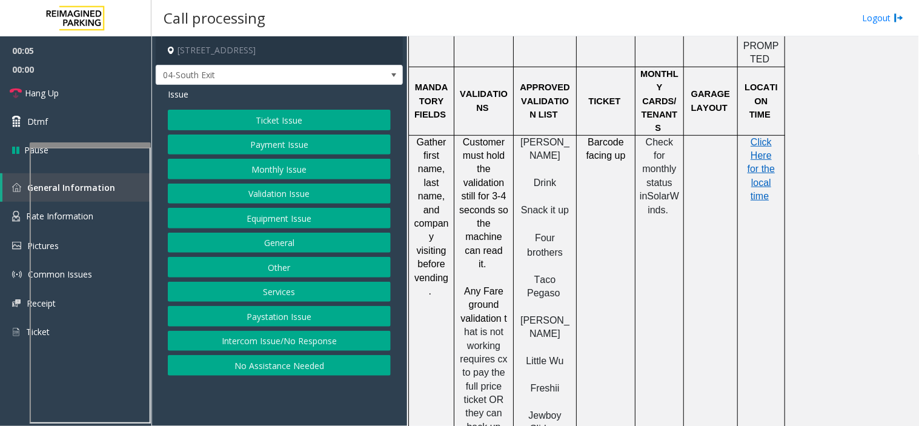
click at [289, 119] on button "Ticket Issue" at bounding box center [279, 120] width 223 height 21
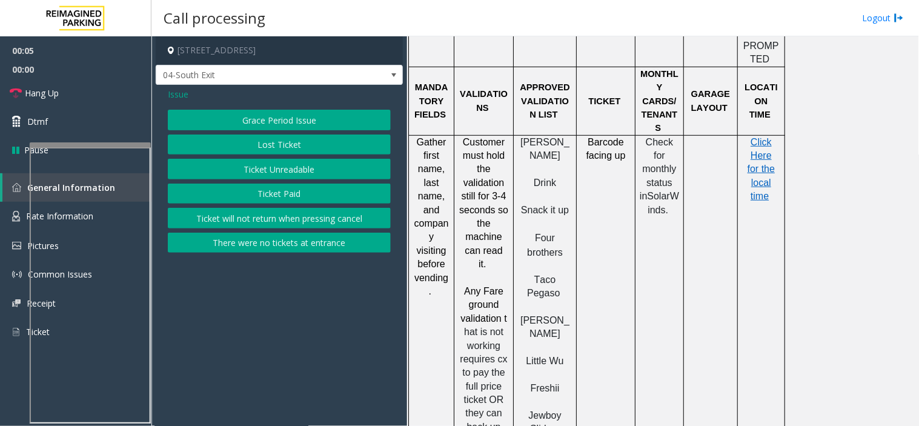
click at [287, 164] on button "Ticket Unreadable" at bounding box center [279, 169] width 223 height 21
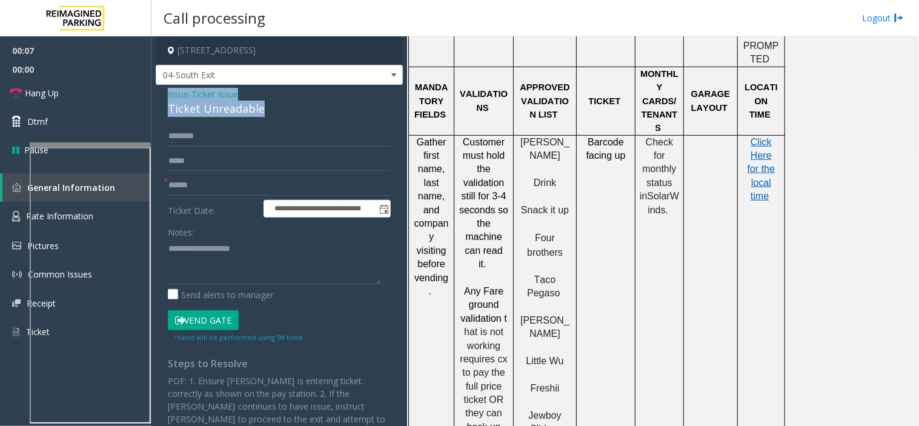
drag, startPoint x: 271, startPoint y: 110, endPoint x: 157, endPoint y: 93, distance: 115.0
click at [157, 93] on div "**********" at bounding box center [279, 286] width 247 height 403
click at [292, 274] on textarea at bounding box center [274, 261] width 213 height 45
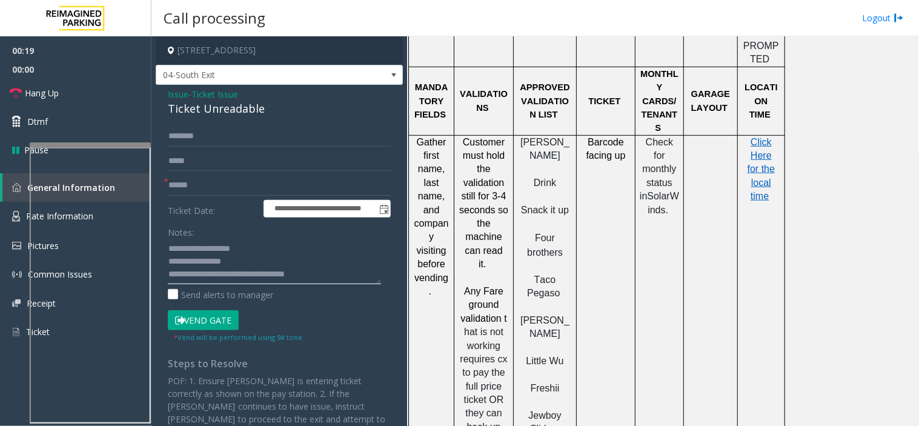
type textarea "**********"
click at [235, 187] on input "text" at bounding box center [279, 185] width 223 height 21
type input "******"
click at [215, 313] on button "Vend Gate" at bounding box center [203, 320] width 71 height 21
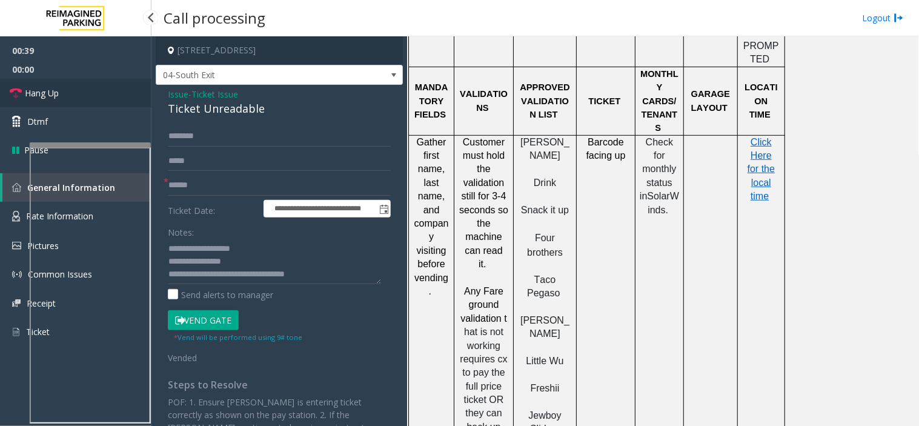
click at [107, 90] on link "Hang Up" at bounding box center [75, 93] width 151 height 28
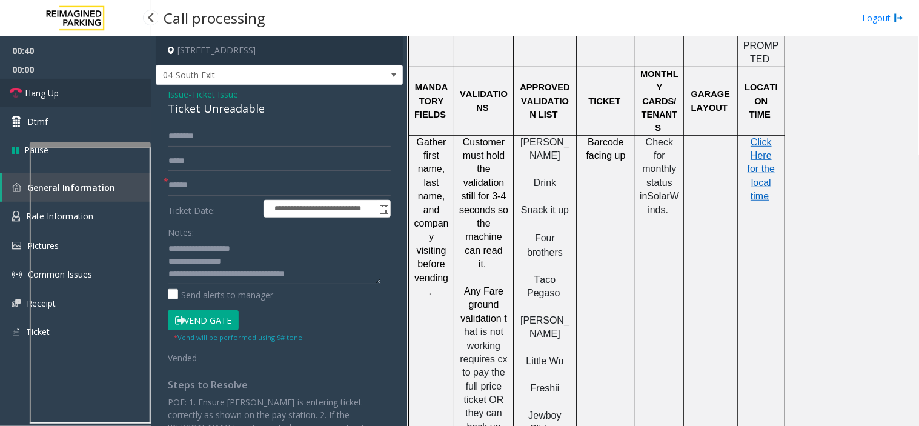
click at [107, 90] on link "Hang Up" at bounding box center [75, 93] width 151 height 28
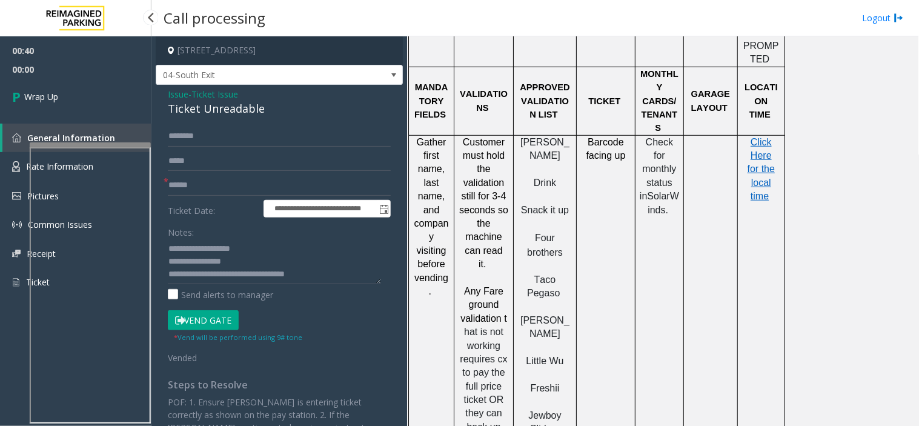
click at [107, 90] on link "Wrap Up" at bounding box center [75, 97] width 151 height 36
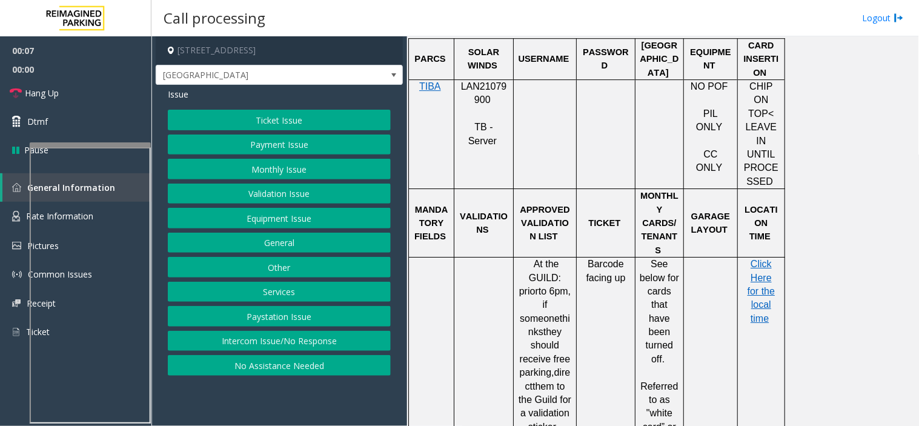
scroll to position [875, 0]
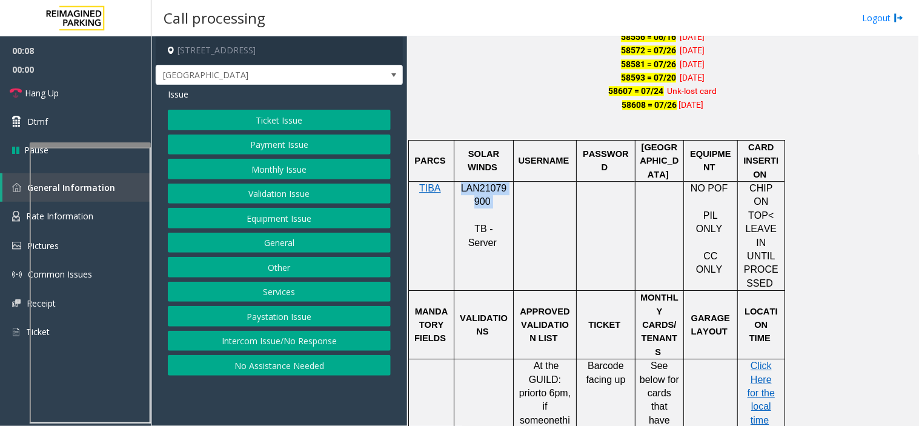
drag, startPoint x: 497, startPoint y: 187, endPoint x: 457, endPoint y: 167, distance: 44.4
click at [457, 182] on div "LAN21079900 TB - Server" at bounding box center [483, 216] width 59 height 68
copy p "LAN21079900"
click at [286, 283] on button "Services" at bounding box center [279, 292] width 223 height 21
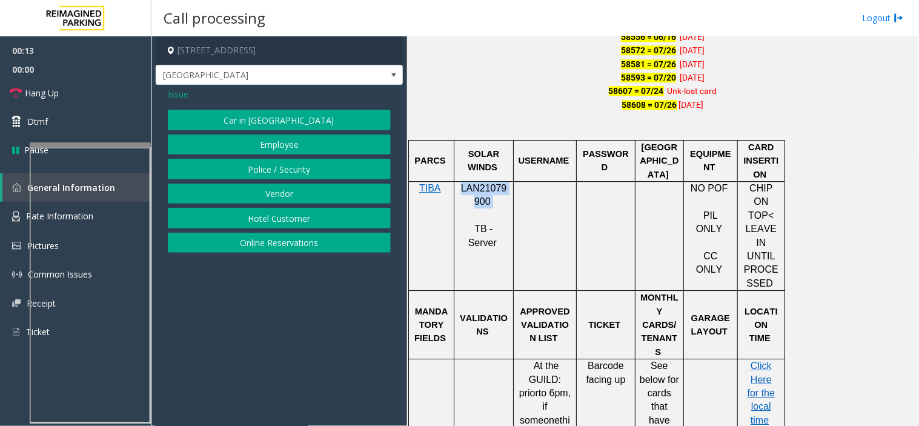
click at [271, 165] on button "Police / Security" at bounding box center [279, 169] width 223 height 21
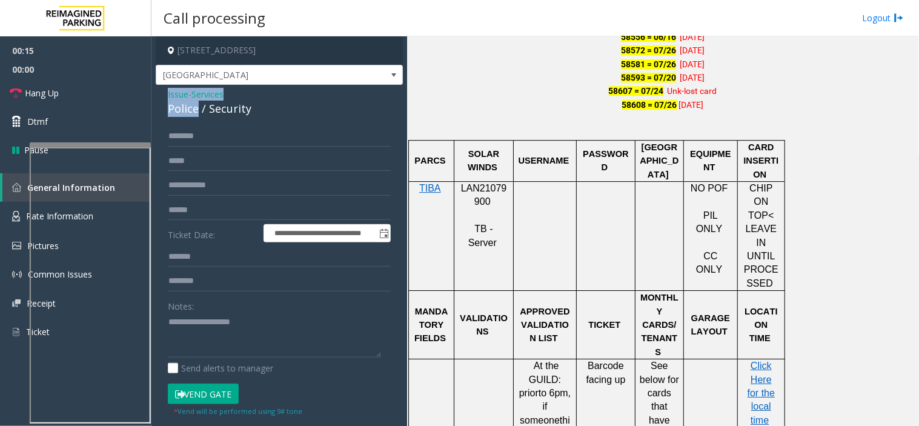
drag, startPoint x: 196, startPoint y: 105, endPoint x: 161, endPoint y: 93, distance: 37.2
click at [161, 93] on div "**********" at bounding box center [279, 304] width 247 height 438
copy div "Issue - Services Police"
click at [185, 326] on textarea at bounding box center [274, 335] width 213 height 45
paste textarea "**********"
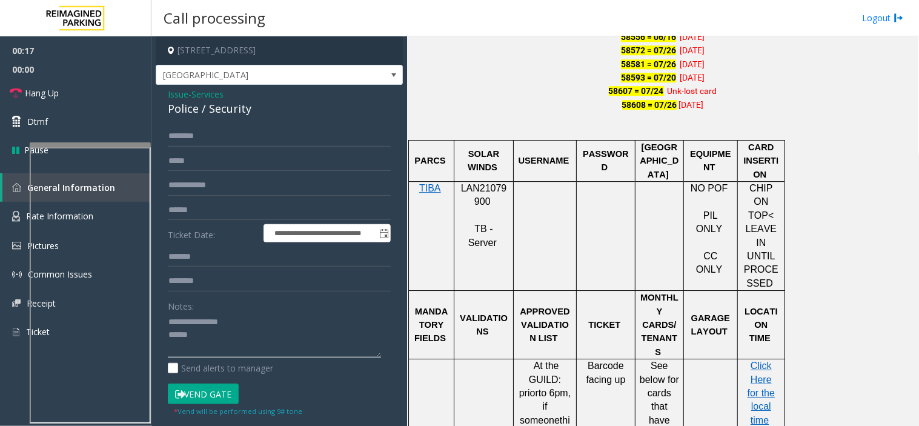
type textarea "**********"
click at [196, 186] on input "text" at bounding box center [279, 185] width 223 height 21
type input "****"
click at [191, 386] on button "Vend Gate" at bounding box center [203, 393] width 71 height 21
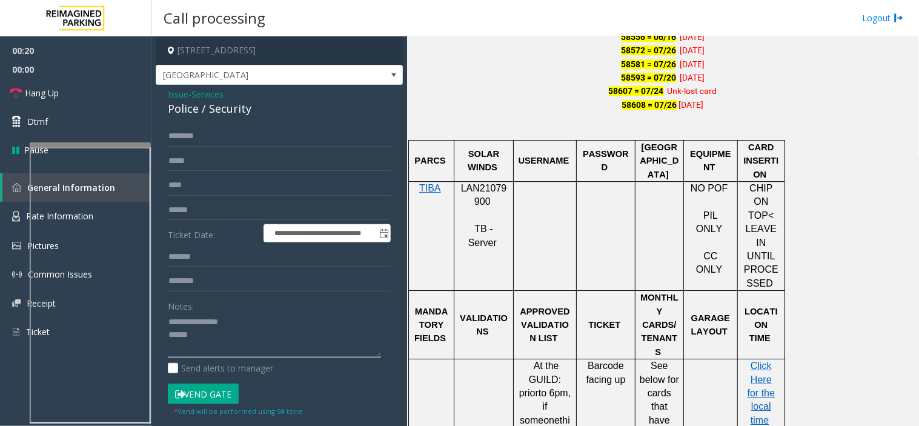
click at [207, 346] on textarea at bounding box center [274, 335] width 213 height 45
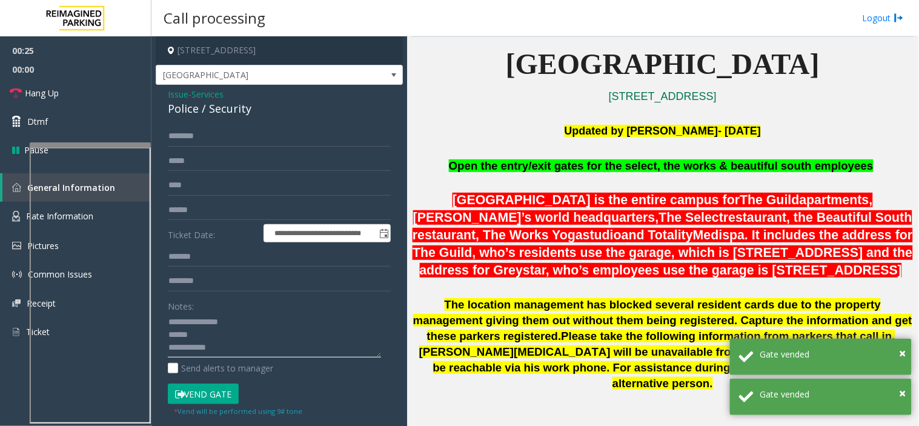
scroll to position [336, 0]
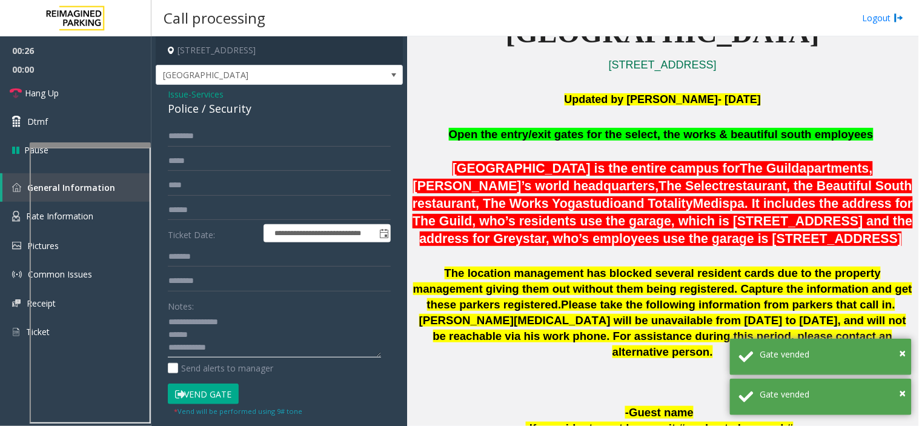
click at [309, 340] on textarea at bounding box center [274, 335] width 213 height 45
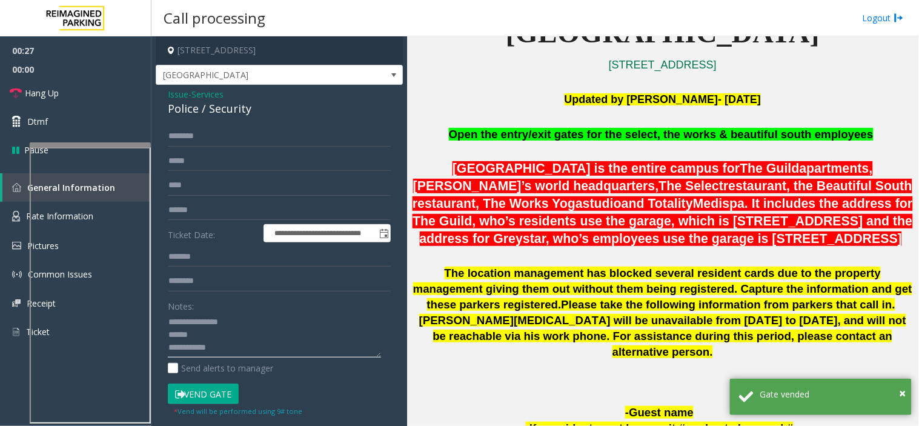
click at [309, 340] on textarea at bounding box center [274, 335] width 213 height 45
click at [313, 352] on textarea at bounding box center [274, 335] width 213 height 45
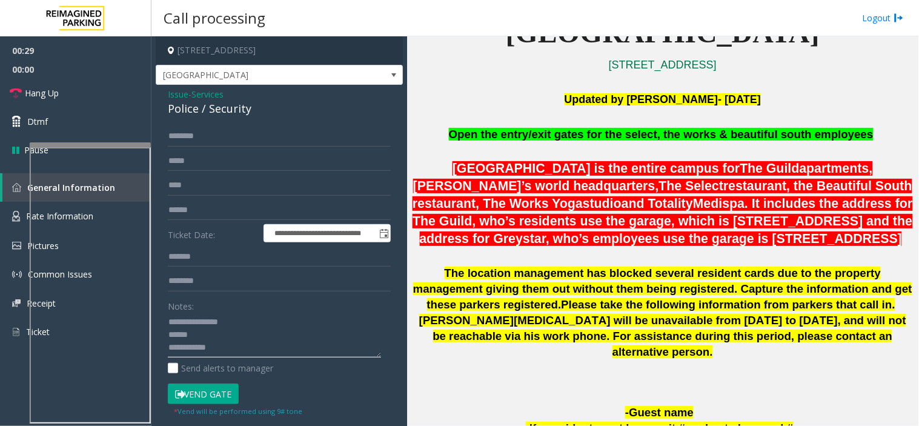
click at [257, 342] on textarea at bounding box center [274, 335] width 213 height 45
type textarea "**********"
click at [55, 94] on span "Hang Up" at bounding box center [42, 93] width 34 height 13
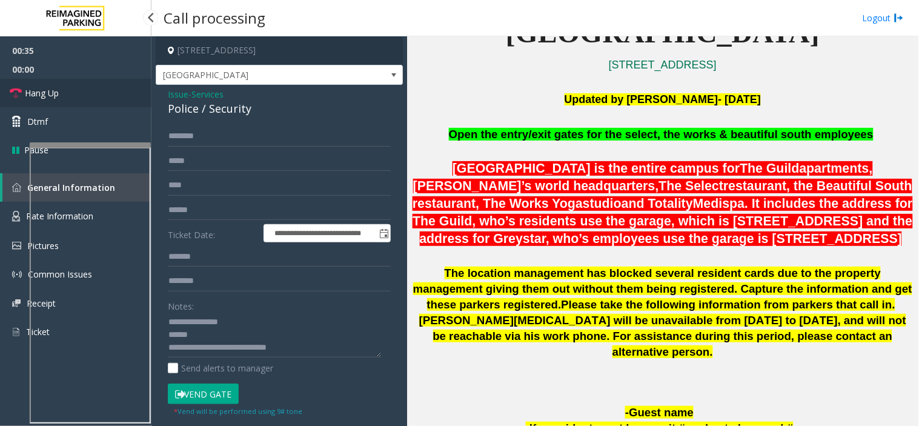
click at [55, 94] on span "Hang Up" at bounding box center [42, 93] width 34 height 13
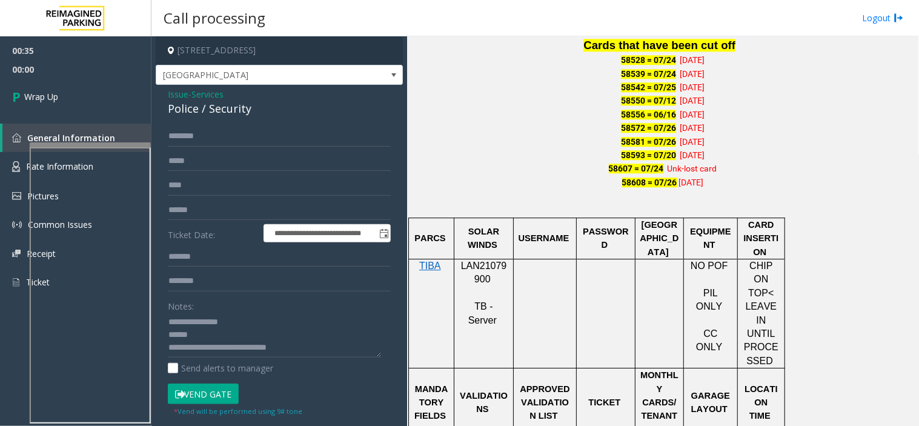
scroll to position [875, 0]
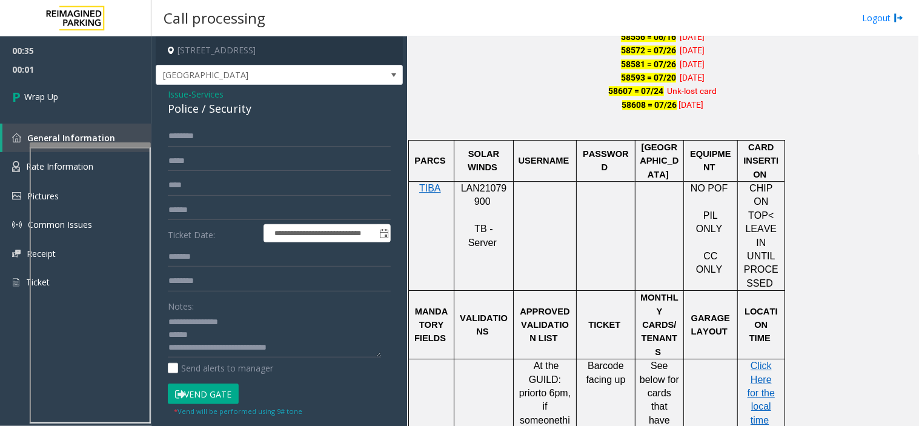
click at [479, 183] on span "LAN21079900" at bounding box center [484, 195] width 46 height 24
copy p "LAN21079900"
click at [99, 85] on link "Wrap Up" at bounding box center [75, 97] width 151 height 36
